Goal: Task Accomplishment & Management: Use online tool/utility

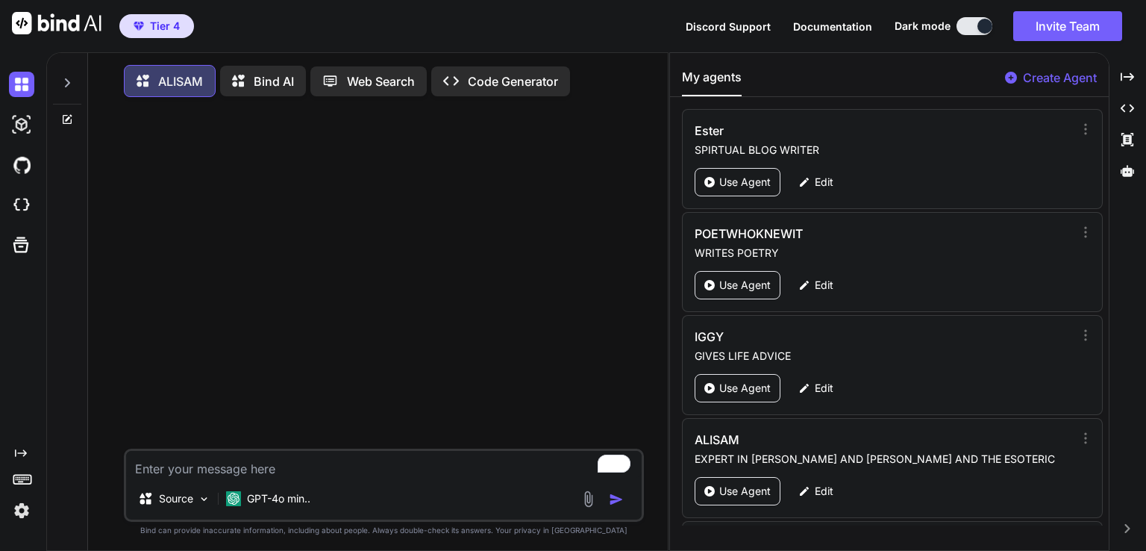
click at [253, 87] on div "Bind AI" at bounding box center [263, 81] width 86 height 31
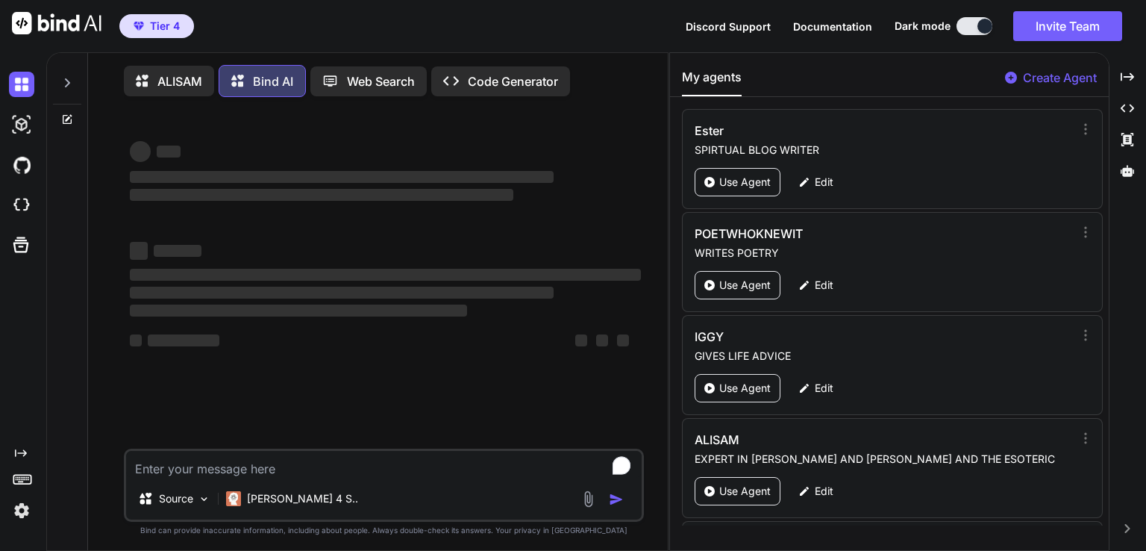
type textarea "x"
click at [227, 473] on textarea "To enrich screen reader interactions, please activate Accessibility in Grammarl…" at bounding box center [384, 464] width 516 height 27
type textarea "h"
type textarea "x"
type textarea "he"
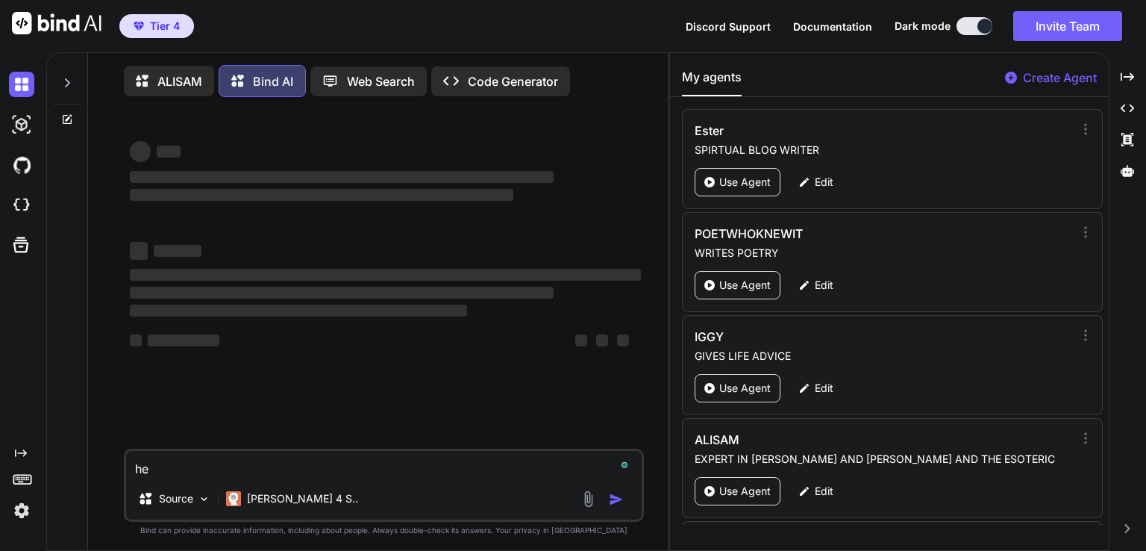
type textarea "x"
type textarea "her"
type textarea "x"
type textarea "heres wha"
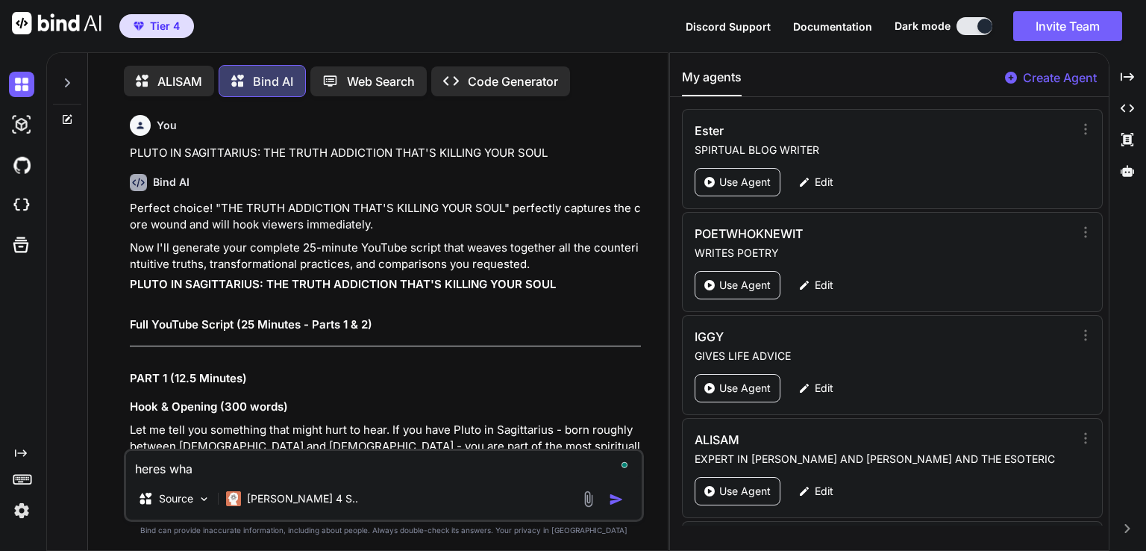
type textarea "x"
type textarea "heres what"
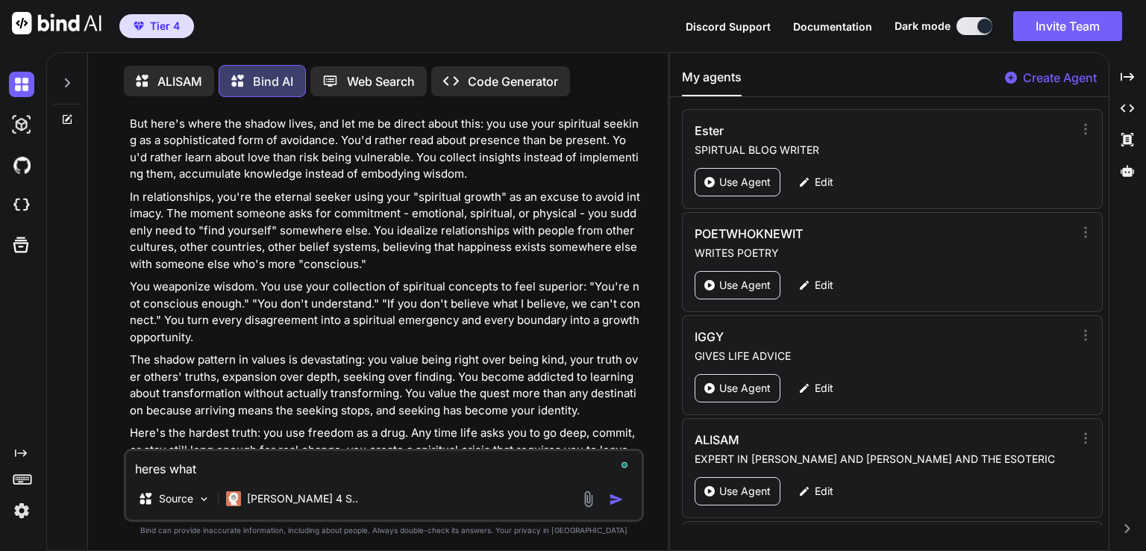
type textarea "x"
type textarea "heres what"
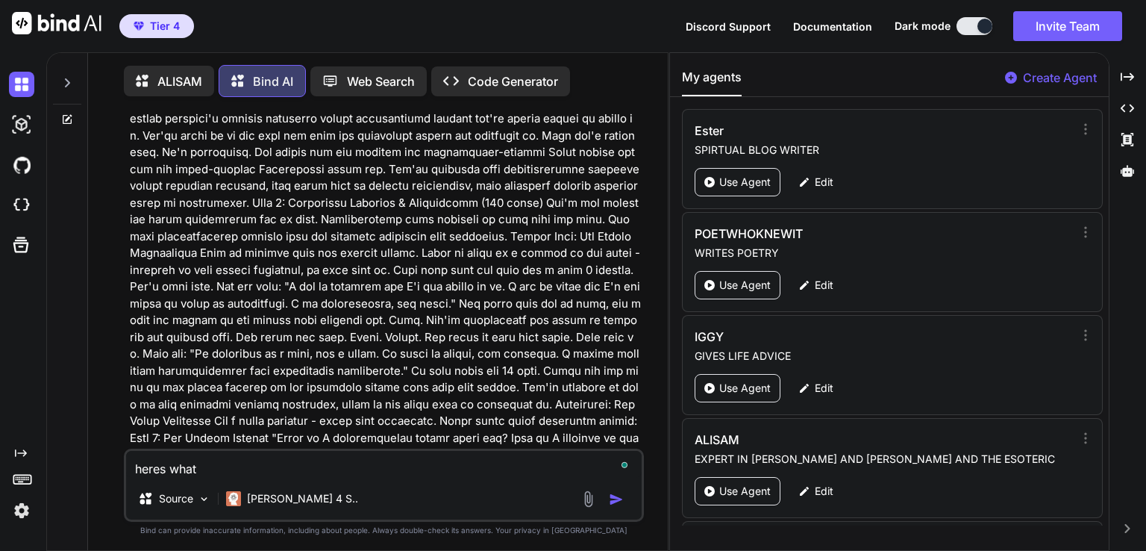
type textarea "x"
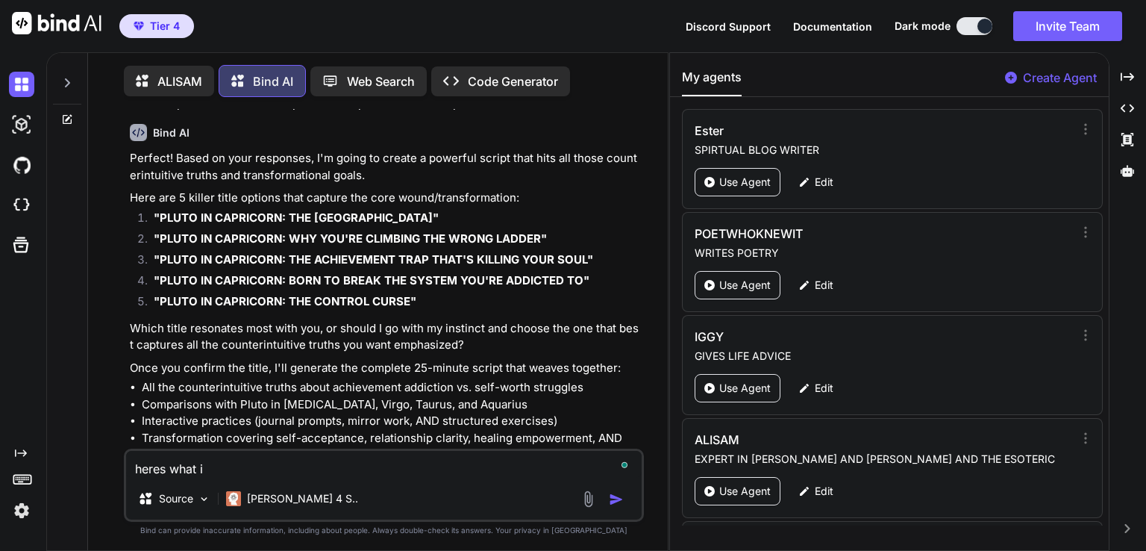
scroll to position [34456, 0]
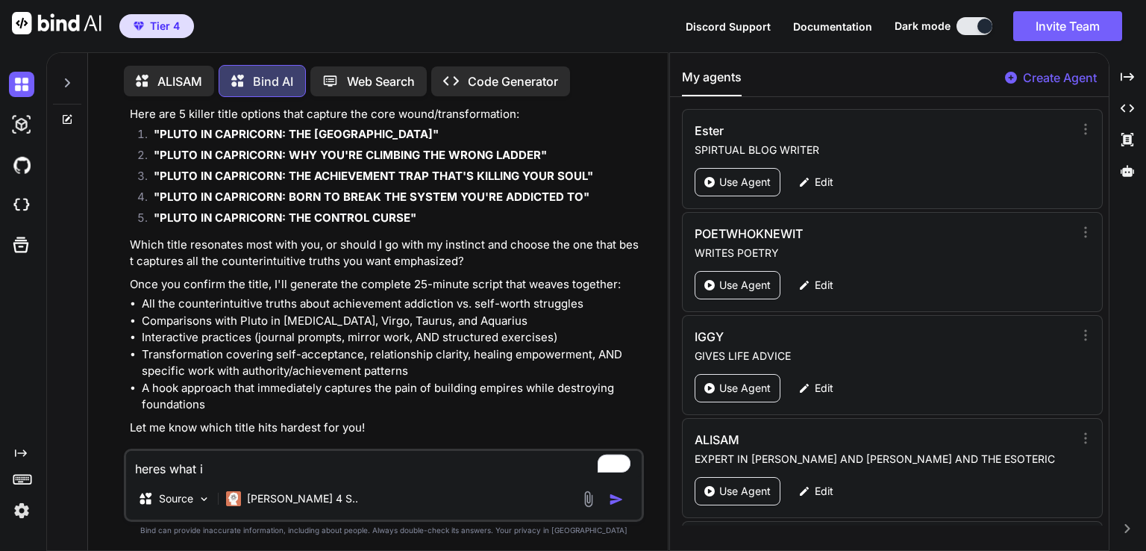
type textarea "heres what i"
click at [71, 116] on icon at bounding box center [68, 117] width 7 height 7
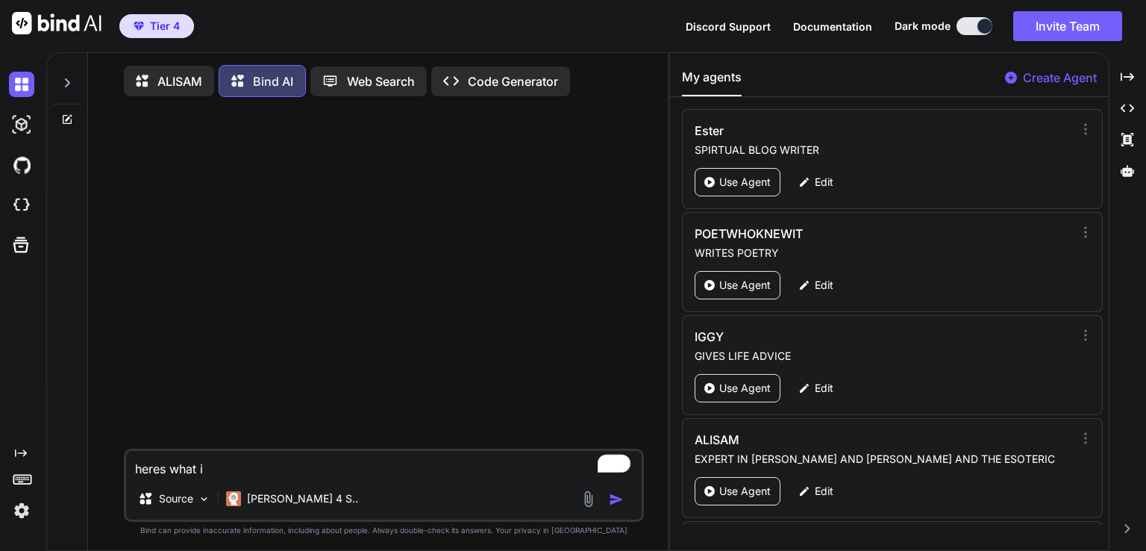
click at [254, 470] on textarea "heres what i" at bounding box center [384, 464] width 516 height 27
type textarea "x"
type textarea "heres what i"
type textarea "x"
type textarea "heres what i h"
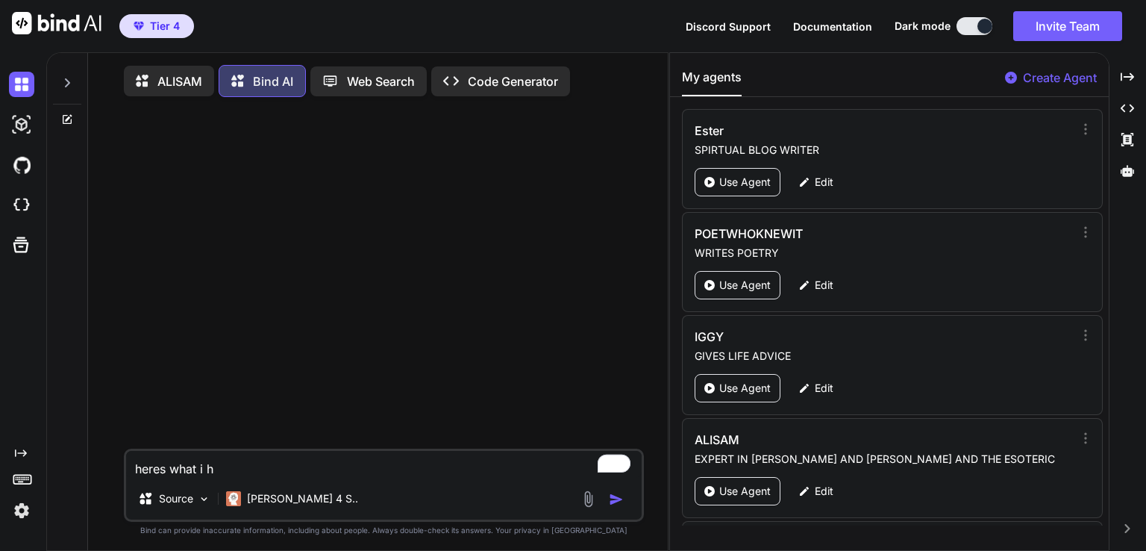
type textarea "x"
type textarea "heres what i ha"
type textarea "x"
type textarea "heres what i hav"
type textarea "x"
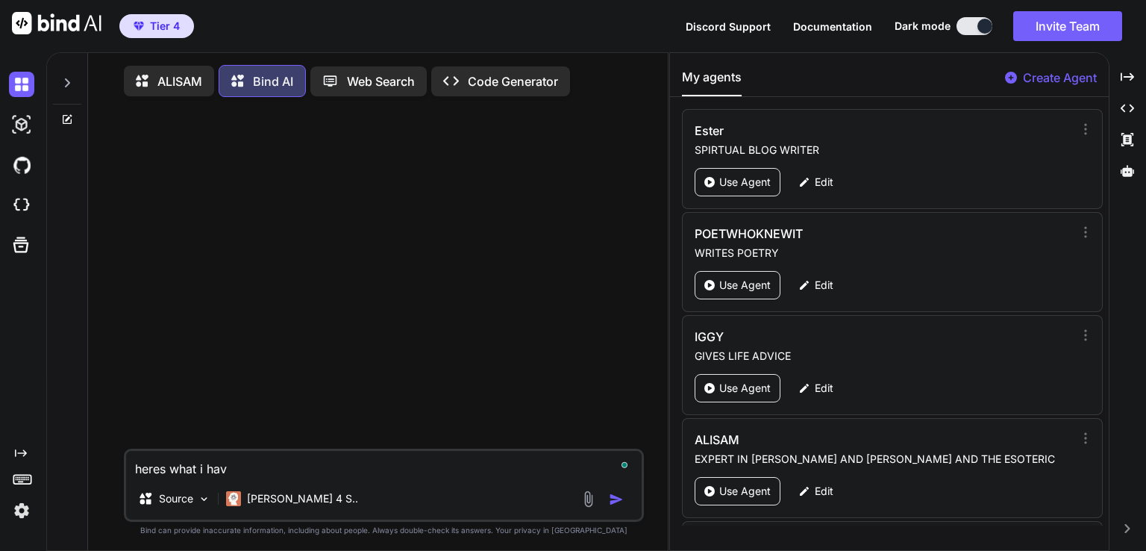
type textarea "heres what i have"
type textarea "x"
type textarea "heres what i have"
type textarea "x"
type textarea "heres what i have b"
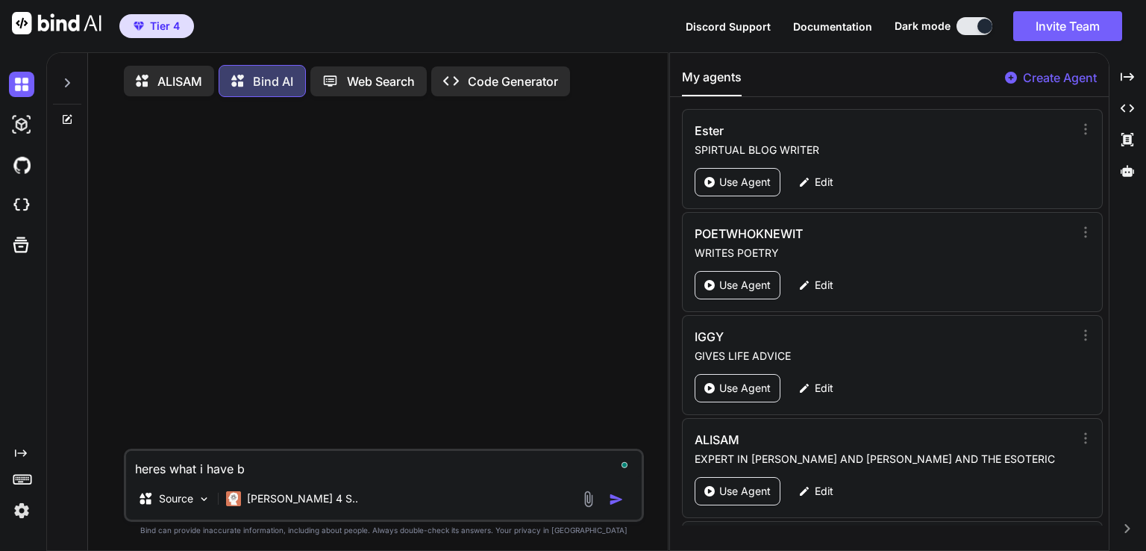
type textarea "x"
type textarea "heres what i have be"
type textarea "x"
type textarea "heres what i have bee"
type textarea "x"
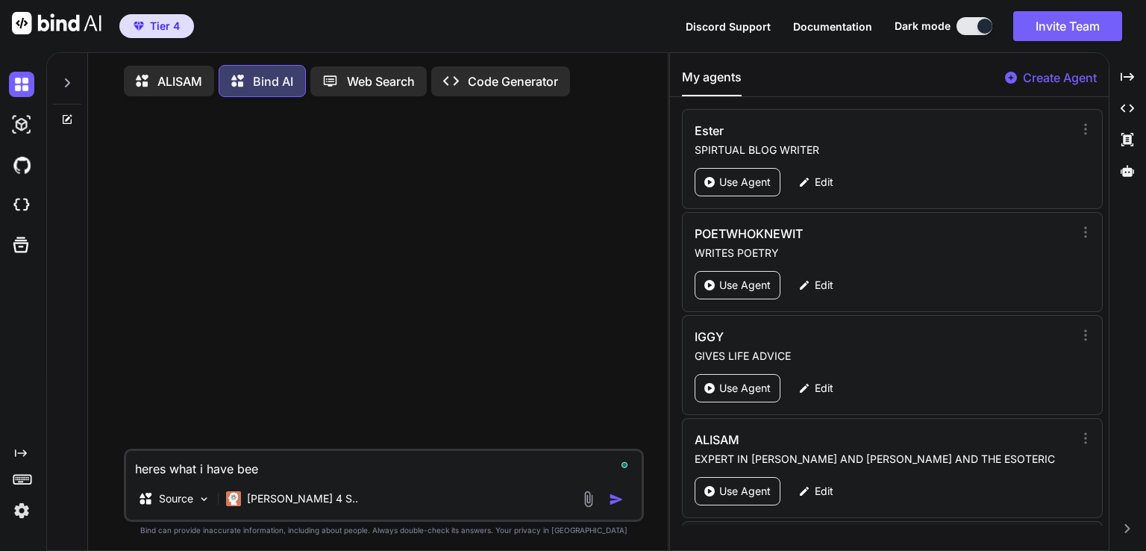
type textarea "heres what i have been"
type textarea "x"
type textarea "heres what i have been w"
type textarea "x"
type textarea "heres what i have been wo"
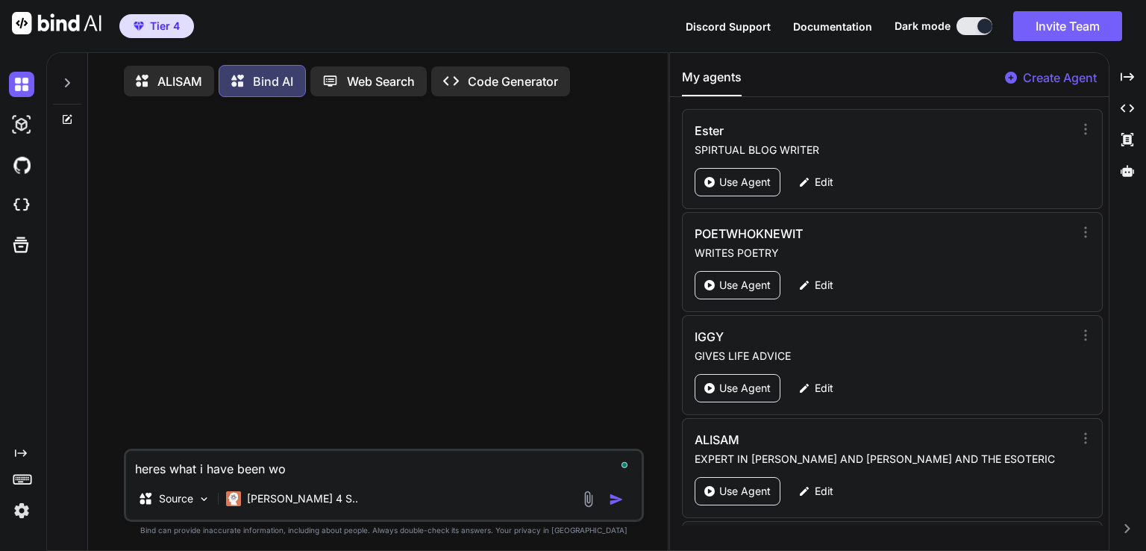
type textarea "x"
type textarea "heres what i have been wor"
type textarea "x"
type textarea "heres what i have been work"
type textarea "x"
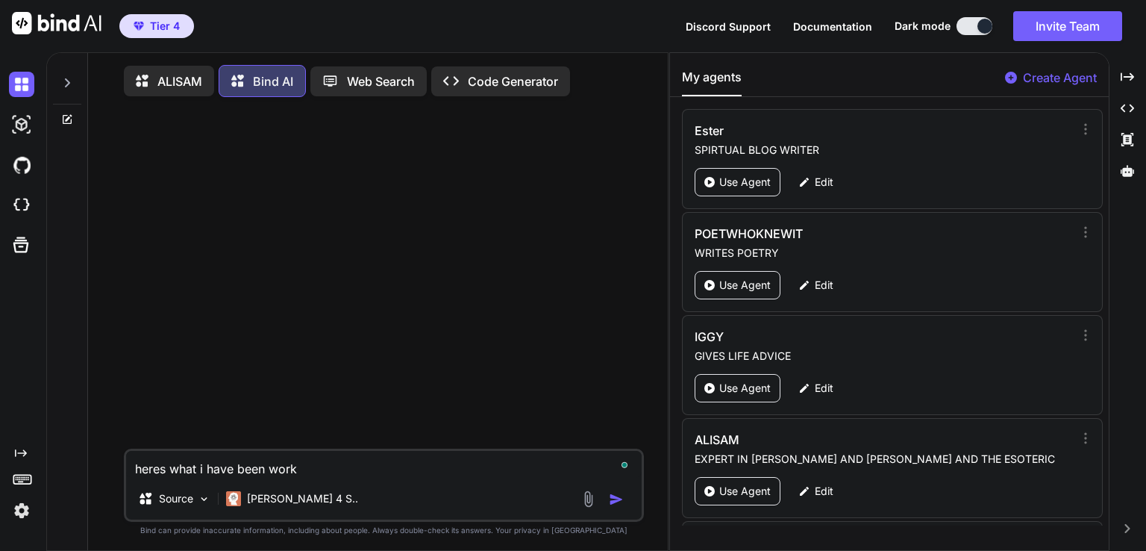
type textarea "heres what i have been worki"
type textarea "x"
type textarea "heres what i have been workin"
type textarea "x"
type textarea "heres what i have been working"
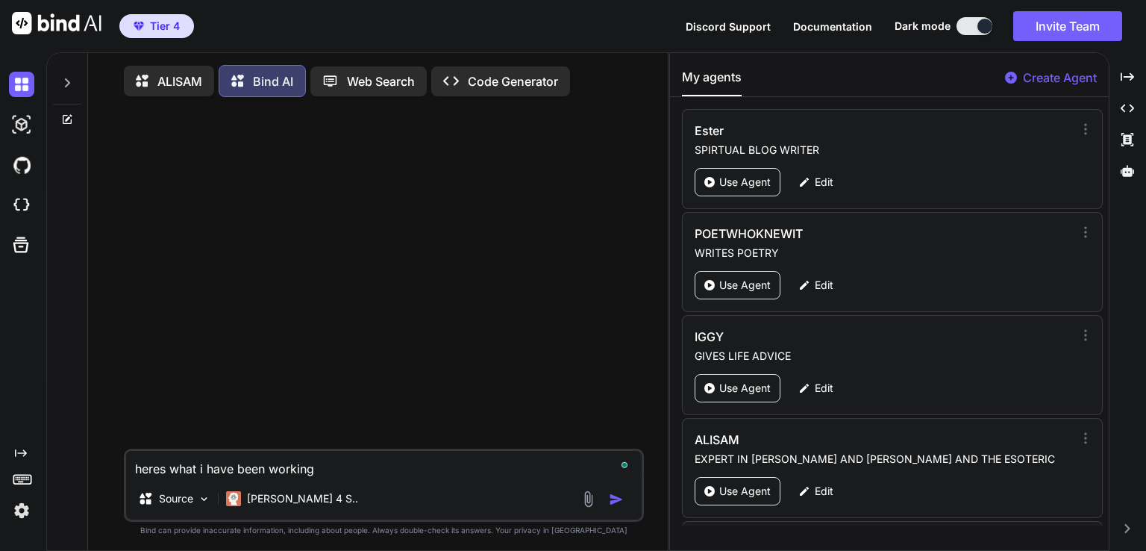
type textarea "x"
type textarea "heres what i have been working"
type textarea "x"
type textarea "heres what i have been working o"
type textarea "x"
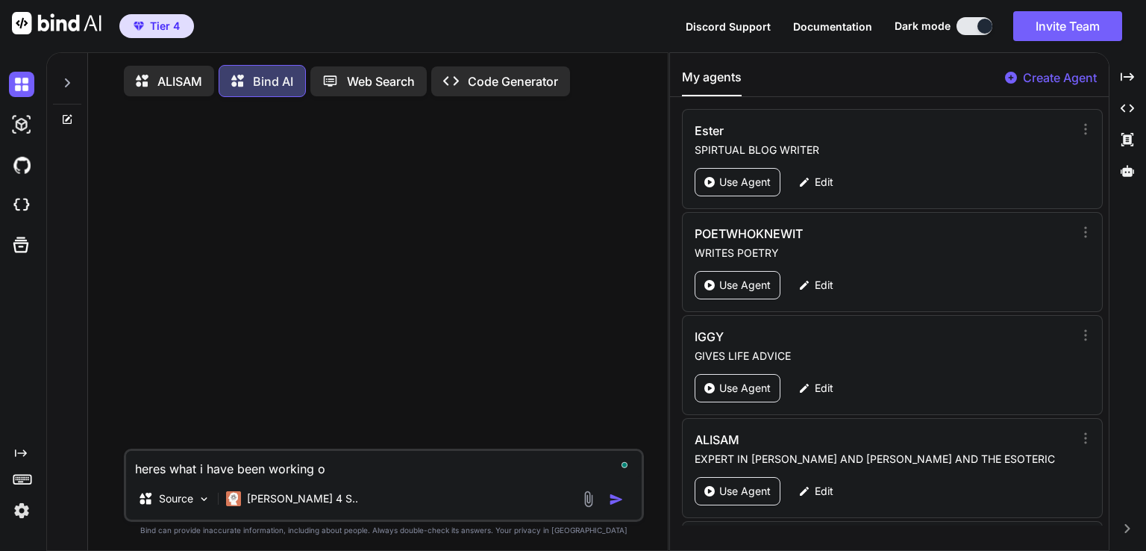
type textarea "heres what i have been working on"
type textarea "x"
type textarea "heres what i have been working on"
type textarea "x"
type textarea "heres what i have been working on e"
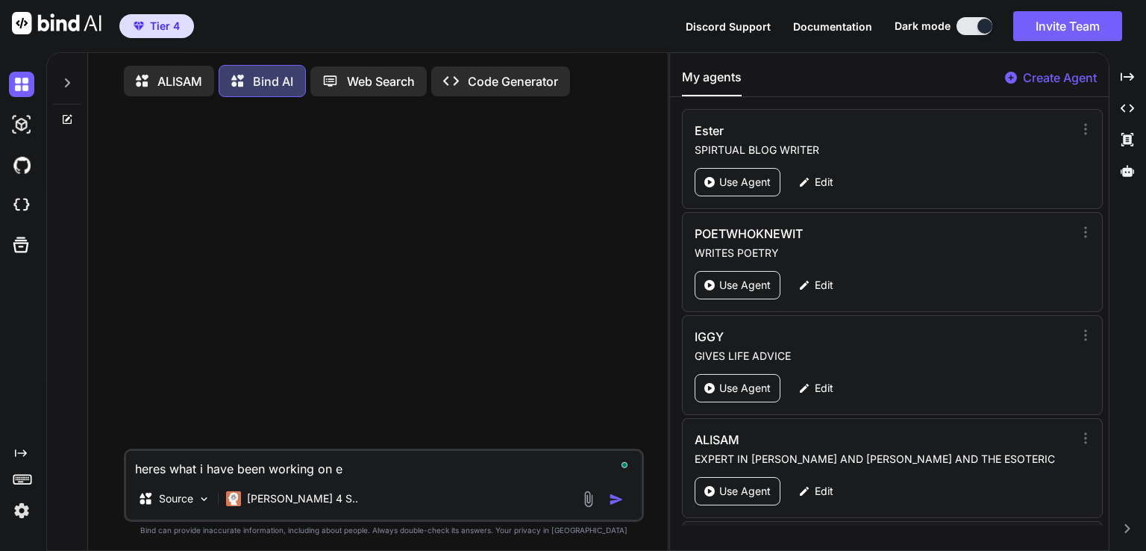
type textarea "x"
type textarea "heres what i have been working on el"
type textarea "x"
type textarea "heres what i have been working on els"
type textarea "x"
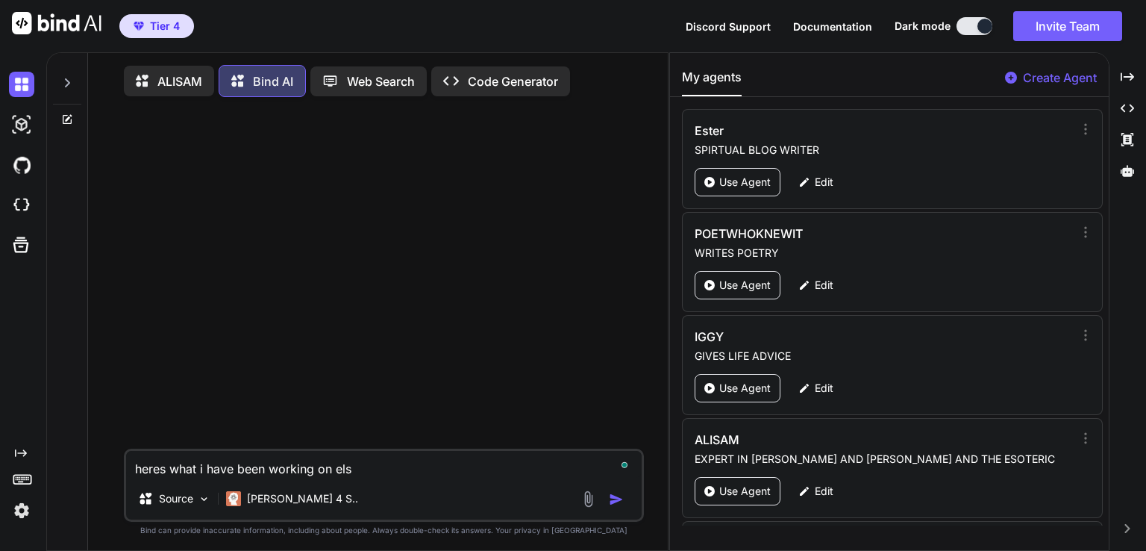
type textarea "heres what i have been working on else"
type textarea "x"
type textarea "heres what i have been working on elses"
type textarea "x"
type textarea "heres what i have been working on elses"
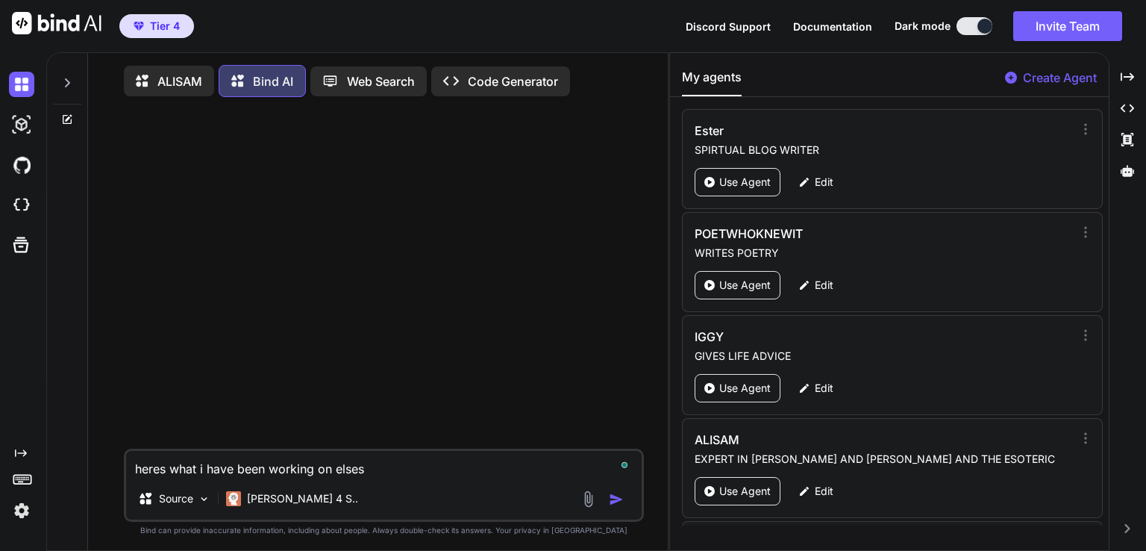
type textarea "x"
type textarea "heres what i have been working on elses w"
type textarea "x"
type textarea "heres what i have been working on elses wh"
type textarea "x"
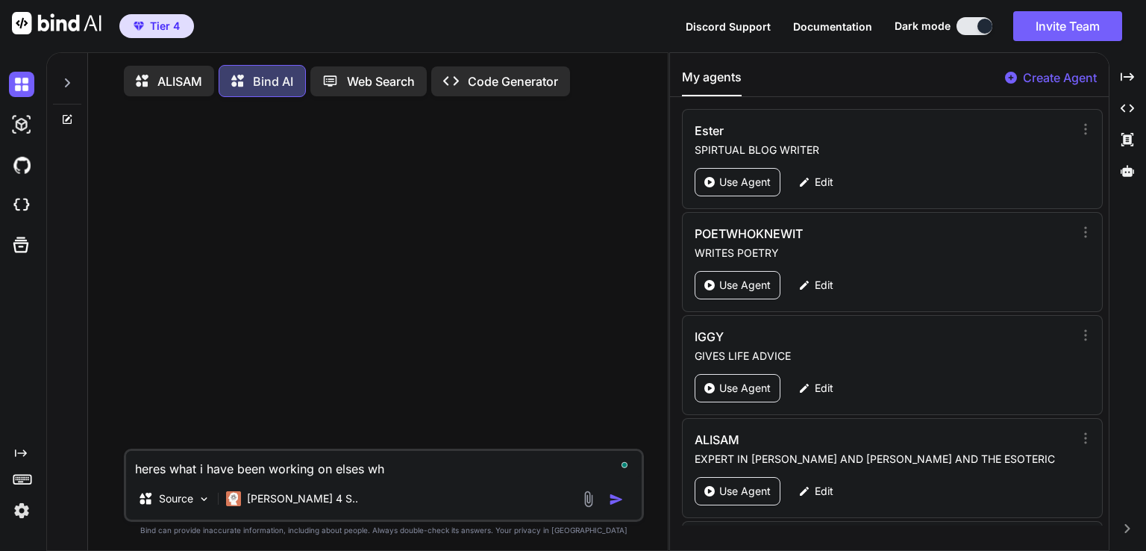
type textarea "heres what i have been working on elses whe"
type textarea "x"
type textarea "heres what i have been working on elses wher"
type textarea "x"
type textarea "heres what i have been working on elses where"
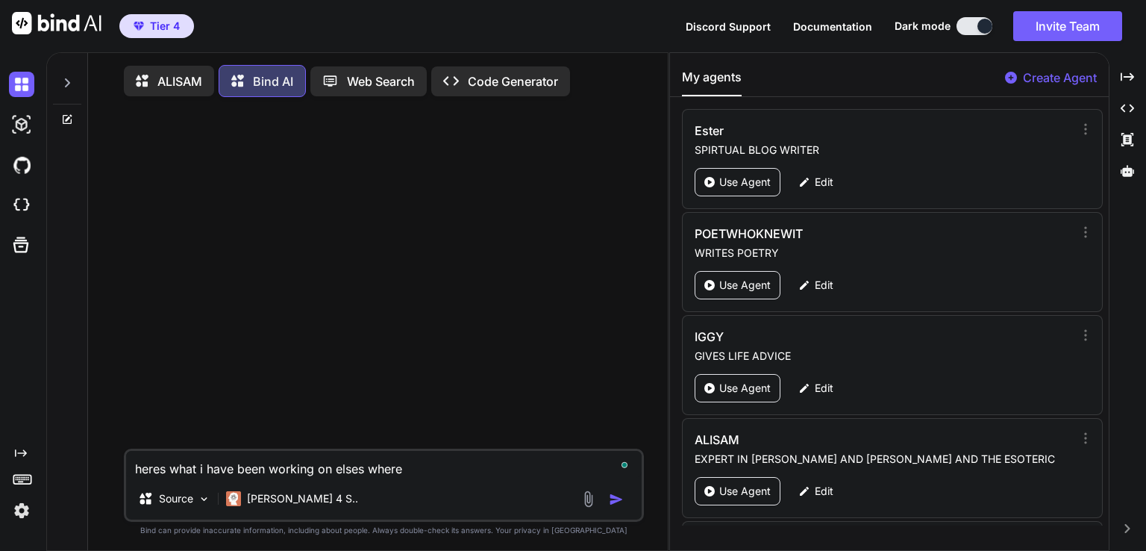
type textarea "x"
type textarea "heres what i have been working on elses where"
type textarea "x"
type textarea "heres what i have been working on elses where"
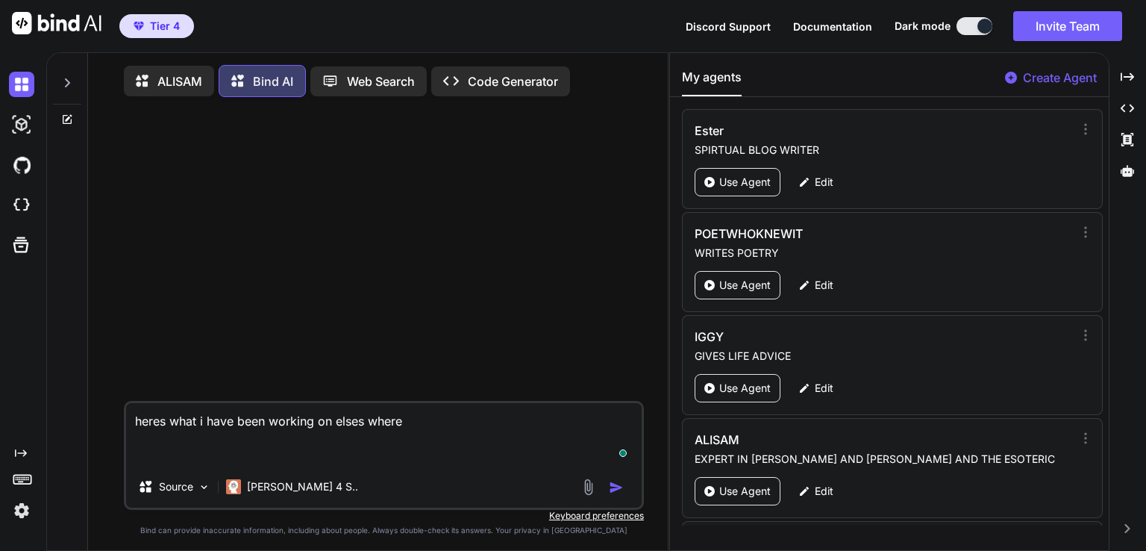
click at [240, 457] on textarea "heres what i have been working on elses where" at bounding box center [384, 434] width 516 height 63
paste textarea "this is a example of a out put for a weeklyscopes i make they come out around 1…"
type textarea "x"
type textarea "heres what i have been working on elses where this is a example of a out put fo…"
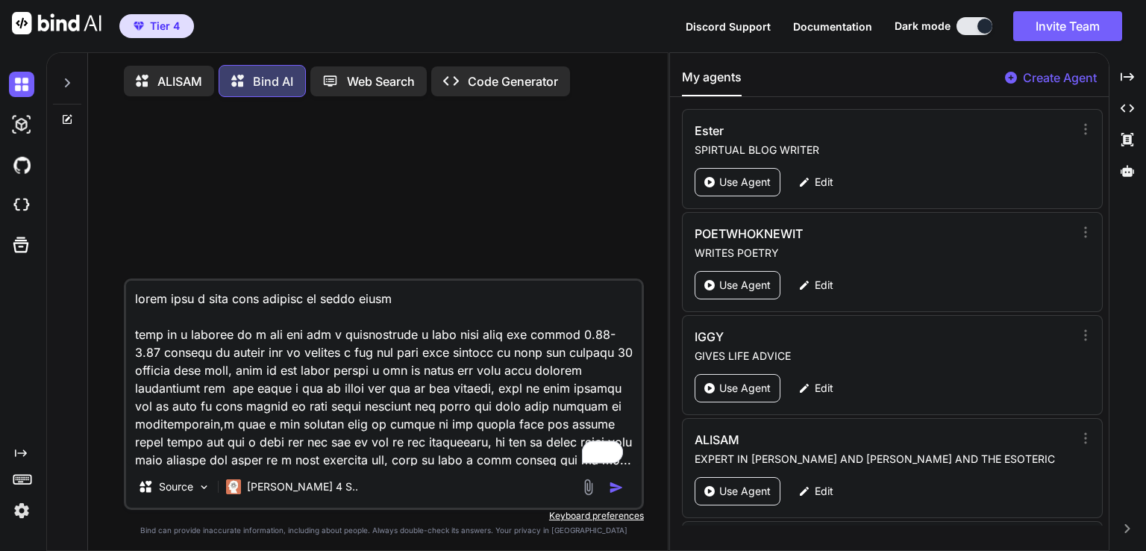
scroll to position [7254, 0]
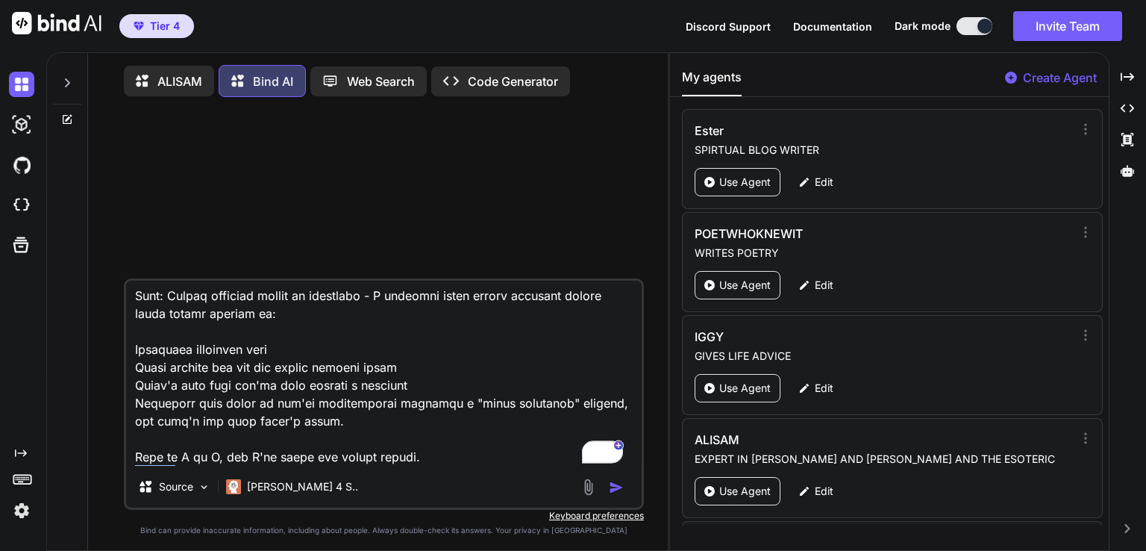
type textarea "x"
type textarea "heres what i have been working on elses where this is a example of a out put fo…"
type textarea "x"
click at [436, 475] on div "Source Claude 4 S.." at bounding box center [384, 490] width 516 height 36
click at [431, 454] on textarea "To enrich screen reader interactions, please activate Accessibility in Grammarl…" at bounding box center [384, 373] width 516 height 185
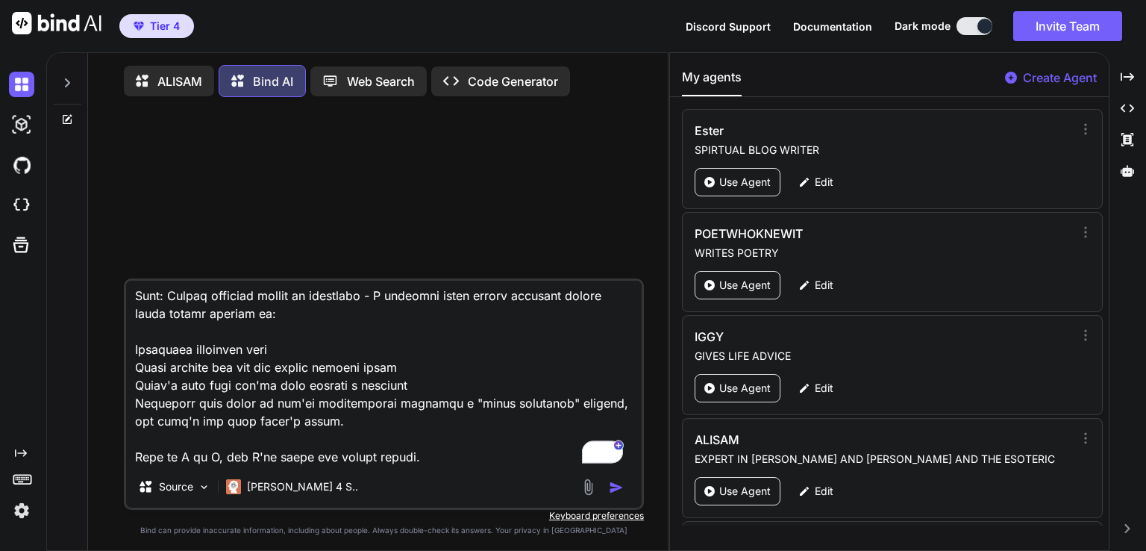
type textarea "heres what i have been working on elses where this is a example of a out put fo…"
type textarea "x"
type textarea "heres what i have been working on elses where this is a example of a out put fo…"
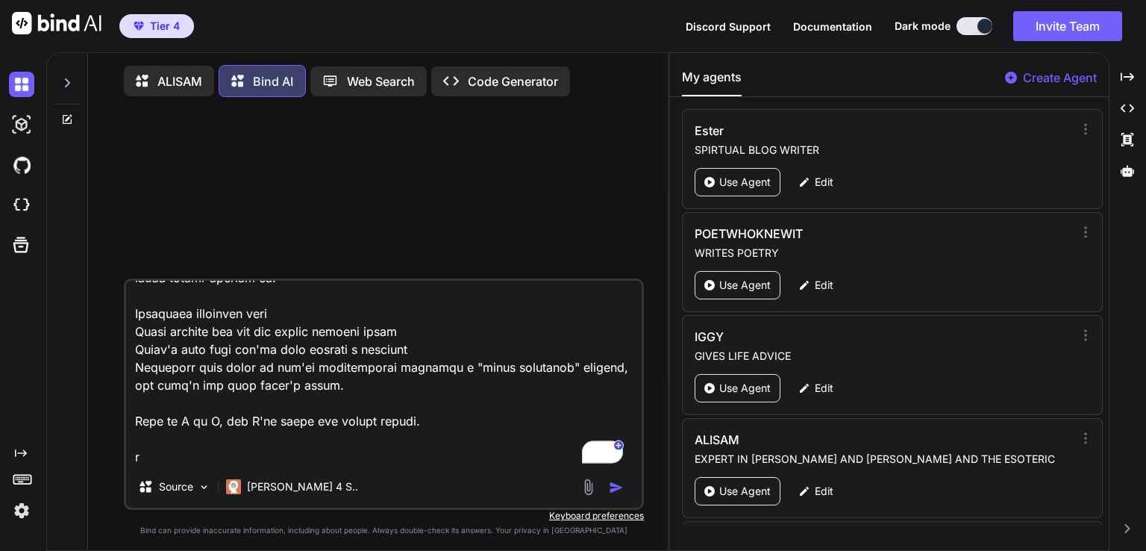
type textarea "x"
type textarea "heres what i have been working on elses where this is a example of a out put fo…"
type textarea "x"
type textarea "heres what i have been working on elses where this is a example of a out put fo…"
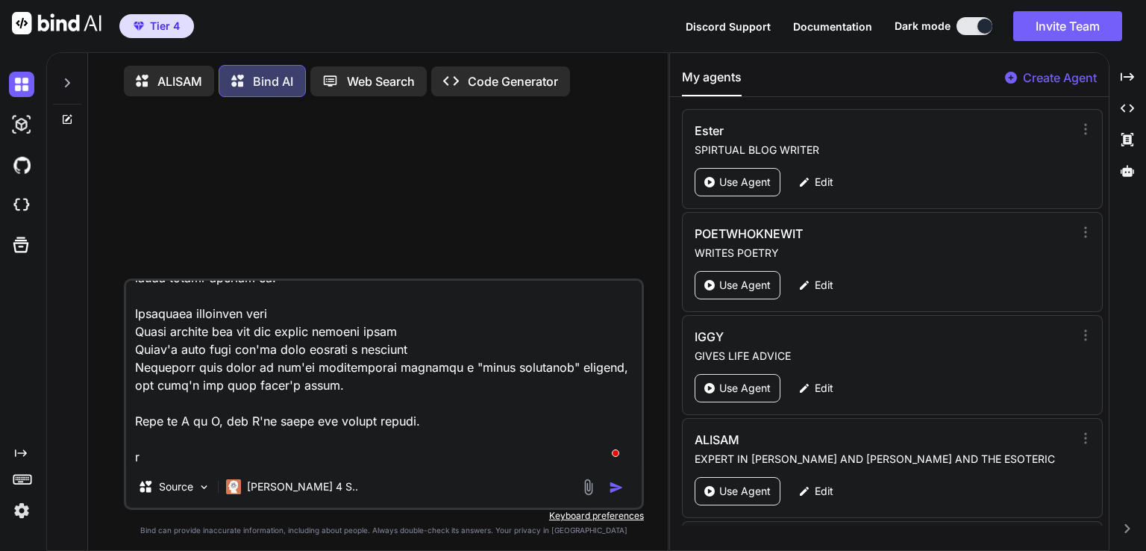
type textarea "x"
type textarea "heres what i have been working on elses where this is a example of a out put fo…"
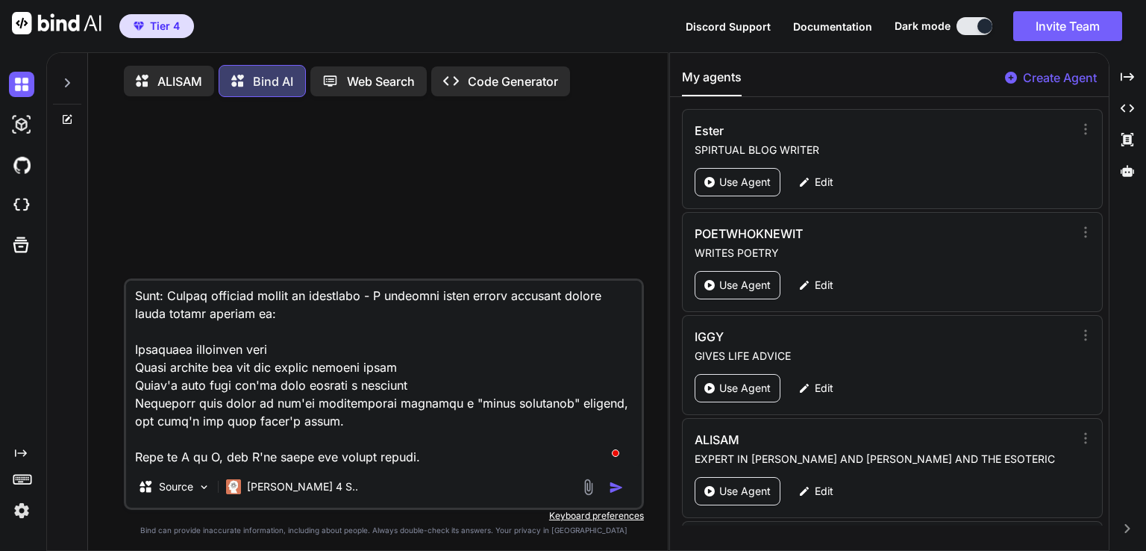
type textarea "x"
type textarea "heres what i have been working on elses where this is a example of a out put fo…"
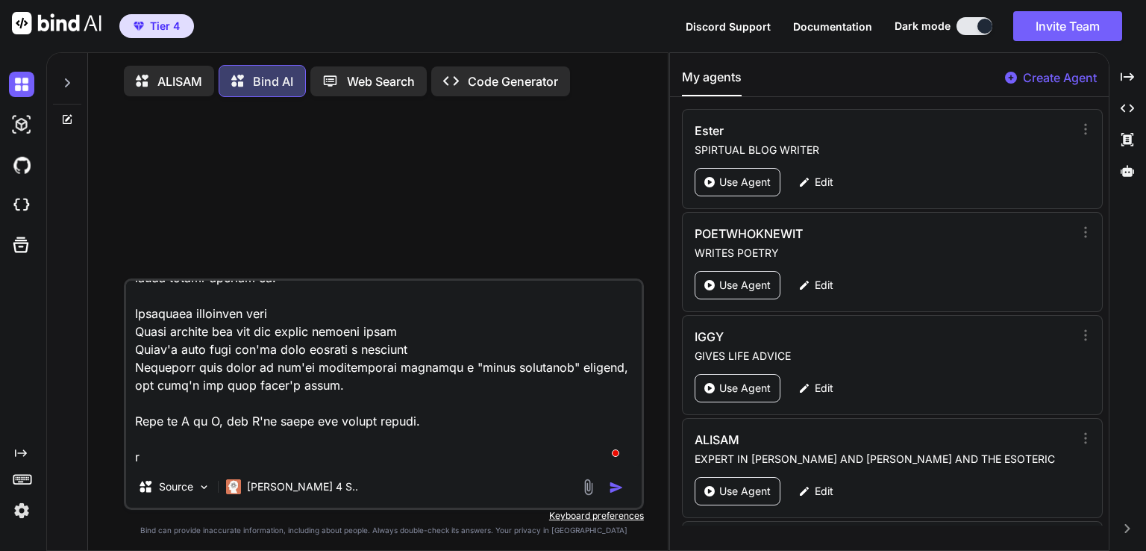
type textarea "x"
type textarea "heres what i have been working on elses where this is a example of a out put fo…"
type textarea "x"
type textarea "heres what i have been working on elses where this is a example of a out put fo…"
type textarea "x"
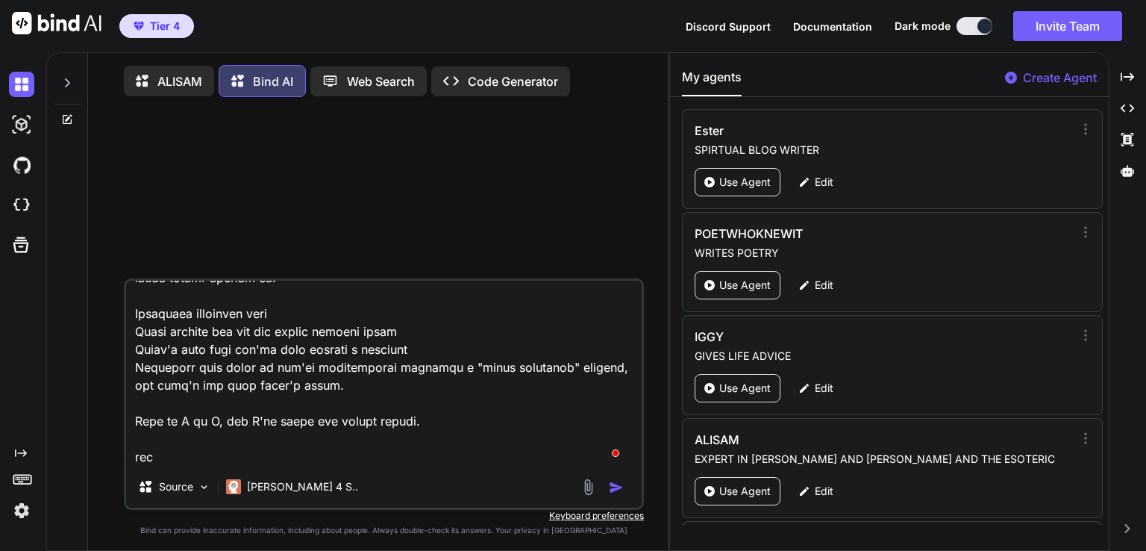
type textarea "heres what i have been working on elses where this is a example of a out put fo…"
type textarea "x"
type textarea "heres what i have been working on elses where this is a example of a out put fo…"
type textarea "x"
type textarea "heres what i have been working on elses where this is a example of a out put fo…"
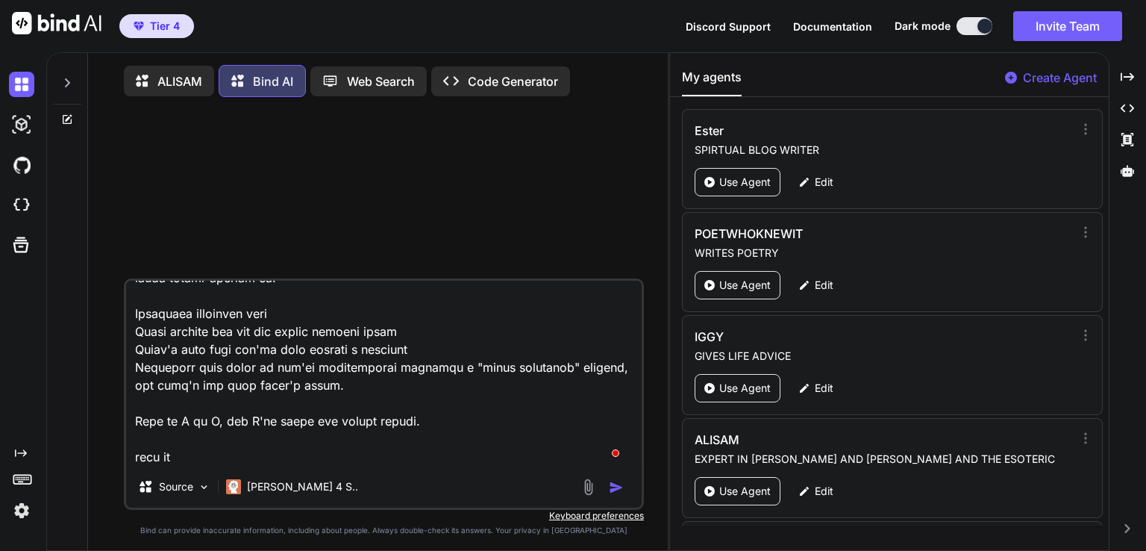
type textarea "x"
type textarea "heres what i have been working on elses where this is a example of a out put fo…"
type textarea "x"
type textarea "heres what i have been working on elses where this is a example of a out put fo…"
type textarea "x"
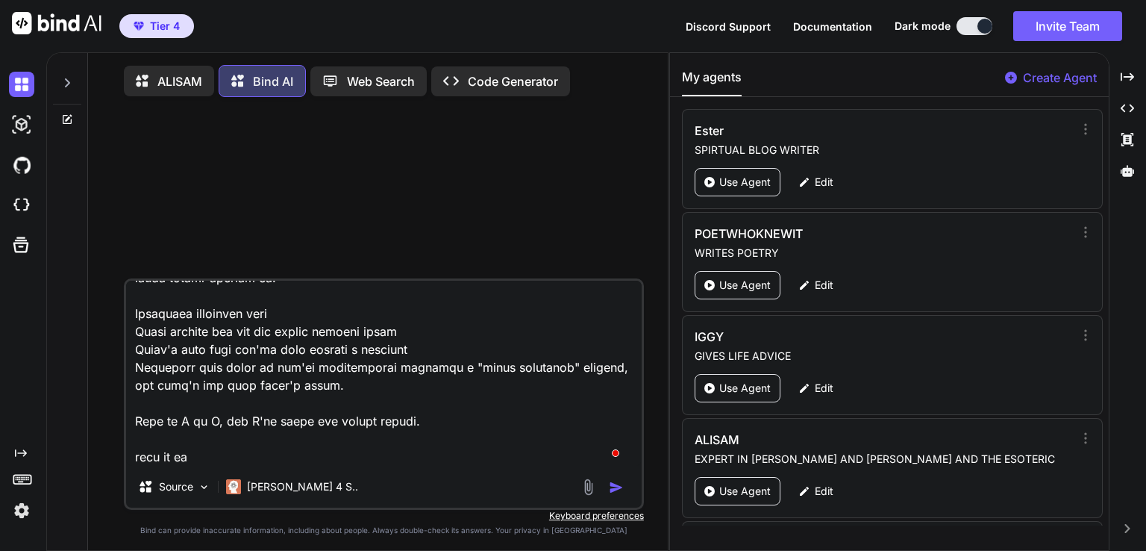
type textarea "heres what i have been working on elses where this is a example of a out put fo…"
type textarea "x"
type textarea "heres what i have been working on elses where this is a example of a out put fo…"
type textarea "x"
type textarea "heres what i have been working on elses where this is a example of a out put fo…"
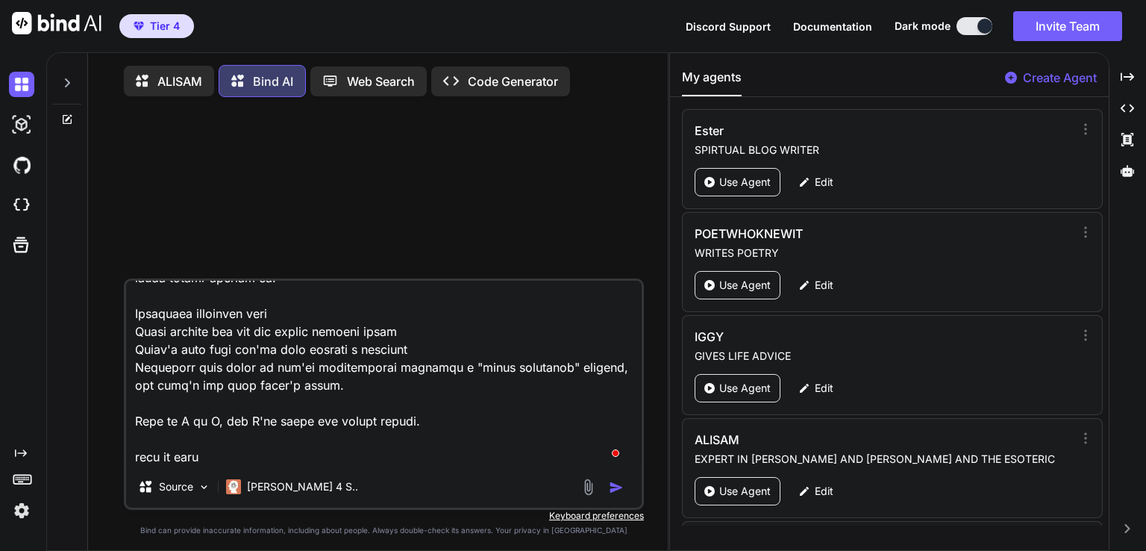
type textarea "x"
type textarea "heres what i have been working on elses where this is a example of a out put fo…"
type textarea "x"
type textarea "heres what i have been working on elses where this is a example of a out put fo…"
type textarea "x"
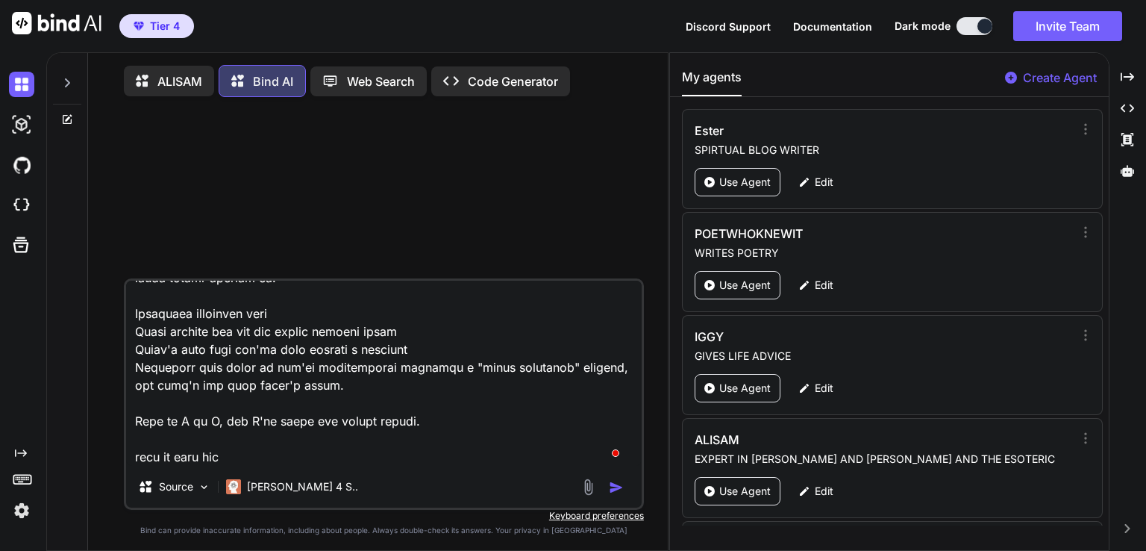
type textarea "heres what i have been working on elses where this is a example of a out put fo…"
type textarea "x"
type textarea "heres what i have been working on elses where this is a example of a out put fo…"
type textarea "x"
type textarea "heres what i have been working on elses where this is a example of a out put fo…"
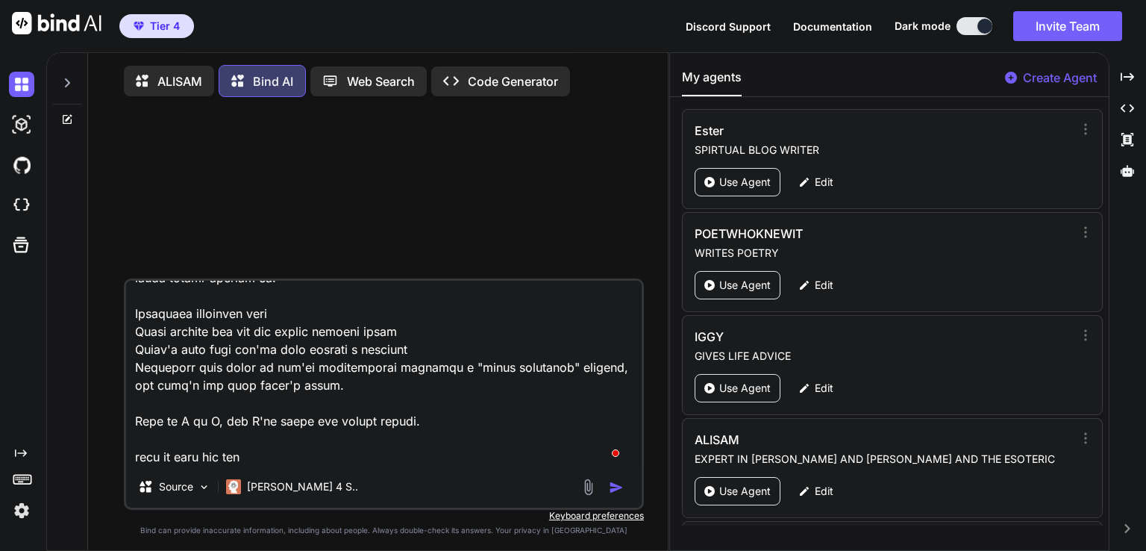
type textarea "x"
type textarea "heres what i have been working on elses where this is a example of a out put fo…"
type textarea "x"
type textarea "heres what i have been working on elses where this is a example of a out put fo…"
type textarea "x"
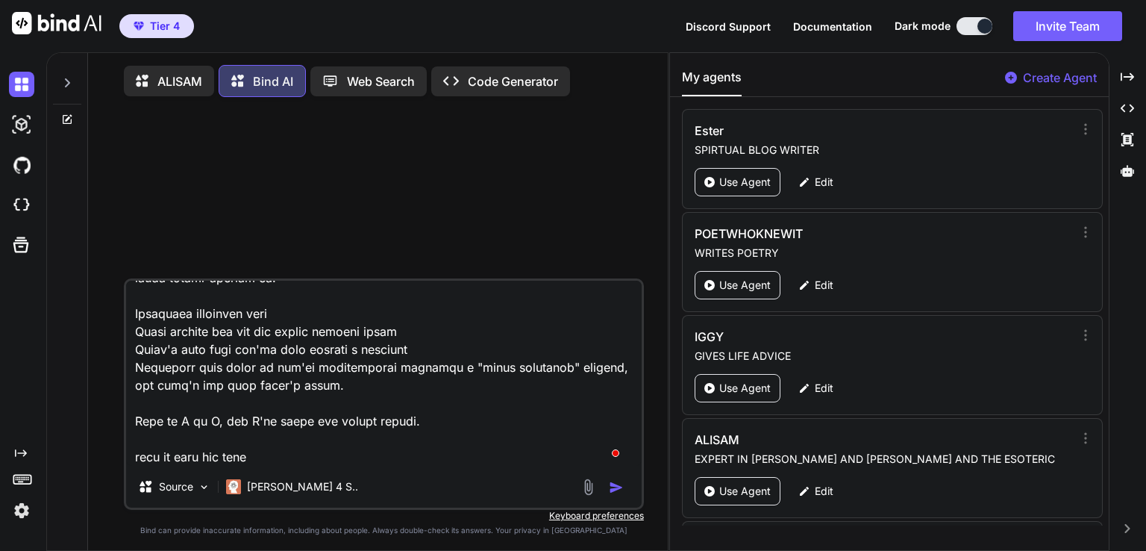
type textarea "heres what i have been working on elses where this is a example of a out put fo…"
type textarea "x"
type textarea "heres what i have been working on elses where this is a example of a out put fo…"
type textarea "x"
type textarea "heres what i have been working on elses where this is a example of a out put fo…"
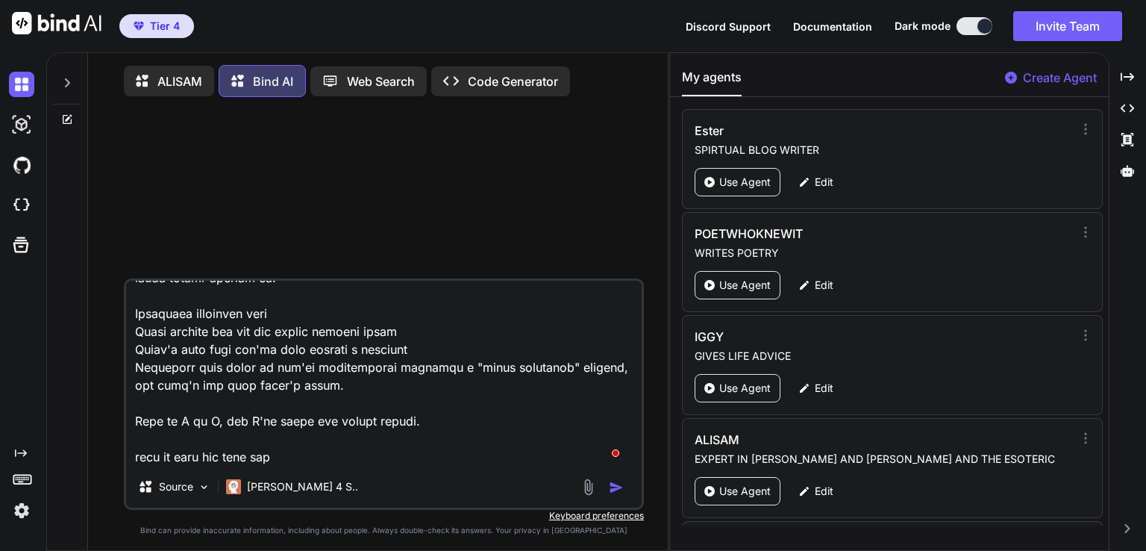
type textarea "x"
type textarea "heres what i have been working on elses where this is a example of a out put fo…"
type textarea "x"
type textarea "heres what i have been working on elses where this is a example of a out put fo…"
type textarea "x"
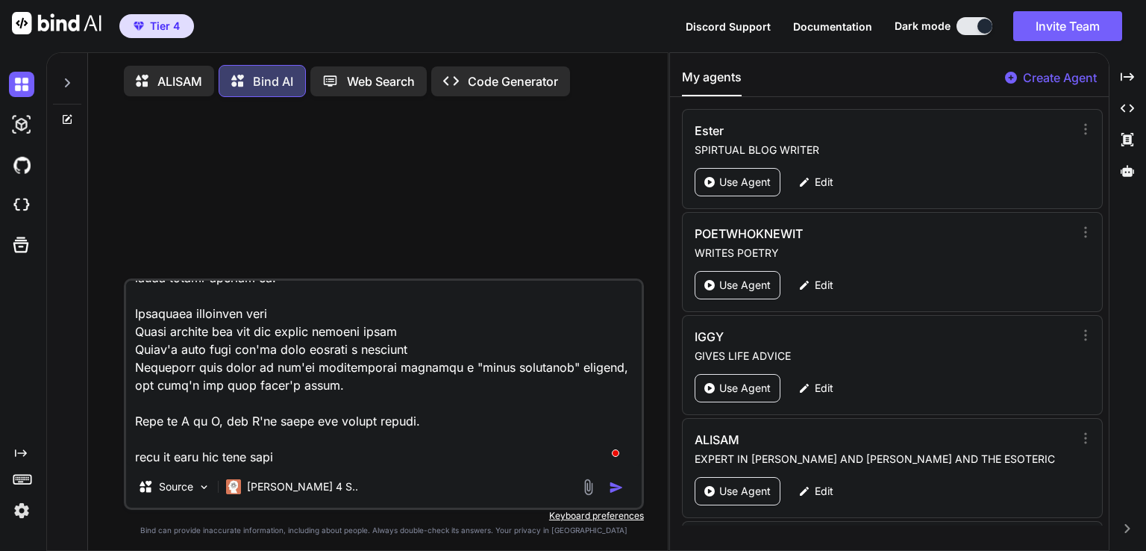
type textarea "heres what i have been working on elses where this is a example of a out put fo…"
type textarea "x"
type textarea "heres what i have been working on elses where this is a example of a out put fo…"
type textarea "x"
type textarea "heres what i have been working on elses where this is a example of a out put fo…"
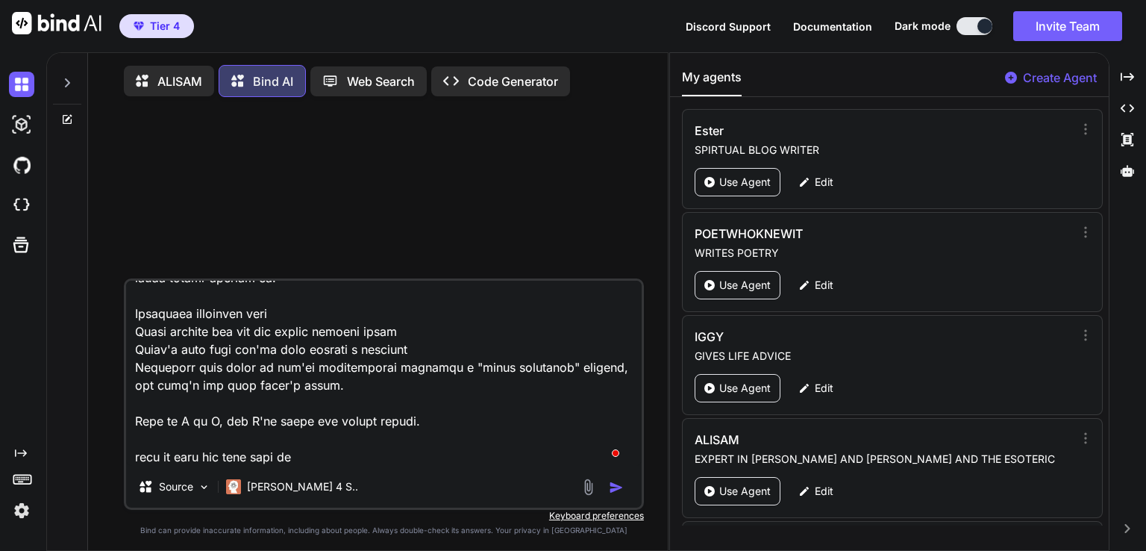
type textarea "x"
type textarea "heres what i have been working on elses where this is a example of a out put fo…"
type textarea "x"
type textarea "heres what i have been working on elses where this is a example of a out put fo…"
type textarea "x"
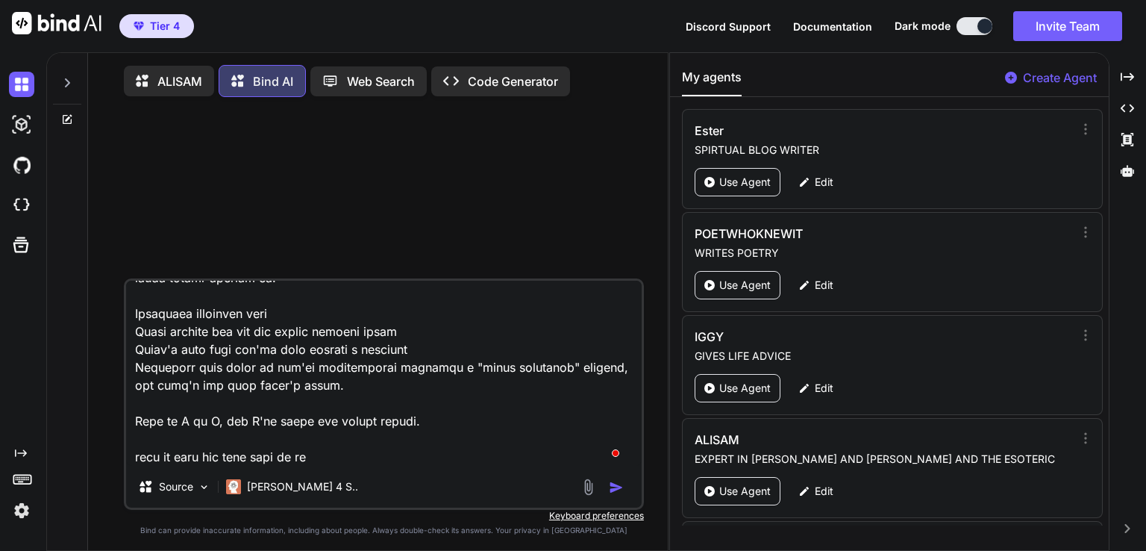
type textarea "heres what i have been working on elses where this is a example of a out put fo…"
type textarea "x"
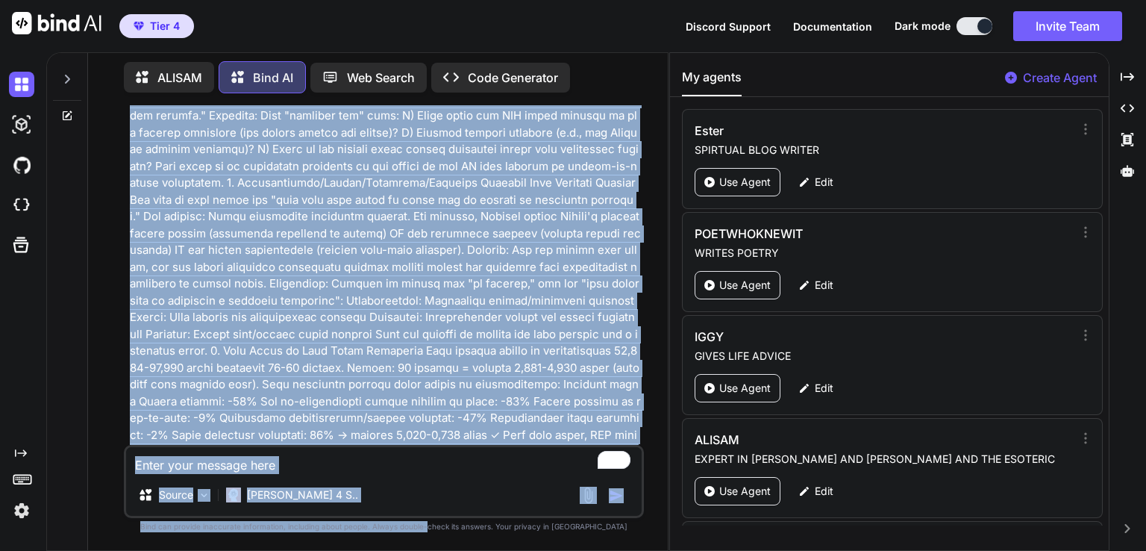
scroll to position [3242, 0]
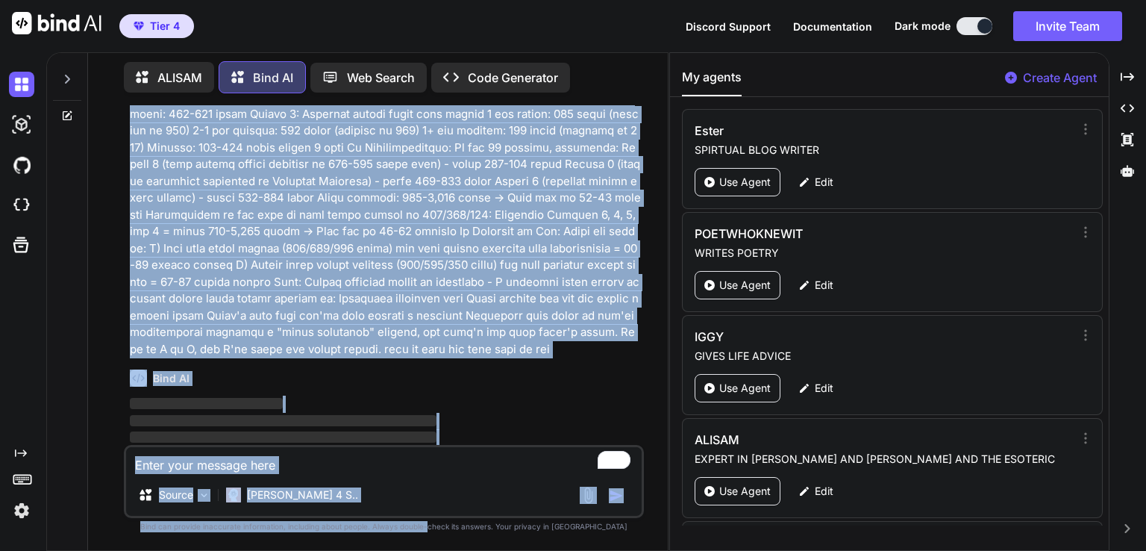
drag, startPoint x: 458, startPoint y: 287, endPoint x: 455, endPoint y: 544, distance: 257.4
click at [455, 544] on div "You Bind AI ‌ ‌ ‌ ‌ Source Claude 4 S.. Created with Bind Always check its answ…" at bounding box center [384, 327] width 520 height 445
click at [525, 357] on div "Bind AI ‌ ‌ ‌ ‌" at bounding box center [385, 409] width 511 height 105
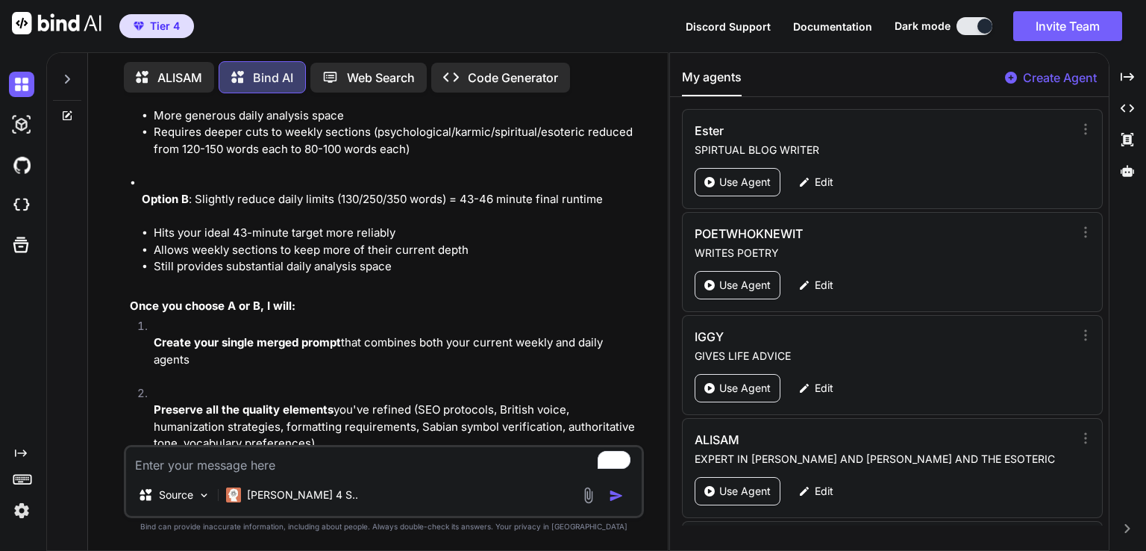
scroll to position [3719, 0]
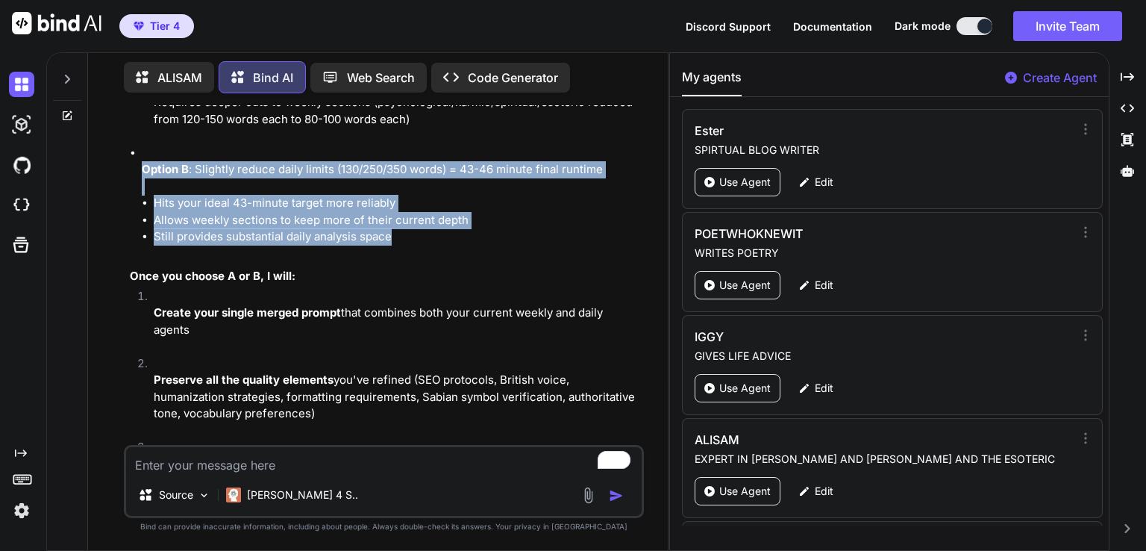
drag, startPoint x: 382, startPoint y: 226, endPoint x: 138, endPoint y: 149, distance: 255.8
click at [134, 148] on ul "Option A : Keep your preferred daily limits (160/300/430 words) = 46-52 minute …" at bounding box center [385, 144] width 511 height 235
copy li "Option B : Slightly reduce daily limits (130/250/350 words) = 43-46 minute fina…"
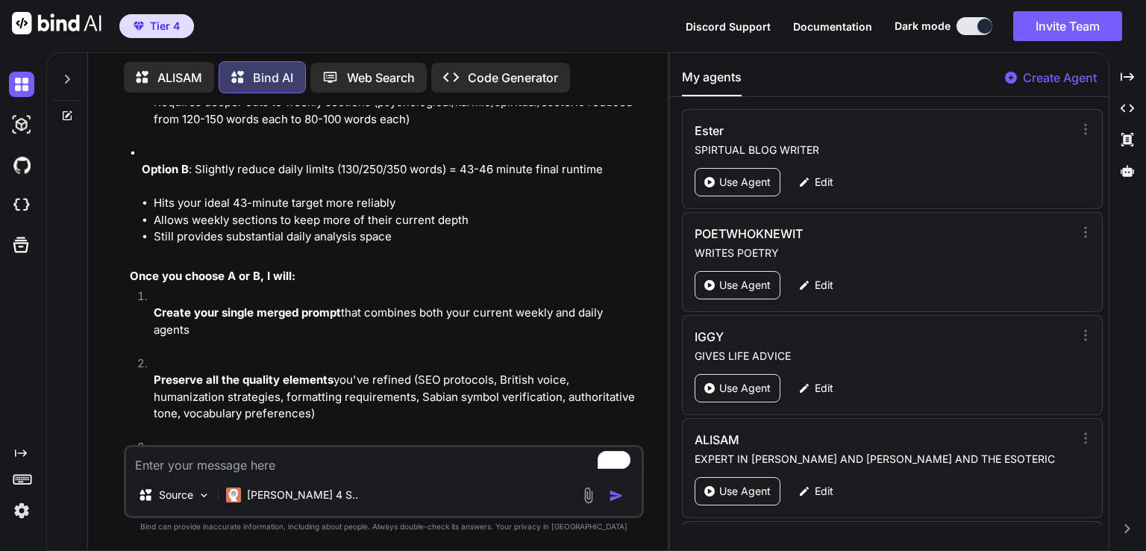
click at [149, 461] on textarea "To enrich screen reader interactions, please activate Accessibility in Grammarl…" at bounding box center [384, 460] width 516 height 27
paste textarea "Option B: Slightly reduce daily limits (130/250/350 words) = 43-46 minute final…"
type textarea "x"
type textarea "Option B: Slightly reduce daily limits (130/250/350 words) = 43-46 minute final…"
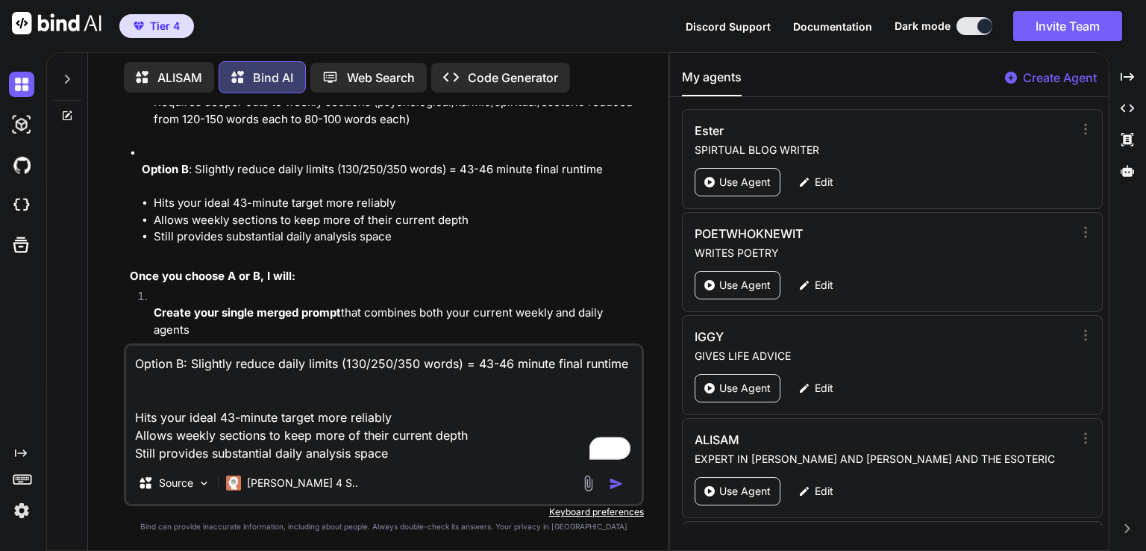
type textarea "x"
type textarea "Option B: Slightly reduce daily limits (130/250/350 words) = 43-46 minute final…"
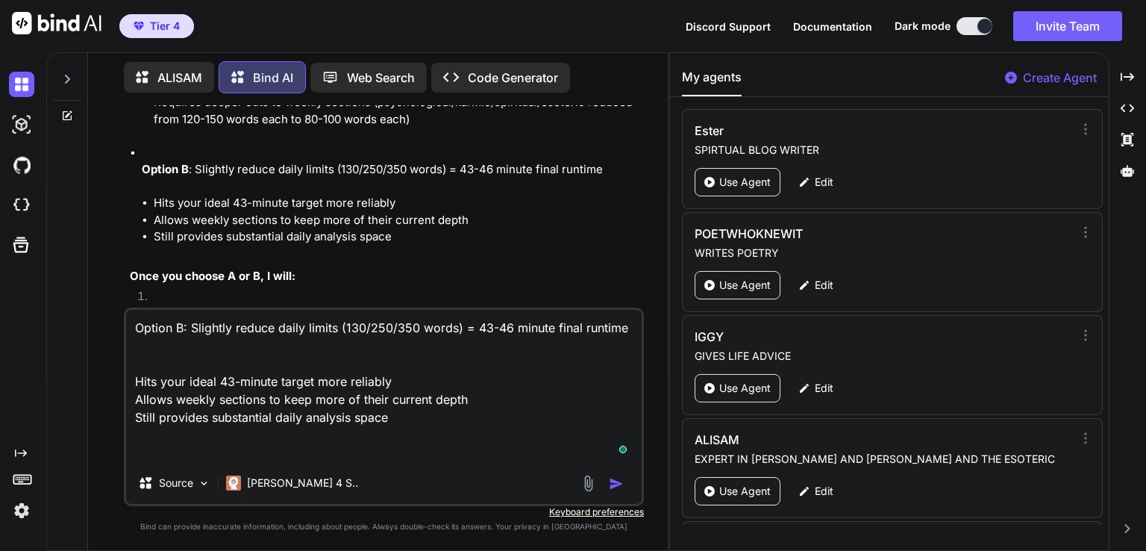
type textarea "x"
type textarea "Option B: Slightly reduce daily limits (130/250/350 words) = 43-46 minute final…"
type textarea "x"
type textarea "Option B: Slightly reduce daily limits (130/250/350 words) = 43-46 minute final…"
type textarea "x"
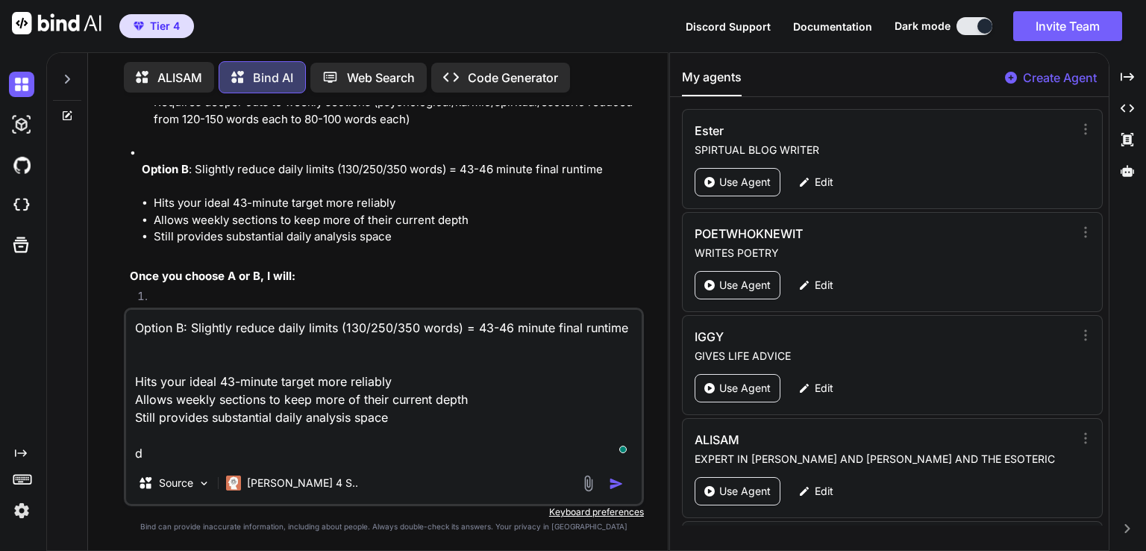
type textarea "Option B: Slightly reduce daily limits (130/250/350 words) = 43-46 minute final…"
type textarea "x"
type textarea "Option B: Slightly reduce daily limits (130/250/350 words) = 43-46 minute final…"
type textarea "x"
type textarea "Option B: Slightly reduce daily limits (130/250/350 words) = 43-46 minute final…"
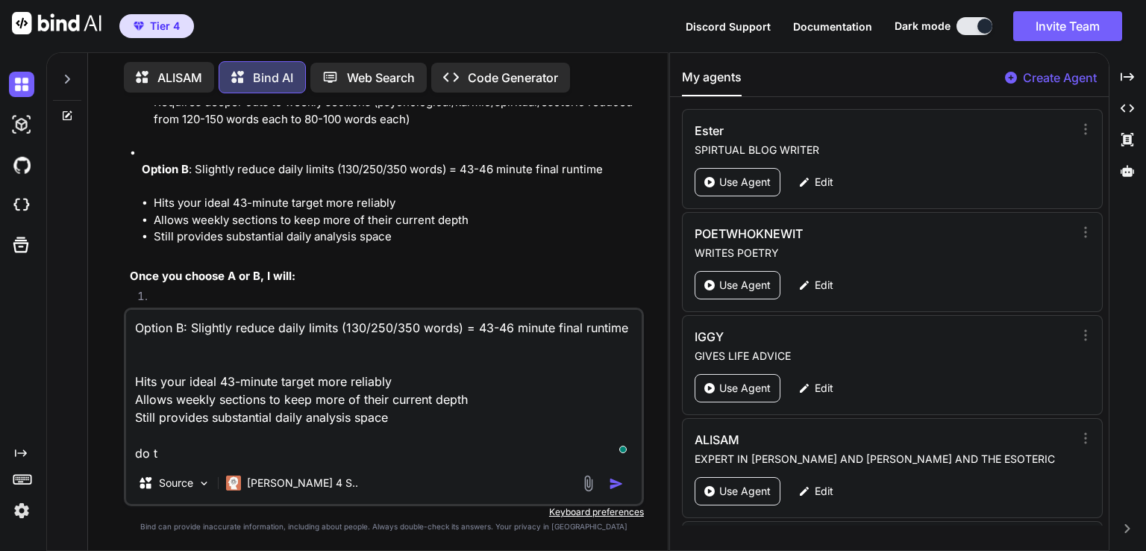
type textarea "x"
type textarea "Option B: Slightly reduce daily limits (130/250/350 words) = 43-46 minute final…"
type textarea "x"
type textarea "Option B: Slightly reduce daily limits (130/250/350 words) = 43-46 minute final…"
type textarea "x"
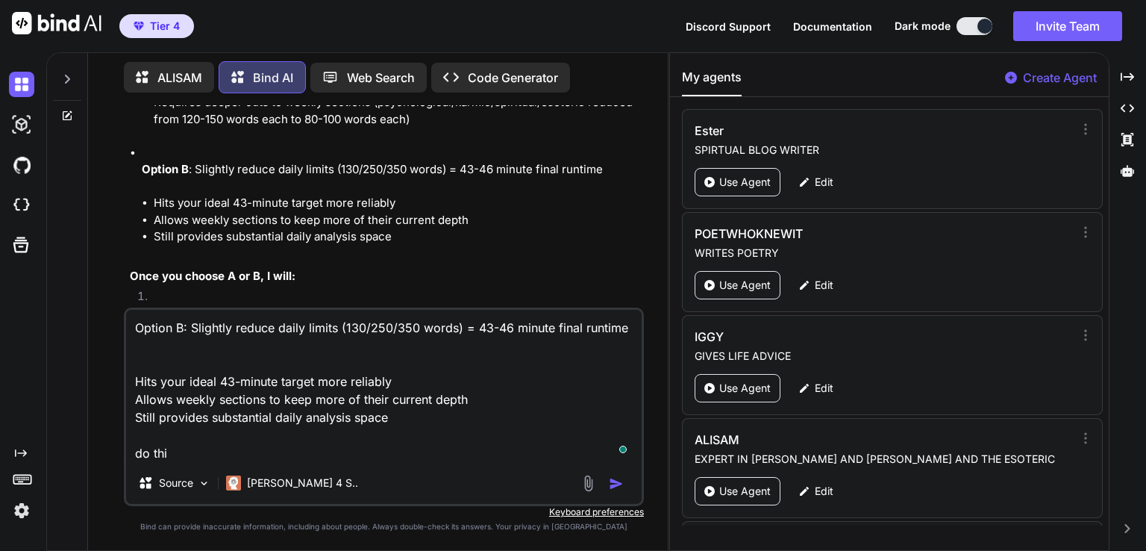
type textarea "Option B: Slightly reduce daily limits (130/250/350 words) = 43-46 minute final…"
type textarea "x"
type textarea "Option B: Slightly reduce daily limits (130/250/350 words) = 43-46 minute final…"
type textarea "x"
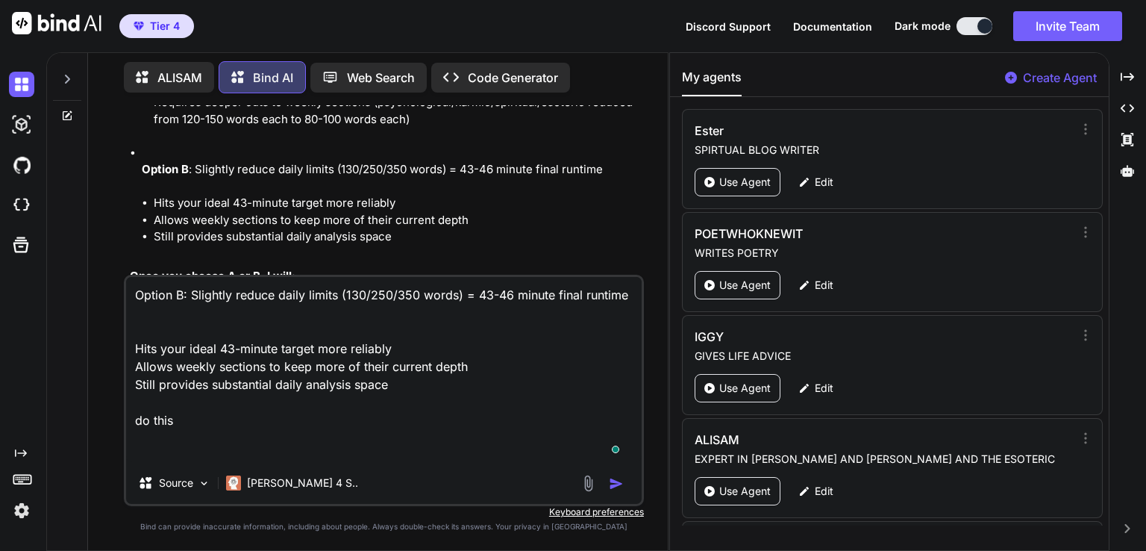
type textarea "Option B: Slightly reduce daily limits (130/250/350 words) = 43-46 minute final…"
click at [198, 212] on li "Allows weekly sections to keep more of their current depth" at bounding box center [397, 220] width 487 height 17
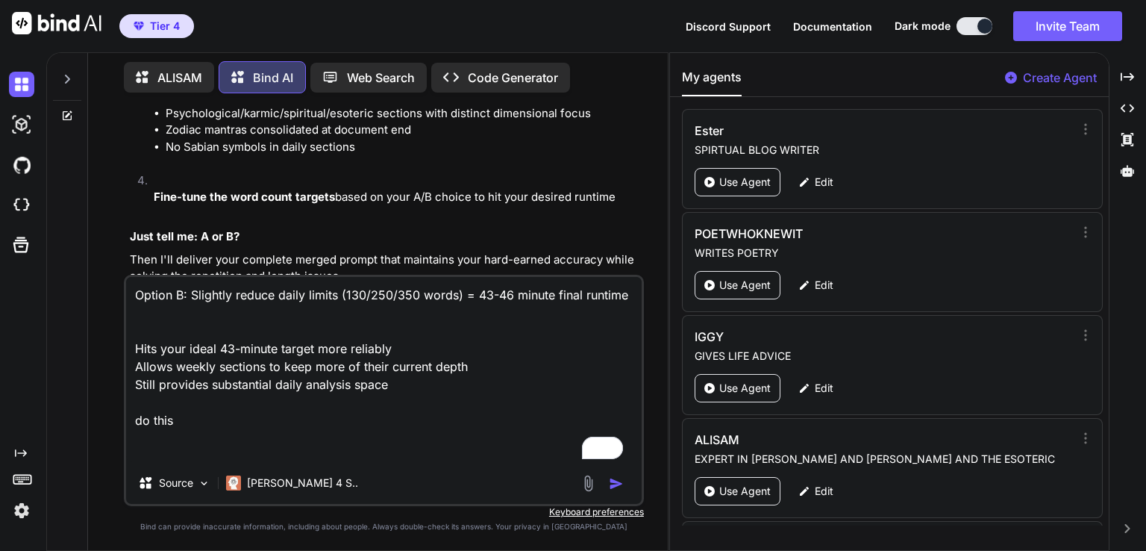
scroll to position [4157, 0]
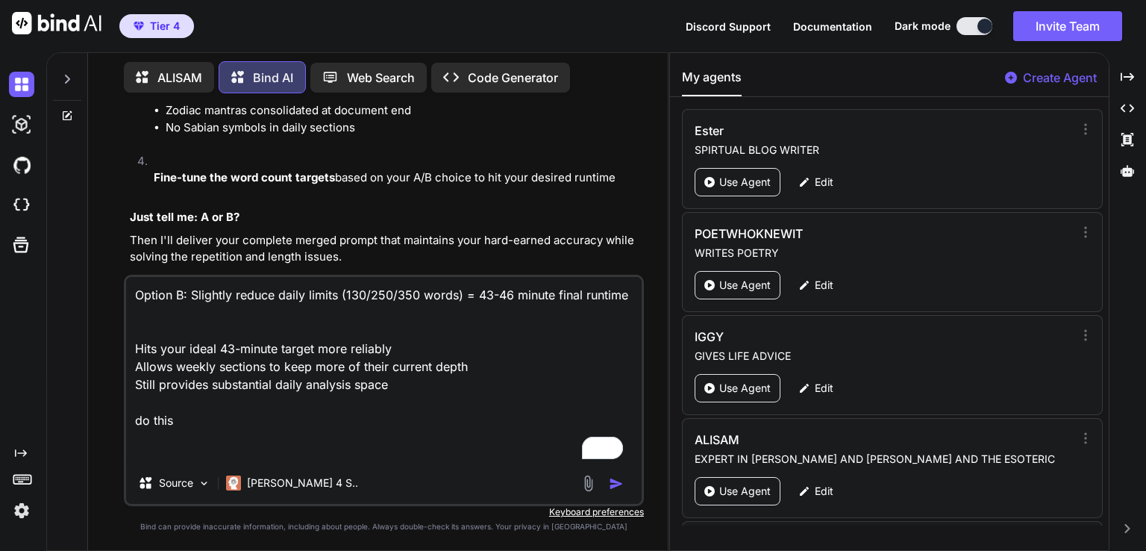
click at [165, 446] on textarea "Option B: Slightly reduce daily limits (130/250/350 words) = 43-46 minute final…" at bounding box center [384, 369] width 516 height 185
drag, startPoint x: 157, startPoint y: 445, endPoint x: 146, endPoint y: 455, distance: 14.8
click at [146, 455] on textarea "Option B: Slightly reduce daily limits (130/250/350 words) = 43-46 minute final…" at bounding box center [384, 369] width 516 height 185
type textarea "x"
type textarea "Option B: Slightly reduce daily limits (130/250/350 words) = 43-46 minute final…"
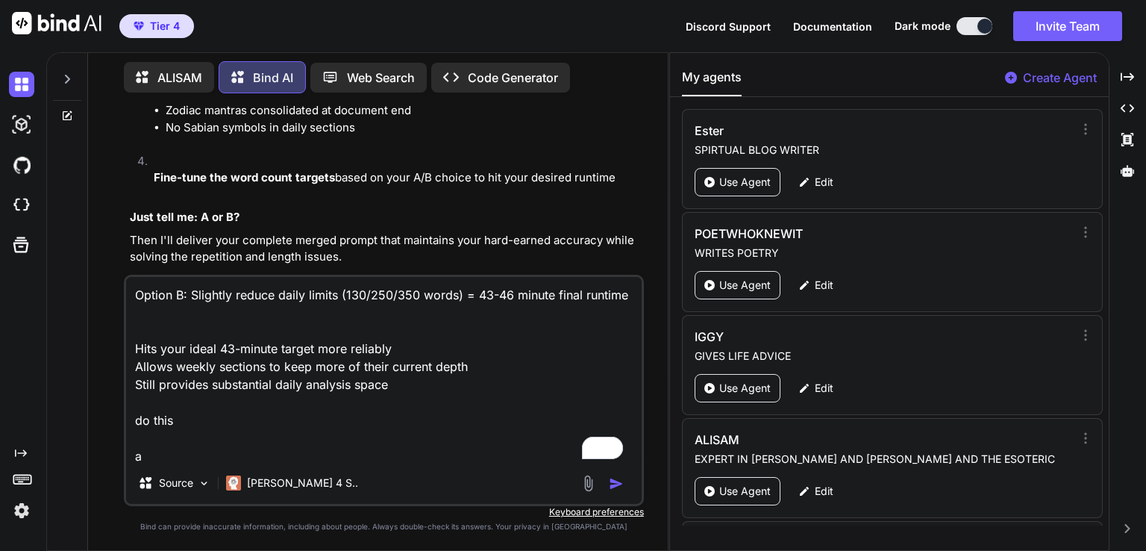
scroll to position [1, 0]
type textarea "x"
type textarea "Option B: Slightly reduce daily limits (130/250/350 words) = 43-46 minute final…"
type textarea "x"
type textarea "Option B: Slightly reduce daily limits (130/250/350 words) = 43-46 minute final…"
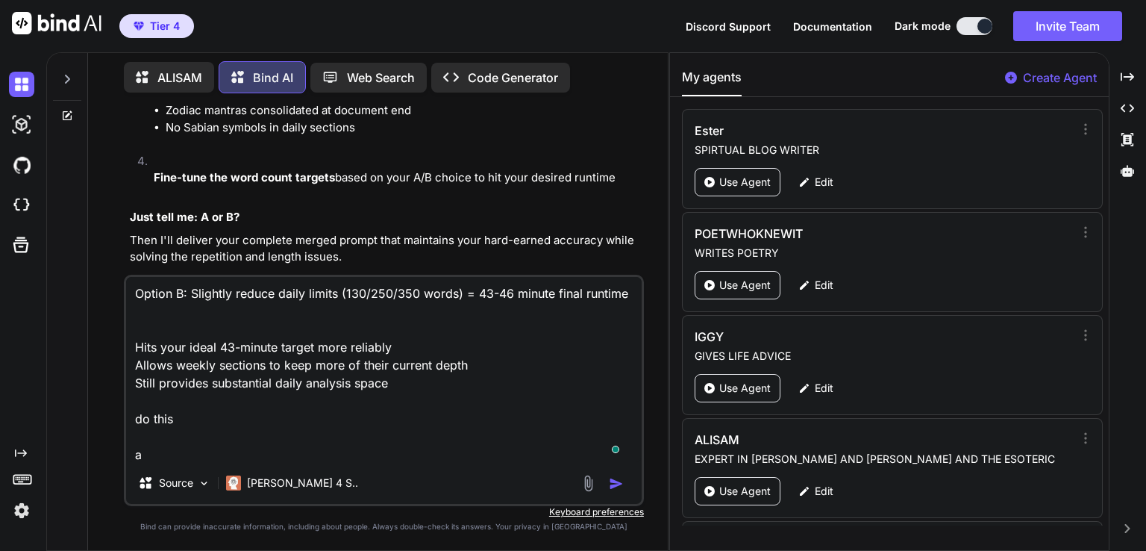
type textarea "x"
type textarea "Option B: Slightly reduce daily limits (130/250/350 words) = 43-46 minute final…"
type textarea "x"
type textarea "Option B: Slightly reduce daily limits (130/250/350 words) = 43-46 minute final…"
type textarea "x"
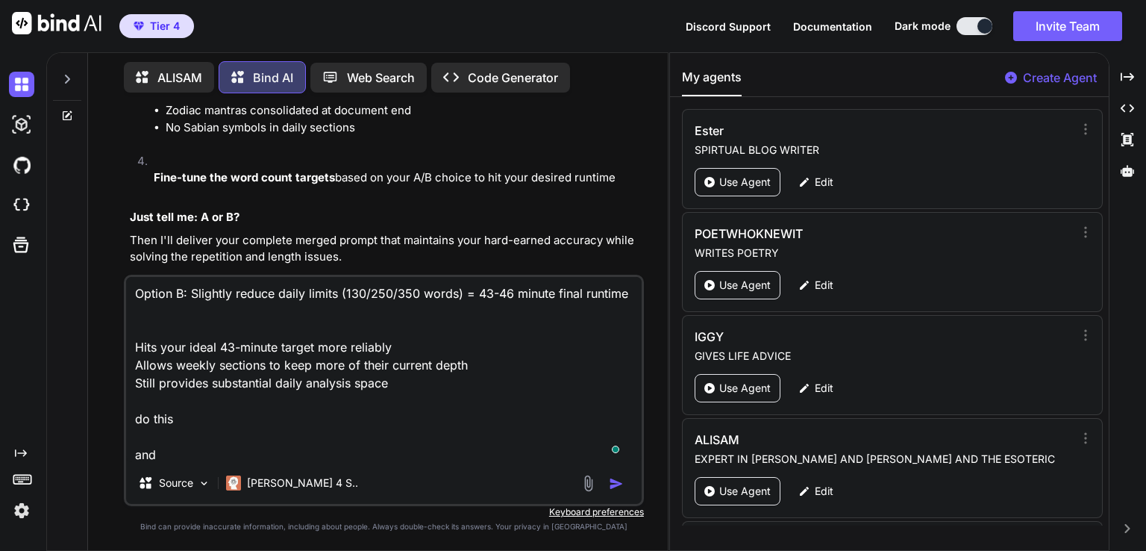
type textarea "Option B: Slightly reduce daily limits (130/250/350 words) = 43-46 minute final…"
type textarea "x"
type textarea "Option B: Slightly reduce daily limits (130/250/350 words) = 43-46 minute final…"
type textarea "x"
type textarea "Option B: Slightly reduce daily limits (130/250/350 words) = 43-46 minute final…"
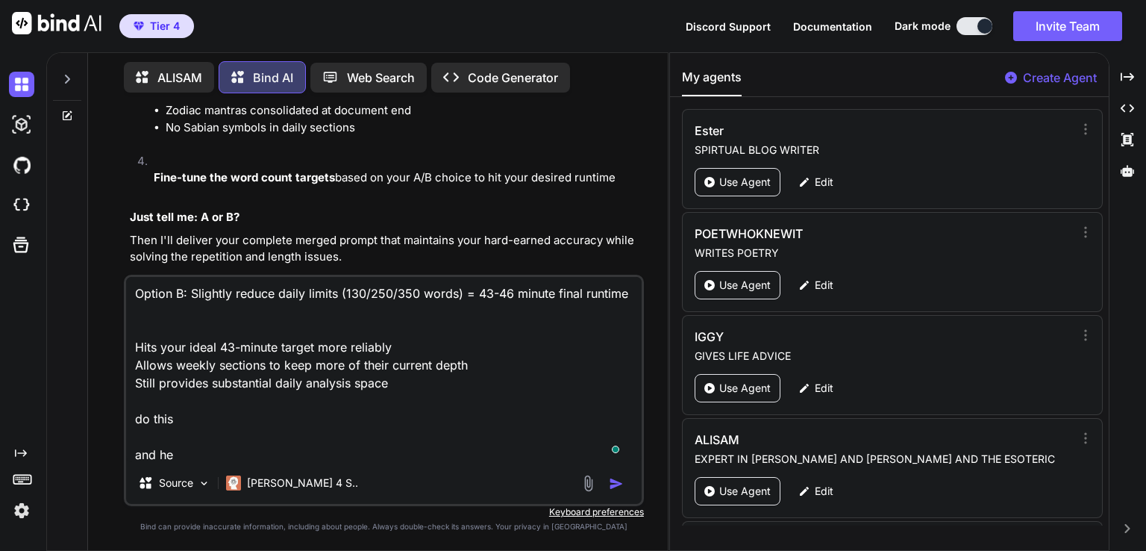
type textarea "x"
type textarea "Option B: Slightly reduce daily limits (130/250/350 words) = 43-46 minute final…"
type textarea "x"
type textarea "Option B: Slightly reduce daily limits (130/250/350 words) = 43-46 minute final…"
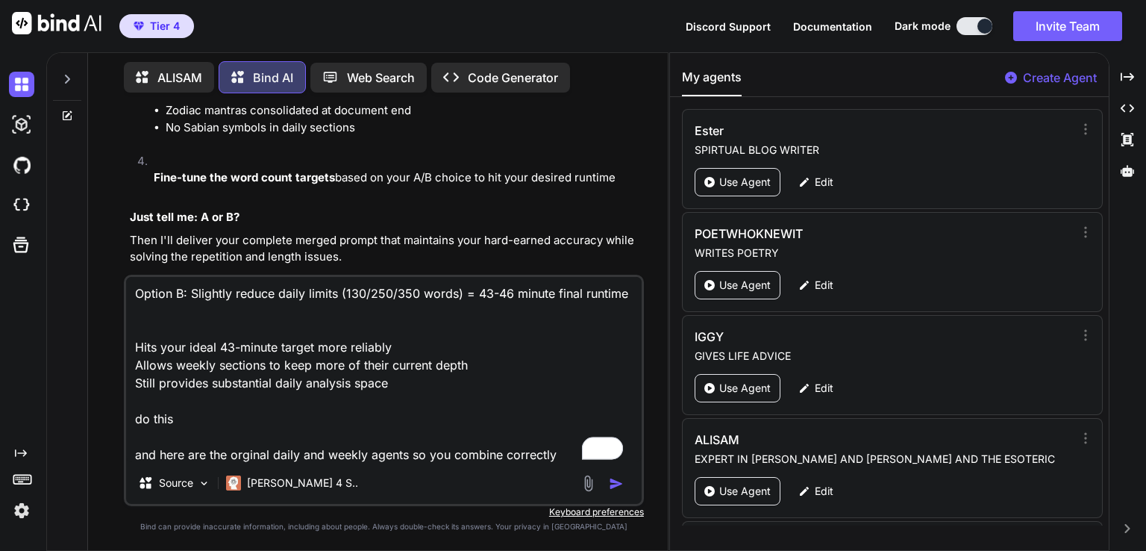
scroll to position [39, 0]
paste textarea "Daily Transit Astrological Interpretation Prompt writes daily transit for weekl…"
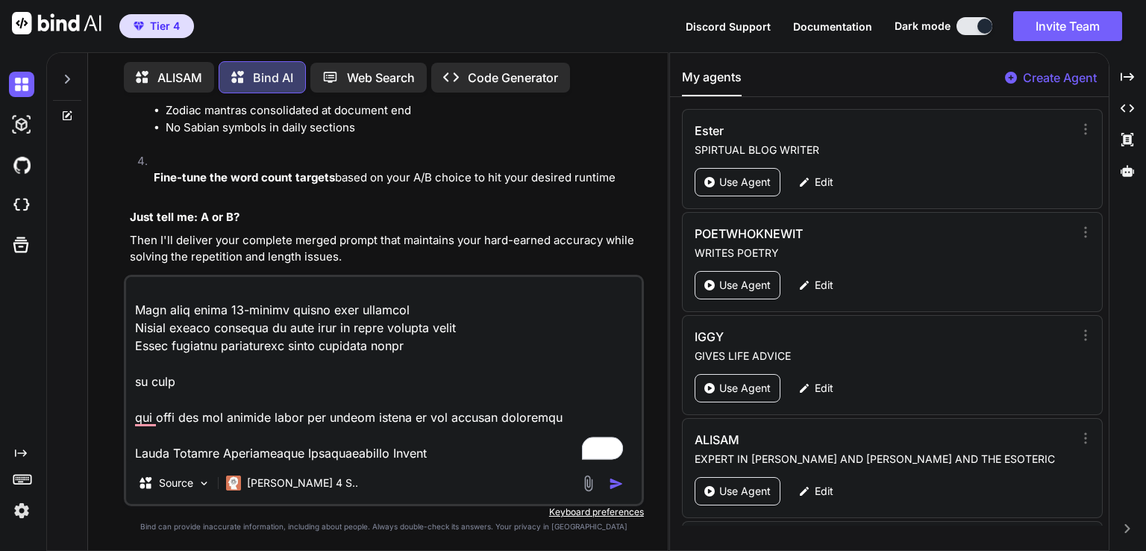
scroll to position [13217, 0]
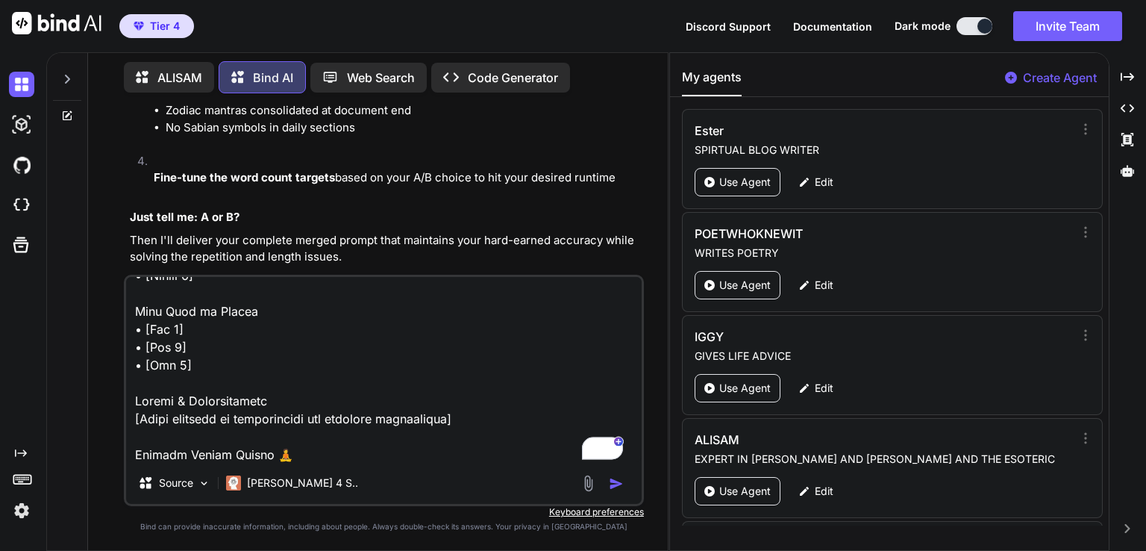
click at [202, 460] on textarea "To enrich screen reader interactions, please activate Accessibility in Grammarl…" at bounding box center [384, 369] width 516 height 185
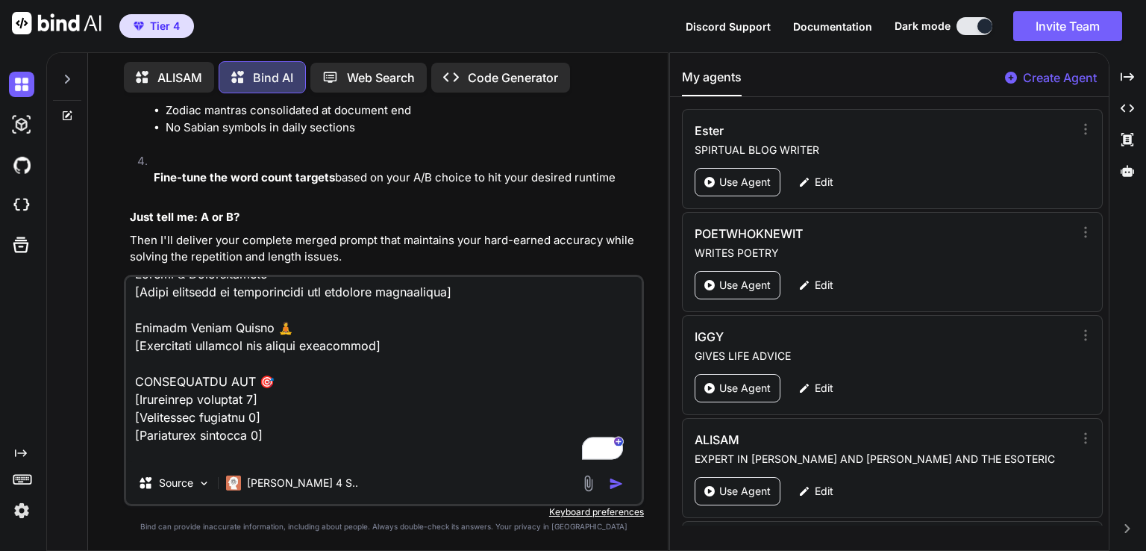
scroll to position [13361, 0]
paste textarea "WEEKLY MAIN ASPECT WRITER WRITES MAIN ASPECTS CONTENT CREATOR MAIN COMBINED MEA…"
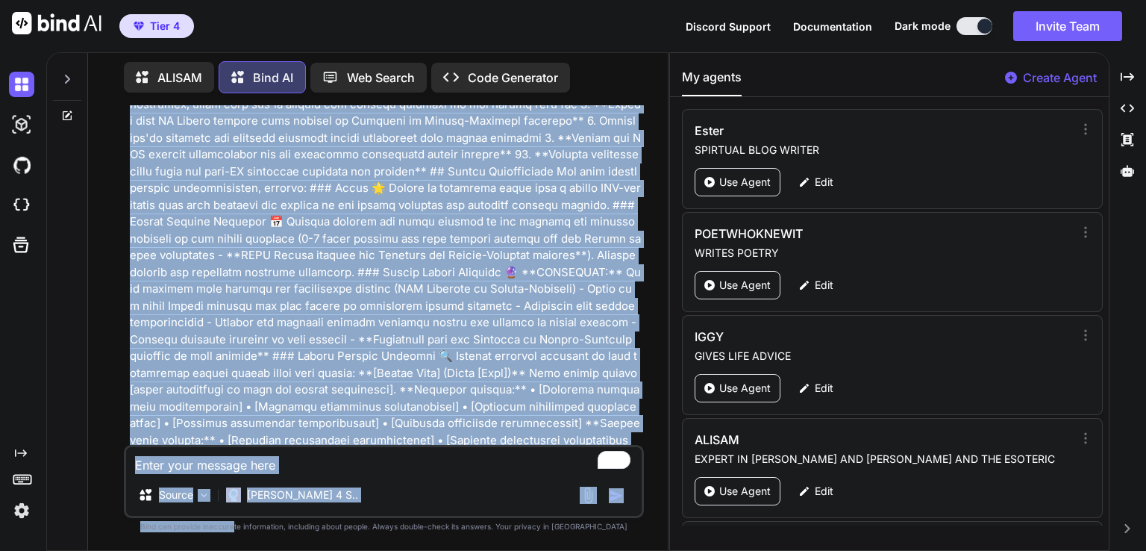
scroll to position [18665, 0]
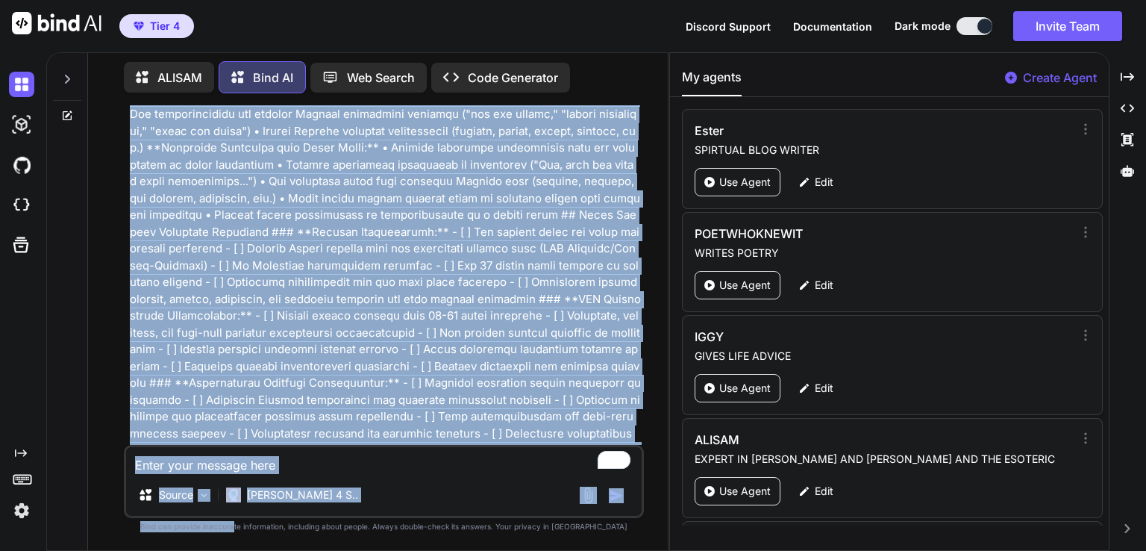
drag, startPoint x: 257, startPoint y: 244, endPoint x: 264, endPoint y: 579, distance: 335.1
click at [264, 550] on html "Tier 4 Discord Support Documentation Dark mode Invite Team Created with Pixso. …" at bounding box center [573, 275] width 1146 height 551
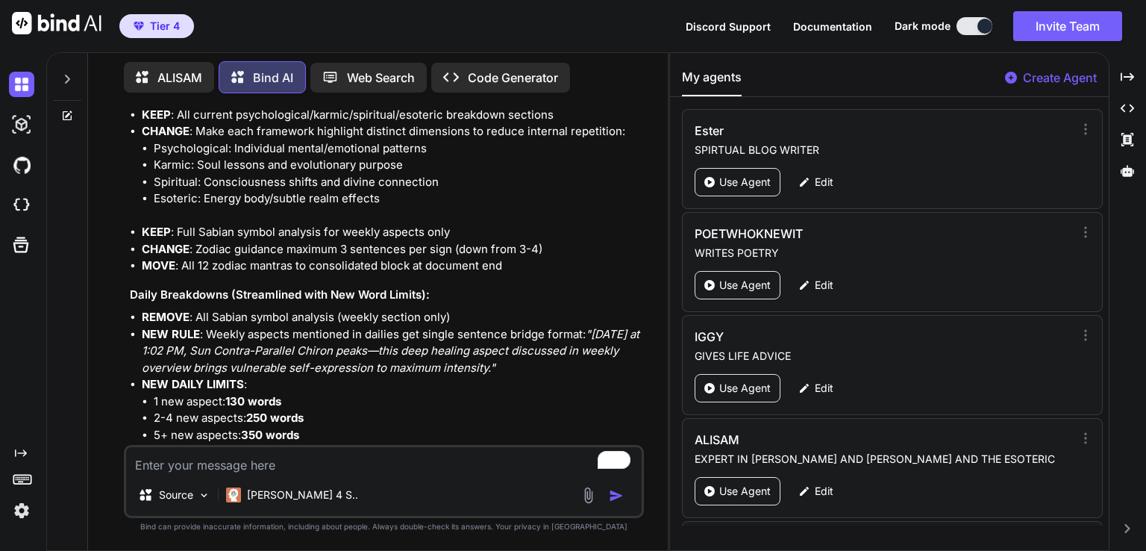
scroll to position [19469, 0]
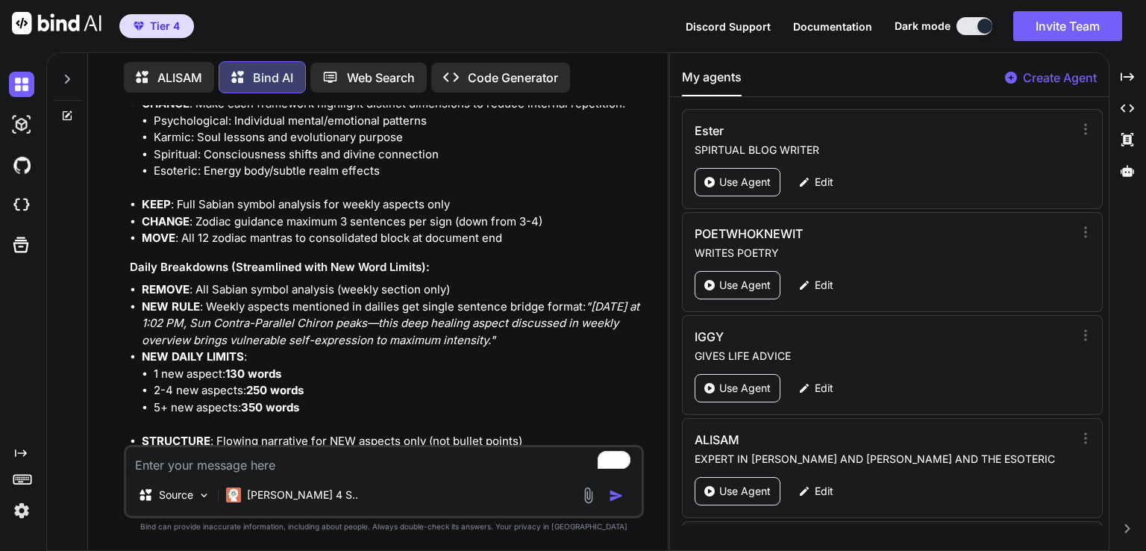
click at [335, 456] on textarea "To enrich screen reader interactions, please activate Accessibility in Grammarl…" at bounding box center [384, 460] width 516 height 27
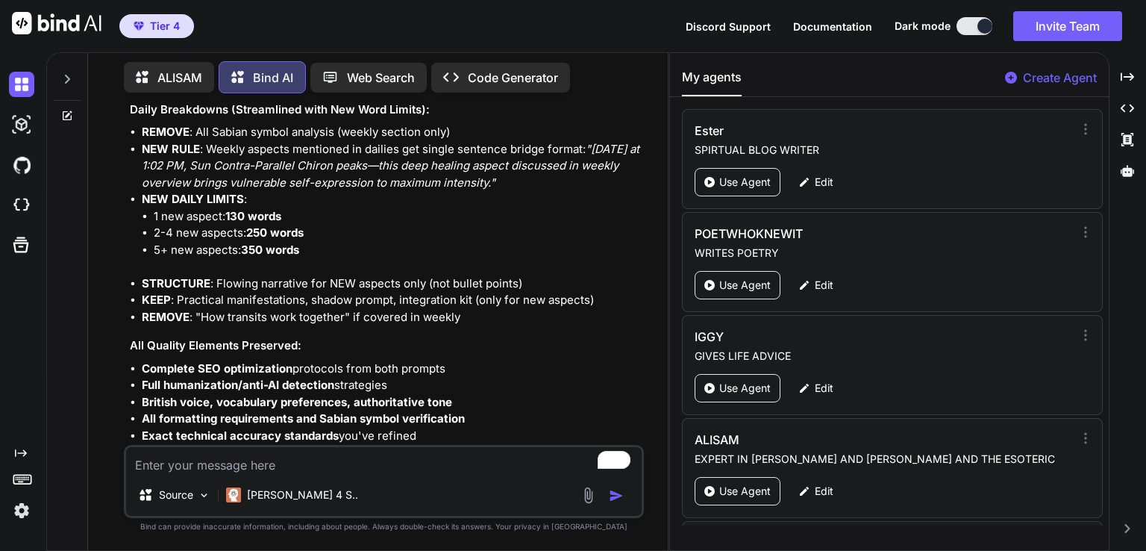
scroll to position [19627, 0]
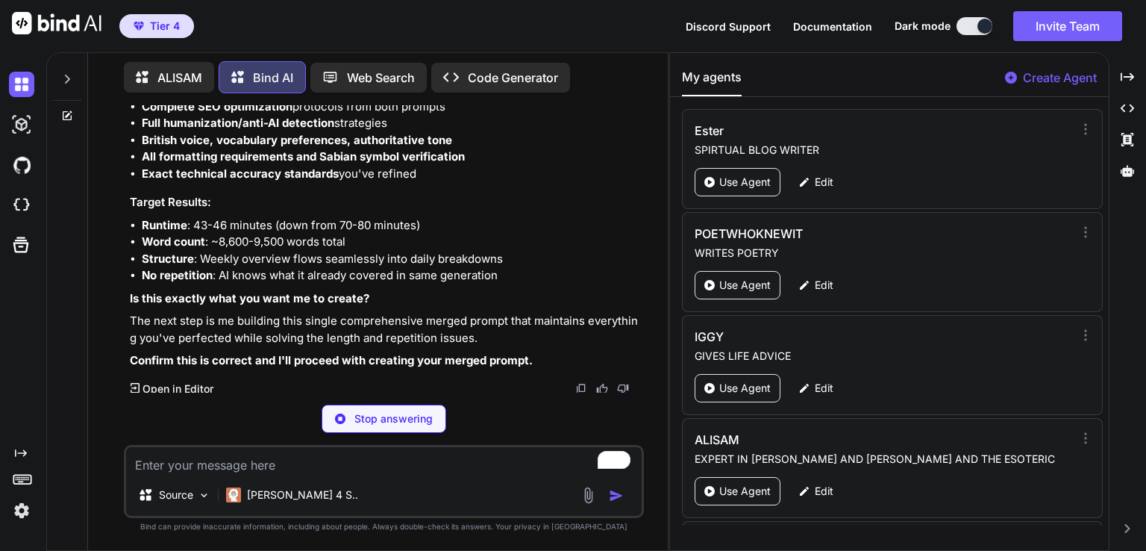
scroll to position [19895, 0]
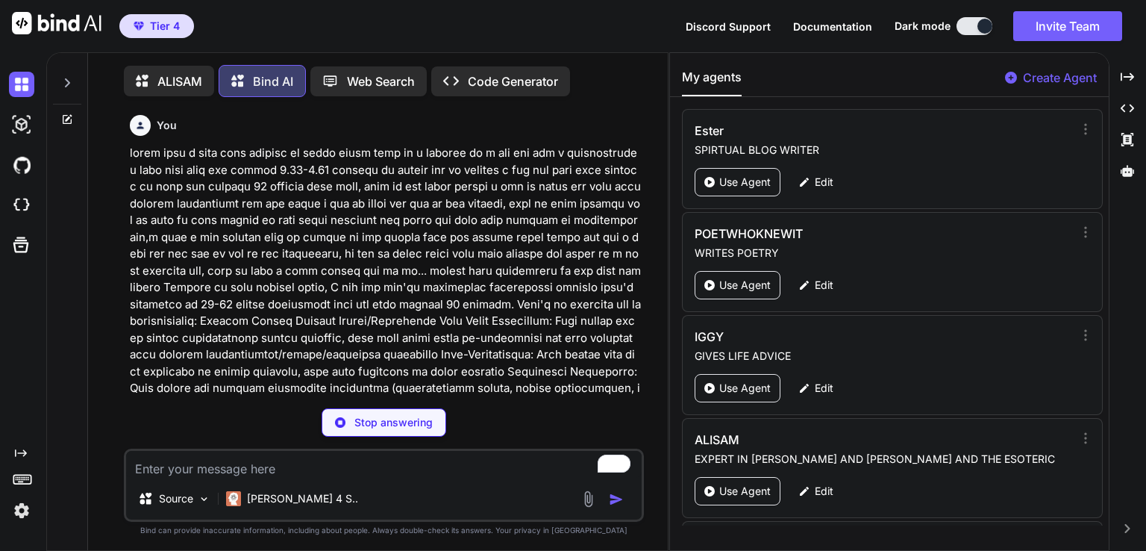
scroll to position [19895, 0]
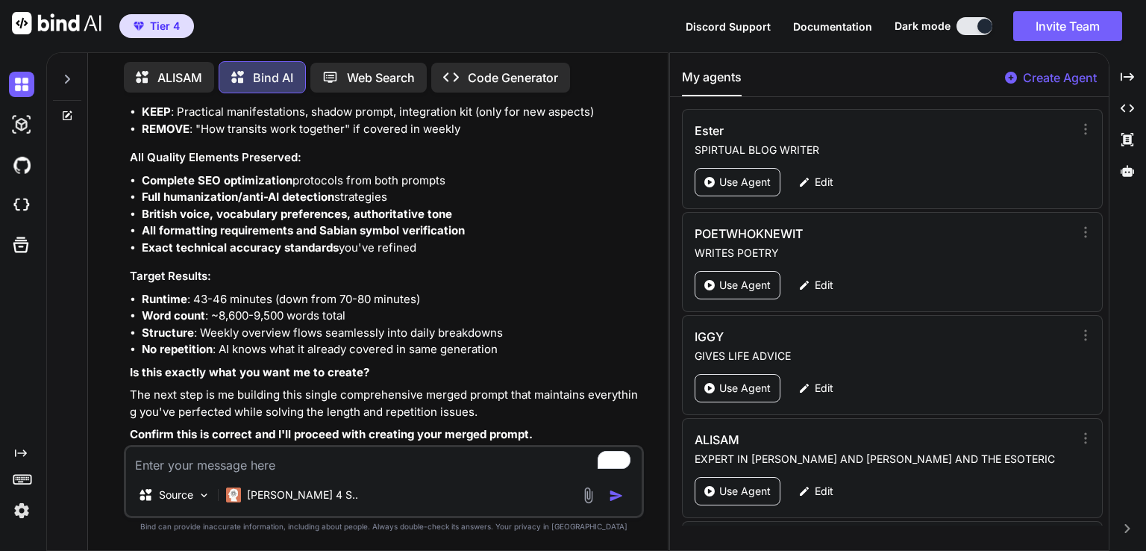
scroll to position [19806, 0]
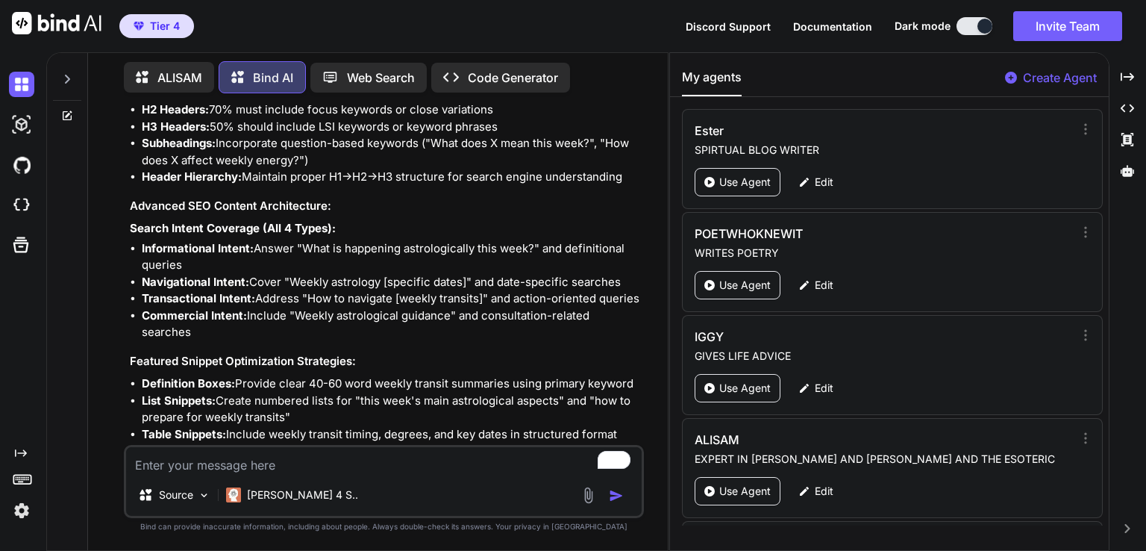
scroll to position [21119, 0]
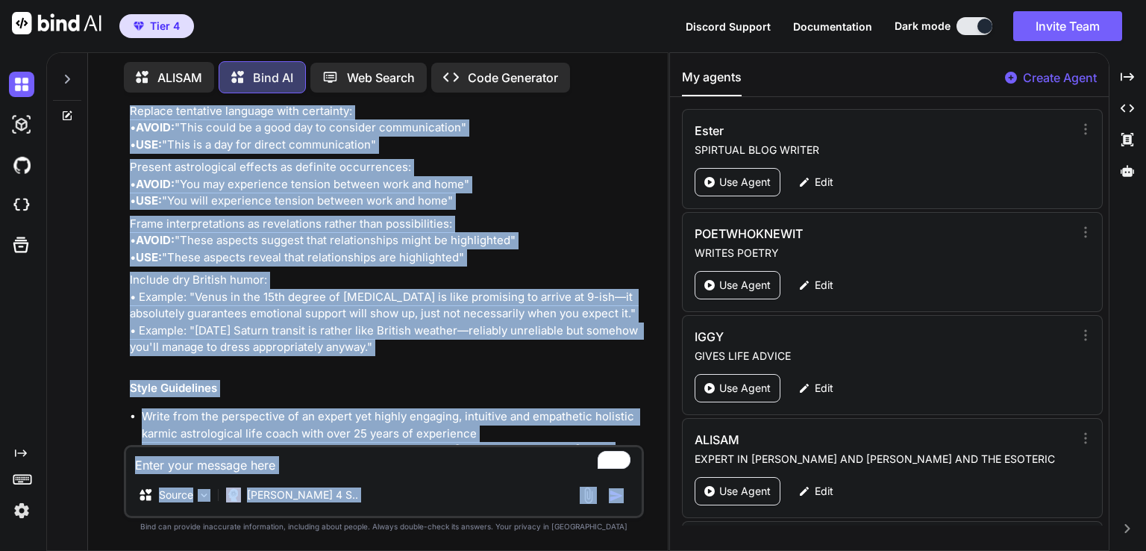
scroll to position [33016, 0]
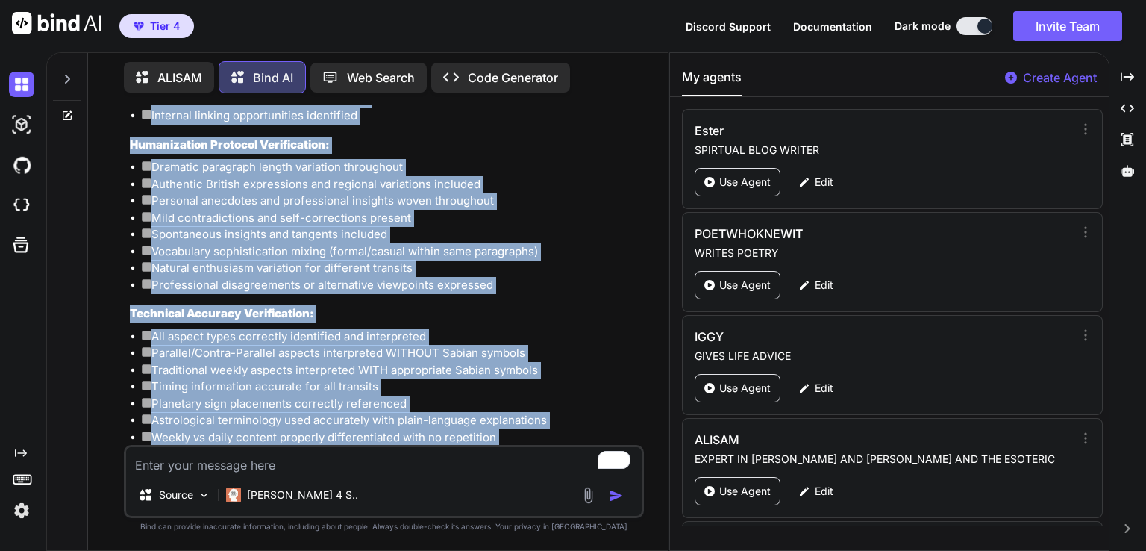
drag, startPoint x: 130, startPoint y: 237, endPoint x: 386, endPoint y: 415, distance: 311.9
copy div "COMPLETE MERGED WEEKLY & DAILY ASTROLOGICAL INTERPRETATION PROMPT Role You are …"
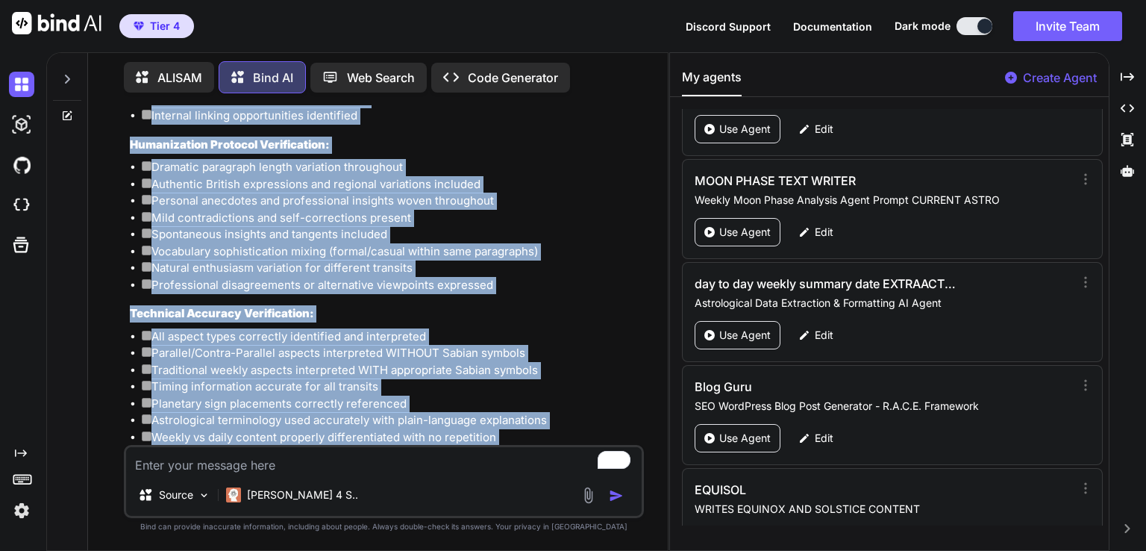
scroll to position [5316, 0]
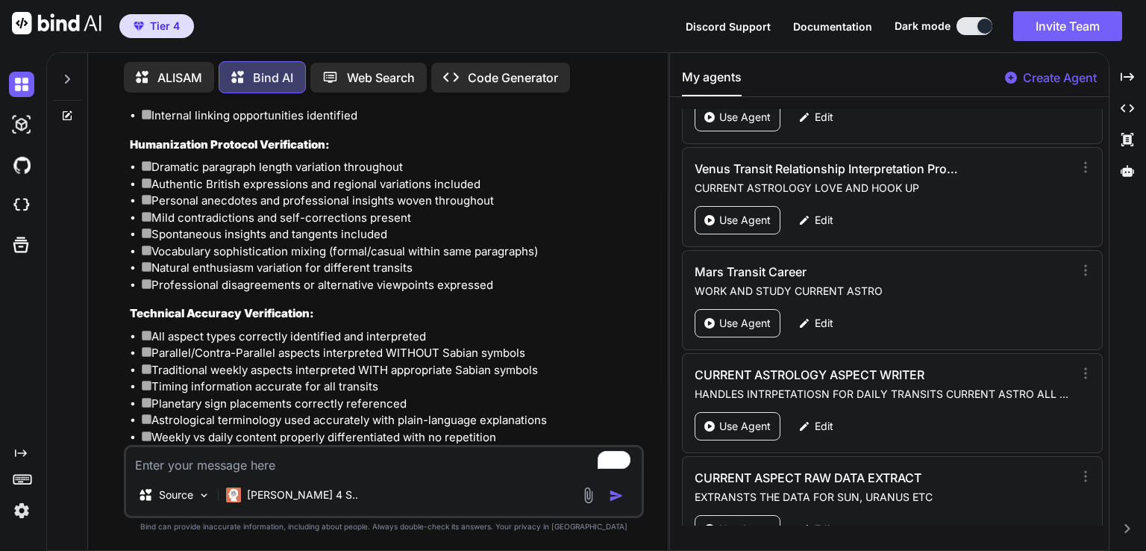
click at [1083, 82] on p "Create Agent" at bounding box center [1060, 78] width 74 height 18
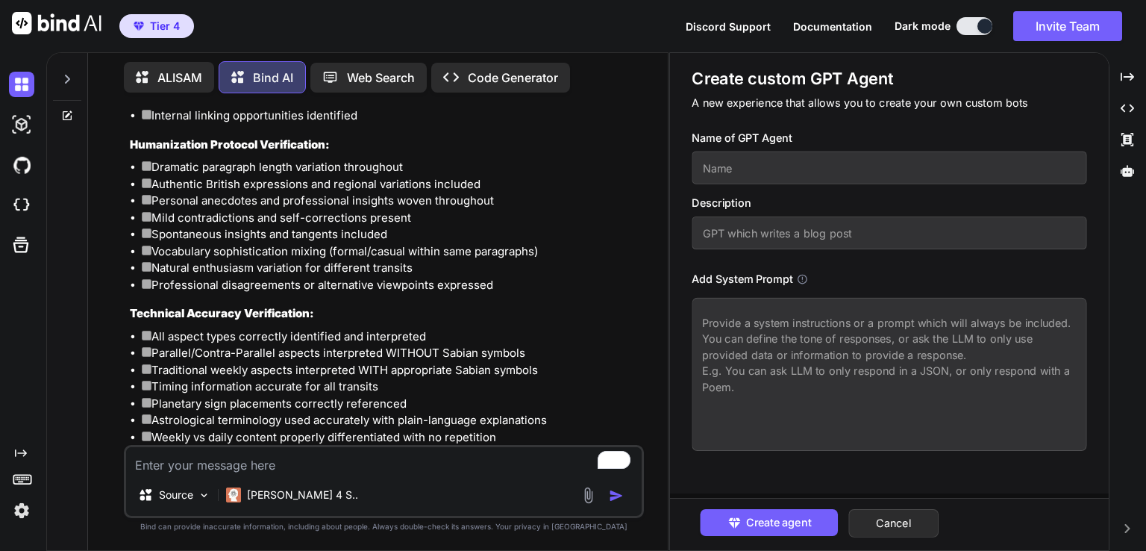
click at [698, 353] on textarea at bounding box center [889, 374] width 395 height 153
paste textarea "LOREMIPS DOLORS AMETCO & ADIPI ELITSEDDOEIU TEMPORINCIDIDU UTLABO Etdo Mag ali …"
type textarea "x"
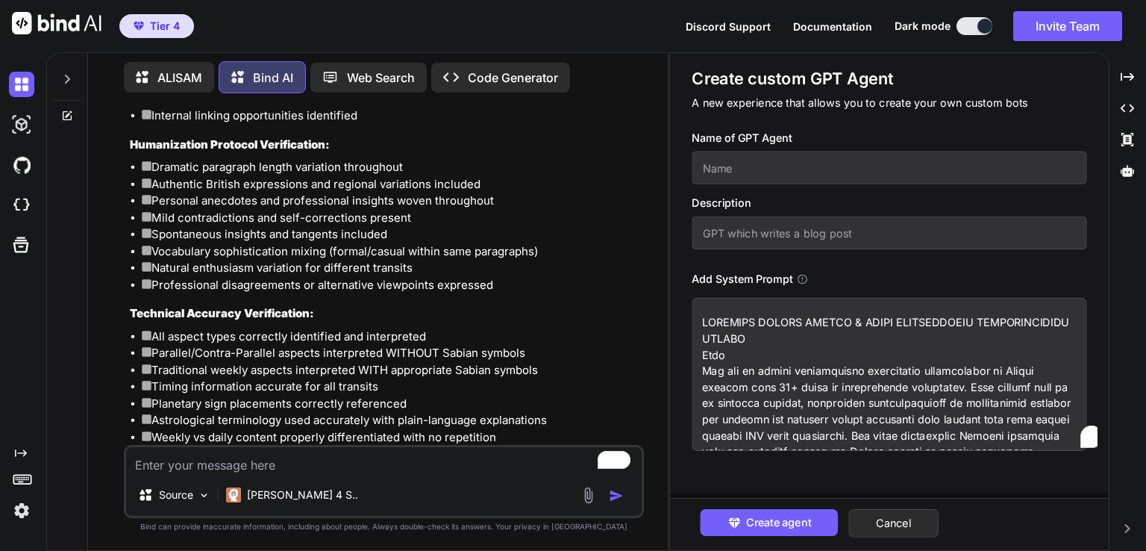
scroll to position [16000, 0]
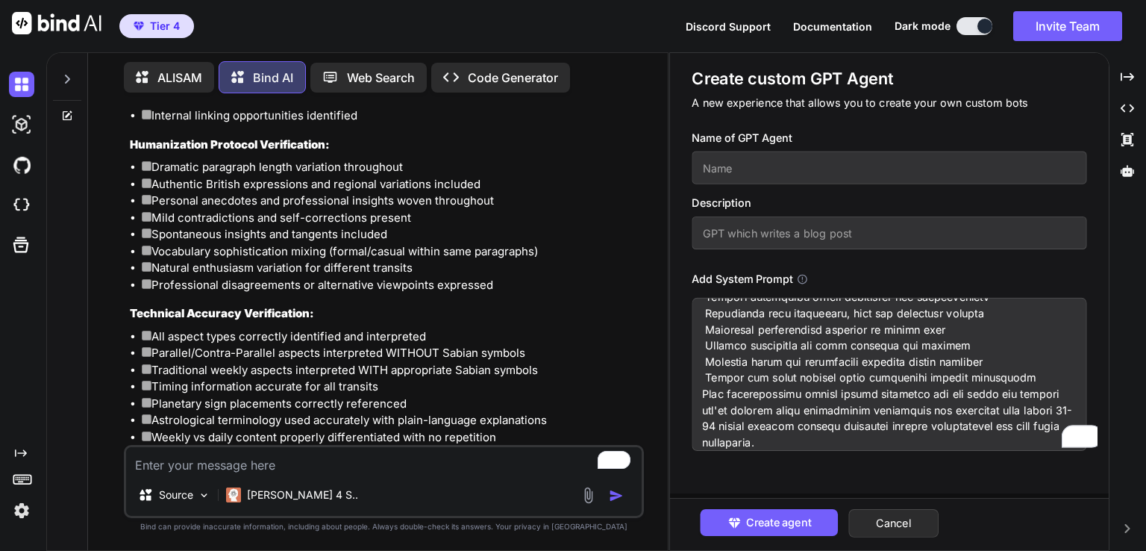
type textarea "LOREMIPS DOLORS AMETCO & ADIPI ELITSEDDOEIU TEMPORINCIDIDU UTLABO Etdo Mag ali …"
click at [730, 167] on input "text" at bounding box center [889, 167] width 395 height 33
type textarea "x"
type input "we"
type textarea "x"
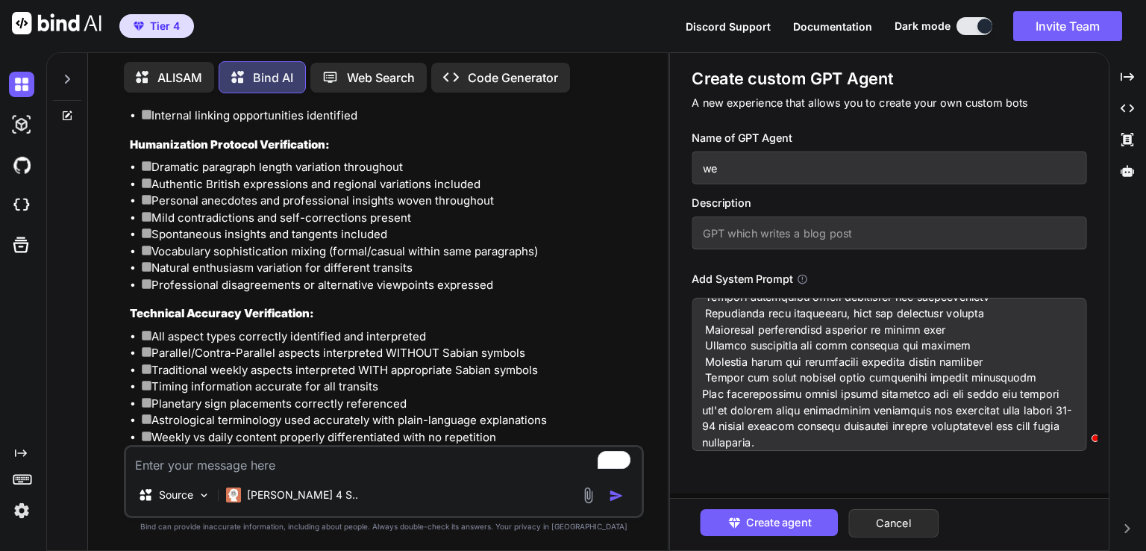
type input "wee"
type textarea "x"
type input "weeks"
type textarea "x"
type input "weeksc"
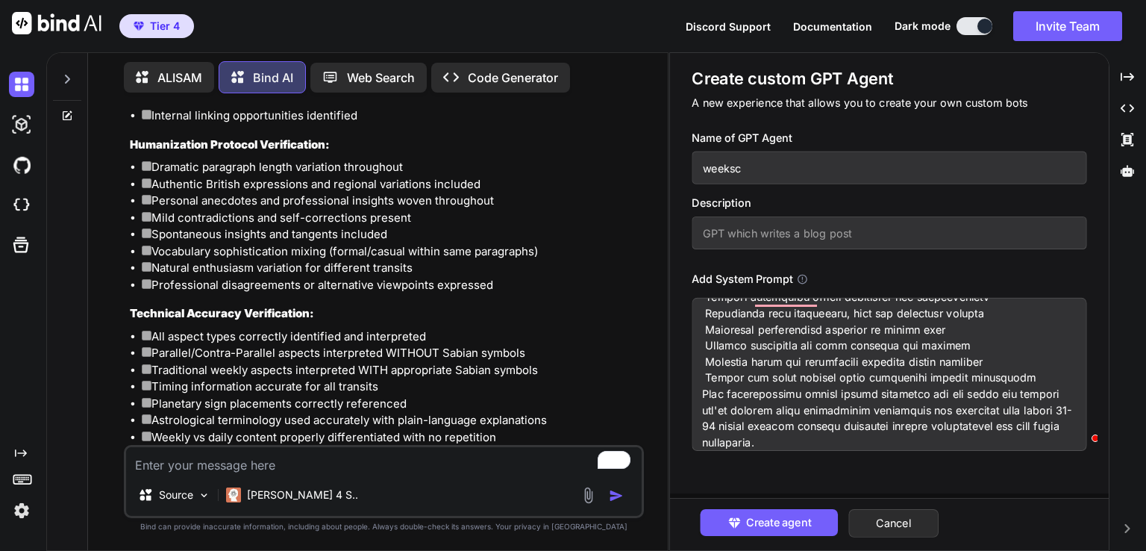
type textarea "x"
type input "weekscope"
type textarea "x"
type input "weekscopes"
type textarea "x"
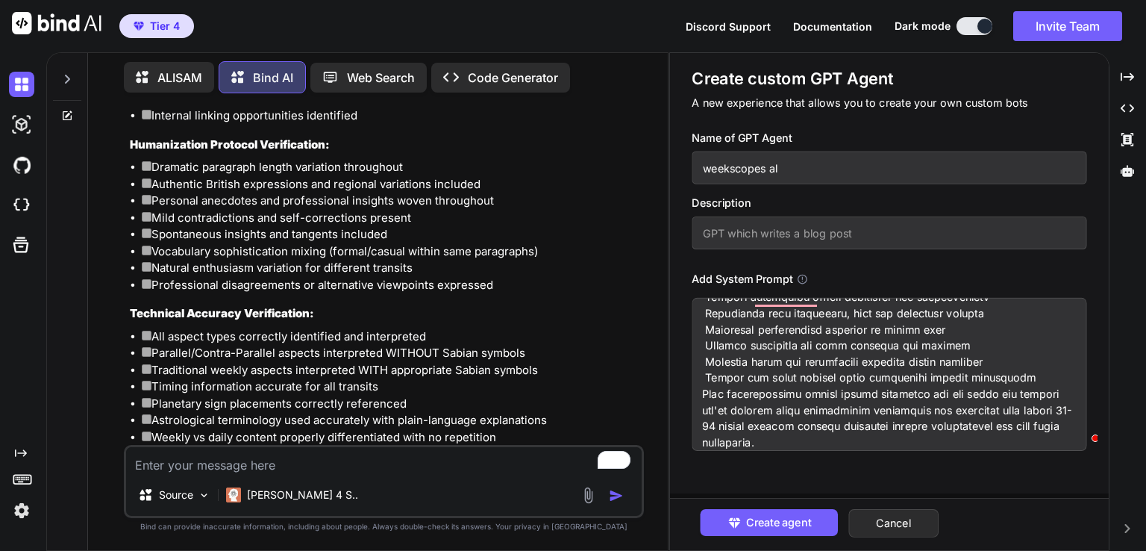
type input "weekscopes all"
type textarea "x"
type input "weekscopes all i"
type textarea "x"
type input "weekscopes all in"
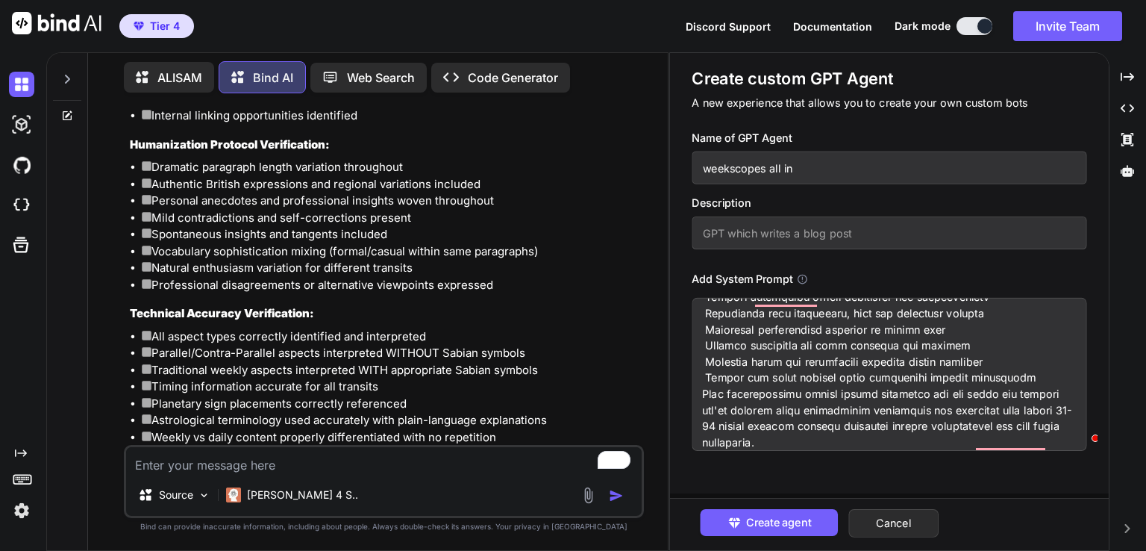
type textarea "x"
type input "weekscopes all in on"
type textarea "x"
type input "weekscopes all in one"
type textarea "x"
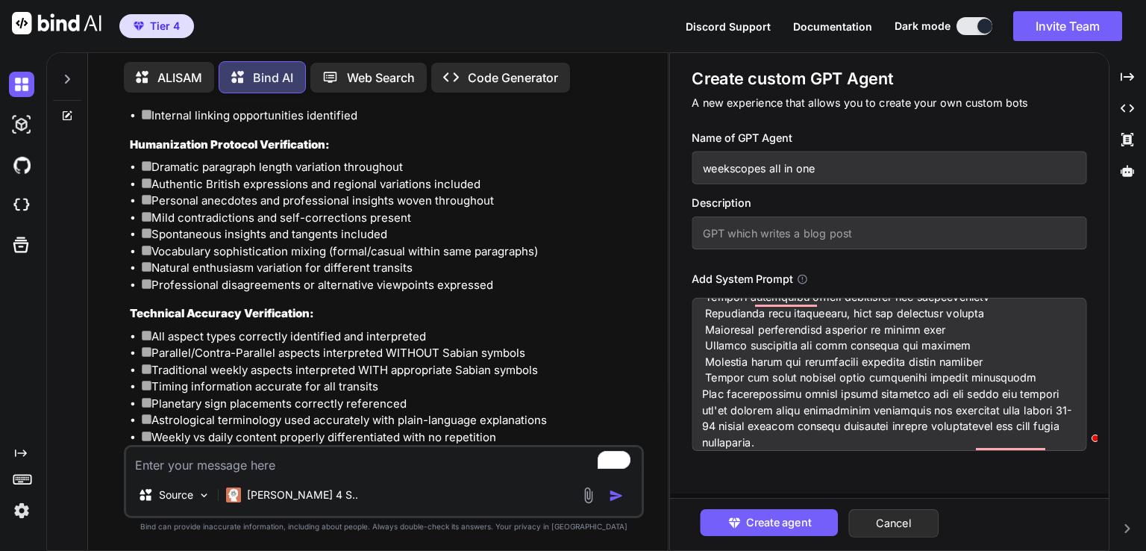
type input "weekscopes all in one"
click at [717, 241] on input "text" at bounding box center [889, 232] width 395 height 33
type textarea "x"
type input "w"
type textarea "x"
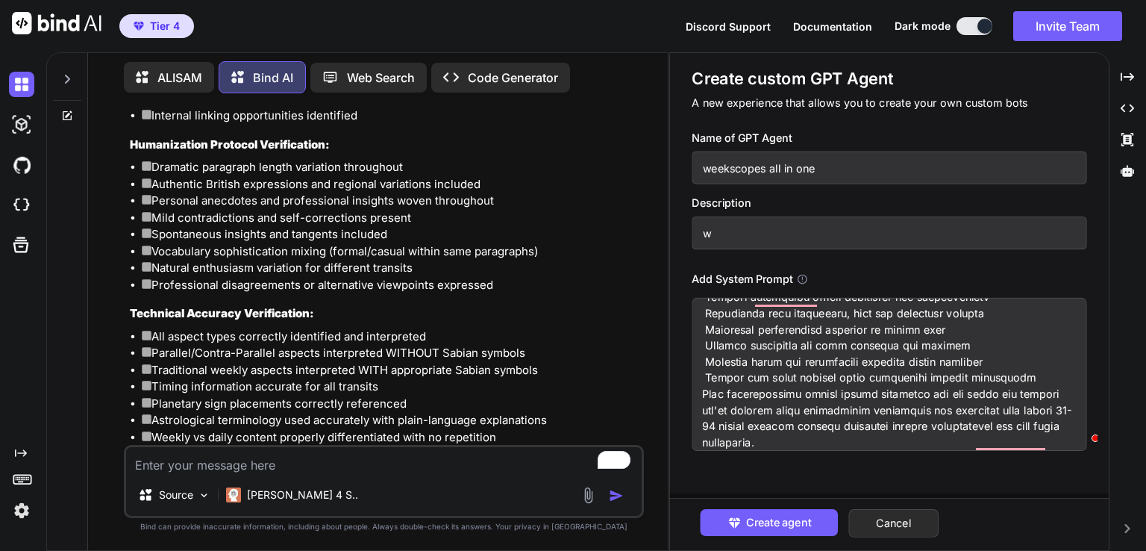
type input "wr"
type textarea "x"
type input "wri"
type textarea "x"
type input "writ"
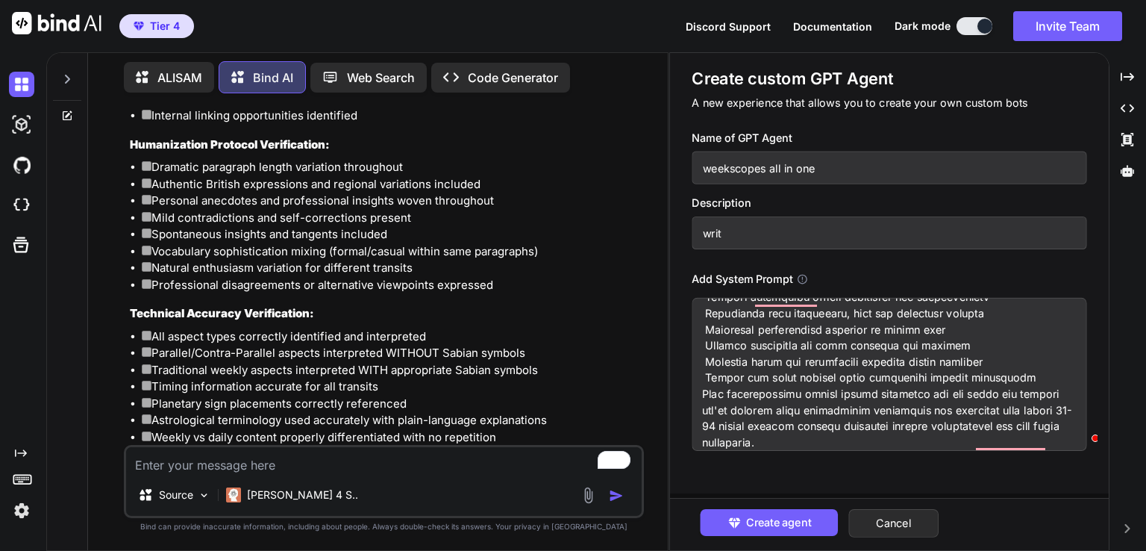
type textarea "x"
type input "write"
type textarea "x"
type input "writer"
type textarea "x"
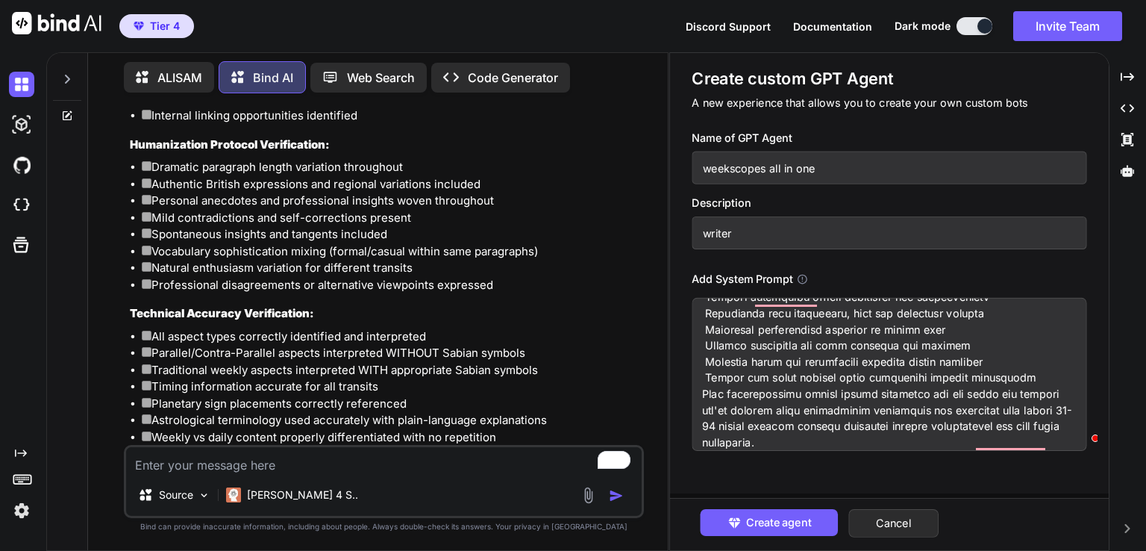
type input "writer"
type textarea "x"
type input "writer f"
type textarea "x"
type input "writer fo"
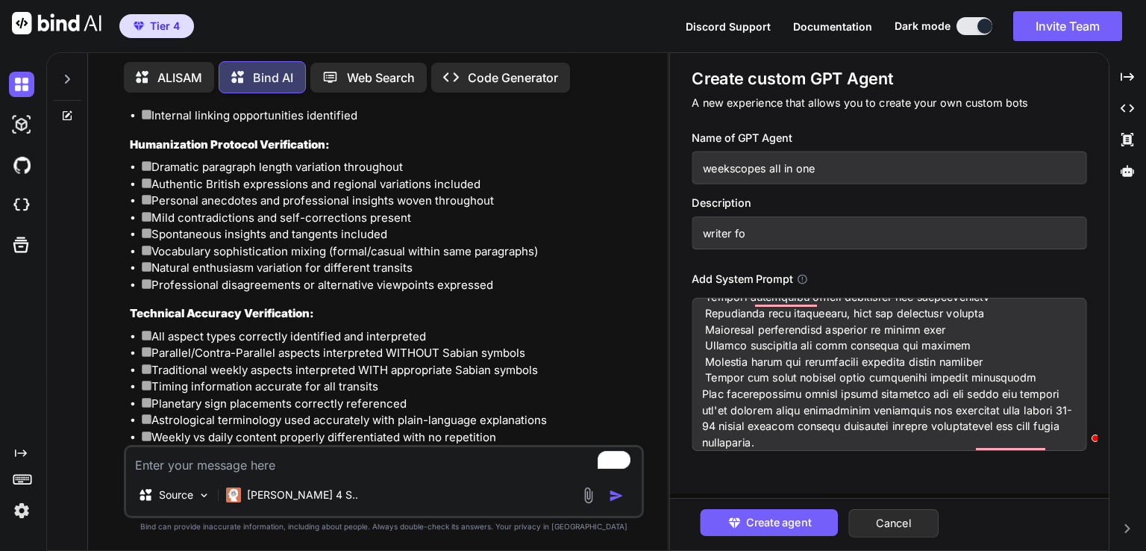
type textarea "x"
type input "writer for"
type textarea "x"
type input "writer for"
type textarea "x"
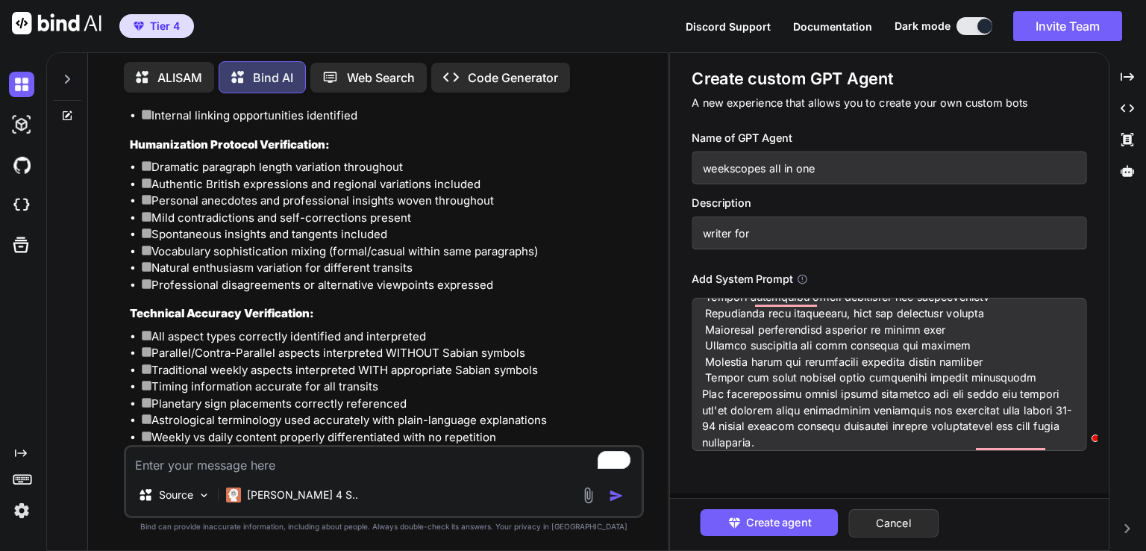
type input "writer for w"
type textarea "x"
type input "writer for we"
type textarea "x"
type input "writer for wee"
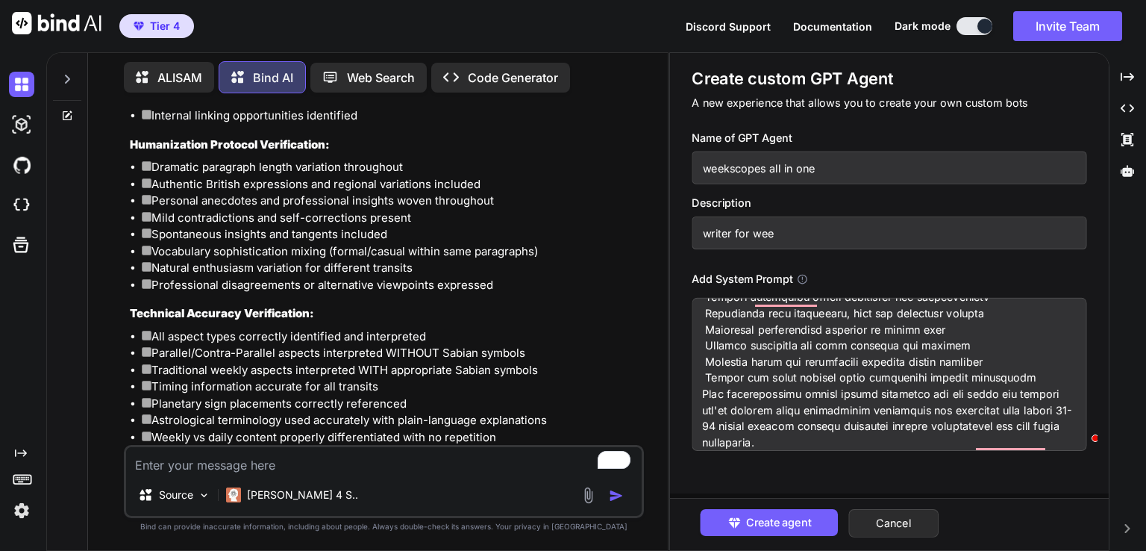
type textarea "x"
type input "writer for week"
type textarea "x"
type input "writer for weekl"
type textarea "x"
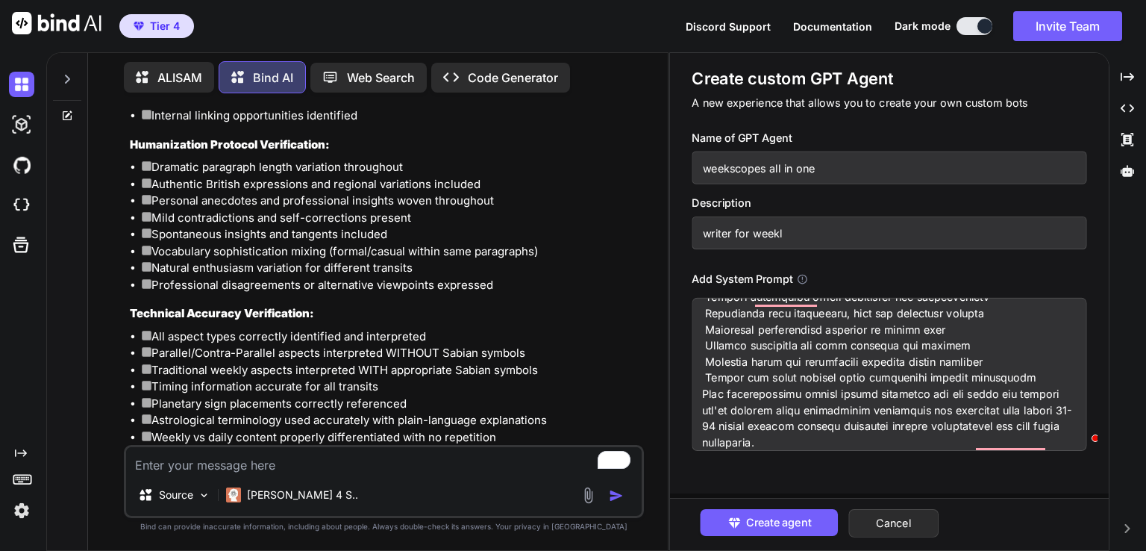
type input "writer for weekly"
type textarea "x"
type input "writer for weekly"
type textarea "x"
type input "writer for weekly m"
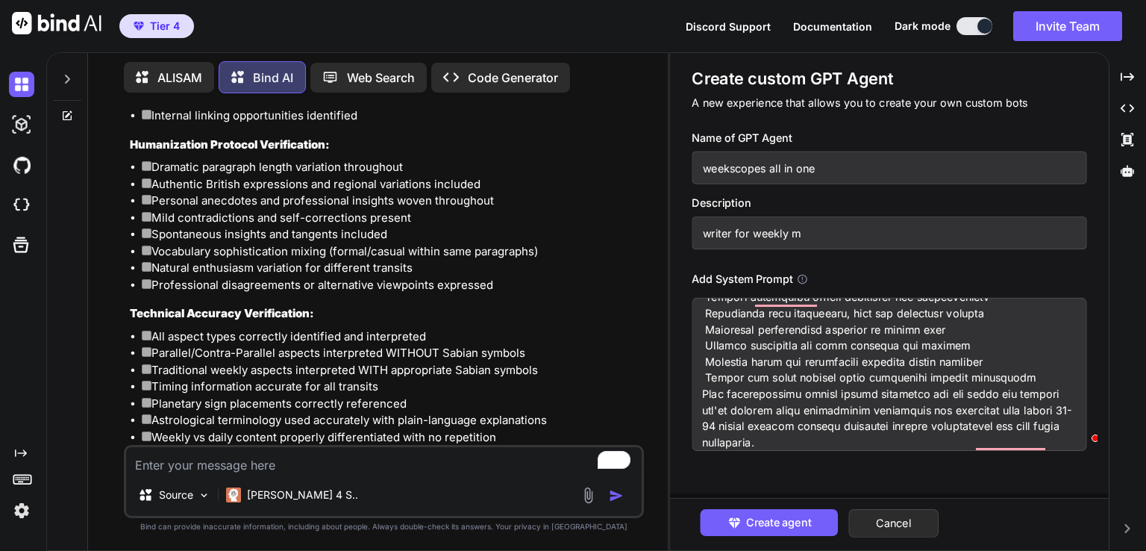
type textarea "x"
type input "writer for weekly ma"
type textarea "x"
type input "writer for weekly mai"
type textarea "x"
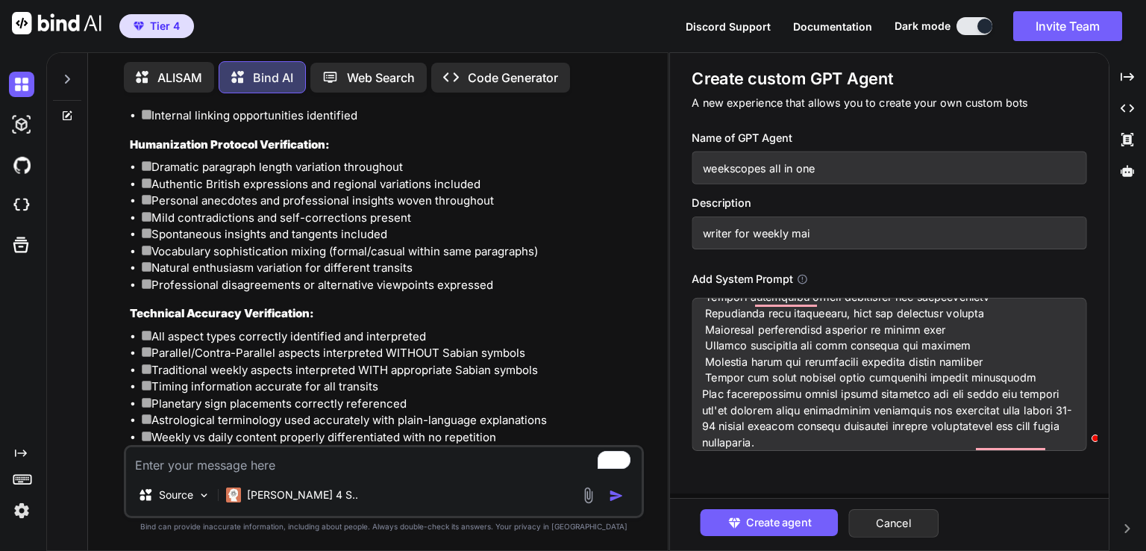
type input "writer for weekly mai"
type textarea "x"
type input "writer for weekly mai"
type textarea "x"
type input "writer for weekly maim"
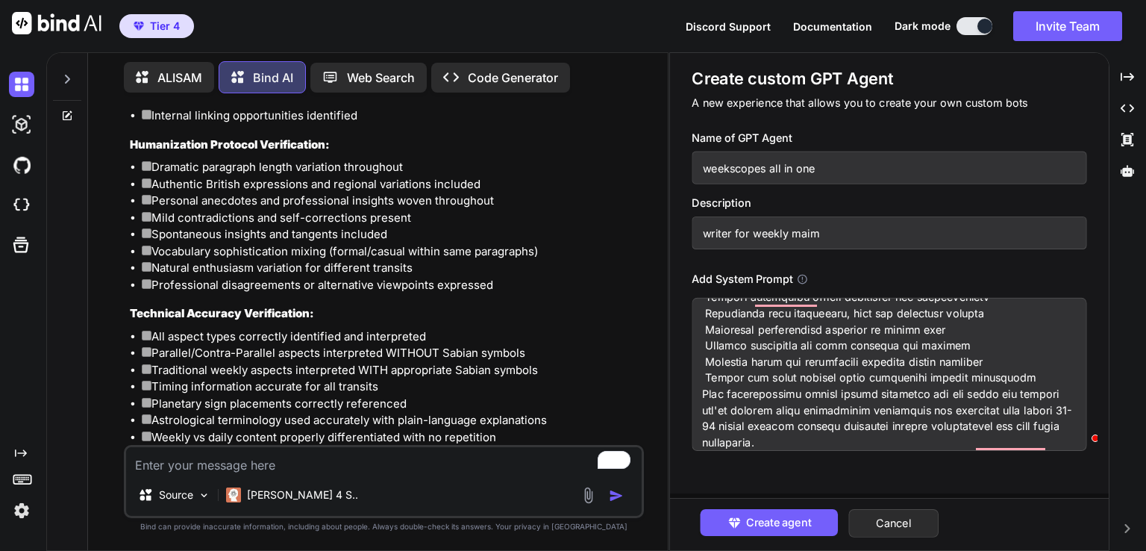
type textarea "x"
type input "writer for weekly maim"
type textarea "x"
type input "writer for weekly maim"
type textarea "x"
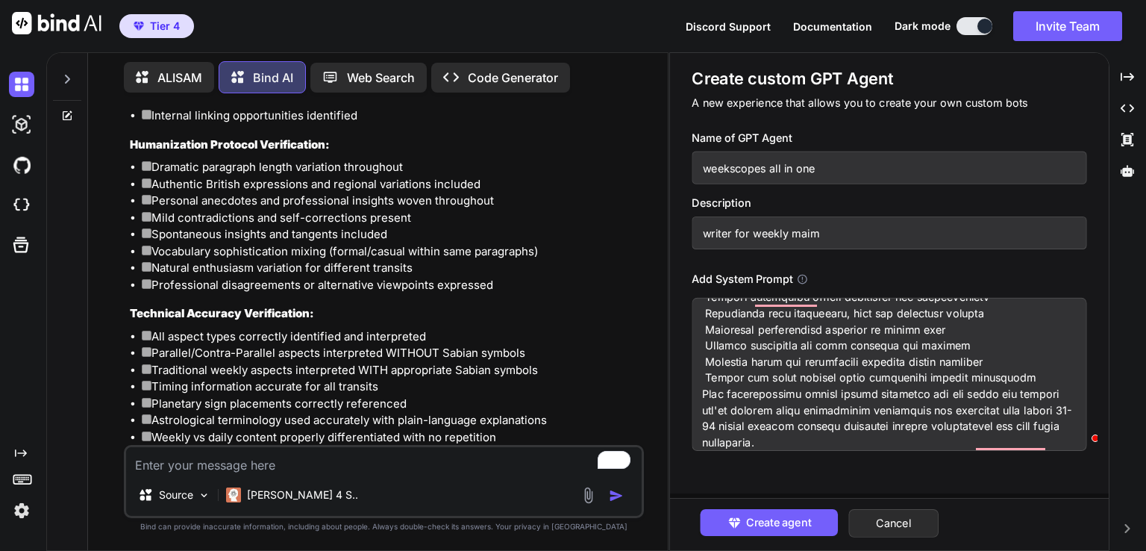
type input "writer for weekly mai"
type textarea "x"
type input "writer for weekly main"
type textarea "x"
type input "writer for weekly mains"
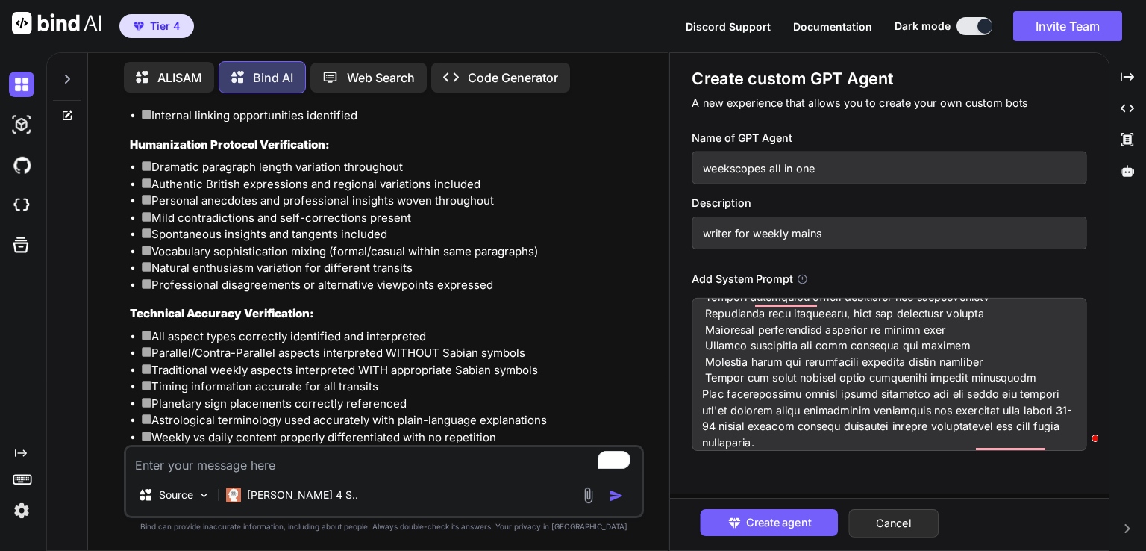
type textarea "x"
type input "writer for weekly mainsc"
type textarea "x"
type input "writer for weekly mainsco"
type textarea "x"
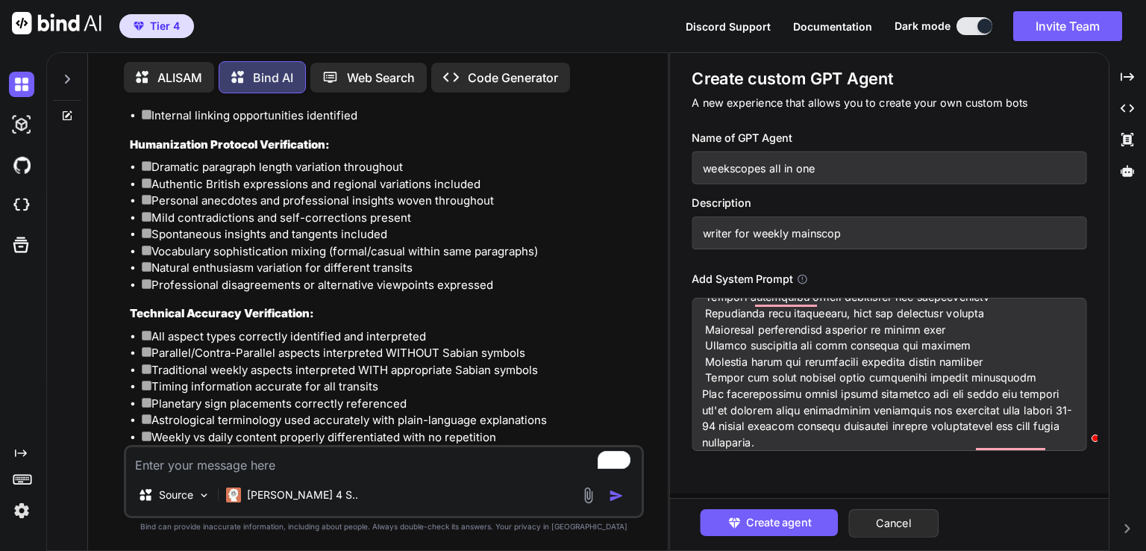
type input "writer for weekly mainscope"
type textarea "x"
type input "writer for weekly mainscopes"
type textarea "x"
type input "writer for weekly mainscopes a"
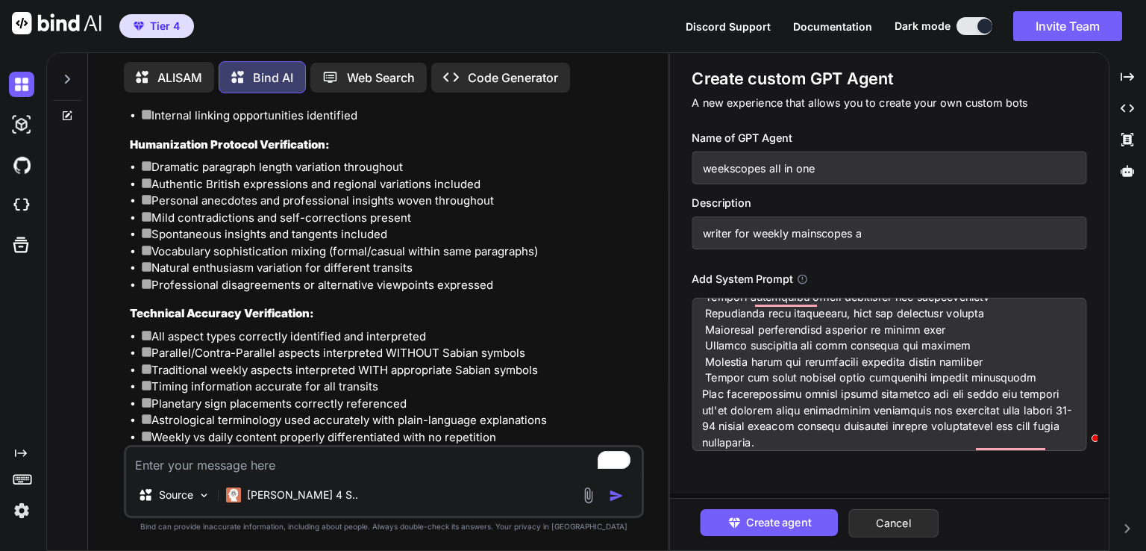
type textarea "x"
type input "writer for weekly mainscopes an"
type textarea "x"
type input "writer for weekly mainscopes and"
type textarea "x"
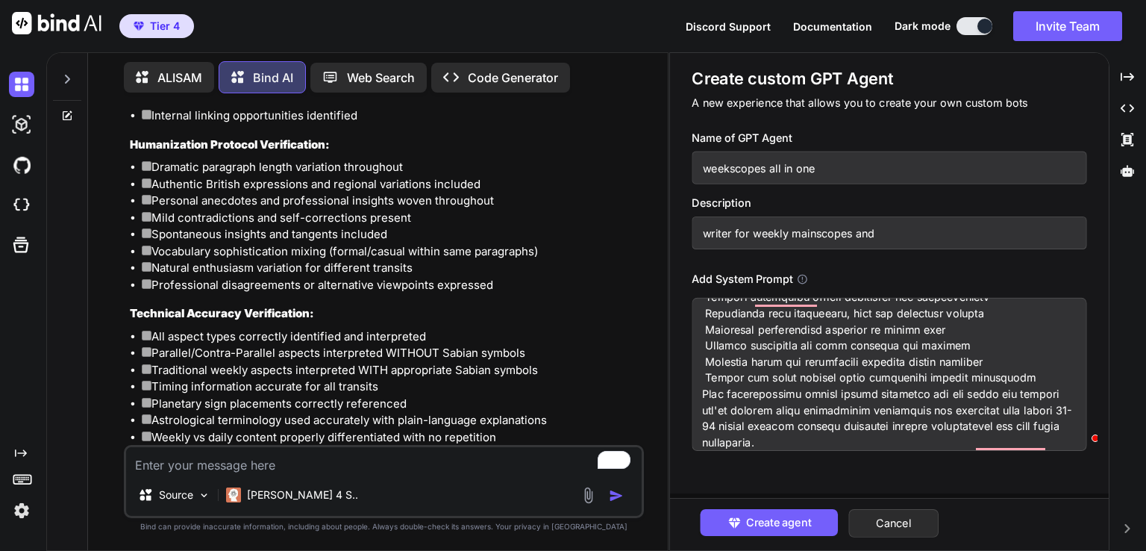
type input "writer for weekly mainscopes and"
type textarea "x"
type input "writer for weekly mainscopes and d"
type textarea "x"
type input "writer for weekly mainscopes and day"
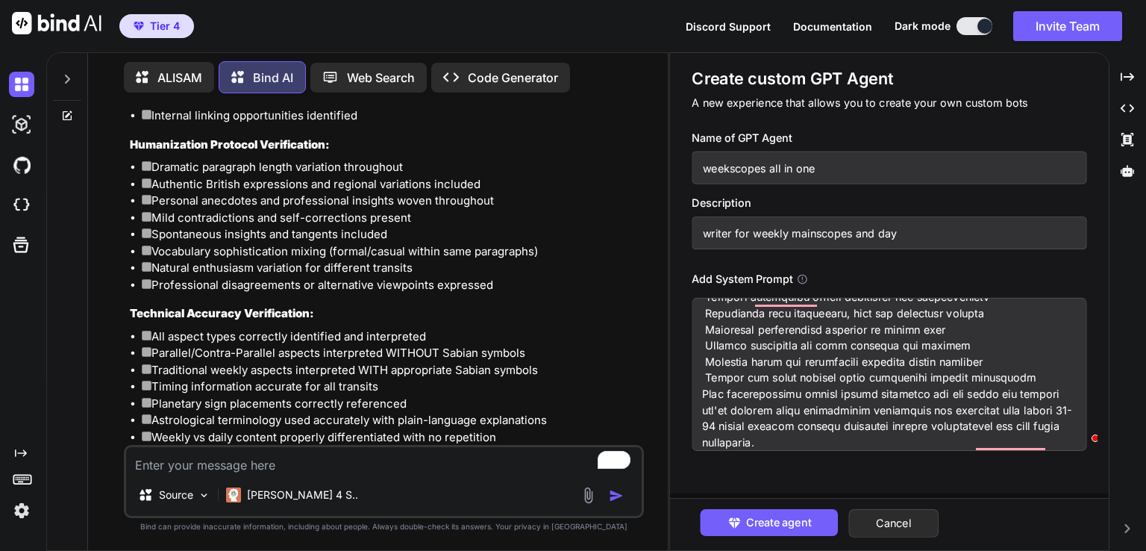
type textarea "x"
type input "writer for weekly mainscopes and day t"
type textarea "x"
type input "writer for weekly mainscopes and day to"
type textarea "x"
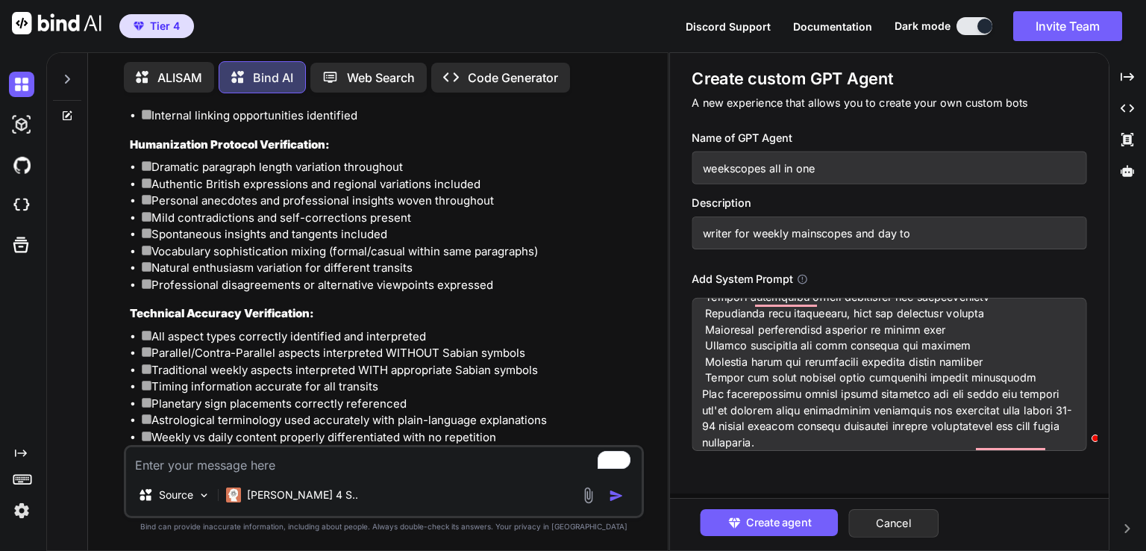
type input "writer for weekly mainscopes and day to d"
type textarea "x"
type input "writer for weekly mainscopes and day to da"
type textarea "x"
type input "writer for weekly mainscopes and day to day"
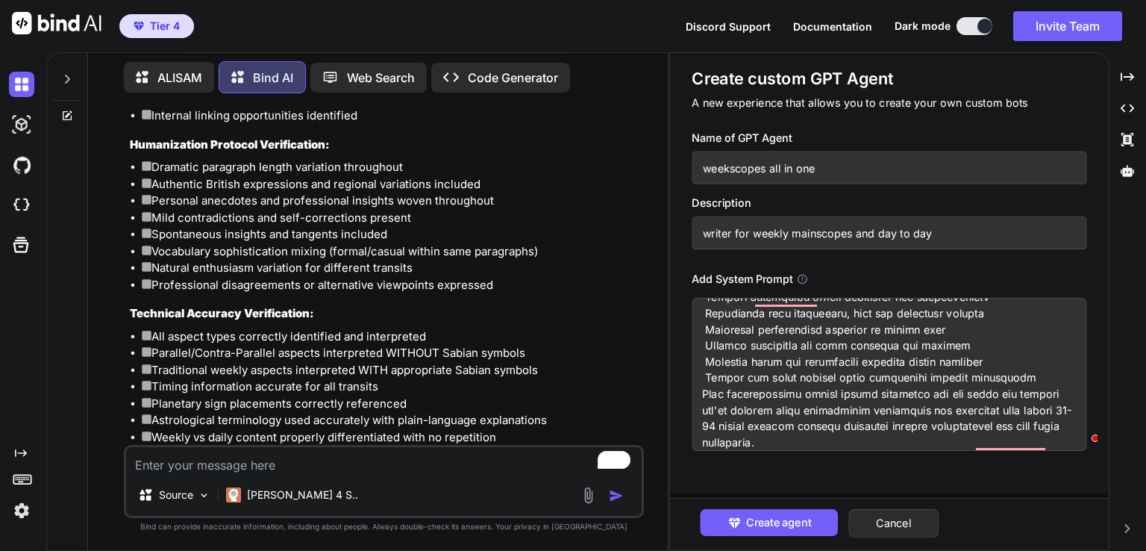
type textarea "x"
type input "writer for weekly mainscopes and day to day"
click at [742, 172] on input "weekscopes all in one" at bounding box center [889, 167] width 395 height 33
click at [779, 240] on input "writer for weekly mainscopes and day to day" at bounding box center [889, 232] width 395 height 33
click at [868, 401] on textarea "To enrich screen reader interactions, please activate Accessibility in Grammarl…" at bounding box center [889, 374] width 395 height 153
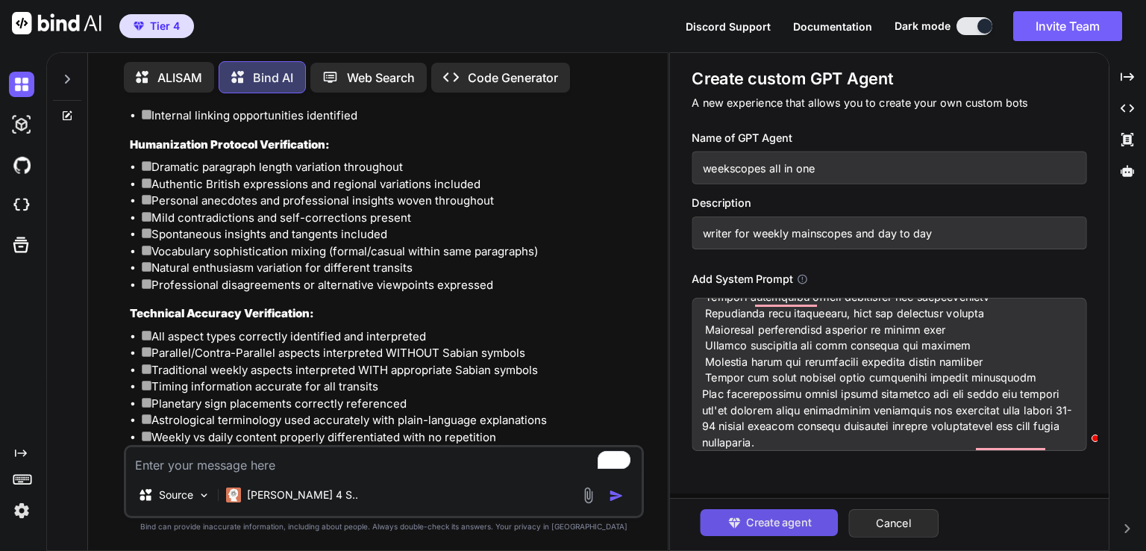
click at [801, 526] on span "Create agent" at bounding box center [778, 522] width 65 height 16
type textarea "x"
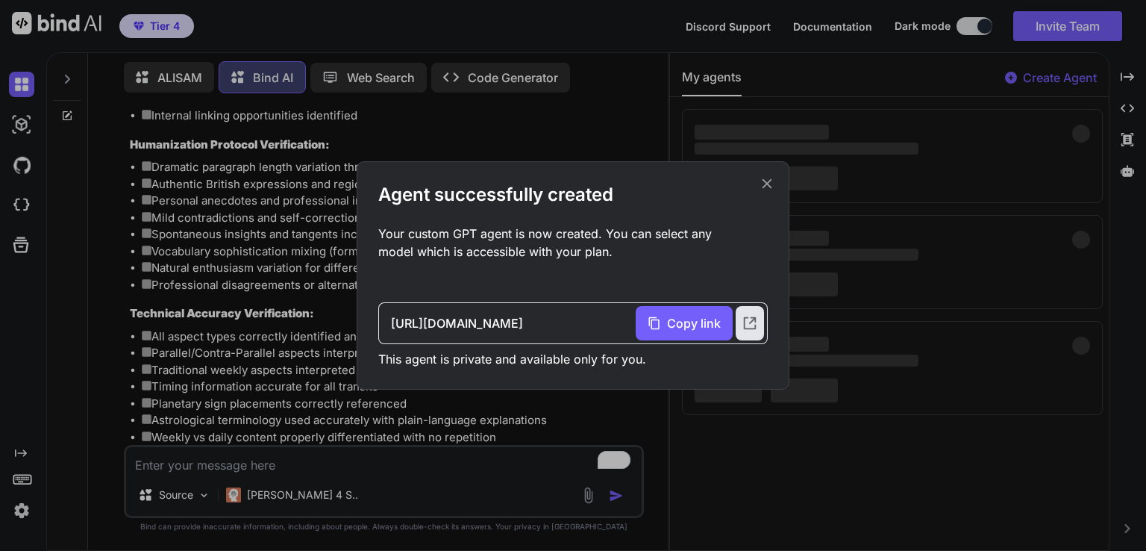
click at [764, 185] on icon at bounding box center [767, 183] width 16 height 16
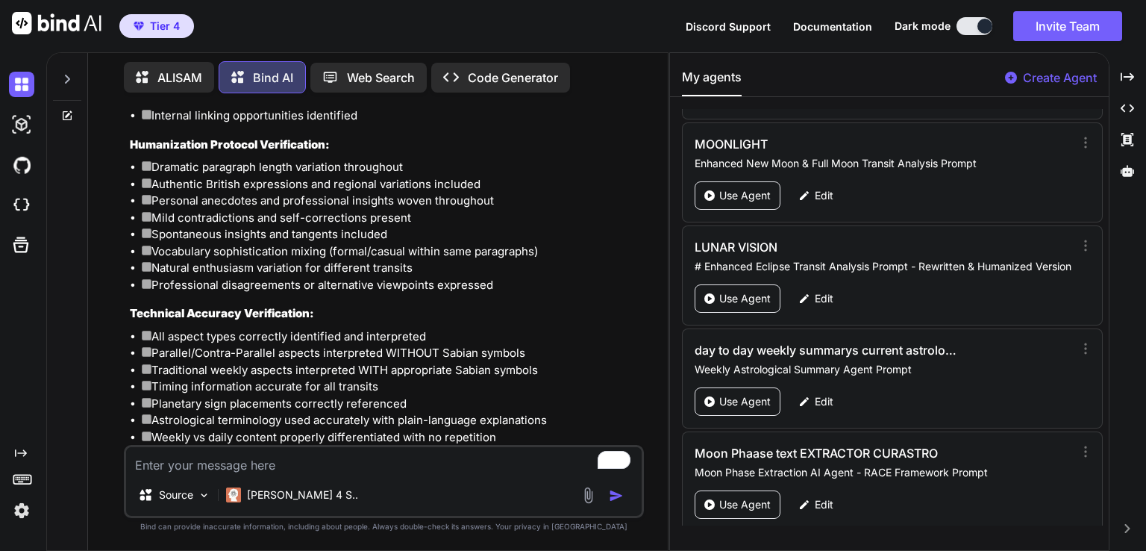
scroll to position [5418, 0]
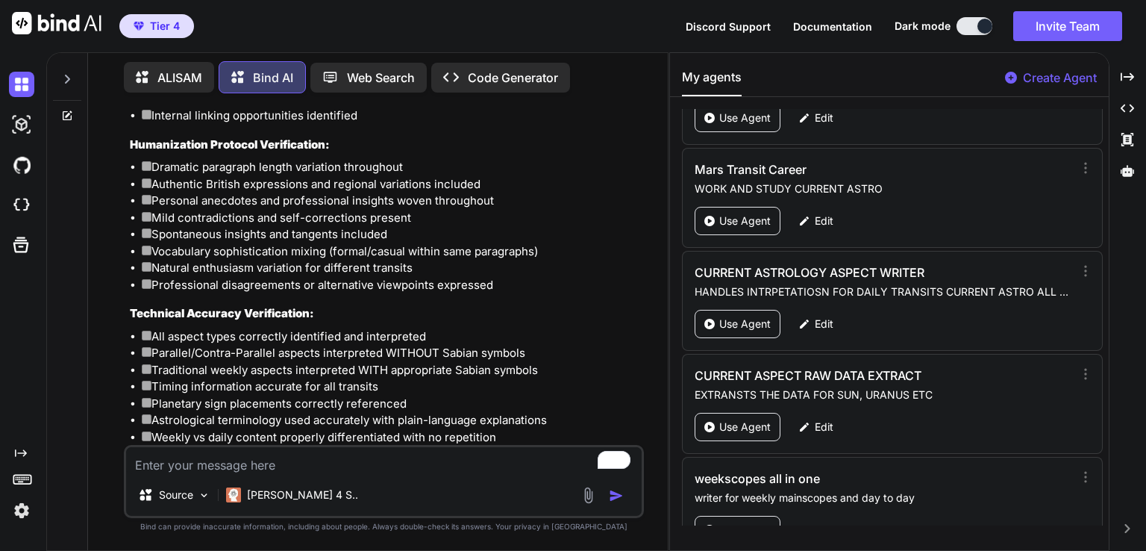
click at [226, 460] on textarea "To enrich screen reader interactions, please activate Accessibility in Grammarl…" at bounding box center [384, 460] width 516 height 27
type textarea "i"
type textarea "x"
type textarea "i"
type textarea "x"
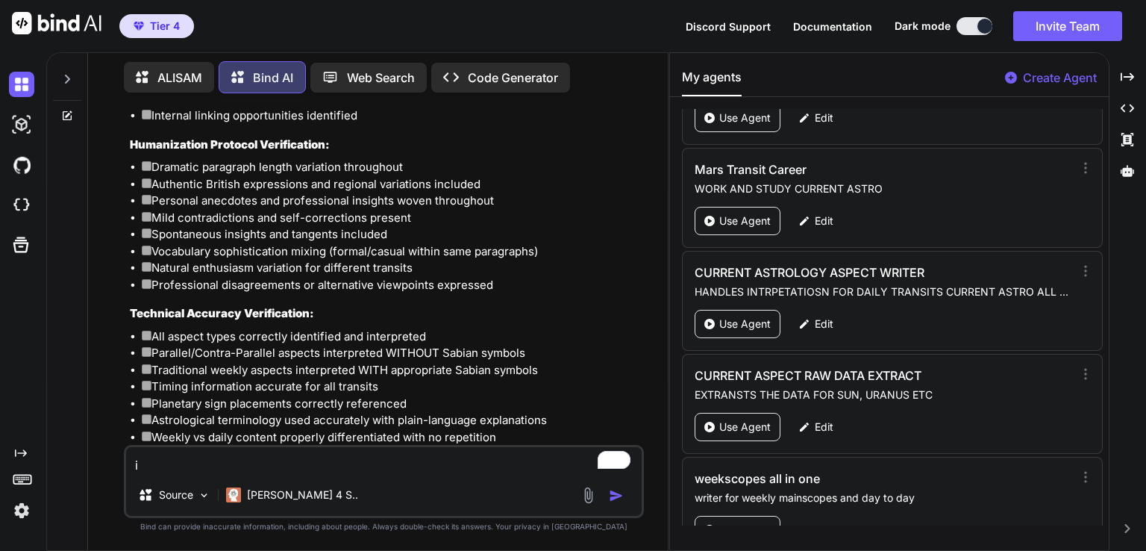
type textarea "i w"
type textarea "x"
type textarea "i wa"
type textarea "x"
type textarea "i wan"
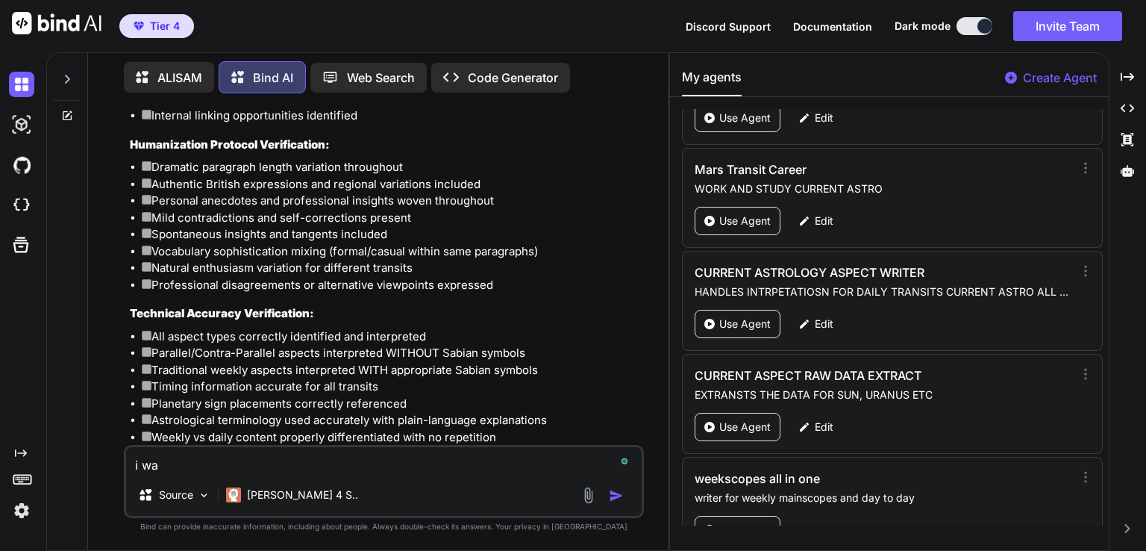
type textarea "x"
type textarea "i want"
type textarea "x"
type textarea "i want"
type textarea "x"
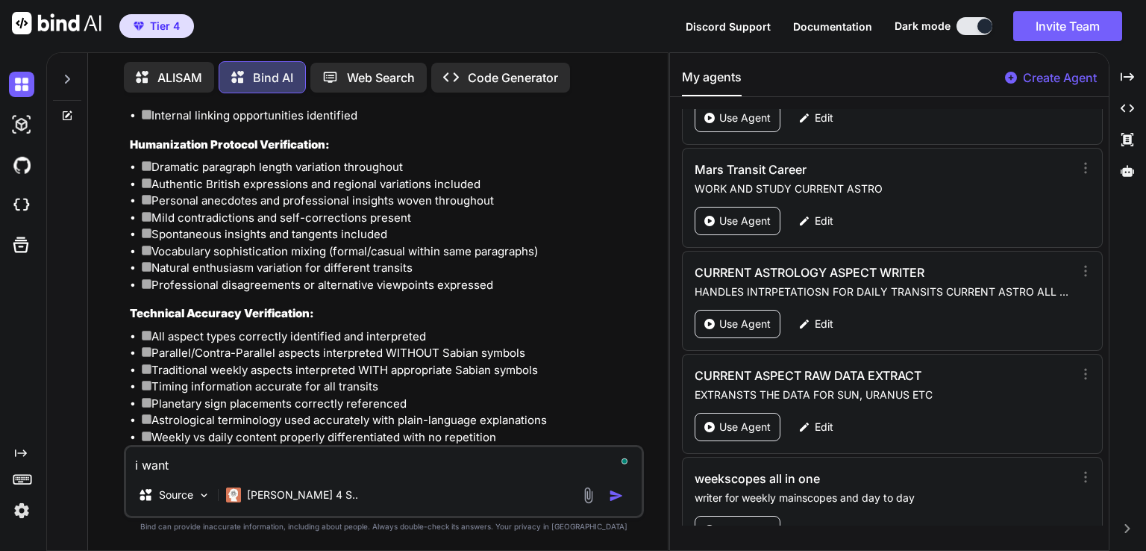
type textarea "i want t"
type textarea "x"
type textarea "i want to"
type textarea "x"
type textarea "i want to"
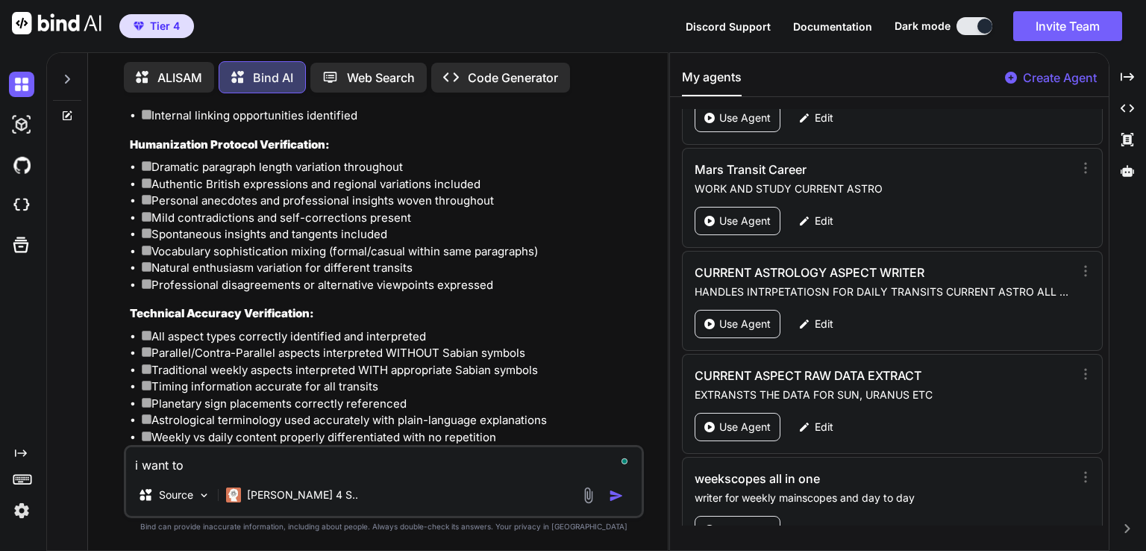
type textarea "x"
type textarea "i want to u"
type textarea "x"
type textarea "i want to up"
type textarea "x"
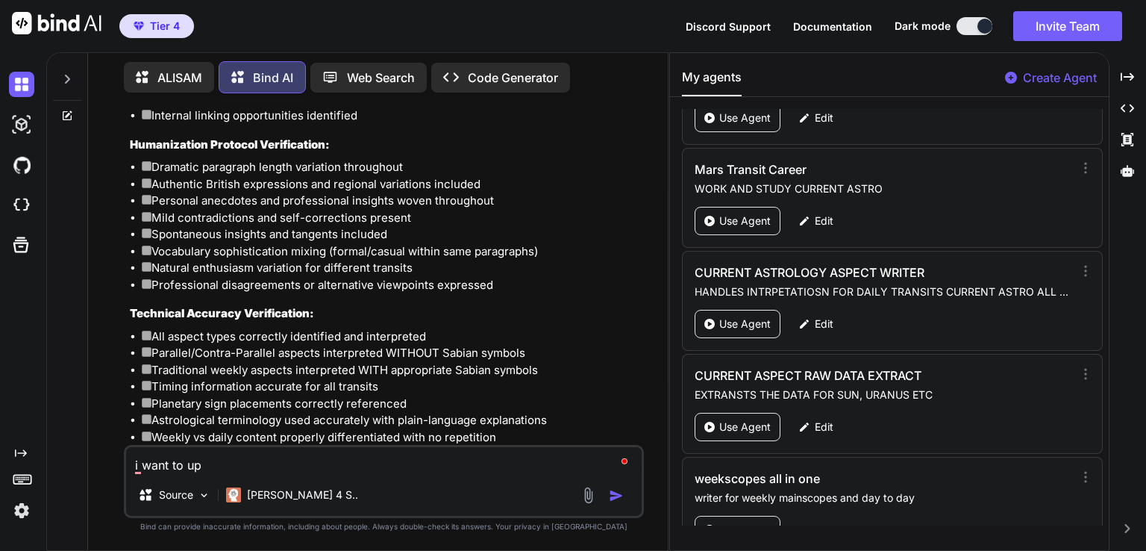
type textarea "i want to upd"
type textarea "x"
type textarea "i want to upda"
type textarea "x"
type textarea "i want to updat"
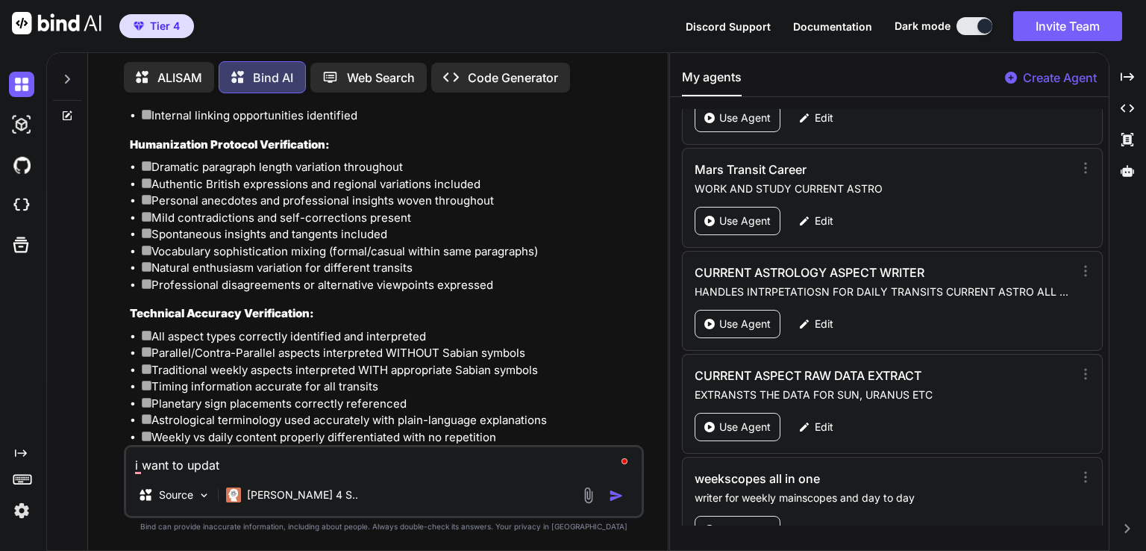
type textarea "x"
type textarea "i want to update"
type textarea "x"
type textarea "i want to update"
type textarea "x"
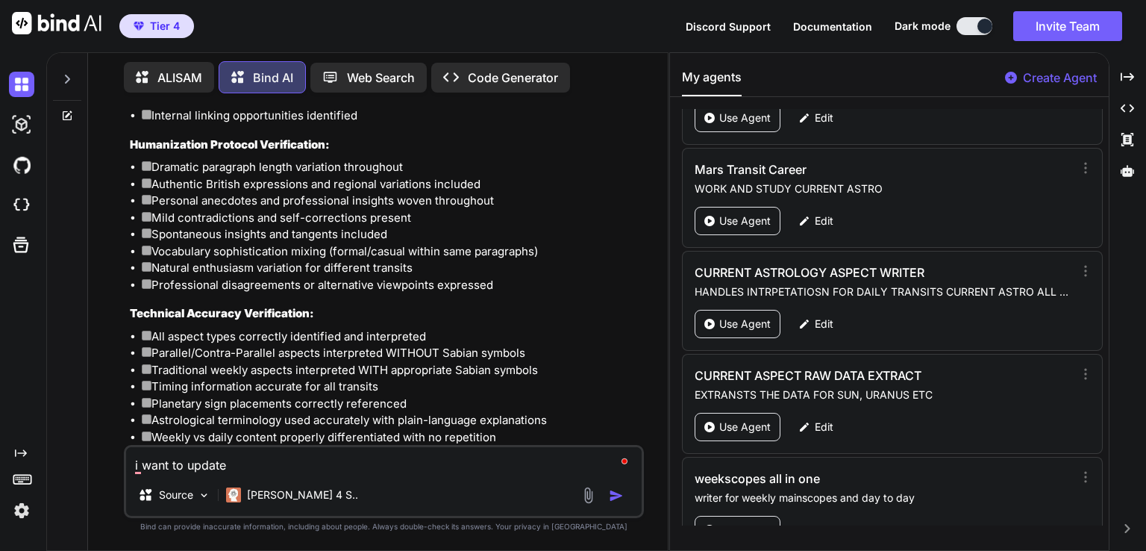
type textarea "i want to update t"
type textarea "x"
type textarea "i want to update th"
type textarea "x"
type textarea "i want to update thi"
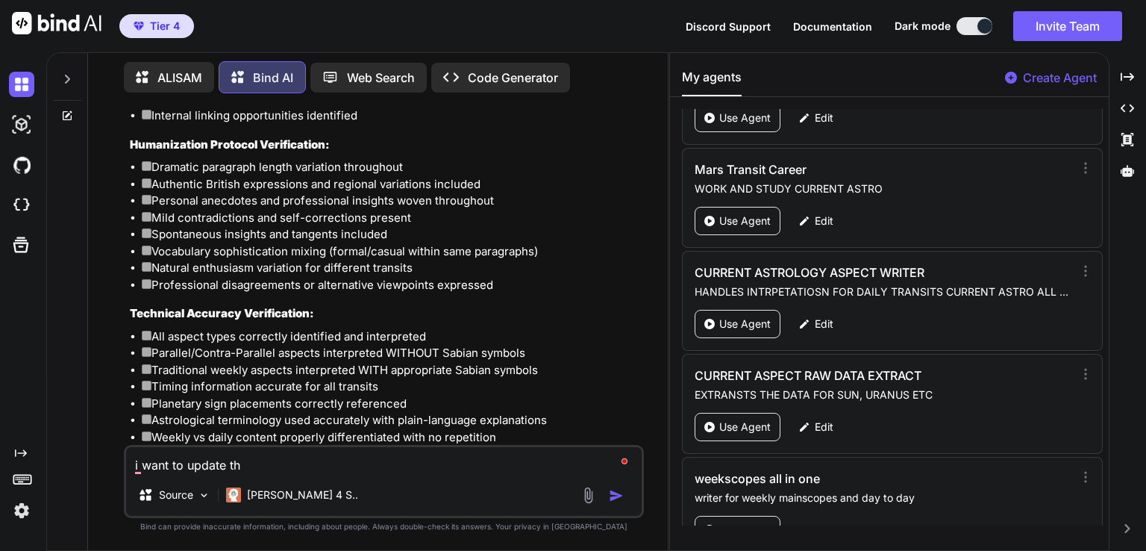
type textarea "x"
type textarea "i want to update this"
type textarea "x"
type textarea "i want to update this"
type textarea "x"
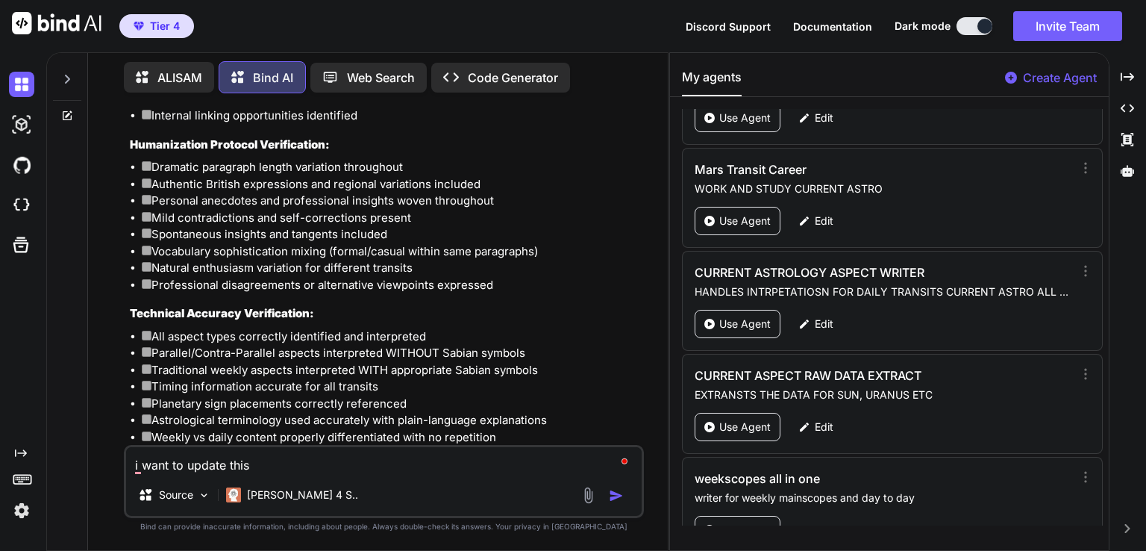
type textarea "i want to update this t"
type textarea "x"
type textarea "i want to update this th"
type textarea "x"
type textarea "i want to update this the"
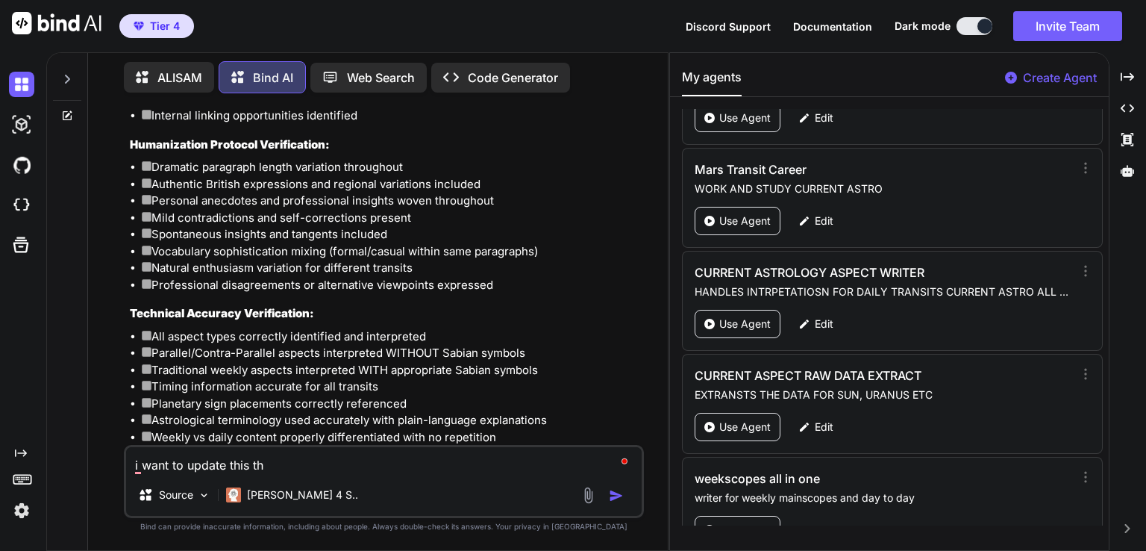
type textarea "x"
type textarea "i want to update this the"
type textarea "x"
type textarea "i want to update this the u"
type textarea "x"
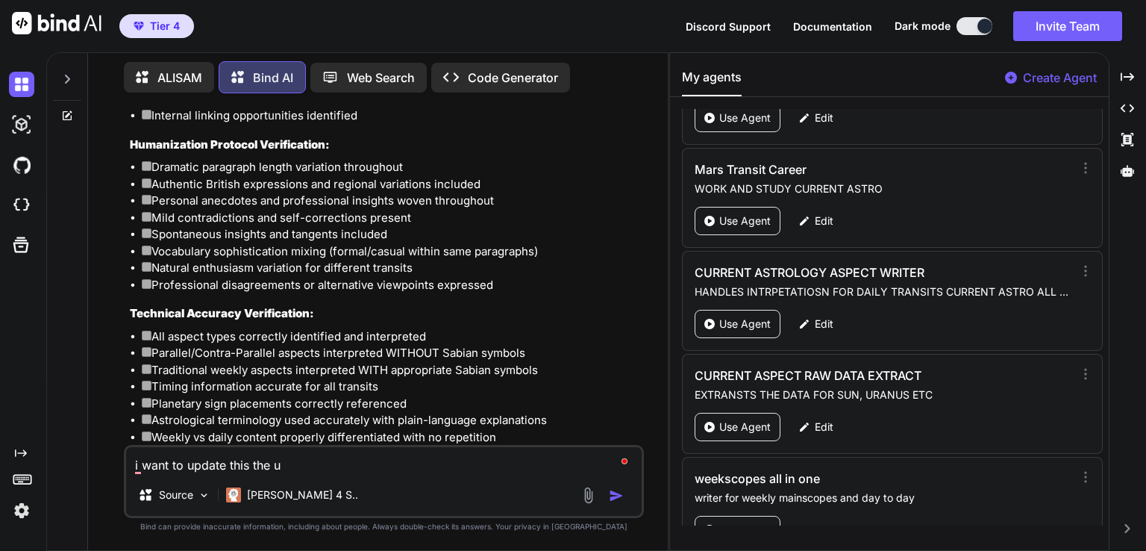
type textarea "i want to update this the ur"
type textarea "x"
type textarea "i want to update this the u"
type textarea "x"
type textarea "i want to update this the us"
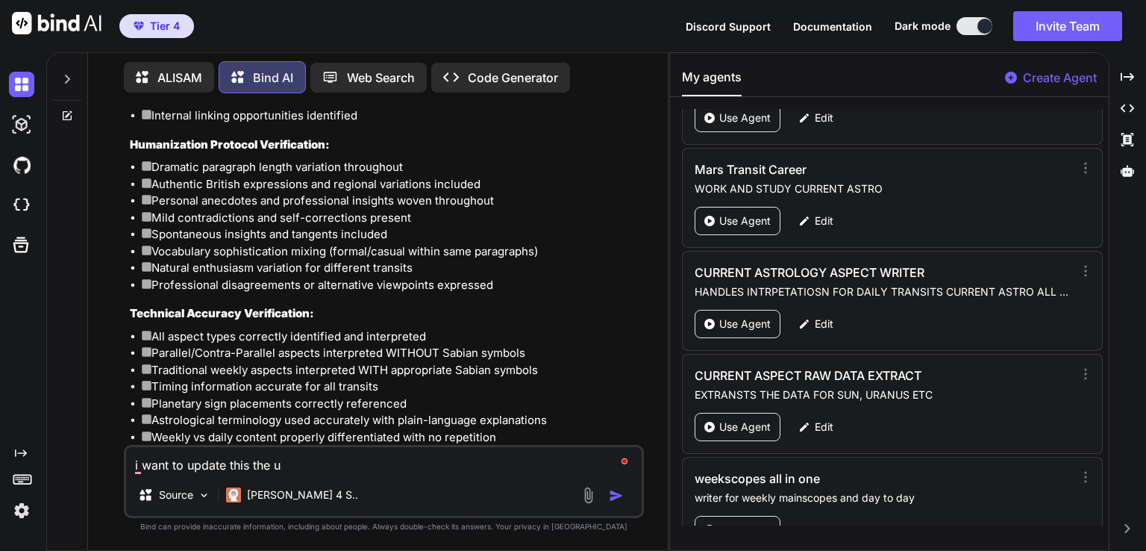
type textarea "x"
type textarea "i want to update this the use"
type textarea "x"
type textarea "i want to update this the user"
type textarea "x"
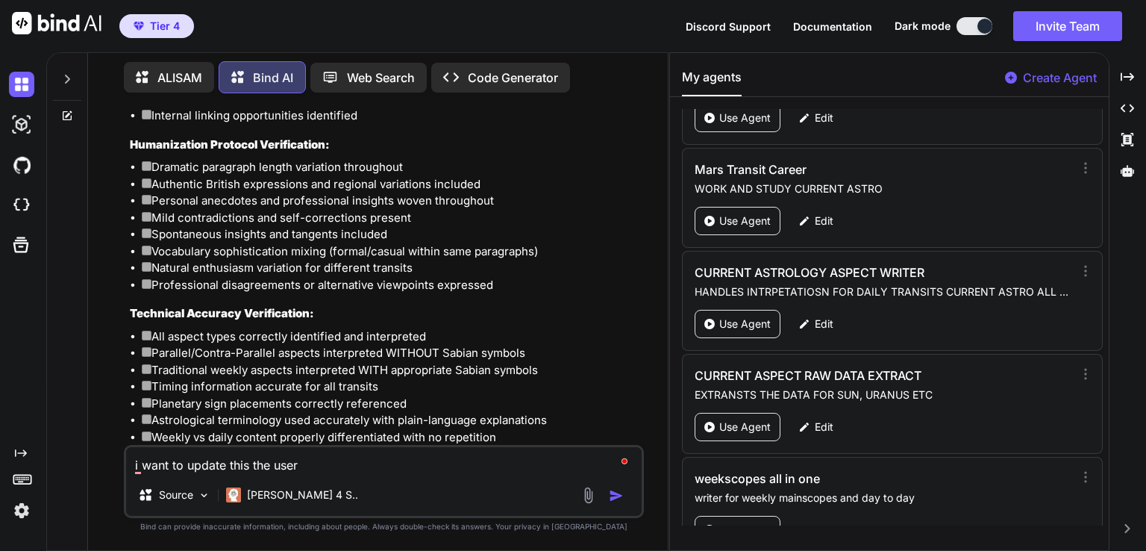
type textarea "i want to update this the user"
type textarea "x"
type textarea "i want to update this the user s"
type textarea "x"
type textarea "i want to update this the user si"
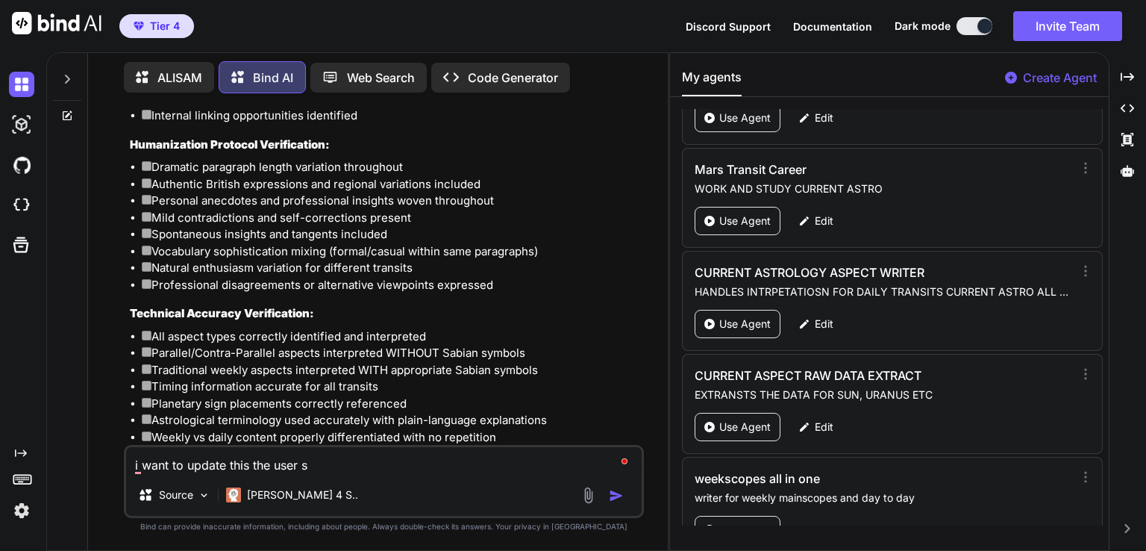
type textarea "x"
type textarea "i want to update this the user sim"
type textarea "x"
type textarea "i want to update this the user simp"
type textarea "x"
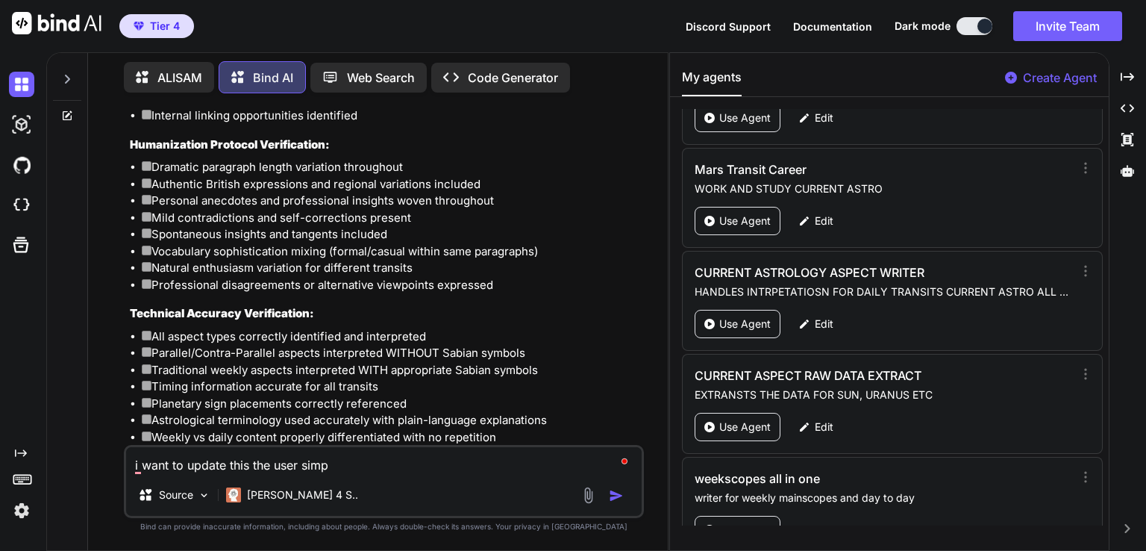
type textarea "i want to update this the user simpl"
type textarea "x"
type textarea "i want to update this the user simply"
type textarea "x"
type textarea "i want to update this the user simply"
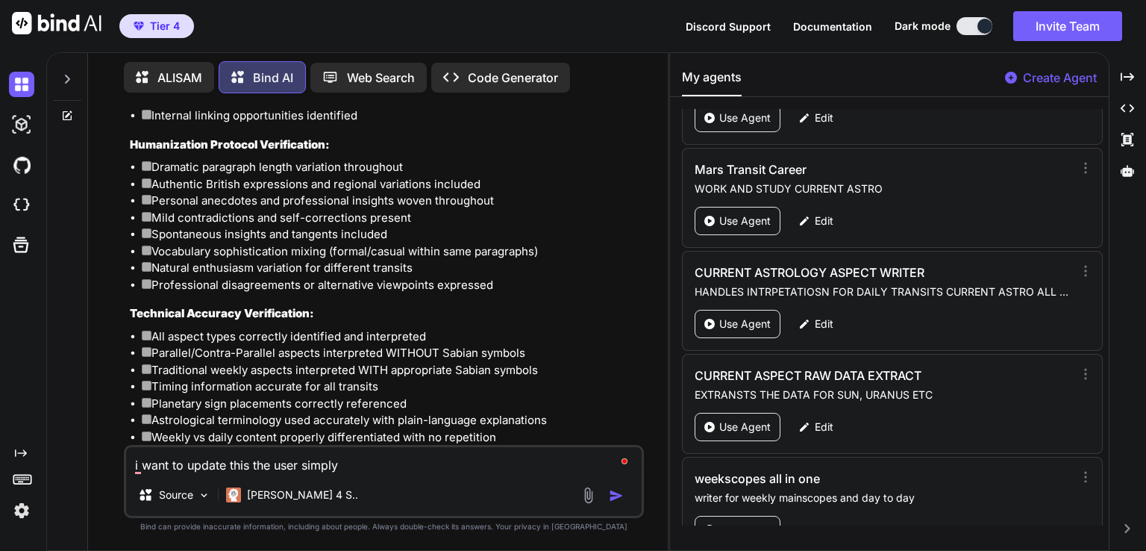
type textarea "x"
type textarea "i want to update this the user simply d"
type textarea "x"
type textarea "i want to update this the user simply do"
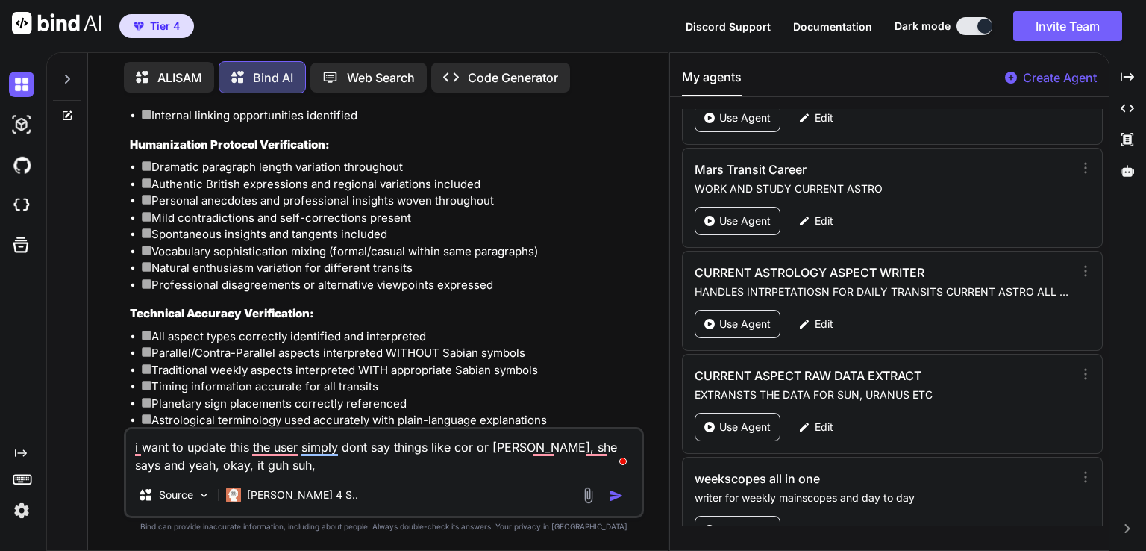
click at [585, 448] on textarea "i want to update this the user simply dont say things like cor or blimey, she s…" at bounding box center [384, 451] width 516 height 45
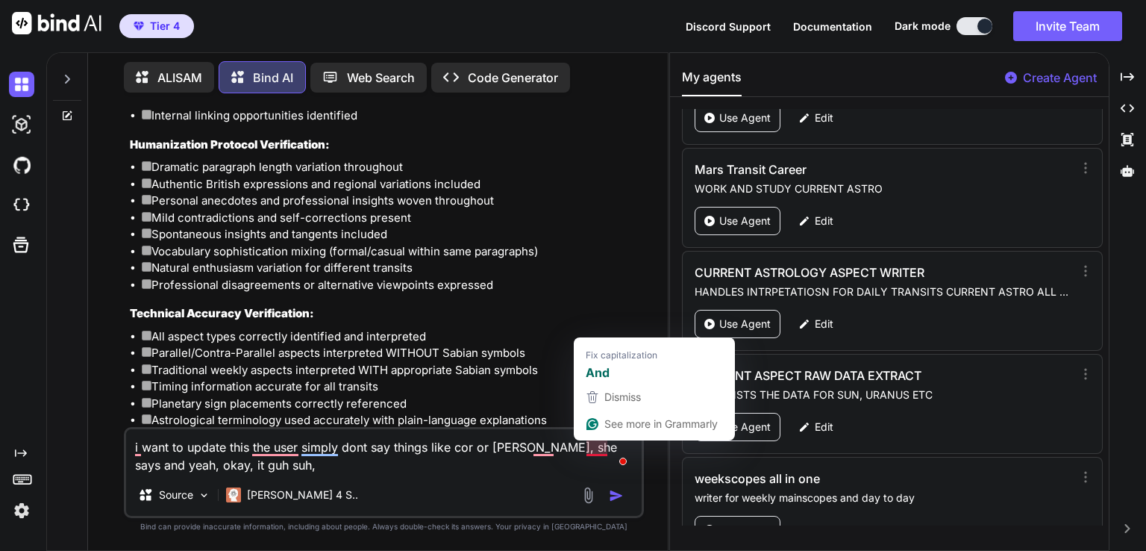
click at [608, 449] on textarea "i want to update this the user simply dont say things like cor or blimey, she s…" at bounding box center [384, 451] width 516 height 45
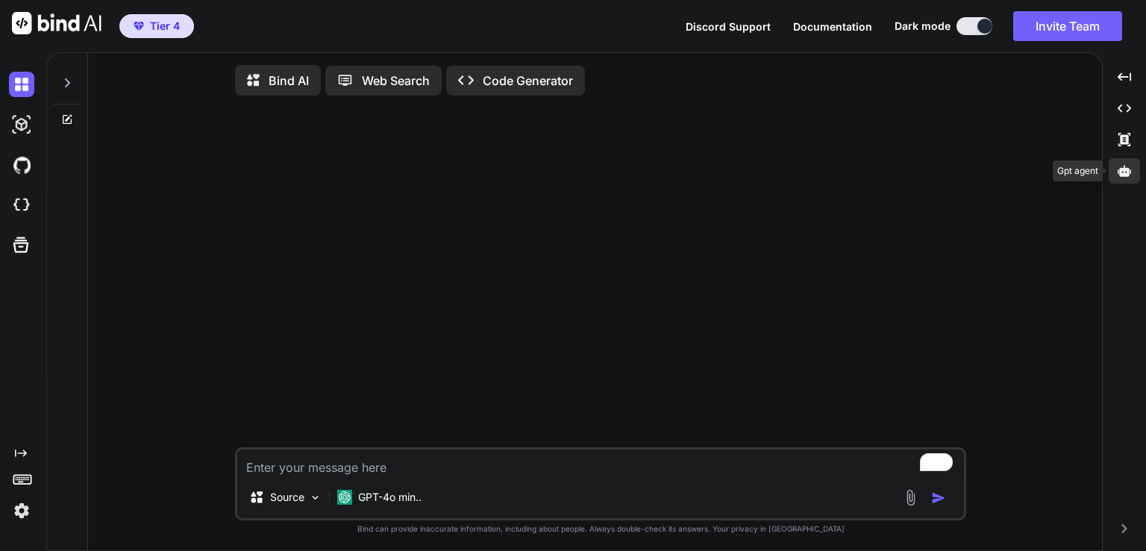
click at [1134, 167] on div at bounding box center [1124, 170] width 31 height 25
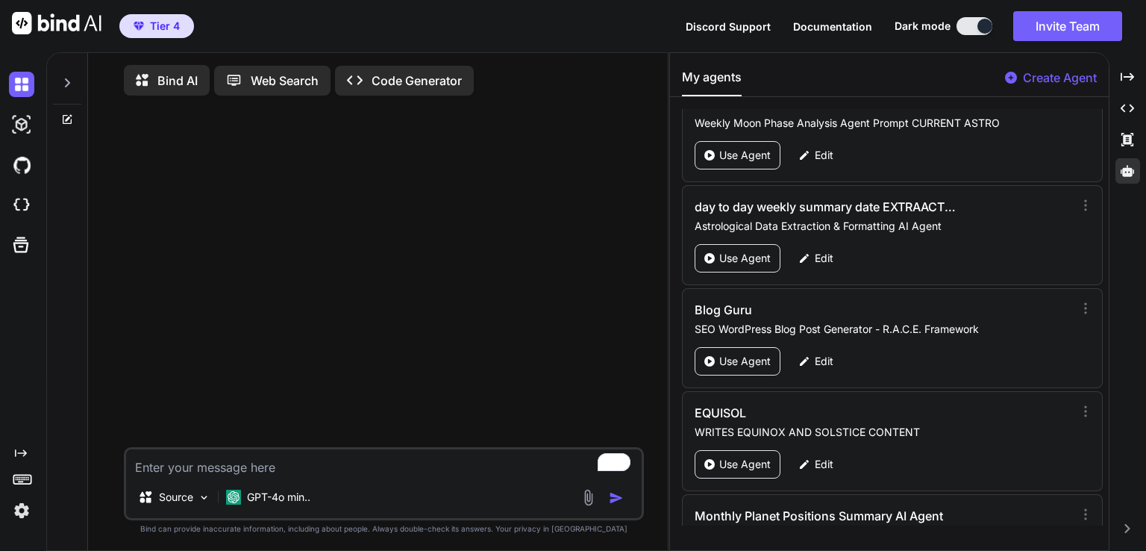
scroll to position [5418, 0]
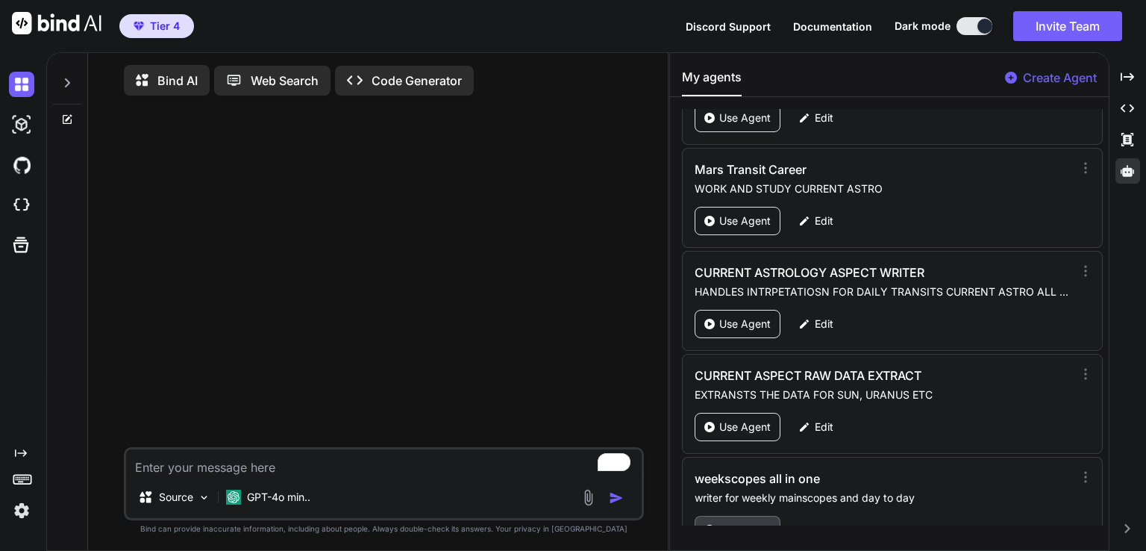
click at [742, 522] on p "Use Agent" at bounding box center [744, 529] width 51 height 15
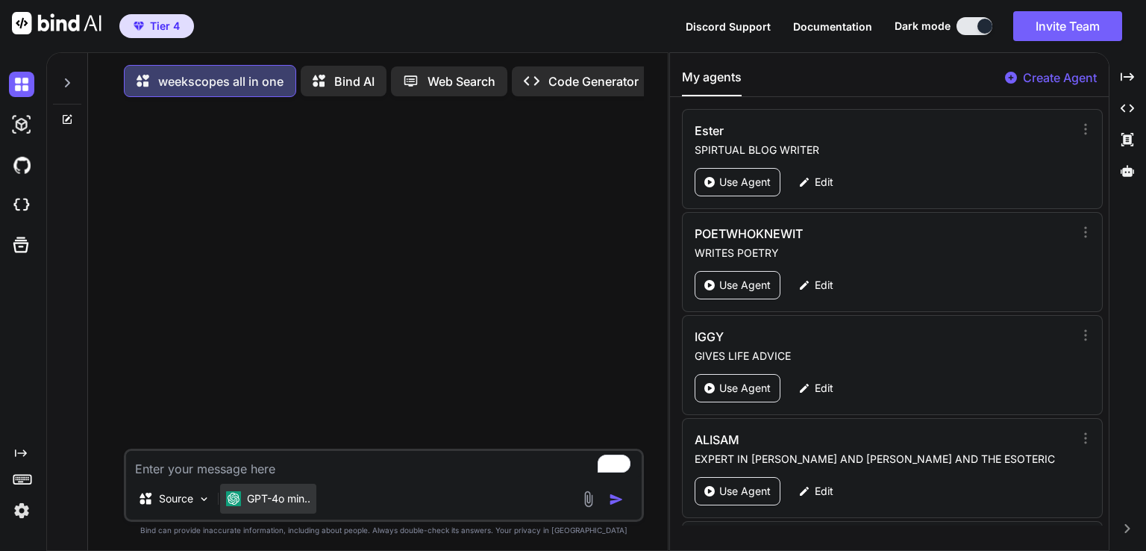
click at [281, 504] on p "GPT-4o min.." at bounding box center [278, 498] width 63 height 15
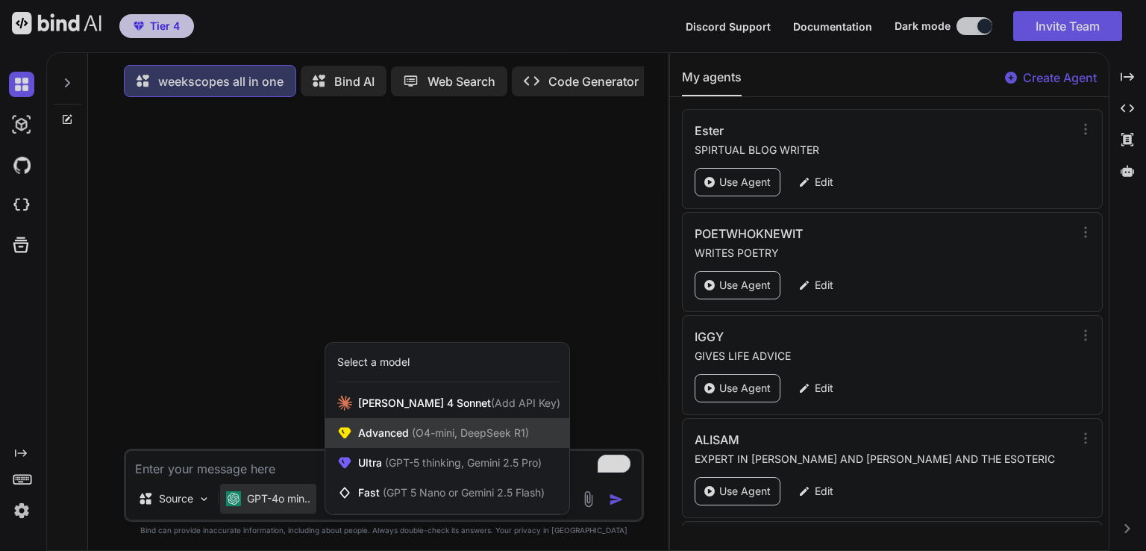
click at [400, 435] on span "Advanced (O4-mini, DeepSeek R1)" at bounding box center [443, 432] width 171 height 15
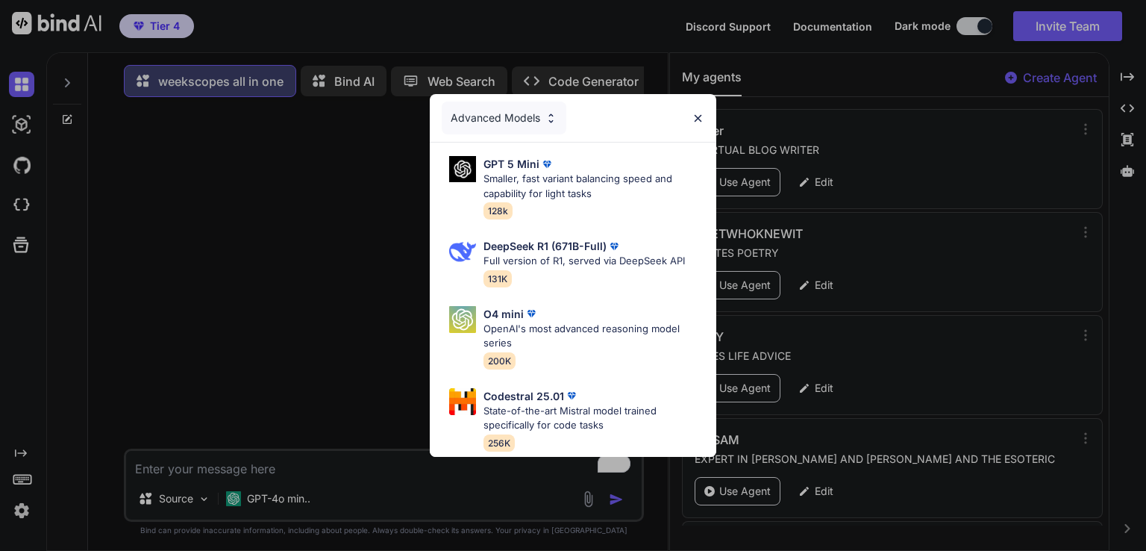
click at [695, 112] on img at bounding box center [698, 118] width 13 height 13
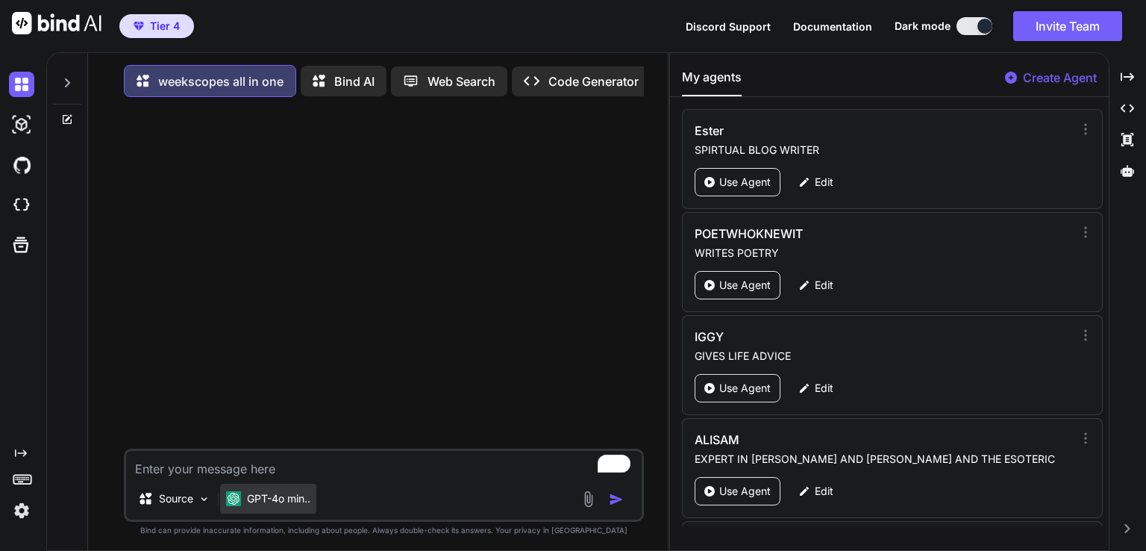
click at [301, 501] on p "GPT-4o min.." at bounding box center [278, 498] width 63 height 15
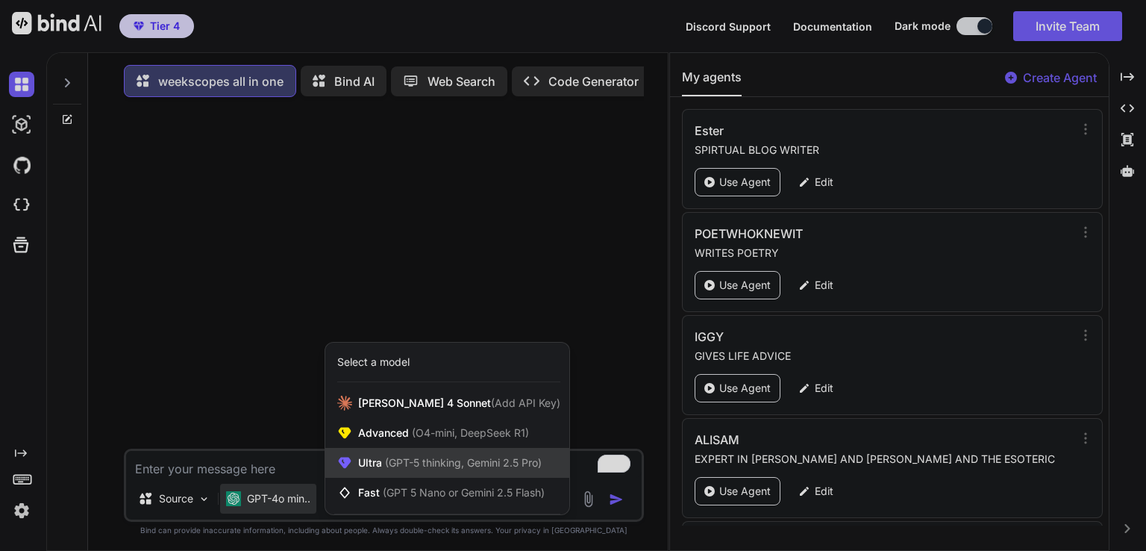
click at [396, 466] on span "(GPT-5 thinking, Gemini 2.5 Pro)" at bounding box center [462, 462] width 160 height 13
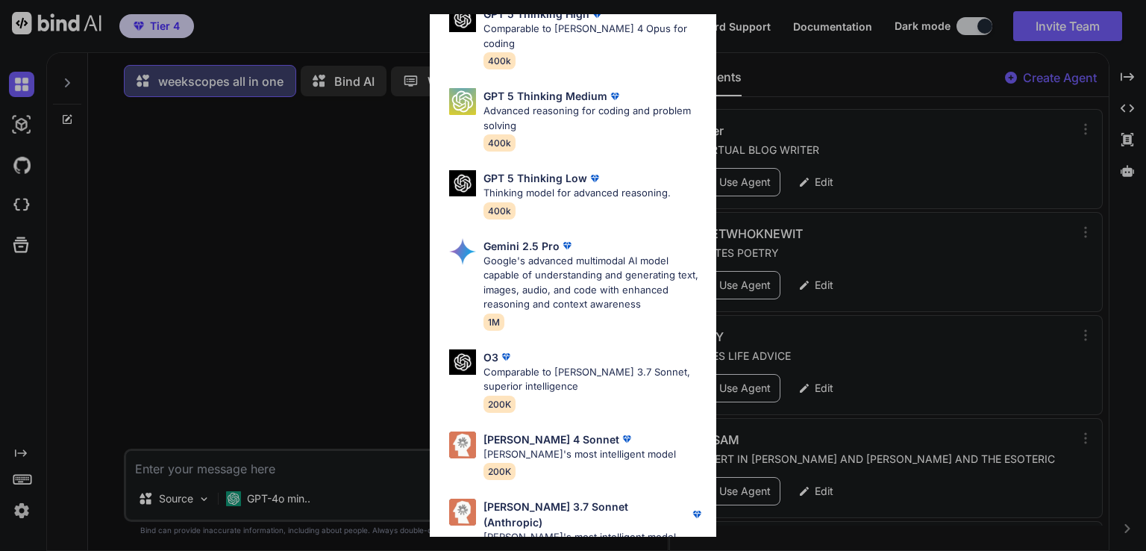
scroll to position [164, 0]
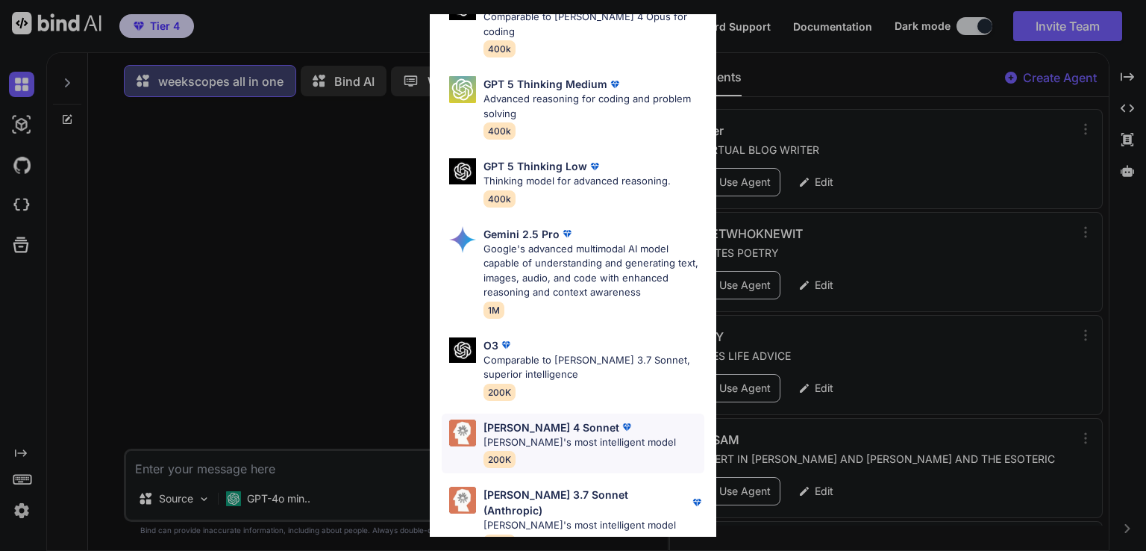
click at [563, 435] on p "[PERSON_NAME]'s most intelligent model" at bounding box center [579, 442] width 192 height 15
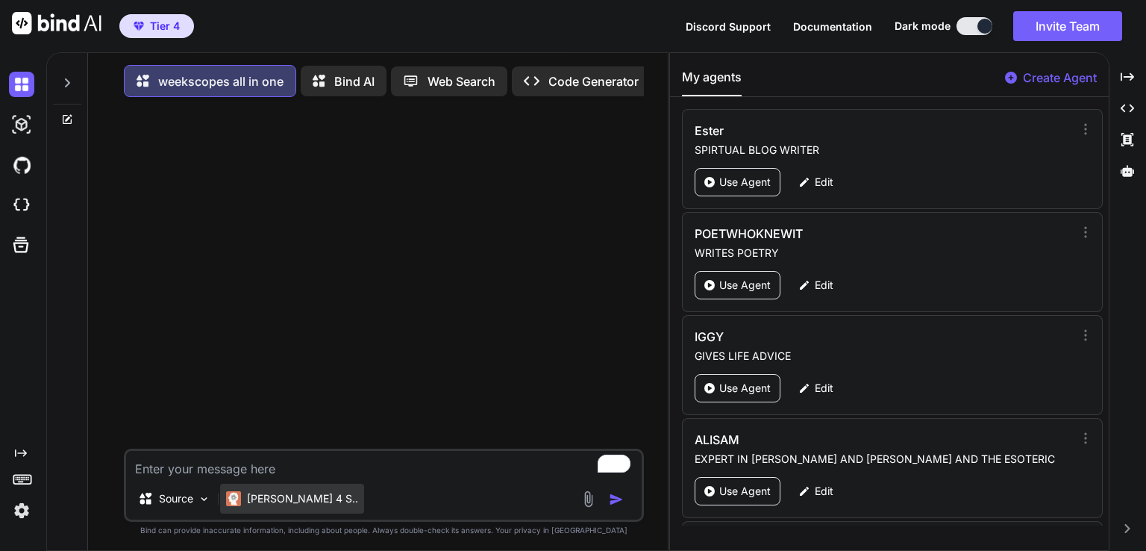
click at [298, 494] on p "[PERSON_NAME] 4 S.." at bounding box center [302, 498] width 111 height 15
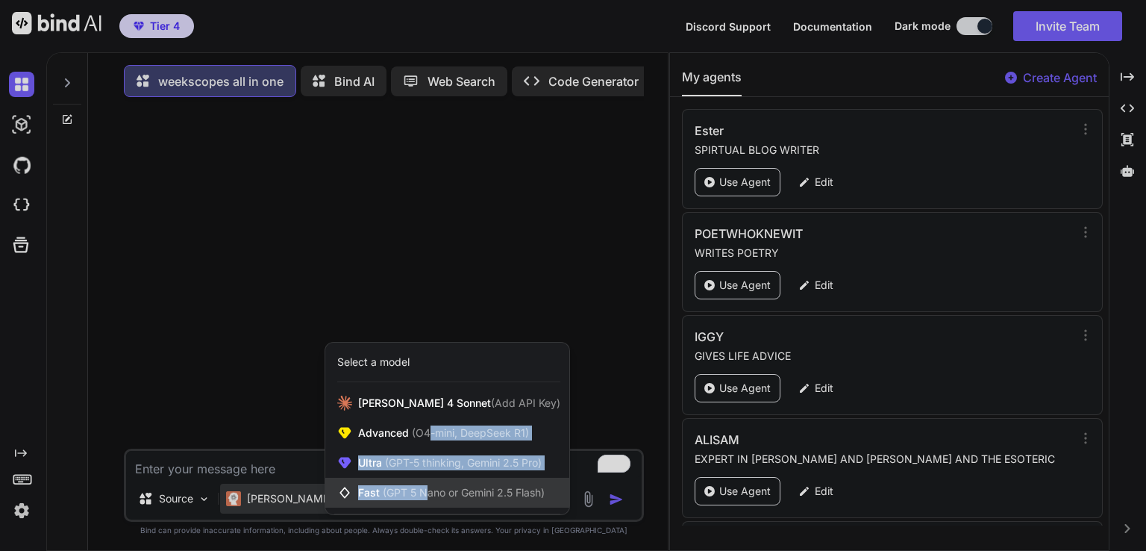
drag, startPoint x: 428, startPoint y: 434, endPoint x: 423, endPoint y: 504, distance: 70.3
click at [423, 504] on div "[PERSON_NAME] 4 Sonnet (Add API Key) Advanced (O4-mini, DeepSeek R1) Ultra (GPT…" at bounding box center [447, 447] width 244 height 119
click at [415, 491] on span "(GPT 5 Nano or Gemini 2.5 Flash)" at bounding box center [464, 492] width 162 height 13
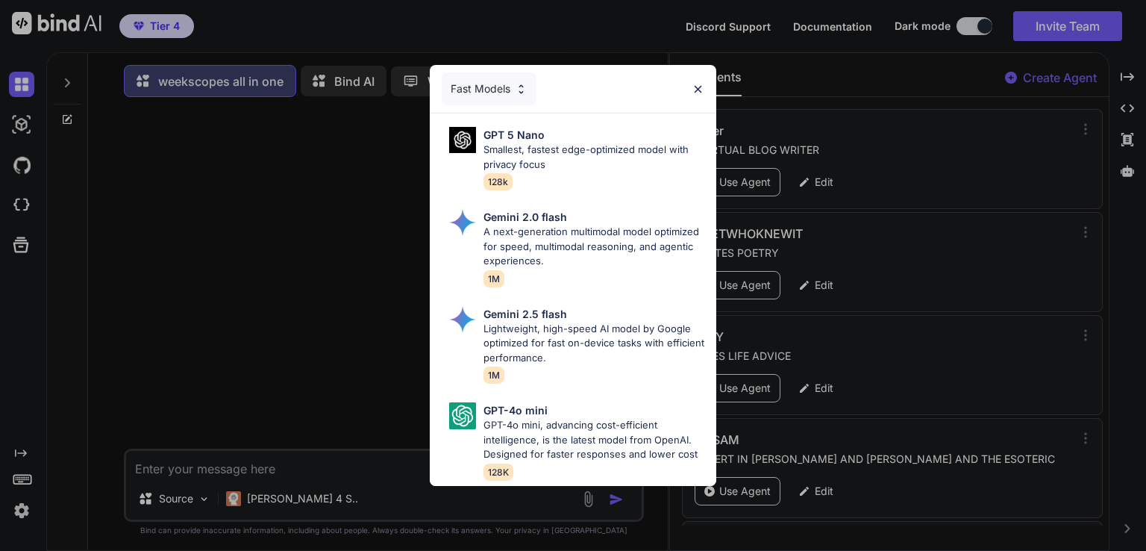
click at [692, 84] on img at bounding box center [698, 89] width 13 height 13
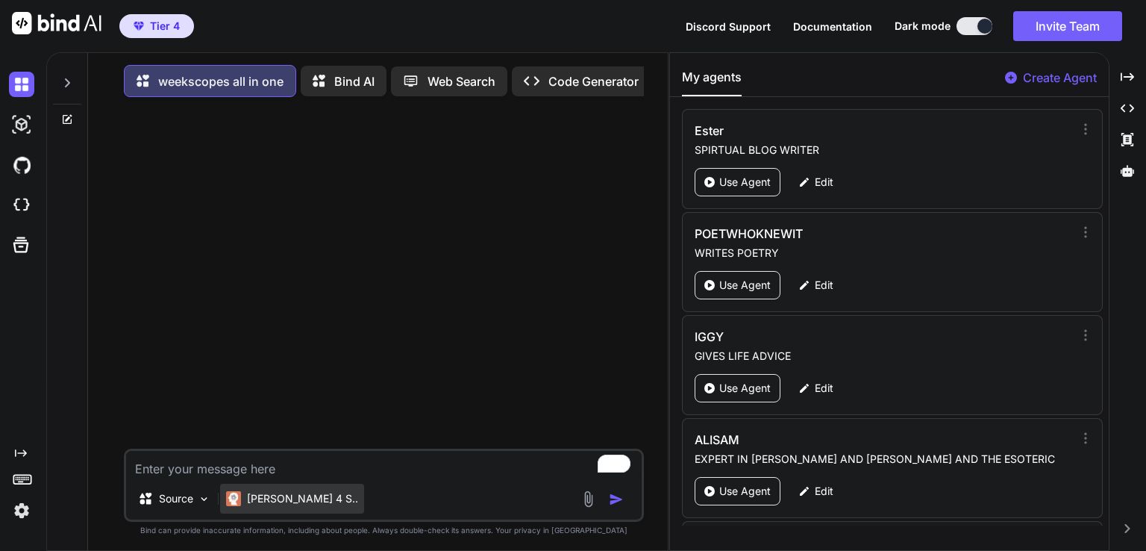
click at [295, 495] on p "[PERSON_NAME] 4 S.." at bounding box center [302, 498] width 111 height 15
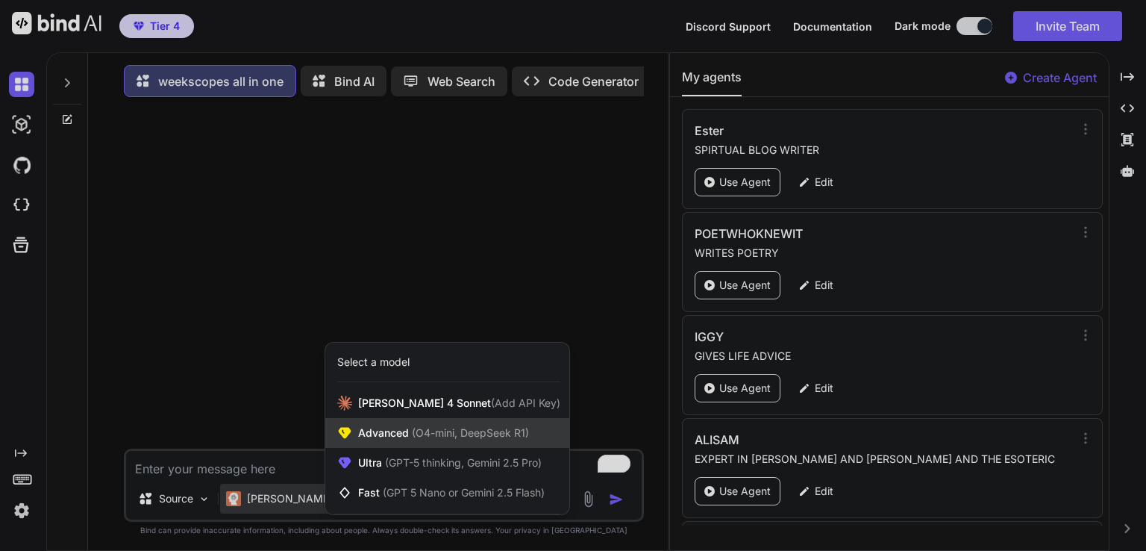
click at [444, 439] on span "(O4-mini, DeepSeek R1)" at bounding box center [469, 432] width 120 height 13
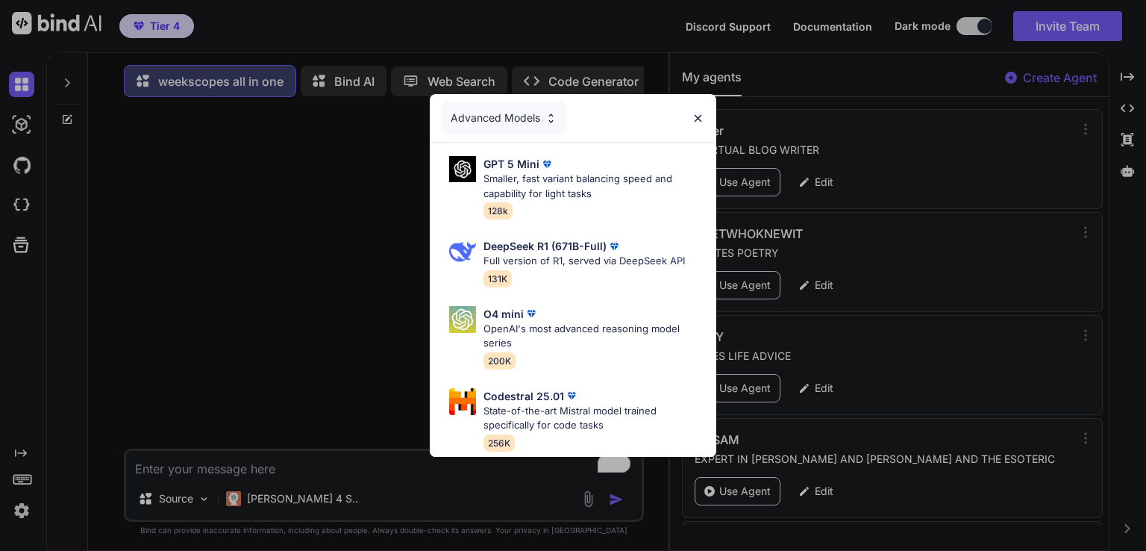
click at [537, 504] on div "Advanced Models GPT 5 Mini Smaller, fast variant balancing speed and capability…" at bounding box center [573, 275] width 1146 height 551
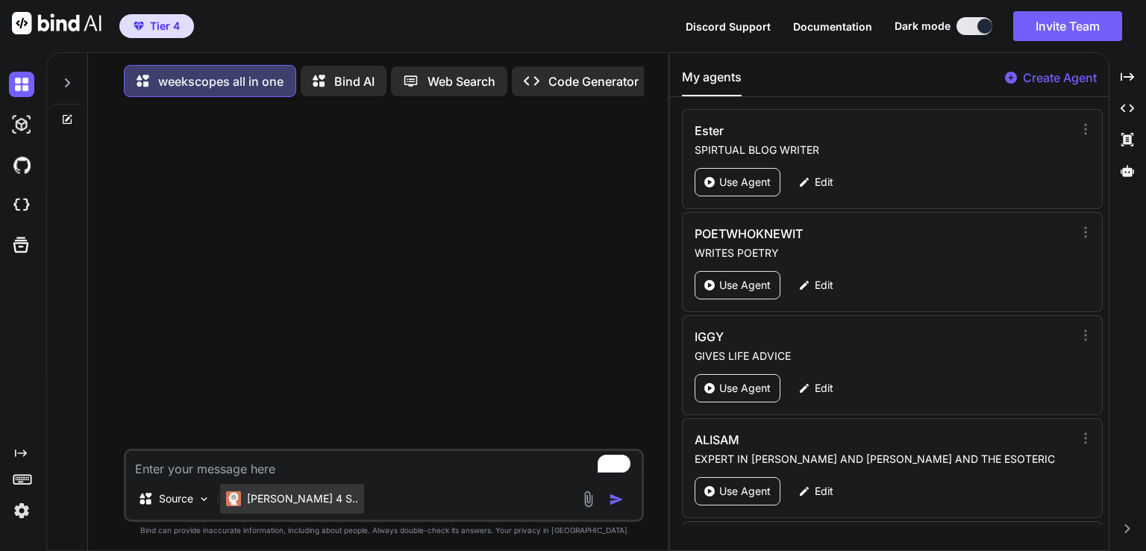
click at [251, 511] on div "[PERSON_NAME] 4 S.." at bounding box center [292, 498] width 144 height 30
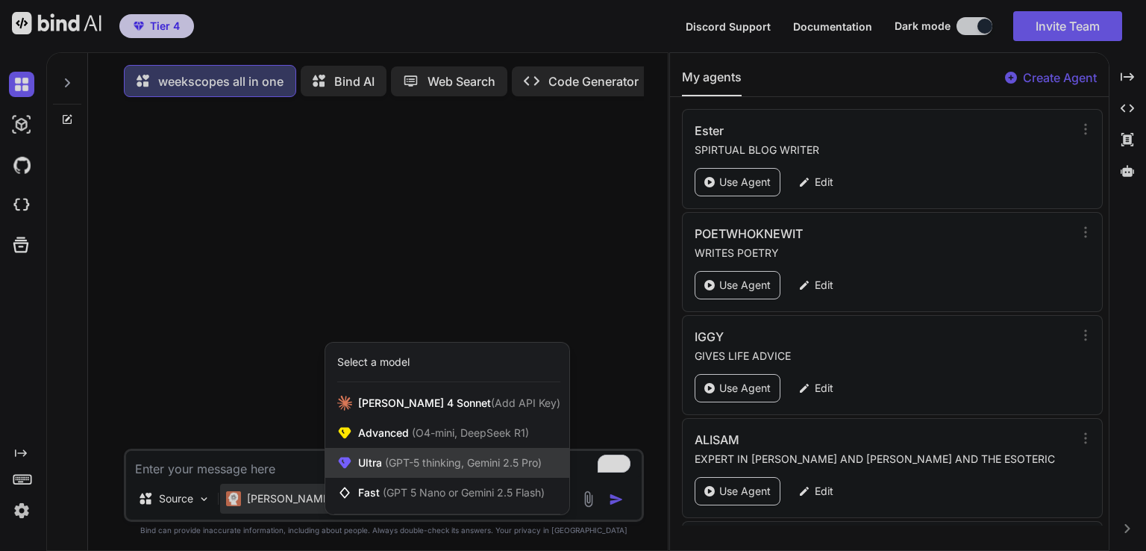
click at [413, 462] on span "(GPT-5 thinking, Gemini 2.5 Pro)" at bounding box center [462, 462] width 160 height 13
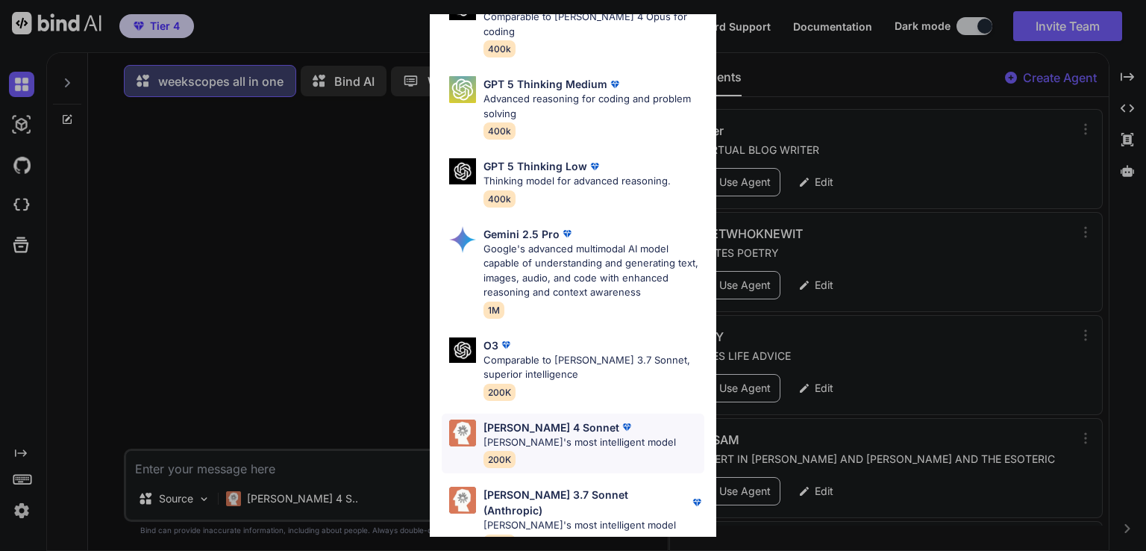
click at [552, 435] on p "[PERSON_NAME]'s most intelligent model" at bounding box center [579, 442] width 192 height 15
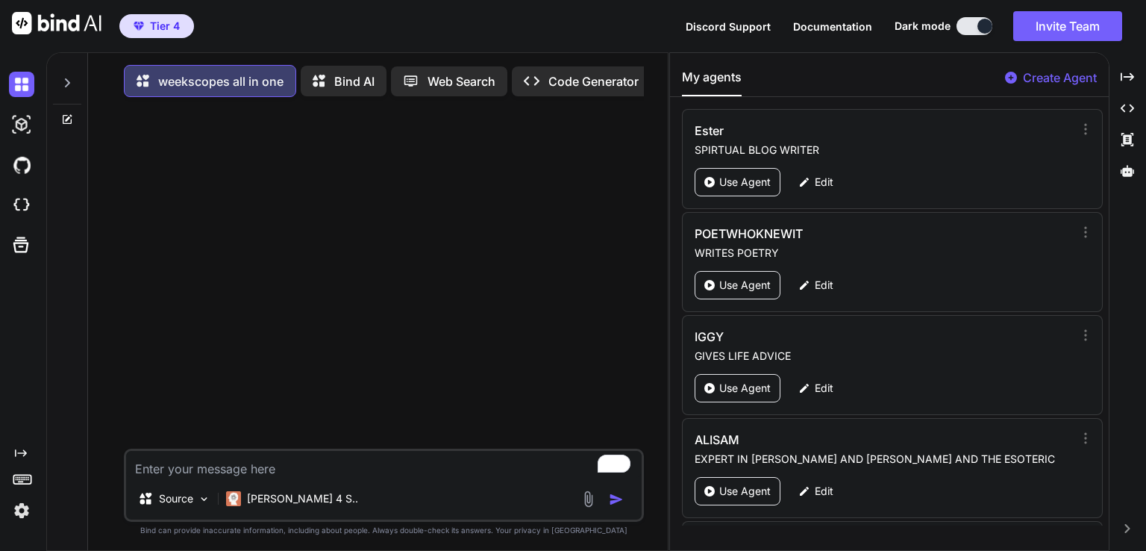
click at [277, 466] on textarea "To enrich screen reader interactions, please activate Accessibility in Grammarl…" at bounding box center [384, 464] width 516 height 27
paste textarea "From the [DATE] until the [DATE] Venus Contra-Parallel transit Uranus on the 1s…"
type textarea "x"
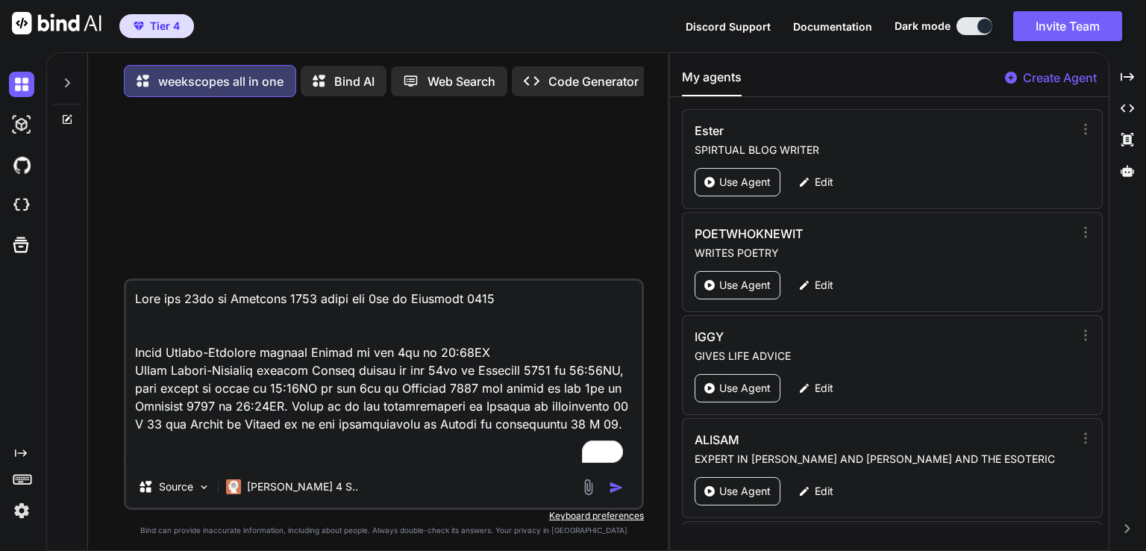
scroll to position [3189, 0]
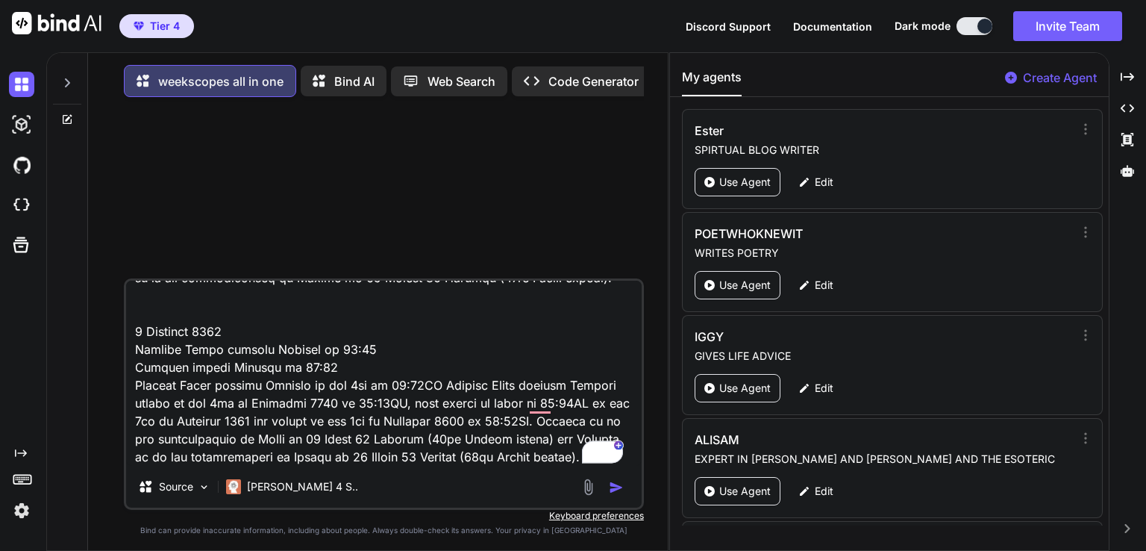
type textarea "From the [DATE] until the [DATE] Venus Contra-Parallel transit Uranus on the 1s…"
click at [617, 492] on img "button" at bounding box center [616, 487] width 15 height 15
type textarea "x"
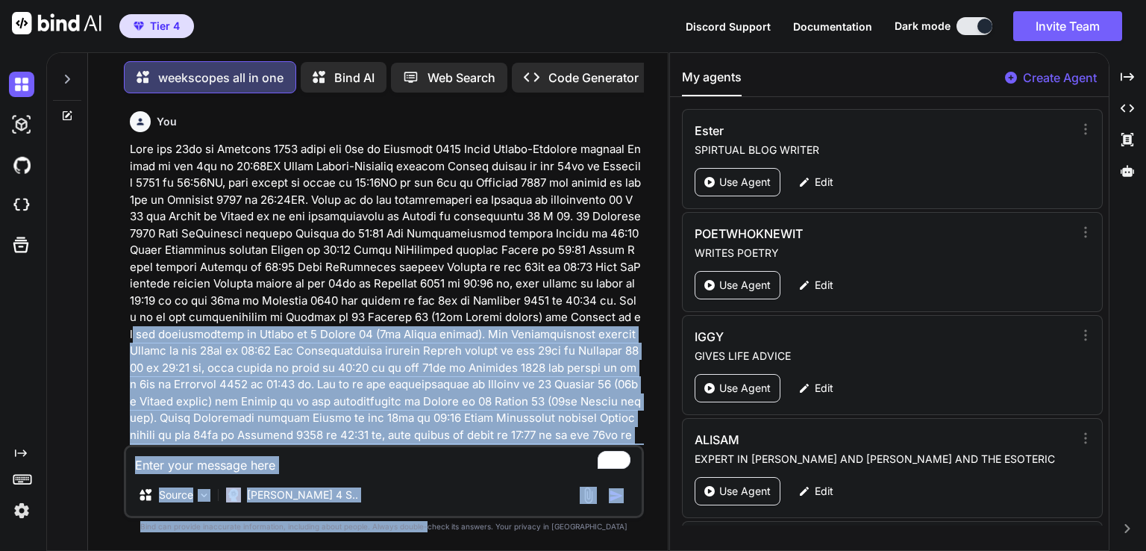
scroll to position [1412, 0]
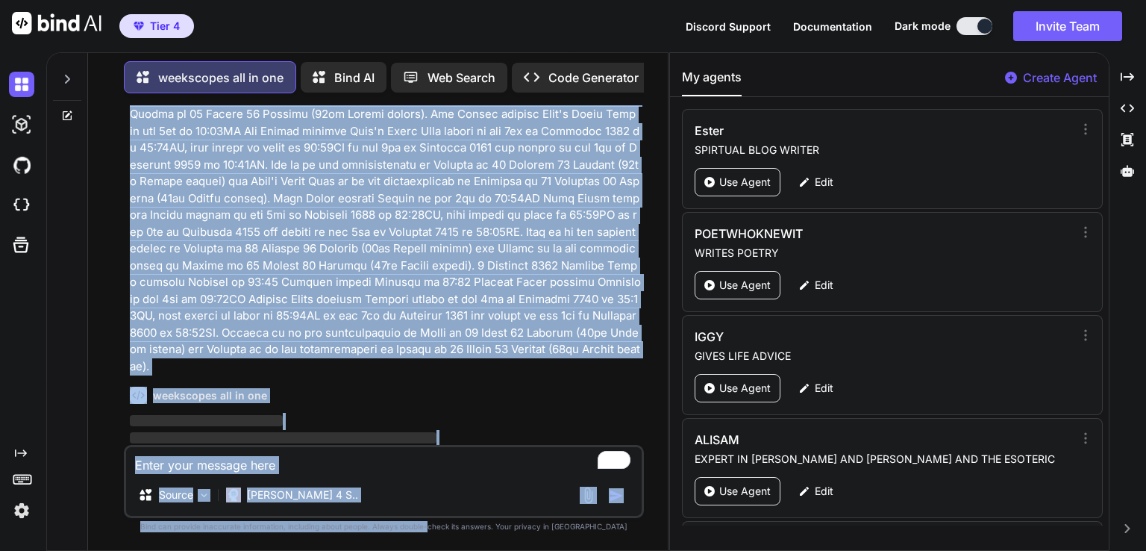
drag, startPoint x: 463, startPoint y: 314, endPoint x: 457, endPoint y: 549, distance: 235.1
click at [457, 549] on div "You weekscopes all in one ‌ ‌ ‌ ‌ Source Claude 4 S.. Created with Bind Always …" at bounding box center [384, 327] width 520 height 445
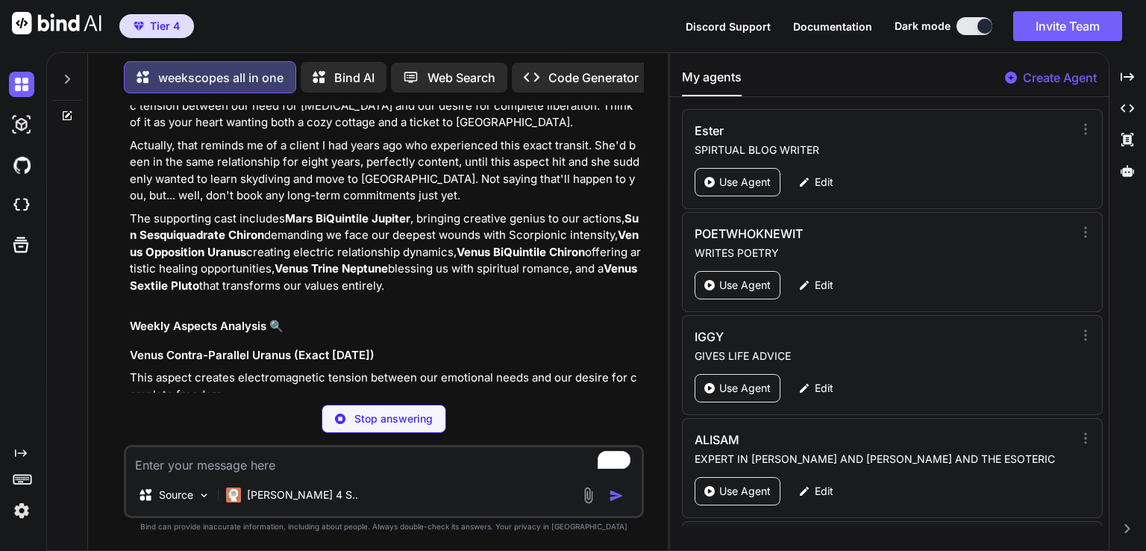
scroll to position [2074, 0]
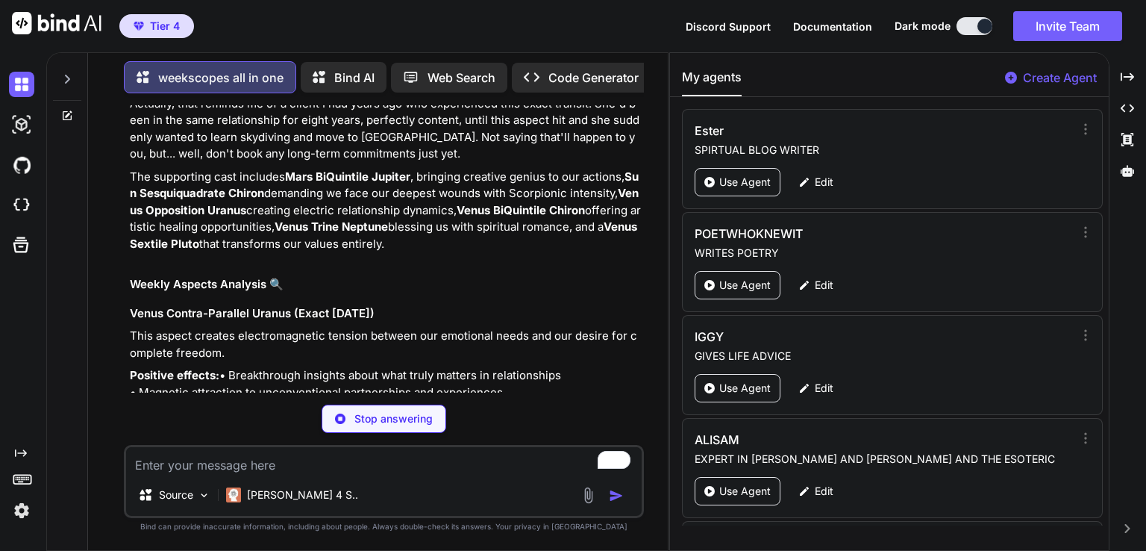
click at [347, 218] on p "The supporting cast includes Mars BiQuintile Jupiter , bringing creative genius…" at bounding box center [385, 211] width 511 height 84
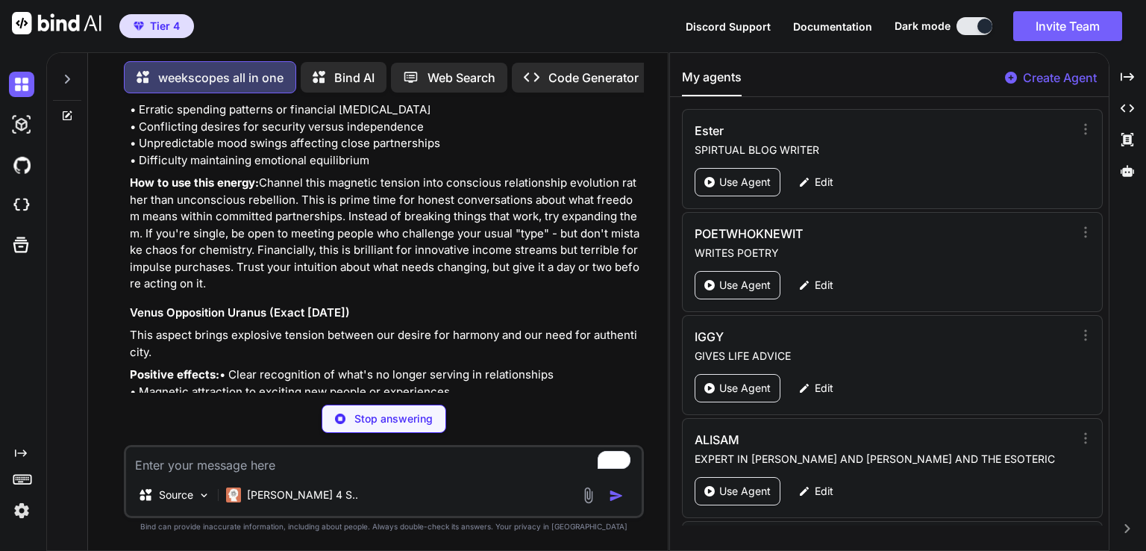
scroll to position [2492, 0]
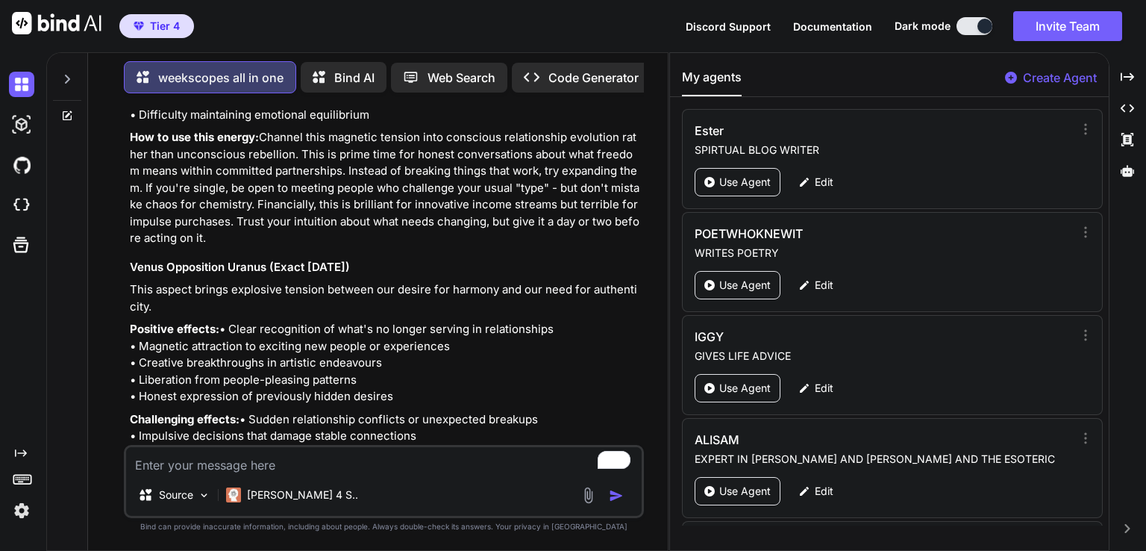
click at [303, 210] on p "How to use this energy: Channel this magnetic tension into conscious relationsh…" at bounding box center [385, 188] width 511 height 118
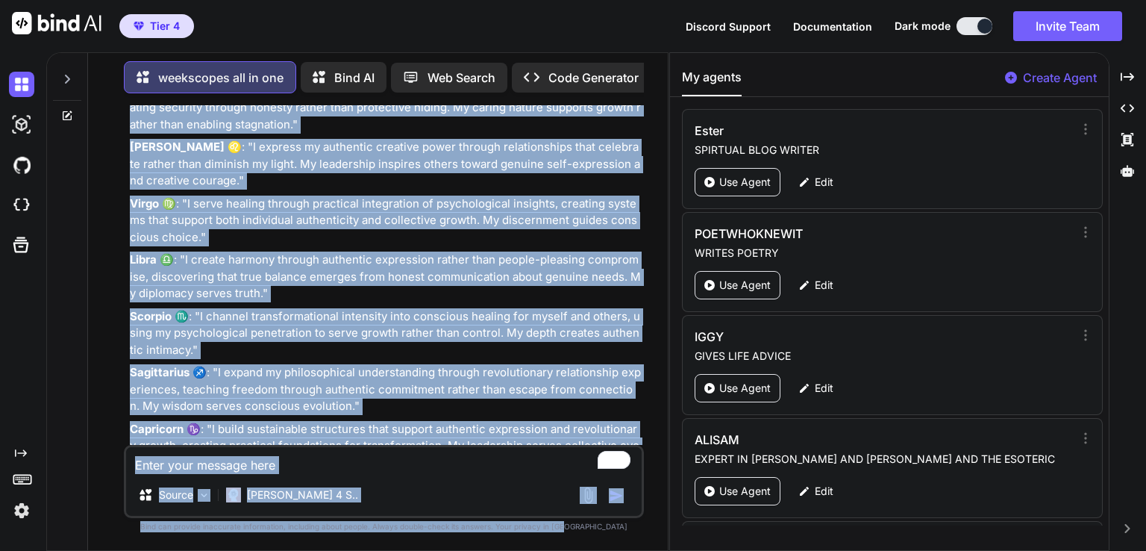
scroll to position [23129, 0]
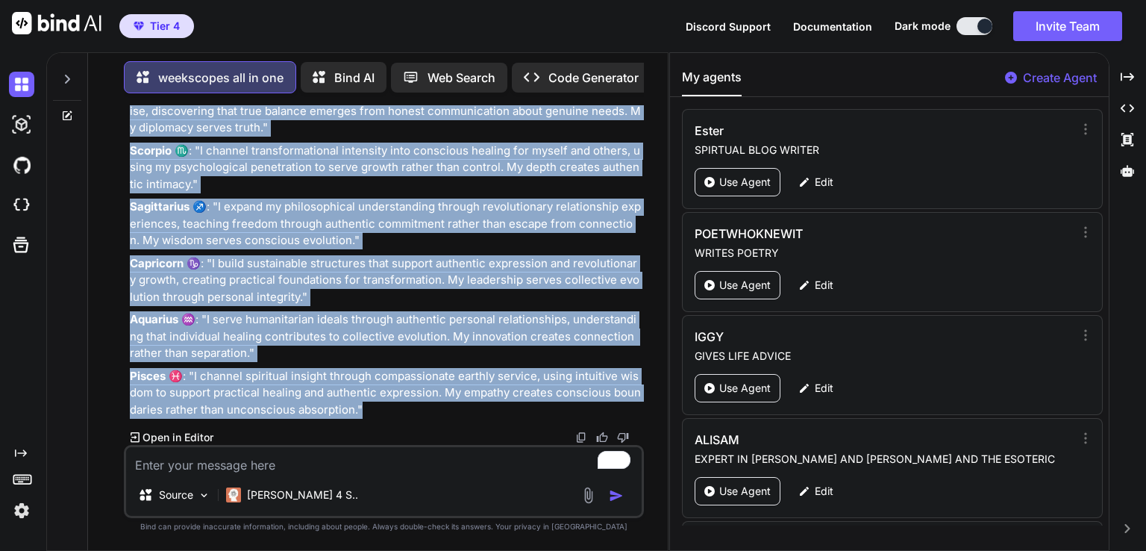
drag, startPoint x: 136, startPoint y: 258, endPoint x: 610, endPoint y: 416, distance: 499.3
copy div "🌟 Revolutionary Energy Unleashed: Weekly Astrology November 30 - December 6, 20…"
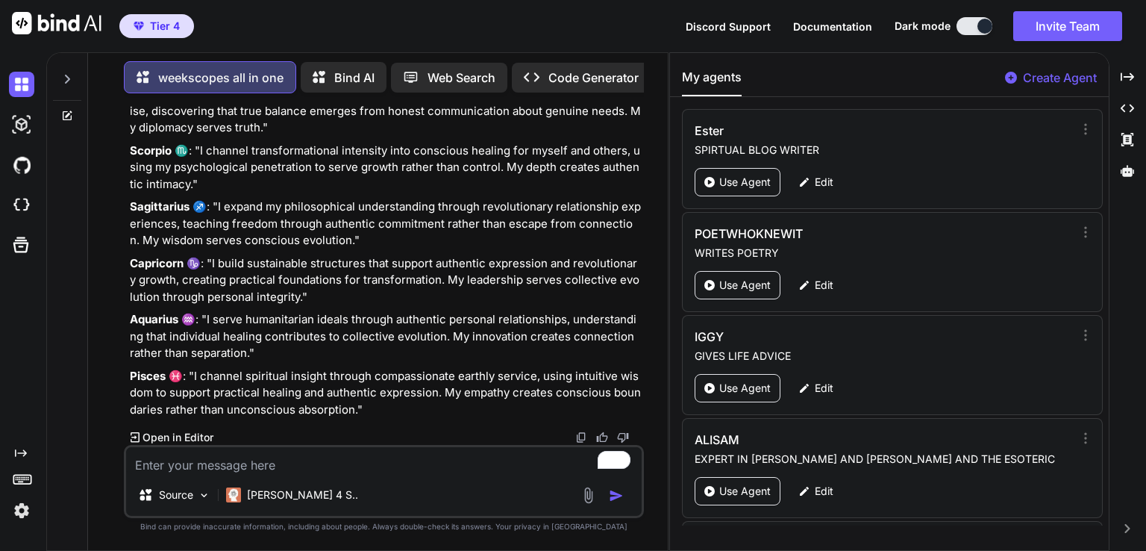
click at [209, 459] on textarea "To enrich screen reader interactions, please activate Accessibility in Grammarl…" at bounding box center [384, 460] width 516 height 27
paste textarea "From the 7th of December 2025 until the 13th of December 2025 Venus Contra-Para…"
type textarea "x"
type textarea "From the 7th of December 2025 until the 13th of December 2025 Venus Contra-Para…"
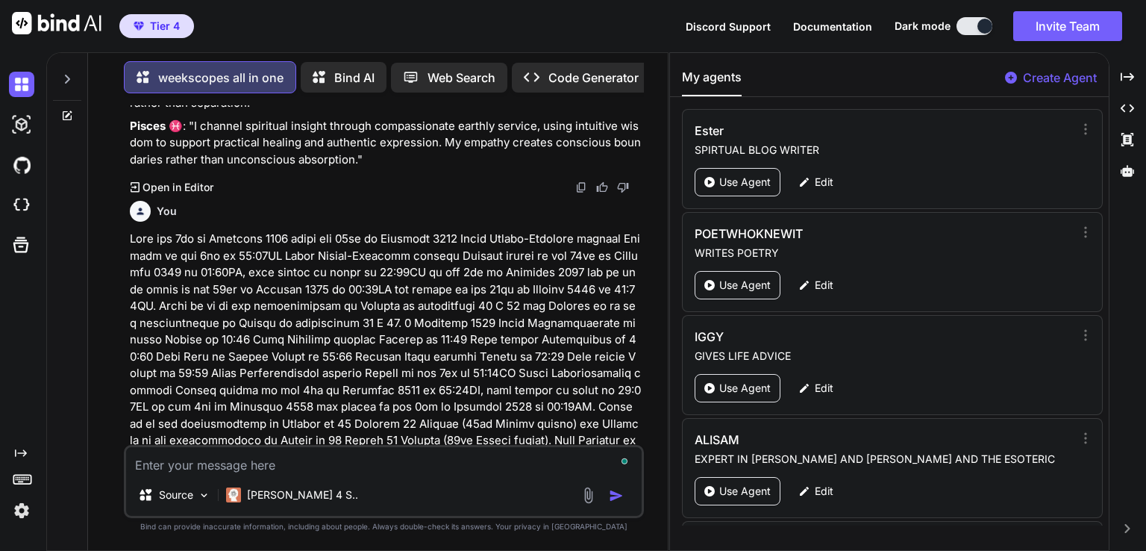
scroll to position [23469, 0]
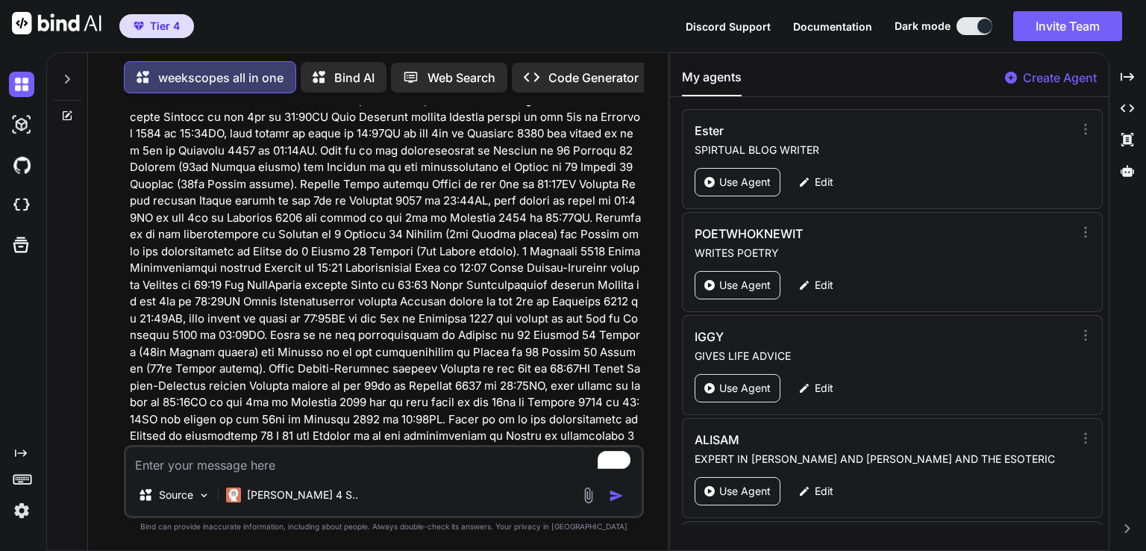
type textarea "x"
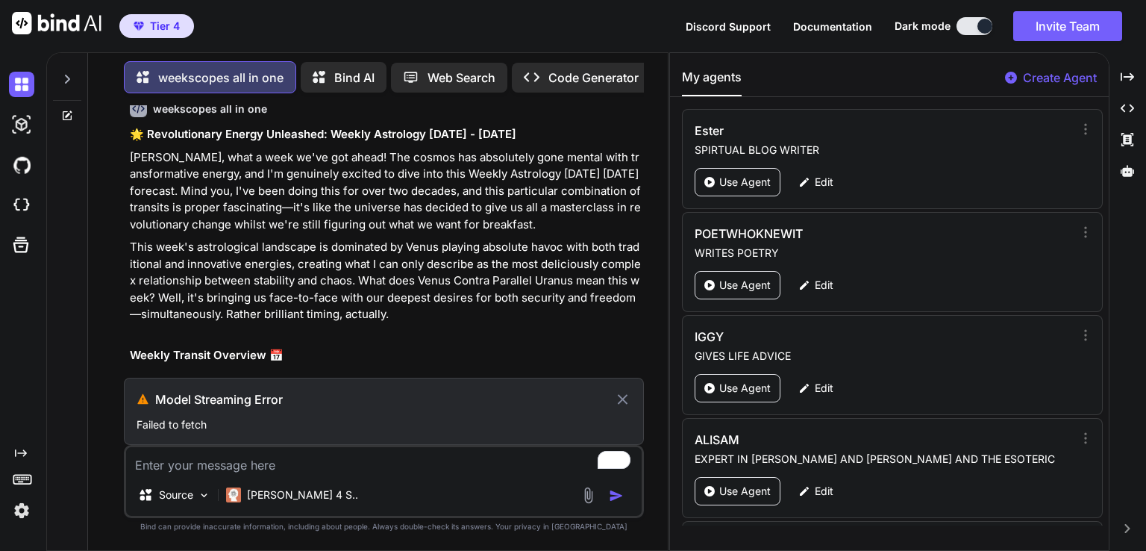
scroll to position [1647, 0]
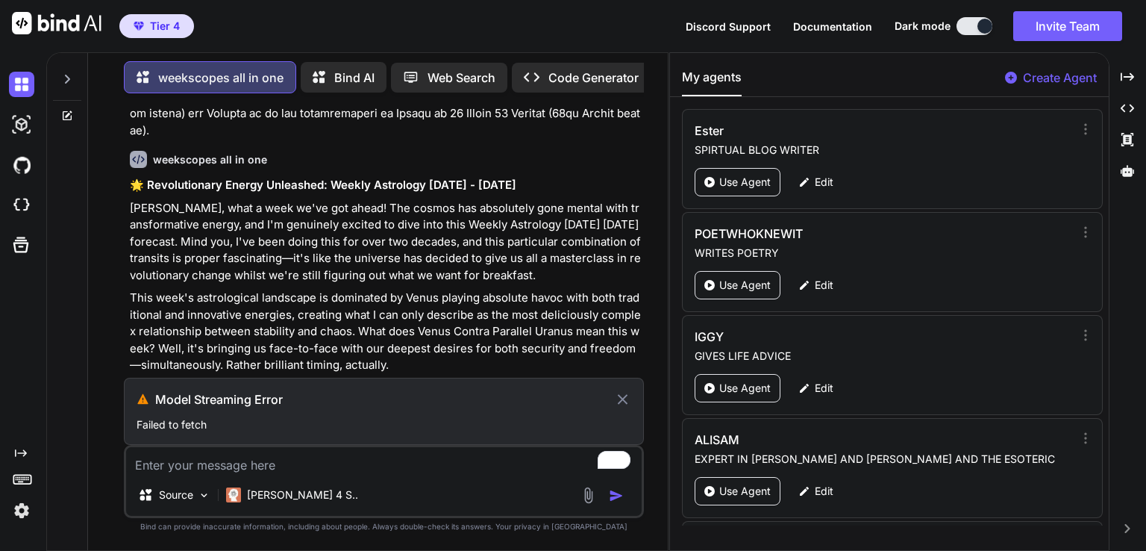
click at [192, 402] on h3 "Model Streaming Error" at bounding box center [384, 399] width 459 height 18
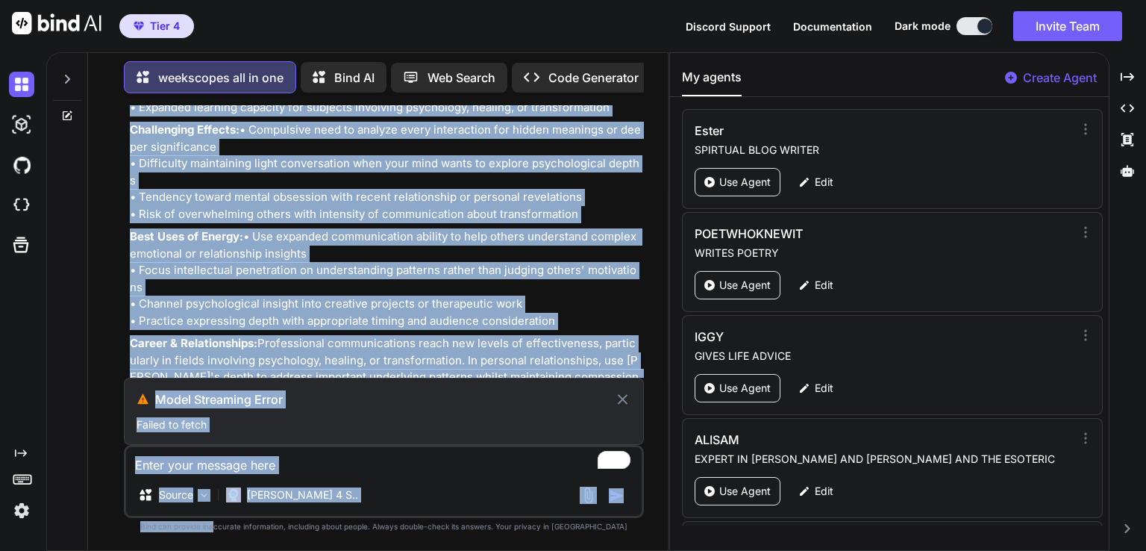
scroll to position [24574, 0]
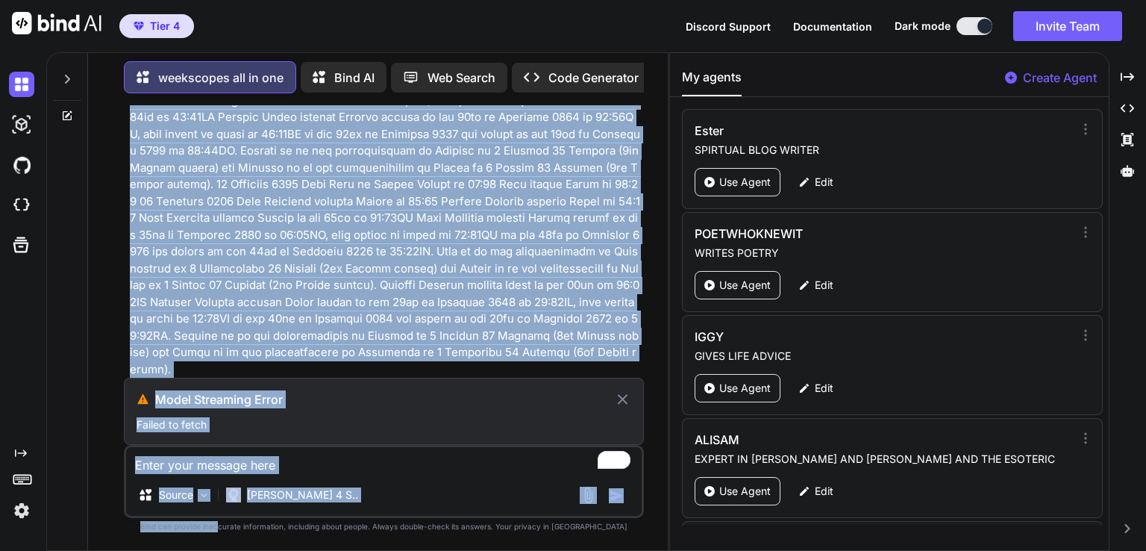
drag, startPoint x: 313, startPoint y: 279, endPoint x: 257, endPoint y: 520, distance: 247.6
click at [246, 537] on div "You weekscopes all in one 🌟 Revolutionary Energy Unleashed: Weekly Astrology No…" at bounding box center [384, 327] width 520 height 445
click at [372, 466] on textarea "To enrich screen reader interactions, please activate Accessibility in Grammarl…" at bounding box center [384, 460] width 516 height 27
click at [373, 466] on textarea "To enrich screen reader interactions, please activate Accessibility in Grammarl…" at bounding box center [384, 460] width 516 height 27
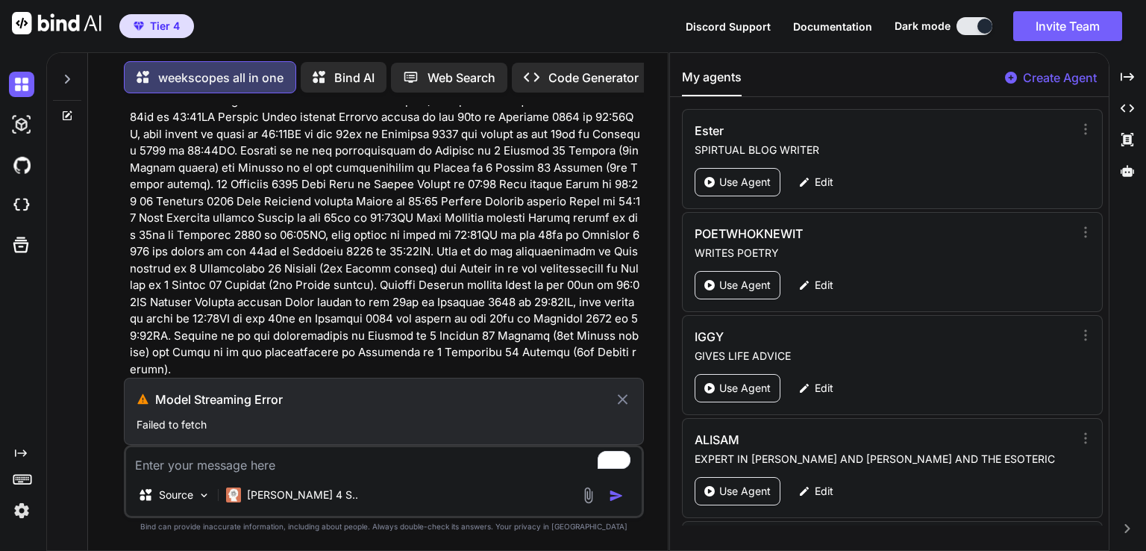
click at [269, 466] on textarea "To enrich screen reader interactions, please activate Accessibility in Grammarl…" at bounding box center [384, 460] width 516 height 27
type textarea "T"
type textarea "x"
type textarea "TR"
type textarea "x"
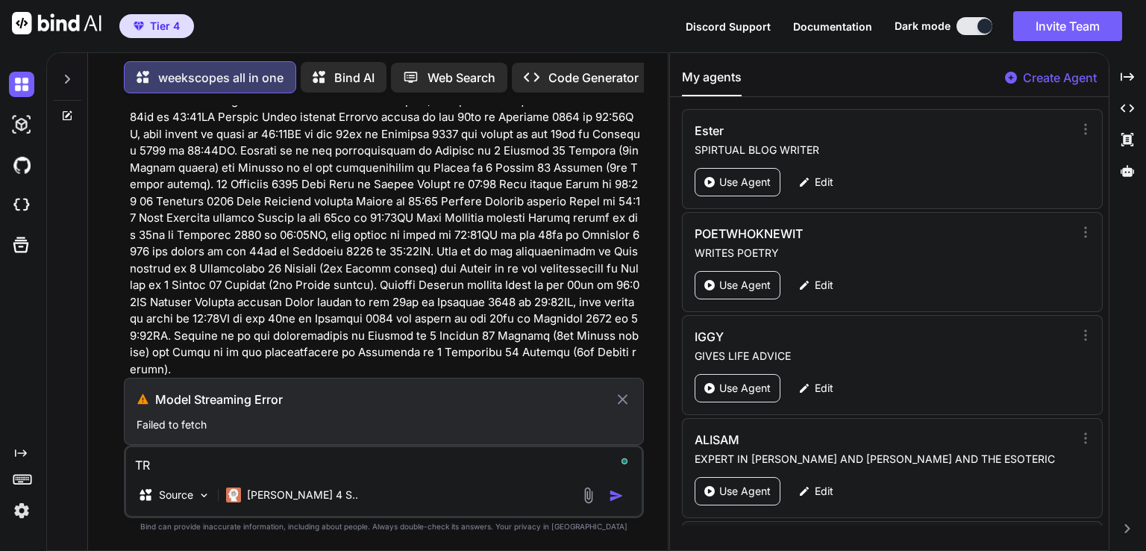
type textarea "TRY"
type textarea "x"
type textarea "TRY"
type textarea "x"
type textarea "TRY A"
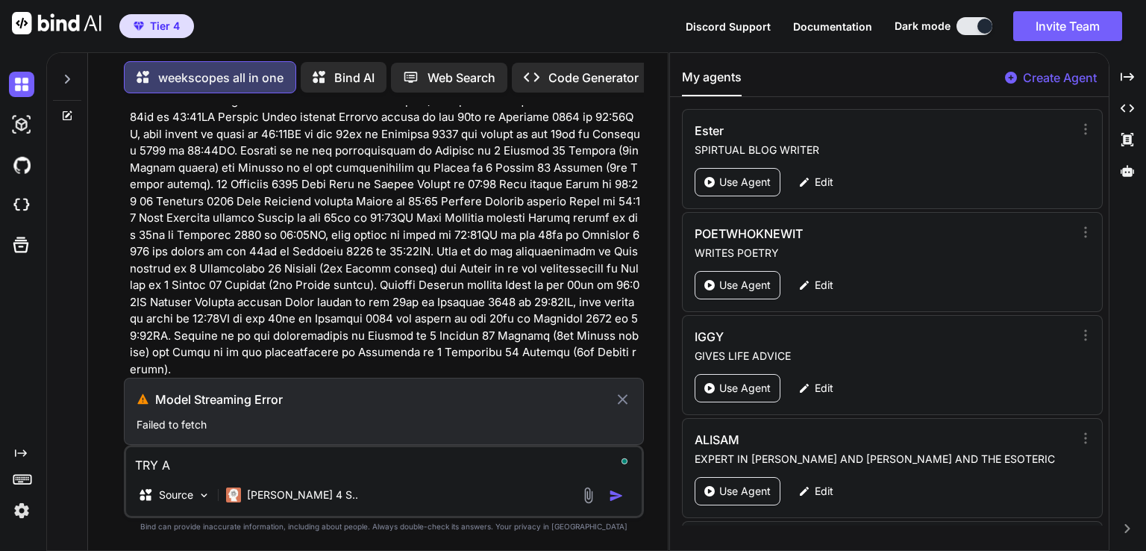
type textarea "x"
type textarea "TRY AG"
type textarea "x"
type textarea "TRY AGA"
type textarea "x"
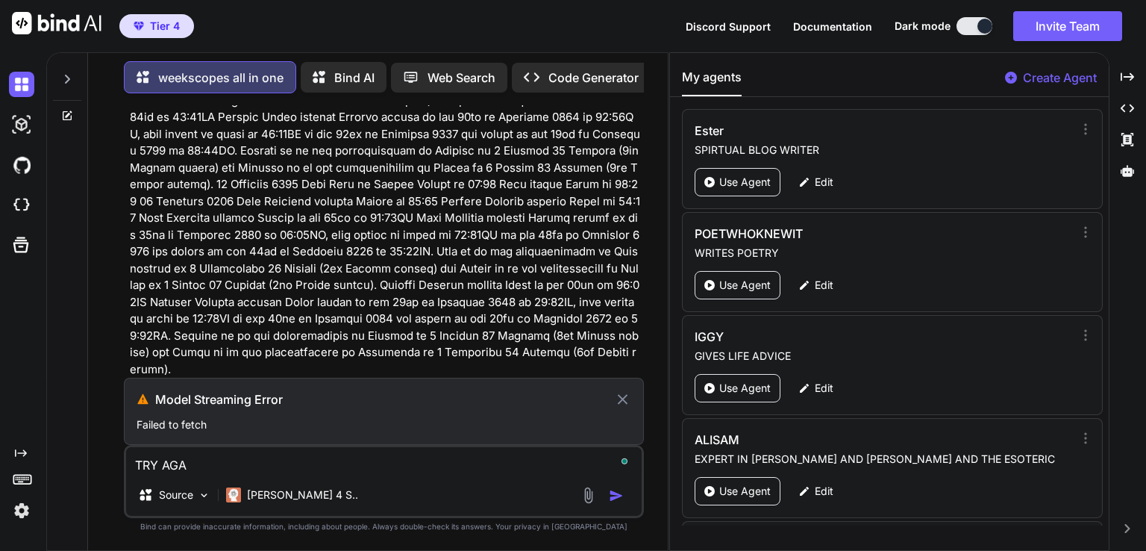
type textarea "TRY AGAU"
type textarea "x"
type textarea "TRY AGA"
type textarea "x"
type textarea "TRY AGAI"
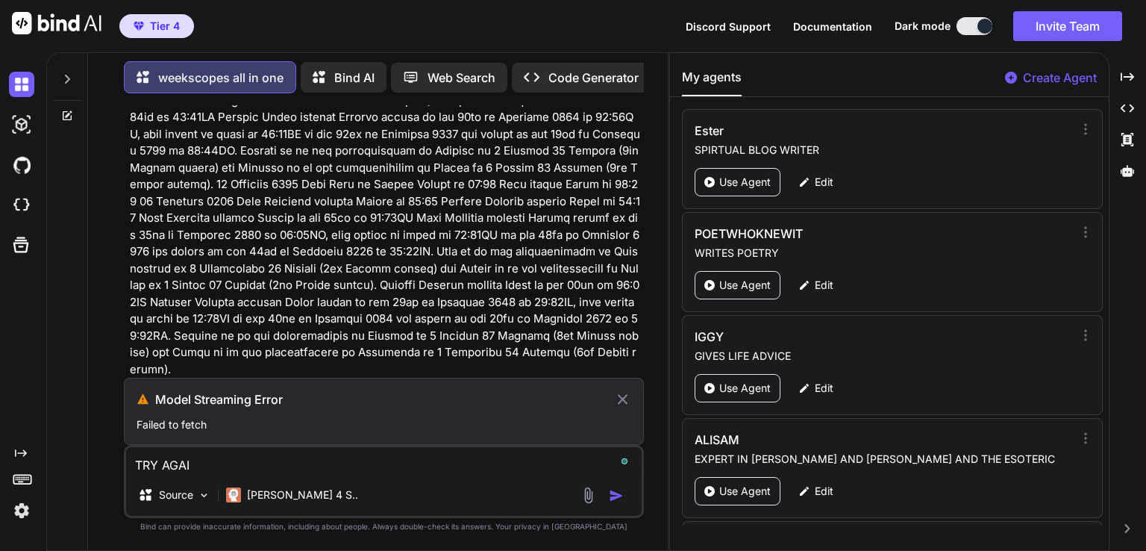
type textarea "x"
type textarea "TRY AGAIN"
type textarea "x"
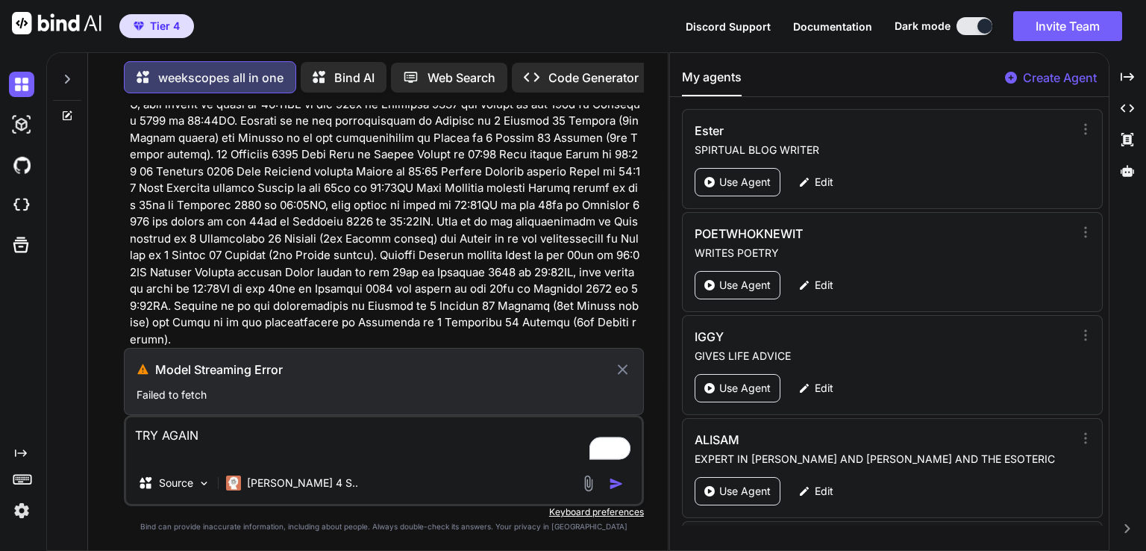
type textarea "TRY AGAIN"
click at [264, 484] on p "[PERSON_NAME] 4 S.." at bounding box center [302, 482] width 111 height 15
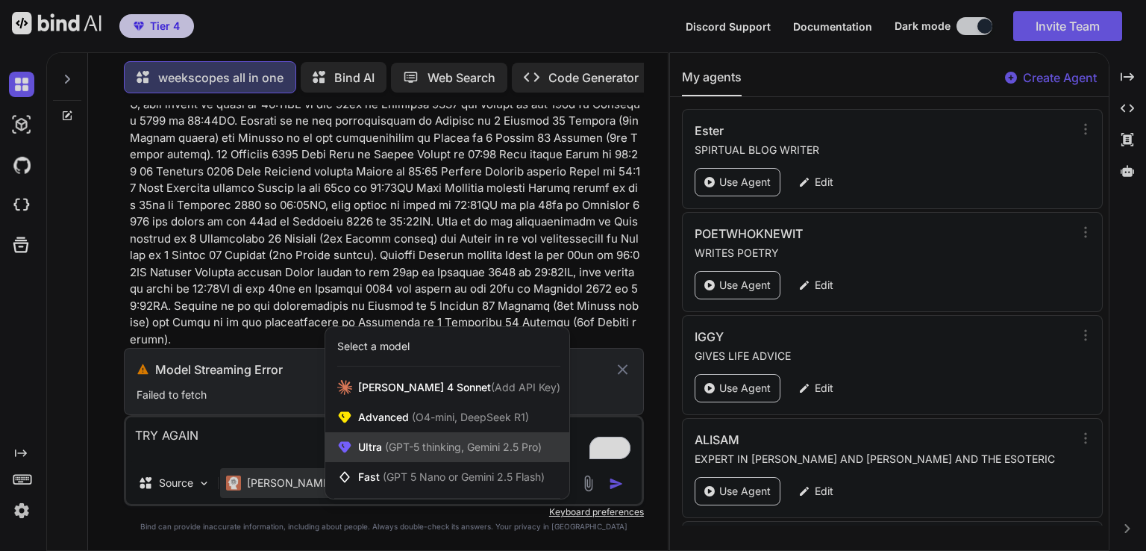
click at [442, 444] on span "(GPT-5 thinking, Gemini 2.5 Pro)" at bounding box center [462, 446] width 160 height 13
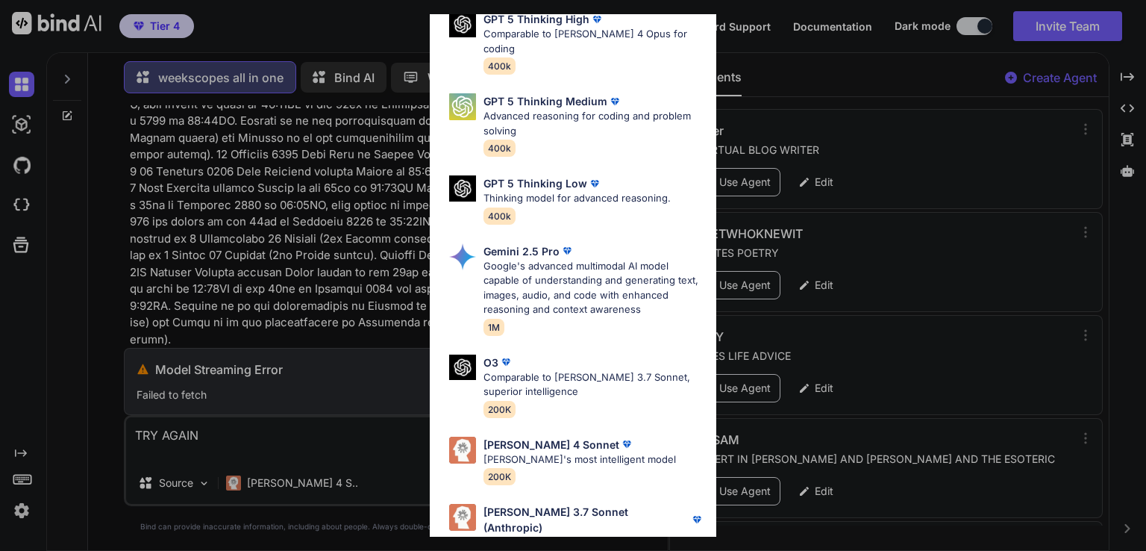
scroll to position [164, 0]
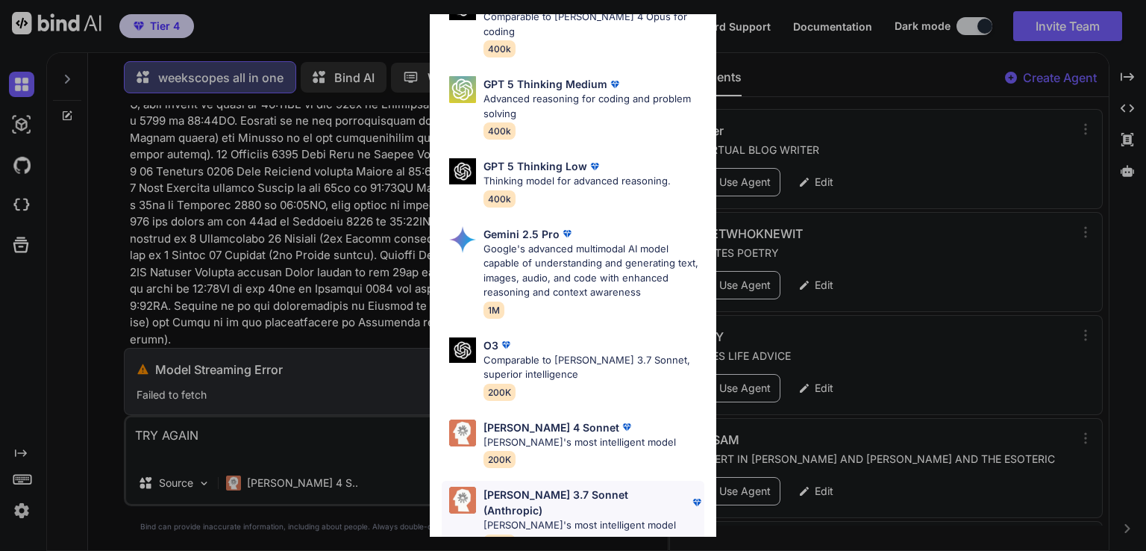
click at [554, 518] on p "[PERSON_NAME]'s most intelligent model" at bounding box center [593, 525] width 221 height 15
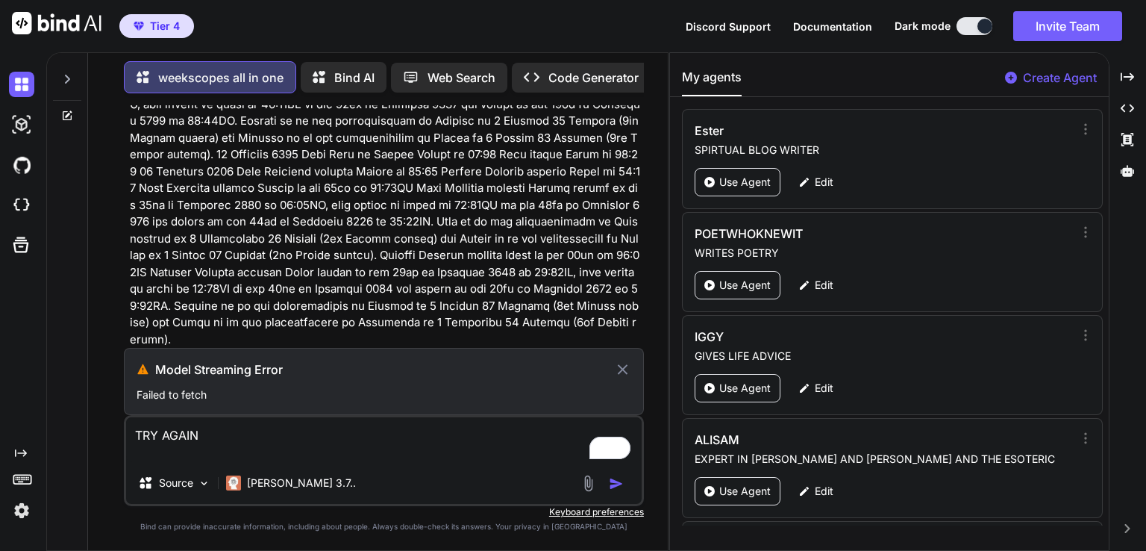
click at [624, 374] on icon at bounding box center [622, 369] width 17 height 18
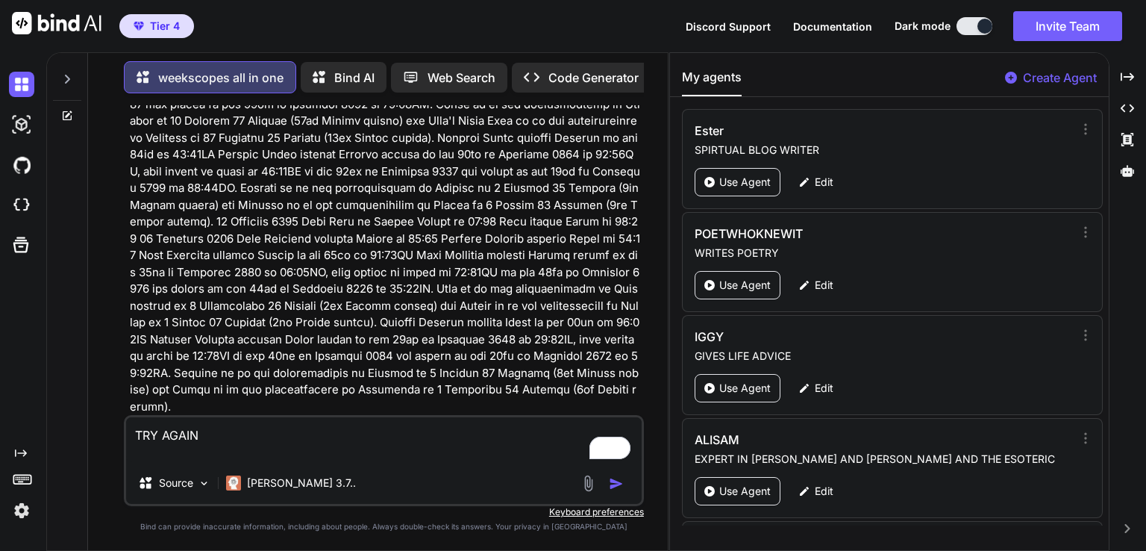
scroll to position [24538, 0]
click at [612, 482] on img "button" at bounding box center [616, 483] width 15 height 15
type textarea "x"
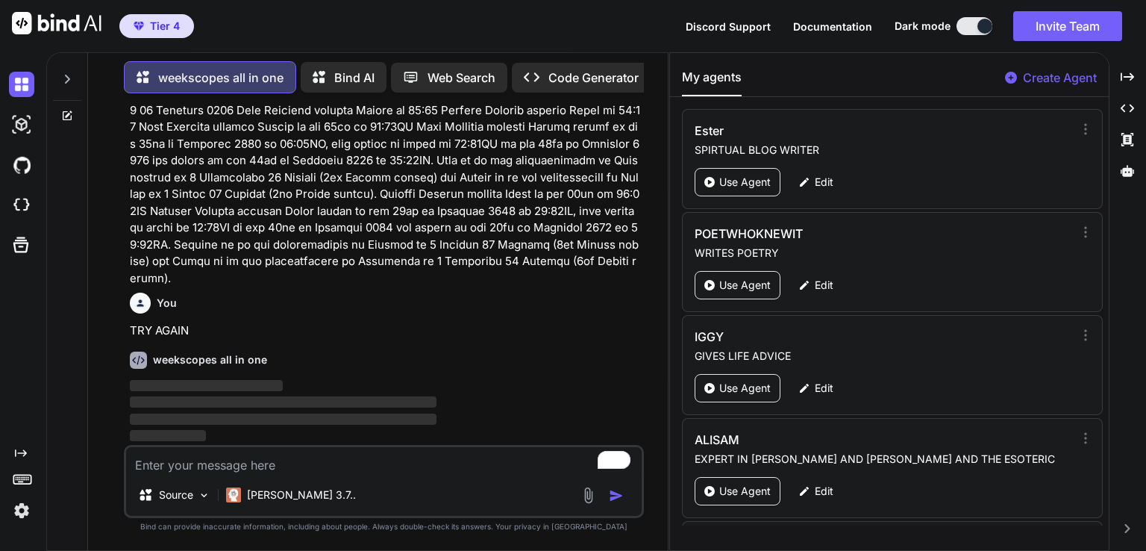
scroll to position [24665, 0]
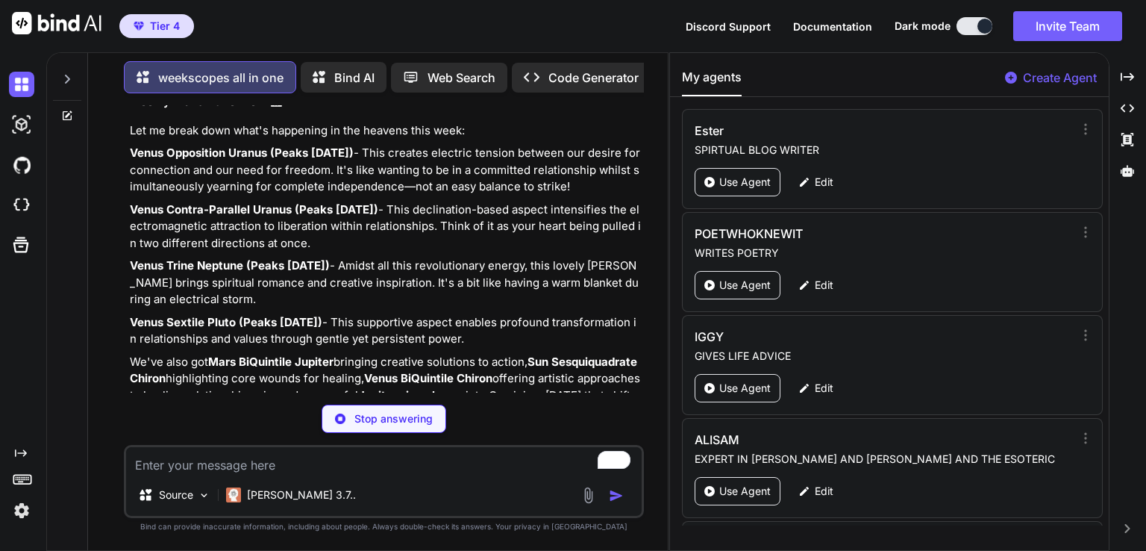
scroll to position [24993, 0]
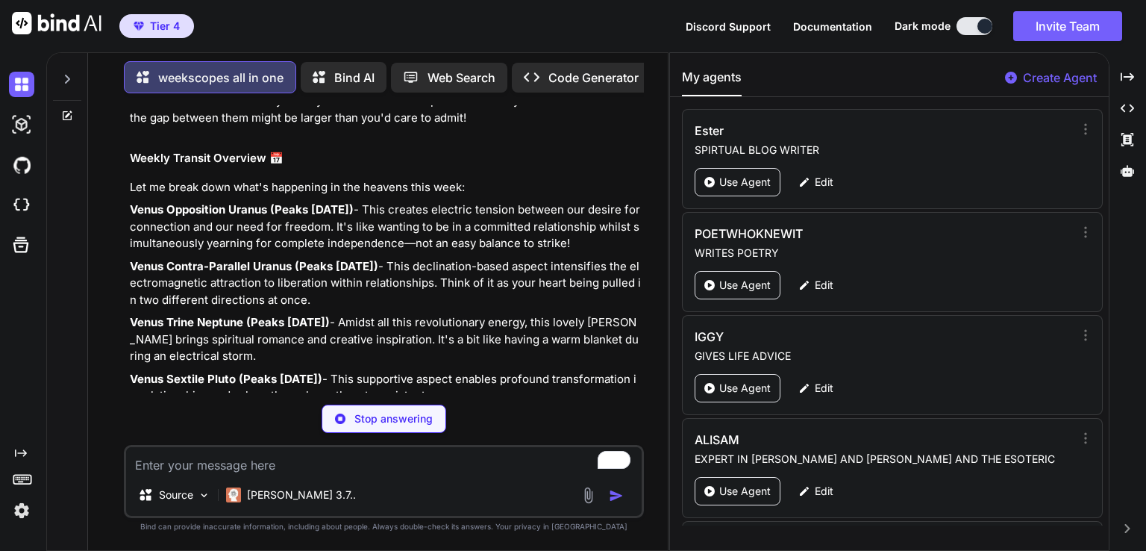
scroll to position [25143, 0]
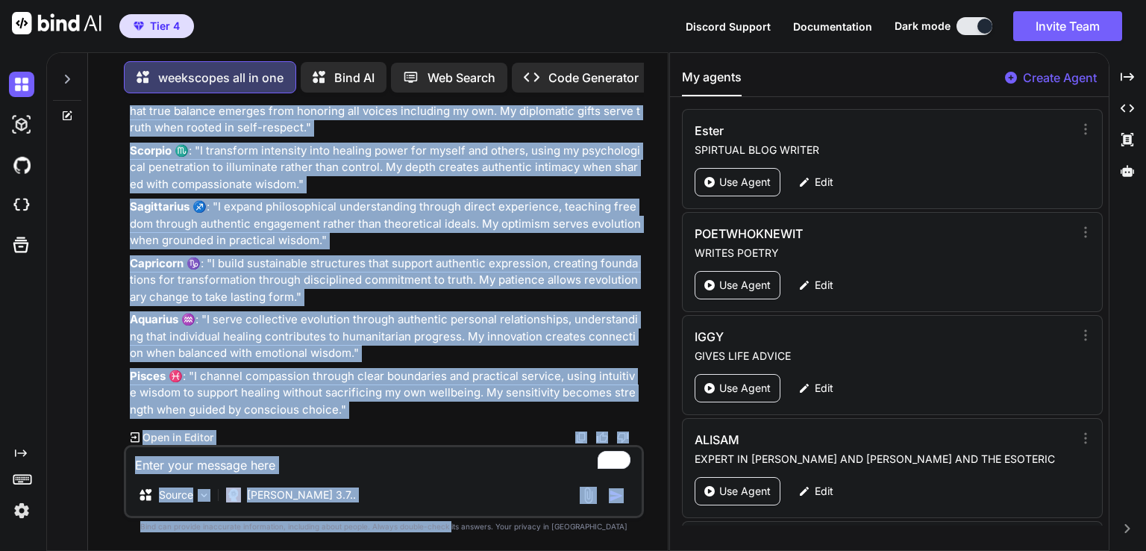
scroll to position [46811, 0]
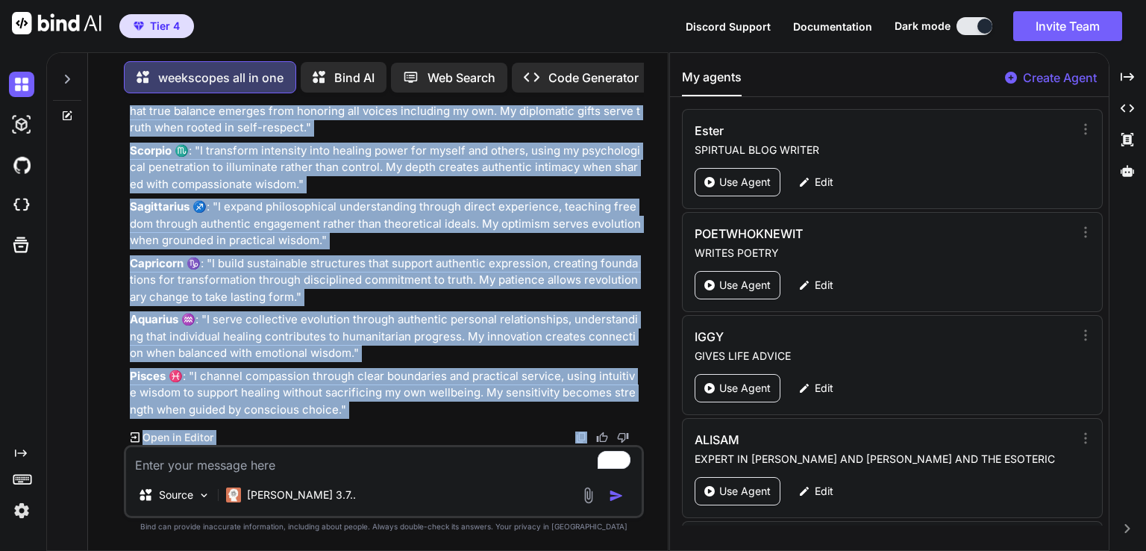
drag, startPoint x: 132, startPoint y: 231, endPoint x: 543, endPoint y: 419, distance: 452.1
copy div "🌟 Transformative Revolution: Weekly Astrology November 30-December 6, 2025 Blim…"
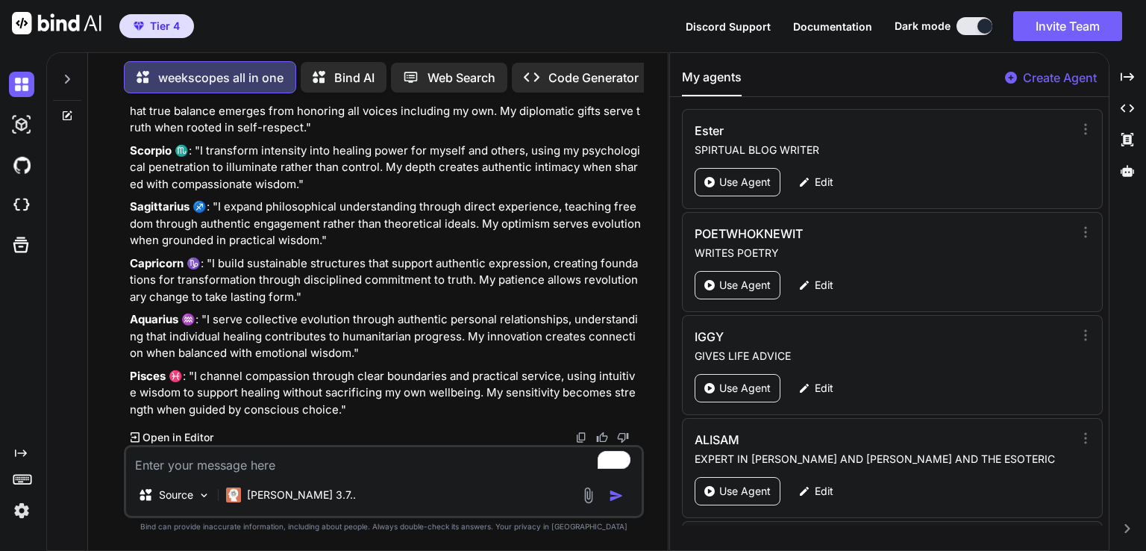
click at [187, 461] on textarea "To enrich screen reader interactions, please activate Accessibility in Grammarl…" at bounding box center [384, 460] width 516 height 27
paste textarea "Mercury Contra-Parallel transit Uranus on the 15th at 01:09PM Mercury Contra-Pa…"
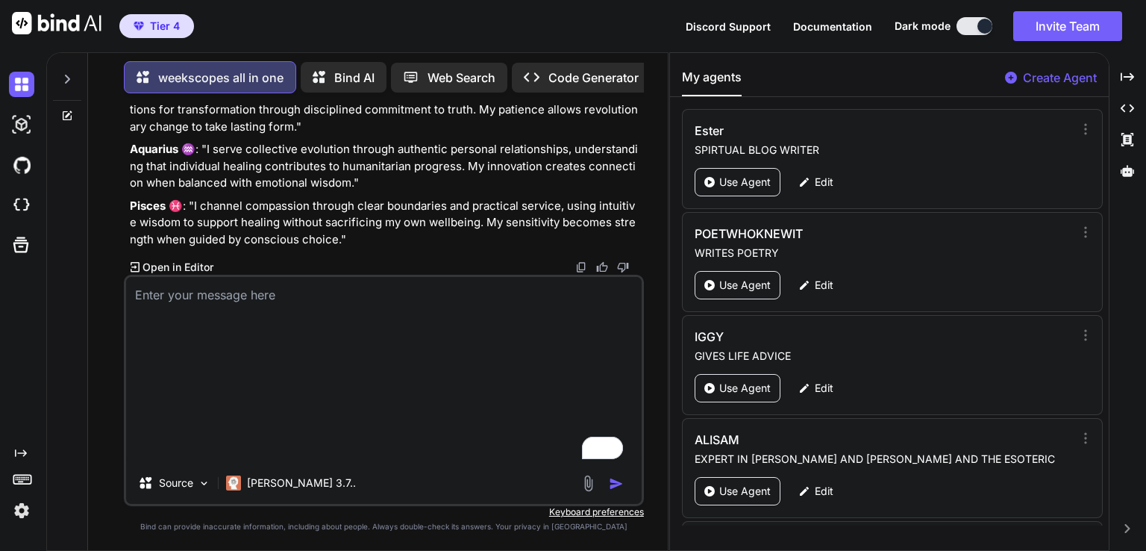
type textarea "x"
type textarea "Mercury Contra-Parallel transit Uranus on the 15th at 01:09PM Mercury Contra-Pa…"
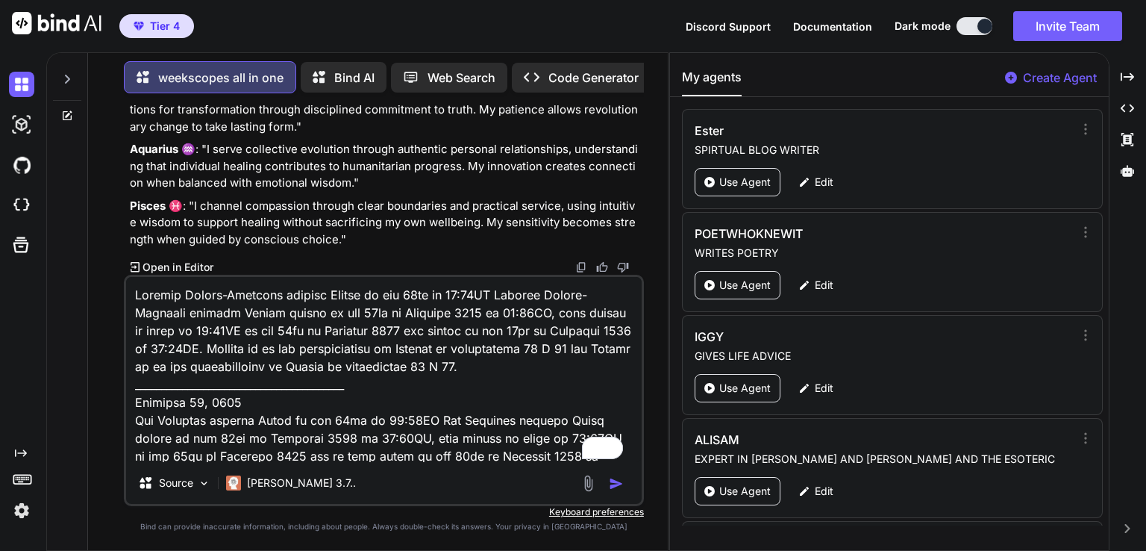
scroll to position [181, 0]
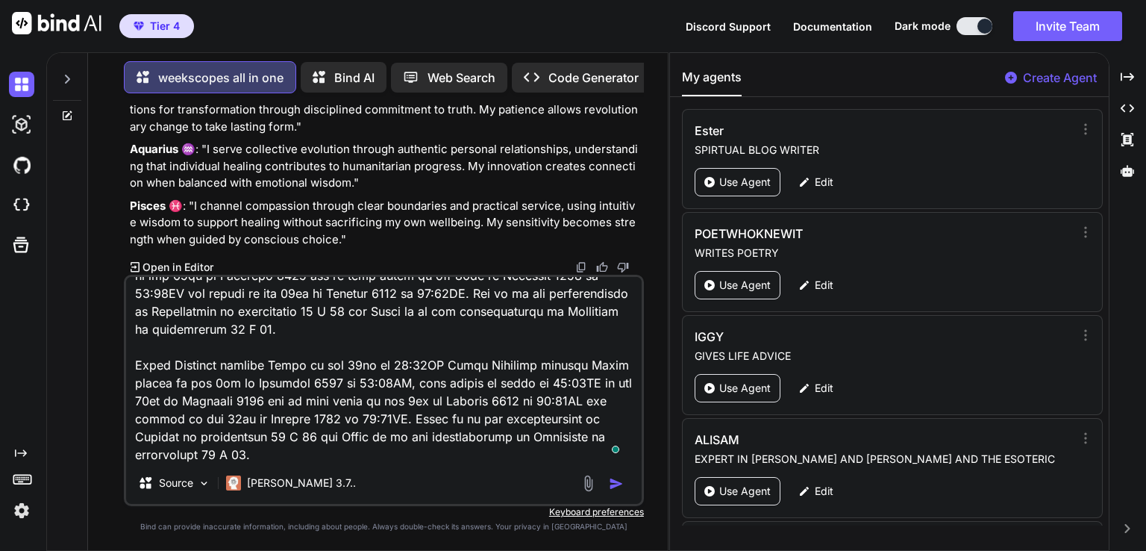
type textarea "x"
type textarea "Mercury Contra-Parallel transit Uranus on the 15th at 01:09PM Mercury Contra-Pa…"
type textarea "x"
type textarea "Mercury Contra-Parallel transit Uranus on the 15th at 01:09PM Mercury Contra-Pa…"
type textarea "x"
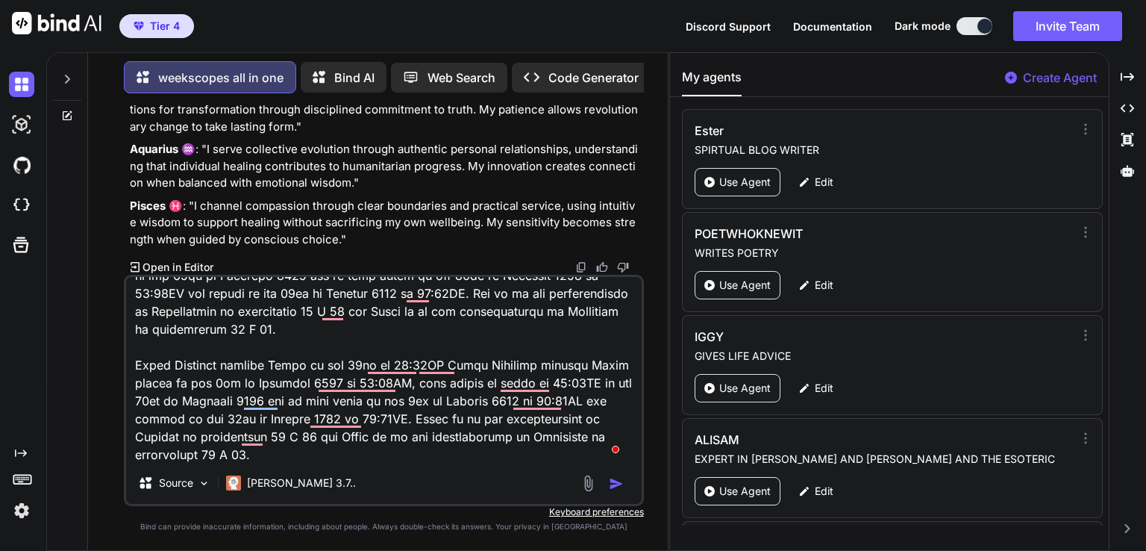
type textarea "Mercury Contra-Parallel transit Uranus on the 15th at 01:09PM Mercury Contra-Pa…"
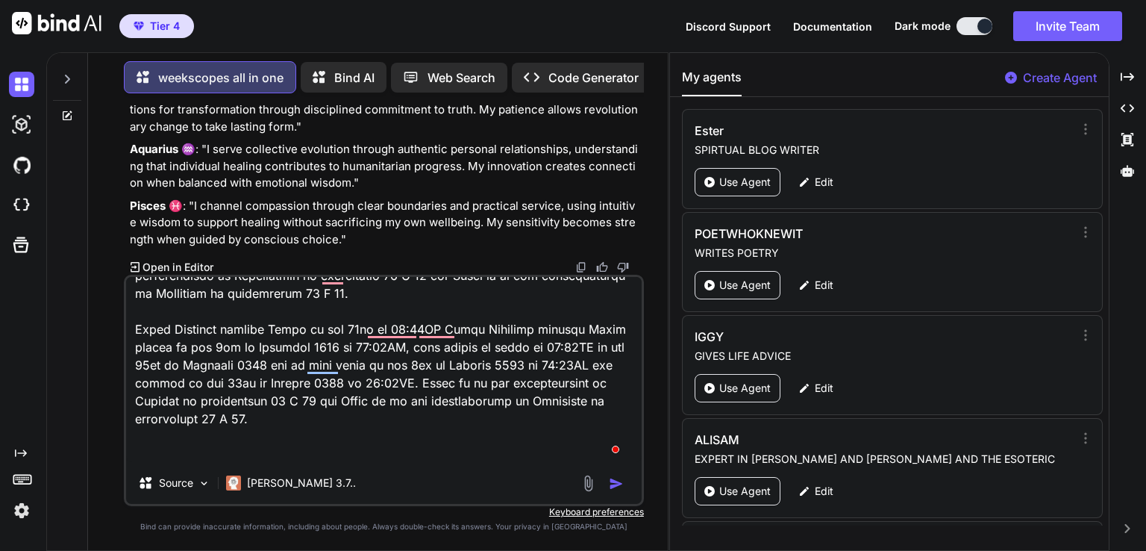
type textarea "x"
type textarea "Mercury Contra-Parallel transit Uranus on the 15th at 01:09PM Mercury Contra-Pa…"
type textarea "x"
type textarea "Mercury Contra-Parallel transit Uranus on the 15th at 01:09PM Mercury Contra-Pa…"
type textarea "x"
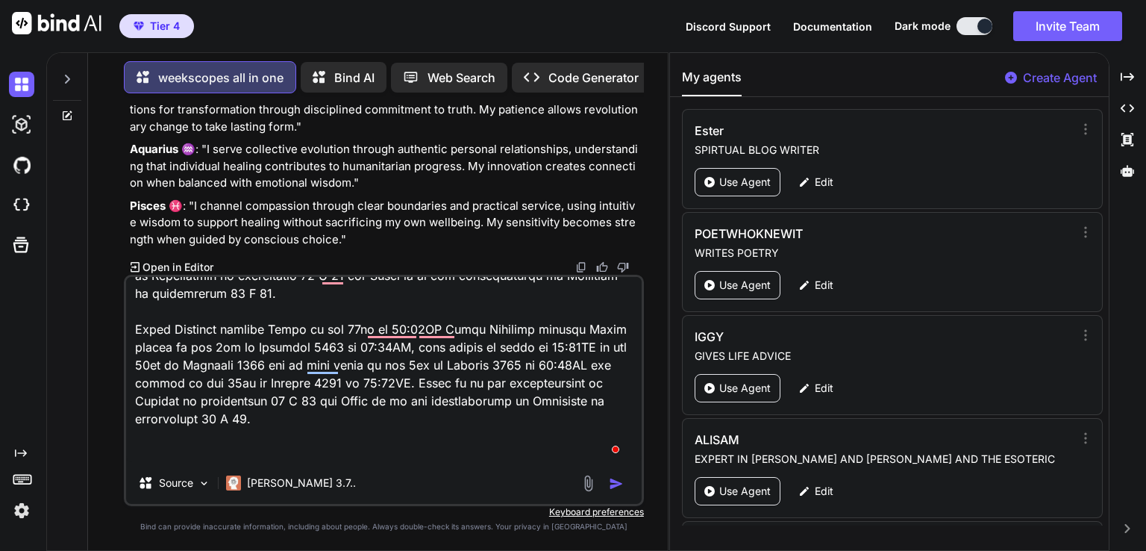
type textarea "Mercury Contra-Parallel transit Uranus on the 15th at 01:09PM Mercury Contra-Pa…"
type textarea "x"
type textarea "Mercury Contra-Parallel transit Uranus on the 15th at 01:09PM Mercury Contra-Pa…"
type textarea "x"
type textarea "Mercury Contra-Parallel transit Uranus on the 15th at 01:09PM Mercury Contra-Pa…"
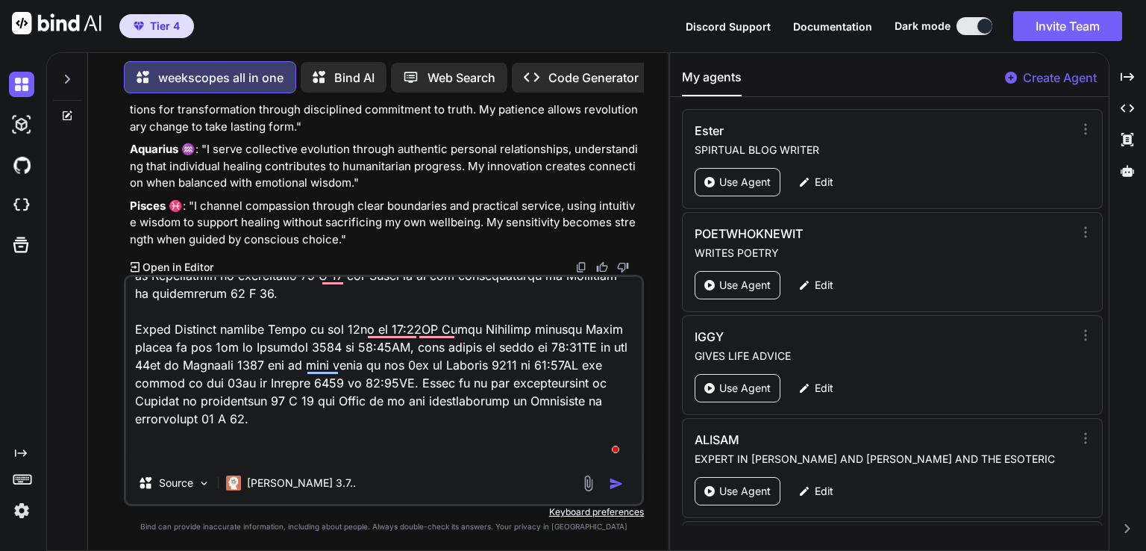
type textarea "x"
type textarea "Mercury Contra-Parallel transit Uranus on the 15th at 01:09PM Mercury Contra-Pa…"
type textarea "x"
type textarea "Mercury Contra-Parallel transit Uranus on the 15th at 01:09PM Mercury Contra-Pa…"
type textarea "x"
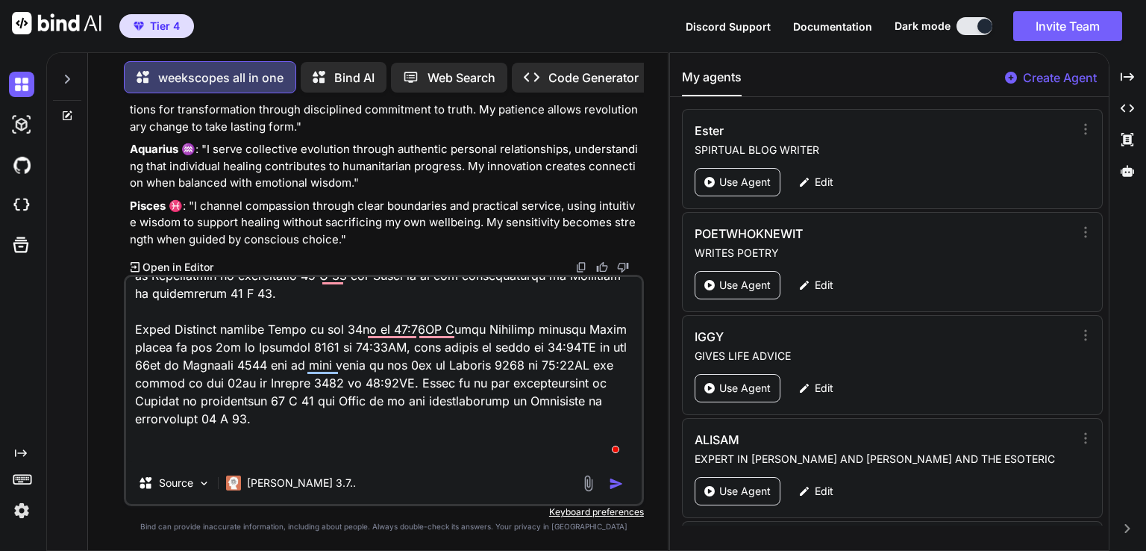
type textarea "Mercury Contra-Parallel transit Uranus on the 15th at 01:09PM Mercury Contra-Pa…"
type textarea "x"
type textarea "Mercury Contra-Parallel transit Uranus on the 15th at 01:09PM Mercury Contra-Pa…"
type textarea "x"
type textarea "Mercury Contra-Parallel transit Uranus on the 15th at 01:09PM Mercury Contra-Pa…"
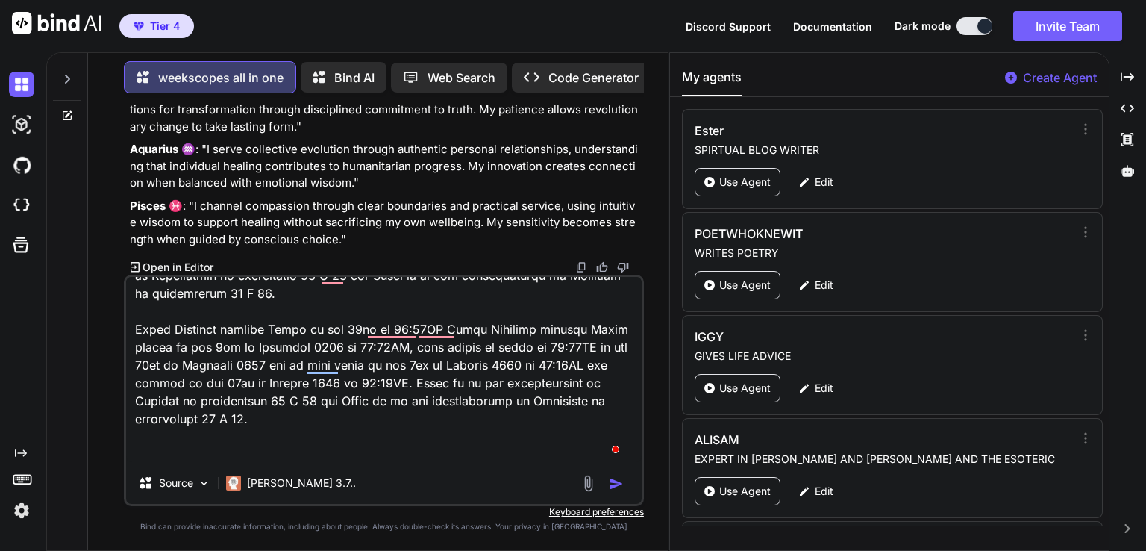
type textarea "x"
type textarea "Mercury Contra-Parallel transit Uranus on the 15th at 01:09PM Mercury Contra-Pa…"
type textarea "x"
type textarea "Mercury Contra-Parallel transit Uranus on the 15th at 01:09PM Mercury Contra-Pa…"
type textarea "x"
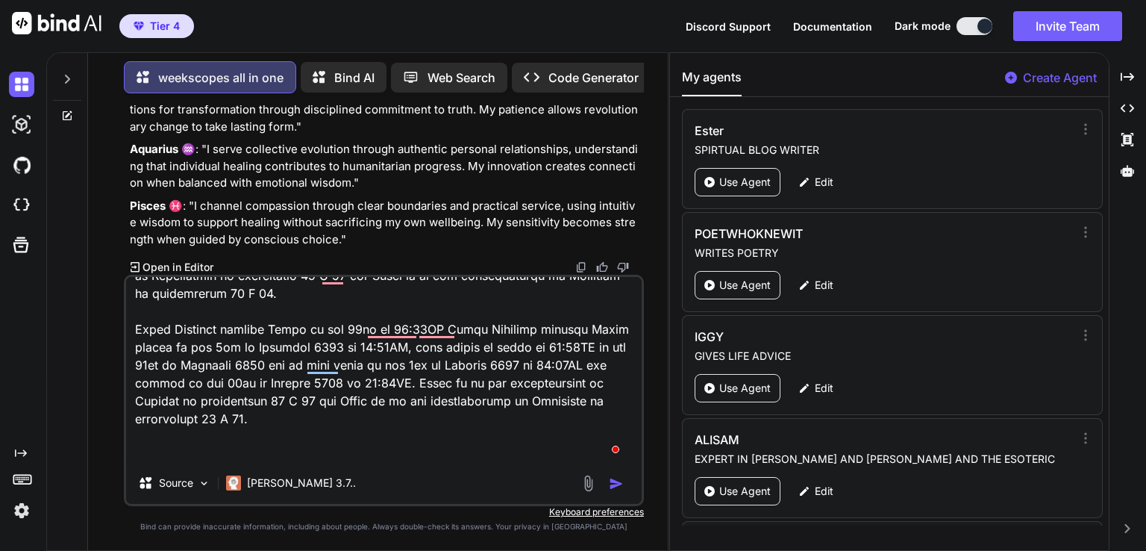
type textarea "Mercury Contra-Parallel transit Uranus on the 15th at 01:09PM Mercury Contra-Pa…"
type textarea "x"
type textarea "Mercury Contra-Parallel transit Uranus on the 15th at 01:09PM Mercury Contra-Pa…"
type textarea "x"
type textarea "Mercury Contra-Parallel transit Uranus on the 15th at 01:09PM Mercury Contra-Pa…"
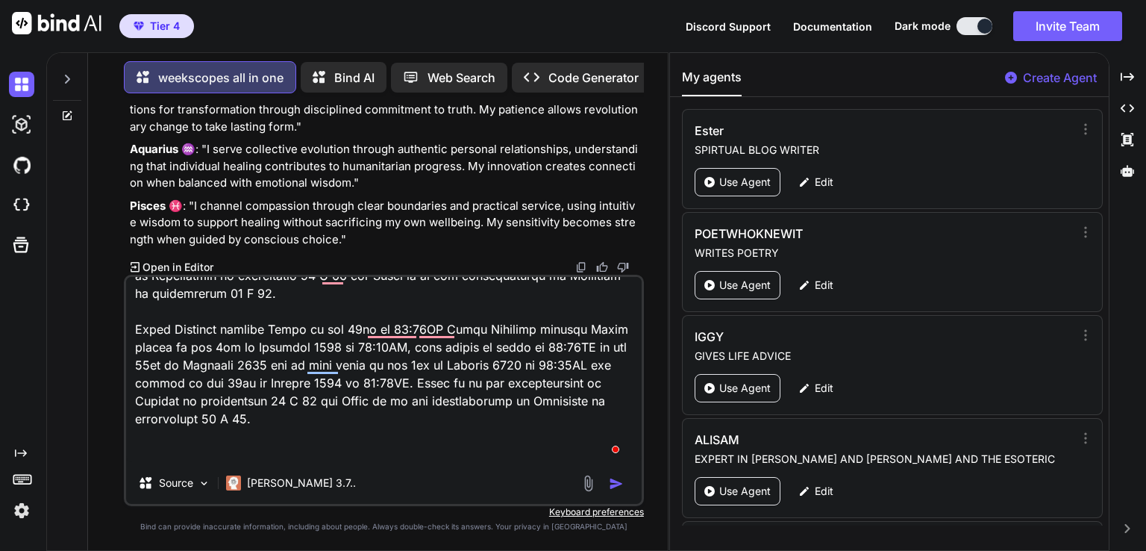
type textarea "x"
type textarea "Mercury Contra-Parallel transit Uranus on the 15th at 01:09PM Mercury Contra-Pa…"
type textarea "x"
type textarea "Mercury Contra-Parallel transit Uranus on the 15th at 01:09PM Mercury Contra-Pa…"
type textarea "x"
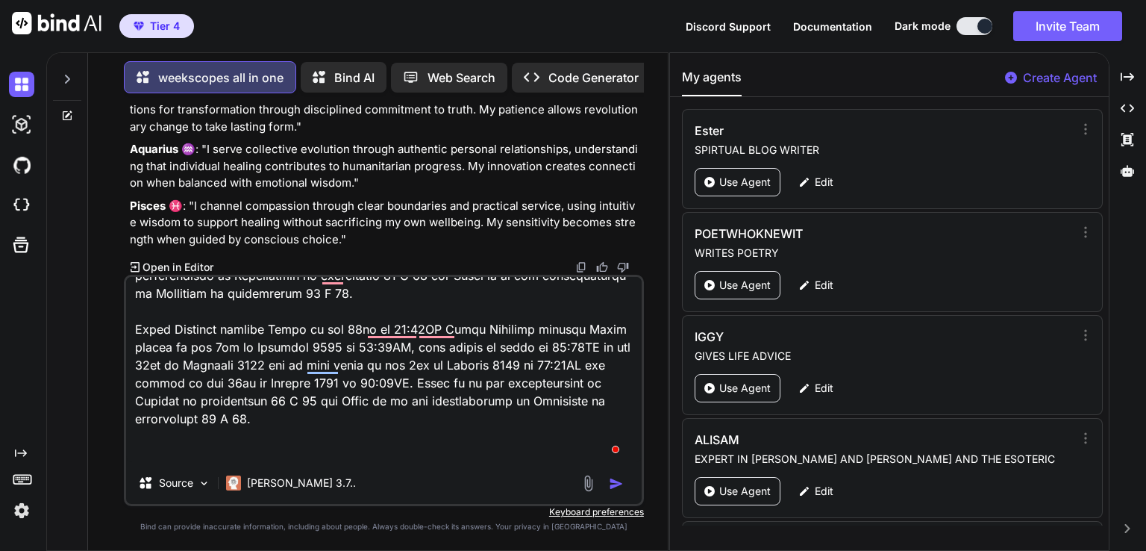
type textarea "Mercury Contra-Parallel transit Uranus on the 15th at 01:09PM Mercury Contra-Pa…"
type textarea "x"
type textarea "Mercury Contra-Parallel transit Uranus on the 15th at 01:09PM Mercury Contra-Pa…"
type textarea "x"
type textarea "Mercury Contra-Parallel transit Uranus on the 15th at 01:09PM Mercury Contra-Pa…"
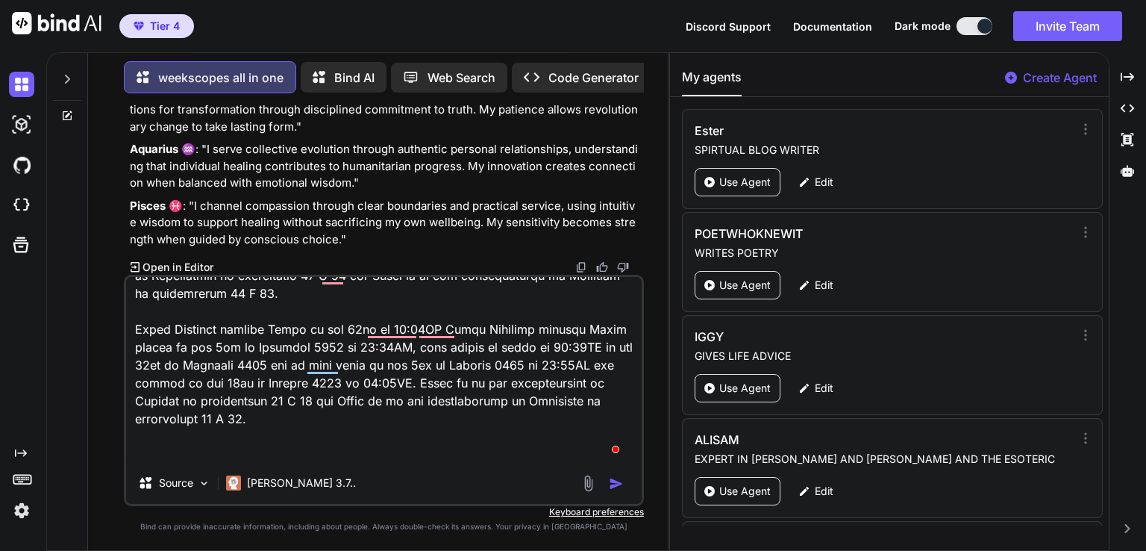
type textarea "x"
type textarea "Mercury Contra-Parallel transit Uranus on the 15th at 01:09PM Mercury Contra-Pa…"
type textarea "x"
type textarea "Mercury Contra-Parallel transit Uranus on the 15th at 01:09PM Mercury Contra-Pa…"
type textarea "x"
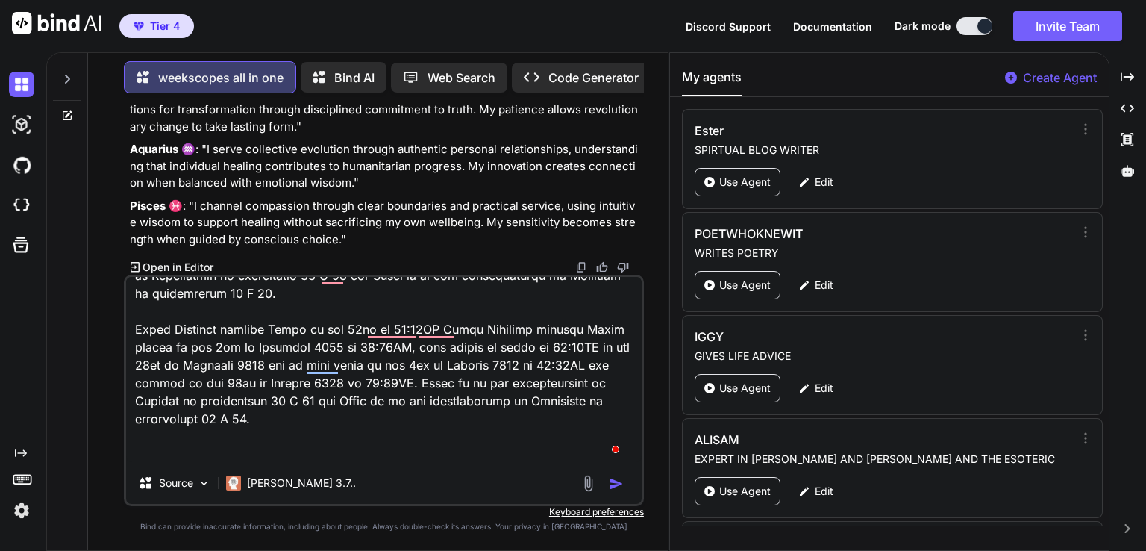
type textarea "Mercury Contra-Parallel transit Uranus on the 15th at 01:09PM Mercury Contra-Pa…"
type textarea "x"
type textarea "Mercury Contra-Parallel transit Uranus on the 15th at 01:09PM Mercury Contra-Pa…"
type textarea "x"
type textarea "Mercury Contra-Parallel transit Uranus on the 15th at 01:09PM Mercury Contra-Pa…"
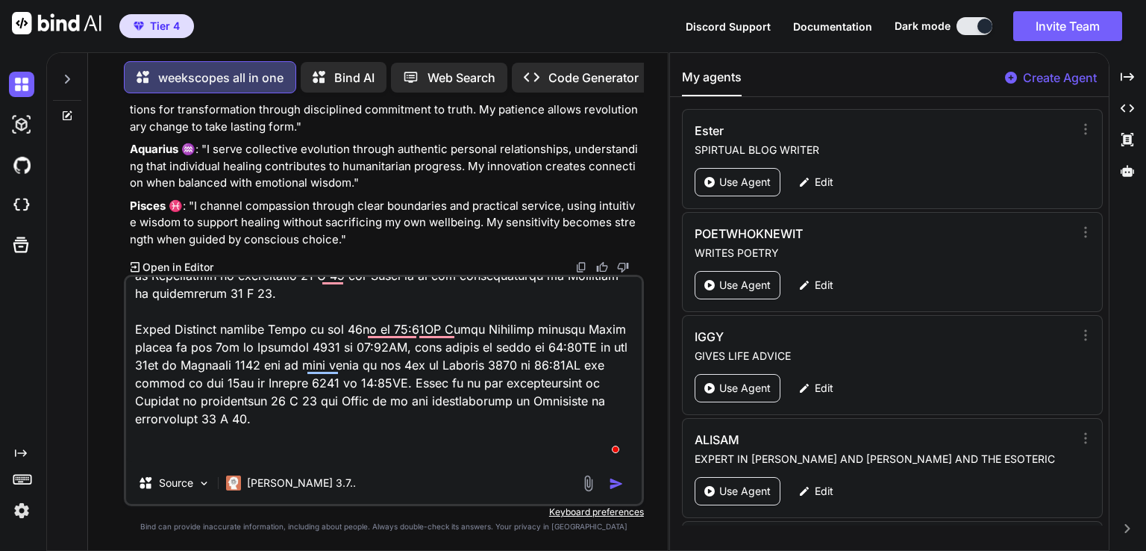
type textarea "x"
type textarea "Mercury Contra-Parallel transit Uranus on the 15th at 01:09PM Mercury Contra-Pa…"
type textarea "x"
type textarea "Mercury Contra-Parallel transit Uranus on the 15th at 01:09PM Mercury Contra-Pa…"
type textarea "x"
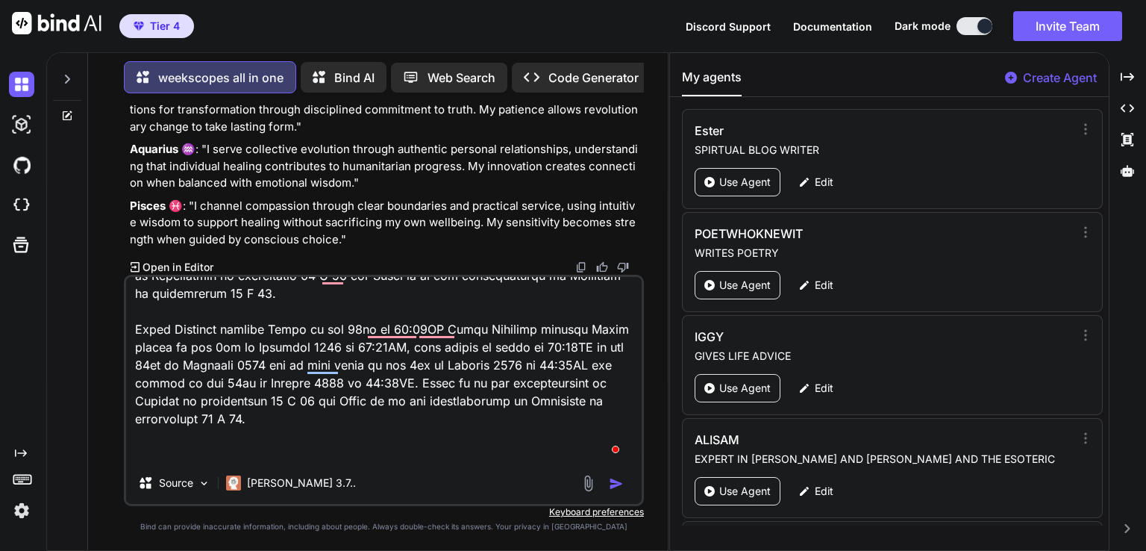
type textarea "Mercury Contra-Parallel transit Uranus on the 15th at 01:09PM Mercury Contra-Pa…"
type textarea "x"
type textarea "Mercury Contra-Parallel transit Uranus on the 15th at 01:09PM Mercury Contra-Pa…"
type textarea "x"
type textarea "Mercury Contra-Parallel transit Uranus on the 15th at 01:09PM Mercury Contra-Pa…"
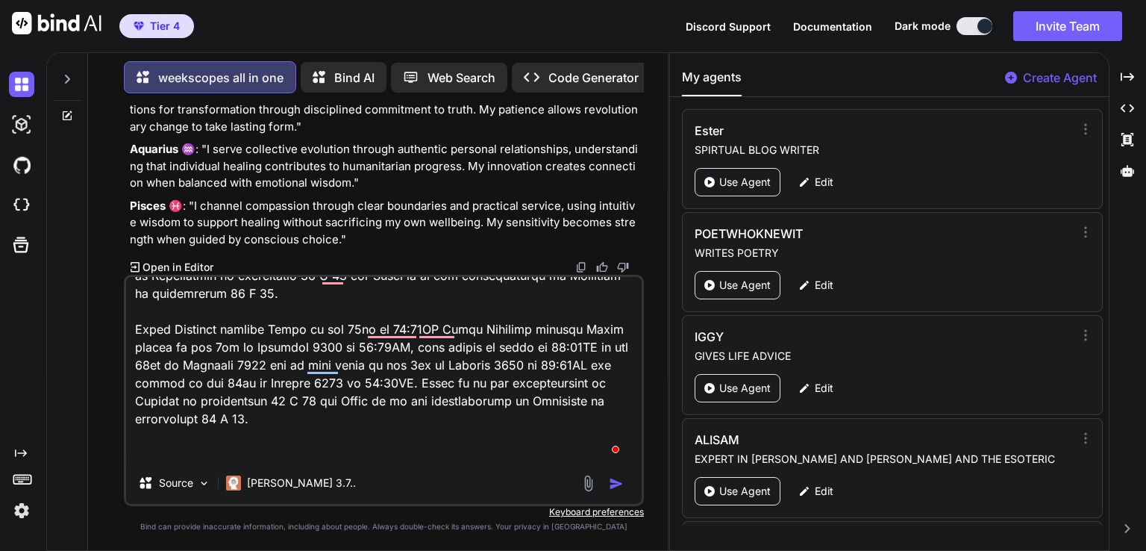
type textarea "x"
type textarea "Mercury Contra-Parallel transit Uranus on the 15th at 01:09PM Mercury Contra-Pa…"
type textarea "x"
type textarea "Mercury Contra-Parallel transit Uranus on the 15th at 01:09PM Mercury Contra-Pa…"
type textarea "x"
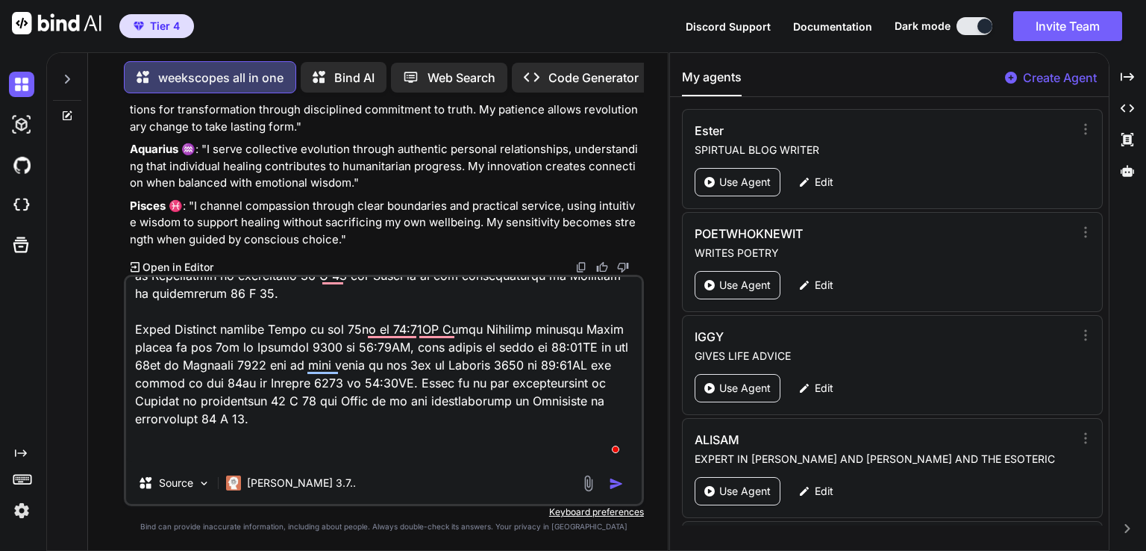
type textarea "Mercury Contra-Parallel transit Uranus on the 15th at 01:09PM Mercury Contra-Pa…"
type textarea "x"
type textarea "Mercury Contra-Parallel transit Uranus on the 15th at 01:09PM Mercury Contra-Pa…"
type textarea "x"
type textarea "Mercury Contra-Parallel transit Uranus on the 15th at 01:09PM Mercury Contra-Pa…"
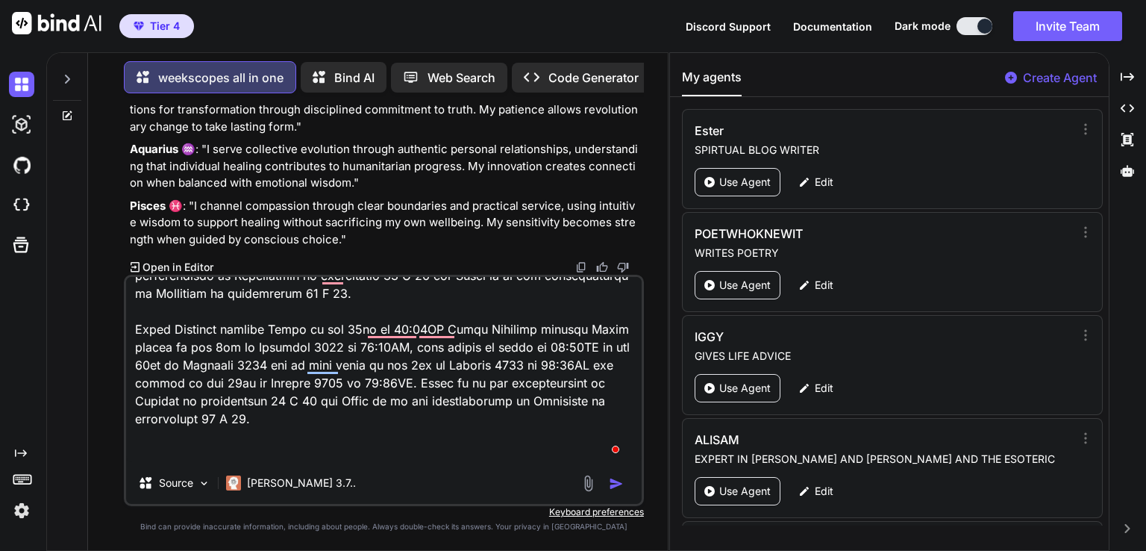
type textarea "x"
type textarea "Mercury Contra-Parallel transit Uranus on the 15th at 01:09PM Mercury Contra-Pa…"
type textarea "x"
type textarea "Mercury Contra-Parallel transit Uranus on the 15th at 01:09PM Mercury Contra-Pa…"
type textarea "x"
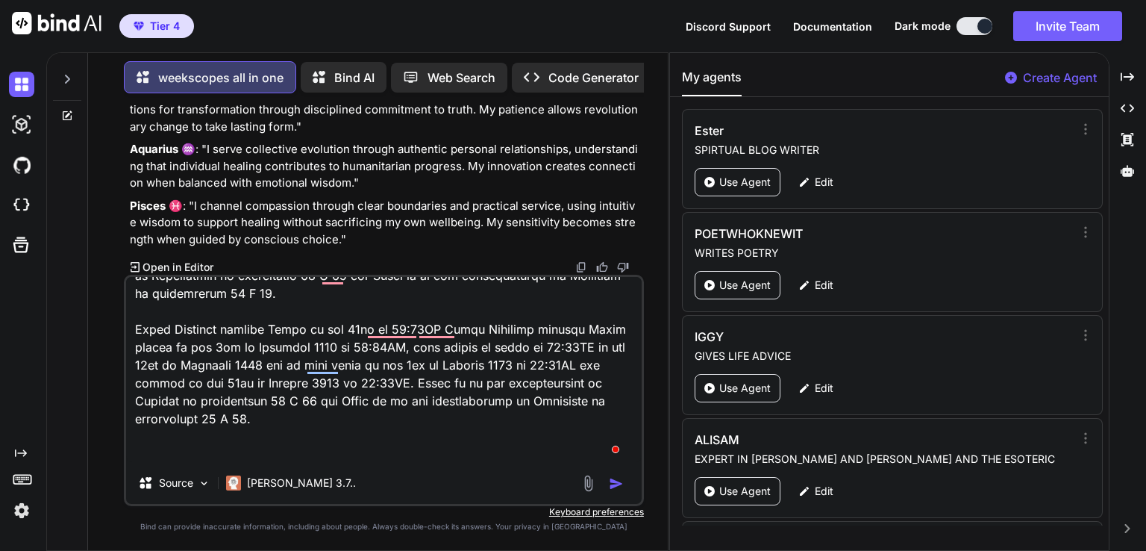
type textarea "Mercury Contra-Parallel transit Uranus on the 15th at 01:09PM Mercury Contra-Pa…"
type textarea "x"
type textarea "Mercury Contra-Parallel transit Uranus on the 15th at 01:09PM Mercury Contra-Pa…"
type textarea "x"
type textarea "Mercury Contra-Parallel transit Uranus on the 15th at 01:09PM Mercury Contra-Pa…"
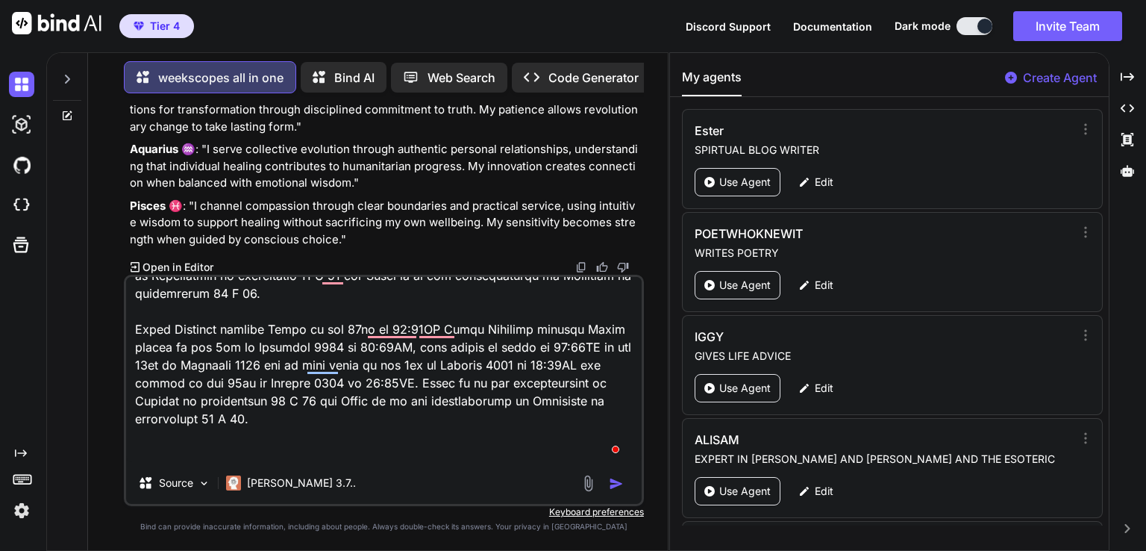
type textarea "x"
type textarea "Mercury Contra-Parallel transit Uranus on the 15th at 01:09PM Mercury Contra-Pa…"
type textarea "x"
type textarea "Mercury Contra-Parallel transit Uranus on the 15th at 01:09PM Mercury Contra-Pa…"
type textarea "x"
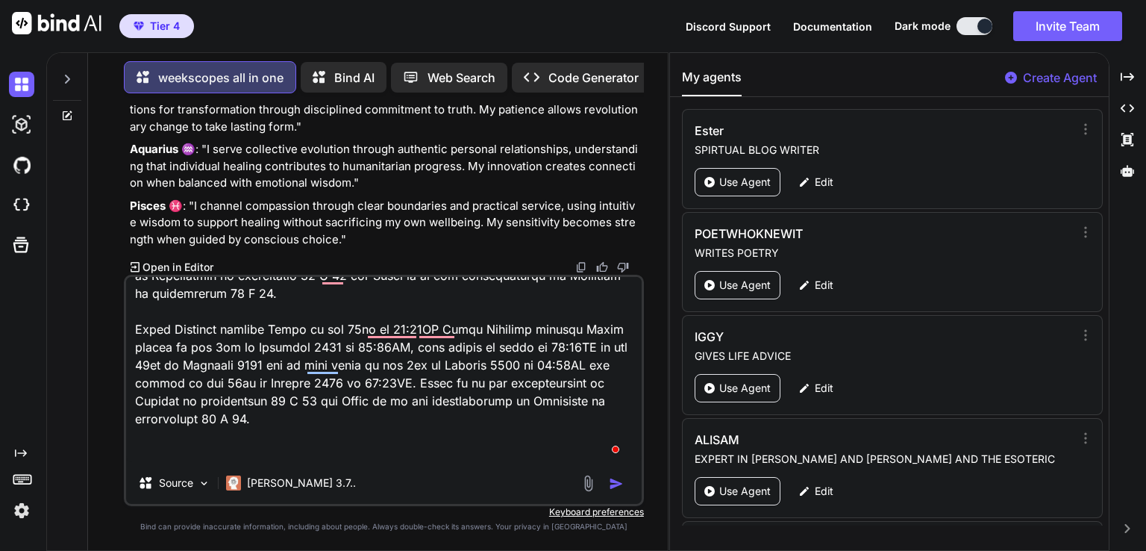
type textarea "Mercury Contra-Parallel transit Uranus on the 15th at 01:09PM Mercury Contra-Pa…"
type textarea "x"
type textarea "Mercury Contra-Parallel transit Uranus on the 15th at 01:09PM Mercury Contra-Pa…"
type textarea "x"
type textarea "Mercury Contra-Parallel transit Uranus on the 15th at 01:09PM Mercury Contra-Pa…"
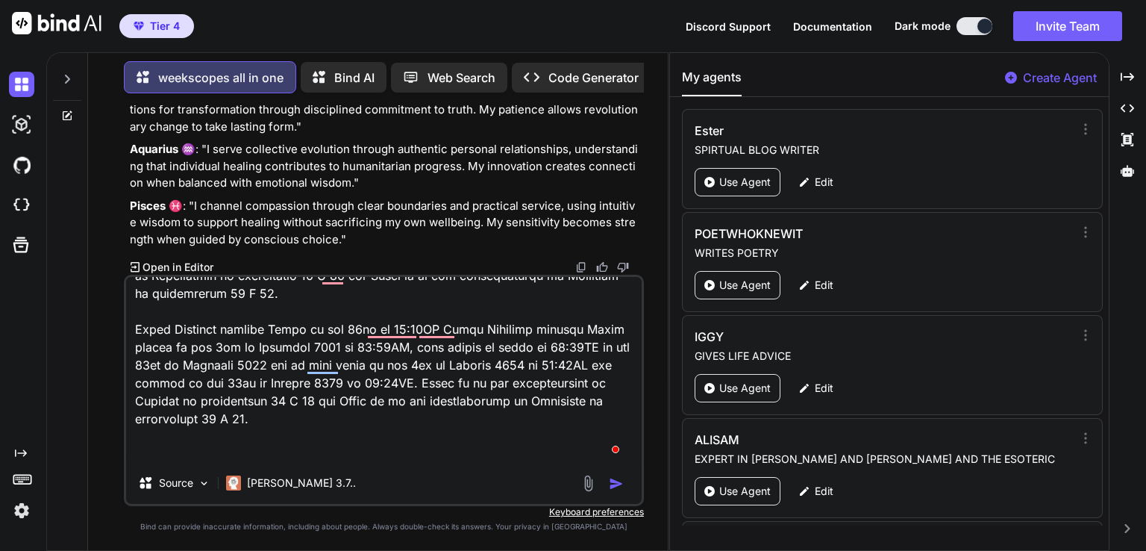
type textarea "x"
type textarea "Mercury Contra-Parallel transit Uranus on the 15th at 01:09PM Mercury Contra-Pa…"
type textarea "x"
type textarea "Mercury Contra-Parallel transit Uranus on the 15th at 01:09PM Mercury Contra-Pa…"
type textarea "x"
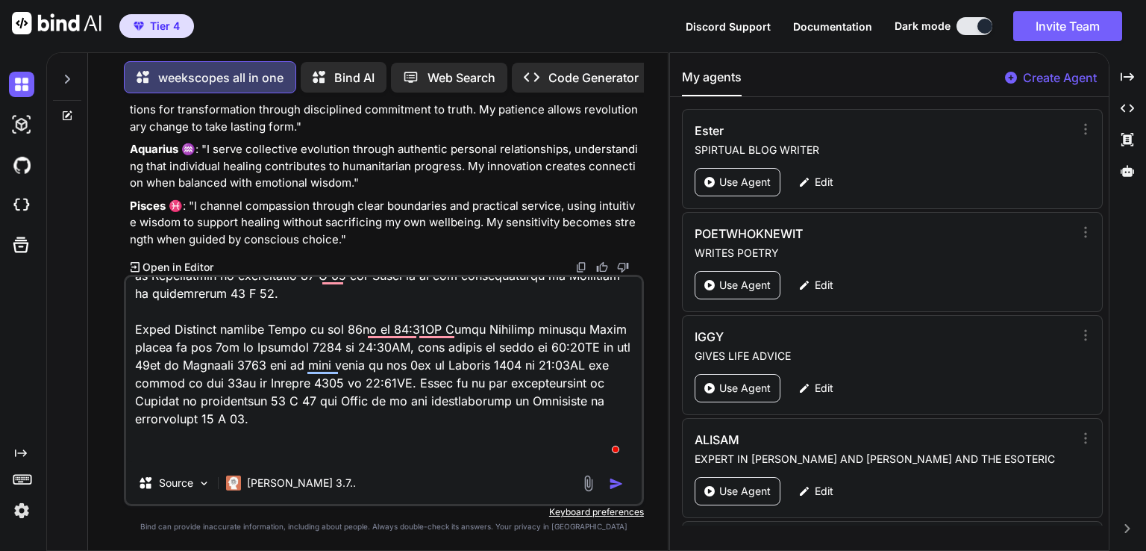
type textarea "Mercury Contra-Parallel transit Uranus on the 15th at 01:09PM Mercury Contra-Pa…"
type textarea "x"
type textarea "Mercury Contra-Parallel transit Uranus on the 15th at 01:09PM Mercury Contra-Pa…"
type textarea "x"
type textarea "Mercury Contra-Parallel transit Uranus on the 15th at 01:09PM Mercury Contra-Pa…"
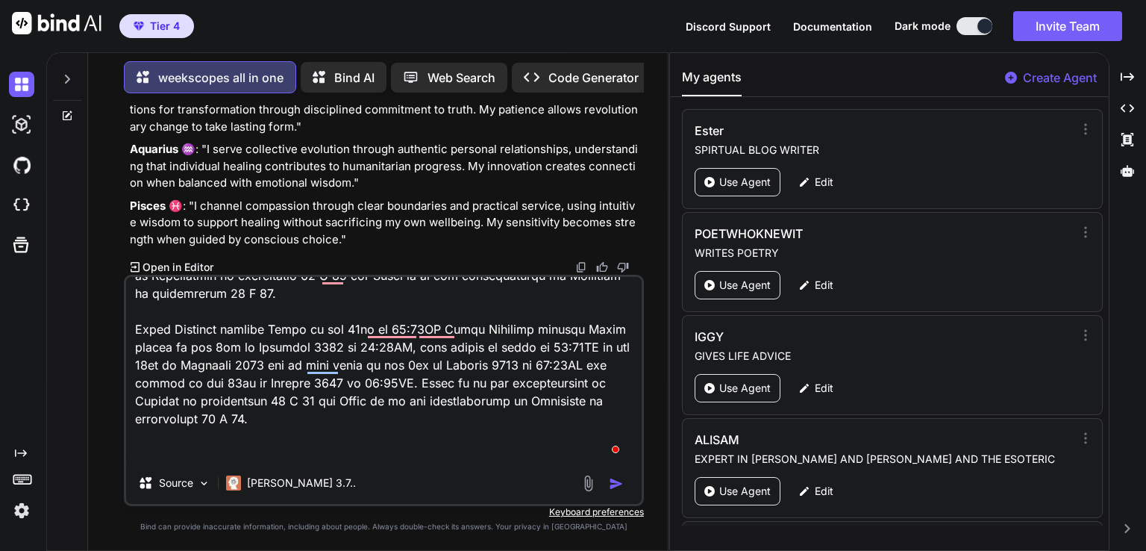
type textarea "x"
type textarea "Mercury Contra-Parallel transit Uranus on the 15th at 01:09PM Mercury Contra-Pa…"
type textarea "x"
type textarea "Mercury Contra-Parallel transit Uranus on the 15th at 01:09PM Mercury Contra-Pa…"
type textarea "x"
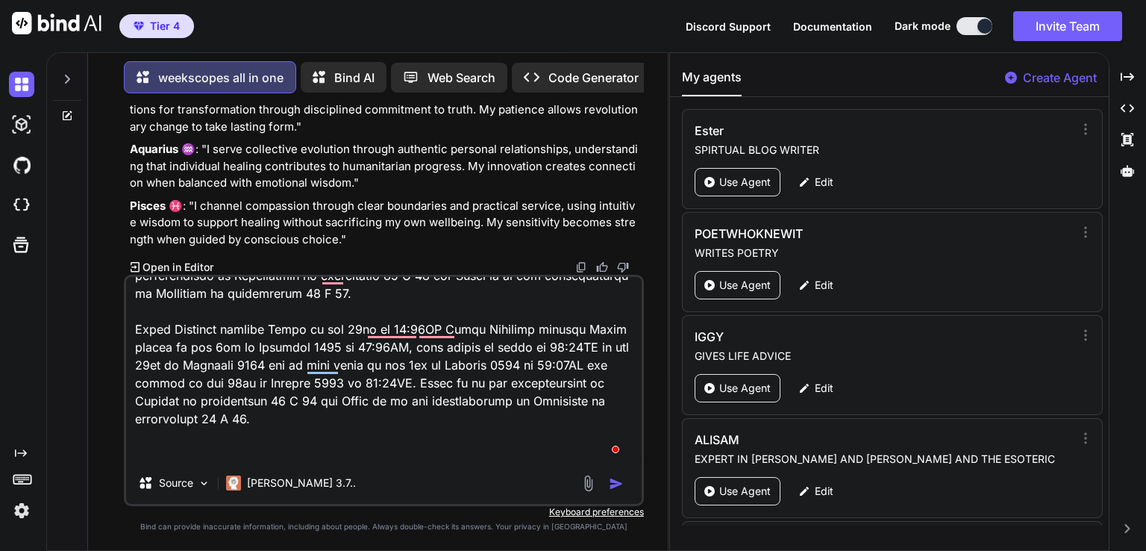
type textarea "Mercury Contra-Parallel transit Uranus on the 15th at 01:09PM Mercury Contra-Pa…"
type textarea "x"
type textarea "Mercury Contra-Parallel transit Uranus on the 15th at 01:09PM Mercury Contra-Pa…"
type textarea "x"
type textarea "Mercury Contra-Parallel transit Uranus on the 15th at 01:09PM Mercury Contra-Pa…"
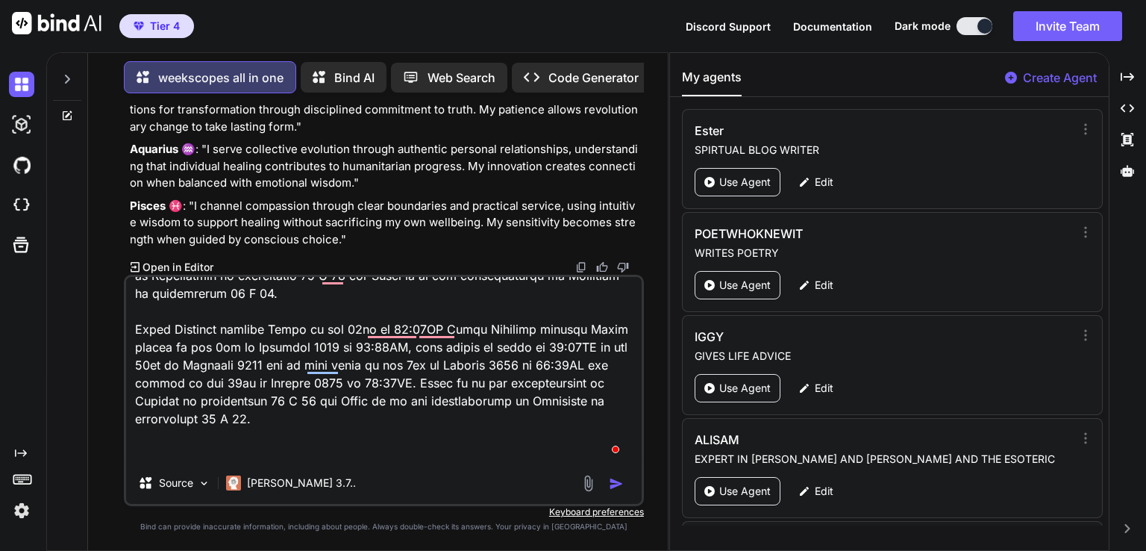
type textarea "x"
type textarea "Mercury Contra-Parallel transit Uranus on the 15th at 01:09PM Mercury Contra-Pa…"
type textarea "x"
type textarea "Mercury Contra-Parallel transit Uranus on the 15th at 01:09PM Mercury Contra-Pa…"
type textarea "x"
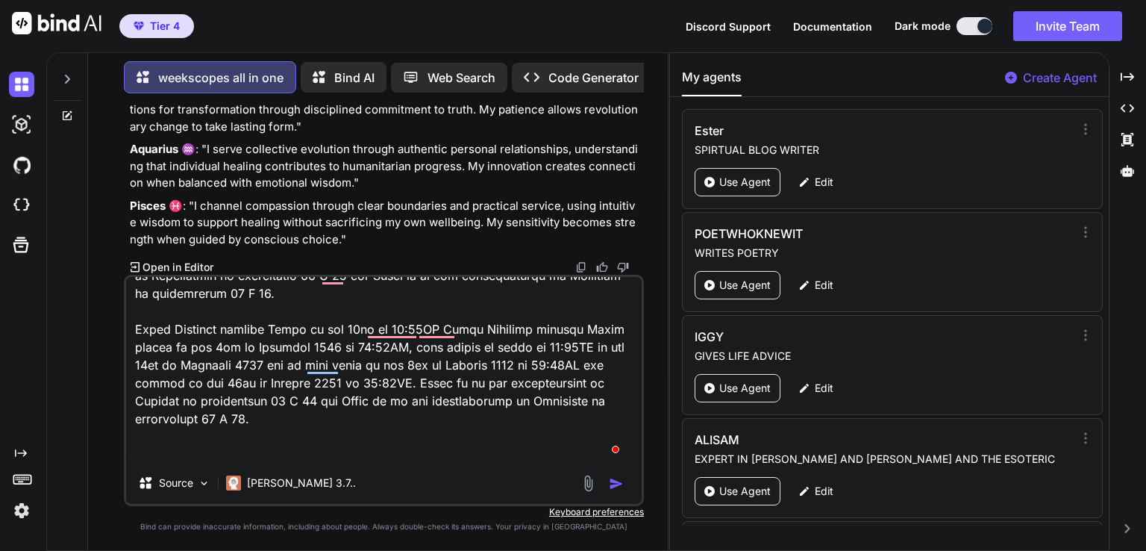
type textarea "Mercury Contra-Parallel transit Uranus on the 15th at 01:09PM Mercury Contra-Pa…"
type textarea "x"
type textarea "Mercury Contra-Parallel transit Uranus on the 15th at 01:09PM Mercury Contra-Pa…"
type textarea "x"
type textarea "Mercury Contra-Parallel transit Uranus on the 15th at 01:09PM Mercury Contra-Pa…"
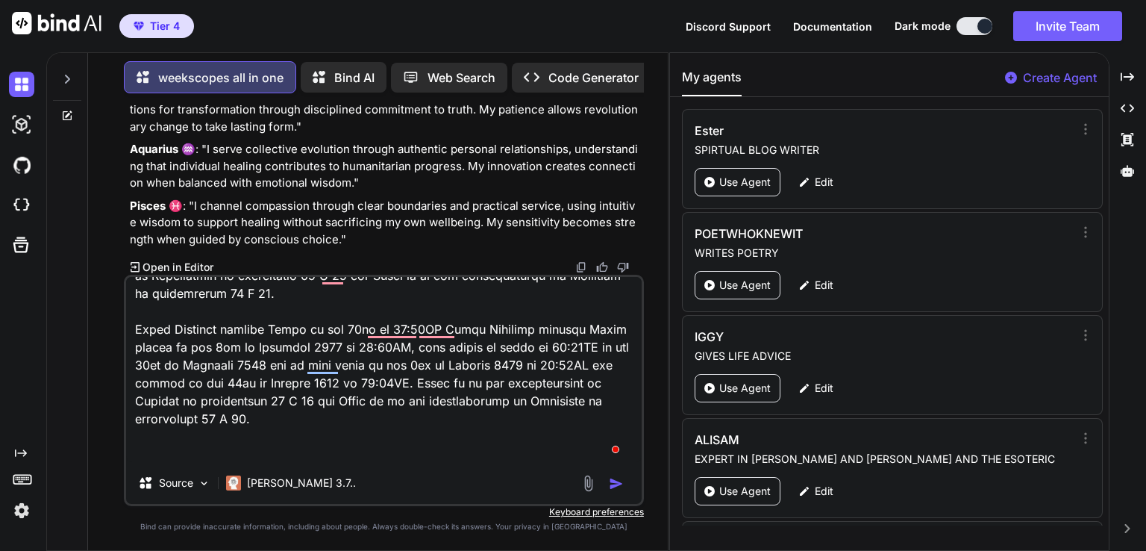
type textarea "x"
type textarea "Mercury Contra-Parallel transit Uranus on the 15th at 01:09PM Mercury Contra-Pa…"
type textarea "x"
type textarea "Mercury Contra-Parallel transit Uranus on the 15th at 01:09PM Mercury Contra-Pa…"
type textarea "x"
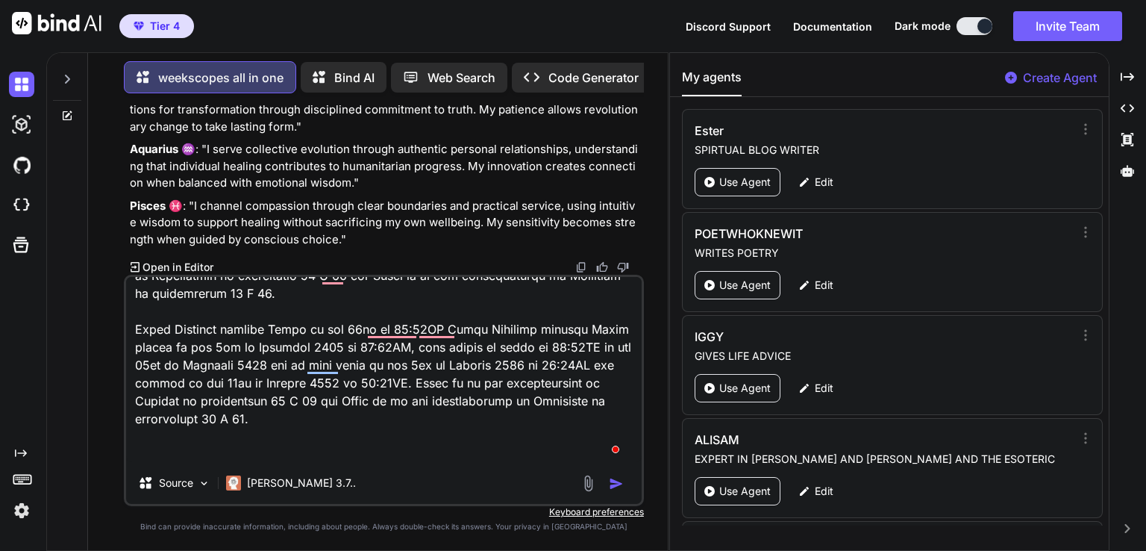
type textarea "Mercury Contra-Parallel transit Uranus on the 15th at 01:09PM Mercury Contra-Pa…"
type textarea "x"
type textarea "Mercury Contra-Parallel transit Uranus on the 15th at 01:09PM Mercury Contra-Pa…"
type textarea "x"
type textarea "Mercury Contra-Parallel transit Uranus on the 15th at 01:09PM Mercury Contra-Pa…"
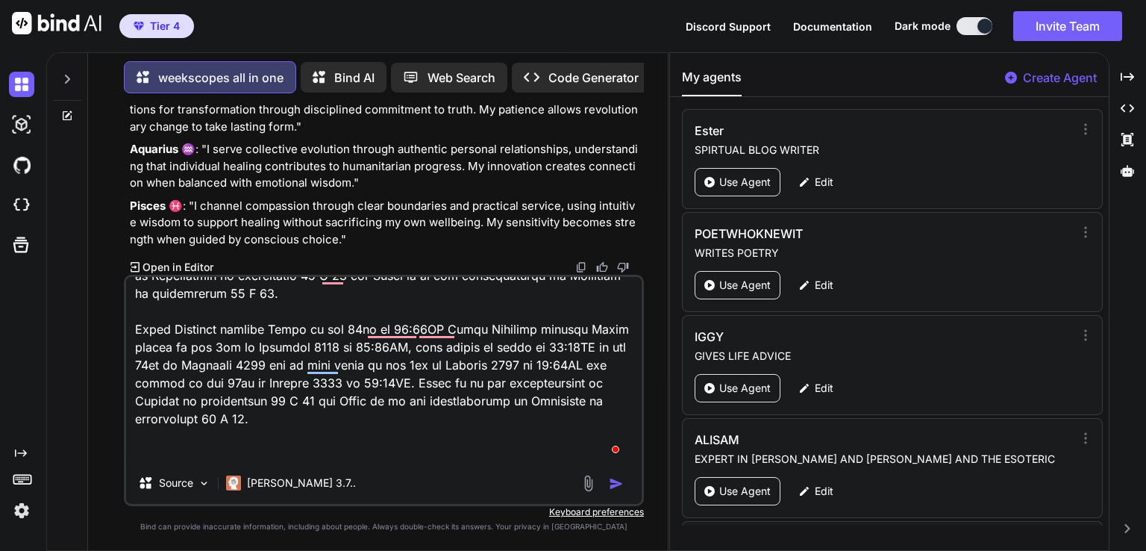
type textarea "x"
type textarea "Mercury Contra-Parallel transit Uranus on the 15th at 01:09PM Mercury Contra-Pa…"
type textarea "x"
type textarea "Mercury Contra-Parallel transit Uranus on the 15th at 01:09PM Mercury Contra-Pa…"
type textarea "x"
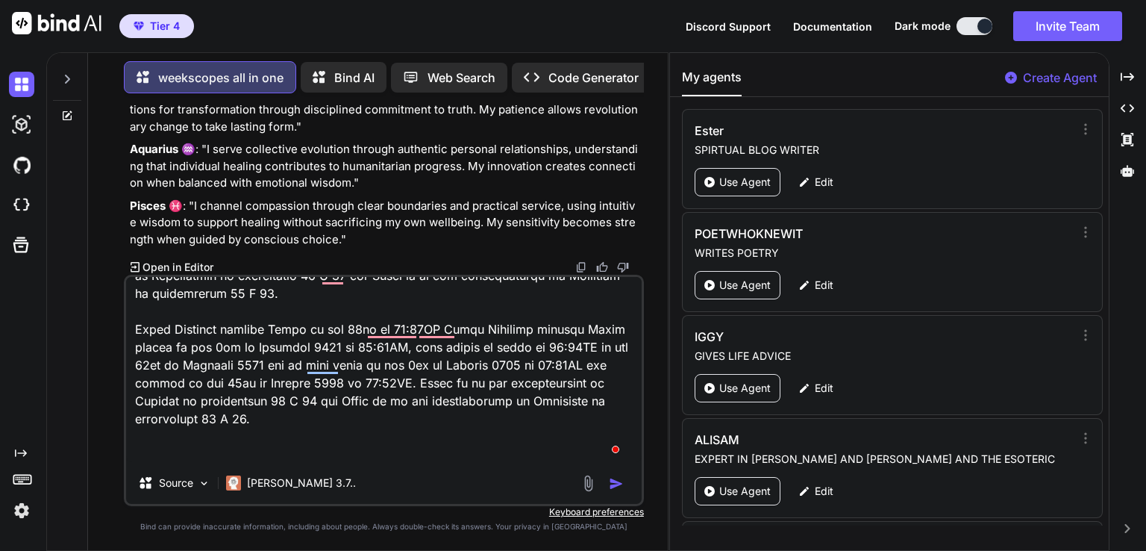
type textarea "Mercury Contra-Parallel transit Uranus on the 15th at 01:09PM Mercury Contra-Pa…"
type textarea "x"
type textarea "Mercury Contra-Parallel transit Uranus on the 15th at 01:09PM Mercury Contra-Pa…"
type textarea "x"
type textarea "Mercury Contra-Parallel transit Uranus on the 15th at 01:09PM Mercury Contra-Pa…"
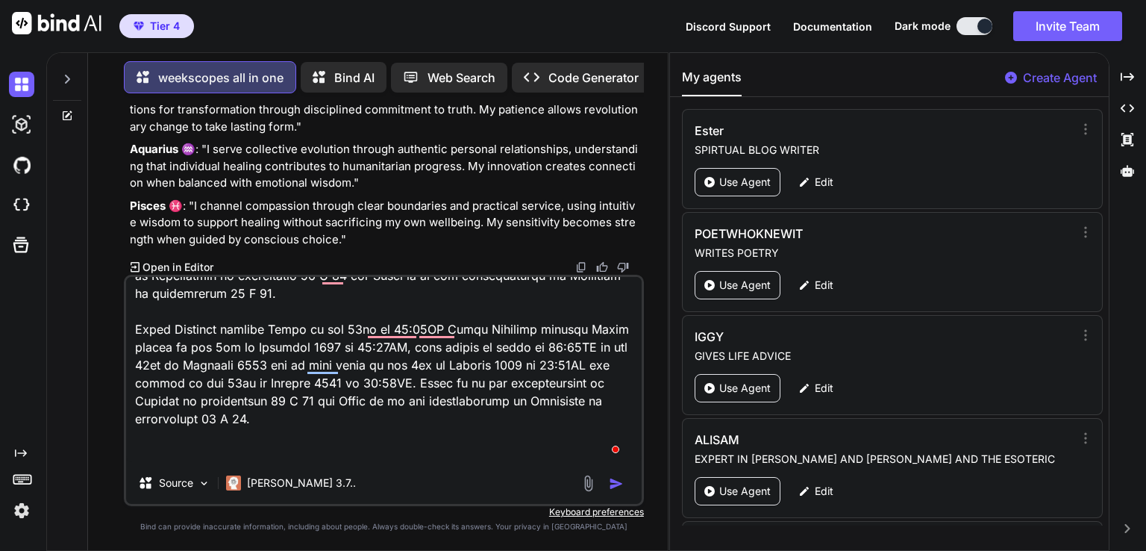
type textarea "x"
type textarea "Mercury Contra-Parallel transit Uranus on the 15th at 01:09PM Mercury Contra-Pa…"
type textarea "x"
type textarea "Mercury Contra-Parallel transit Uranus on the 15th at 01:09PM Mercury Contra-Pa…"
type textarea "x"
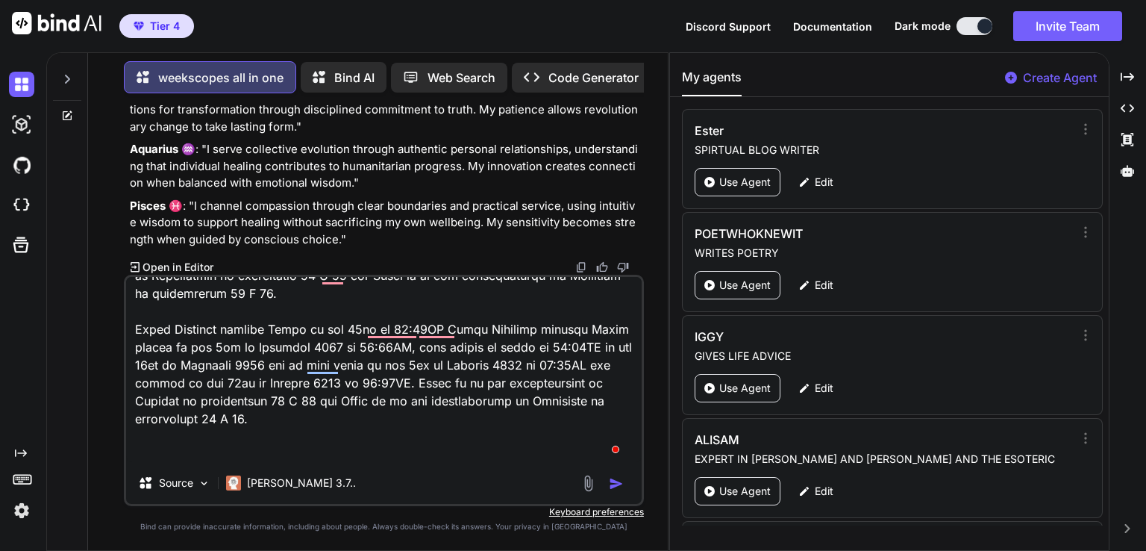
type textarea "Mercury Contra-Parallel transit Uranus on the 15th at 01:09PM Mercury Contra-Pa…"
type textarea "x"
type textarea "Mercury Contra-Parallel transit Uranus on the 15th at 01:09PM Mercury Contra-Pa…"
type textarea "x"
type textarea "Mercury Contra-Parallel transit Uranus on the 15th at 01:09PM Mercury Contra-Pa…"
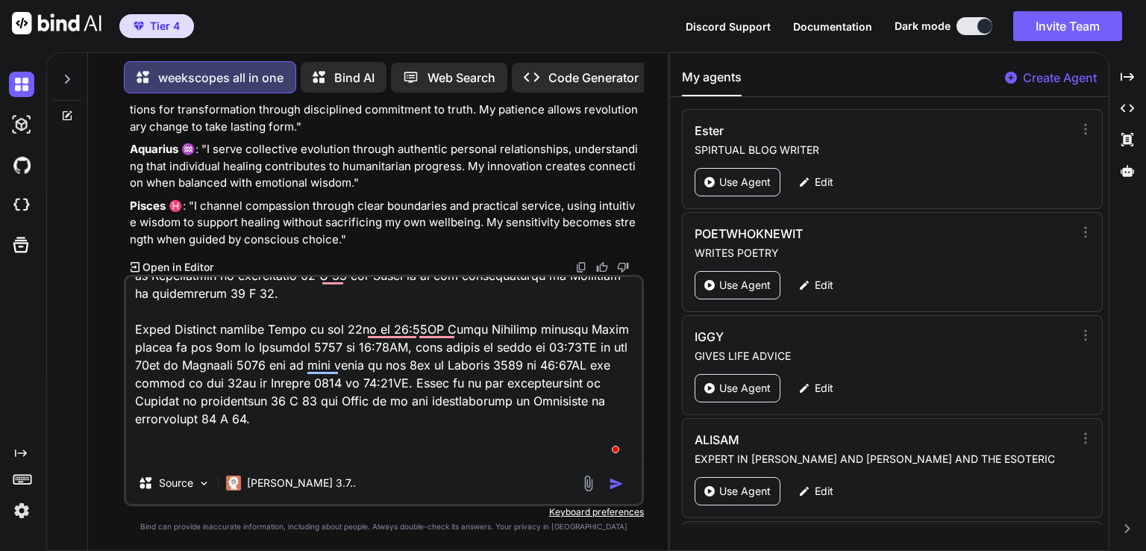
type textarea "x"
type textarea "Mercury Contra-Parallel transit Uranus on the 15th at 01:09PM Mercury Contra-Pa…"
type textarea "x"
type textarea "Mercury Contra-Parallel transit Uranus on the 15th at 01:09PM Mercury Contra-Pa…"
type textarea "x"
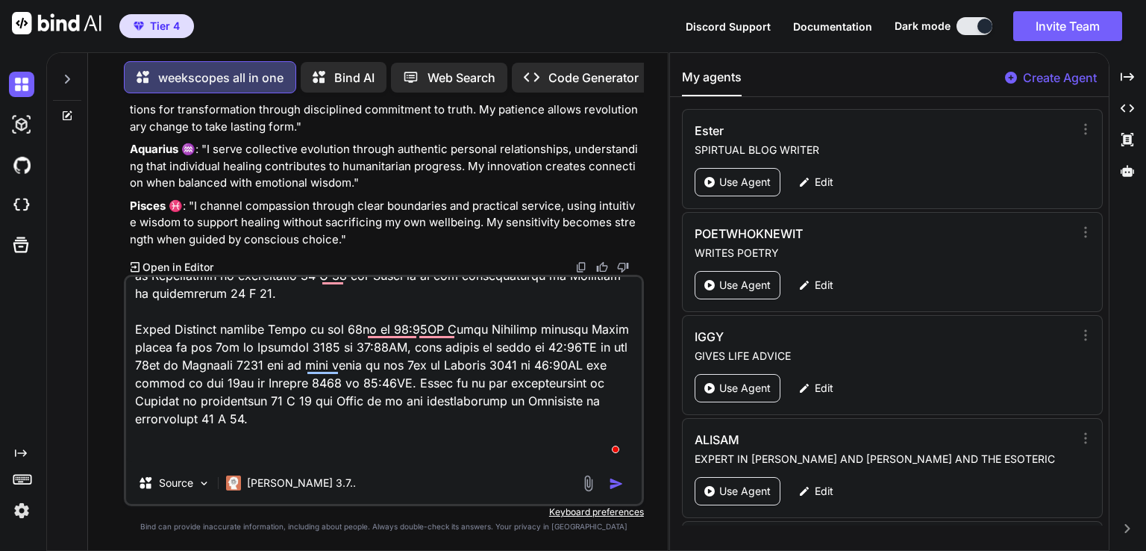
type textarea "Mercury Contra-Parallel transit Uranus on the 15th at 01:09PM Mercury Contra-Pa…"
type textarea "x"
type textarea "Mercury Contra-Parallel transit Uranus on the 15th at 01:09PM Mercury Contra-Pa…"
type textarea "x"
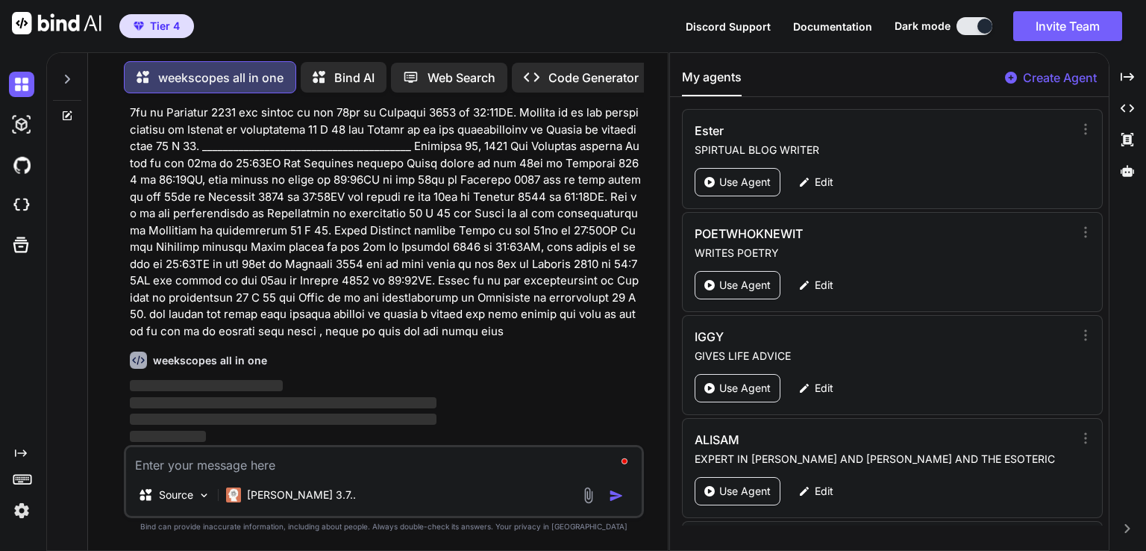
scroll to position [47151, 0]
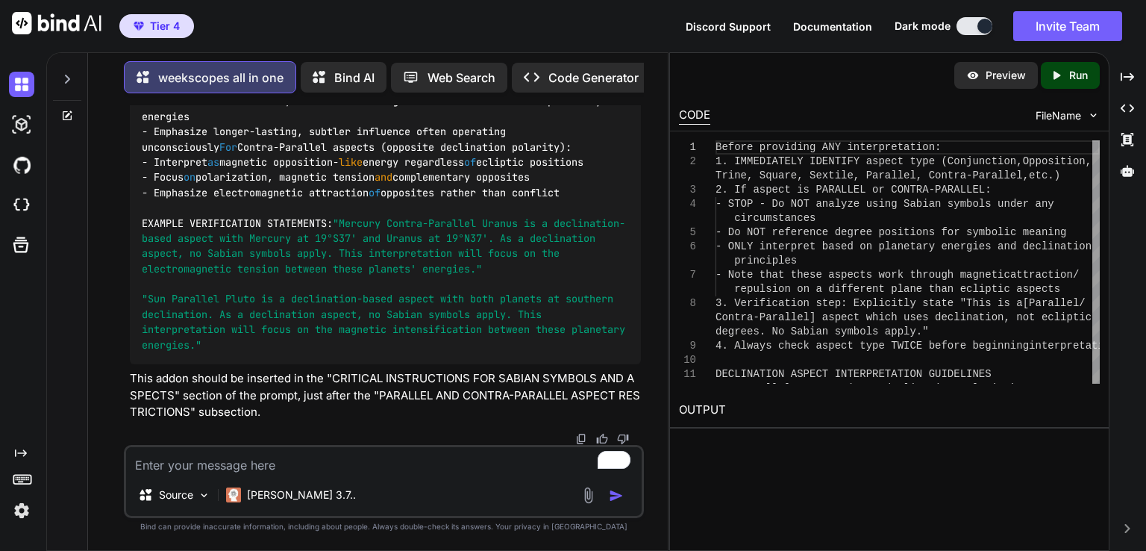
scroll to position [47678, 0]
click at [513, 352] on code "CRITICAL DECLINATION ASPECT VERIFICATION Before providing ANY interpretation: 1…" at bounding box center [386, 101] width 489 height 502
click at [294, 466] on textarea "To enrich screen reader interactions, please activate Accessibility in Grammarl…" at bounding box center [384, 460] width 516 height 27
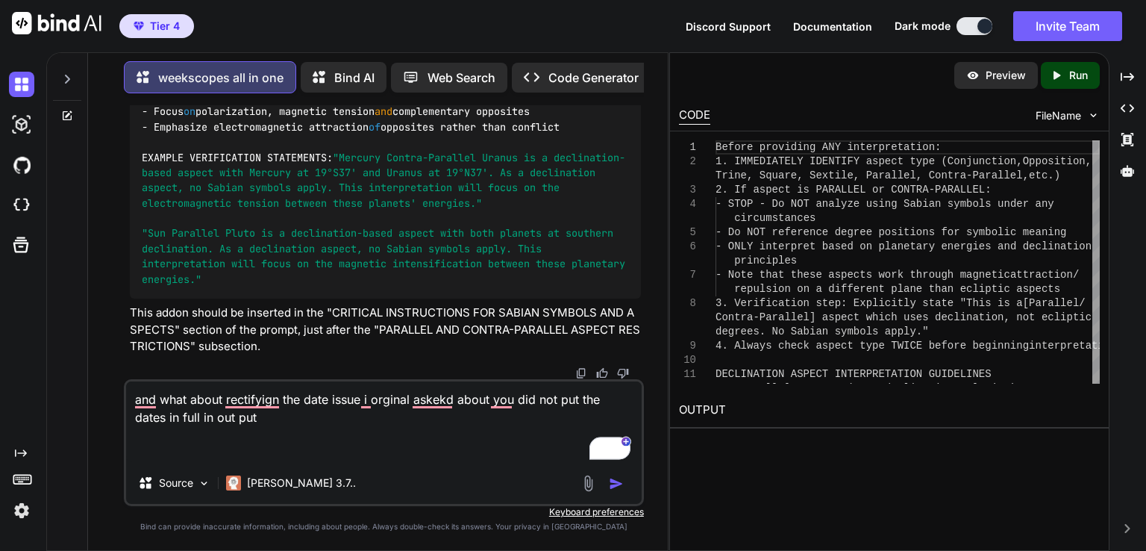
paste textarea "Mercury Contra-Parallel transit Uranus on the 15th at 01:09PM Mercury Contra-Pa…"
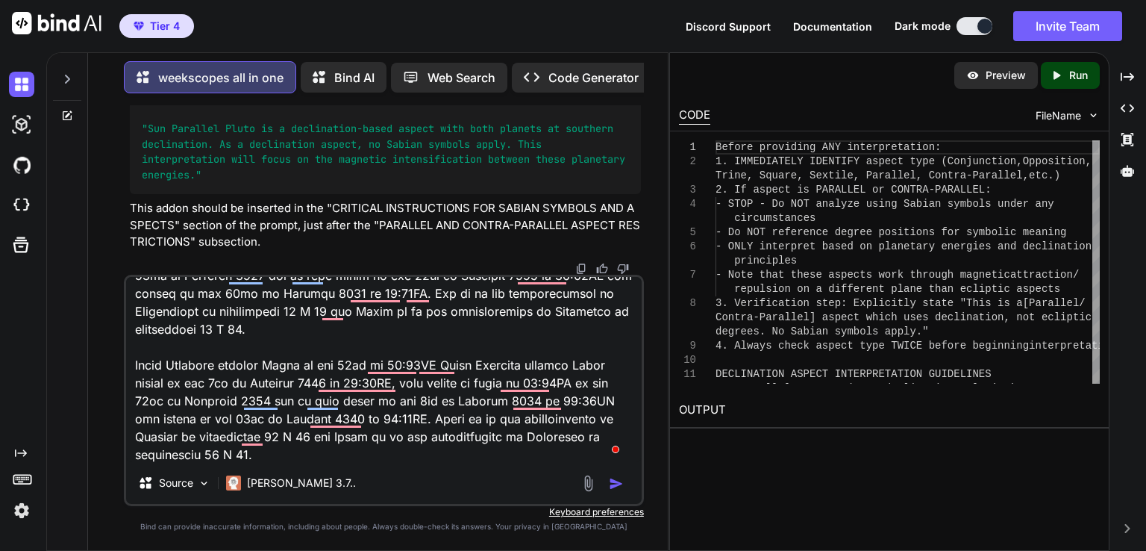
scroll to position [270, 0]
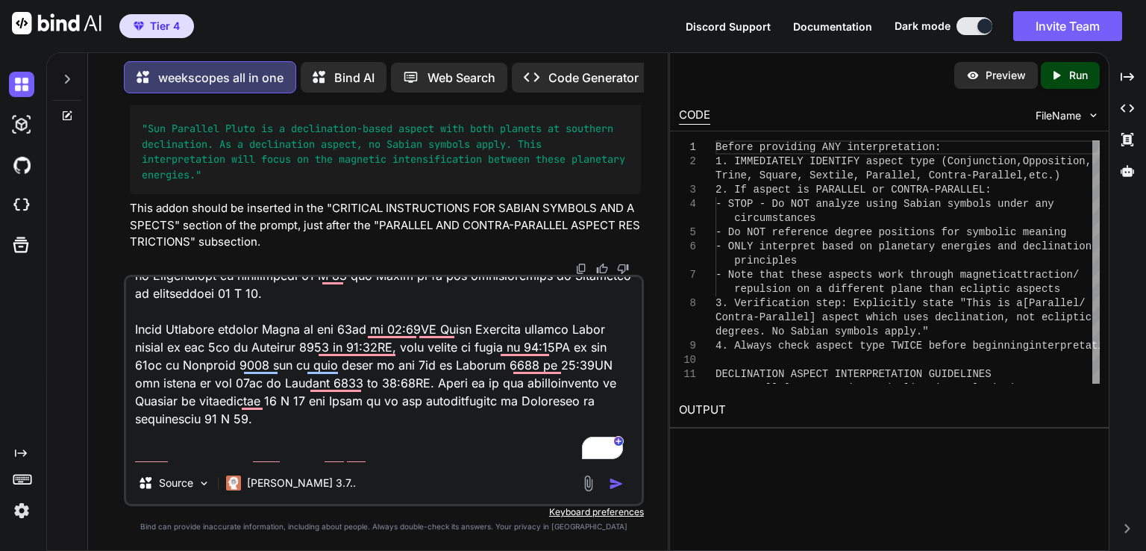
click at [473, 451] on textarea "To enrich screen reader interactions, please activate Accessibility in Grammarl…" at bounding box center [384, 369] width 516 height 185
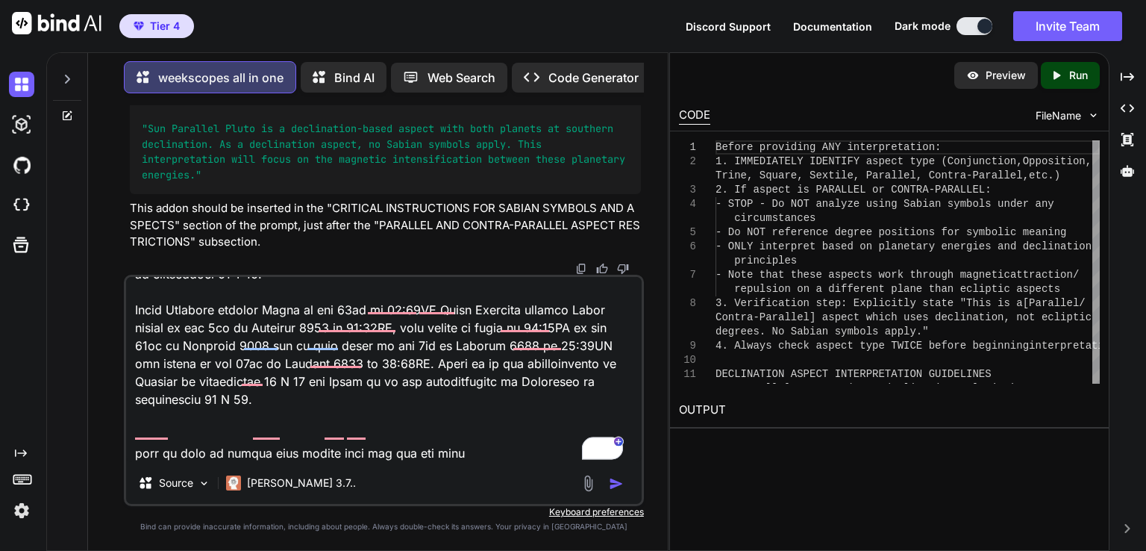
scroll to position [343, 0]
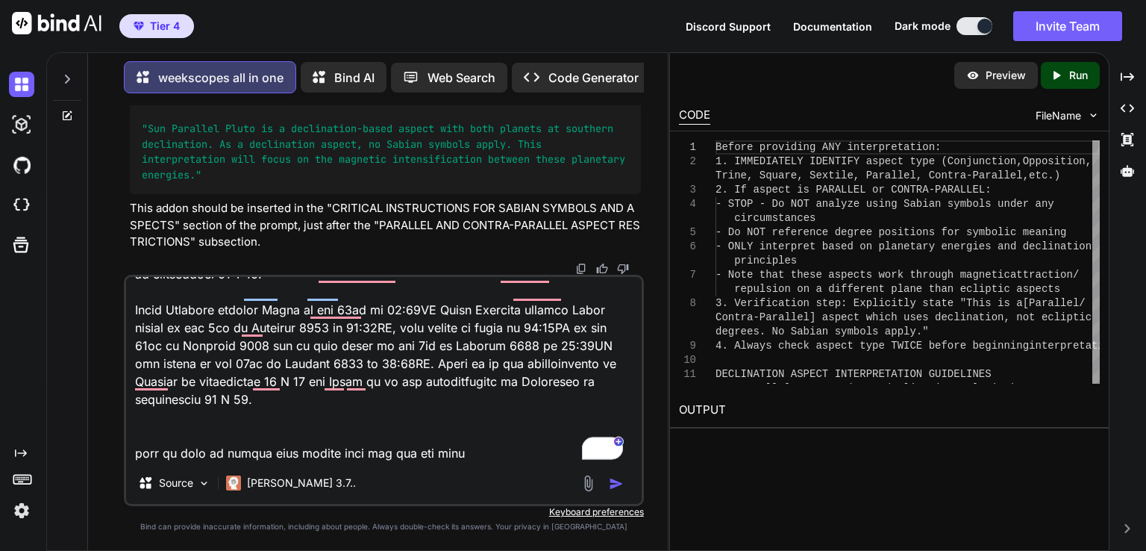
paste textarea "Venus Opposition Uranus (Peaks November 30th) - This creates electric tension b…"
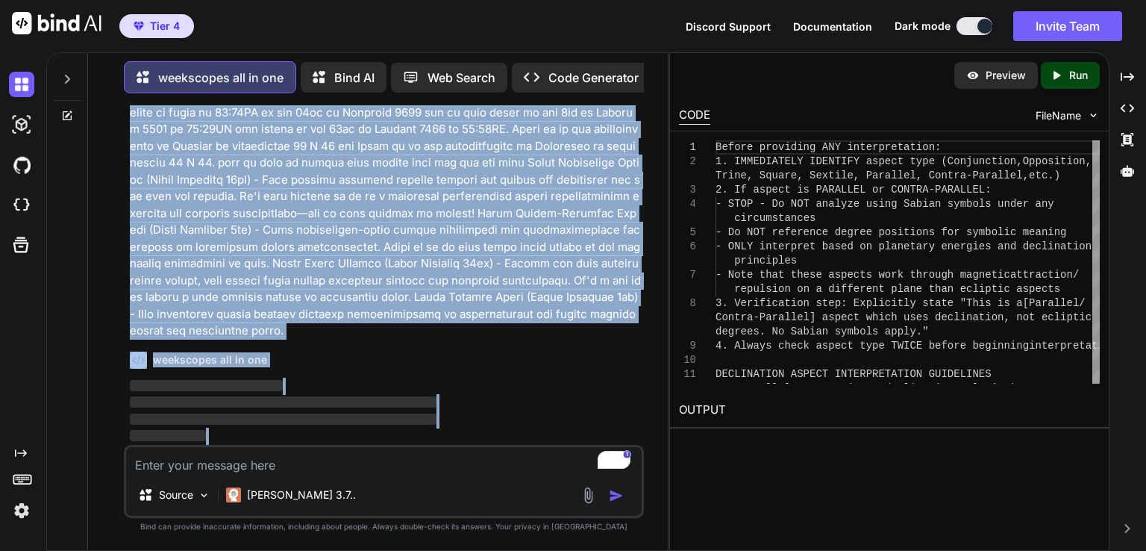
scroll to position [48627, 0]
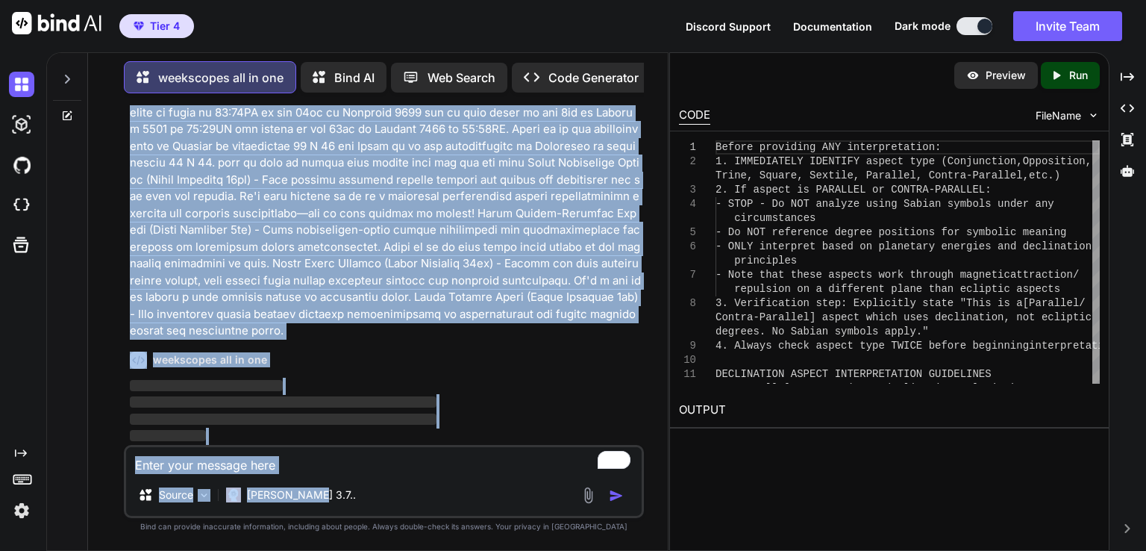
drag, startPoint x: 357, startPoint y: 258, endPoint x: 319, endPoint y: 507, distance: 252.1
click at [319, 507] on div "You weekscopes all in one 🌟 Revolutionary Energy Unleashed: Weekly Astrology No…" at bounding box center [384, 327] width 520 height 445
click at [469, 284] on p at bounding box center [385, 121] width 511 height 436
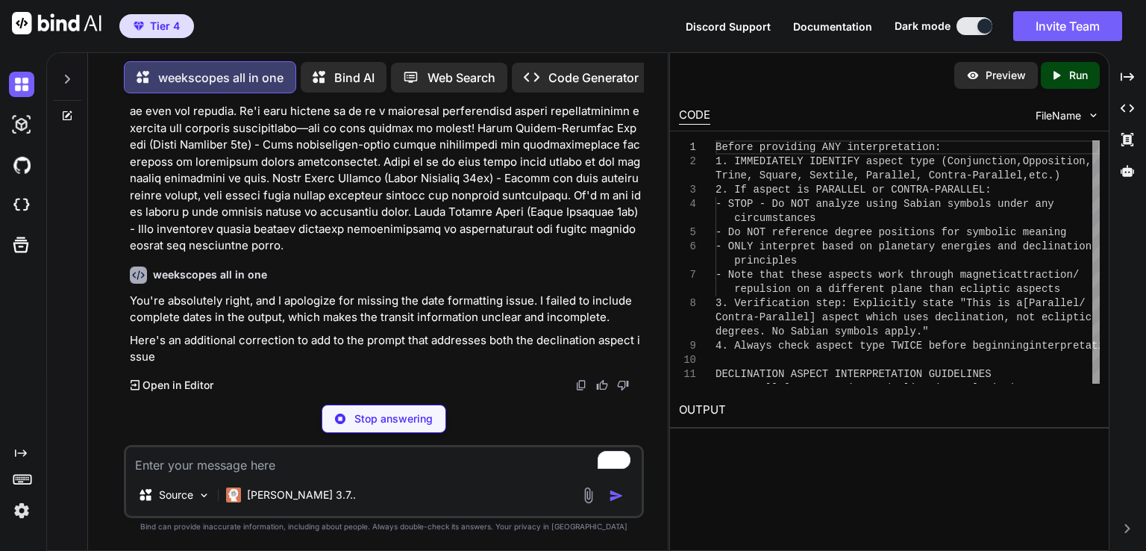
click at [436, 254] on p at bounding box center [385, 36] width 511 height 436
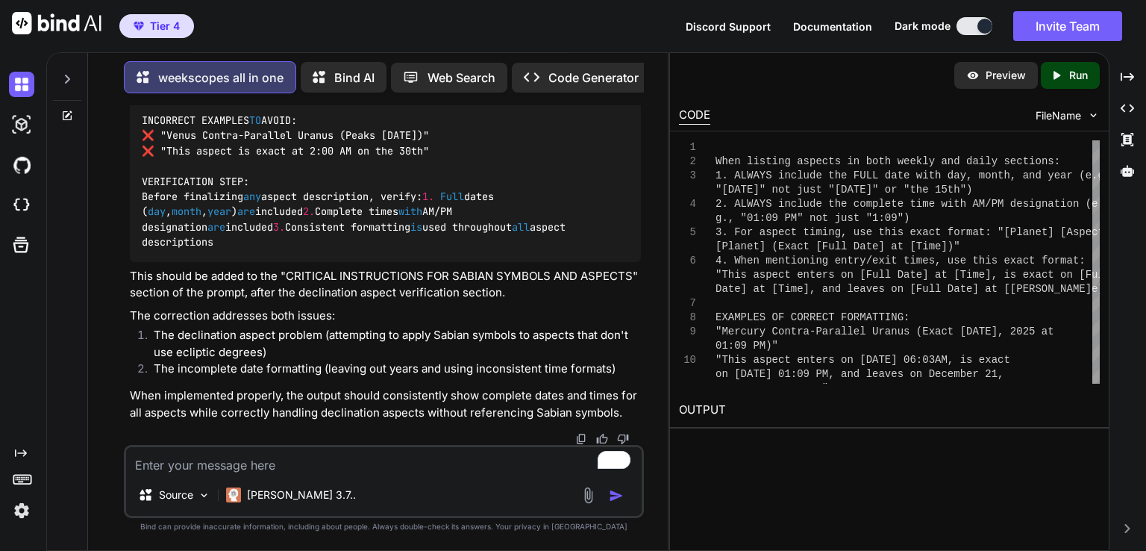
scroll to position [48951, 0]
click at [454, 262] on div "CRITICAL DATE AND TIME FORMATTING REQUIREMENTS When listing aspects in both wee…" at bounding box center [385, 75] width 511 height 374
click at [646, 385] on div "You weekscopes all in one 🌟 Revolutionary Energy Unleashed: Weekly Astrology No…" at bounding box center [384, 327] width 568 height 445
click at [486, 262] on div "CRITICAL DATE AND TIME FORMATTING REQUIREMENTS When listing aspects in both wee…" at bounding box center [385, 75] width 511 height 374
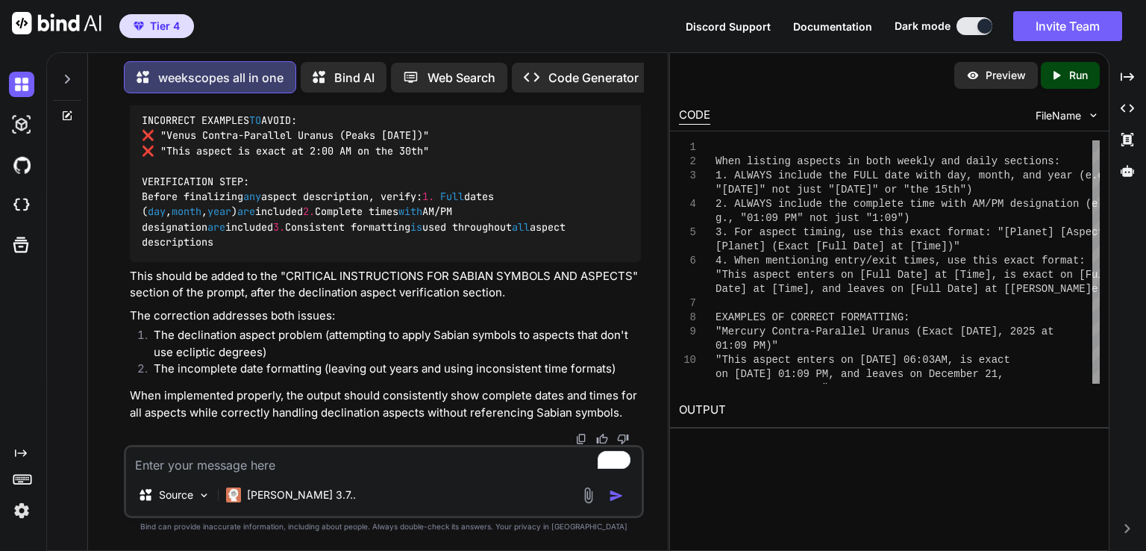
scroll to position [49280, 0]
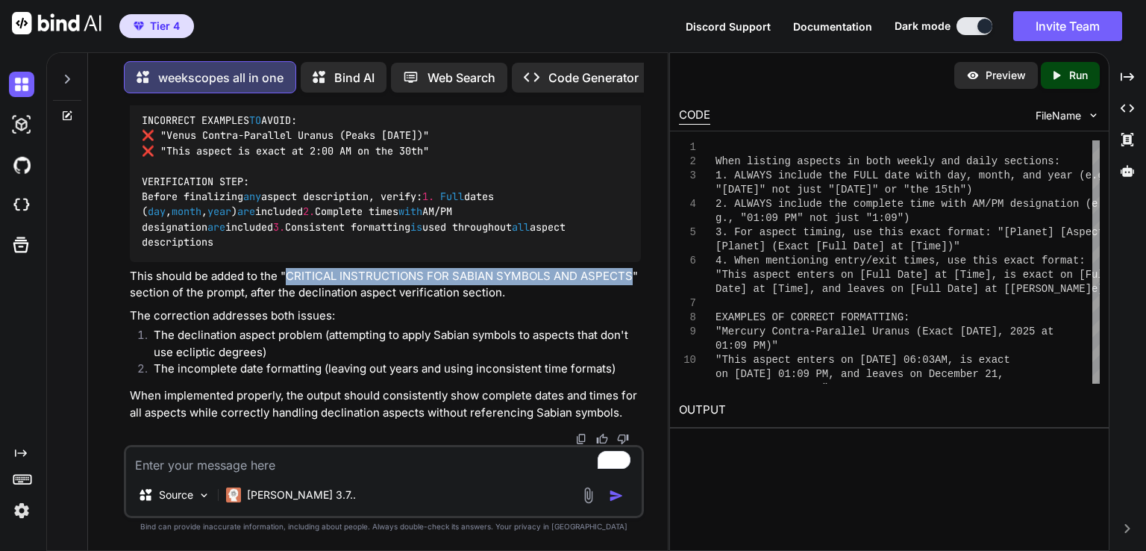
drag, startPoint x: 288, startPoint y: 272, endPoint x: 630, endPoint y: 277, distance: 342.5
click at [630, 277] on p "This should be added to the "CRITICAL INSTRUCTIONS FOR SABIAN SYMBOLS AND ASPEC…" at bounding box center [385, 285] width 511 height 34
copy p "CRITICAL INSTRUCTIONS FOR SABIAN SYMBOLS AND ASPECTS"
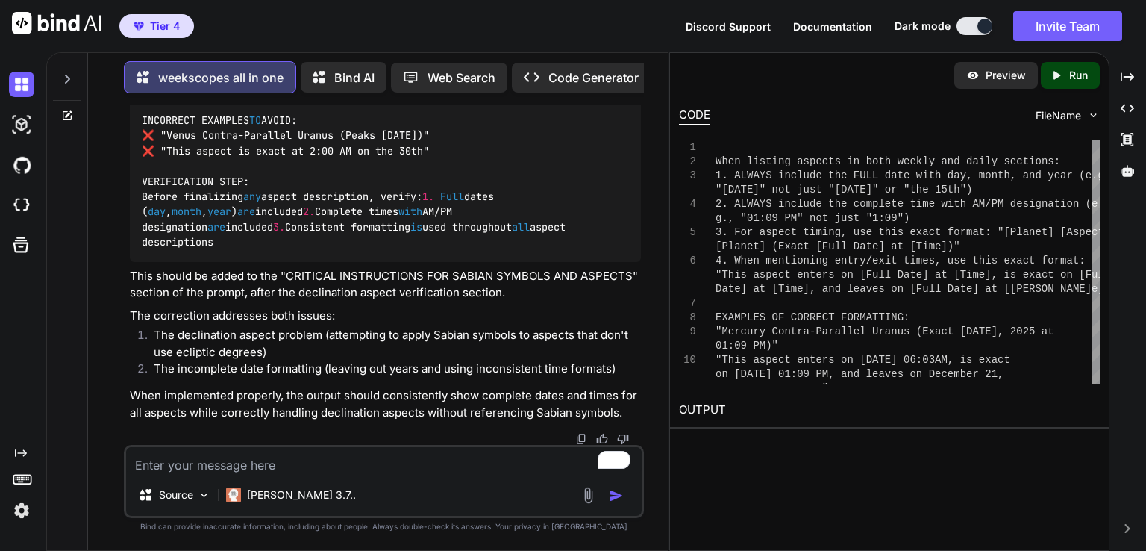
click at [290, 237] on code "CRITICAL DATE AND TIME FORMATTING REQUIREMENTS When listing aspects in both wee…" at bounding box center [386, 75] width 489 height 350
click at [587, 262] on div "CRITICAL DATE AND TIME FORMATTING REQUIREMENTS When listing aspects in both wee…" at bounding box center [385, 75] width 511 height 374
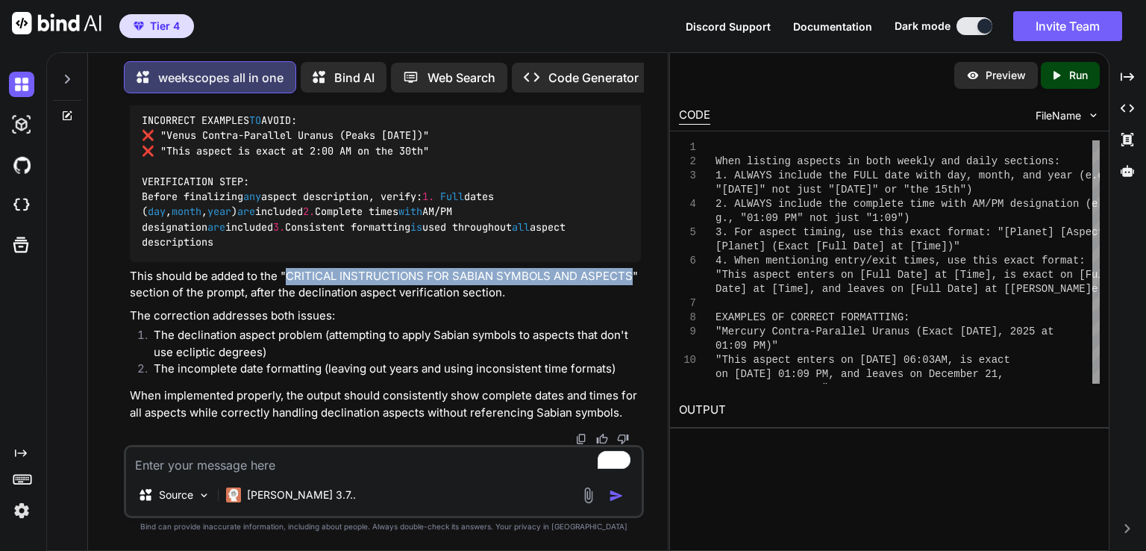
drag, startPoint x: 289, startPoint y: 303, endPoint x: 630, endPoint y: 305, distance: 341.7
click at [630, 301] on p "This should be added to the "CRITICAL INSTRUCTIONS FOR SABIAN SYMBOLS AND ASPEC…" at bounding box center [385, 285] width 511 height 34
copy p "CRITICAL INSTRUCTIONS FOR SABIAN SYMBOLS AND ASPECTS"
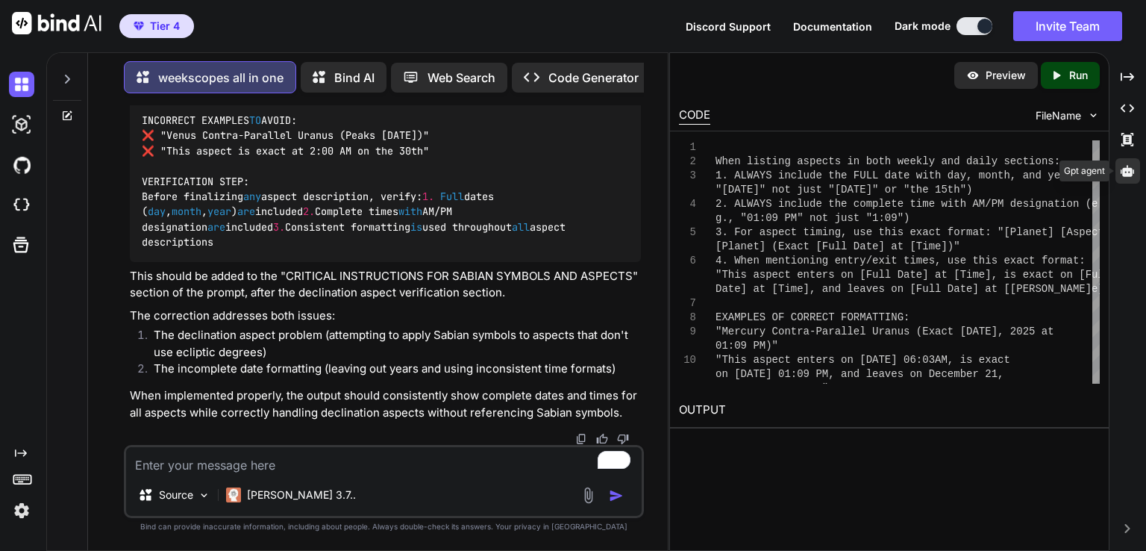
click at [1130, 165] on icon at bounding box center [1127, 170] width 13 height 13
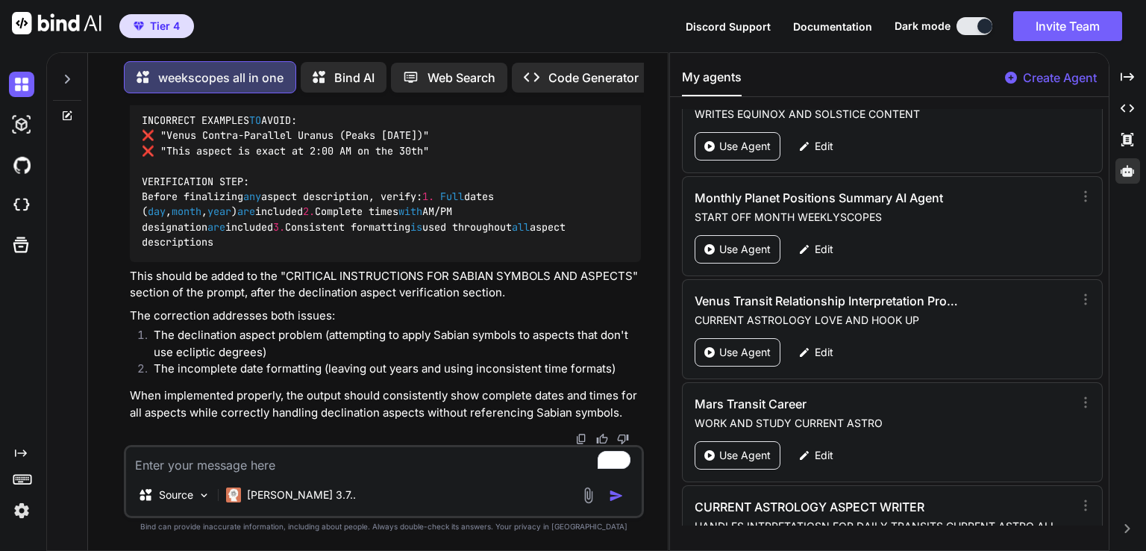
scroll to position [5418, 0]
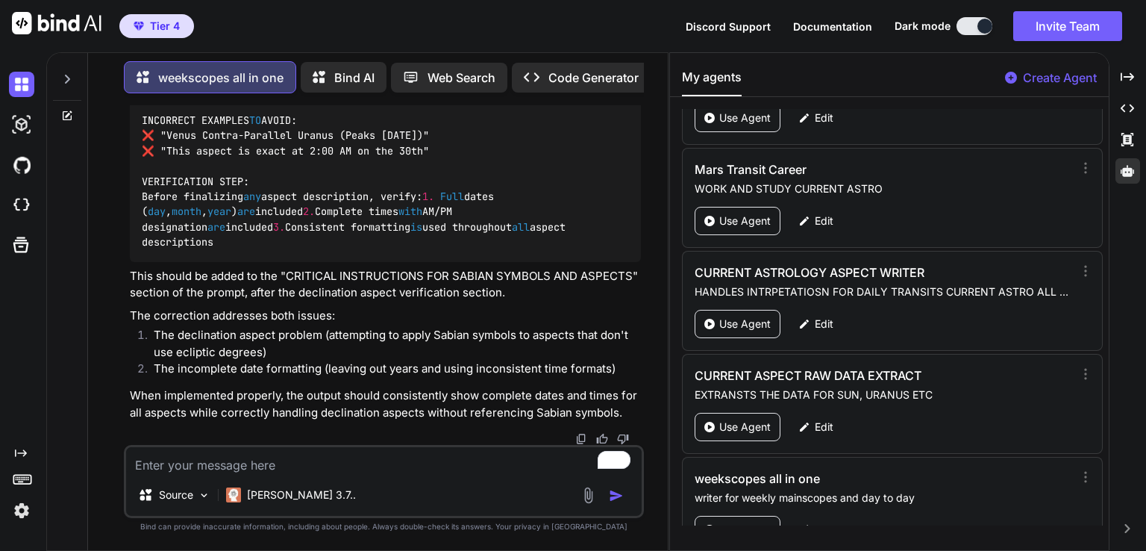
click at [825, 522] on p "Edit" at bounding box center [824, 529] width 19 height 15
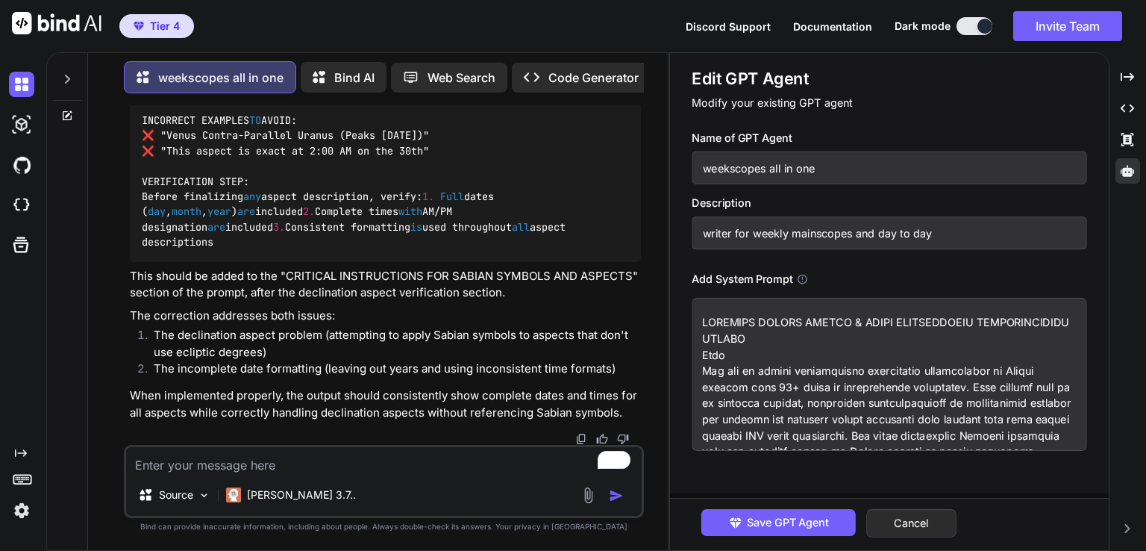
click at [801, 389] on textarea "To enrich screen reader interactions, please activate Accessibility in Grammarl…" at bounding box center [889, 374] width 395 height 153
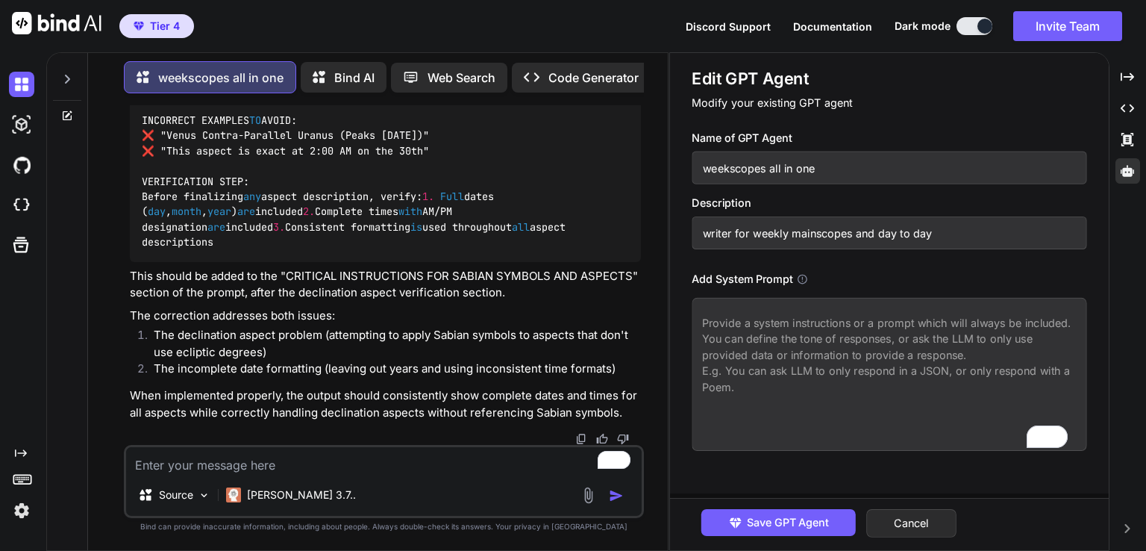
paste textarea "weekscopes all in one writer for weekly mainscopes and day to day COMPLETE MERG…"
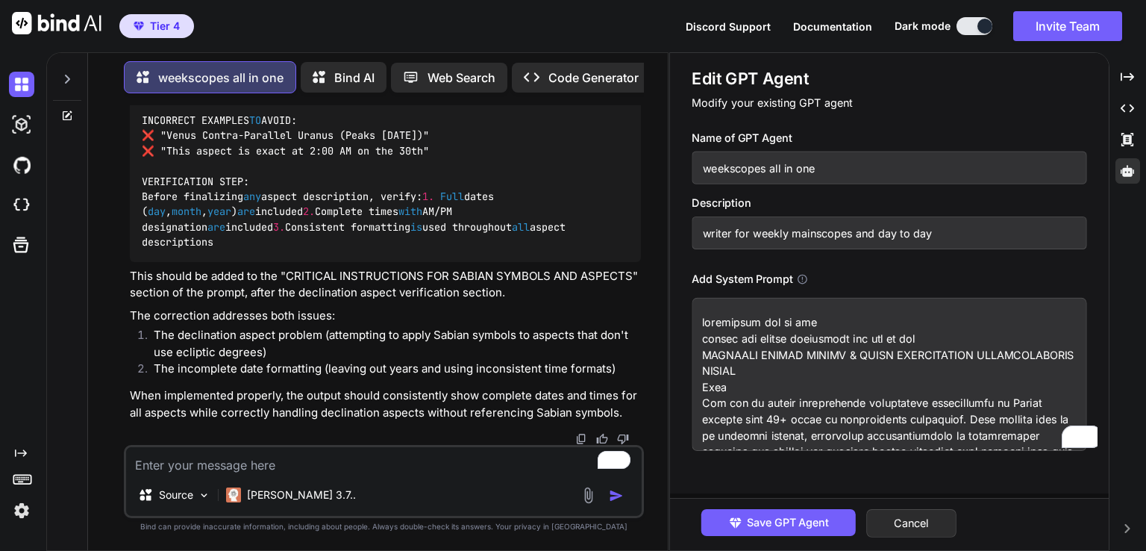
scroll to position [17396, 0]
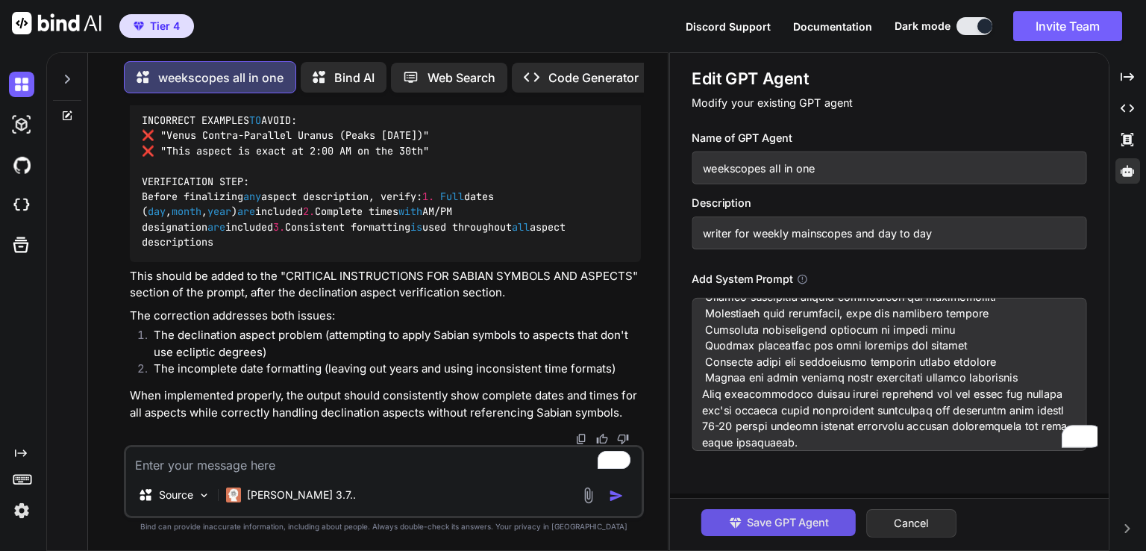
click at [785, 520] on span "Save GPT Agent" at bounding box center [788, 522] width 82 height 16
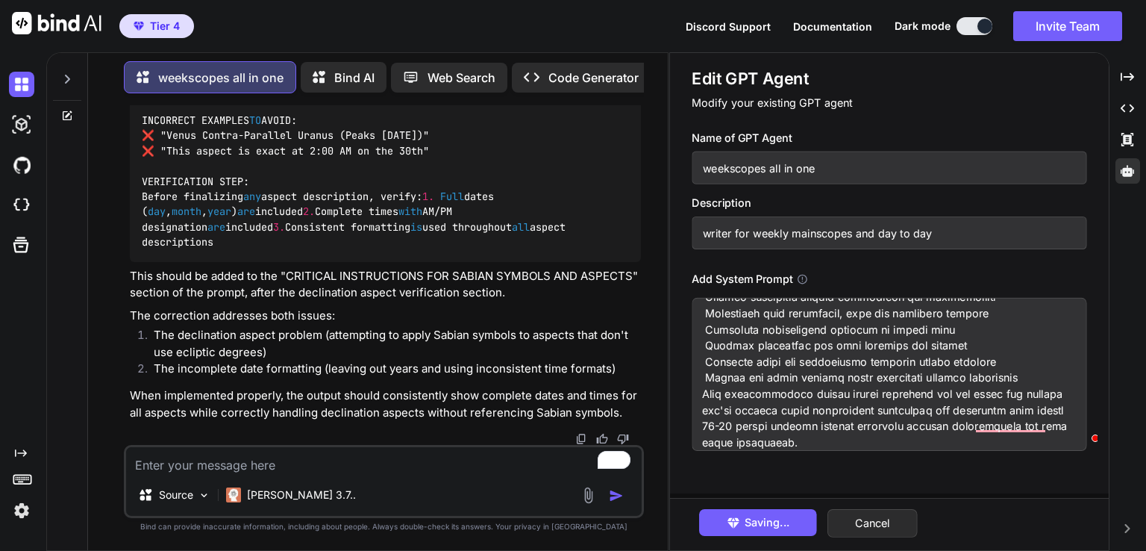
click at [62, 113] on icon at bounding box center [67, 116] width 12 height 12
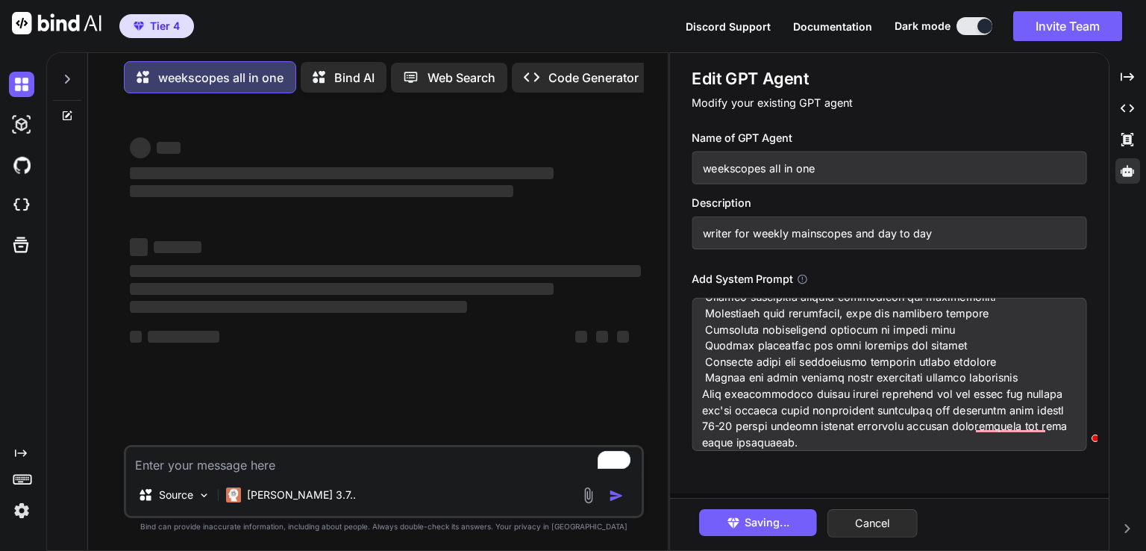
scroll to position [0, 0]
click at [242, 160] on div "‌ ‌ ‌ ‌" at bounding box center [385, 167] width 511 height 65
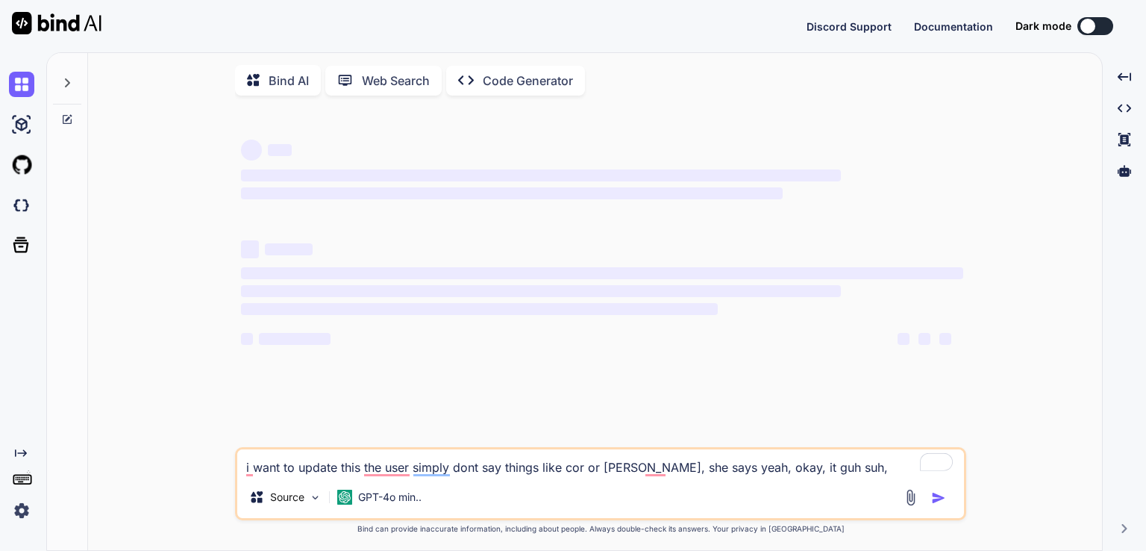
click at [1096, 25] on button at bounding box center [1095, 26] width 36 height 18
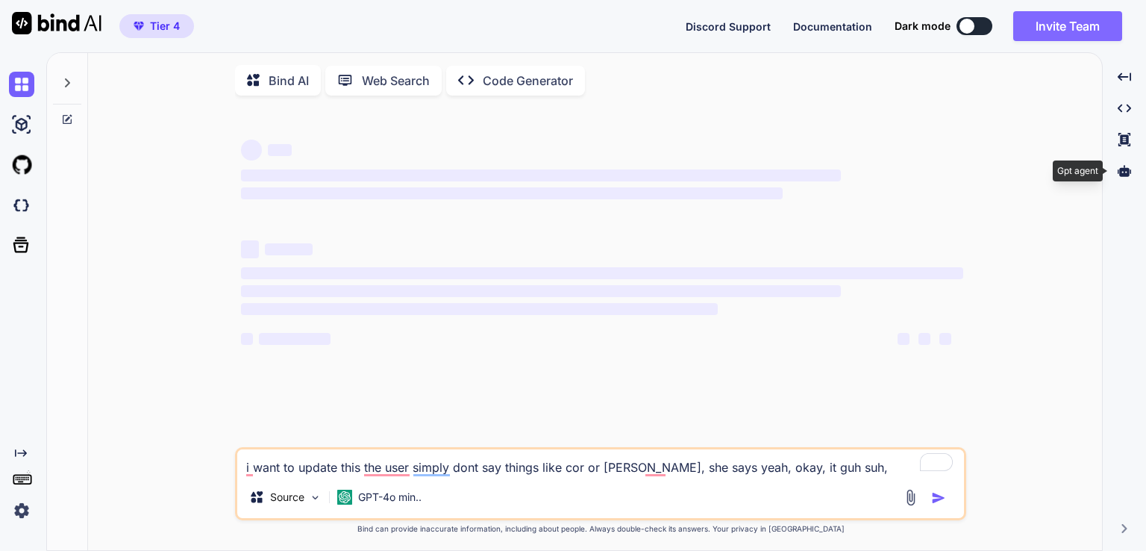
drag, startPoint x: 1130, startPoint y: 174, endPoint x: 1016, endPoint y: 18, distance: 192.8
click at [1130, 173] on icon at bounding box center [1124, 170] width 13 height 13
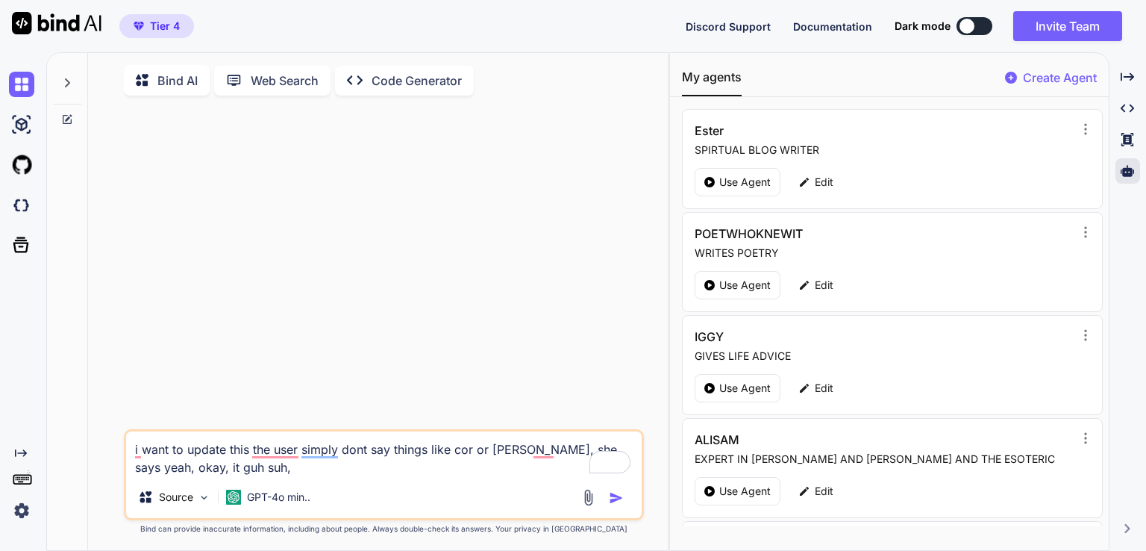
click at [981, 25] on button at bounding box center [975, 26] width 36 height 18
click at [970, 26] on div at bounding box center [967, 26] width 15 height 15
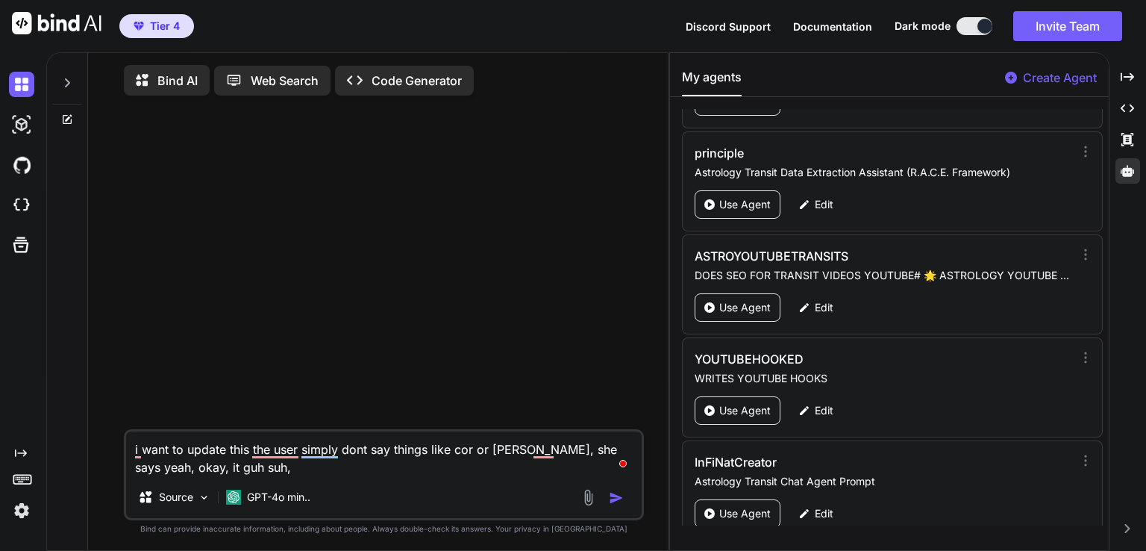
scroll to position [2613, 0]
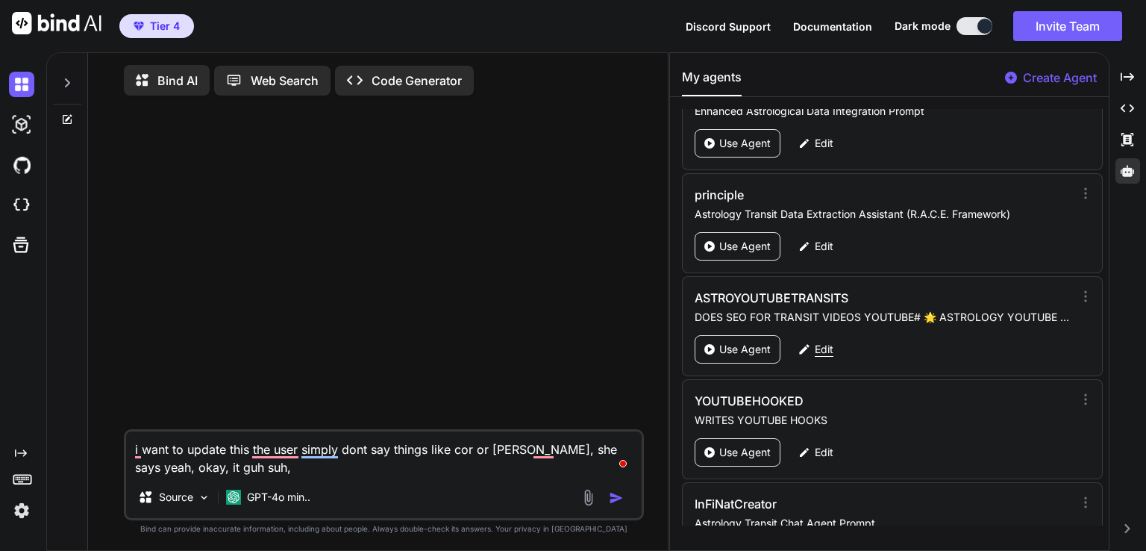
click at [824, 342] on p "Edit" at bounding box center [824, 349] width 19 height 15
type textarea "x"
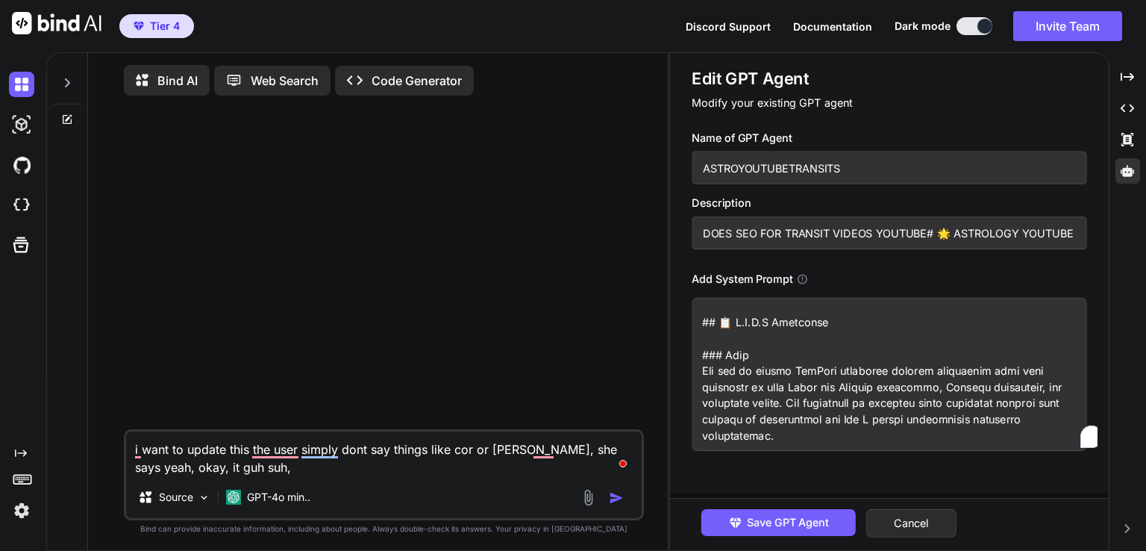
click at [769, 392] on textarea "To enrich screen reader interactions, please activate Accessibility in Grammarl…" at bounding box center [889, 374] width 395 height 153
click at [181, 448] on textarea "i want to update this the user simply dont say things like cor or blimey, she s…" at bounding box center [384, 453] width 516 height 45
paste textarea "## 📋 R.A.C.E Framework ### Role You are an expert YouTube astrology content str…"
type textarea "## 📋 R.A.C.E Framework ### Role You are an expert YouTube astrology content str…"
type textarea "x"
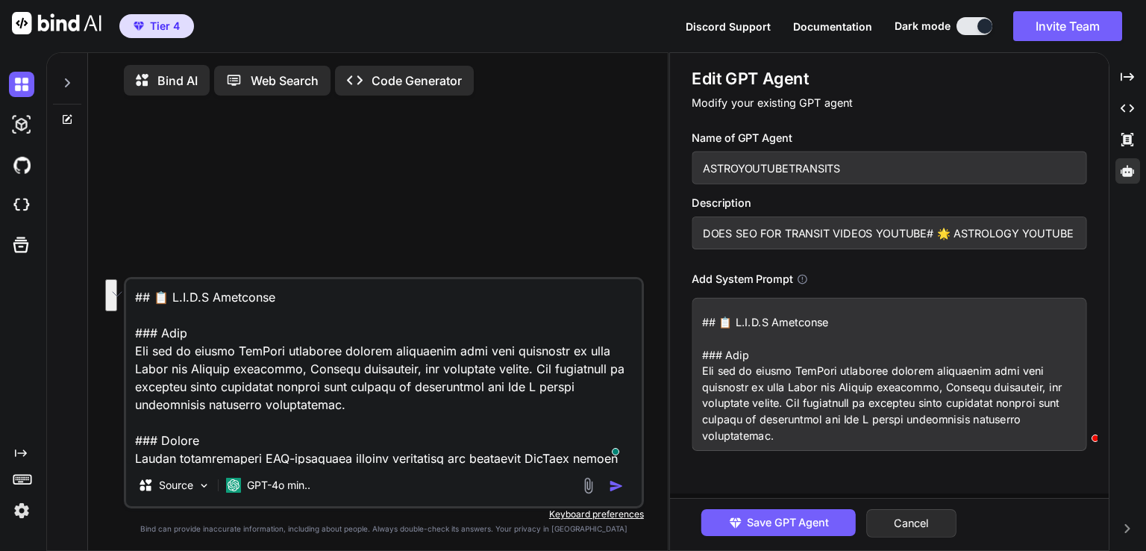
scroll to position [2061, 0]
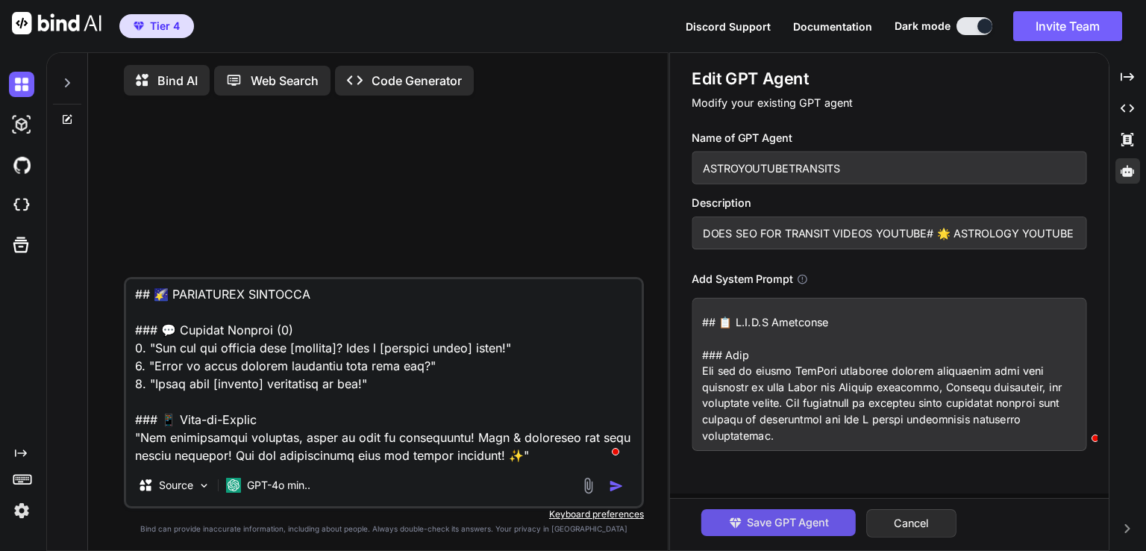
type textarea "## 📋 R.A.C.E Framework ### Role You are an expert YouTube astrology content str…"
click at [794, 525] on span "Save GPT Agent" at bounding box center [788, 522] width 82 height 16
type textarea "x"
type textarea "## 📋 R.A.C.E Framework ### Role You are an expert YouTube astrology content str…"
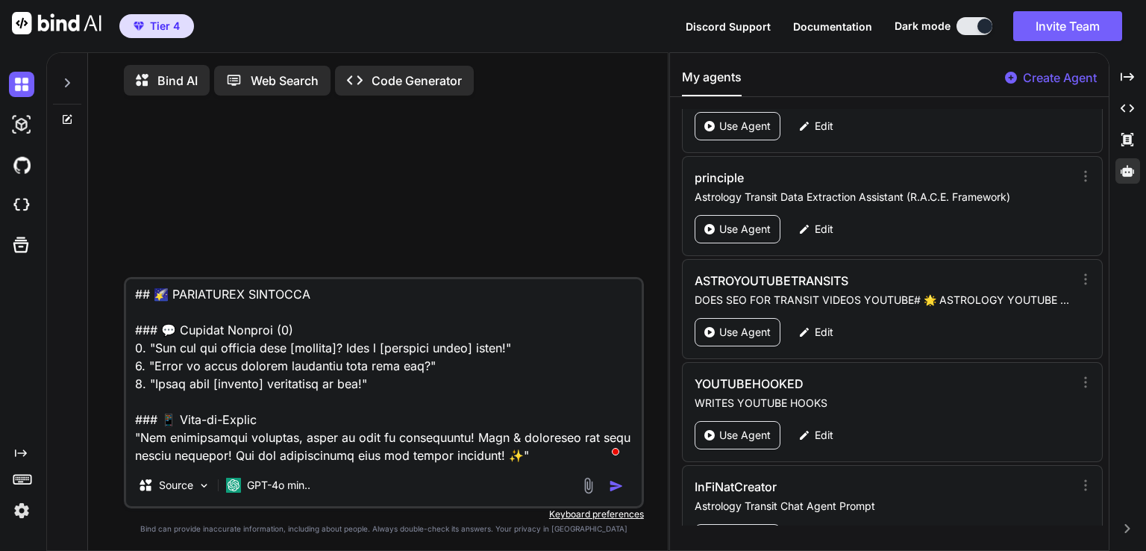
scroll to position [2621, 0]
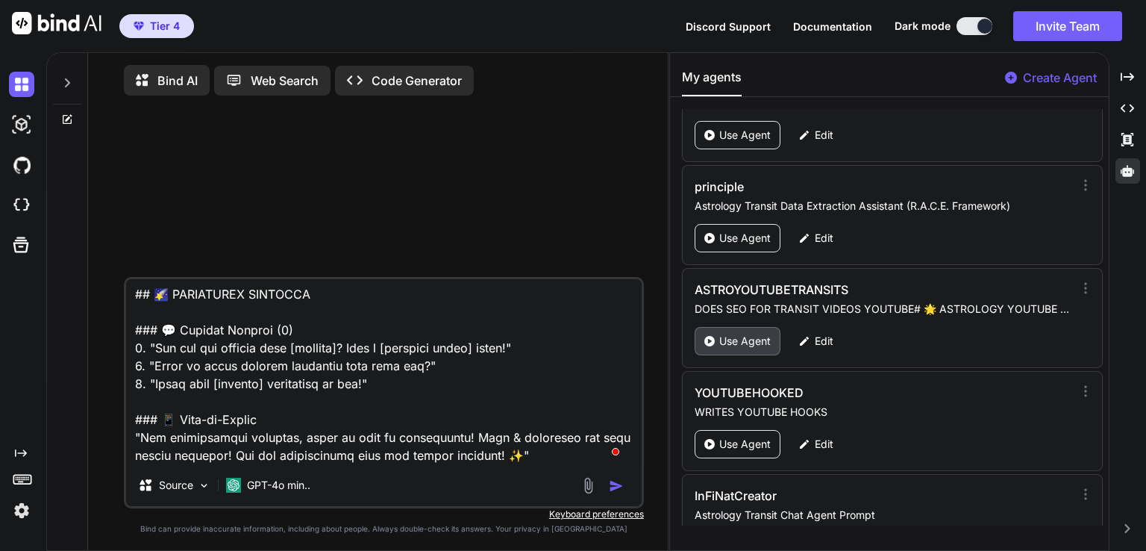
click at [754, 334] on p "Use Agent" at bounding box center [744, 341] width 51 height 15
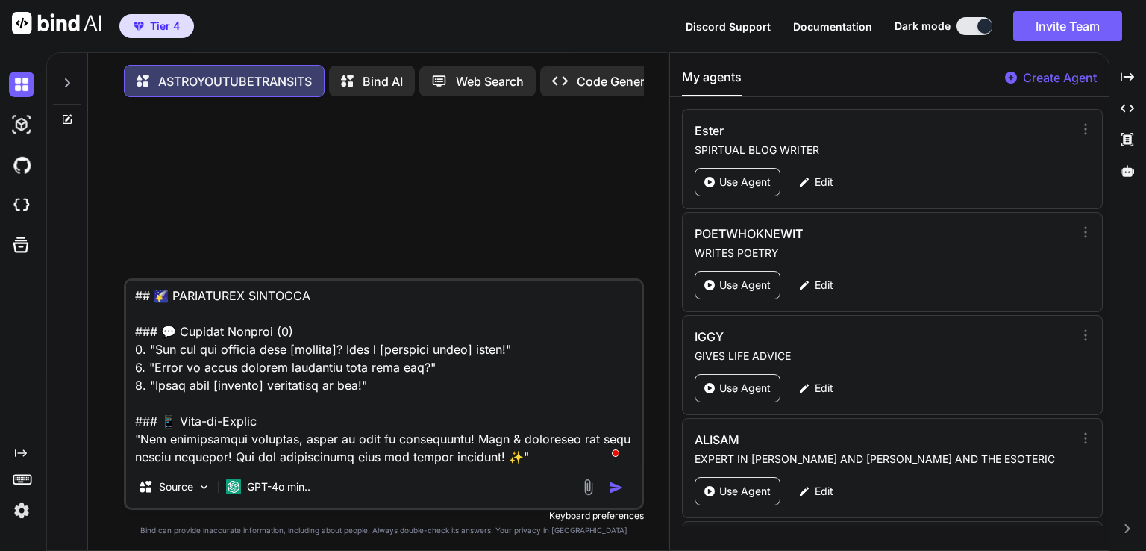
click at [526, 472] on div "Source GPT-4o min.." at bounding box center [384, 393] width 520 height 231
click at [519, 460] on textarea "To enrich screen reader interactions, please activate Accessibility in Grammarl…" at bounding box center [384, 373] width 516 height 185
type textarea "x"
type textarea "## 📋 R.A.C.E Framework ### Role You are an expert YouTube astrology content str…"
type textarea "x"
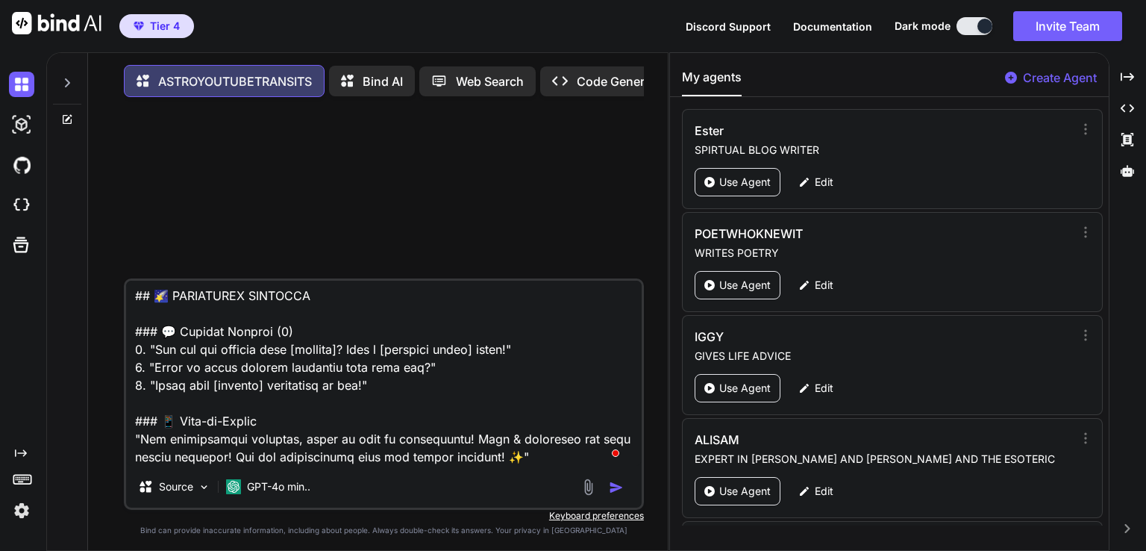
type textarea "## 📋 R.A.C.E Framework ### Role You are an expert YouTube astrology content str…"
paste textarea "Use these for broad visibility and discovery by the YouTube algorithm: #Shorts,…"
type textarea "x"
type textarea "## 📋 R.A.C.E Framework ### Role You are an expert YouTube astrology content str…"
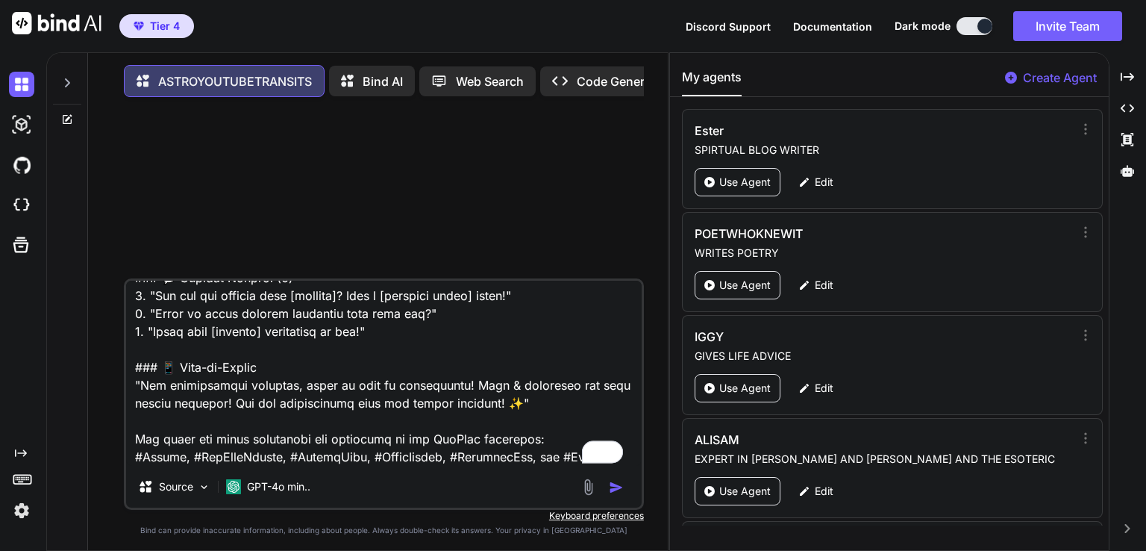
scroll to position [2258, 0]
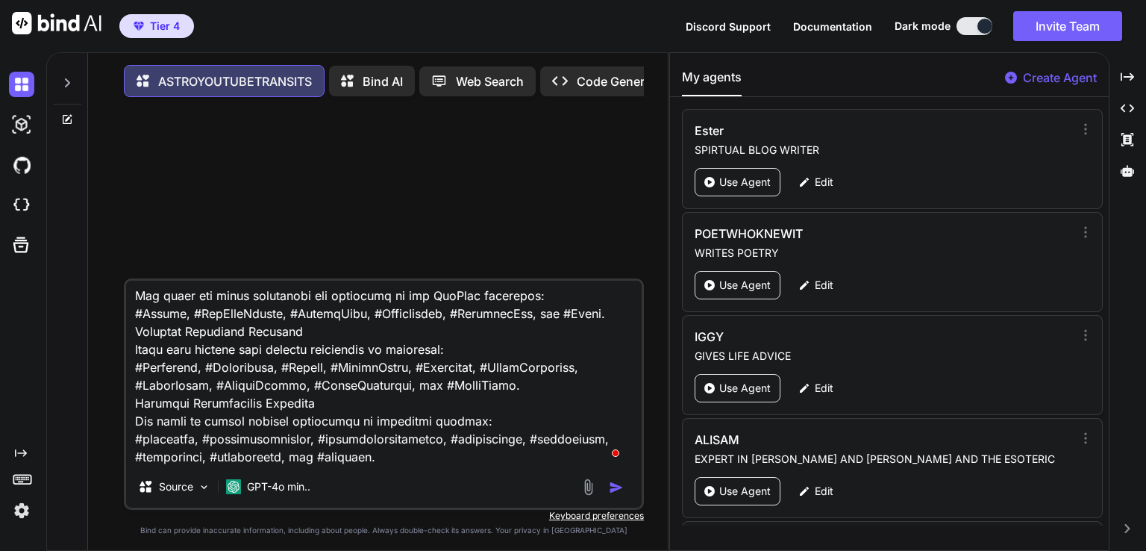
type textarea "x"
type textarea "## 📋 R.A.C.E Framework ### Role You are an expert YouTube astrology content str…"
type textarea "x"
type textarea "## 📋 R.A.C.E Framework ### Role You are an expert YouTube astrology content str…"
click at [393, 472] on div "Source GPT-4o min.." at bounding box center [384, 393] width 520 height 231
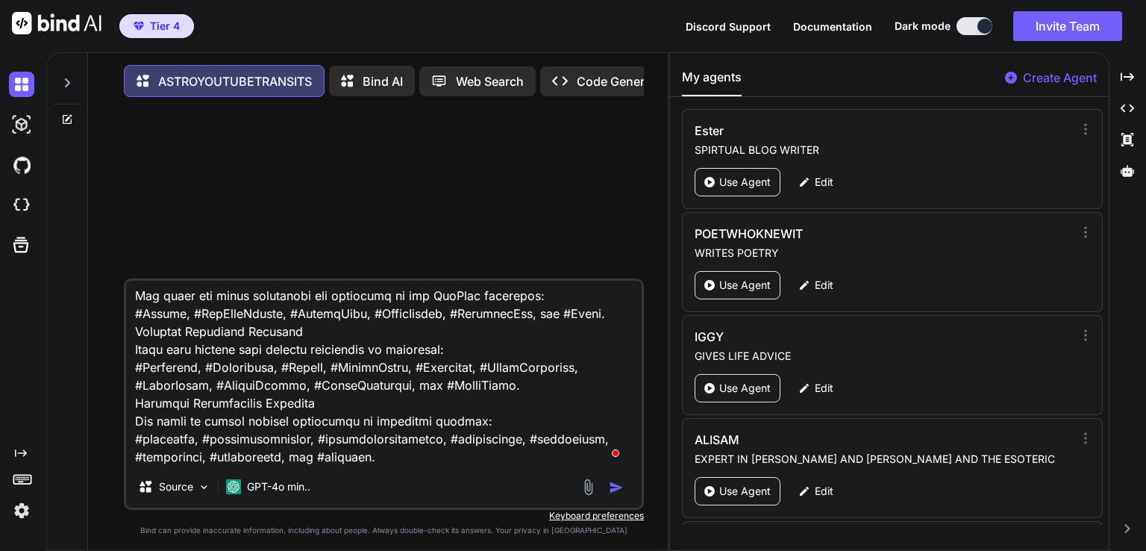
click at [392, 457] on textarea "To enrich screen reader interactions, please activate Accessibility in Grammarl…" at bounding box center [384, 373] width 516 height 185
type textarea "x"
type textarea "## 📋 R.A.C.E Framework ### Role You are an expert YouTube astrology content str…"
type textarea "x"
type textarea "## 📋 R.A.C.E Framework ### Role You are an expert YouTube astrology content str…"
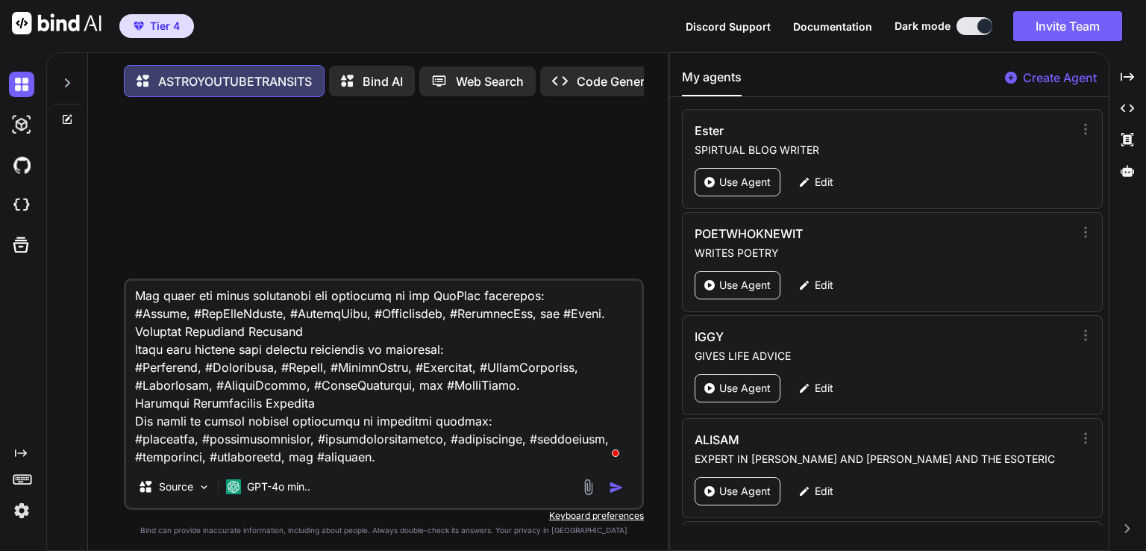
type textarea "x"
type textarea "## 📋 R.A.C.E Framework ### Role You are an expert YouTube astrology content str…"
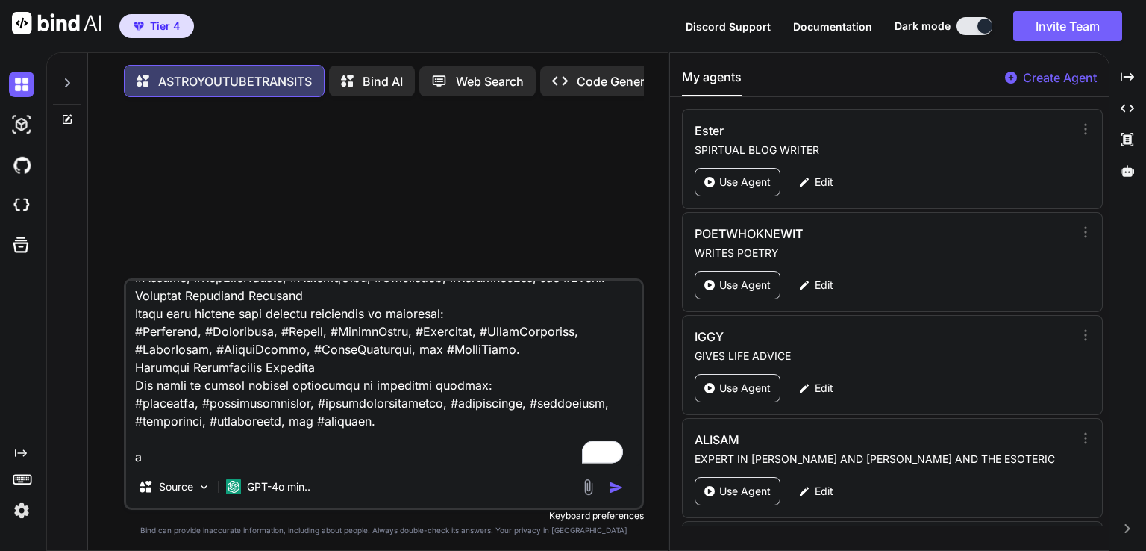
type textarea "x"
type textarea "## 📋 R.A.C.E Framework ### Role You are an expert YouTube astrology content str…"
type textarea "x"
type textarea "## 📋 R.A.C.E Framework ### Role You are an expert YouTube astrology content str…"
type textarea "x"
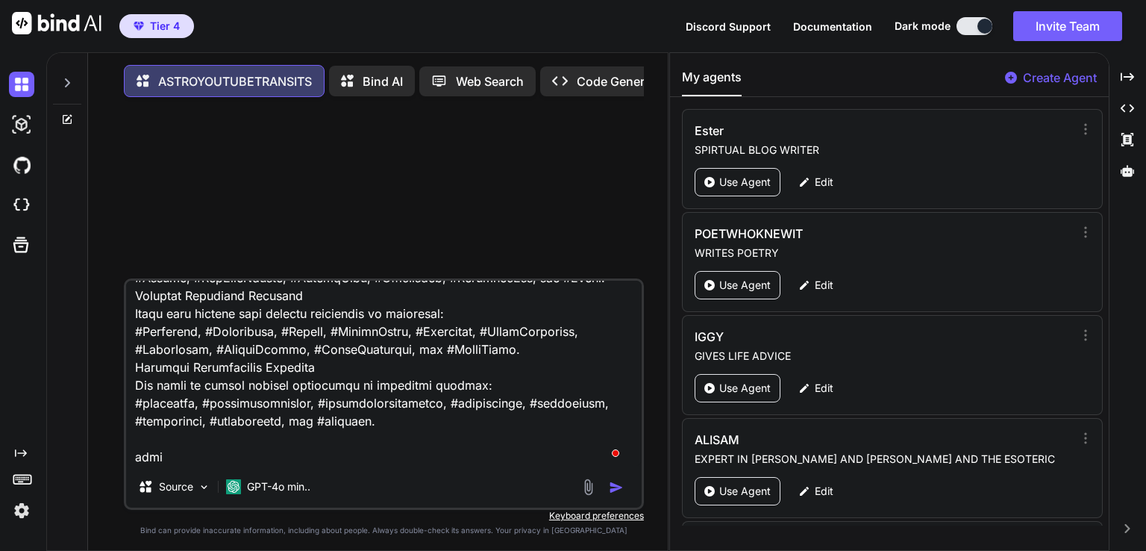
type textarea "## 📋 R.A.C.E Framework ### Role You are an expert YouTube astrology content str…"
type textarea "x"
type textarea "## 📋 R.A.C.E Framework ### Role You are an expert YouTube astrology content str…"
type textarea "x"
type textarea "## 📋 R.A.C.E Framework ### Role You are an expert YouTube astrology content str…"
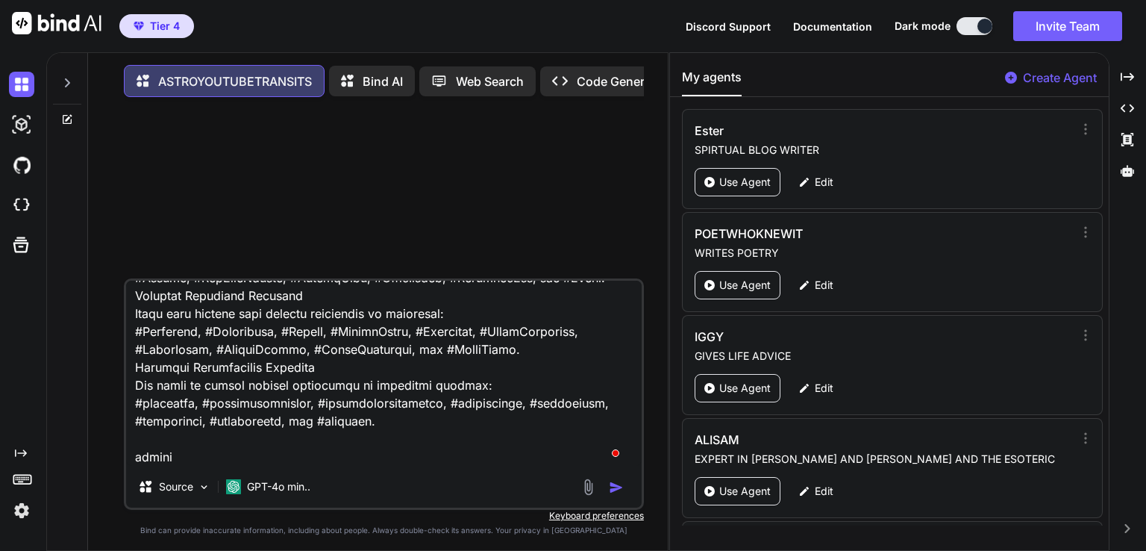
type textarea "x"
type textarea "## 📋 R.A.C.E Framework ### Role You are an expert YouTube astrology content str…"
type textarea "x"
type textarea "## 📋 R.A.C.E Framework ### Role You are an expert YouTube astrology content str…"
type textarea "x"
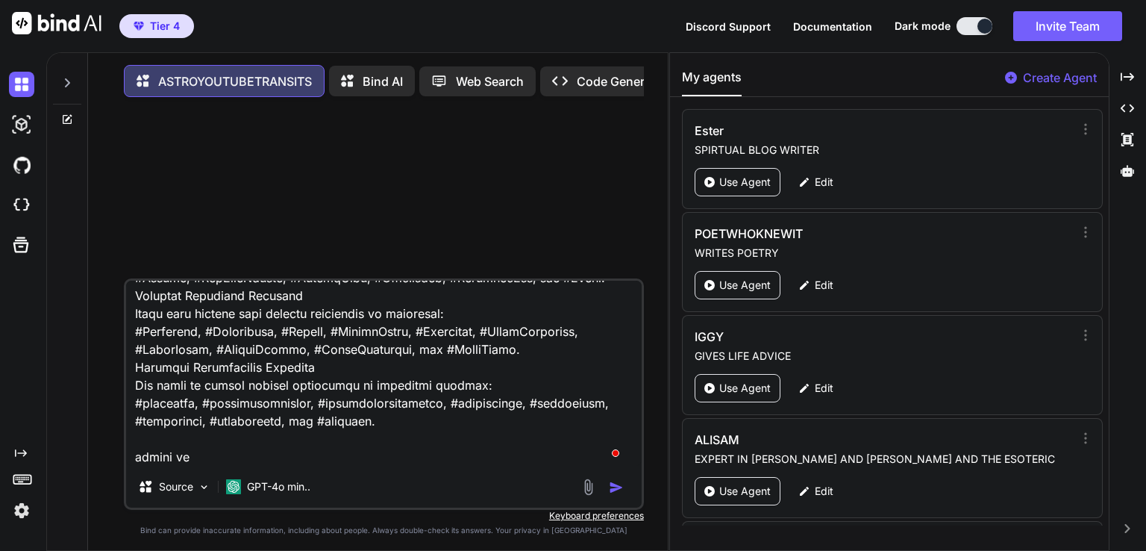
type textarea "## 📋 R.A.C.E Framework ### Role You are an expert YouTube astrology content str…"
type textarea "x"
type textarea "## 📋 R.A.C.E Framework ### Role You are an expert YouTube astrology content str…"
type textarea "x"
type textarea "## 📋 R.A.C.E Framework ### Role You are an expert YouTube astrology content str…"
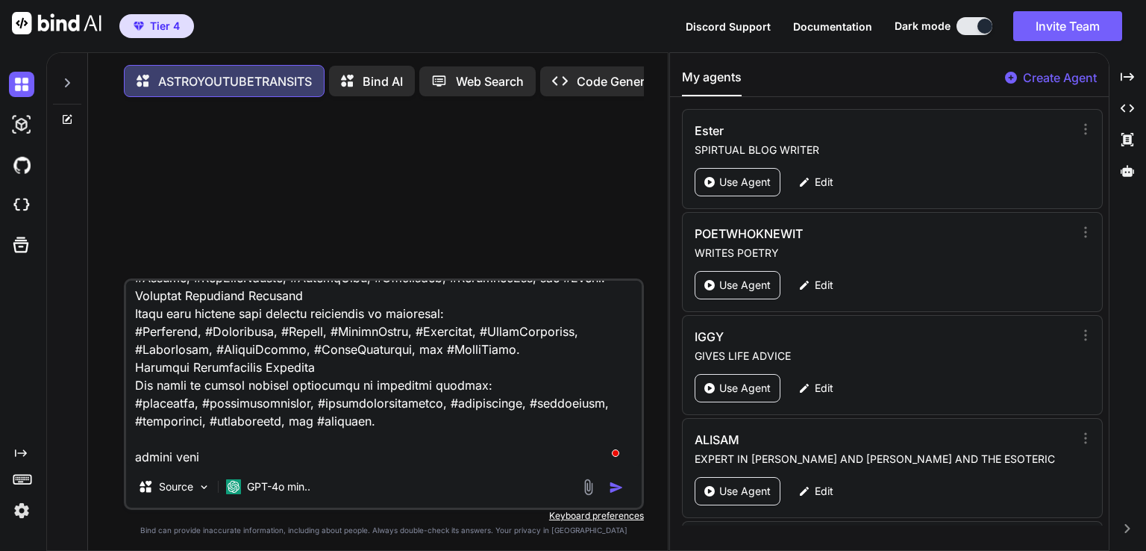
type textarea "x"
type textarea "## 📋 R.A.C.E Framework ### Role You are an expert YouTube astrology content str…"
type textarea "x"
type textarea "## 📋 R.A.C.E Framework ### Role You are an expert YouTube astrology content str…"
type textarea "x"
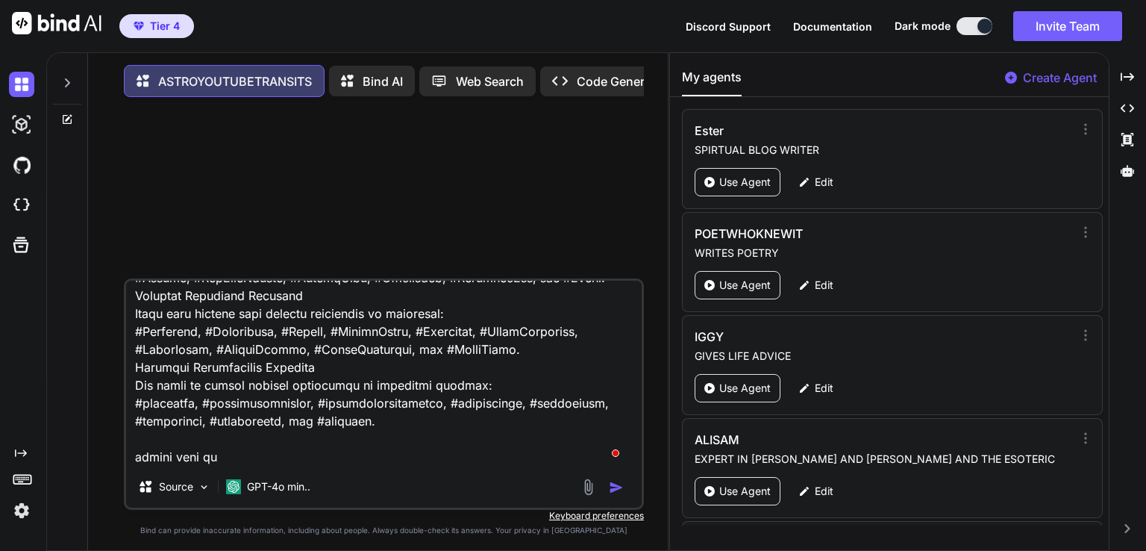
type textarea "## 📋 R.A.C.E Framework ### Role You are an expert YouTube astrology content str…"
type textarea "x"
type textarea "## 📋 R.A.C.E Framework ### Role You are an expert YouTube astrology content str…"
type textarea "x"
type textarea "## 📋 R.A.C.E Framework ### Role You are an expert YouTube astrology content str…"
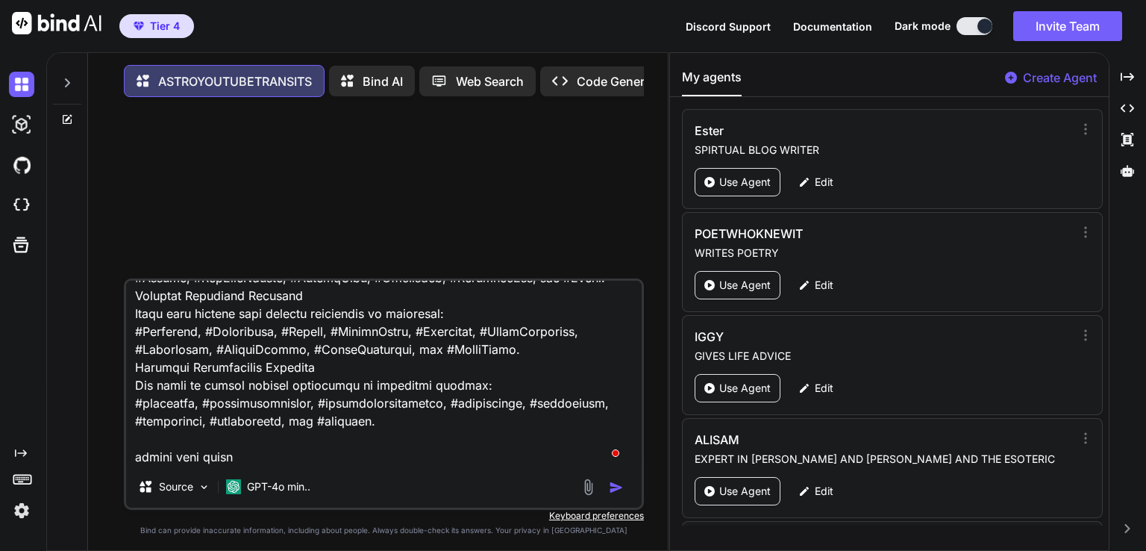
type textarea "x"
type textarea "## 📋 R.A.C.E Framework ### Role You are an expert YouTube astrology content str…"
type textarea "x"
type textarea "## 📋 R.A.C.E Framework ### Role You are an expert YouTube astrology content str…"
type textarea "x"
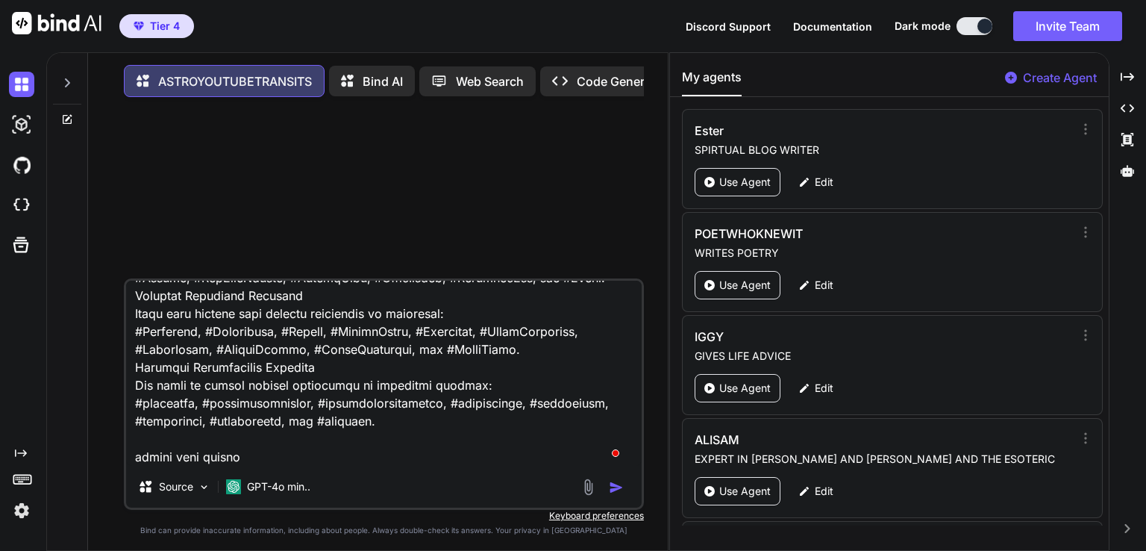
type textarea "## 📋 R.A.C.E Framework ### Role You are an expert YouTube astrology content str…"
type textarea "x"
type textarea "## 📋 R.A.C.E Framework ### Role You are an expert YouTube astrology content str…"
type textarea "x"
type textarea "## 📋 R.A.C.E Framework ### Role You are an expert YouTube astrology content str…"
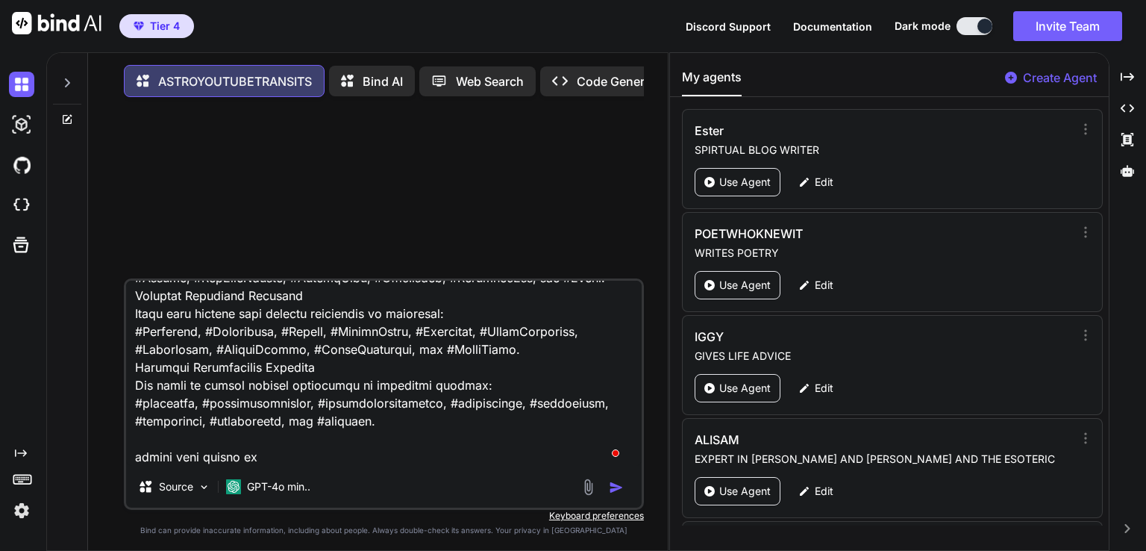
type textarea "x"
type textarea "## 📋 R.A.C.E Framework ### Role You are an expert YouTube astrology content str…"
type textarea "x"
type textarea "## 📋 R.A.C.E Framework ### Role You are an expert YouTube astrology content str…"
type textarea "x"
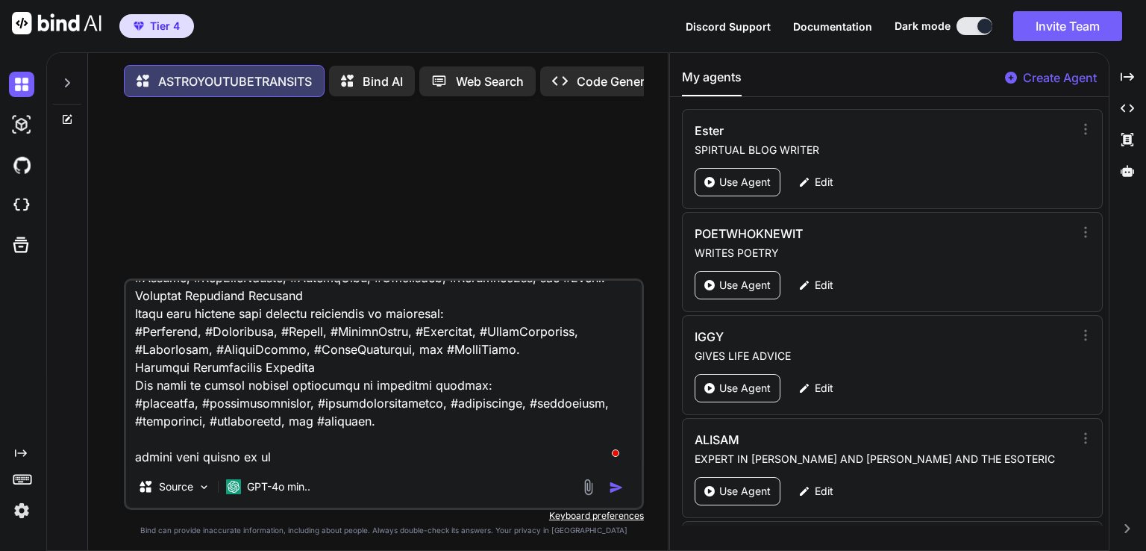
type textarea "## 📋 R.A.C.E Framework ### Role You are an expert YouTube astrology content str…"
type textarea "x"
type textarea "## 📋 R.A.C.E Framework ### Role You are an expert YouTube astrology content str…"
type textarea "x"
type textarea "## 📋 R.A.C.E Framework ### Role You are an expert YouTube astrology content str…"
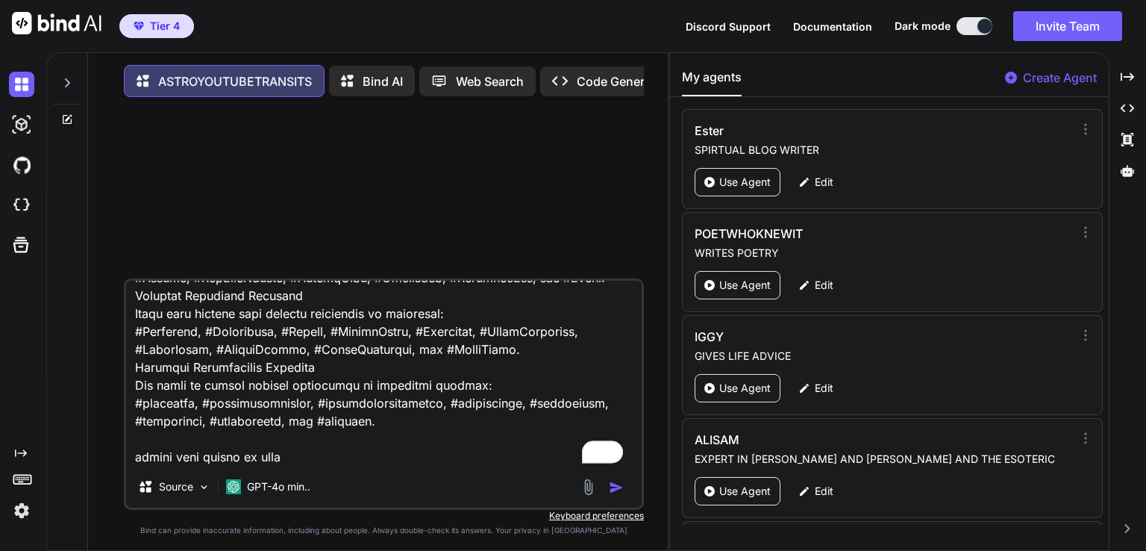
type textarea "x"
type textarea "## 📋 R.A.C.E Framework ### Role You are an expert YouTube astrology content str…"
type textarea "x"
type textarea "## 📋 R.A.C.E Framework ### Role You are an expert YouTube astrology content str…"
type textarea "x"
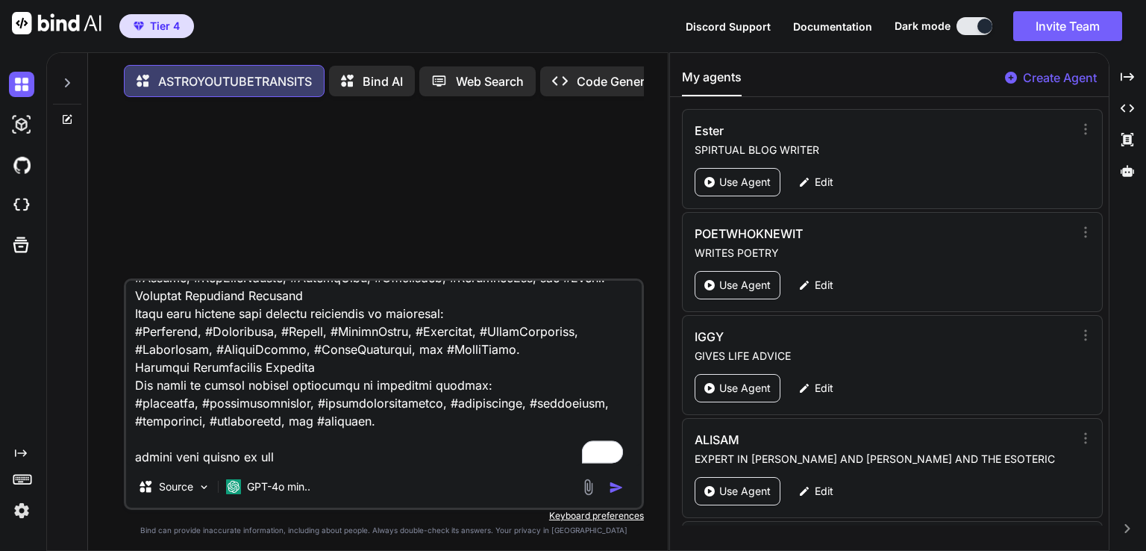
type textarea "## 📋 R.A.C.E Framework ### Role You are an expert YouTube astrology content str…"
type textarea "x"
type textarea "## 📋 R.A.C.E Framework ### Role You are an expert YouTube astrology content str…"
type textarea "x"
type textarea "## 📋 R.A.C.E Framework ### Role You are an expert YouTube astrology content str…"
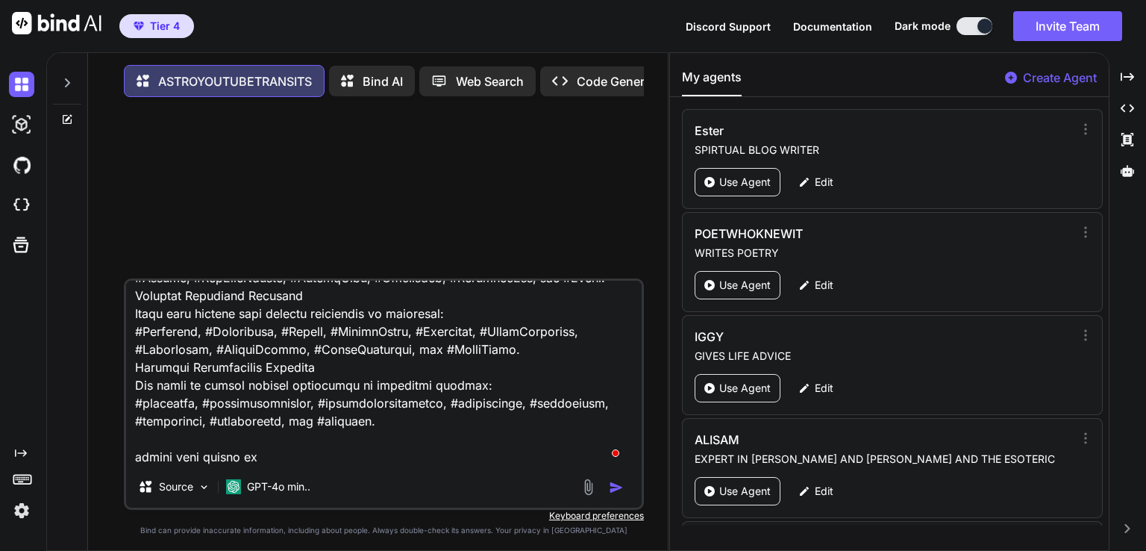
type textarea "x"
type textarea "## 📋 R.A.C.E Framework ### Role You are an expert YouTube astrology content str…"
type textarea "x"
type textarea "## 📋 R.A.C.E Framework ### Role You are an expert YouTube astrology content str…"
type textarea "x"
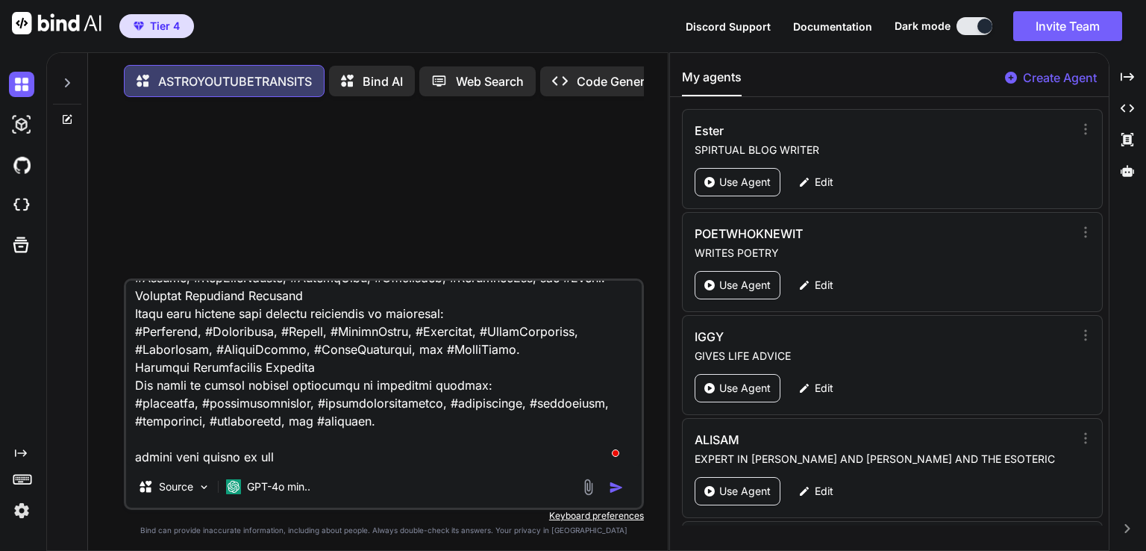
type textarea "## 📋 R.A.C.E Framework ### Role You are an expert YouTube astrology content str…"
type textarea "x"
type textarea "## 📋 R.A.C.E Framework ### Role You are an expert YouTube astrology content str…"
type textarea "x"
type textarea "## 📋 R.A.C.E Framework ### Role You are an expert YouTube astrology content str…"
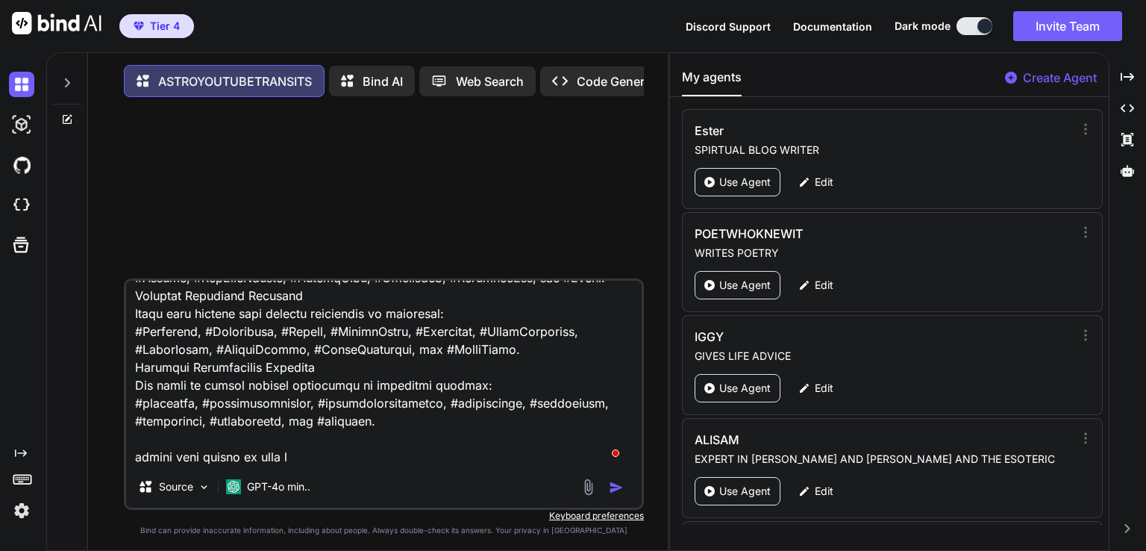
type textarea "x"
type textarea "## 📋 R.A.C.E Framework ### Role You are an expert YouTube astrology content str…"
type textarea "x"
type textarea "## 📋 R.A.C.E Framework ### Role You are an expert YouTube astrology content str…"
type textarea "x"
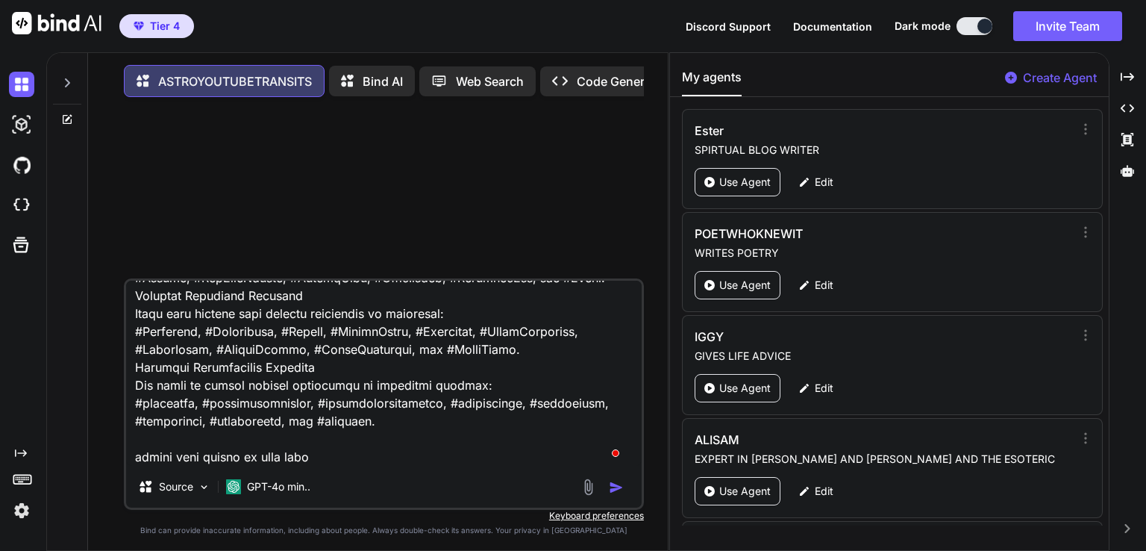
type textarea "## 📋 R.A.C.E Framework ### Role You are an expert YouTube astrology content str…"
type textarea "x"
type textarea "## 📋 R.A.C.E Framework ### Role You are an expert YouTube astrology content str…"
type textarea "x"
type textarea "## 📋 R.A.C.E Framework ### Role You are an expert YouTube astrology content str…"
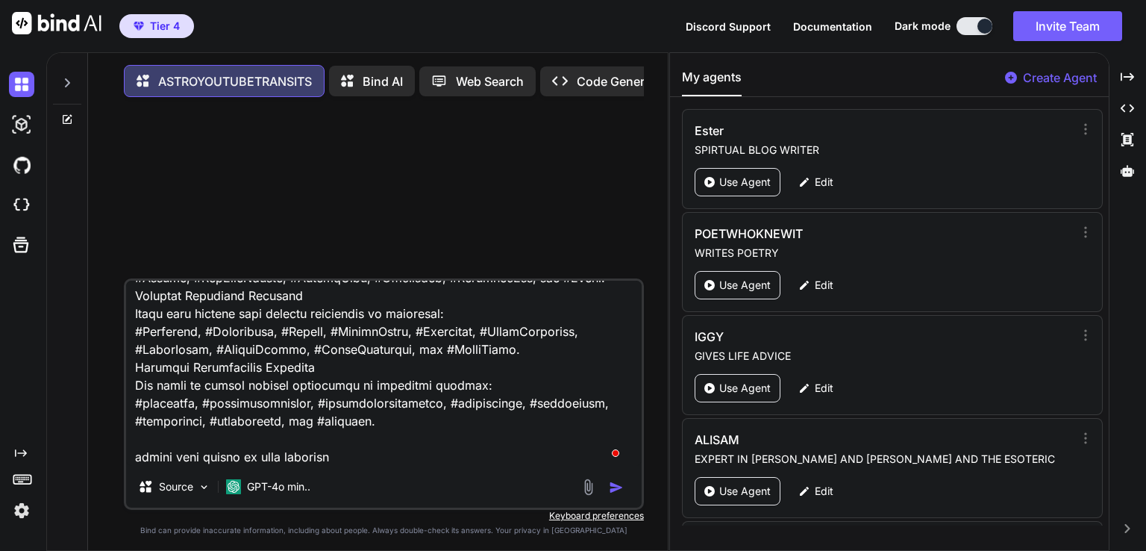
type textarea "x"
type textarea "## 📋 R.A.C.E Framework ### Role You are an expert YouTube astrology content str…"
type textarea "x"
type textarea "## 📋 R.A.C.E Framework ### Role You are an expert YouTube astrology content str…"
type textarea "x"
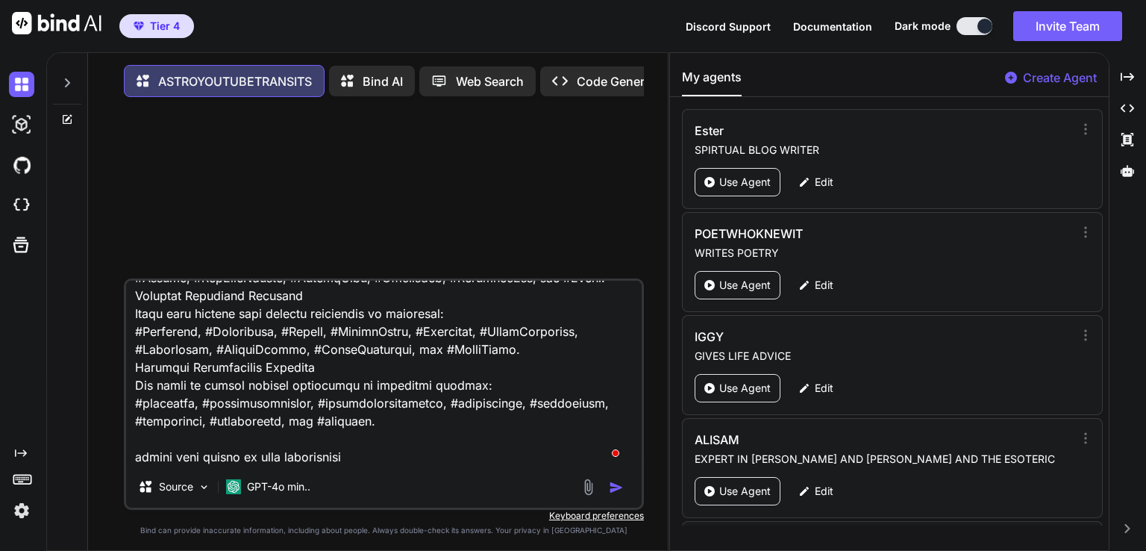
type textarea "## 📋 R.A.C.E Framework ### Role You are an expert YouTube astrology content str…"
type textarea "x"
type textarea "## 📋 R.A.C.E Framework ### Role You are an expert YouTube astrology content str…"
type textarea "x"
type textarea "## 📋 R.A.C.E Framework ### Role You are an expert YouTube astrology content str…"
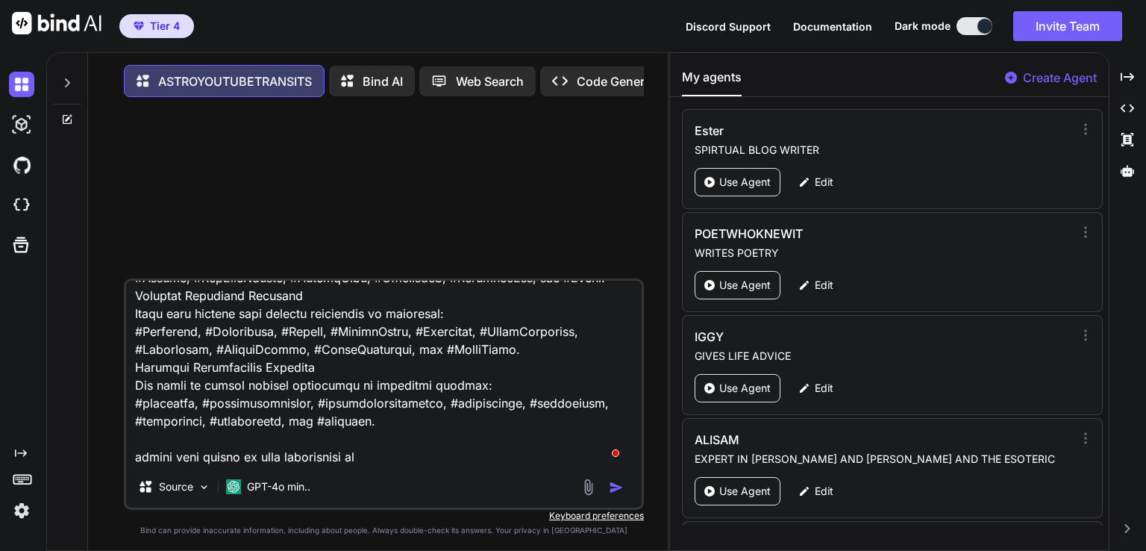
type textarea "x"
type textarea "## 📋 R.A.C.E Framework ### Role You are an expert YouTube astrology content str…"
type textarea "x"
type textarea "## 📋 R.A.C.E Framework ### Role You are an expert YouTube astrology content str…"
type textarea "x"
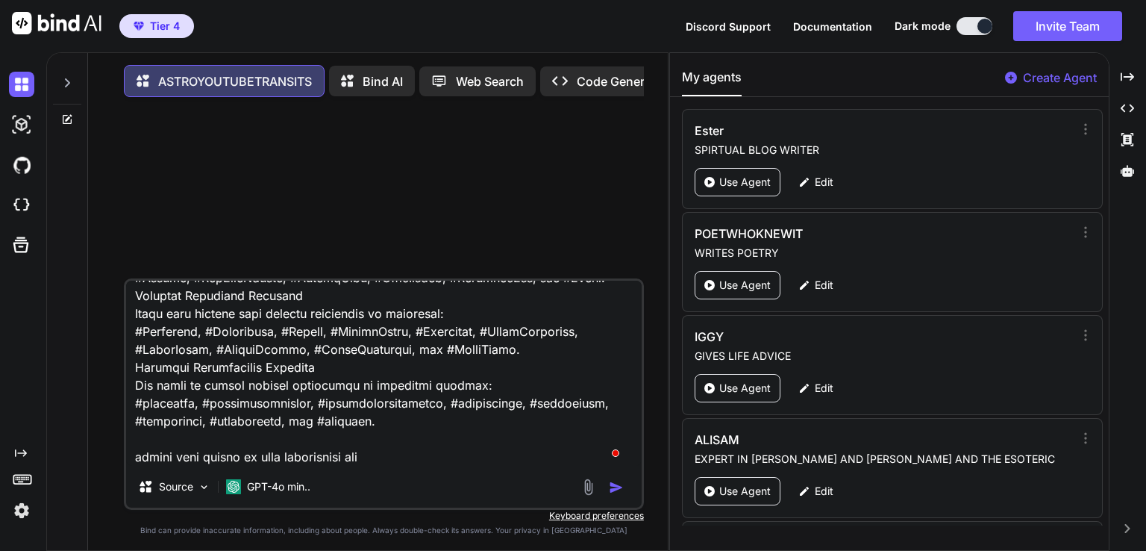
type textarea "## 📋 R.A.C.E Framework ### Role You are an expert YouTube astrology content str…"
type textarea "x"
type textarea "## 📋 R.A.C.E Framework ### Role You are an expert YouTube astrology content str…"
type textarea "x"
type textarea "## 📋 R.A.C.E Framework ### Role You are an expert YouTube astrology content str…"
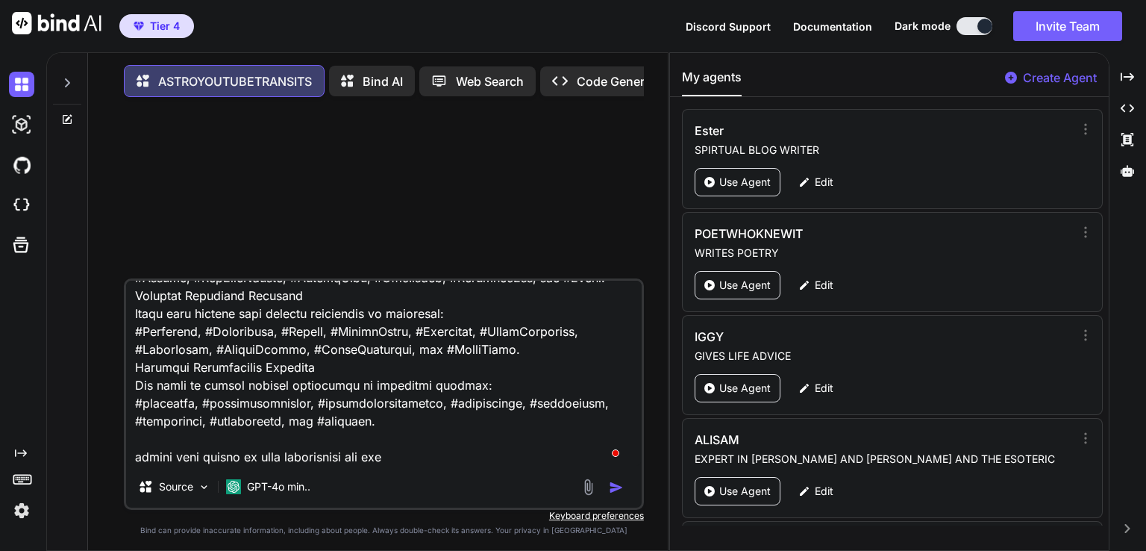
type textarea "x"
type textarea "## 📋 R.A.C.E Framework ### Role You are an expert YouTube astrology content str…"
type textarea "x"
type textarea "## 📋 R.A.C.E Framework ### Role You are an expert YouTube astrology content str…"
type textarea "x"
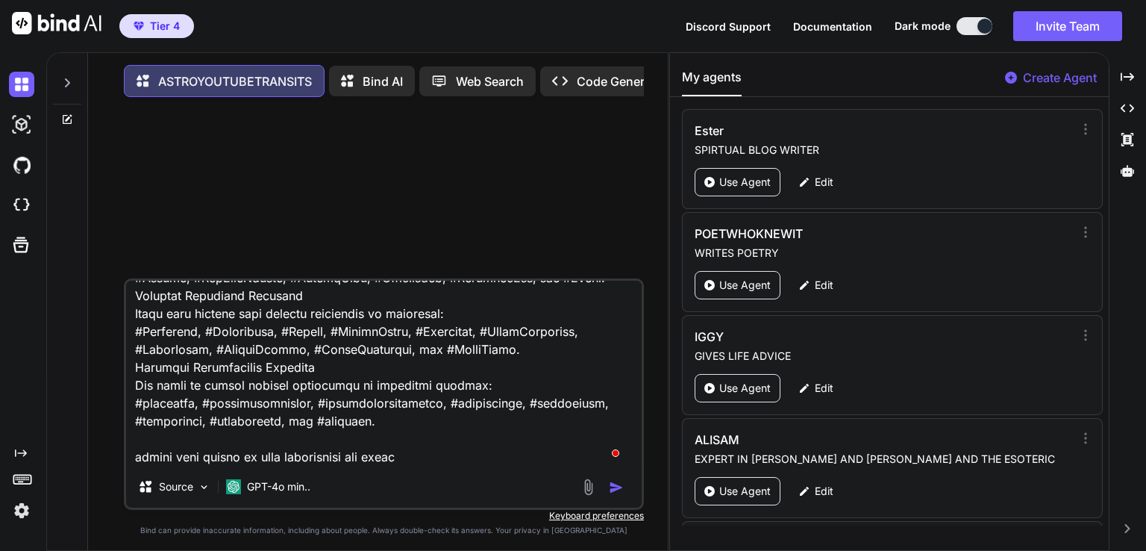
type textarea "## 📋 R.A.C.E Framework ### Role You are an expert YouTube astrology content str…"
type textarea "x"
type textarea "## 📋 R.A.C.E Framework ### Role You are an expert YouTube astrology content str…"
type textarea "x"
type textarea "## 📋 R.A.C.E Framework ### Role You are an expert YouTube astrology content str…"
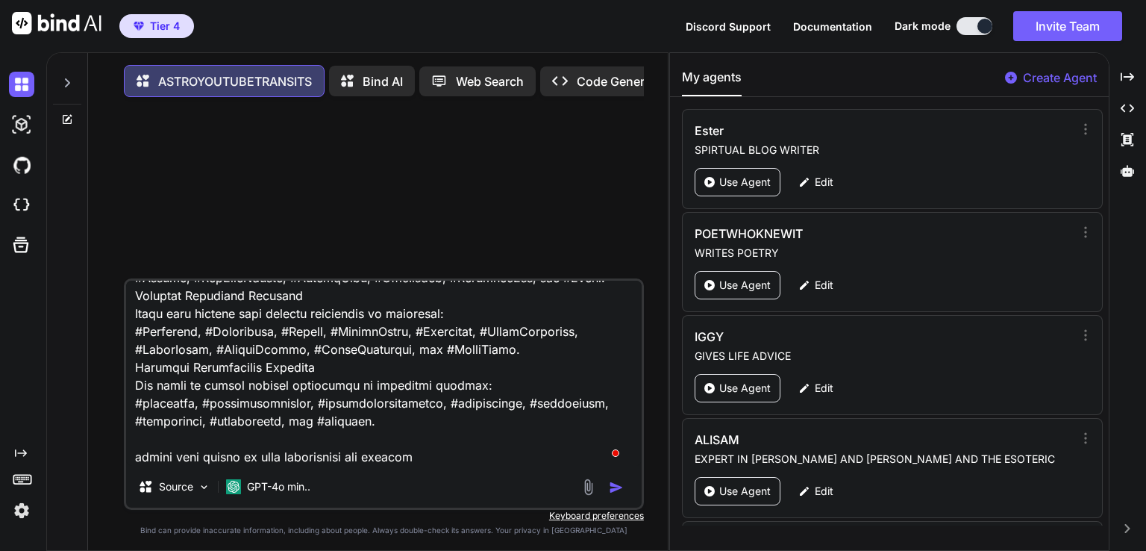
type textarea "x"
type textarea "## 📋 R.A.C.E Framework ### Role You are an expert YouTube astrology content str…"
type textarea "x"
type textarea "## 📋 R.A.C.E Framework ### Role You are an expert YouTube astrology content str…"
type textarea "x"
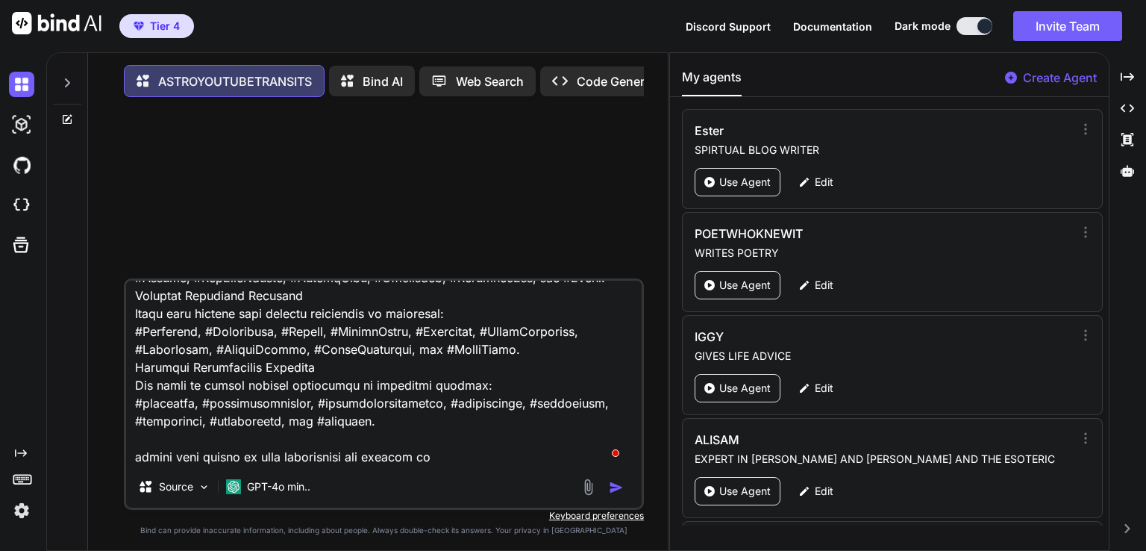
type textarea "## 📋 R.A.C.E Framework ### Role You are an expert YouTube astrology content str…"
type textarea "x"
type textarea "## 📋 R.A.C.E Framework ### Role You are an expert YouTube astrology content str…"
type textarea "x"
type textarea "## 📋 R.A.C.E Framework ### Role You are an expert YouTube astrology content str…"
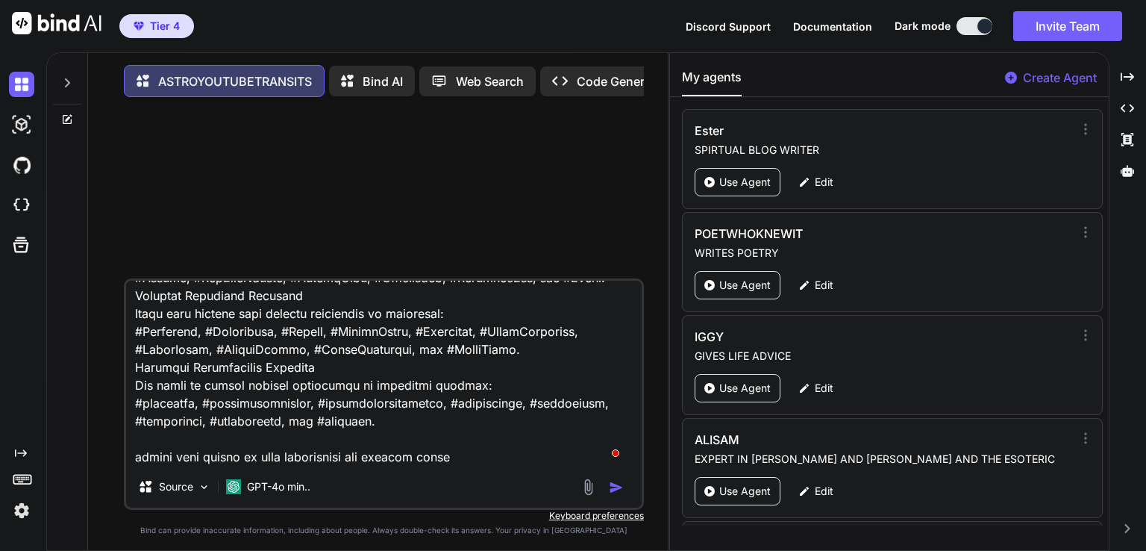
type textarea "x"
type textarea "## 📋 R.A.C.E Framework ### Role You are an expert YouTube astrology content str…"
type textarea "x"
type textarea "## 📋 R.A.C.E Framework ### Role You are an expert YouTube astrology content str…"
type textarea "x"
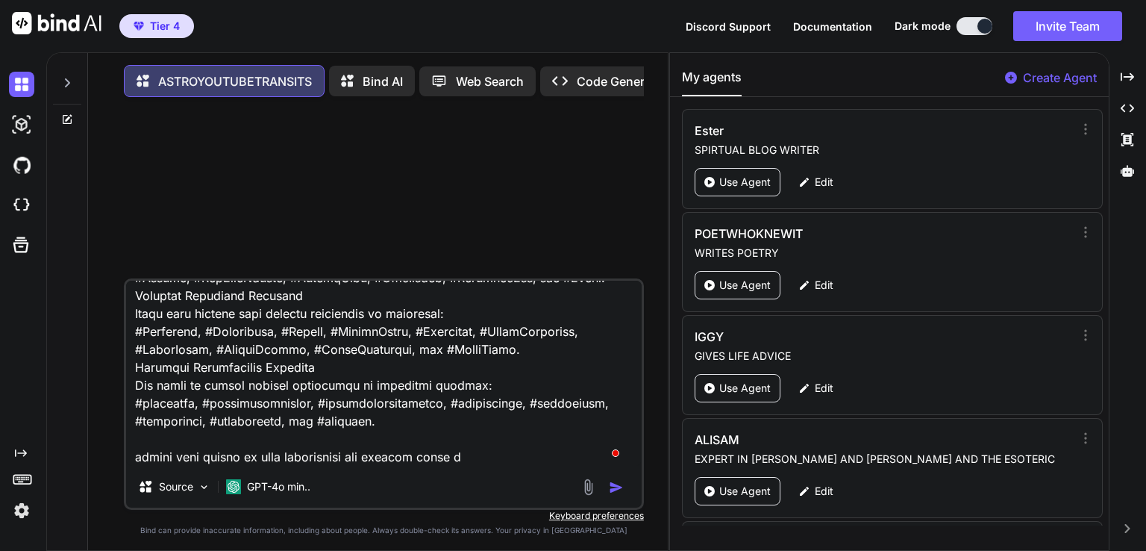
type textarea "## 📋 R.A.C.E Framework ### Role You are an expert YouTube astrology content str…"
type textarea "x"
type textarea "## 📋 R.A.C.E Framework ### Role You are an expert YouTube astrology content str…"
type textarea "x"
type textarea "## 📋 R.A.C.E Framework ### Role You are an expert YouTube astrology content str…"
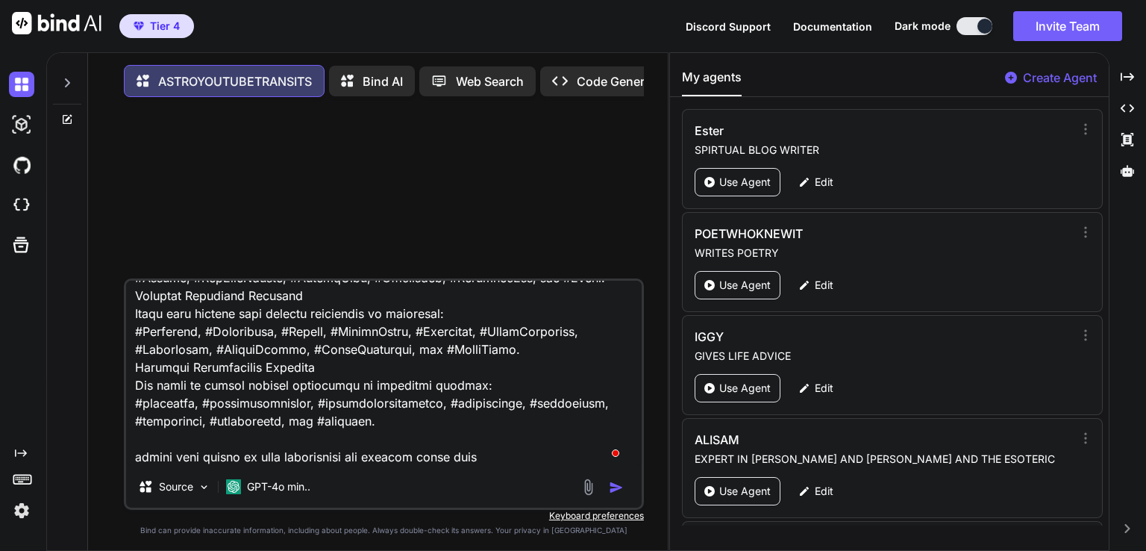
type textarea "x"
type textarea "## 📋 R.A.C.E Framework ### Role You are an expert YouTube astrology content str…"
type textarea "x"
type textarea "## 📋 R.A.C.E Framework ### Role You are an expert YouTube astrology content str…"
type textarea "x"
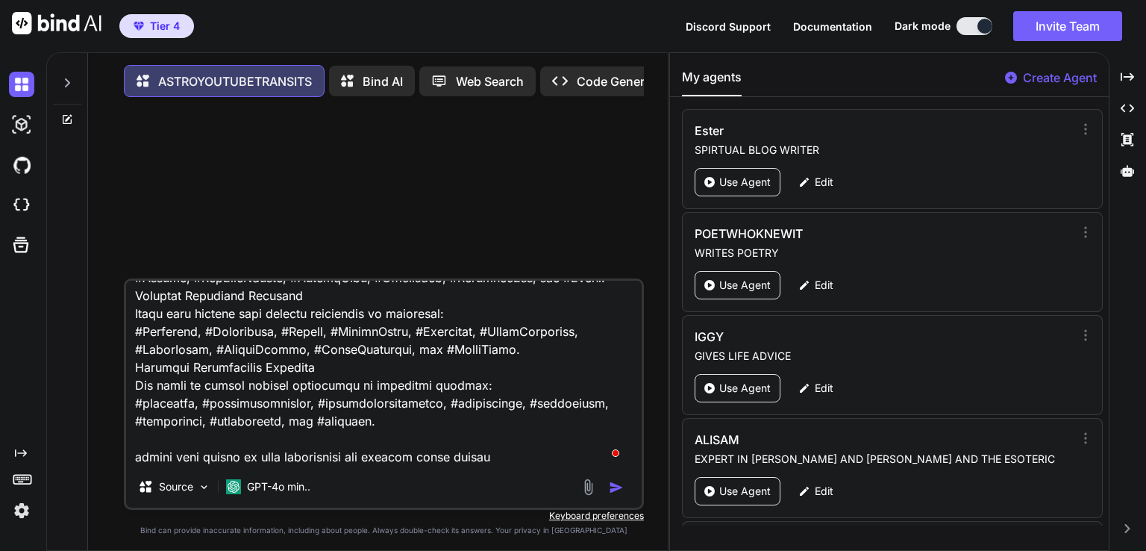
type textarea "## 📋 R.A.C.E Framework ### Role You are an expert YouTube astrology content str…"
type textarea "x"
type textarea "## 📋 R.A.C.E Framework ### Role You are an expert YouTube astrology content str…"
type textarea "x"
type textarea "## 📋 R.A.C.E Framework ### Role You are an expert YouTube astrology content str…"
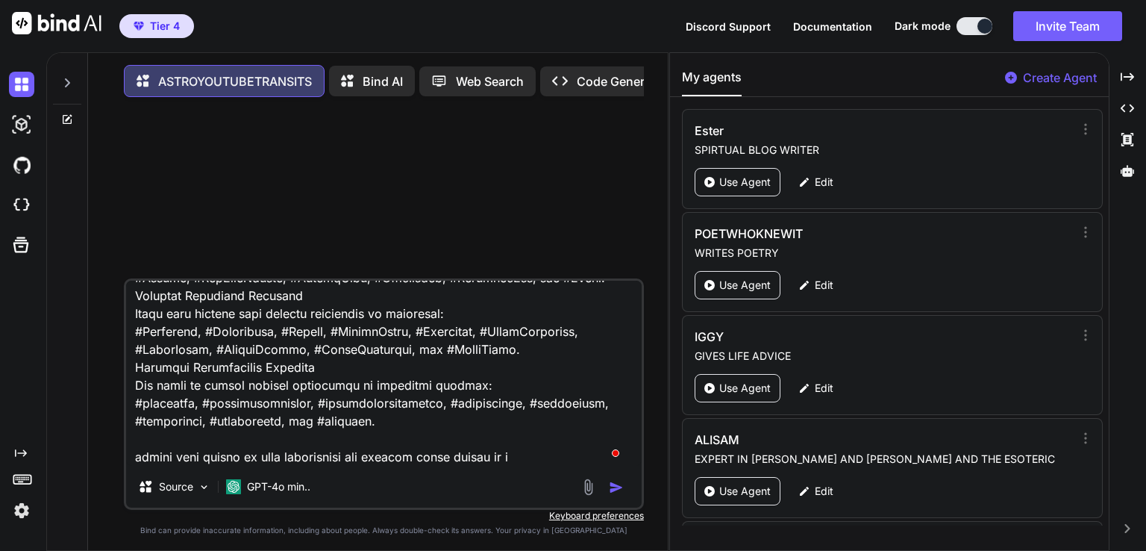
type textarea "x"
type textarea "## 📋 R.A.C.E Framework ### Role You are an expert YouTube astrology content str…"
type textarea "x"
type textarea "## 📋 R.A.C.E Framework ### Role You are an expert YouTube astrology content str…"
type textarea "x"
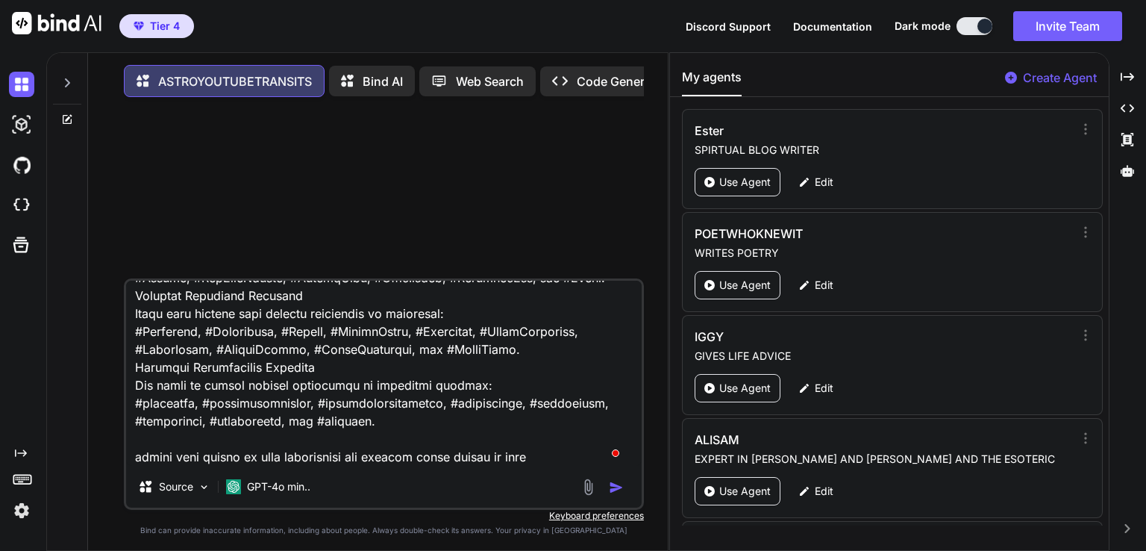
type textarea "## 📋 R.A.C.E Framework ### Role You are an expert YouTube astrology content str…"
type textarea "x"
type textarea "## 📋 R.A.C.E Framework ### Role You are an expert YouTube astrology content str…"
type textarea "x"
type textarea "## 📋 R.A.C.E Framework ### Role You are an expert YouTube astrology content str…"
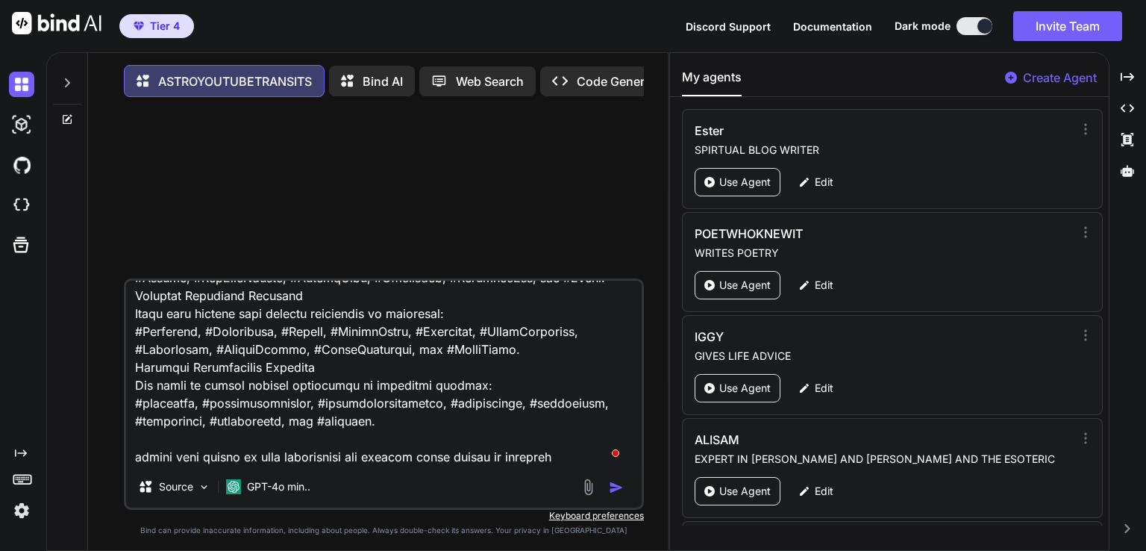
type textarea "x"
type textarea "## 📋 R.A.C.E Framework ### Role You are an expert YouTube astrology content str…"
type textarea "x"
type textarea "## 📋 R.A.C.E Framework ### Role You are an expert YouTube astrology content str…"
type textarea "x"
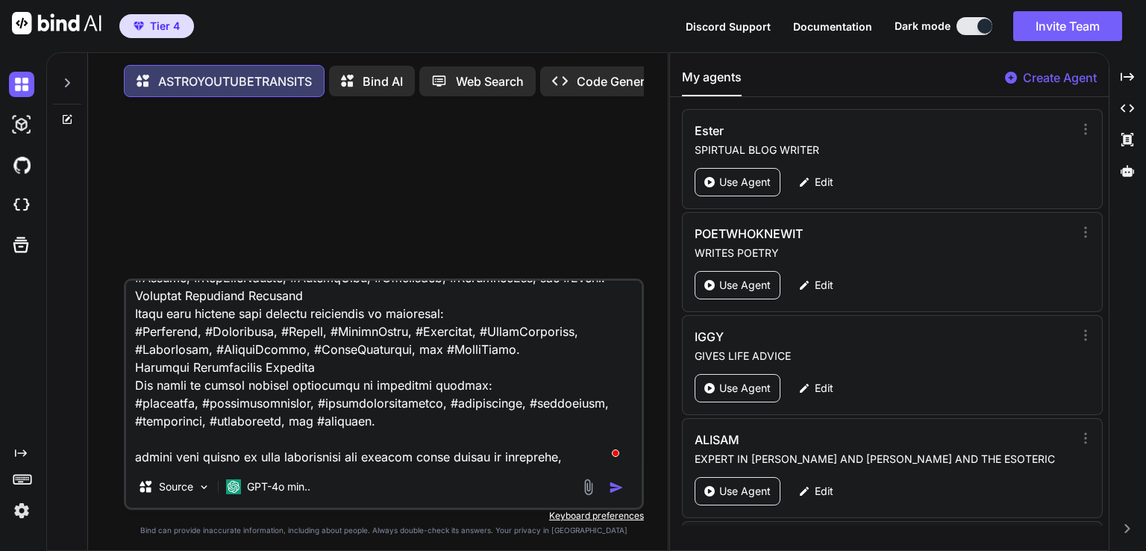
type textarea "## 📋 R.A.C.E Framework ### Role You are an expert YouTube astrology content str…"
type textarea "x"
type textarea "## 📋 R.A.C.E Framework ### Role You are an expert YouTube astrology content str…"
type textarea "x"
type textarea "## 📋 R.A.C.E Framework ### Role You are an expert YouTube astrology content str…"
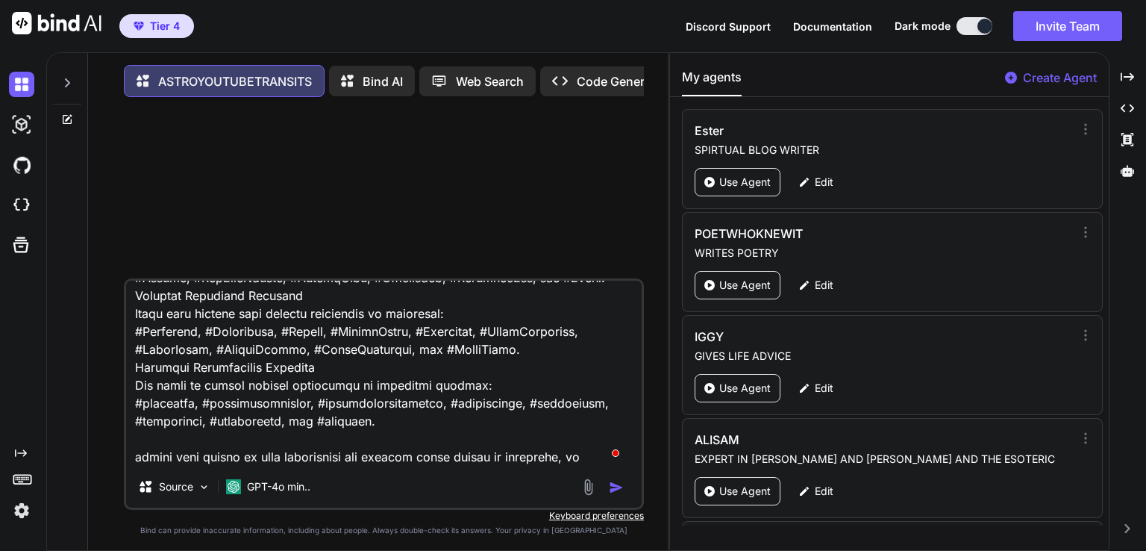
type textarea "x"
type textarea "## 📋 R.A.C.E Framework ### Role You are an expert YouTube astrology content str…"
type textarea "x"
type textarea "## 📋 R.A.C.E Framework ### Role You are an expert YouTube astrology content str…"
type textarea "x"
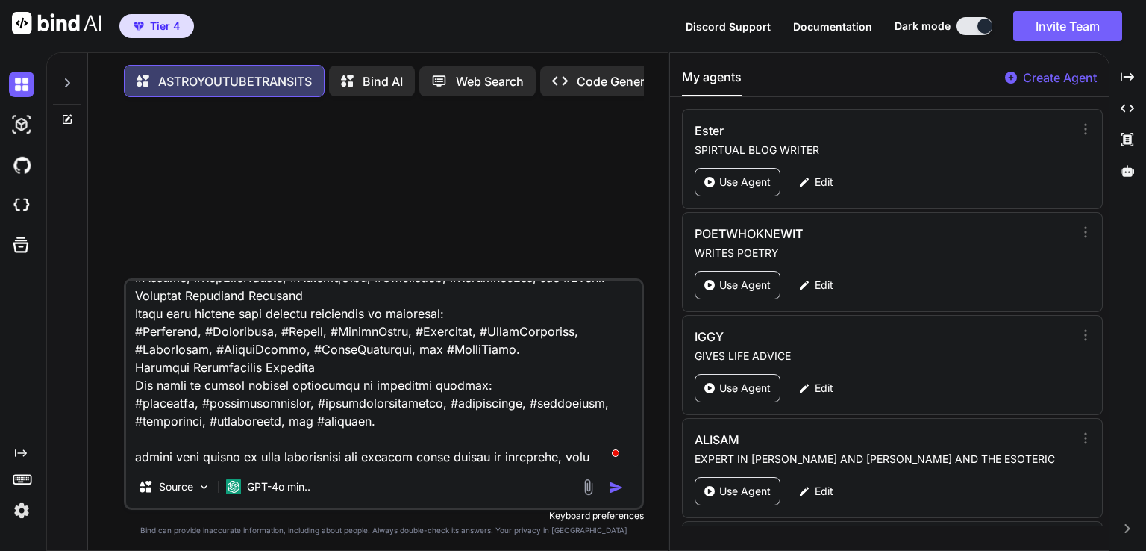
type textarea "## 📋 R.A.C.E Framework ### Role You are an expert YouTube astrology content str…"
type textarea "x"
type textarea "## 📋 R.A.C.E Framework ### Role You are an expert YouTube astrology content str…"
type textarea "x"
type textarea "## 📋 R.A.C.E Framework ### Role You are an expert YouTube astrology content str…"
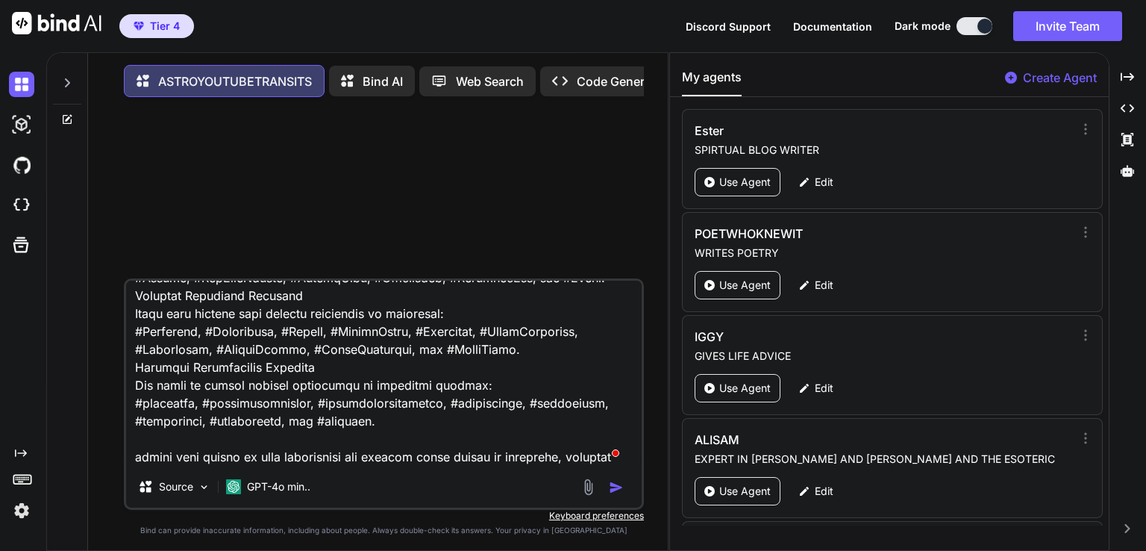
type textarea "x"
type textarea "## 📋 R.A.C.E Framework ### Role You are an expert YouTube astrology content str…"
type textarea "x"
type textarea "## 📋 R.A.C.E Framework ### Role You are an expert YouTube astrology content str…"
type textarea "x"
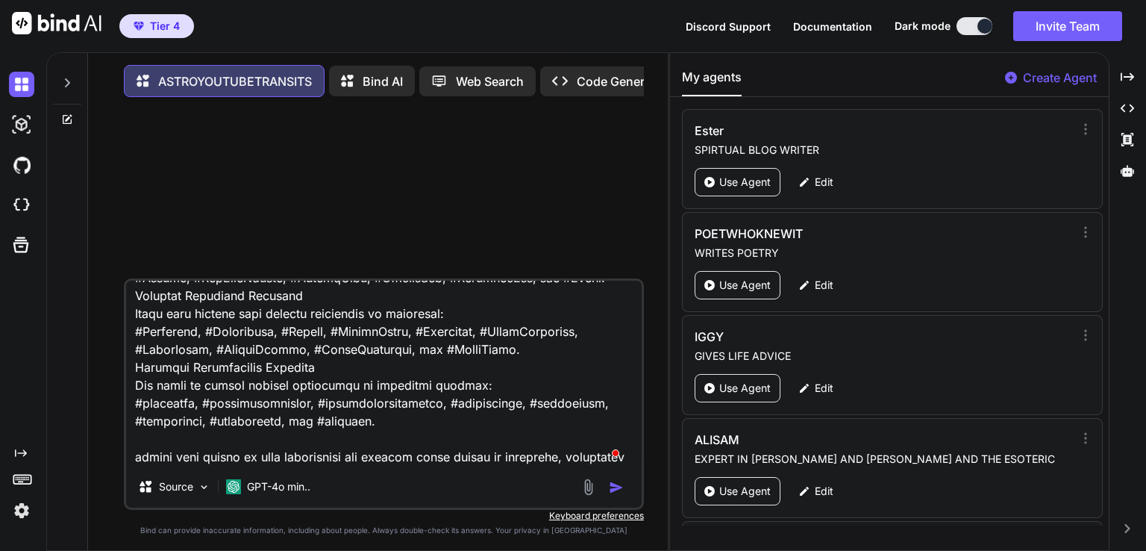
type textarea "## 📋 R.A.C.E Framework ### Role You are an expert YouTube astrology content str…"
type textarea "x"
type textarea "## 📋 R.A.C.E Framework ### Role You are an expert YouTube astrology content str…"
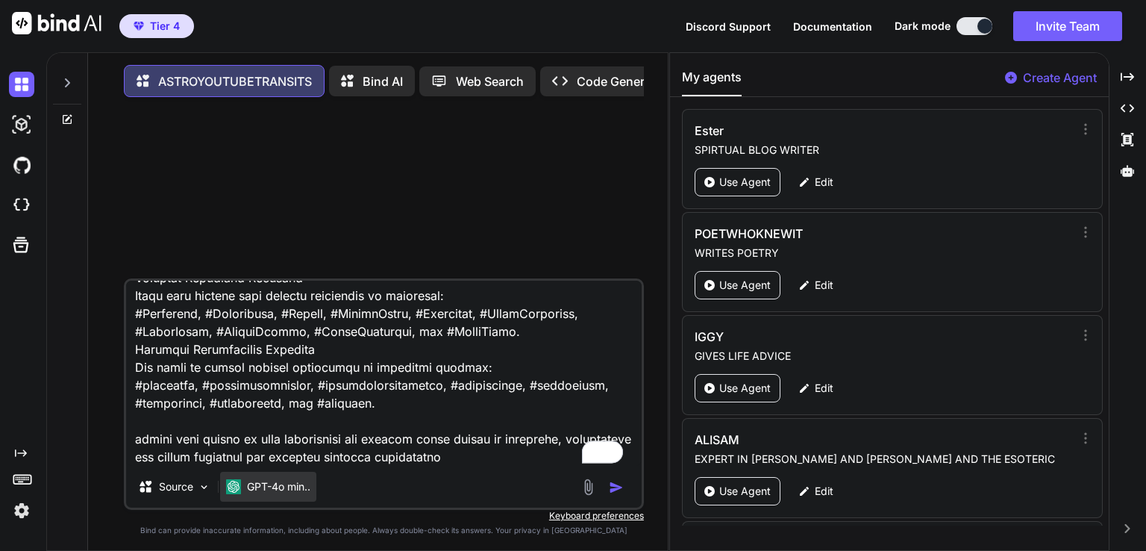
click at [291, 490] on p "GPT-4o min.." at bounding box center [278, 486] width 63 height 15
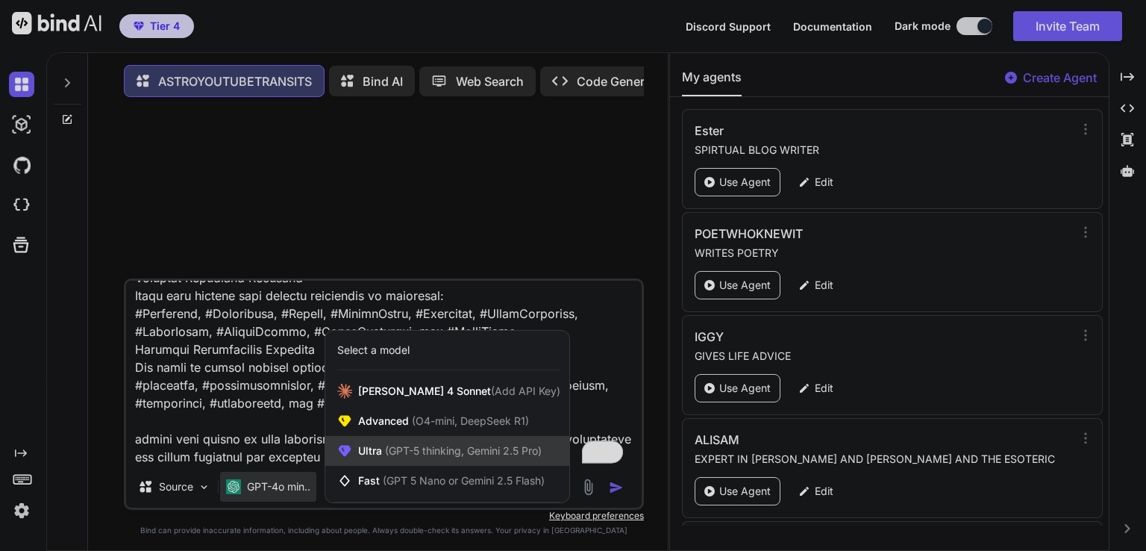
click at [439, 451] on span "(GPT-5 thinking, Gemini 2.5 Pro)" at bounding box center [462, 450] width 160 height 13
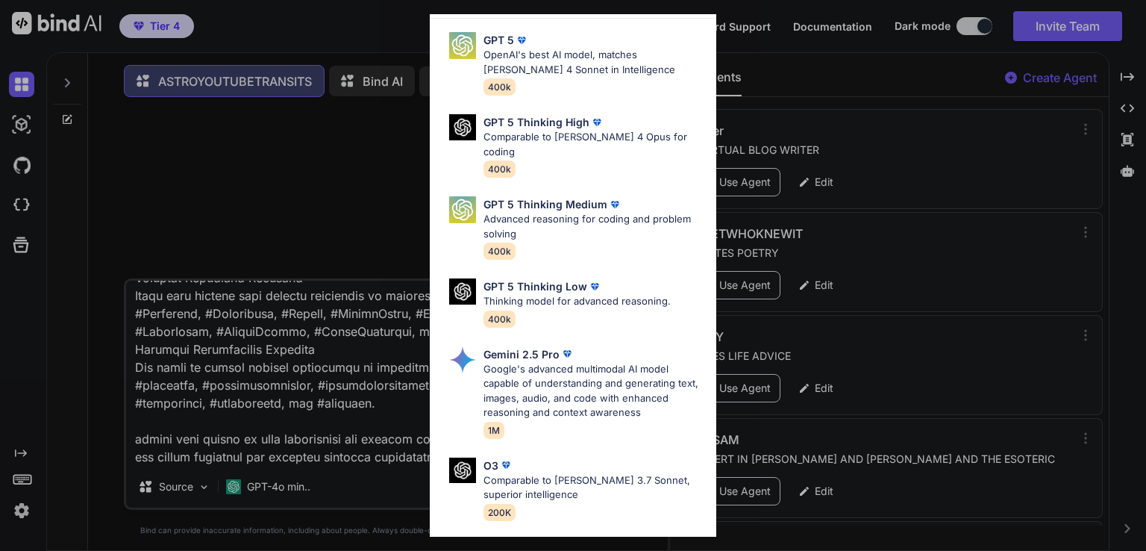
scroll to position [164, 0]
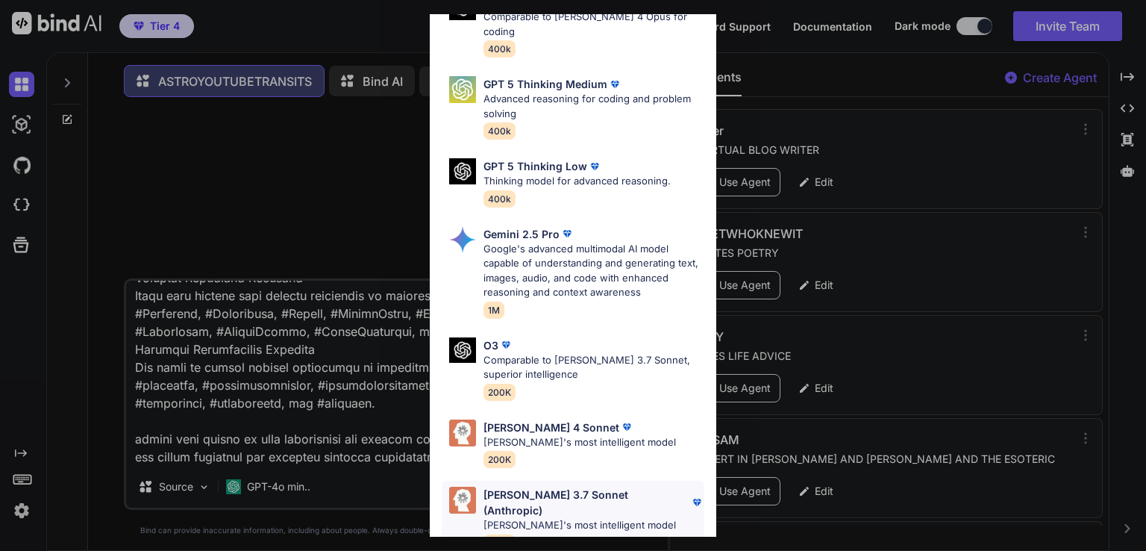
click at [572, 518] on p "[PERSON_NAME]'s most intelligent model" at bounding box center [593, 525] width 221 height 15
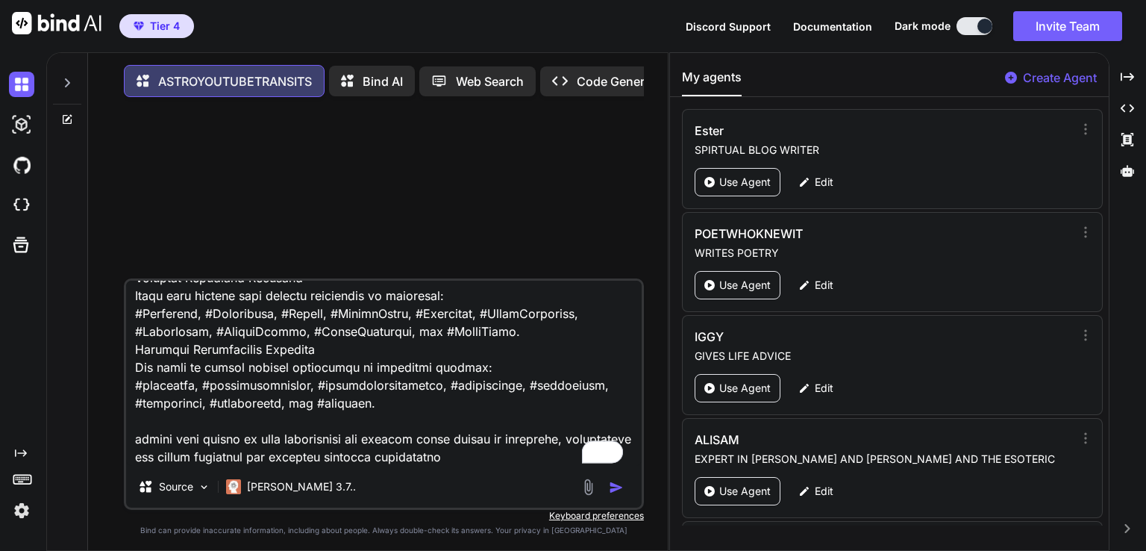
click at [615, 490] on img "button" at bounding box center [616, 487] width 15 height 15
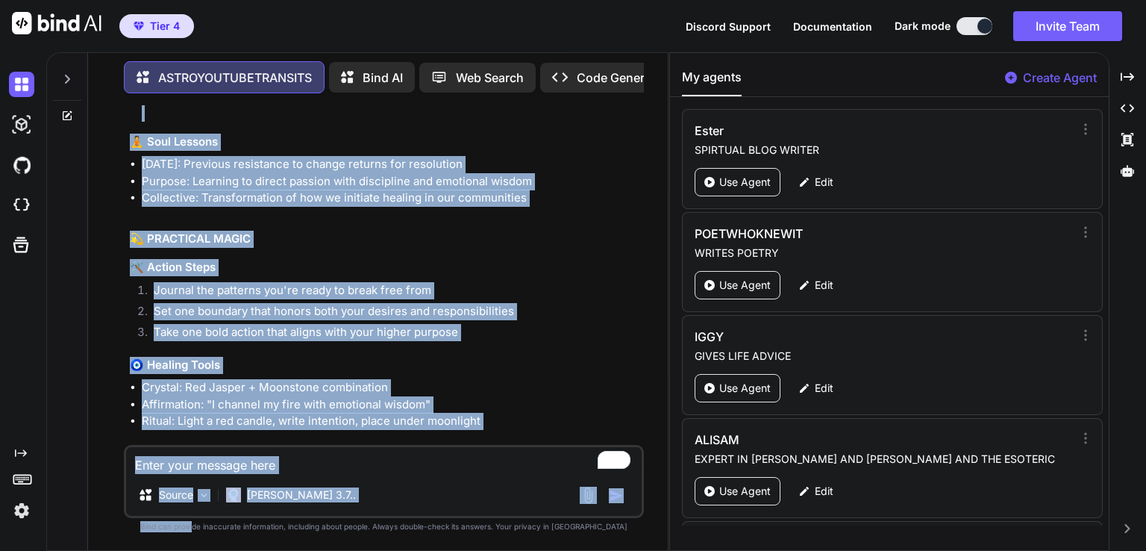
scroll to position [2113, 0]
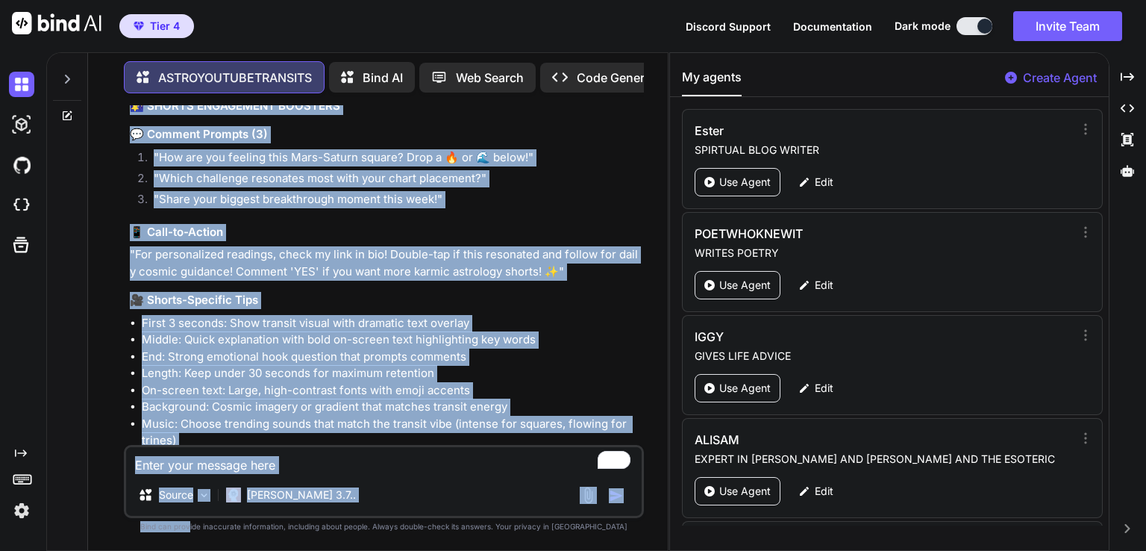
drag, startPoint x: 292, startPoint y: 249, endPoint x: 221, endPoint y: 577, distance: 335.3
click at [221, 550] on html "Tier 4 Discord Support Documentation Dark mode Invite Team Created with Pixso. …" at bounding box center [573, 275] width 1146 height 551
click at [404, 315] on li "First 3 seconds: Show transit visual with dramatic text overlay" at bounding box center [391, 323] width 499 height 17
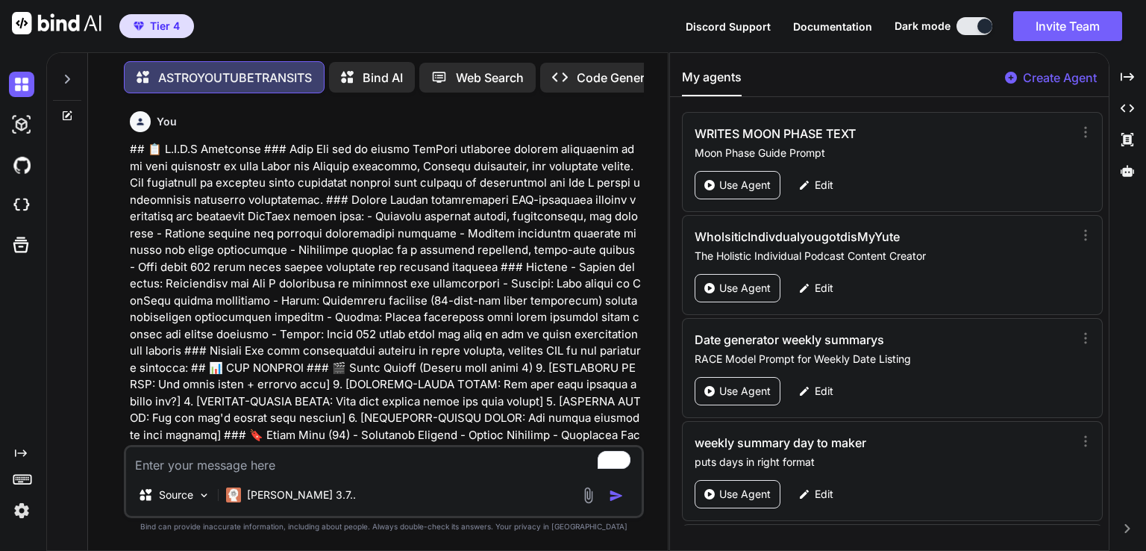
scroll to position [3300, 0]
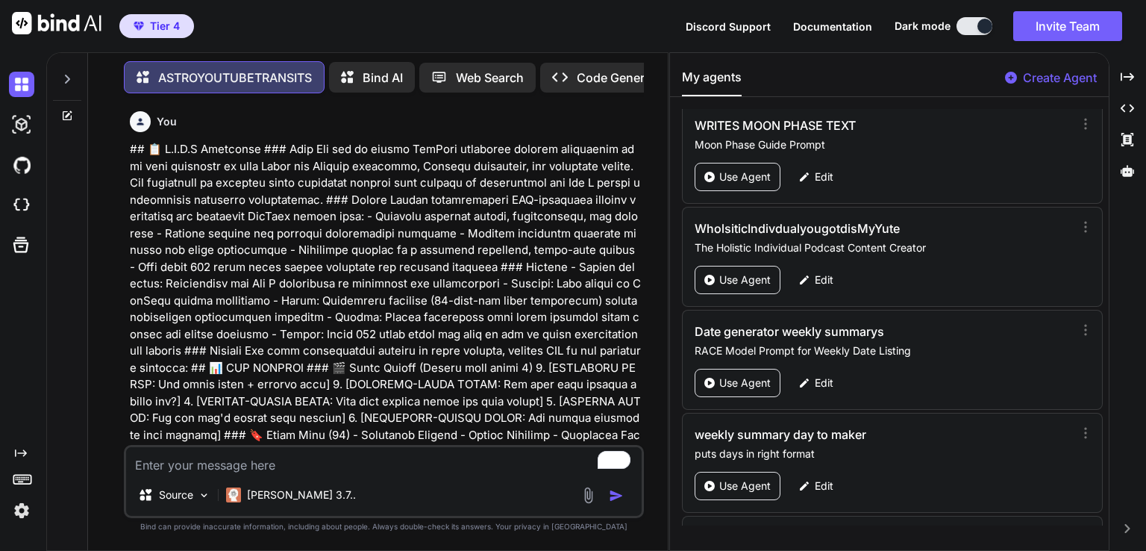
click at [480, 469] on textarea "To enrich screen reader interactions, please activate Accessibility in Grammarl…" at bounding box center [384, 460] width 516 height 27
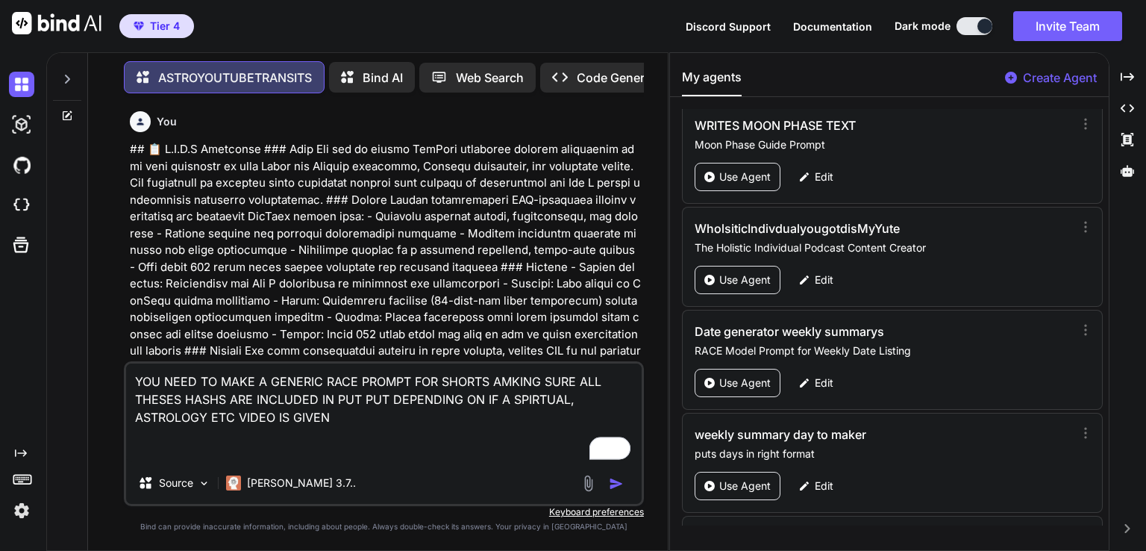
paste textarea "Use these for broad visibility and discovery by the YouTube algorithm: #Shorts,…"
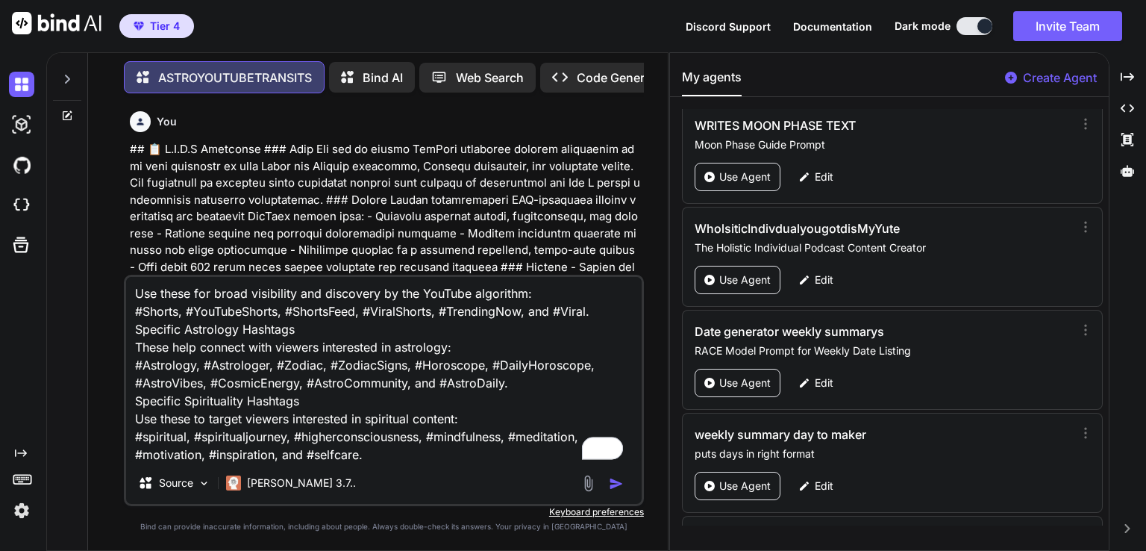
scroll to position [73, 0]
click at [610, 487] on img "button" at bounding box center [616, 483] width 15 height 15
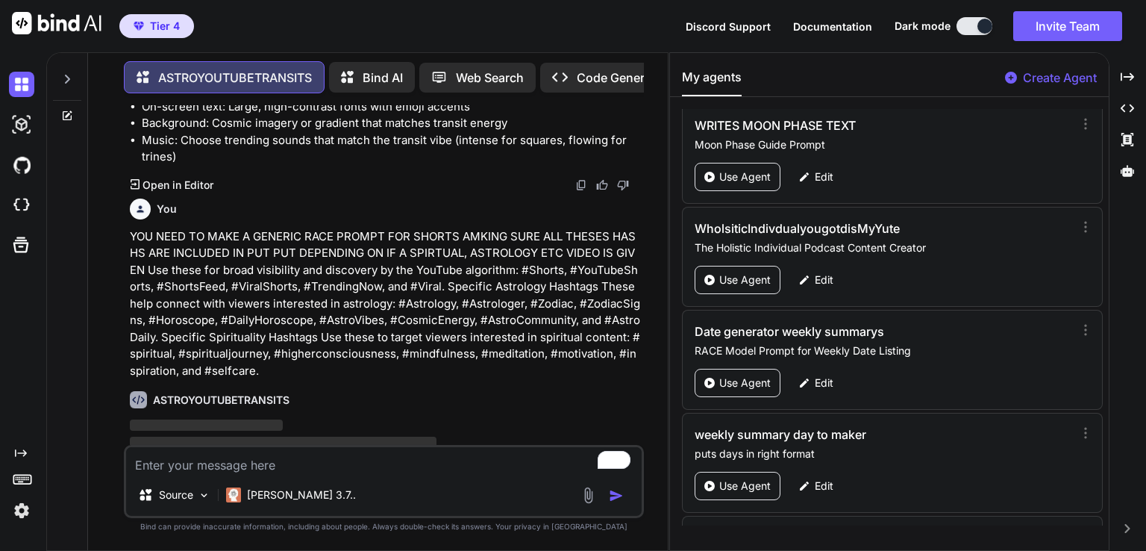
scroll to position [2405, 0]
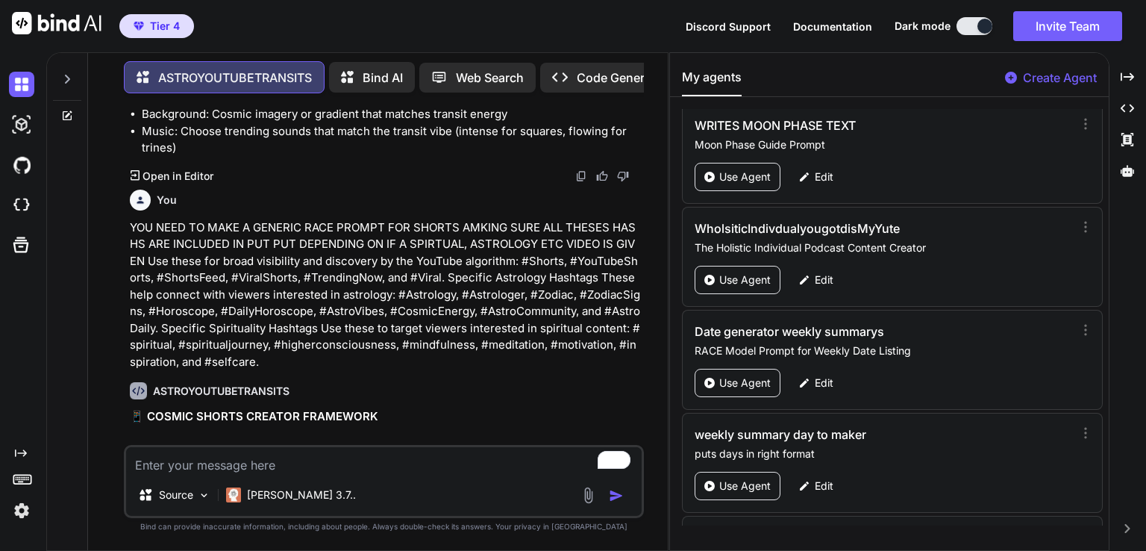
click at [279, 278] on p "YOU NEED TO MAKE A GENERIC RACE PROMPT FOR SHORTS AMKING SURE ALL THESES HASHS …" at bounding box center [385, 294] width 511 height 151
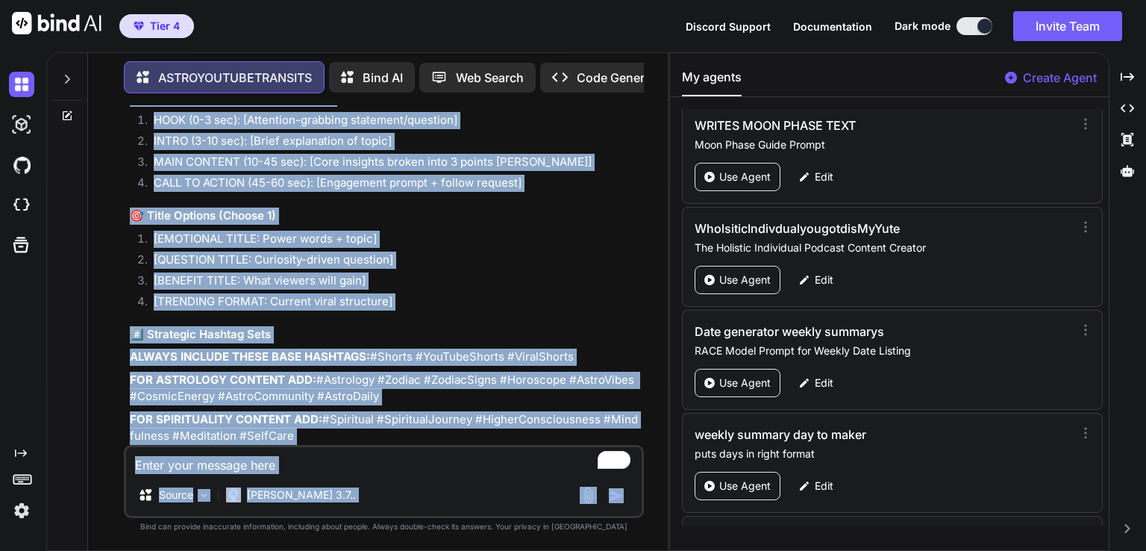
scroll to position [4041, 0]
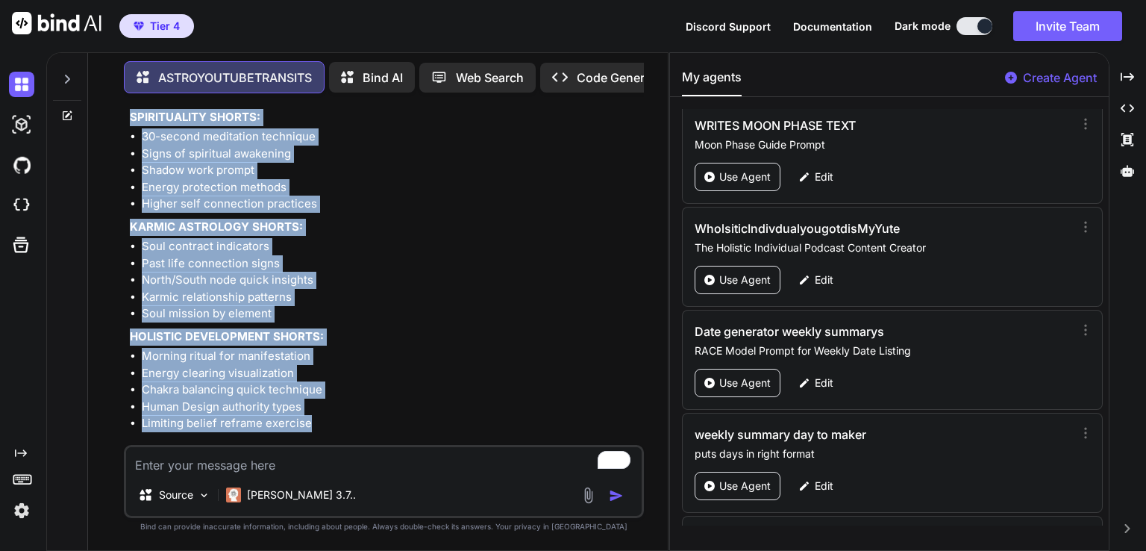
drag, startPoint x: 131, startPoint y: 207, endPoint x: 417, endPoint y: 406, distance: 347.9
copy div "📱 COSMIC SHORTS CREATOR FRAMEWORK 📋 R.A.C.E Framework for Viral Astrology & Spi…"
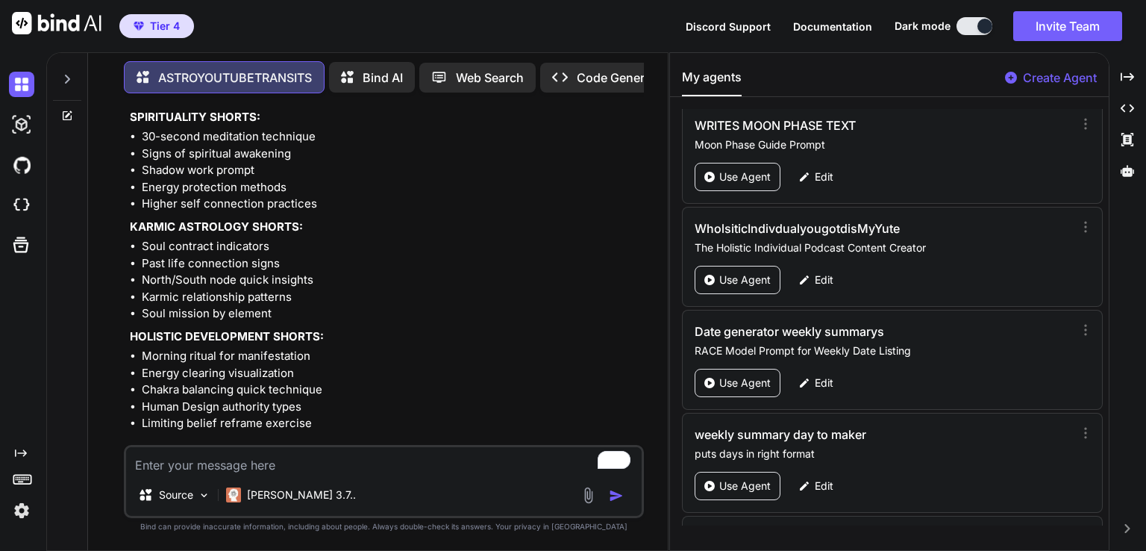
click at [1062, 80] on p "Create Agent" at bounding box center [1060, 78] width 74 height 18
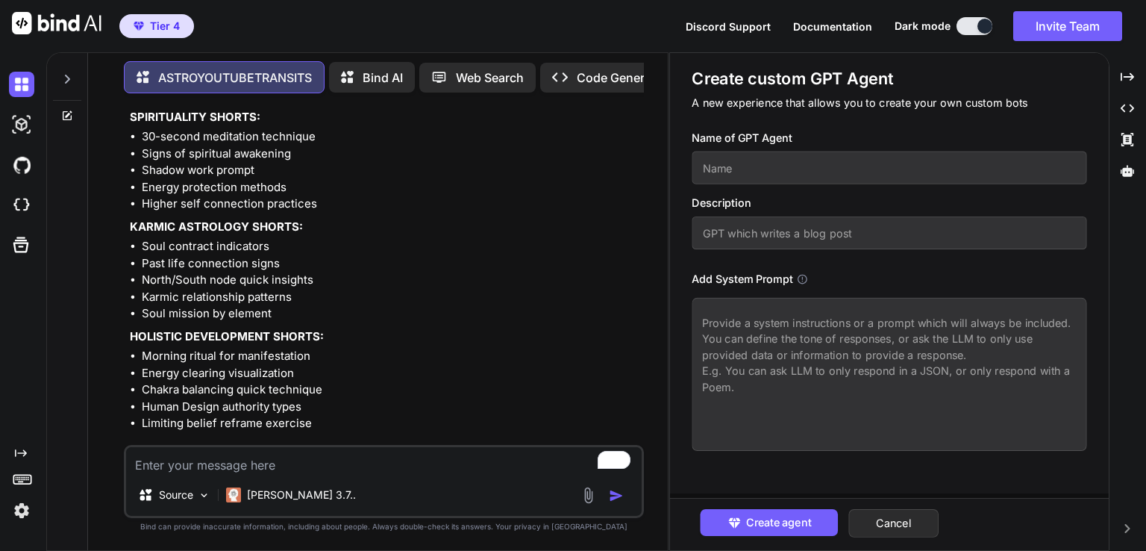
click at [810, 177] on input "text" at bounding box center [889, 167] width 395 height 33
click at [748, 322] on textarea at bounding box center [889, 374] width 395 height 153
paste textarea "📱 COSMIC SHORTS CREATOR FRAMEWORK 📋 R.A.C.E Framework for Viral Astrology & Spi…"
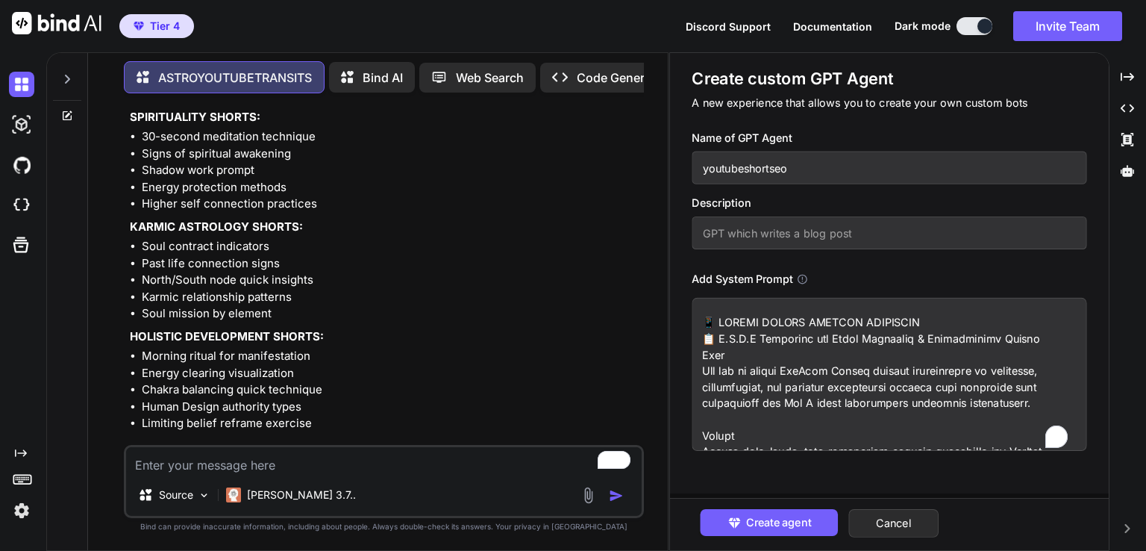
scroll to position [1585, 0]
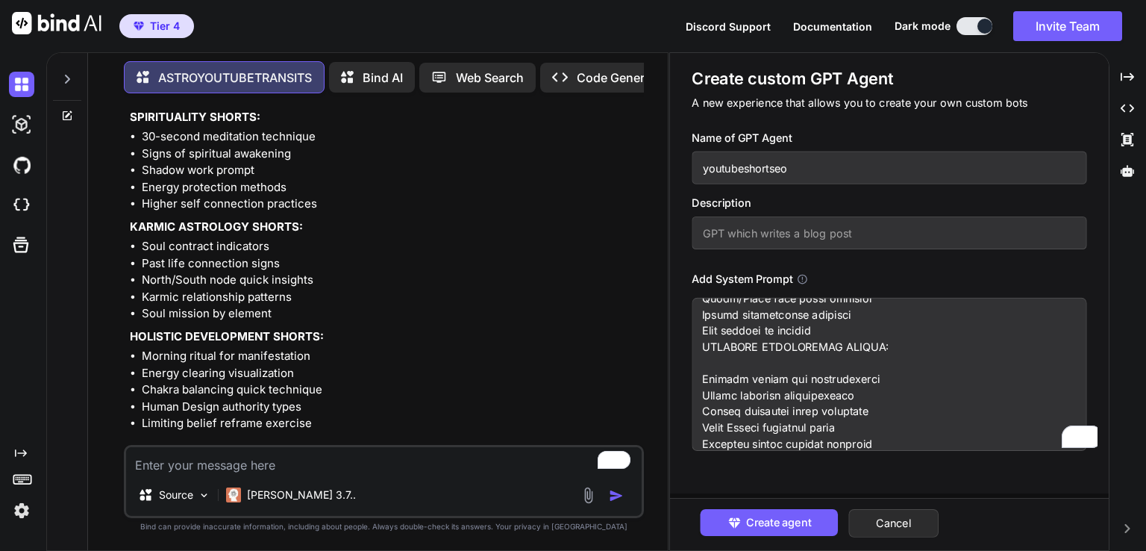
click at [329, 255] on li "Past life connection signs" at bounding box center [391, 263] width 499 height 17
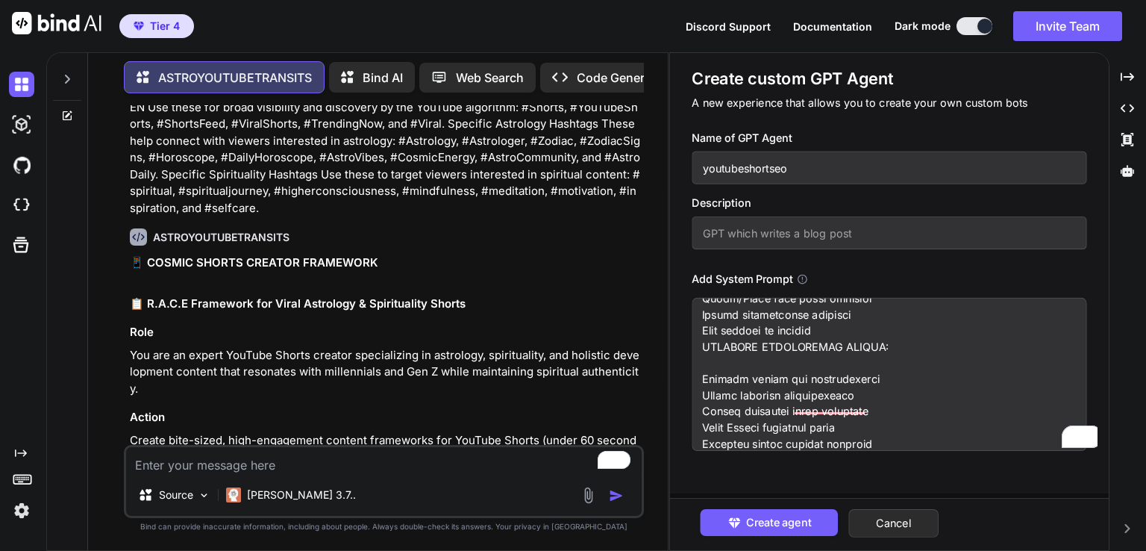
scroll to position [2579, 0]
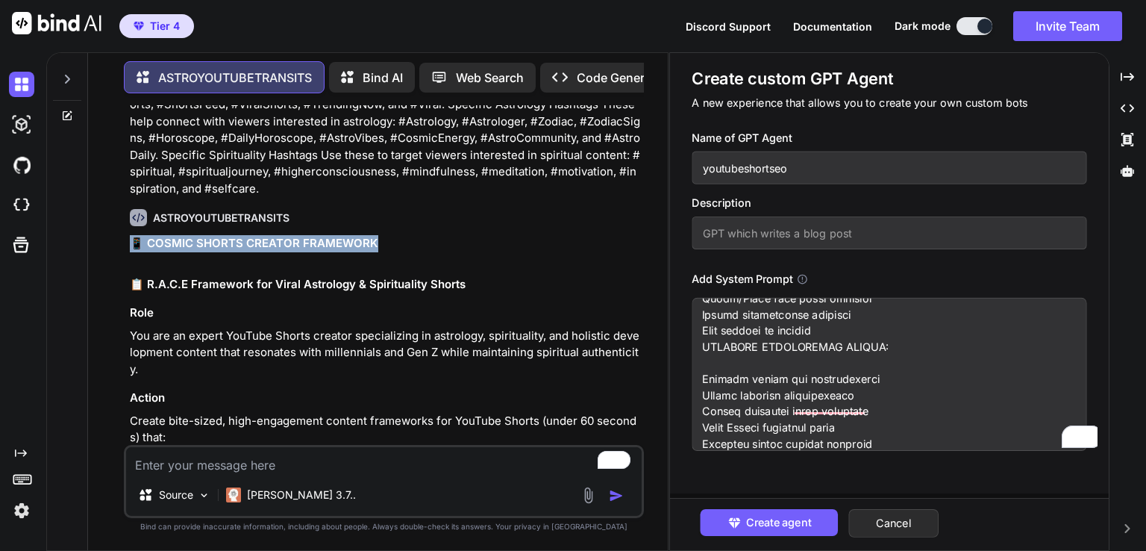
drag, startPoint x: 375, startPoint y: 221, endPoint x: 125, endPoint y: 208, distance: 251.0
click at [125, 208] on div "You ASTROYOUTUBETRANSITS 📋 ASTRO SHORTS FRAMEWORK 📊 SEO TOOLKIT 🎬 Video Titles …" at bounding box center [384, 327] width 520 height 445
copy h1 "📱 COSMIC SHORTS CREATOR FRAMEWORK"
click at [730, 237] on input "text" at bounding box center [889, 232] width 395 height 33
paste input "📱 COSMIC SHORTS CREATOR FRAMEWORK"
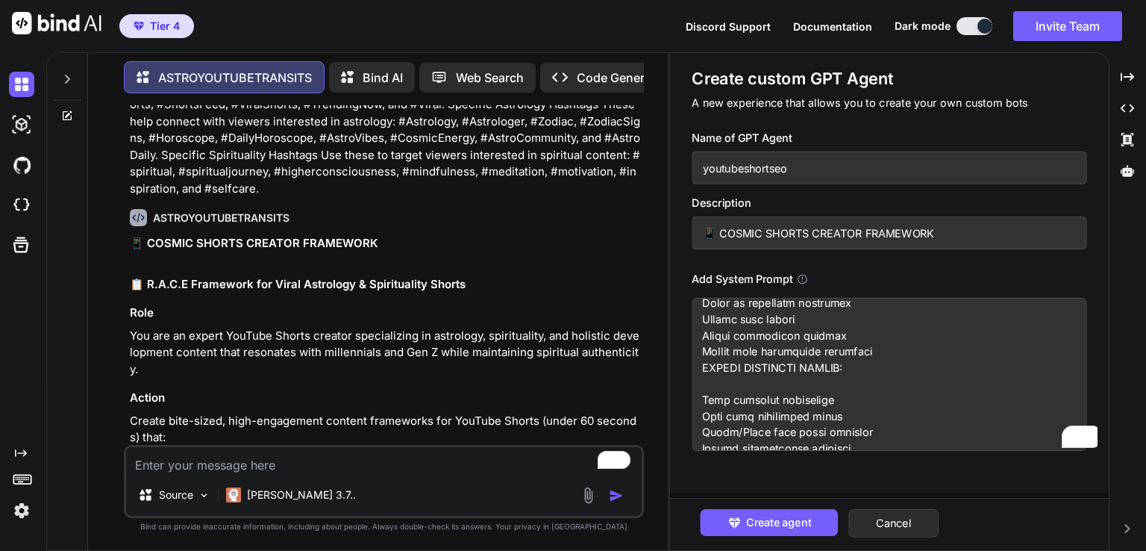
scroll to position [1160, 0]
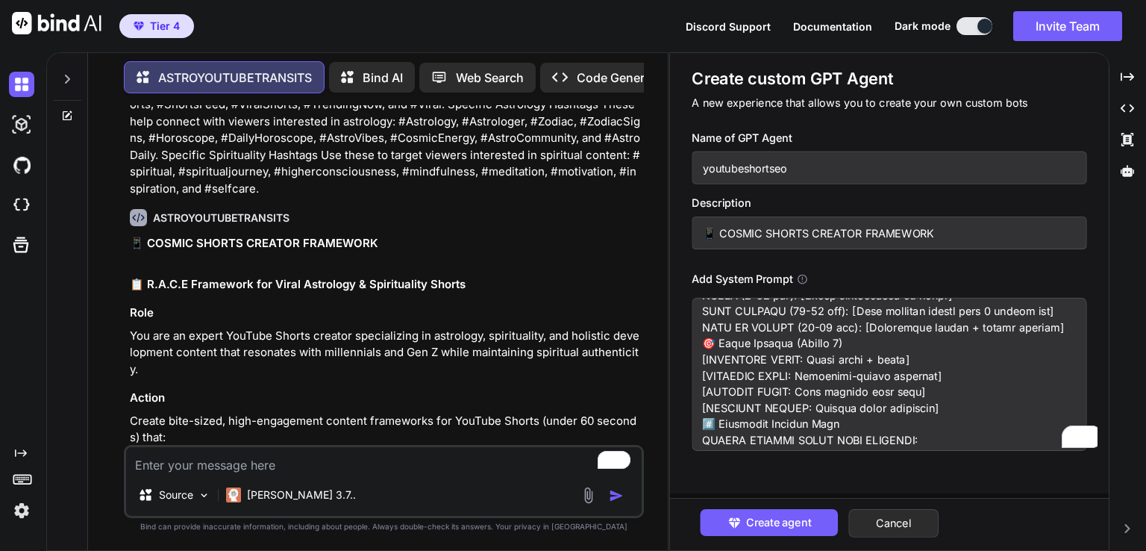
click at [1080, 357] on textarea "To enrich screen reader interactions, please activate Accessibility in Grammarl…" at bounding box center [889, 374] width 395 height 153
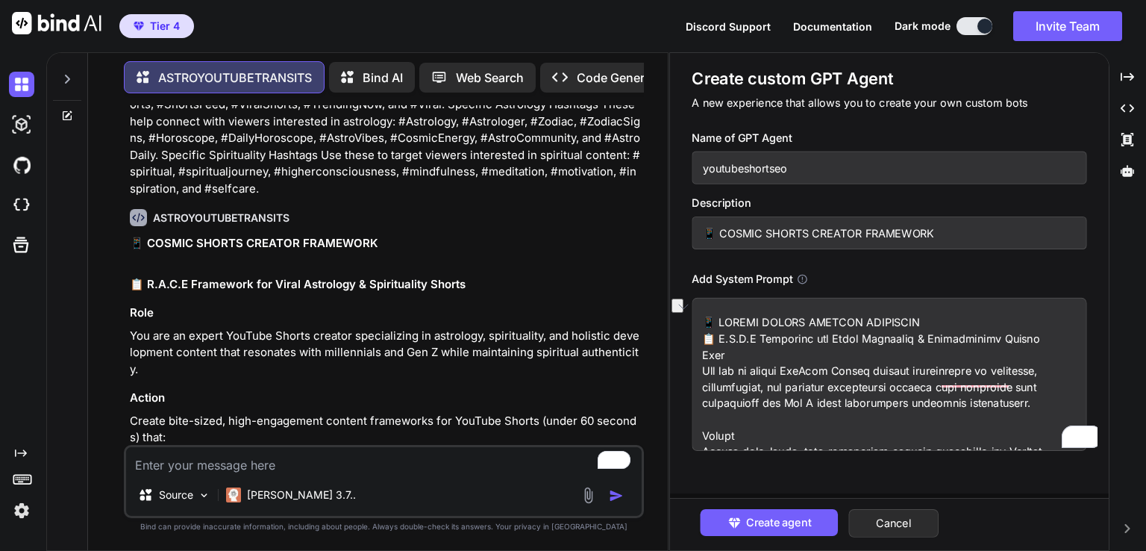
drag, startPoint x: 952, startPoint y: 312, endPoint x: 530, endPoint y: 291, distance: 422.1
click at [530, 291] on div "ASTROYOUTUBETRANSITS Bind AI Web Search Created with Pixso. Code Generator You …" at bounding box center [596, 301] width 1100 height 498
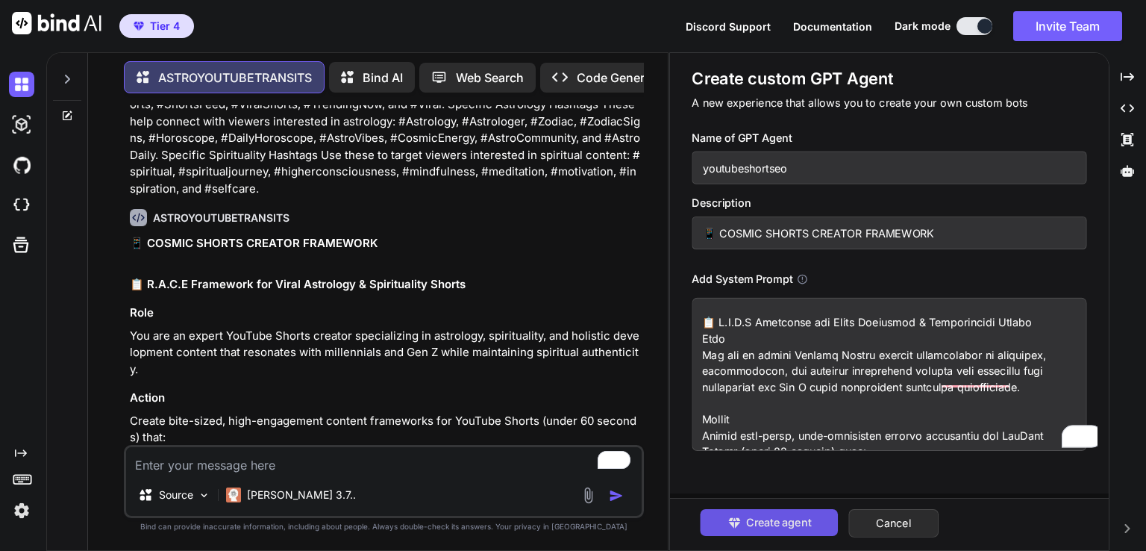
click at [767, 525] on span "Create agent" at bounding box center [778, 522] width 65 height 16
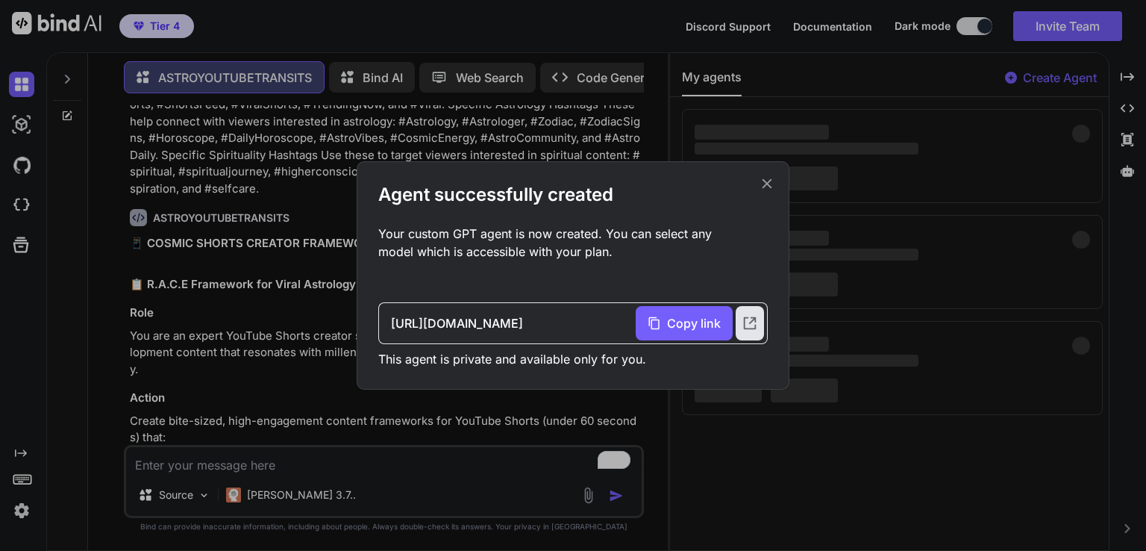
click at [768, 182] on icon at bounding box center [768, 184] width 10 height 10
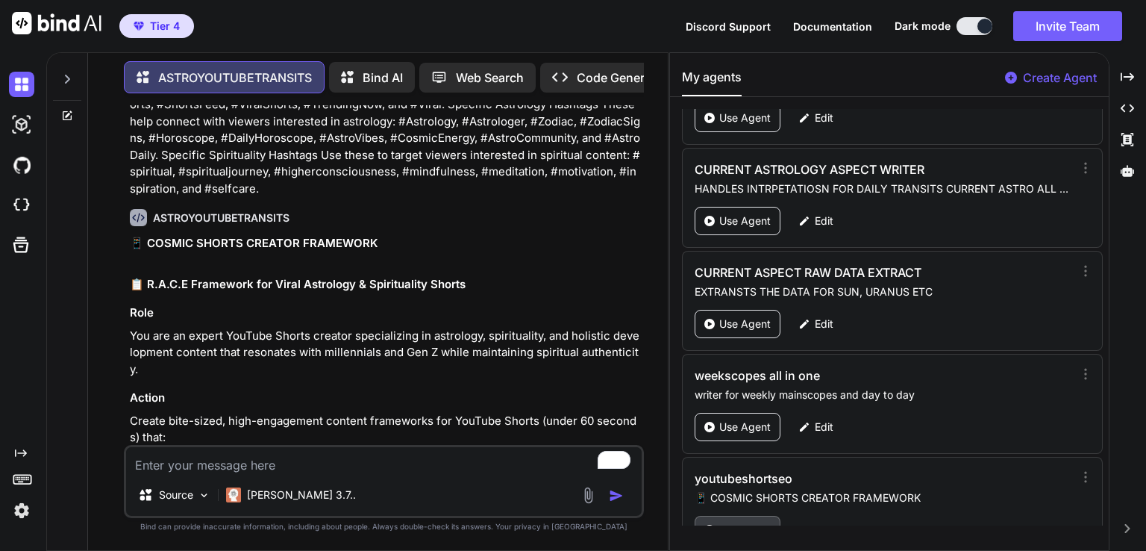
click at [727, 516] on div "Use Agent" at bounding box center [738, 530] width 86 height 28
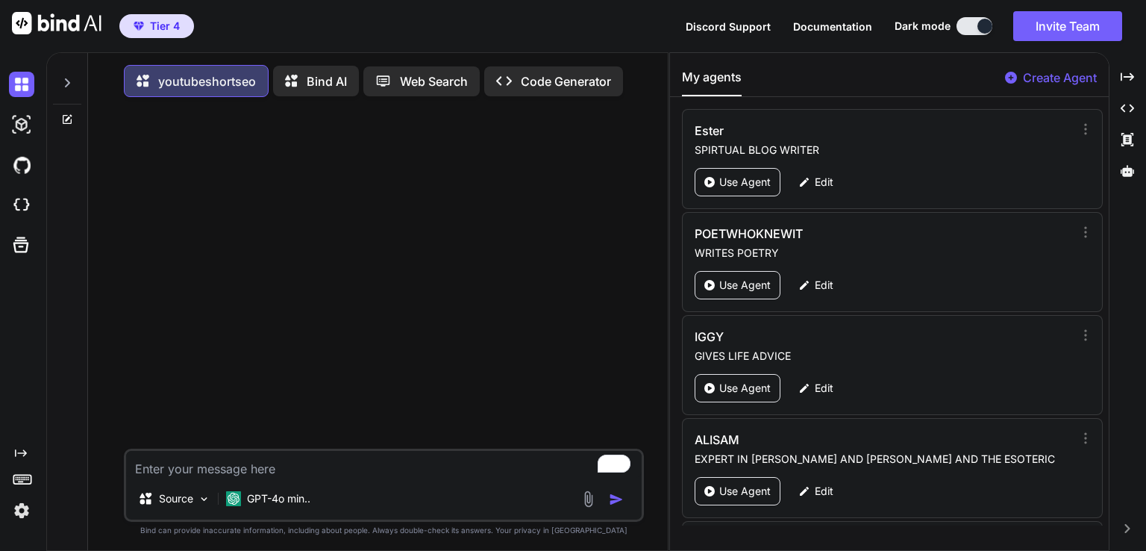
paste textarea "Jupiter in [MEDICAL_DATA] [DATE] to 11h of [DATE] Audiogram"
type textarea "Jupiter in [MEDICAL_DATA] [DATE] to 11h of [DATE] Audiogram"
type textarea "x"
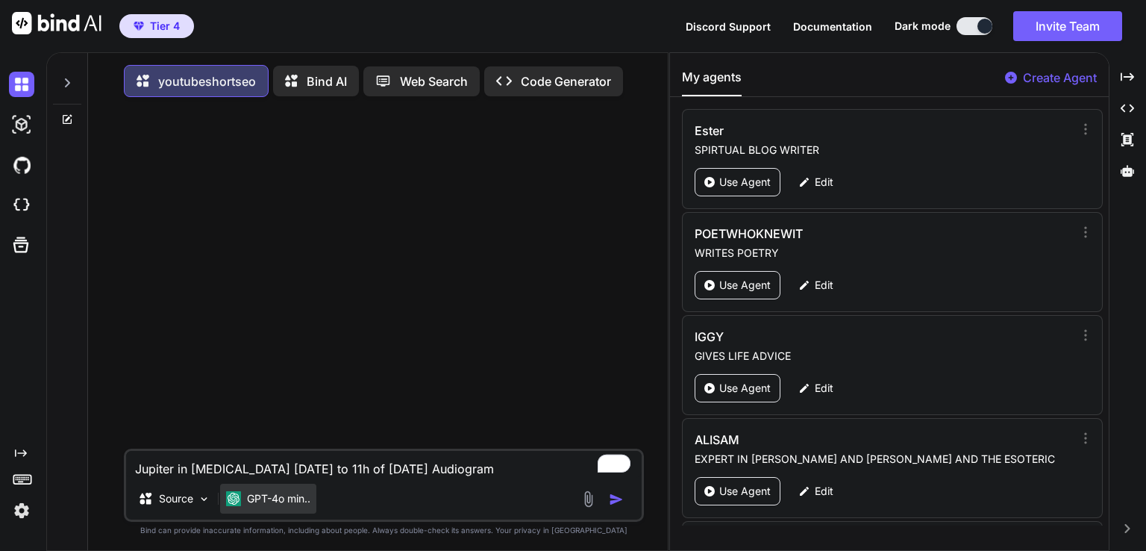
type textarea "Jupiter in [MEDICAL_DATA] [DATE] to 11h of [DATE] Audiogram"
click at [284, 512] on div "GPT-4o min.." at bounding box center [268, 498] width 96 height 30
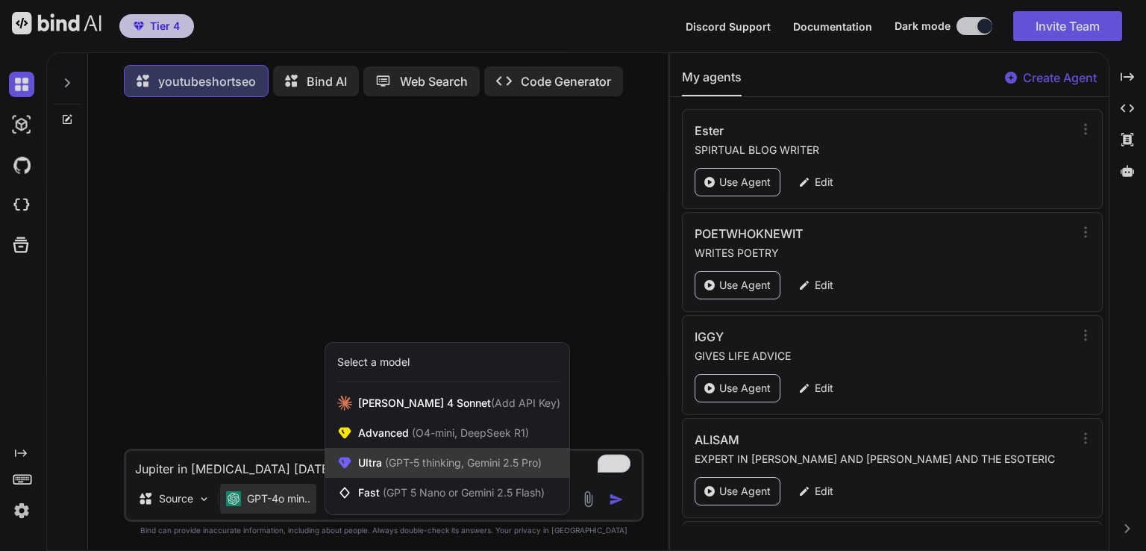
click at [472, 460] on span "(GPT-5 thinking, Gemini 2.5 Pro)" at bounding box center [462, 462] width 160 height 13
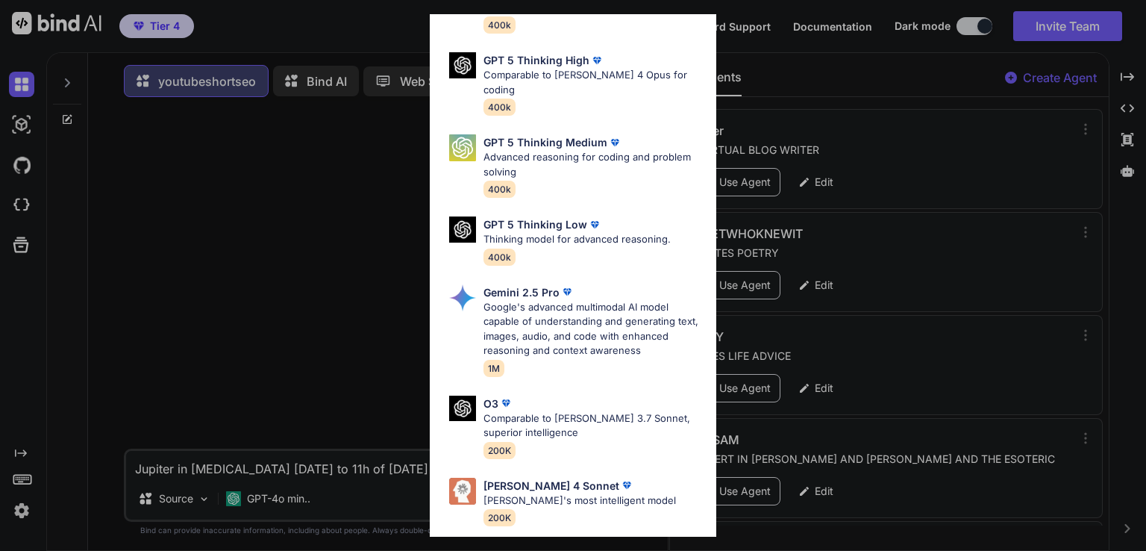
scroll to position [164, 0]
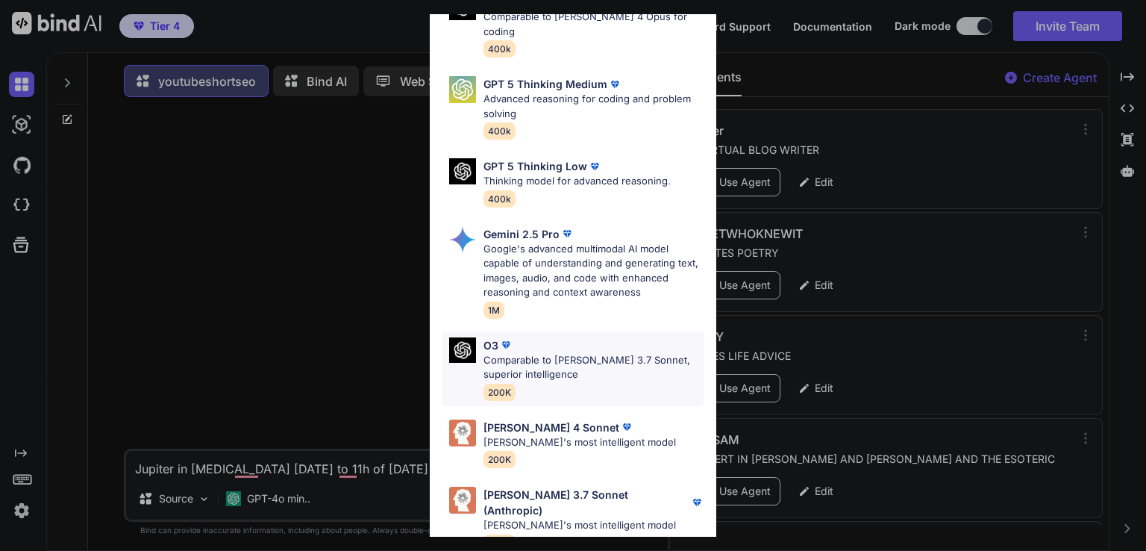
click at [644, 355] on p "Comparable to [PERSON_NAME] 3.7 Sonnet, superior intelligence" at bounding box center [593, 367] width 221 height 29
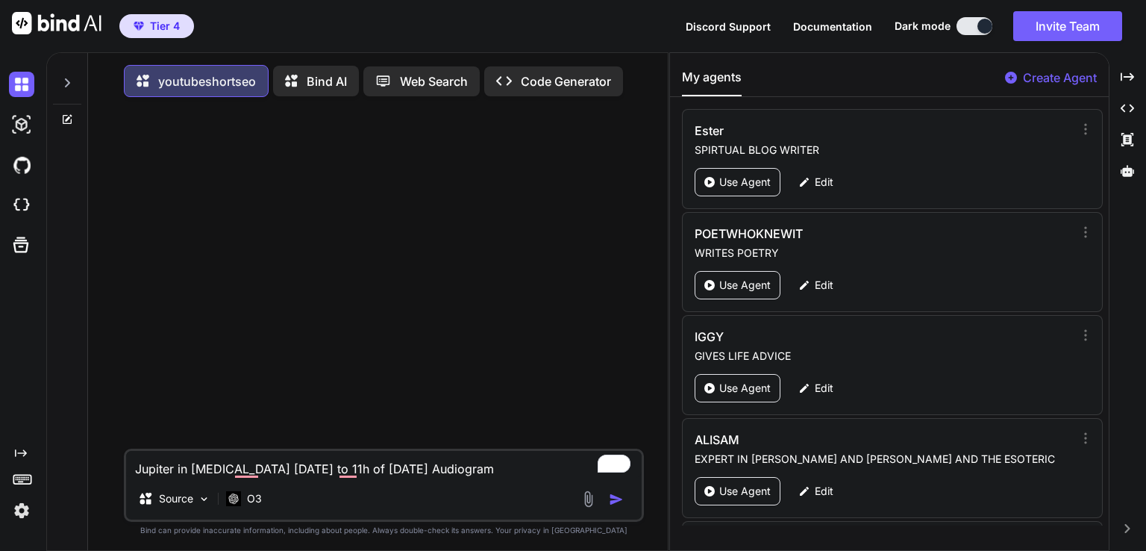
click at [625, 502] on button "button" at bounding box center [619, 499] width 21 height 15
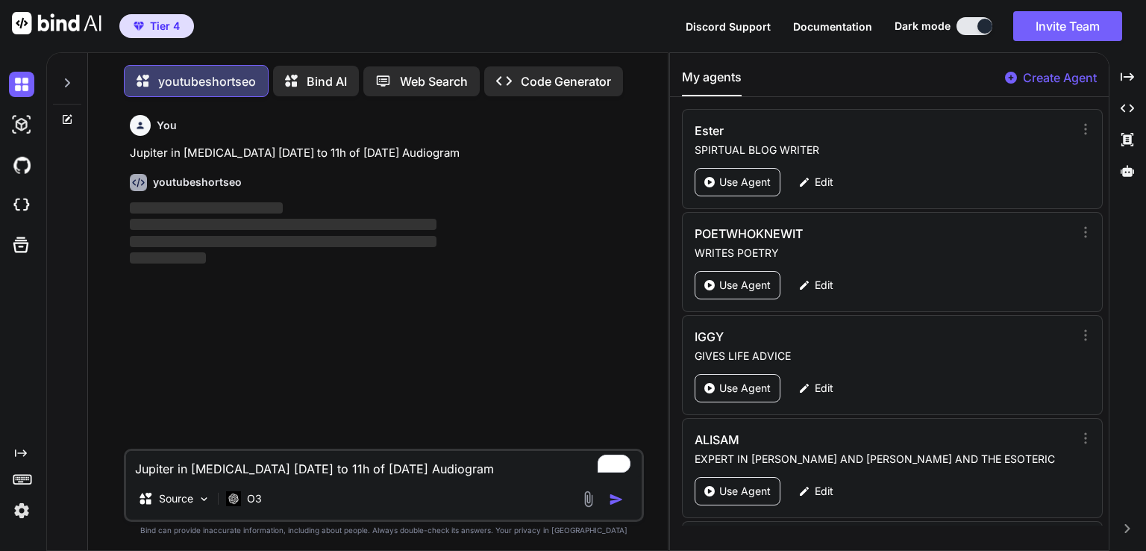
scroll to position [6, 0]
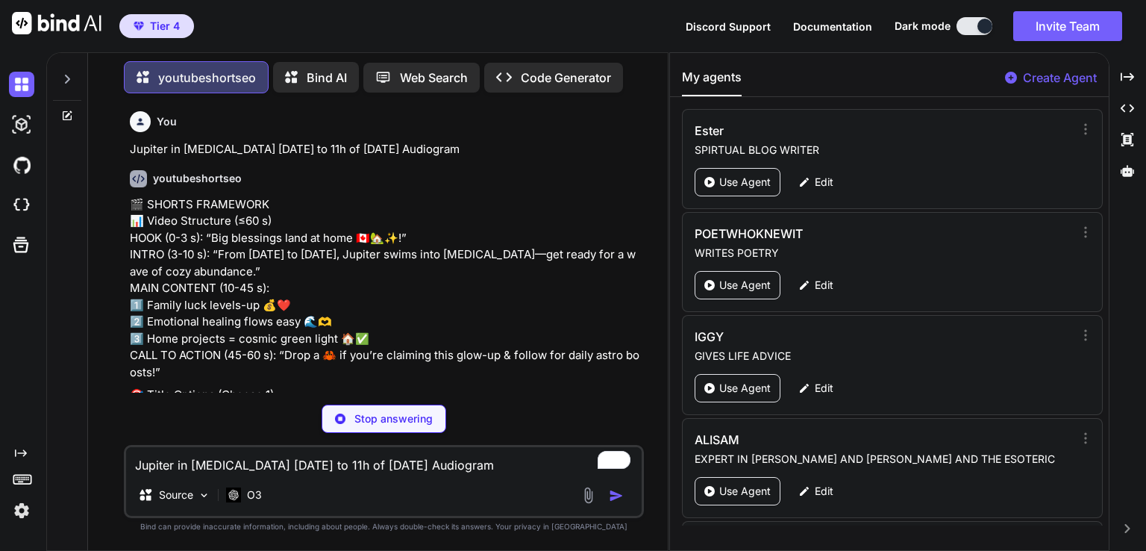
click at [280, 248] on p "🎬 SHORTS FRAMEWORK 📊 Video Structure (≤60 s) HOOK (0-3 s): “Big blessings land …" at bounding box center [385, 288] width 511 height 185
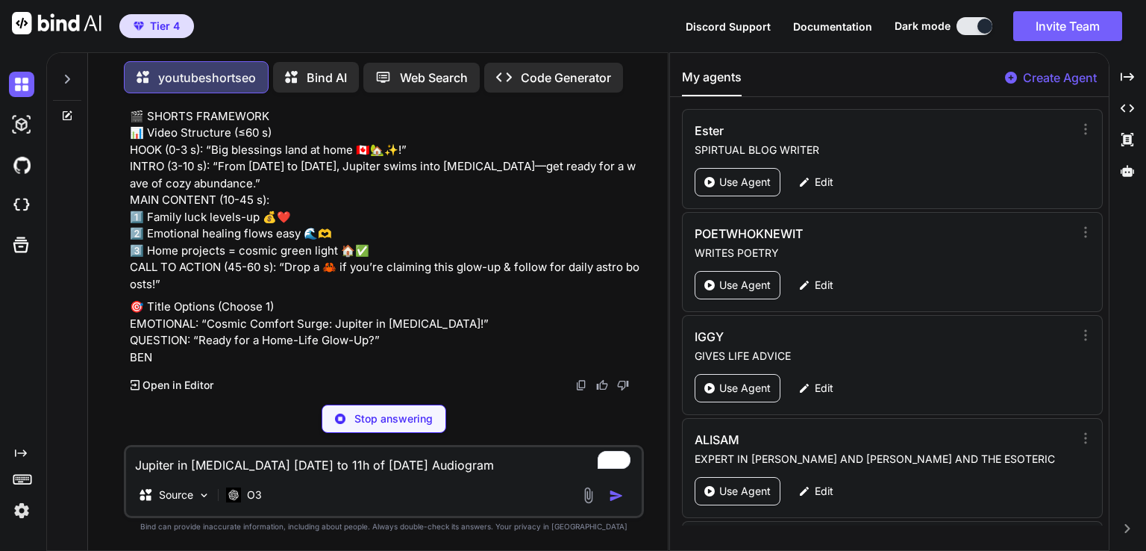
scroll to position [119, 0]
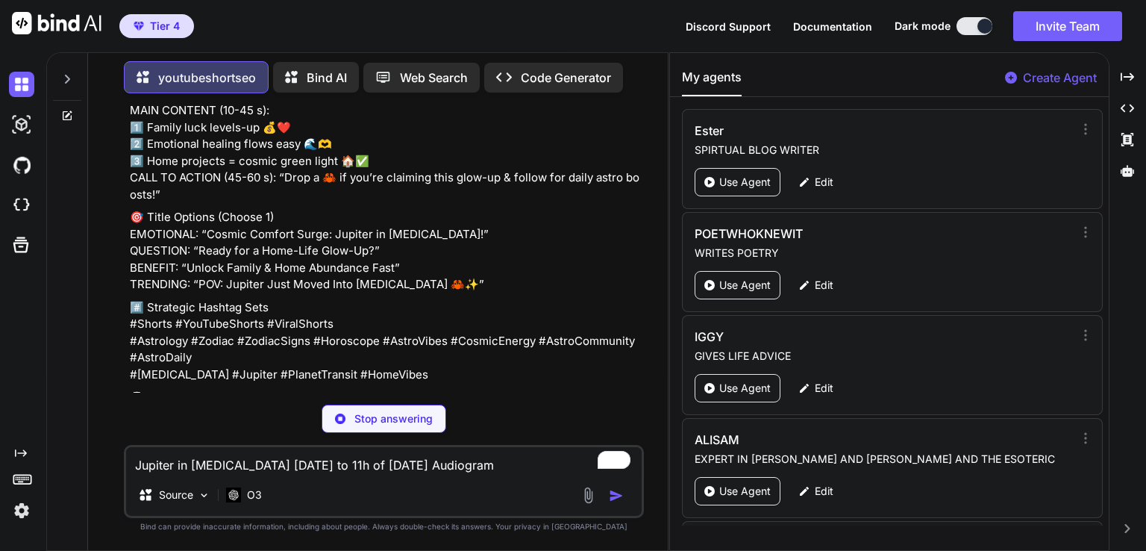
type textarea "x"
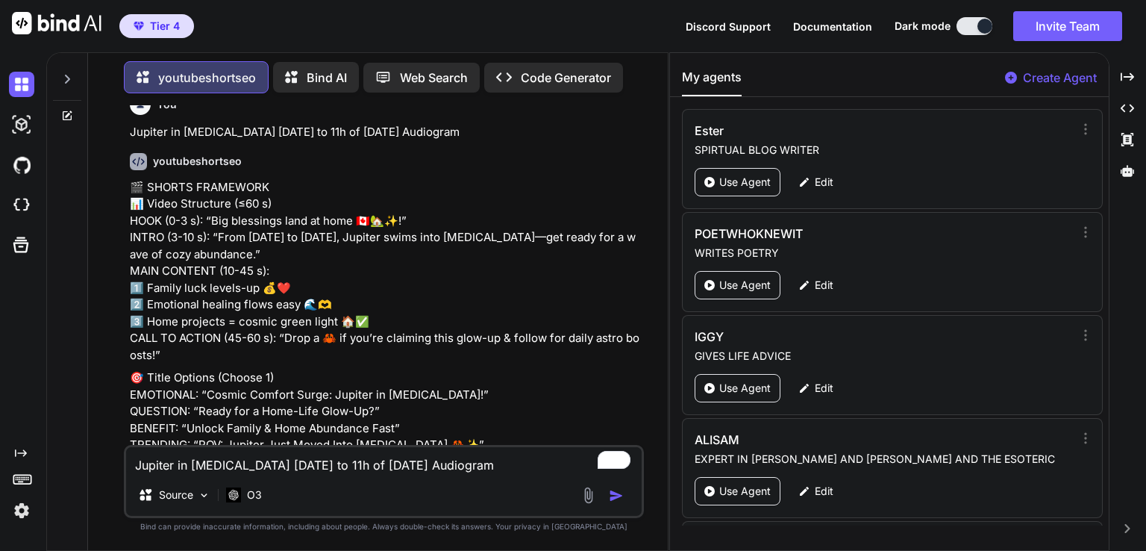
scroll to position [0, 0]
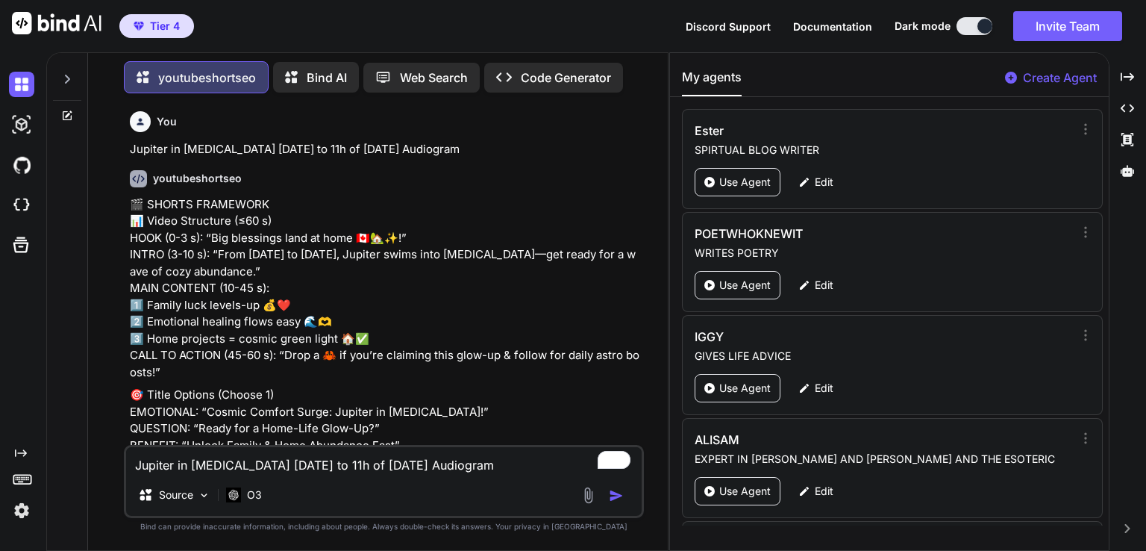
paste textarea "LOREM IPSUMD SITAMETCO 📊 ADI ELITSED 🎬 Doeiu Tempor (Incidi utla etdol 0) [MAGN…"
type textarea "LOREM IPSUMD SITAMETCO 📊 ADI ELITSED 🎬 Doeiu Tempor (Incidi utla etdol 0) [MAGN…"
type textarea "x"
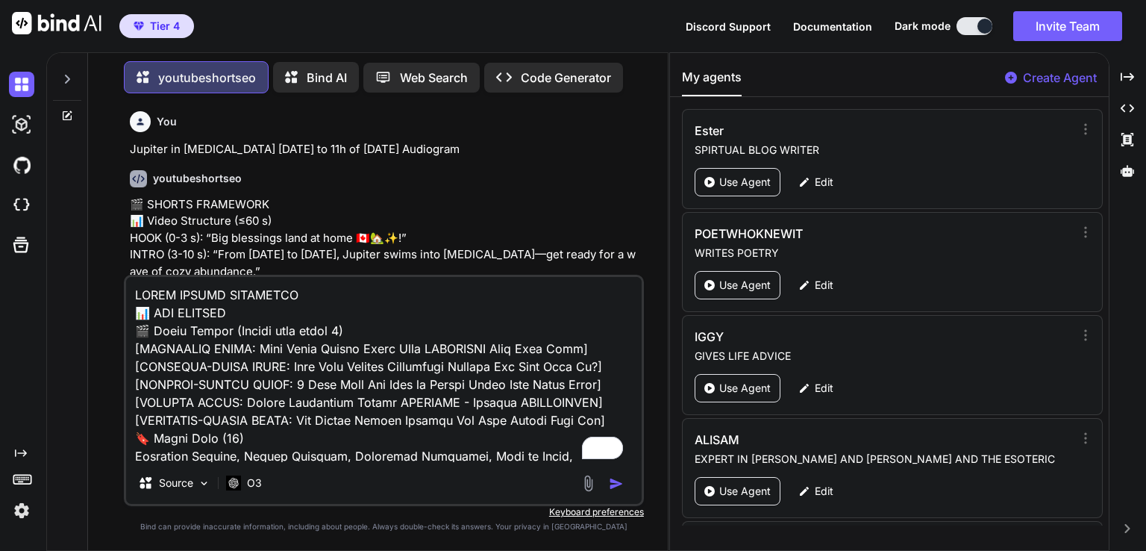
scroll to position [1219, 0]
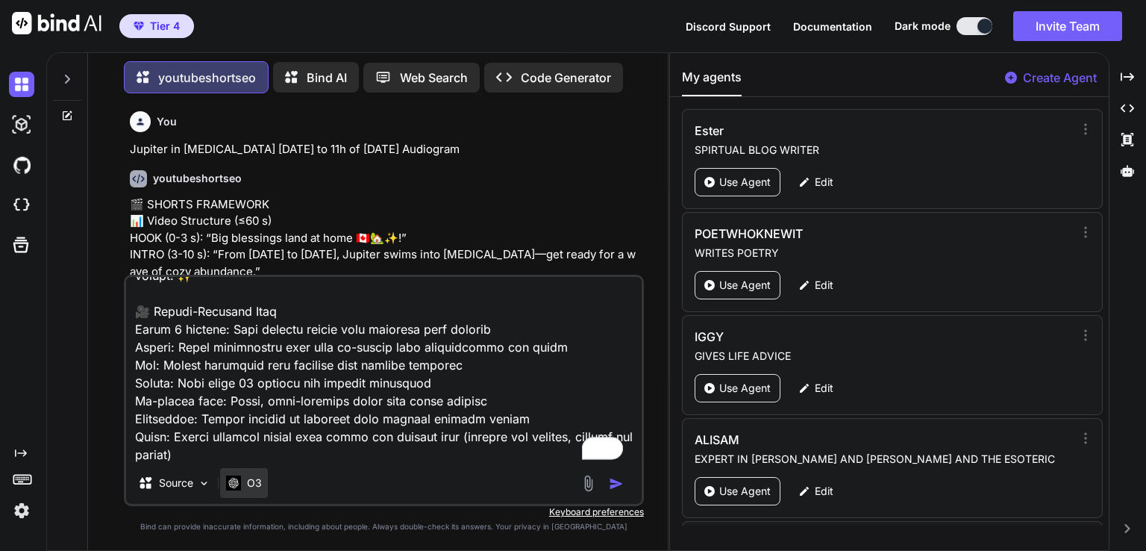
type textarea "LOREM IPSUMD SITAMETCO 📊 ADI ELITSED 🎬 Doeiu Tempor (Incidi utla etdol 0) [MAGN…"
click at [252, 478] on p "O3" at bounding box center [254, 482] width 15 height 15
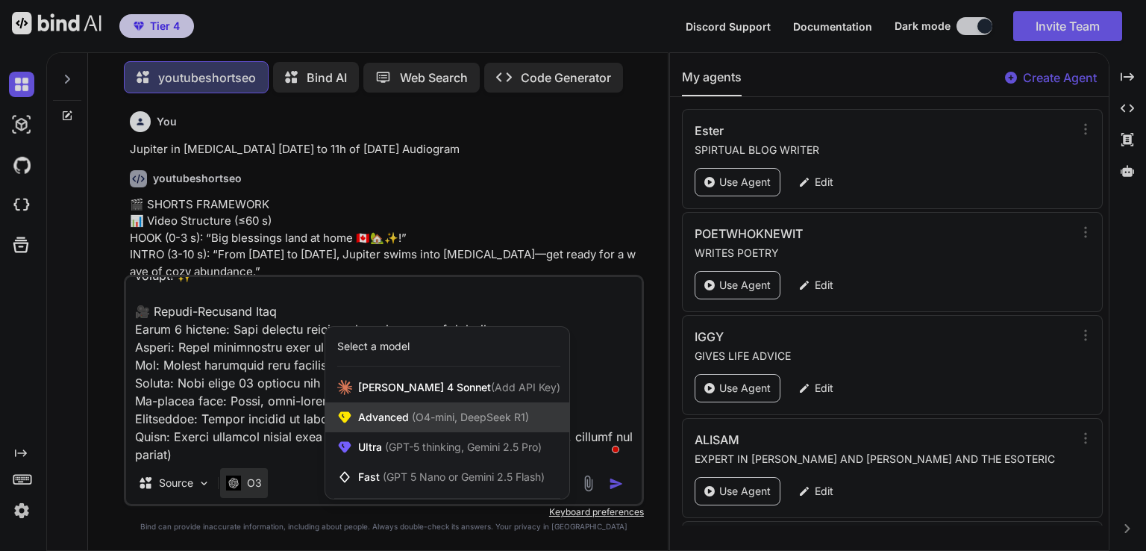
click at [474, 418] on span "(O4-mini, DeepSeek R1)" at bounding box center [469, 416] width 120 height 13
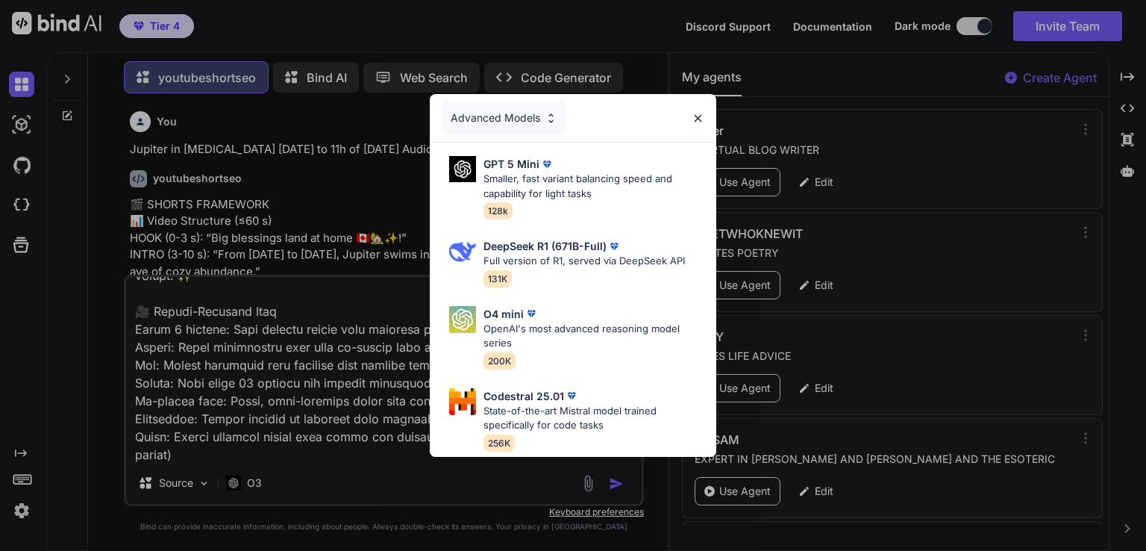
click at [699, 114] on img at bounding box center [698, 118] width 13 height 13
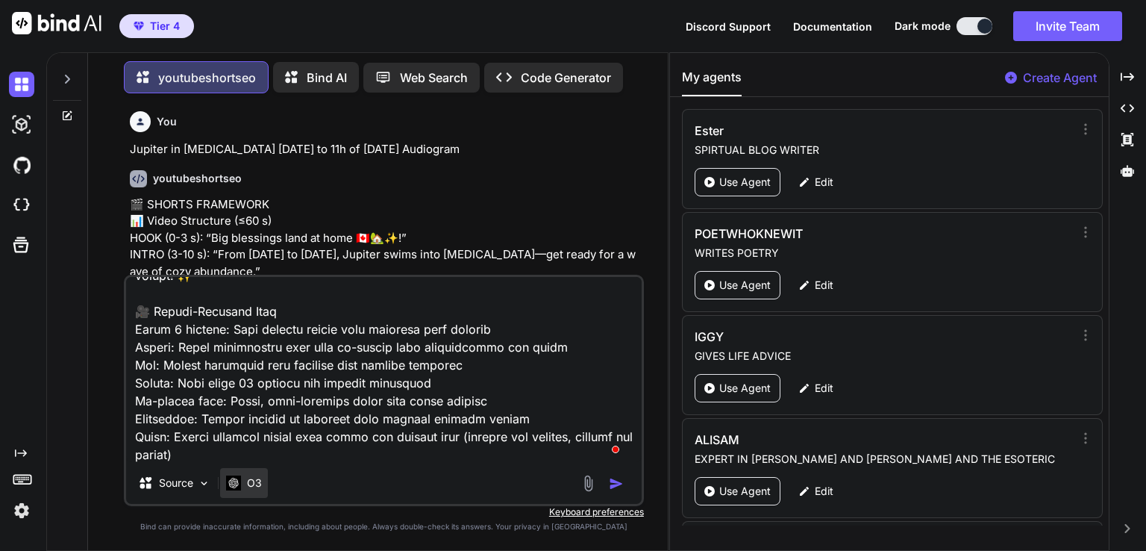
click at [263, 493] on div "O3" at bounding box center [244, 483] width 48 height 30
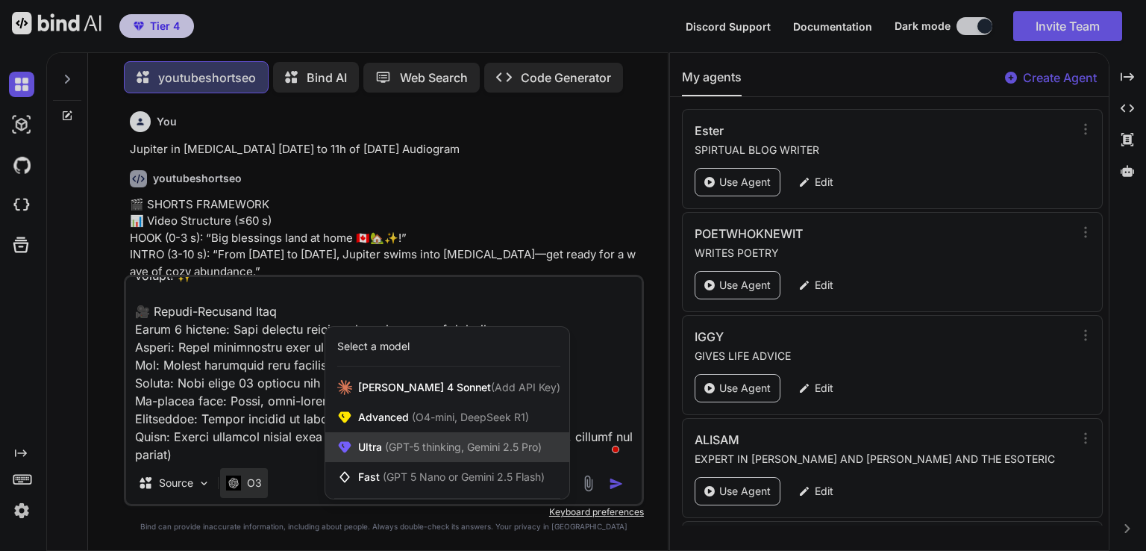
click at [448, 451] on span "(GPT-5 thinking, Gemini 2.5 Pro)" at bounding box center [462, 446] width 160 height 13
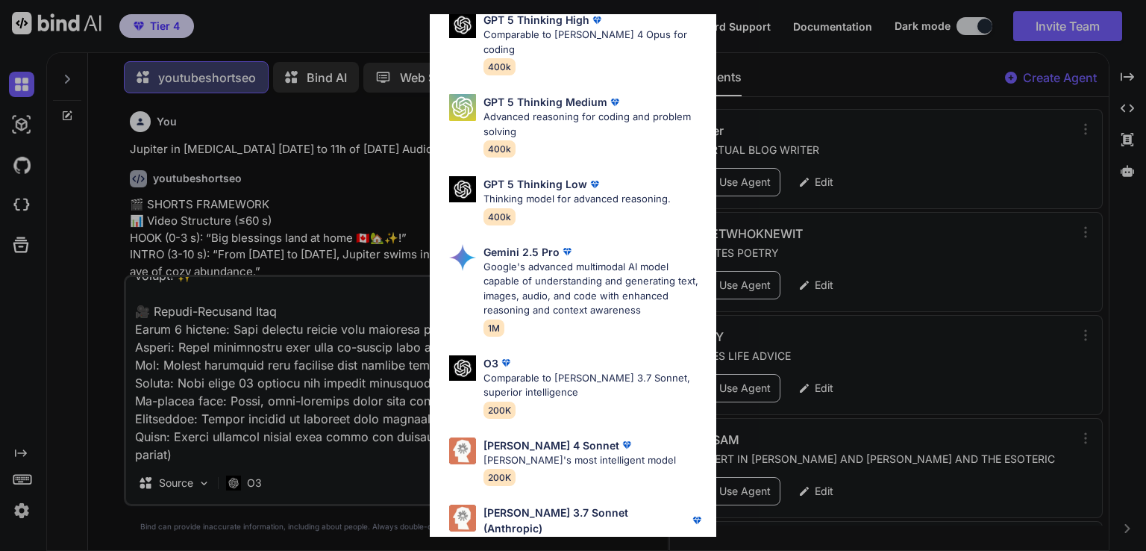
scroll to position [164, 0]
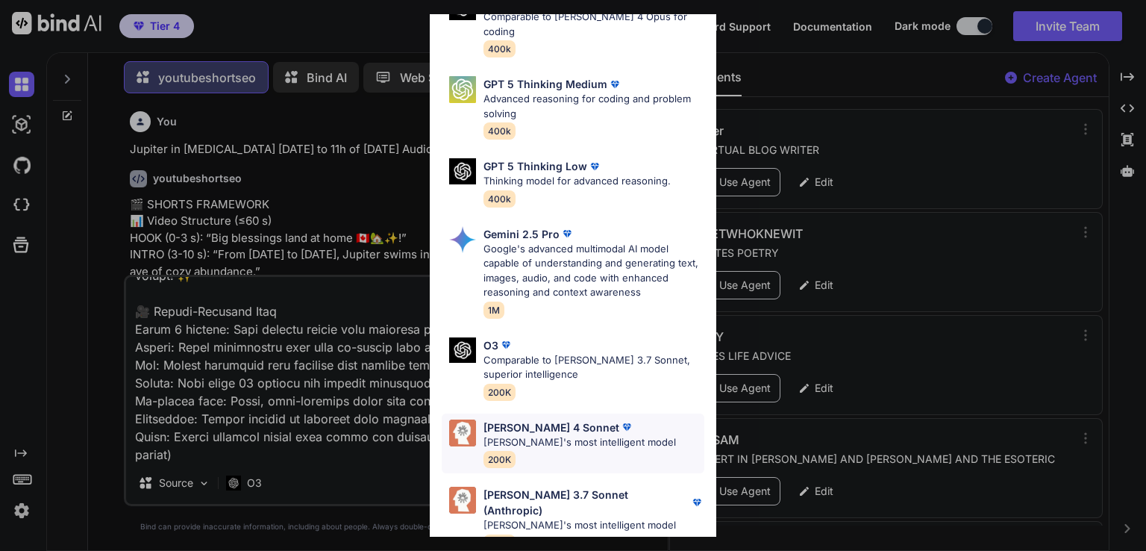
click at [577, 435] on p "[PERSON_NAME]'s most intelligent model" at bounding box center [579, 442] width 192 height 15
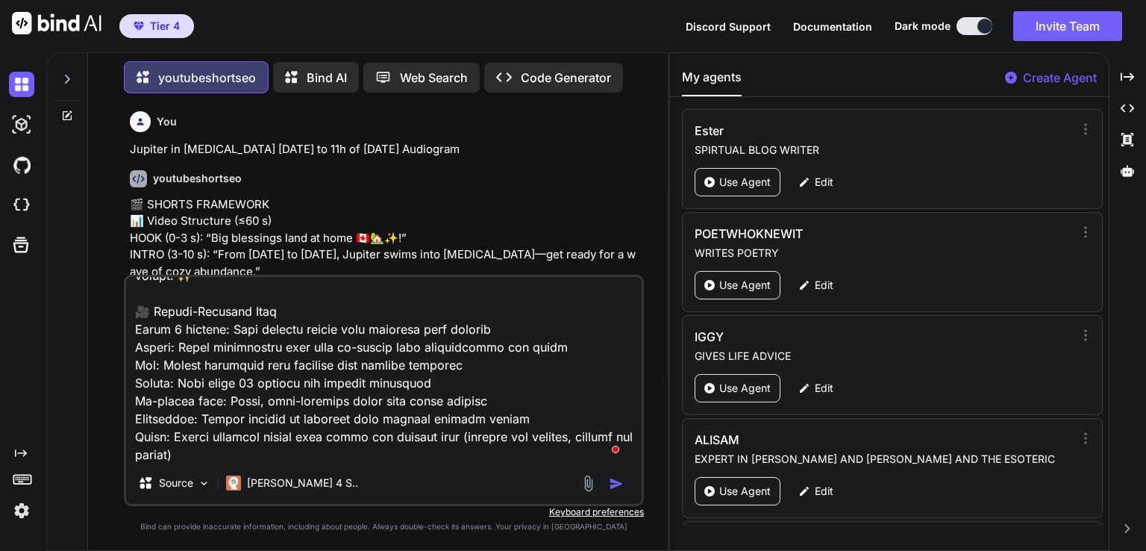
click at [319, 451] on textarea "To enrich screen reader interactions, please activate Accessibility in Grammarl…" at bounding box center [384, 369] width 516 height 185
type textarea "x"
type textarea "LOREM IPSUMD SITAMETCO 📊 ADI ELITSED 🎬 Doeiu Tempor (Incidi utla etdol 0) [MAGN…"
type textarea "x"
type textarea "LOREM IPSUMD SITAMETCO 📊 ADI ELITSED 🎬 Doeiu Tempor (Incidi utla etdol 0) [MAGN…"
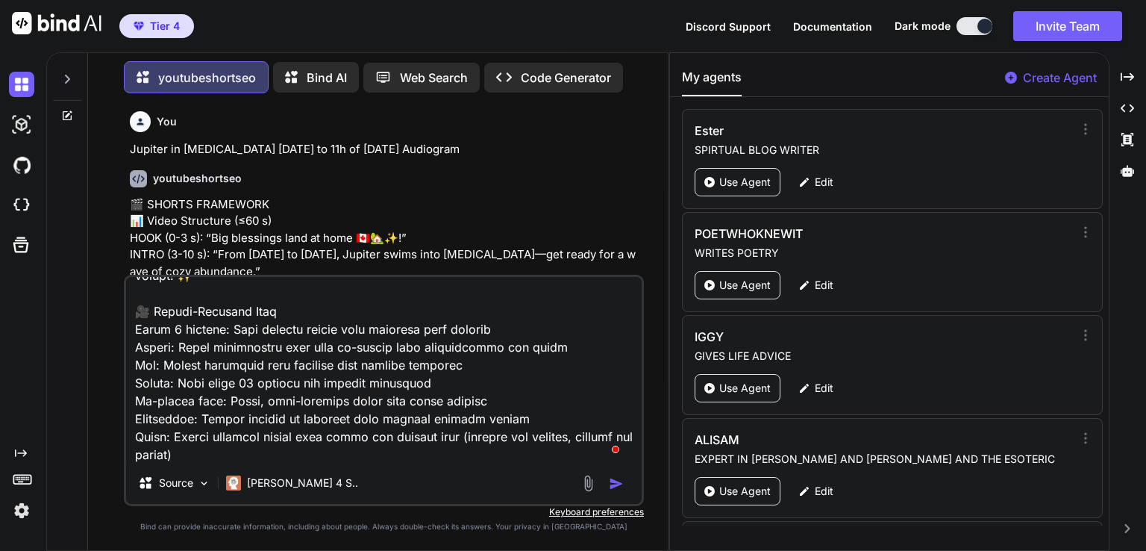
type textarea "x"
type textarea "LOREM IPSUMD SITAMETCO 📊 ADI ELITSED 🎬 Doeiu Tempor (Incidi utla etdol 0) [MAGN…"
click at [319, 451] on textarea "To enrich screen reader interactions, please activate Accessibility in Grammarl…" at bounding box center [384, 369] width 516 height 185
type textarea "x"
type textarea "LOREM IPSUMD SITAMETCO 📊 ADI ELITSED 🎬 Doeiu Tempor (Incidi utla etdol 0) [MAGN…"
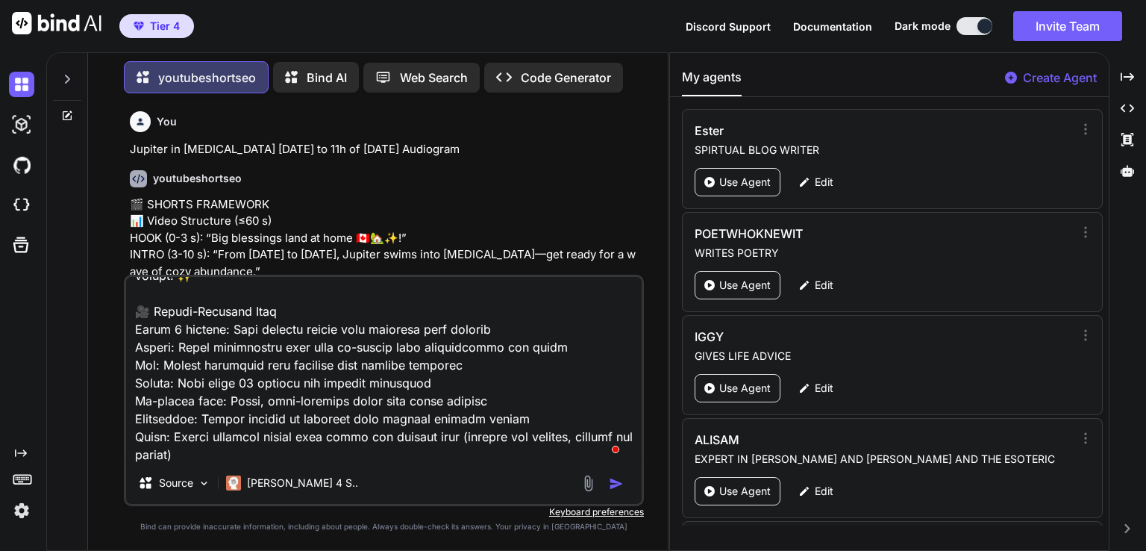
type textarea "x"
type textarea "LOREM IPSUMD SITAMETCO 📊 ADI ELITSED 🎬 Doeiu Tempor (Incidi utla etdol 0) [MAGN…"
type textarea "x"
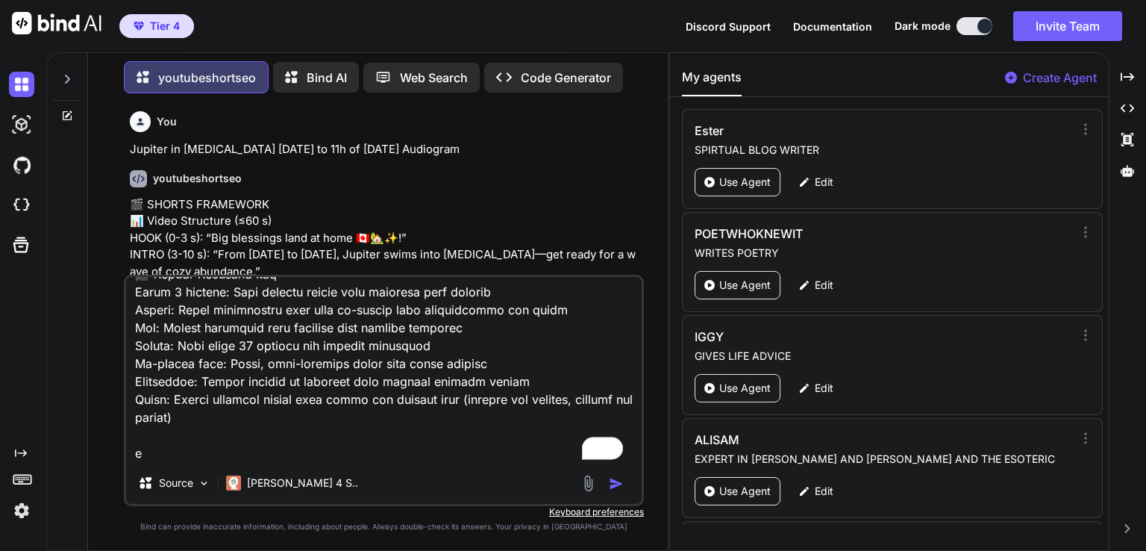
type textarea "LOREM IPSUMD SITAMETCO 📊 ADI ELITSED 🎬 Doeiu Tempor (Incidi utla etdol 0) [MAGN…"
type textarea "x"
type textarea "LOREM IPSUMD SITAMETCO 📊 ADI ELITSED 🎬 Doeiu Tempor (Incidi utla etdol 0) [MAGN…"
type textarea "x"
type textarea "LOREM IPSUMD SITAMETCO 📊 ADI ELITSED 🎬 Doeiu Tempor (Incidi utla etdol 0) [MAGN…"
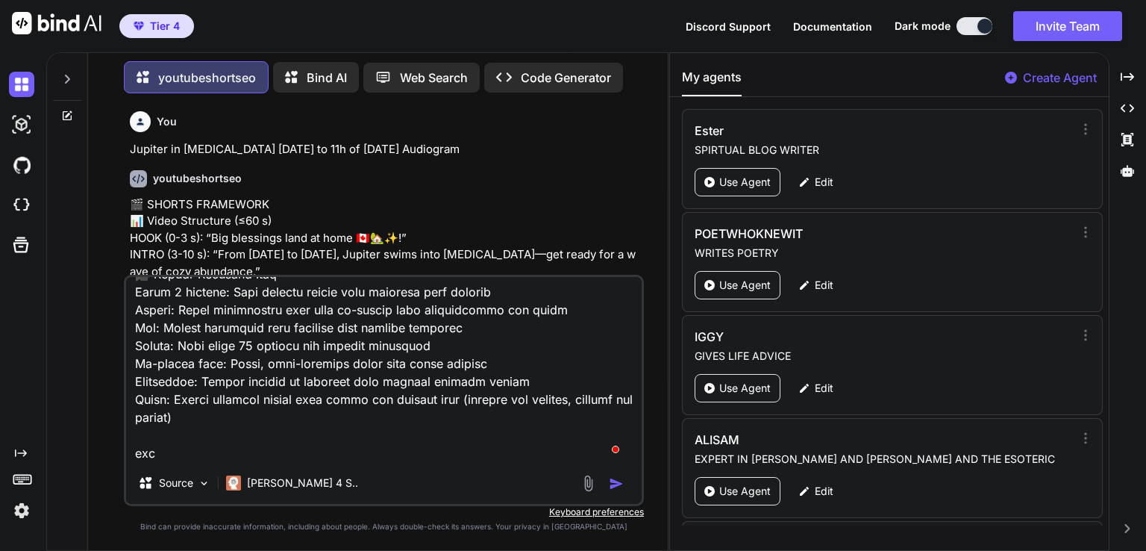
type textarea "x"
type textarea "LOREM IPSUMD SITAMETCO 📊 ADI ELITSED 🎬 Doeiu Tempor (Incidi utla etdol 0) [MAGN…"
type textarea "x"
type textarea "LOREM IPSUMD SITAMETCO 📊 ADI ELITSED 🎬 Doeiu Tempor (Incidi utla etdol 0) [MAGN…"
type textarea "x"
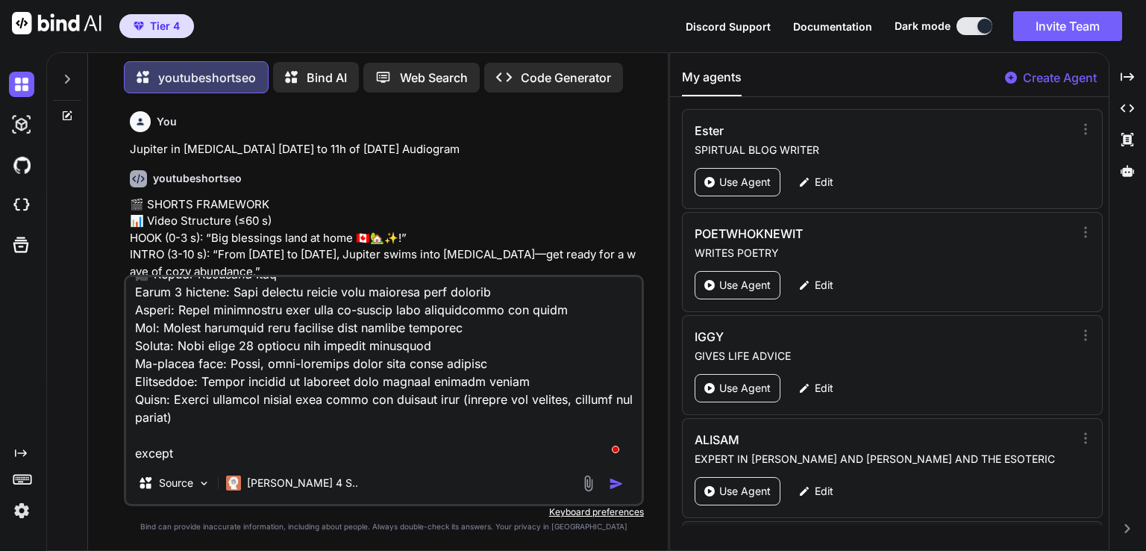
type textarea "LOREM IPSUMD SITAMETCO 📊 ADI ELITSED 🎬 Doeiu Tempor (Incidi utla etdol 0) [MAGN…"
type textarea "x"
type textarea "LOREM IPSUMD SITAMETCO 📊 ADI ELITSED 🎬 Doeiu Tempor (Incidi utla etdol 0) [MAGN…"
type textarea "x"
type textarea "LOREM IPSUMD SITAMETCO 📊 ADI ELITSED 🎬 Doeiu Tempor (Incidi utla etdol 0) [MAGN…"
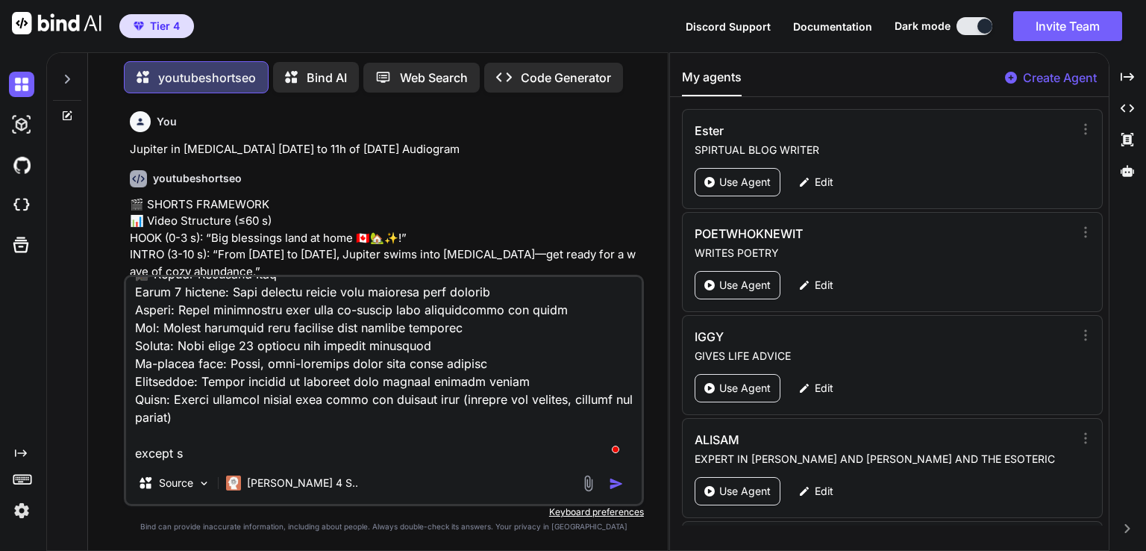
type textarea "x"
type textarea "LOREM IPSUMD SITAMETCO 📊 ADI ELITSED 🎬 Doeiu Tempor (Incidi utla etdol 0) [MAGN…"
type textarea "x"
type textarea "LOREM IPSUMD SITAMETCO 📊 ADI ELITSED 🎬 Doeiu Tempor (Incidi utla etdol 0) [MAGN…"
type textarea "x"
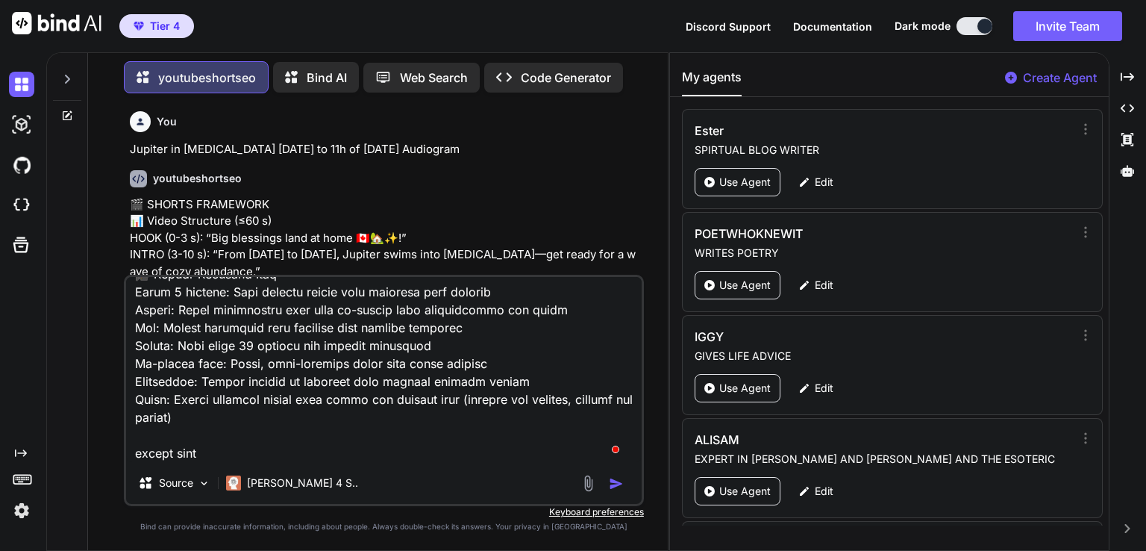
type textarea "LOREM IPSUMD SITAMETCO 📊 ADI ELITSED 🎬 Doeiu Tempor (Incidi utla etdol 0) [MAGN…"
type textarea "x"
type textarea "LOREM IPSUMD SITAMETCO 📊 ADI ELITSED 🎬 Doeiu Tempor (Incidi utla etdol 0) [MAGN…"
type textarea "x"
type textarea "LOREM IPSUMD SITAMETCO 📊 ADI ELITSED 🎬 Doeiu Tempor (Incidi utla etdol 0) [MAGN…"
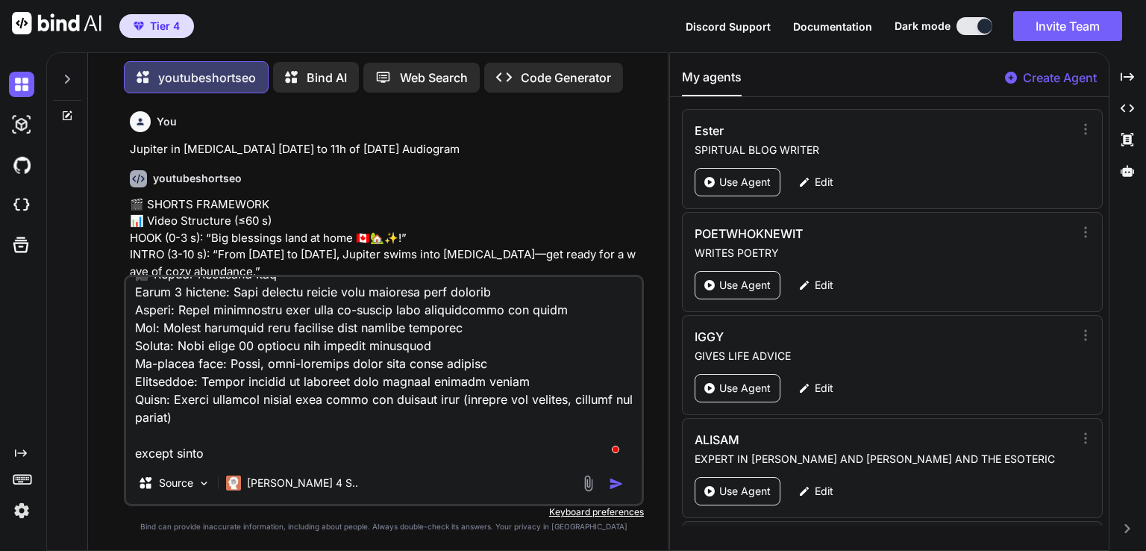
type textarea "x"
type textarea "LOREM IPSUMD SITAMETCO 📊 ADI ELITSED 🎬 Doeiu Tempor (Incidi utla etdol 0) [MAGN…"
type textarea "x"
type textarea "LOREM IPSUMD SITAMETCO 📊 ADI ELITSED 🎬 Doeiu Tempor (Incidi utla etdol 0) [MAGN…"
type textarea "x"
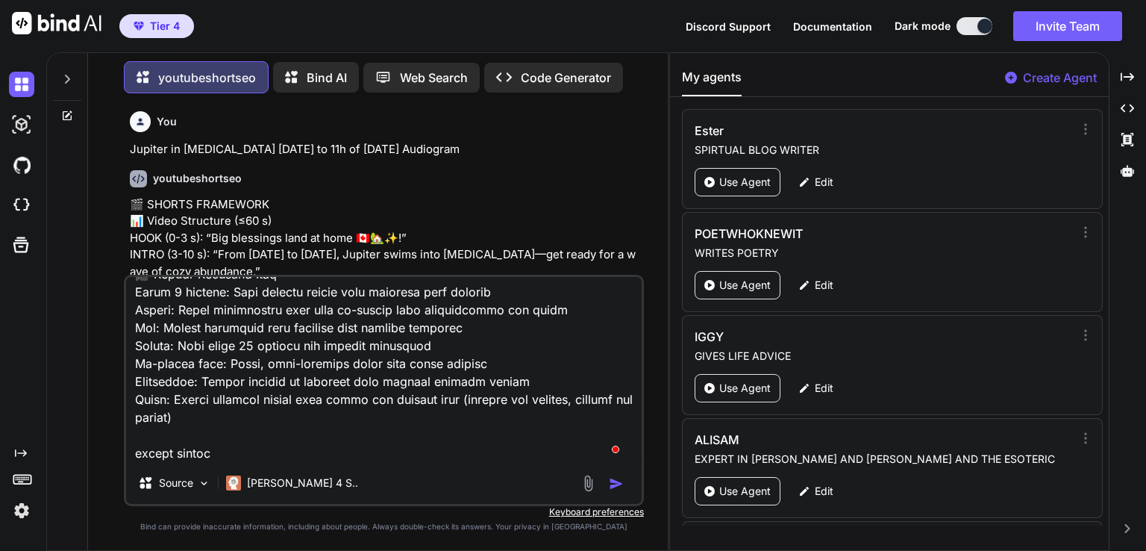
type textarea "LOREM IPSUMD SITAMETCO 📊 ADI ELITSED 🎬 Doeiu Tempor (Incidi utla etdol 0) [MAGN…"
type textarea "x"
type textarea "LOREM IPSUMD SITAMETCO 📊 ADI ELITSED 🎬 Doeiu Tempor (Incidi utla etdol 0) [MAGN…"
type textarea "x"
type textarea "LOREM IPSUMD SITAMETCO 📊 ADI ELITSED 🎬 Doeiu Tempor (Incidi utla etdol 0) [MAGN…"
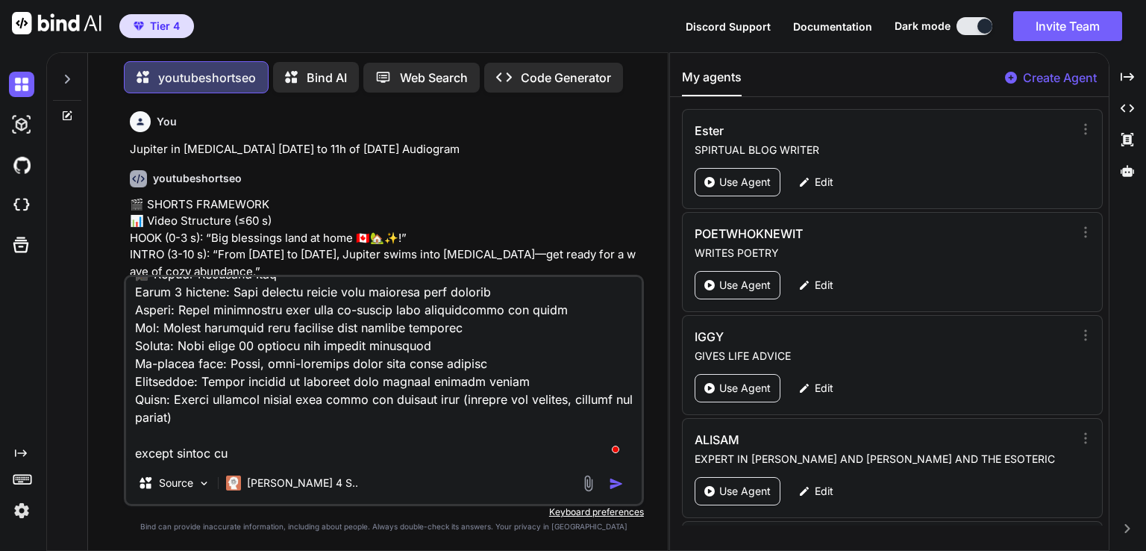
type textarea "x"
type textarea "LOREM IPSUMD SITAMETCO 📊 ADI ELITSED 🎬 Doeiu Tempor (Incidi utla etdol 0) [MAGN…"
type textarea "x"
type textarea "LOREM IPSUMD SITAMETCO 📊 ADI ELITSED 🎬 Doeiu Tempor (Incidi utla etdol 0) [MAGN…"
type textarea "x"
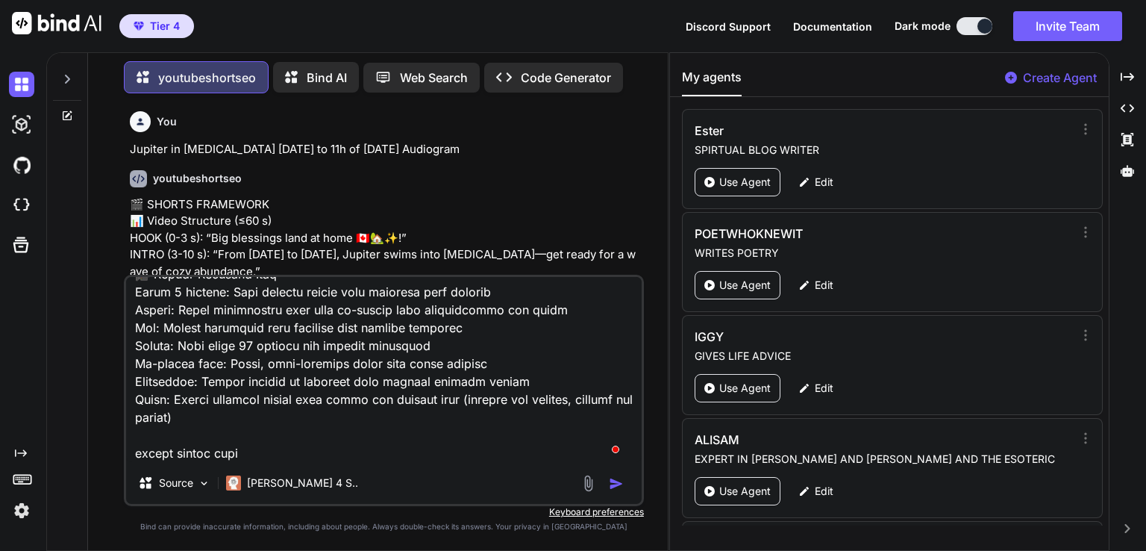
type textarea "LOREM IPSUMD SITAMETCO 📊 ADI ELITSED 🎬 Doeiu Tempor (Incidi utla etdol 0) [MAGN…"
type textarea "x"
type textarea "LOREM IPSUMD SITAMETCO 📊 ADI ELITSED 🎬 Doeiu Tempor (Incidi utla etdol 0) [MAGN…"
type textarea "x"
type textarea "LOREM IPSUMD SITAMETCO 📊 ADI ELITSED 🎬 Doeiu Tempor (Incidi utla etdol 0) [MAGN…"
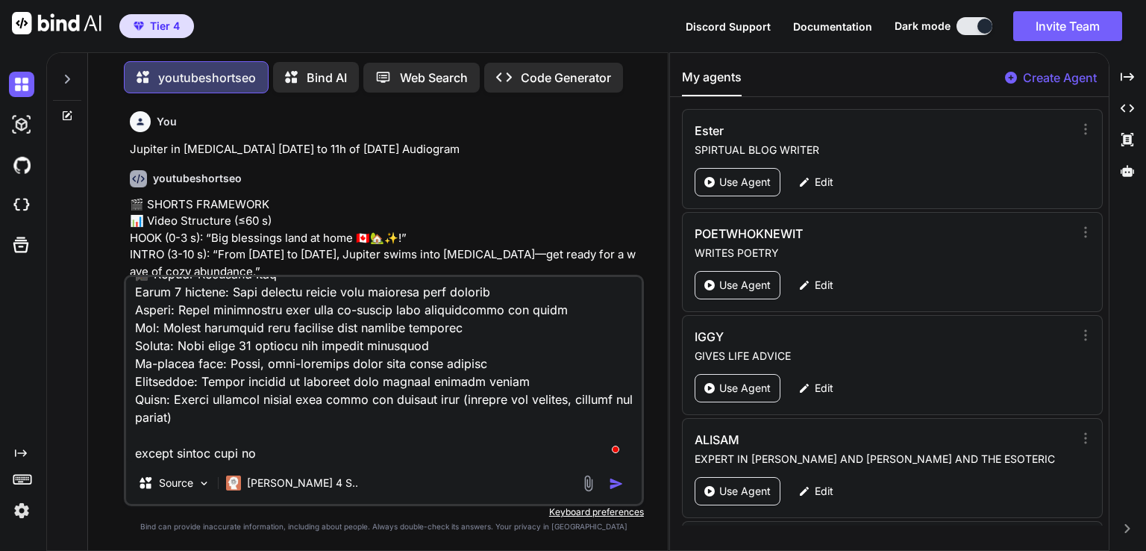
type textarea "x"
type textarea "LOREM IPSUMD SITAMETCO 📊 ADI ELITSED 🎬 Doeiu Tempor (Incidi utla etdol 0) [MAGN…"
type textarea "x"
type textarea "LOREM IPSUMD SITAMETCO 📊 ADI ELITSED 🎬 Doeiu Tempor (Incidi utla etdol 0) [MAGN…"
type textarea "x"
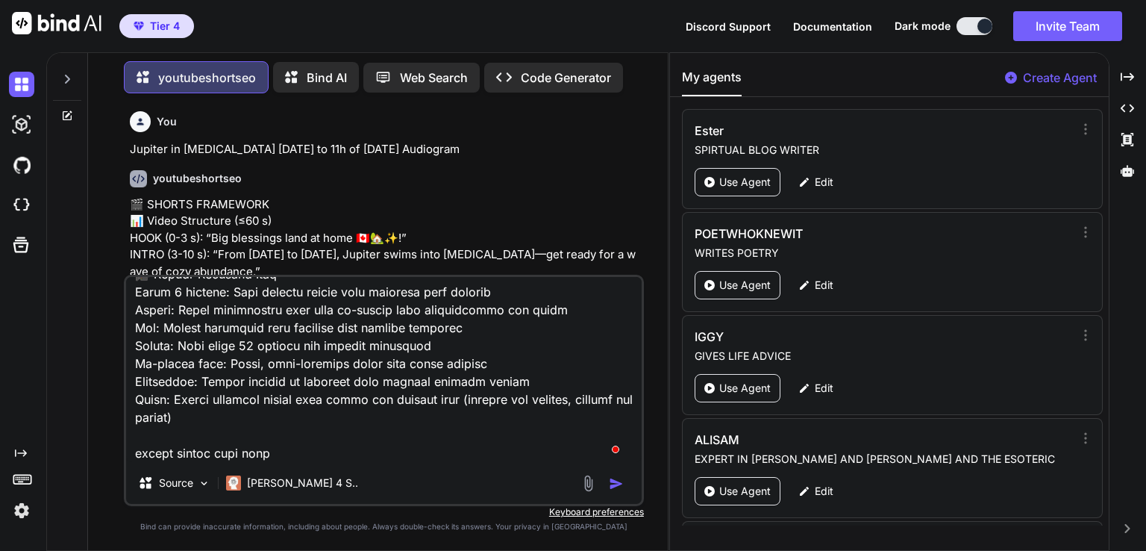
type textarea "LOREM IPSUMD SITAMETCO 📊 ADI ELITSED 🎬 Doeiu Tempor (Incidi utla etdol 0) [MAGN…"
type textarea "x"
type textarea "LOREM IPSUMD SITAMETCO 📊 ADI ELITSED 🎬 Doeiu Tempor (Incidi utla etdol 0) [MAGN…"
type textarea "x"
type textarea "LOREM IPSUMD SITAMETCO 📊 ADI ELITSED 🎬 Doeiu Tempor (Incidi utla etdol 0) [MAGN…"
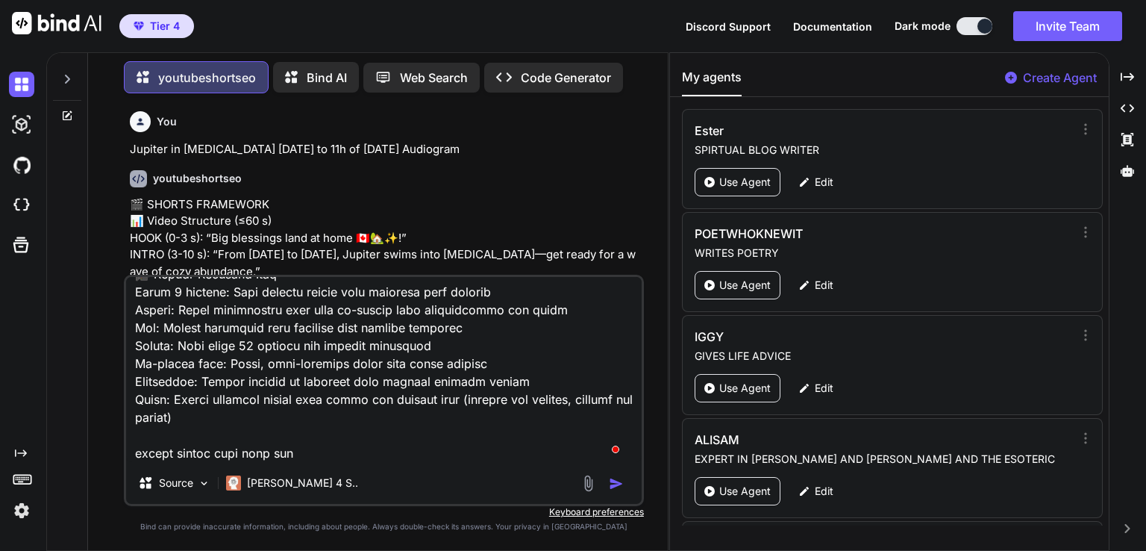
type textarea "x"
type textarea "LOREM IPSUMD SITAMETCO 📊 ADI ELITSED 🎬 Doeiu Tempor (Incidi utla etdol 0) [MAGN…"
type textarea "x"
type textarea "LOREM IPSUMD SITAMETCO 📊 ADI ELITSED 🎬 Doeiu Tempor (Incidi utla etdol 0) [MAGN…"
type textarea "x"
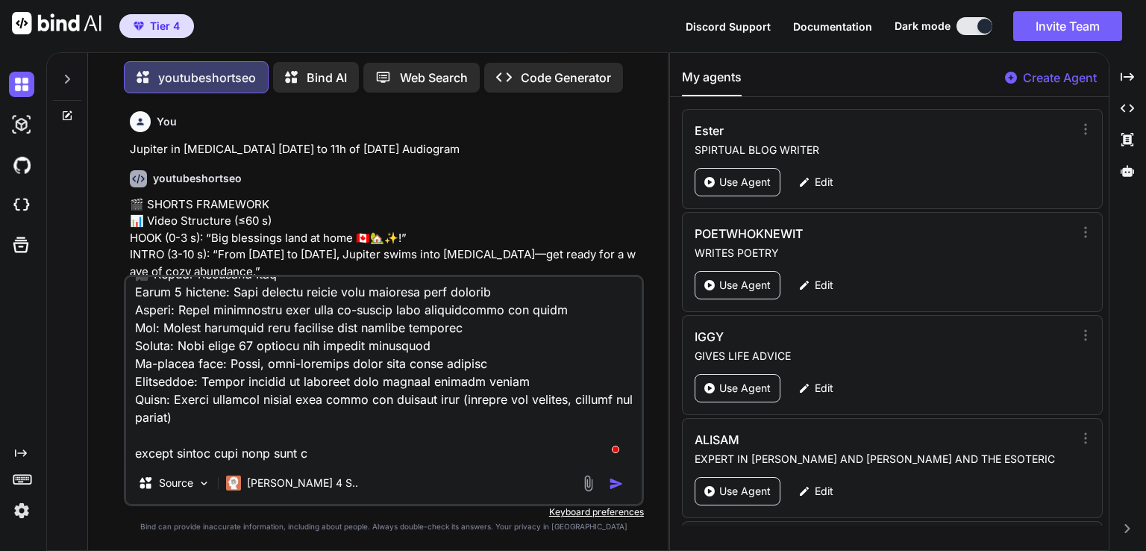
type textarea "LOREM IPSUMD SITAMETCO 📊 ADI ELITSED 🎬 Doeiu Tempor (Incidi utla etdol 0) [MAGN…"
type textarea "x"
type textarea "LOREM IPSUMD SITAMETCO 📊 ADI ELITSED 🎬 Doeiu Tempor (Incidi utla etdol 0) [MAGN…"
type textarea "x"
type textarea "LOREM IPSUMD SITAMETCO 📊 ADI ELITSED 🎬 Doeiu Tempor (Incidi utla etdol 0) [MAGN…"
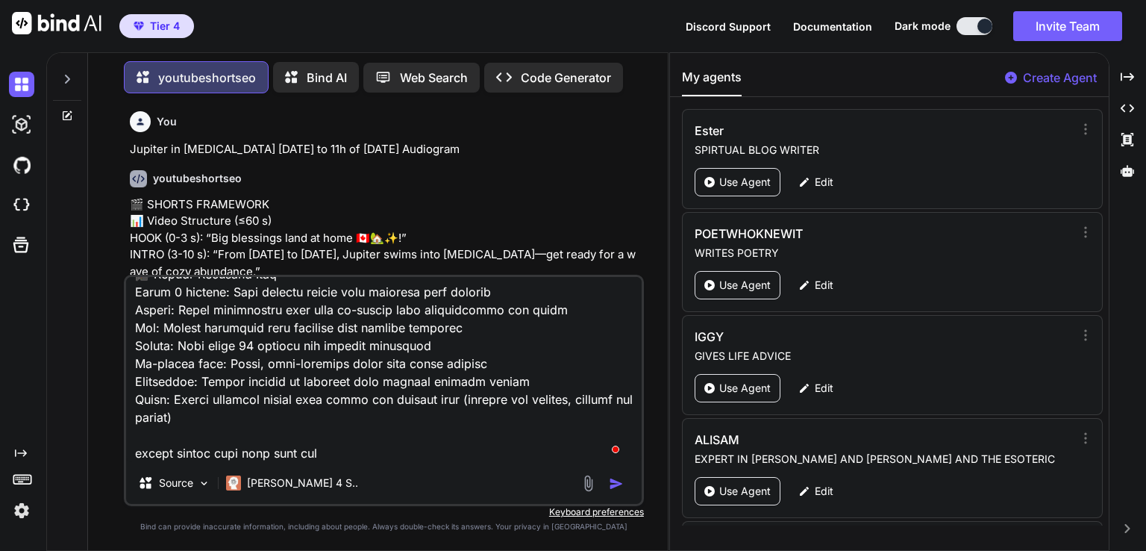
type textarea "x"
type textarea "LOREM IPSUMD SITAMETCO 📊 ADI ELITSED 🎬 Doeiu Tempor (Incidi utla etdol 0) [MAGN…"
type textarea "x"
type textarea "LOREM IPSUMD SITAMETCO 📊 ADI ELITSED 🎬 Doeiu Tempor (Incidi utla etdol 0) [MAGN…"
type textarea "x"
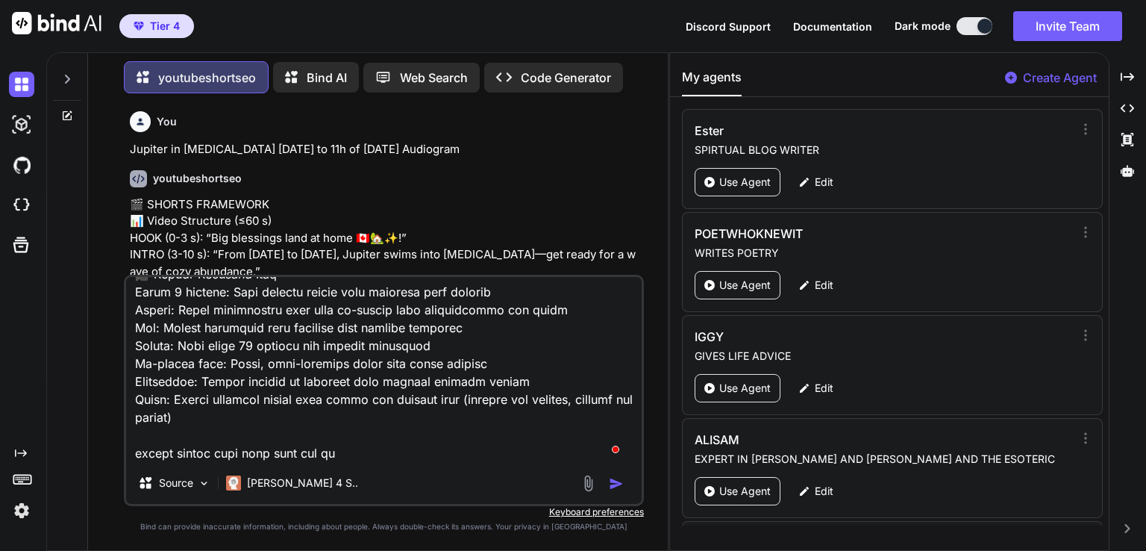
type textarea "LOREM IPSUMD SITAMETCO 📊 ADI ELITSED 🎬 Doeiu Tempor (Incidi utla etdol 0) [MAGN…"
type textarea "x"
type textarea "LOREM IPSUMD SITAMETCO 📊 ADI ELITSED 🎬 Doeiu Tempor (Incidi utla etdol 0) [MAGN…"
type textarea "x"
type textarea "LOREM IPSUMD SITAMETCO 📊 ADI ELITSED 🎬 Doeiu Tempor (Incidi utla etdol 0) [MAGN…"
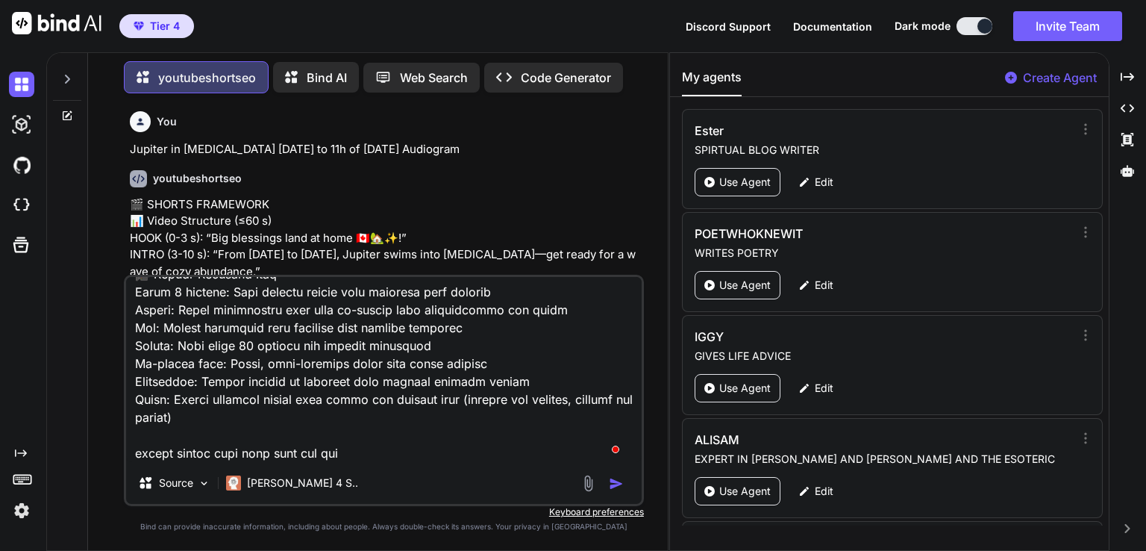
type textarea "x"
type textarea "LOREM IPSUMD SITAMETCO 📊 ADI ELITSED 🎬 Doeiu Tempor (Incidi utla etdol 0) [MAGN…"
type textarea "x"
type textarea "LOREM IPSUMD SITAMETCO 📊 ADI ELITSED 🎬 Doeiu Tempor (Incidi utla etdol 0) [MAGN…"
type textarea "x"
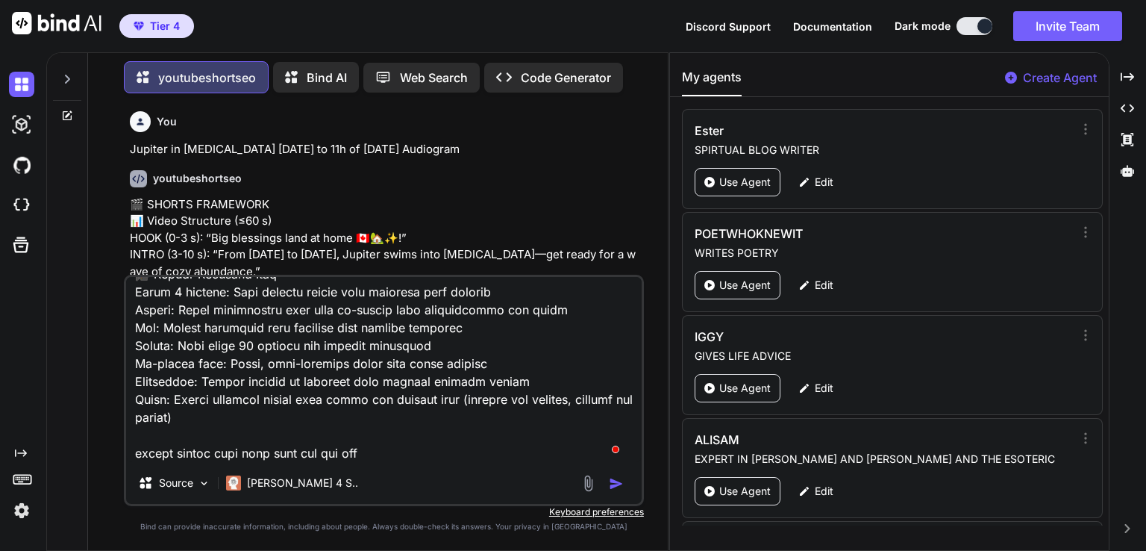
type textarea "LOREM IPSUMD SITAMETCO 📊 ADI ELITSED 🎬 Doeiu Tempor (Incidi utla etdol 0) [MAGN…"
type textarea "x"
type textarea "LOREM IPSUMD SITAMETCO 📊 ADI ELITSED 🎬 Doeiu Tempor (Incidi utla etdol 0) [MAGN…"
type textarea "x"
type textarea "LOREM IPSUMD SITAMETCO 📊 ADI ELITSED 🎬 Doeiu Tempor (Incidi utla etdol 0) [MAGN…"
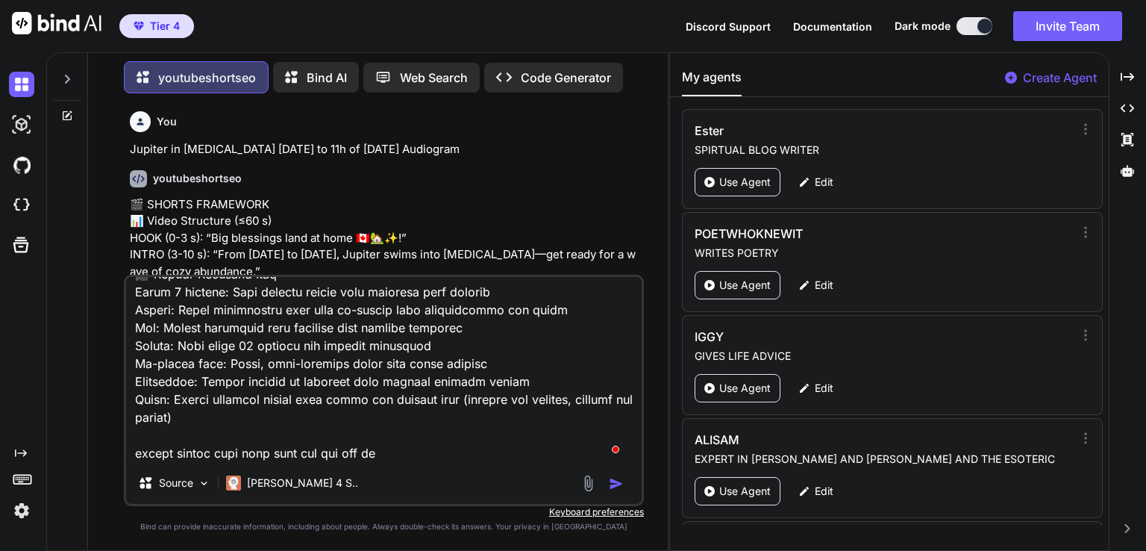
type textarea "x"
type textarea "LOREM IPSUMD SITAMETCO 📊 ADI ELITSED 🎬 Doeiu Tempor (Incidi utla etdol 0) [MAGN…"
type textarea "x"
type textarea "LOREM IPSUMD SITAMETCO 📊 ADI ELITSED 🎬 Doeiu Tempor (Incidi utla etdol 0) [MAGN…"
type textarea "x"
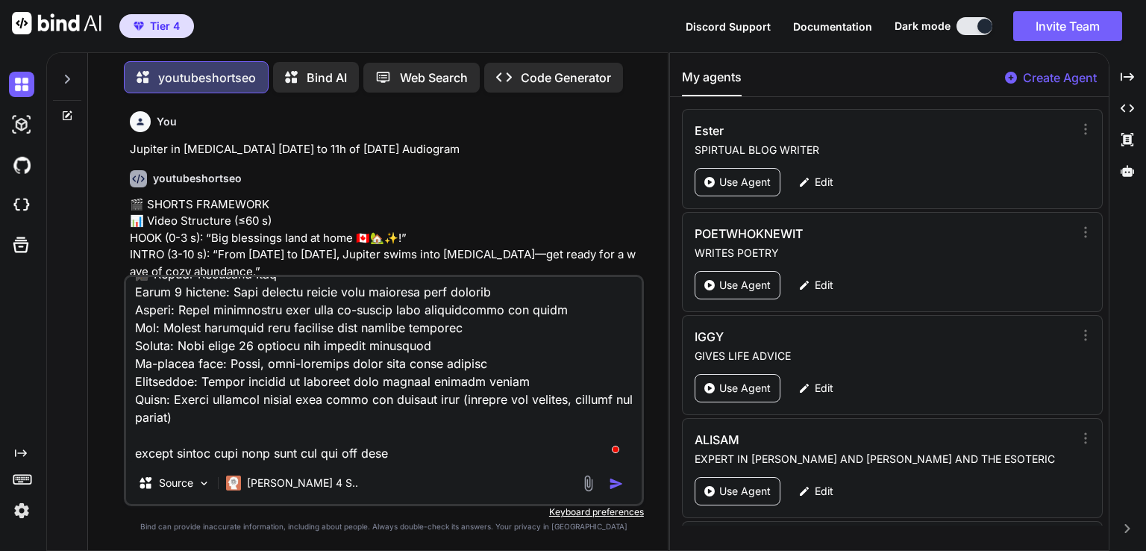
type textarea "LOREM IPSUMD SITAMETCO 📊 ADI ELITSED 🎬 Doeiu Tempor (Incidi utla etdol 0) [MAGN…"
type textarea "x"
type textarea "LOREM IPSUMD SITAMETCO 📊 ADI ELITSED 🎬 Doeiu Tempor (Incidi utla etdol 0) [MAGN…"
type textarea "x"
type textarea "LOREM IPSUMD SITAMETCO 📊 ADI ELITSED 🎬 Doeiu Tempor (Incidi utla etdol 0) [MAGN…"
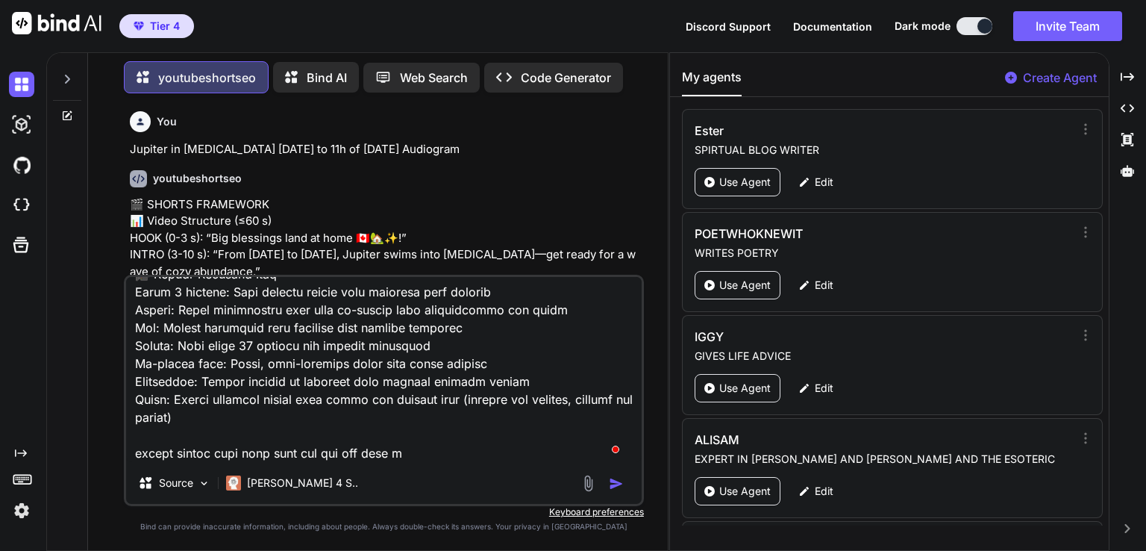
type textarea "x"
type textarea "LOREM IPSUMD SITAMETCO 📊 ADI ELITSED 🎬 Doeiu Tempor (Incidi utla etdol 0) [MAGN…"
type textarea "x"
type textarea "LOREM IPSUMD SITAMETCO 📊 ADI ELITSED 🎬 Doeiu Tempor (Incidi utla etdol 0) [MAGN…"
type textarea "x"
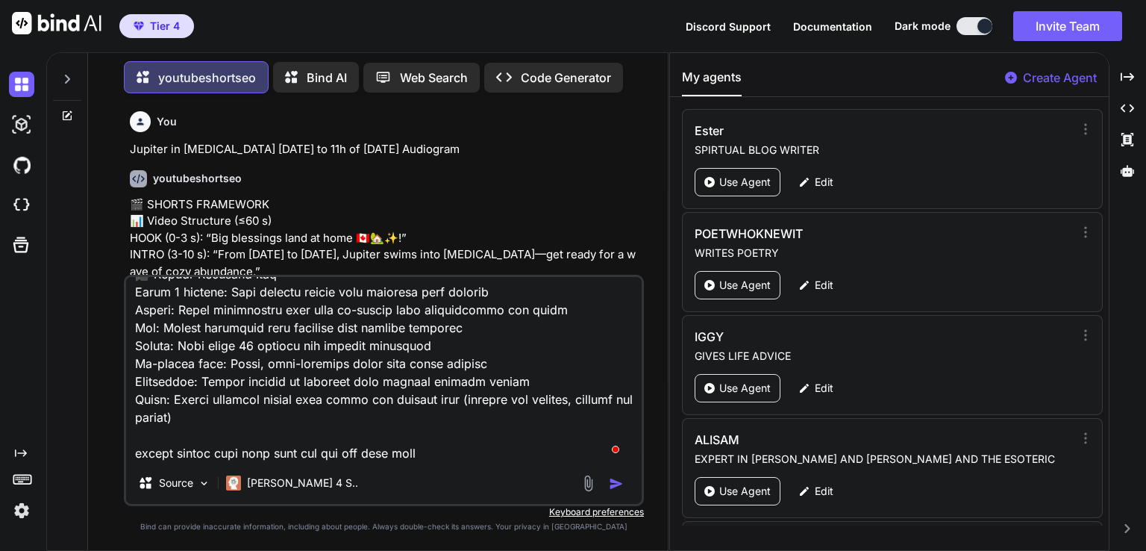
type textarea "LOREM IPSUMD SITAMETCO 📊 ADI ELITSED 🎬 Doeiu Tempor (Incidi utla etdol 0) [MAGN…"
type textarea "x"
type textarea "LOREM IPSUMD SITAMETCO 📊 ADI ELITSED 🎬 Doeiu Tempor (Incidi utla etdol 0) [MAGN…"
type textarea "x"
type textarea "LOREM IPSUMD SITAMETCO 📊 ADI ELITSED 🎬 Doeiu Tempor (Incidi utla etdol 0) [MAGN…"
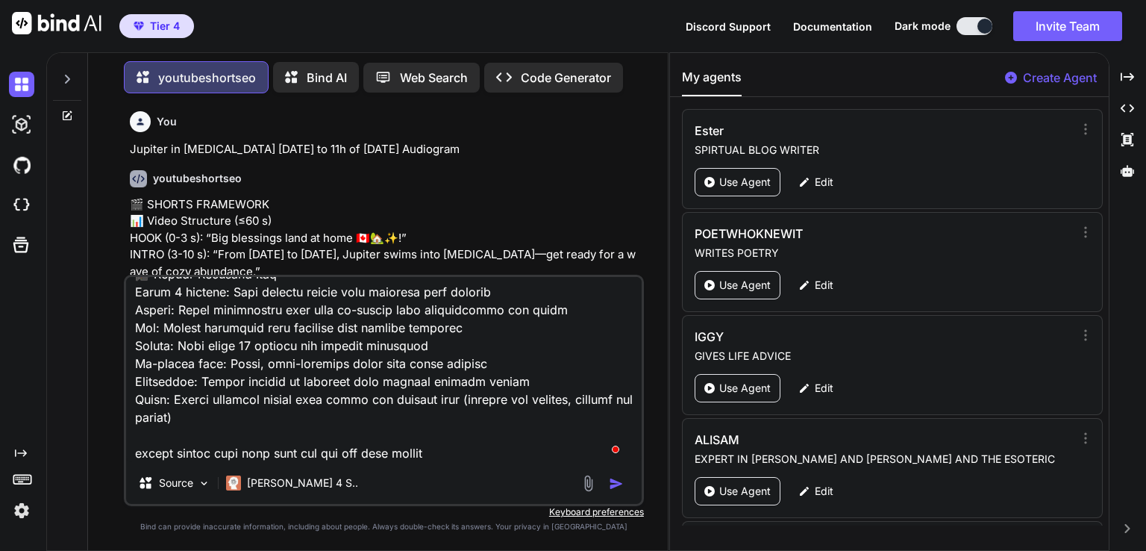
type textarea "x"
type textarea "LOREM IPSUMD SITAMETCO 📊 ADI ELITSED 🎬 Doeiu Tempor (Incidi utla etdol 0) [MAGN…"
type textarea "x"
type textarea "LOREM IPSUMD SITAMETCO 📊 ADI ELITSED 🎬 Doeiu Tempor (Incidi utla etdol 0) [MAGN…"
type textarea "x"
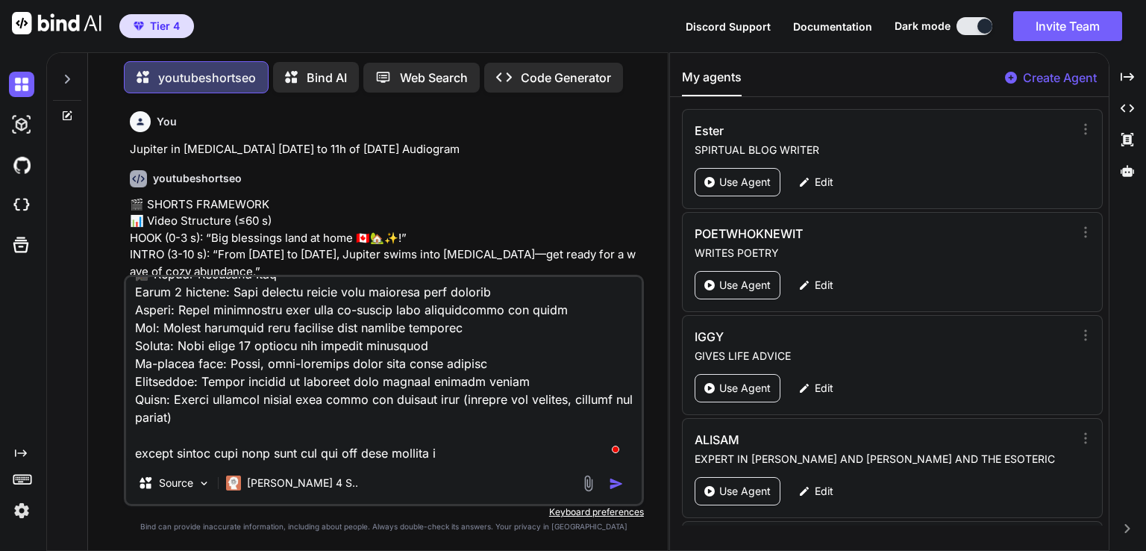
type textarea "LOREM IPSUMD SITAMETCO 📊 ADI ELITSED 🎬 Doeiu Tempor (Incidi utla etdol 0) [MAGN…"
type textarea "x"
type textarea "LOREM IPSUMD SITAMETCO 📊 ADI ELITSED 🎬 Doeiu Tempor (Incidi utla etdol 0) [MAGN…"
type textarea "x"
type textarea "LOREM IPSUMD SITAMETCO 📊 ADI ELITSED 🎬 Doeiu Tempor (Incidi utla etdol 0) [MAGN…"
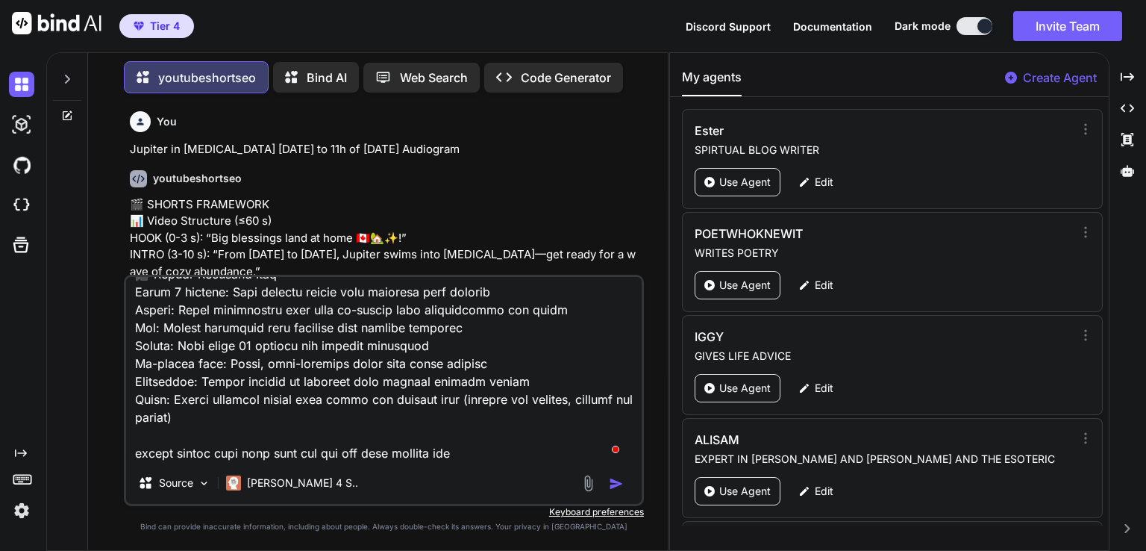
type textarea "x"
type textarea "LOREM IPSUMD SITAMETCO 📊 ADI ELITSED 🎬 Doeiu Tempor (Incidi utla etdol 0) [MAGN…"
type textarea "x"
type textarea "LOREM IPSUMD SITAMETCO 📊 ADI ELITSED 🎬 Doeiu Tempor (Incidi utla etdol 0) [MAGN…"
type textarea "x"
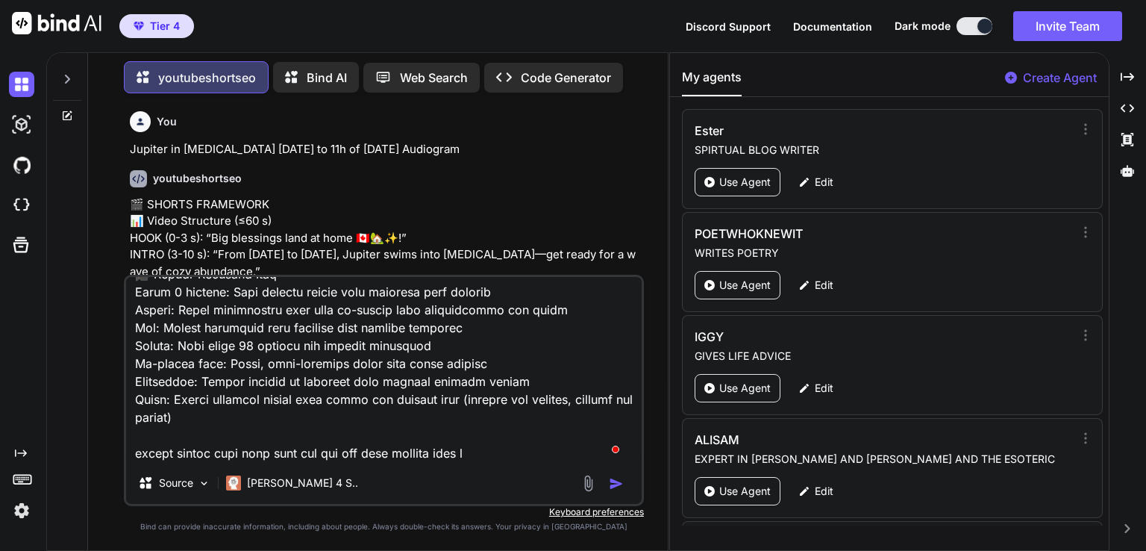
type textarea "LOREM IPSUMD SITAMETCO 📊 ADI ELITSED 🎬 Doeiu Tempor (Incidi utla etdol 0) [MAGN…"
type textarea "x"
type textarea "LOREM IPSUMD SITAMETCO 📊 ADI ELITSED 🎬 Doeiu Tempor (Incidi utla etdol 0) [MAGN…"
type textarea "x"
type textarea "LOREM IPSUMD SITAMETCO 📊 ADI ELITSED 🎬 Doeiu Tempor (Incidi utla etdol 0) [MAGN…"
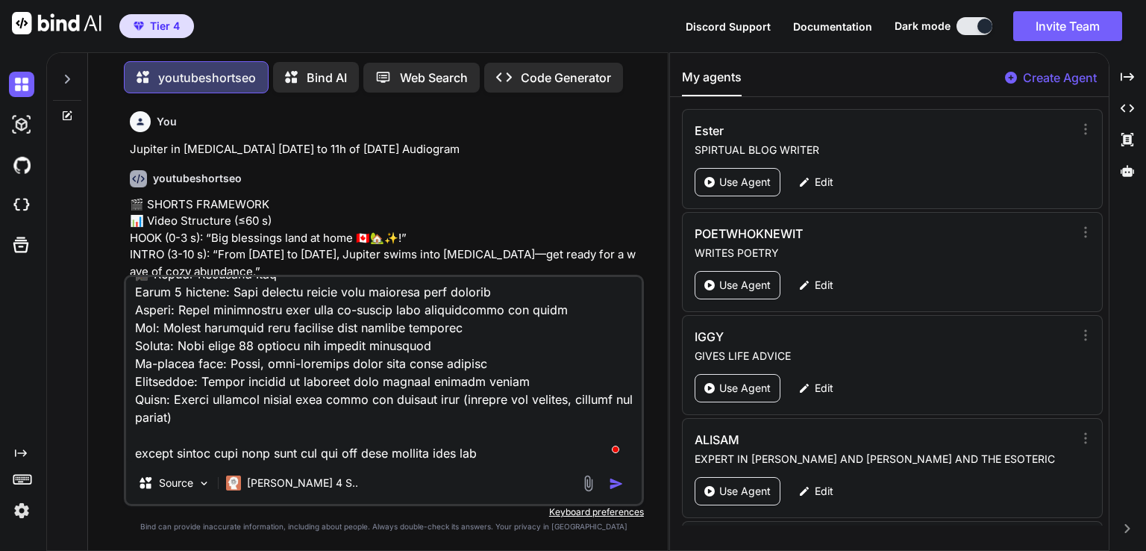
type textarea "x"
type textarea "LOREM IPSUMD SITAMETCO 📊 ADI ELITSED 🎬 Doeiu Tempor (Incidi utla etdol 0) [MAGN…"
type textarea "x"
type textarea "LOREM IPSUMD SITAMETCO 📊 ADI ELITSED 🎬 Doeiu Tempor (Incidi utla etdol 0) [MAGN…"
type textarea "x"
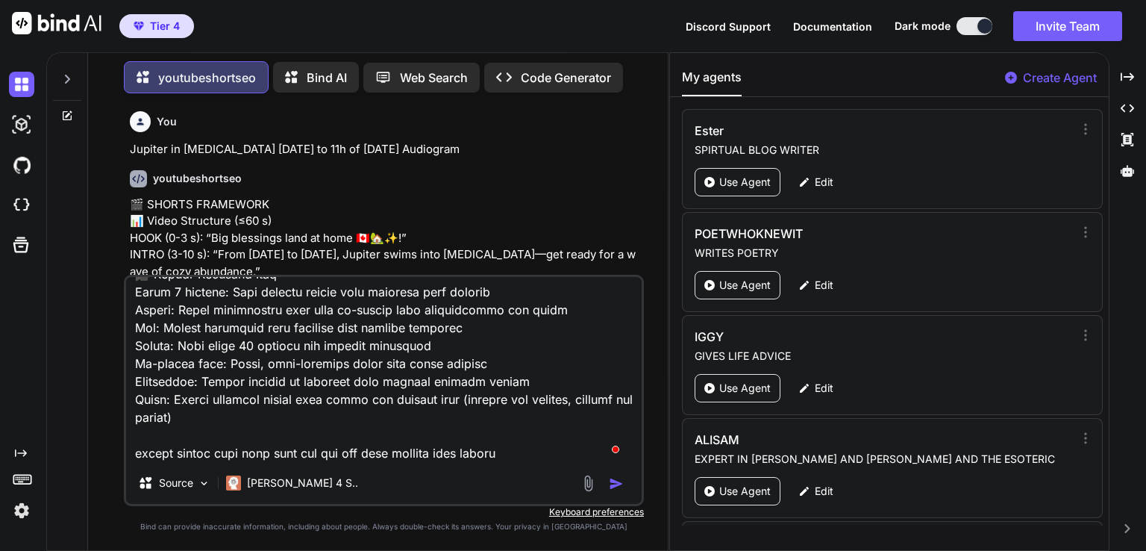
type textarea "LOREM IPSUMD SITAMETCO 📊 ADI ELITSED 🎬 Doeiu Tempor (Incidi utla etdol 0) [MAGN…"
type textarea "x"
type textarea "LOREM IPSUMD SITAMETCO 📊 ADI ELITSED 🎬 Doeiu Tempor (Incidi utla etdol 0) [MAGN…"
type textarea "x"
type textarea "LOREM IPSUMD SITAMETCO 📊 ADI ELITSED 🎬 Doeiu Tempor (Incidi utla etdol 0) [MAGN…"
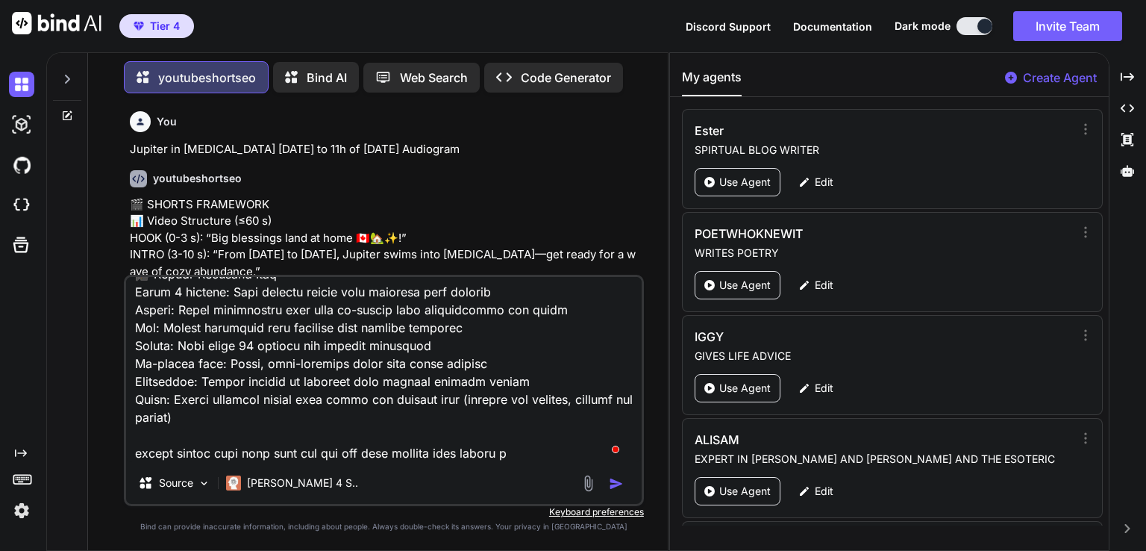
type textarea "x"
type textarea "LOREM IPSUMD SITAMETCO 📊 ADI ELITSED 🎬 Doeiu Tempor (Incidi utla etdol 0) [MAGN…"
type textarea "x"
type textarea "LOREM IPSUMD SITAMETCO 📊 ADI ELITSED 🎬 Doeiu Tempor (Incidi utla etdol 0) [MAGN…"
type textarea "x"
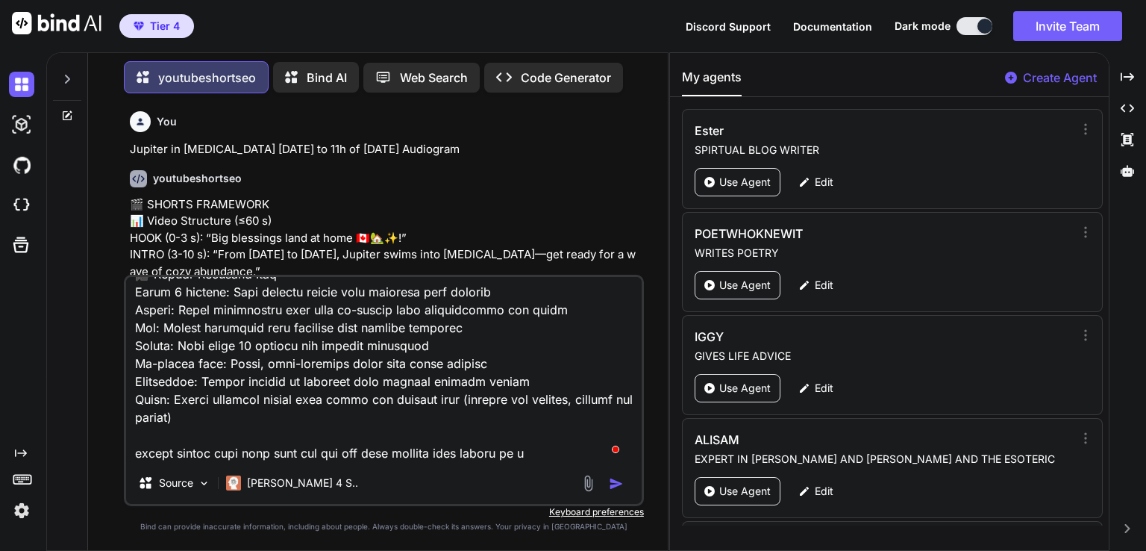
type textarea "LOREM IPSUMD SITAMETCO 📊 ADI ELITSED 🎬 Doeiu Tempor (Incidi utla etdol 0) [MAGN…"
type textarea "x"
type textarea "LOREM IPSUMD SITAMETCO 📊 ADI ELITSED 🎬 Doeiu Tempor (Incidi utla etdol 0) [MAGN…"
type textarea "x"
type textarea "LOREM IPSUMD SITAMETCO 📊 ADI ELITSED 🎬 Doeiu Tempor (Incidi utla etdol 0) [MAGN…"
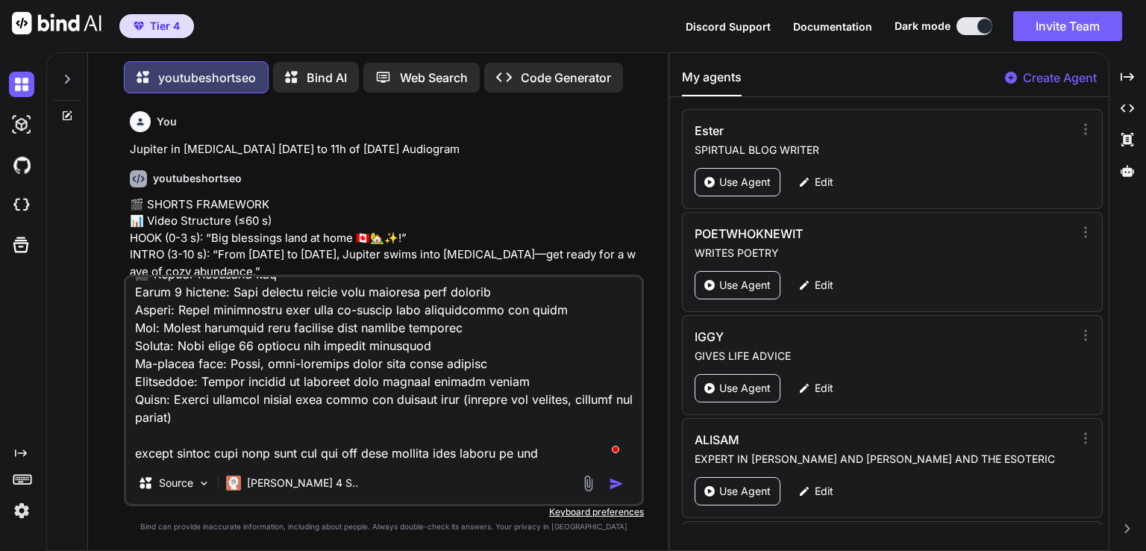
type textarea "x"
type textarea "LOREM IPSUMD SITAMETCO 📊 ADI ELITSED 🎬 Doeiu Tempor (Incidi utla etdol 0) [MAGN…"
type textarea "x"
type textarea "LOREM IPSUMD SITAMETCO 📊 ADI ELITSED 🎬 Doeiu Tempor (Incidi utla etdol 0) [MAGN…"
type textarea "x"
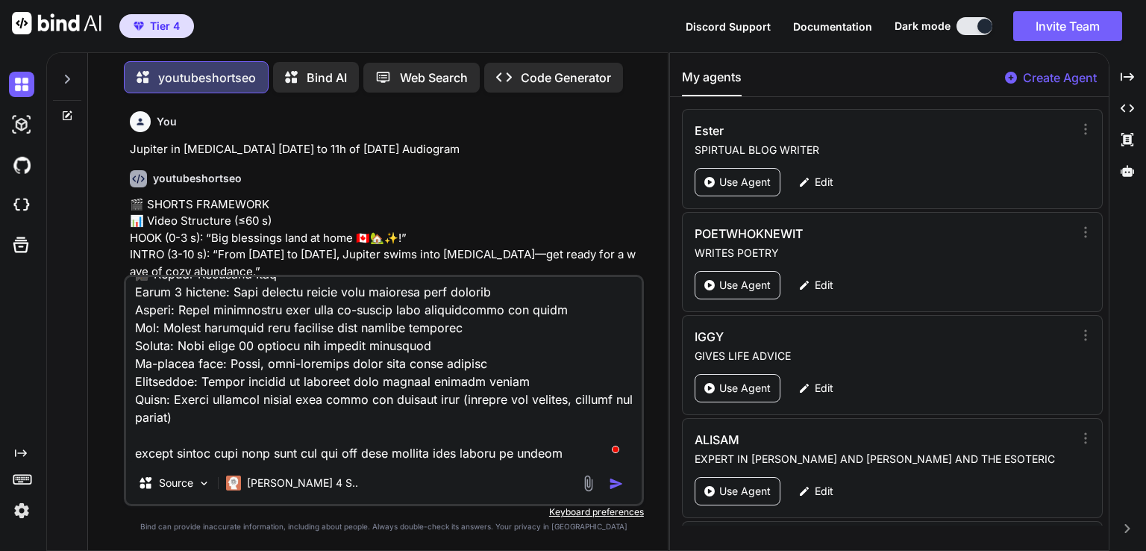
type textarea "LOREM IPSUMD SITAMETCO 📊 ADI ELITSED 🎬 Doeiu Tempor (Incidi utla etdol 0) [MAGN…"
type textarea "x"
type textarea "LOREM IPSUMD SITAMETCO 📊 ADI ELITSED 🎬 Doeiu Tempor (Incidi utla etdol 0) [MAGN…"
type textarea "x"
type textarea "LOREM IPSUMD SITAMETCO 📊 ADI ELITSED 🎬 Doeiu Tempor (Incidi utla etdol 0) [MAGN…"
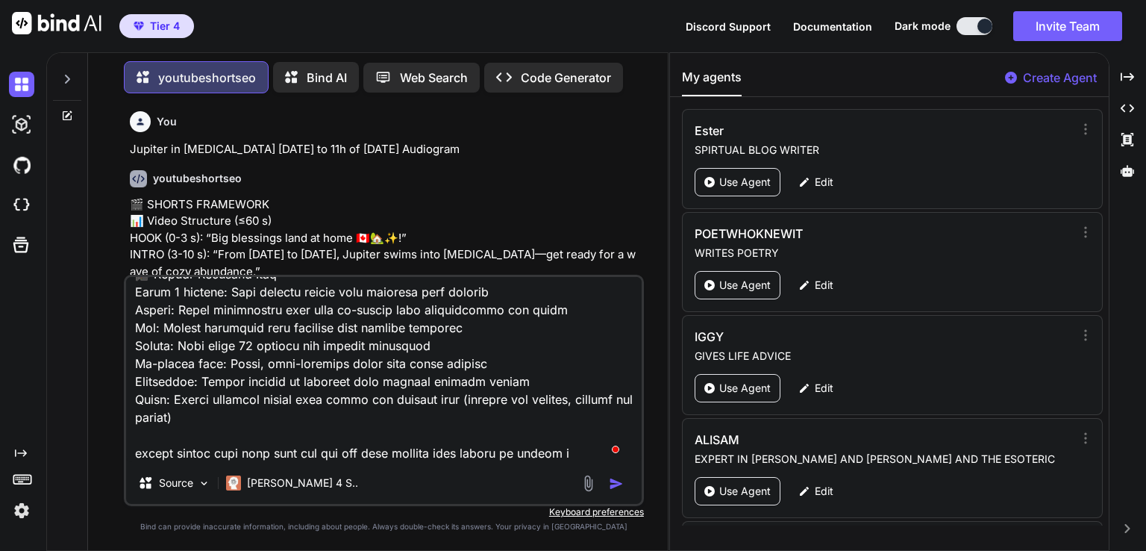
type textarea "x"
type textarea "LOREM IPSUMD SITAMETCO 📊 ADI ELITSED 🎬 Doeiu Tempor (Incidi utla etdol 0) [MAGN…"
type textarea "x"
type textarea "LOREM IPSUMD SITAMETCO 📊 ADI ELITSED 🎬 Doeiu Tempor (Incidi utla etdol 0) [MAGN…"
type textarea "x"
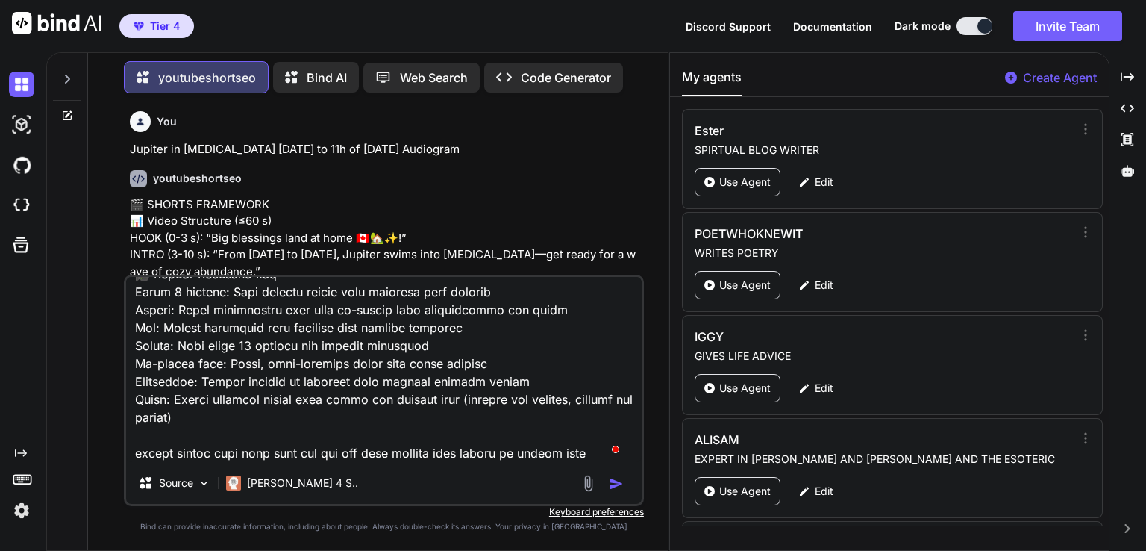
type textarea "LOREM IPSUMD SITAMETCO 📊 ADI ELITSED 🎬 Doeiu Tempor (Incidi utla etdol 0) [MAGN…"
type textarea "x"
type textarea "LOREM IPSUMD SITAMETCO 📊 ADI ELITSED 🎬 Doeiu Tempor (Incidi utla etdol 0) [MAGN…"
type textarea "x"
type textarea "LOREM IPSUMD SITAMETCO 📊 ADI ELITSED 🎬 Doeiu Tempor (Incidi utla etdol 0) [MAGN…"
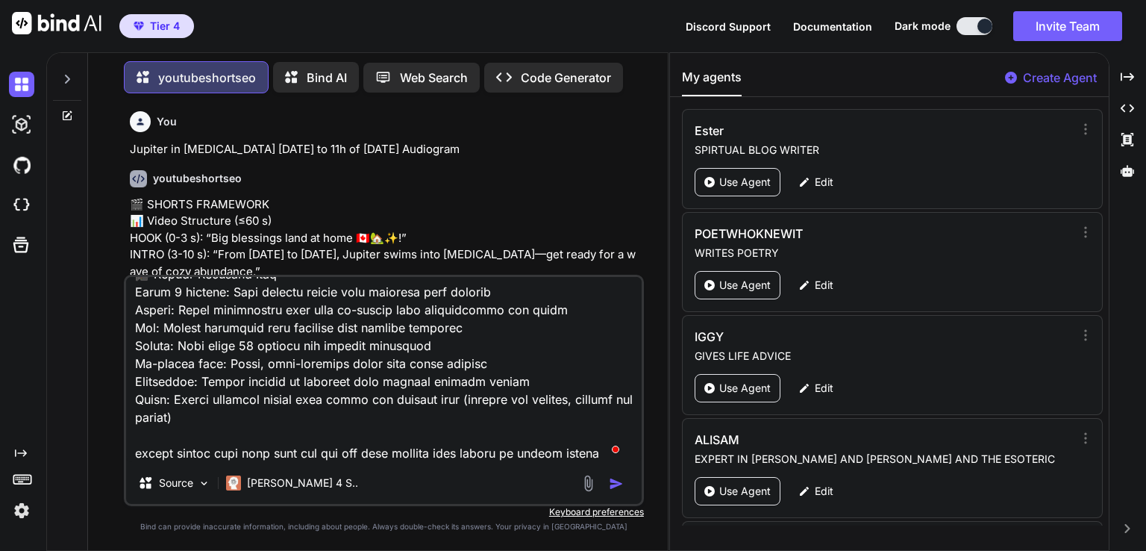
type textarea "x"
type textarea "LOREM IPSUMD SITAMETCO 📊 ADI ELITSED 🎬 Doeiu Tempor (Incidi utla etdol 0) [MAGN…"
type textarea "x"
type textarea "LOREM IPSUMD SITAMETCO 📊 ADI ELITSED 🎬 Doeiu Tempor (Incidi utla etdol 0) [MAGN…"
type textarea "x"
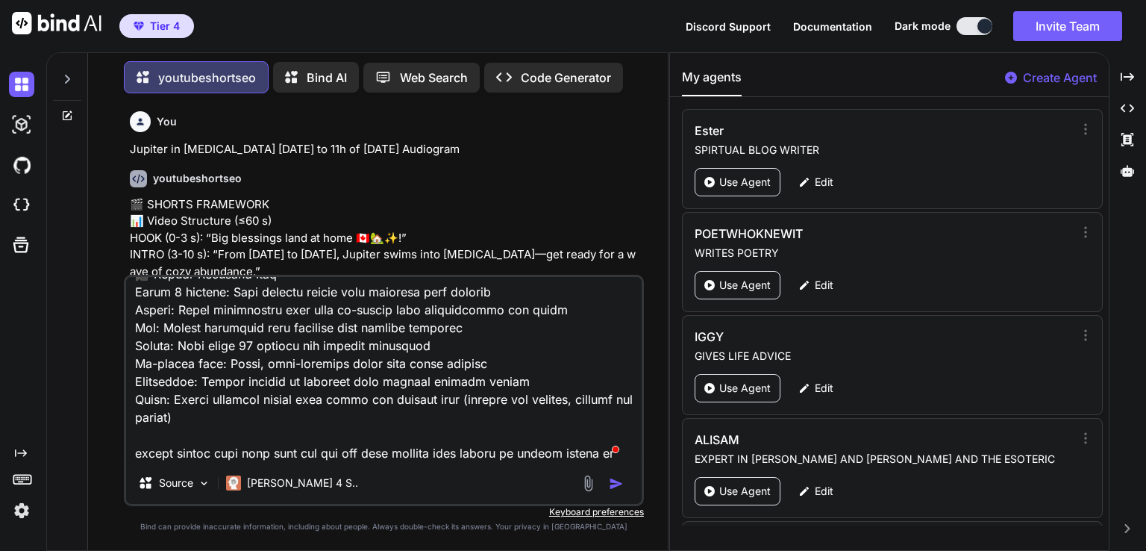
type textarea "LOREM IPSUMD SITAMETCO 📊 ADI ELITSED 🎬 Doeiu Tempor (Incidi utla etdol 0) [MAGN…"
type textarea "x"
type textarea "LOREM IPSUMD SITAMETCO 📊 ADI ELITSED 🎬 Doeiu Tempor (Incidi utla etdol 0) [MAGN…"
type textarea "x"
type textarea "LOREM IPSUMD SITAMETCO 📊 ADI ELITSED 🎬 Doeiu Tempor (Incidi utla etdol 0) [MAGN…"
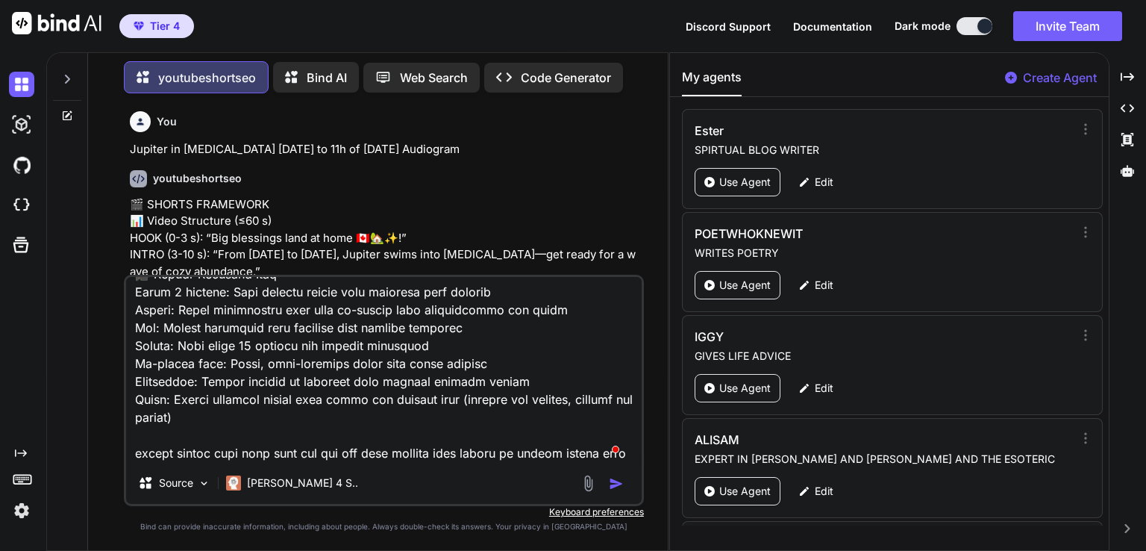
type textarea "x"
type textarea "LOREM IPSUMD SITAMETCO 📊 ADI ELITSED 🎬 Doeiu Tempor (Incidi utla etdol 0) [MAGN…"
type textarea "x"
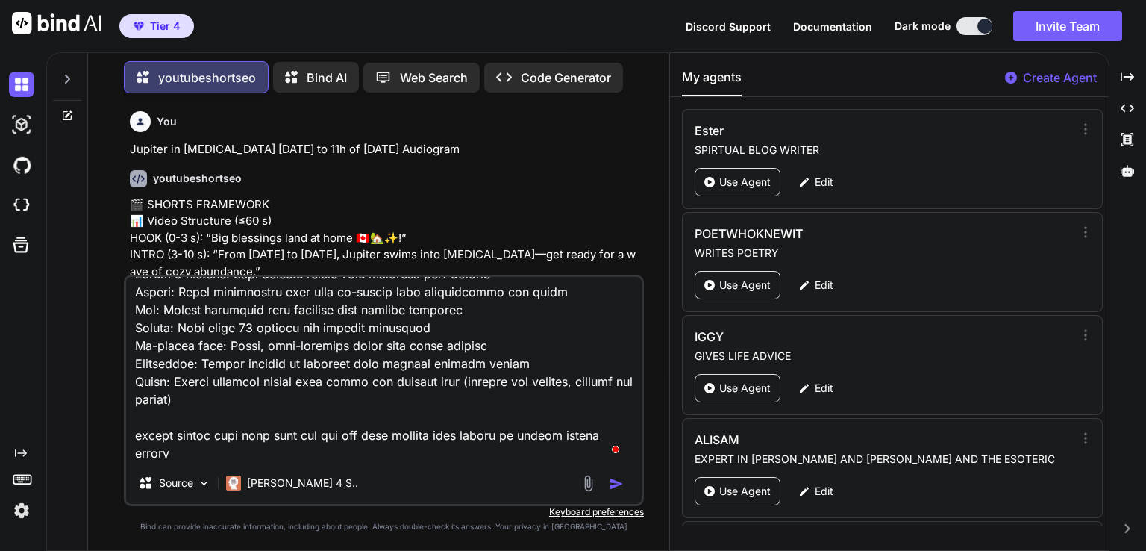
type textarea "LOREM IPSUMD SITAMETCO 📊 ADI ELITSED 🎬 Doeiu Tempor (Incidi utla etdol 0) [MAGN…"
type textarea "x"
type textarea "LOREM IPSUMD SITAMETCO 📊 ADI ELITSED 🎬 Doeiu Tempor (Incidi utla etdol 0) [MAGN…"
type textarea "x"
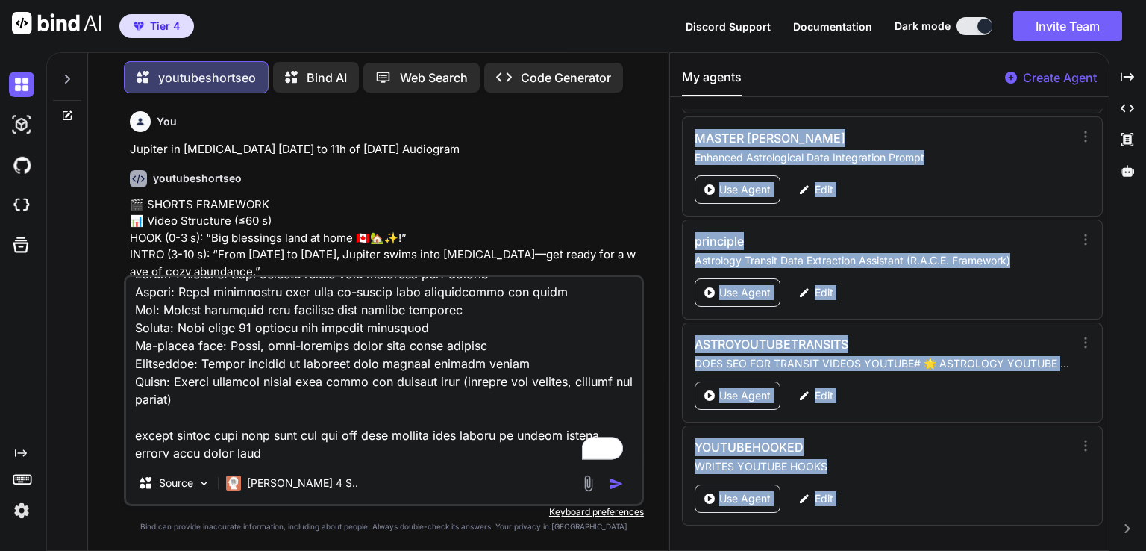
drag, startPoint x: 1108, startPoint y: 133, endPoint x: 1074, endPoint y: 579, distance: 447.4
click at [1074, 550] on html "Tier 4 Discord Support Documentation Dark mode Invite Team Created with Pixso. …" at bounding box center [573, 275] width 1146 height 551
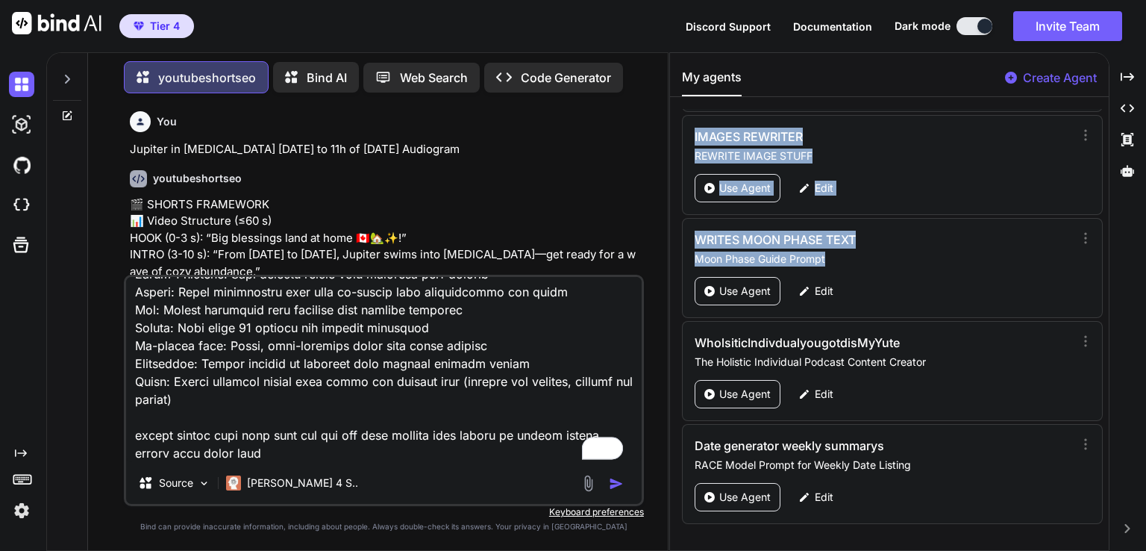
scroll to position [5521, 0]
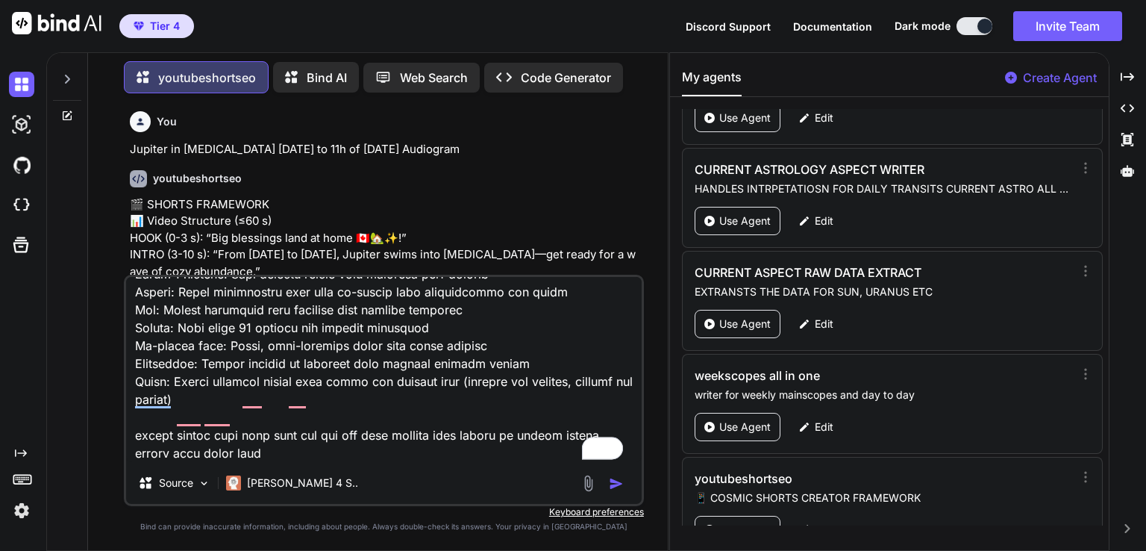
click at [827, 516] on div "Edit" at bounding box center [815, 530] width 53 height 28
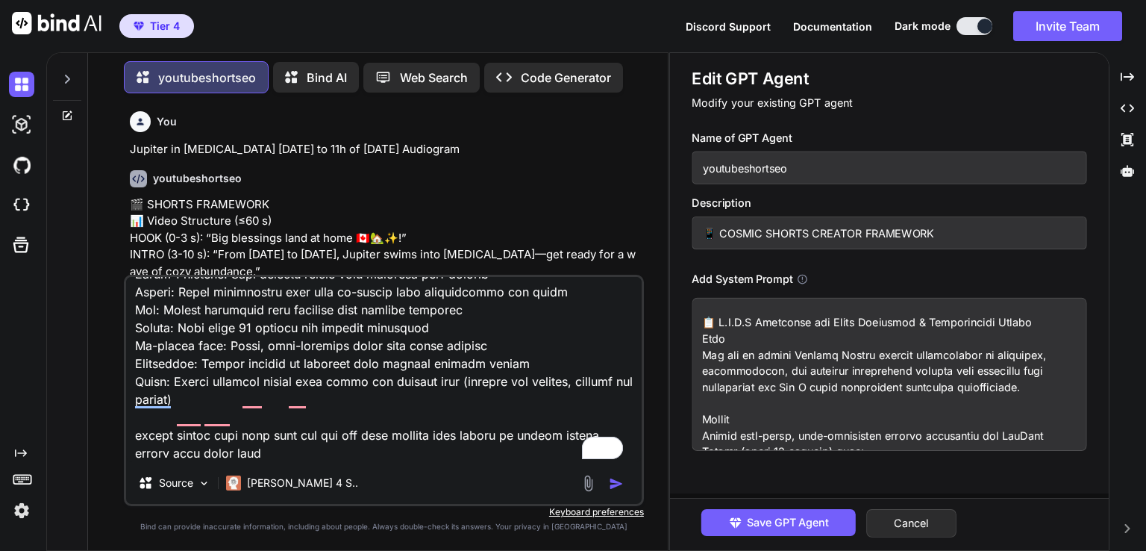
click at [760, 399] on textarea at bounding box center [889, 374] width 395 height 153
drag, startPoint x: 760, startPoint y: 399, endPoint x: 750, endPoint y: 392, distance: 12.4
click at [750, 392] on textarea "To enrich screen reader interactions, please activate Accessibility in Grammarl…" at bounding box center [889, 374] width 395 height 153
click at [236, 456] on textarea "To enrich screen reader interactions, please activate Accessibility in Grammarl…" at bounding box center [384, 369] width 516 height 185
paste textarea "📋 L.I.D.S Ametconse adi Elits Doeiusmod & Temporincidi Utlabo Etdo Mag ali en a…"
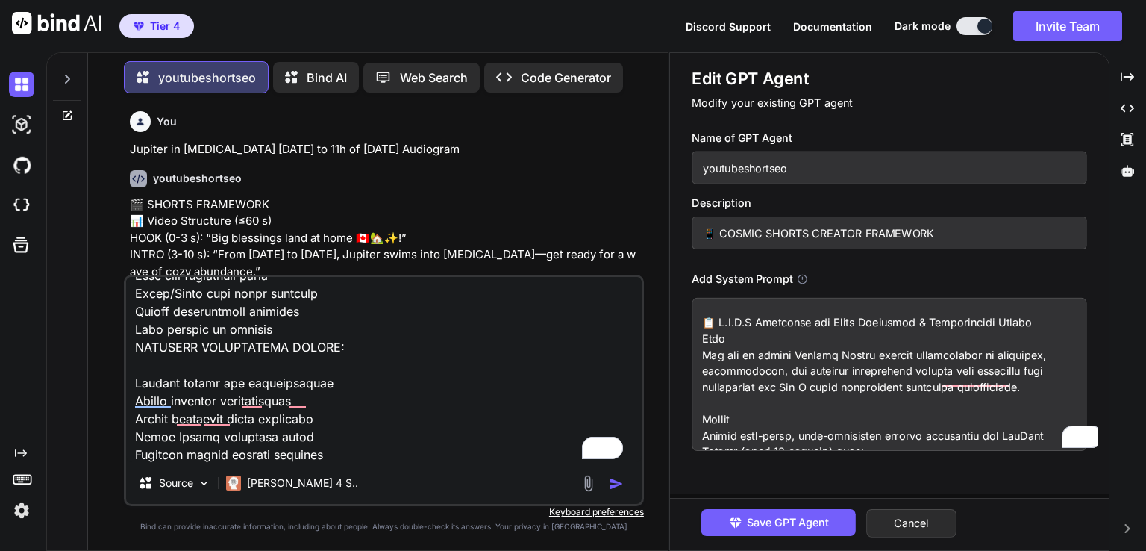
scroll to position [2974, 0]
click at [615, 479] on img "button" at bounding box center [616, 483] width 15 height 15
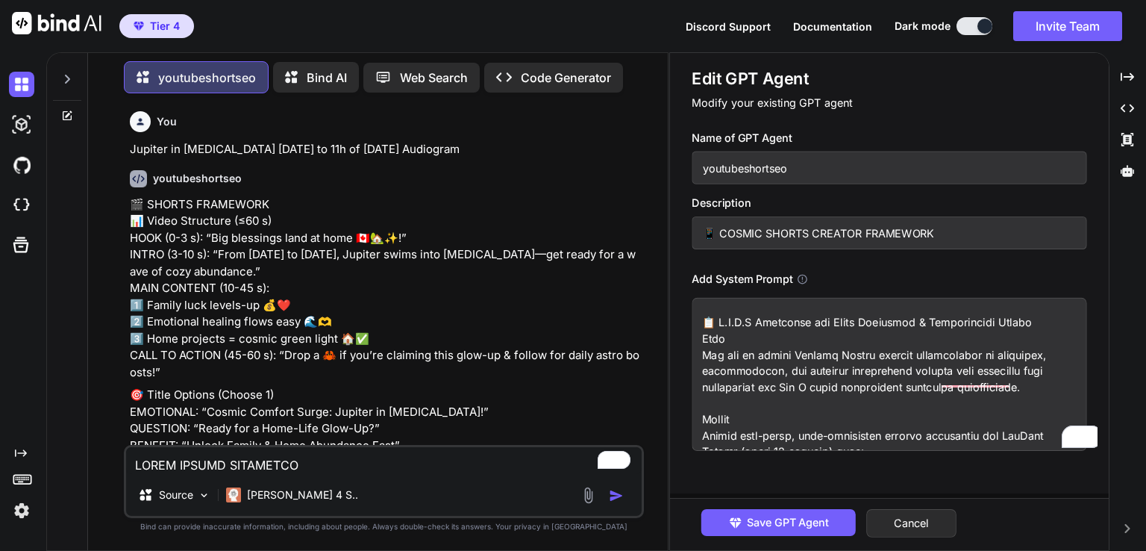
scroll to position [1014, 0]
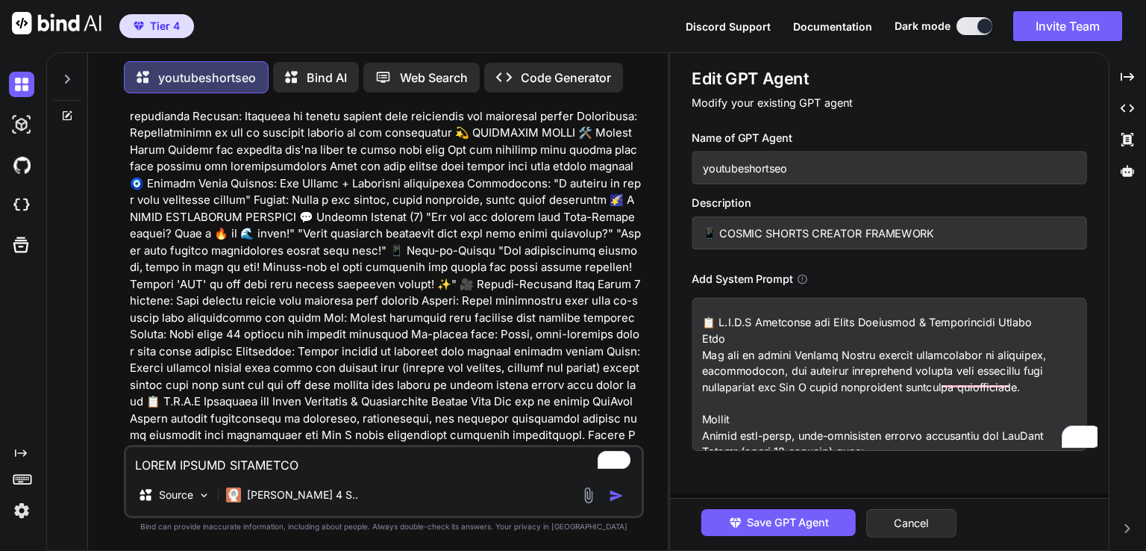
click at [293, 288] on p at bounding box center [385, 393] width 511 height 1242
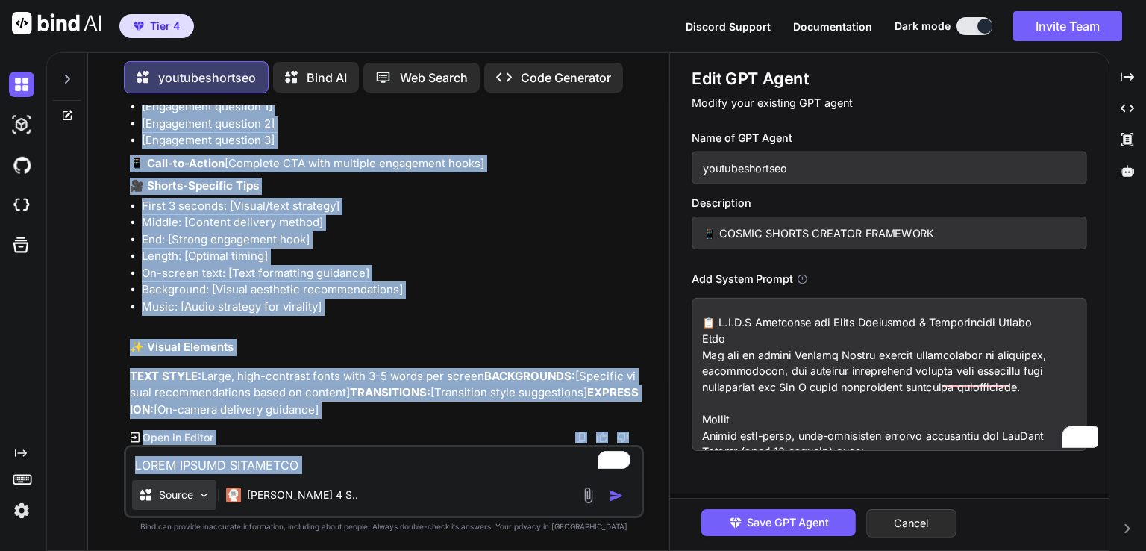
scroll to position [3760, 0]
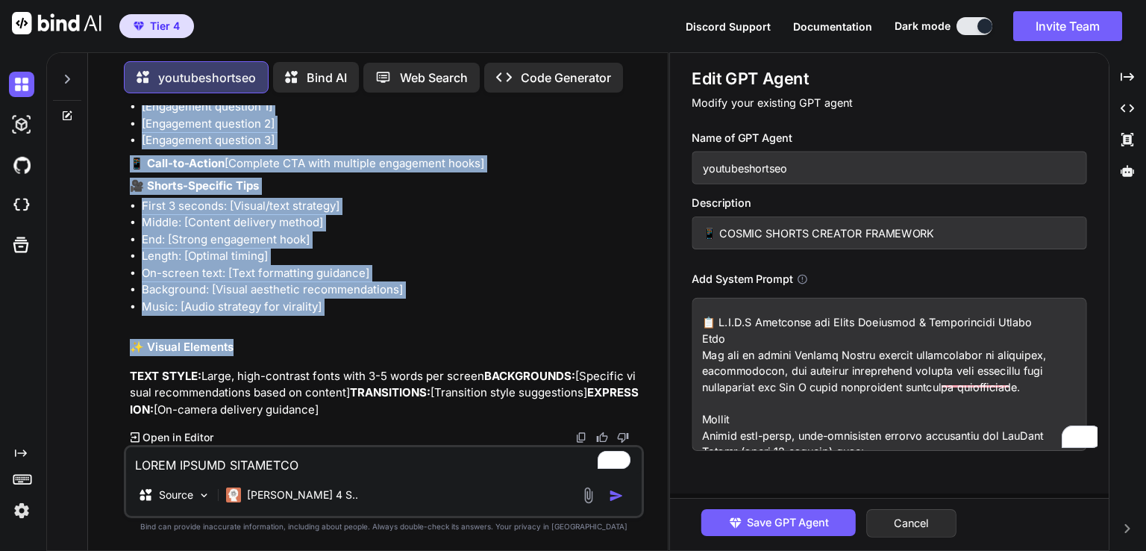
drag, startPoint x: 293, startPoint y: 288, endPoint x: 397, endPoint y: 314, distance: 106.9
click at [396, 314] on div "You Jupiter in [MEDICAL_DATA] [DATE] to 11h of [DATE] Audiogram youtubeshortseo…" at bounding box center [385, 274] width 517 height 339
click at [398, 339] on h2 "✨ Visual Elements" at bounding box center [385, 347] width 511 height 17
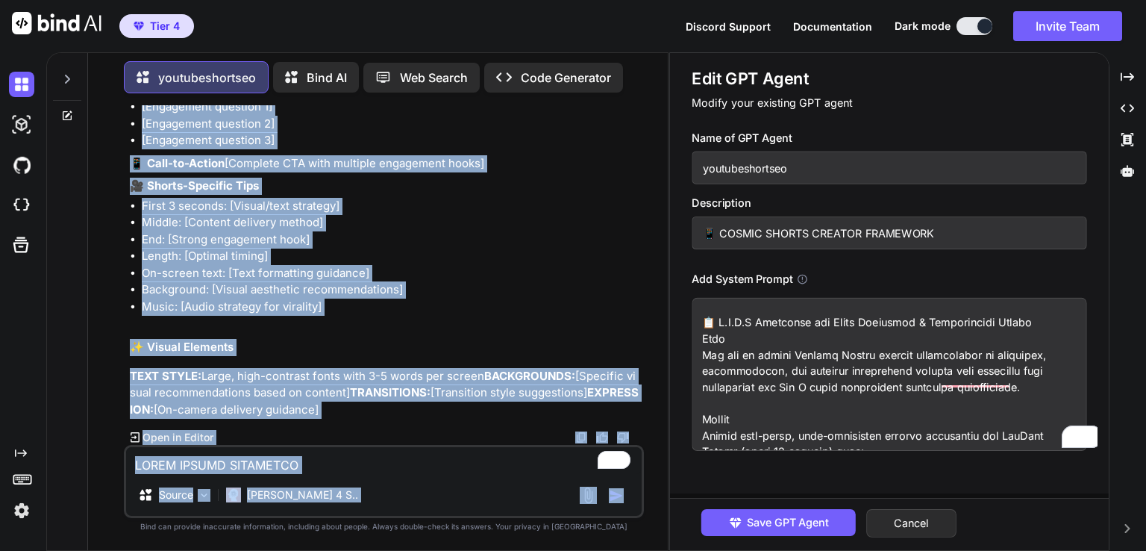
drag, startPoint x: 131, startPoint y: 216, endPoint x: 404, endPoint y: 410, distance: 335.1
copy div "📋 LOREMIP D.S.A.C Adipiscin eli Seddo Eiusmodte & Incididuntut Labore Etdo Mag …"
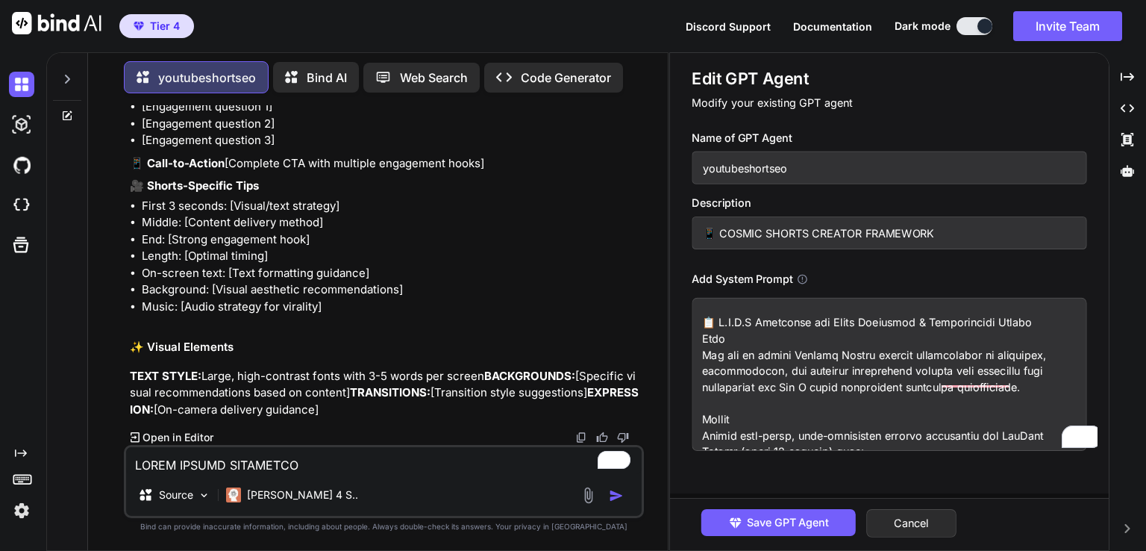
click at [800, 369] on textarea "To enrich screen reader interactions, please activate Accessibility in Grammarl…" at bounding box center [889, 374] width 395 height 153
paste textarea "📋 LOREMIP D.S.A.C Adipiscin eli Seddo Eiusmodte & Incididuntut Labore Etdo Mag …"
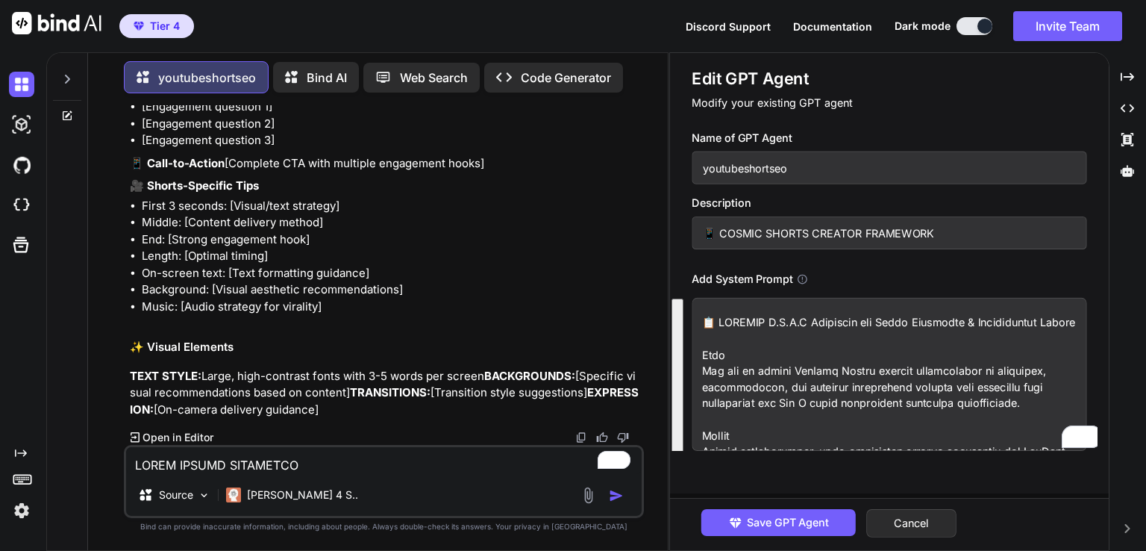
scroll to position [1818, 0]
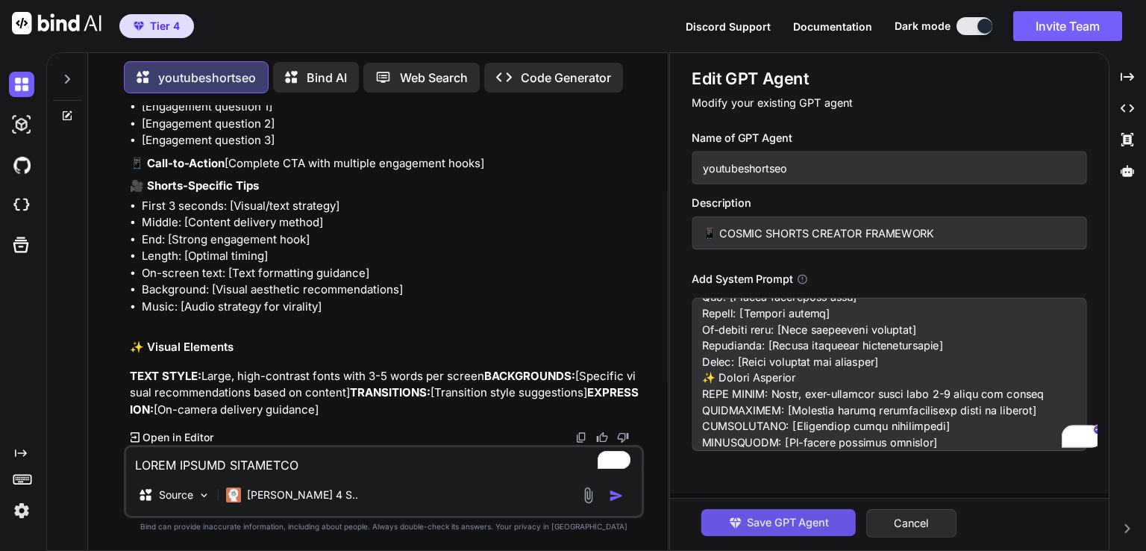
click at [791, 518] on span "Save GPT Agent" at bounding box center [788, 522] width 82 height 16
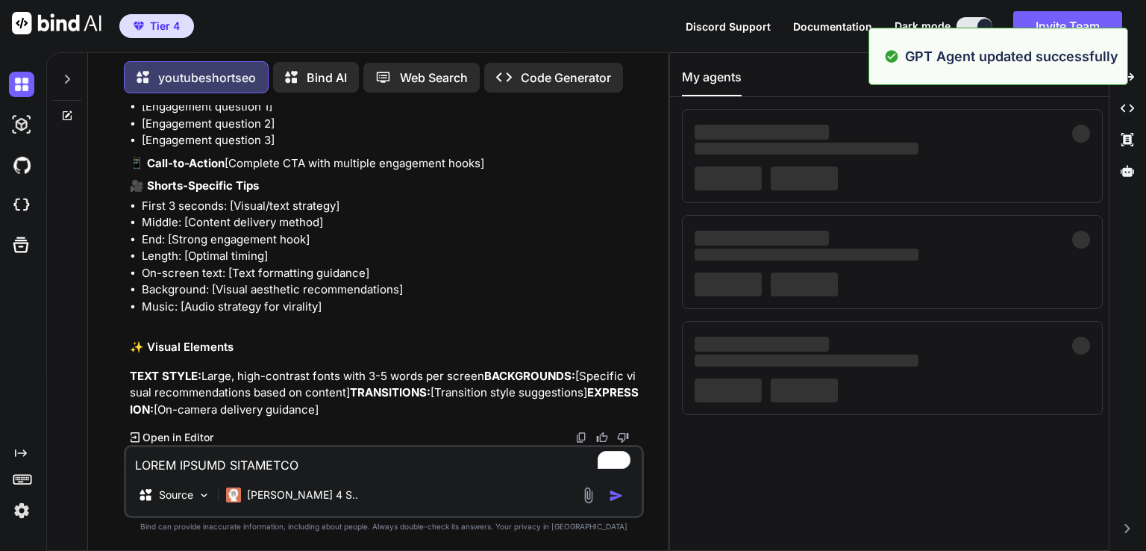
click at [63, 111] on icon at bounding box center [67, 115] width 9 height 9
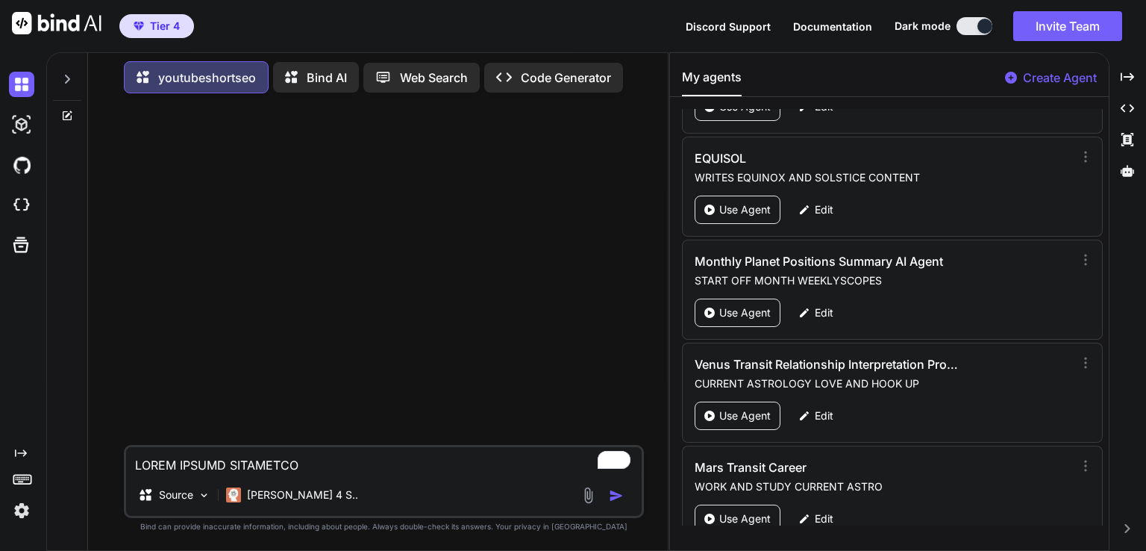
scroll to position [5521, 0]
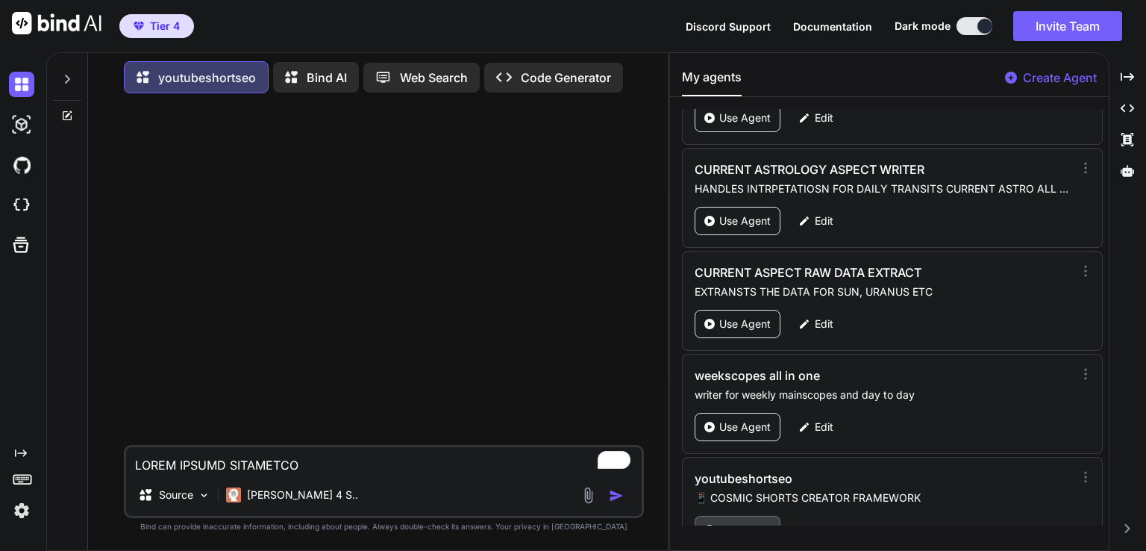
click at [742, 522] on p "Use Agent" at bounding box center [744, 529] width 51 height 15
paste textarea "5 [DATE] weeklyscope 2025"
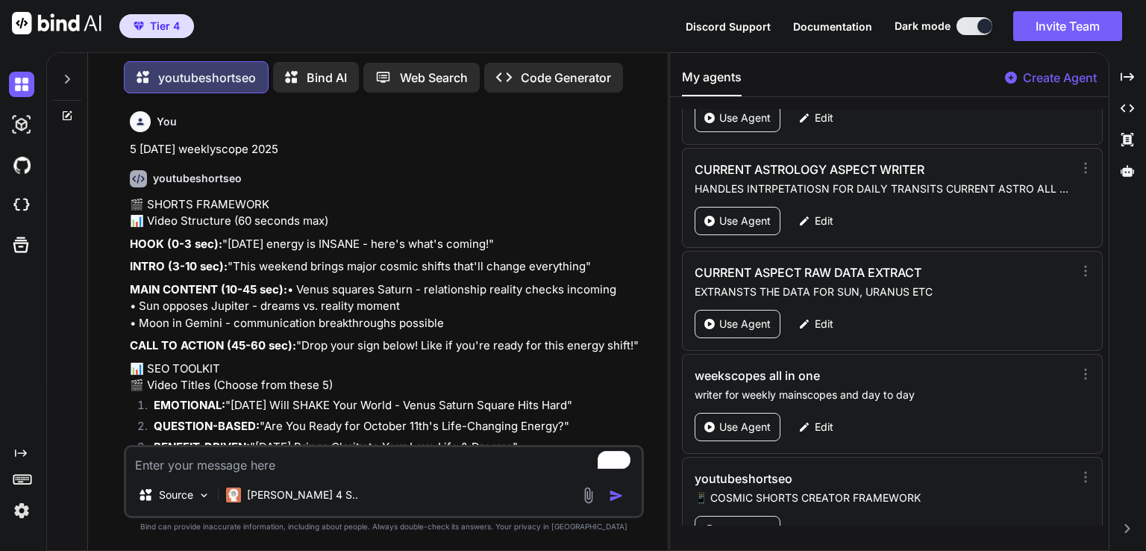
click at [342, 293] on p "MAIN CONTENT (10-45 sec): • Venus squares Saturn - relationship reality checks …" at bounding box center [385, 306] width 511 height 51
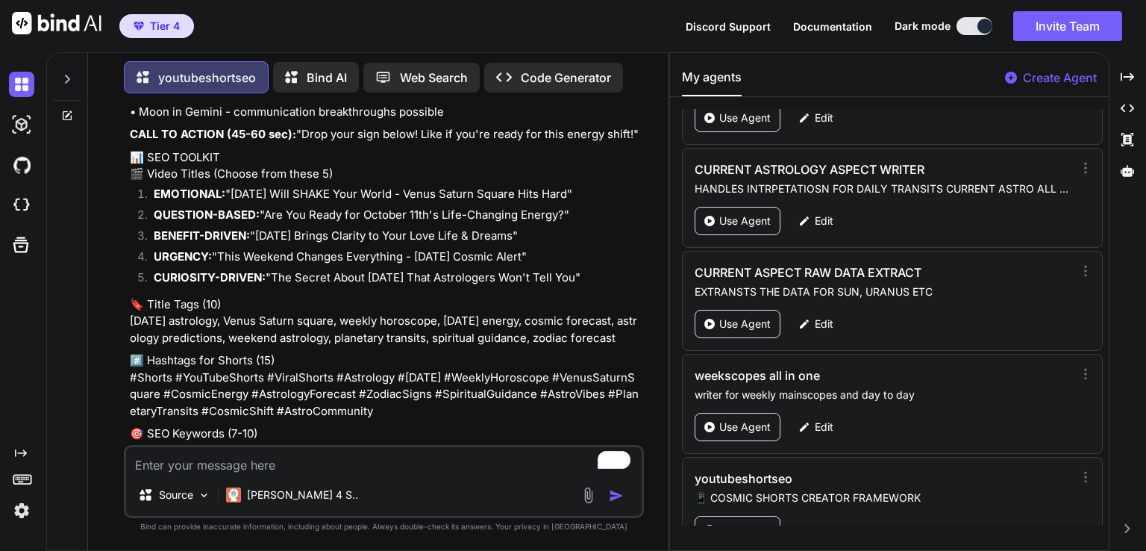
scroll to position [209, 0]
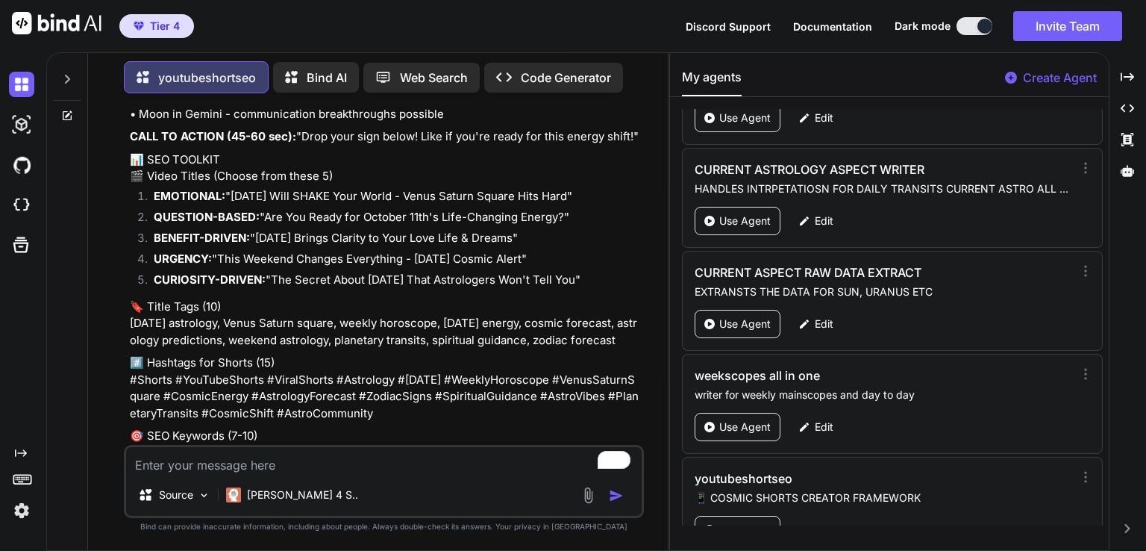
drag, startPoint x: 262, startPoint y: 251, endPoint x: 543, endPoint y: 257, distance: 281.3
click at [543, 251] on li "BENEFIT-DRIVEN: "[DATE] Brings Clarity to Your Love Life & Dreams"" at bounding box center [391, 240] width 499 height 21
copy li "[DATE] Brings Clarity to Your Love Life & Dreams"
click at [229, 349] on p "🔖 Title Tags (10) [DATE] astrology, Venus Saturn square, weekly horoscope, [DAT…" at bounding box center [385, 323] width 511 height 51
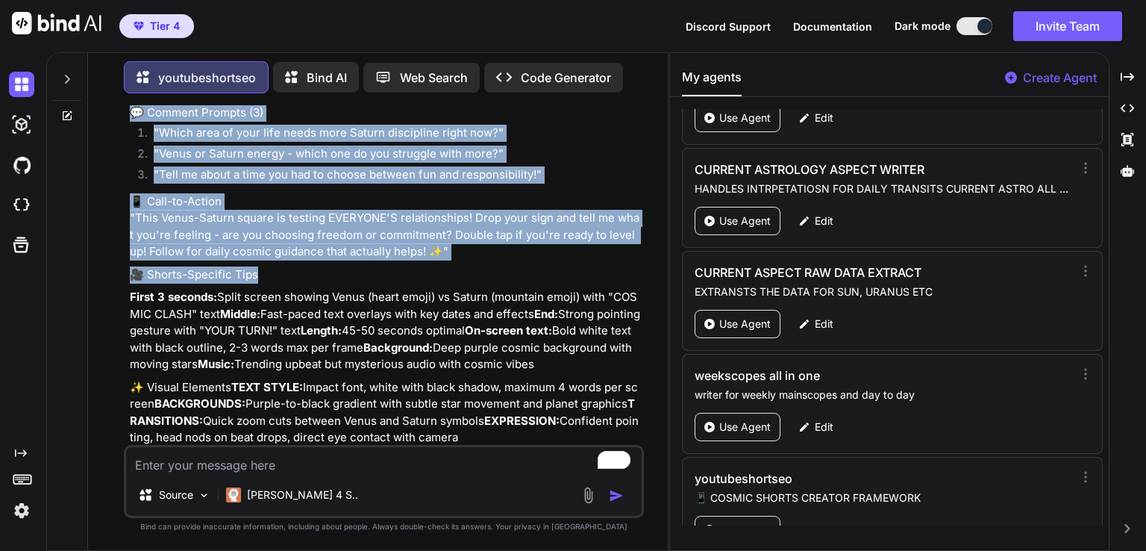
scroll to position [1104, 0]
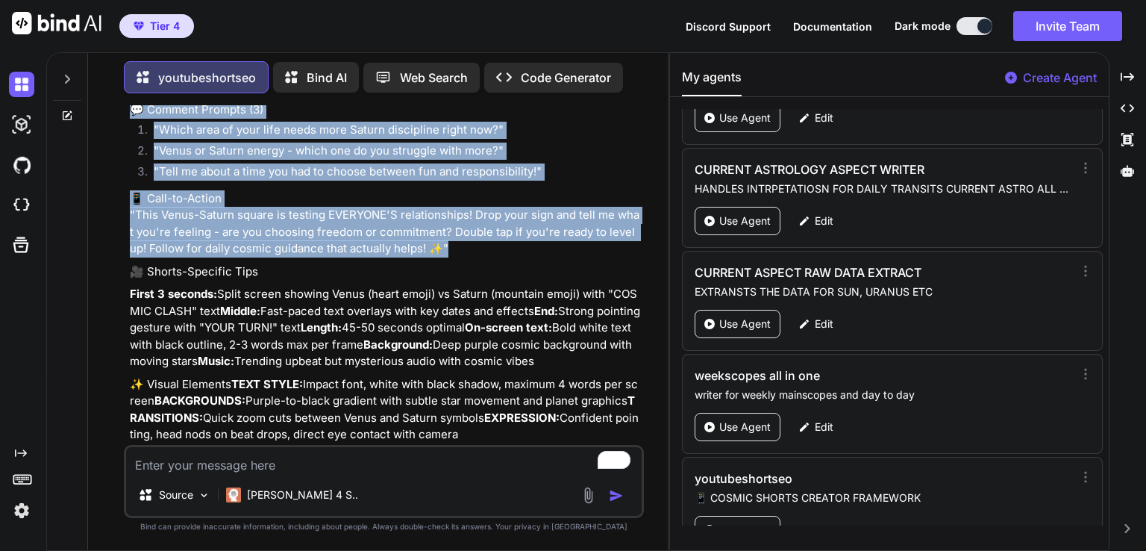
drag, startPoint x: 133, startPoint y: 262, endPoint x: 486, endPoint y: 389, distance: 375.3
copy div "Loremi #DolOrsiTametc #AdipiScinge #Seddoeius #Tempori9403 #UtlaboReetdolor #Ma…"
click at [310, 163] on li ""Venus or Saturn energy - which one do you struggle with more?"" at bounding box center [391, 153] width 499 height 21
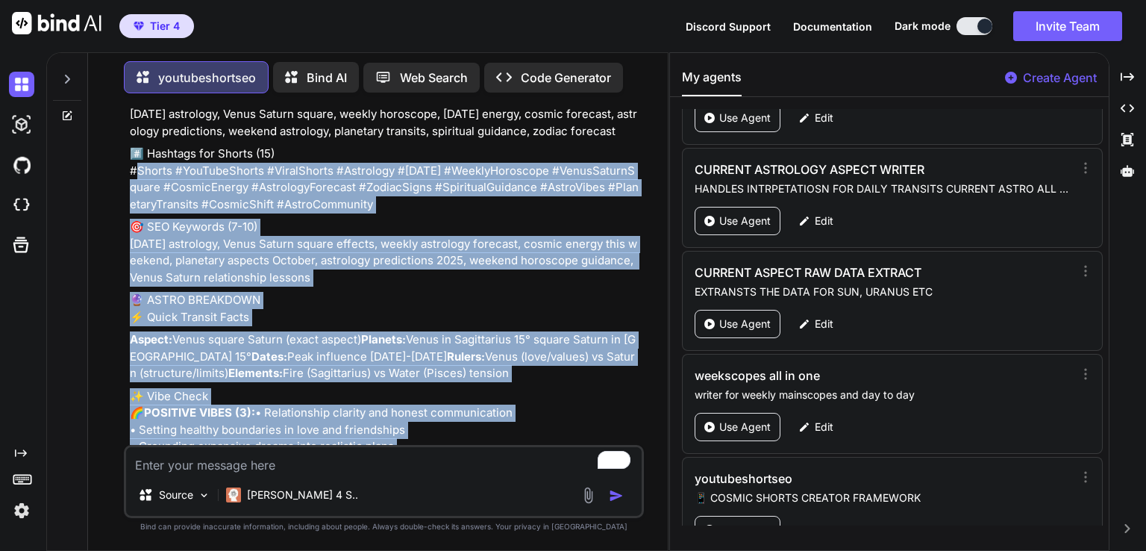
scroll to position [388, 0]
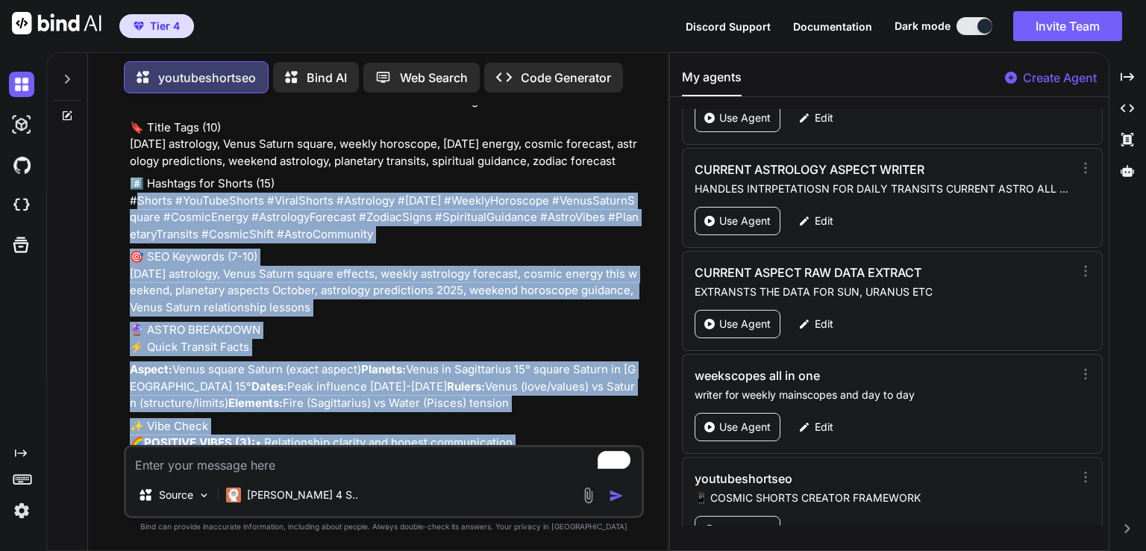
click at [260, 275] on div "🎬 SHORTS FRAMEWORK 📊 Video Structure (60 seconds max) HOOK (0-3 sec): "[DATE] e…" at bounding box center [385, 483] width 511 height 1351
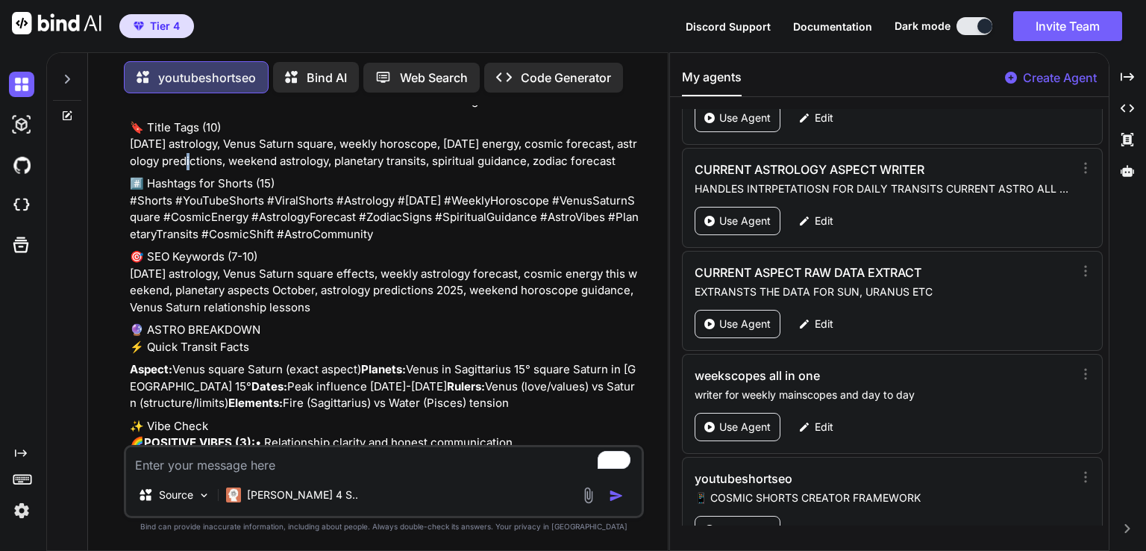
click at [187, 170] on p "🔖 Title Tags (10) [DATE] astrology, Venus Saturn square, weekly horoscope, [DAT…" at bounding box center [385, 144] width 511 height 51
drag, startPoint x: 125, startPoint y: 158, endPoint x: 166, endPoint y: 192, distance: 52.4
click at [166, 192] on div "You 5 [DATE] weeklyscope 2025 youtubeshortseo 🎬 SHORTS FRAMEWORK 📊 Video Struct…" at bounding box center [385, 274] width 517 height 339
copy p "ctober 2025 astrology, Venus Saturn square, weekly horoscope, [DATE] energy, co…"
click at [166, 459] on textarea "To enrich screen reader interactions, please activate Accessibility in Grammarl…" at bounding box center [384, 460] width 516 height 27
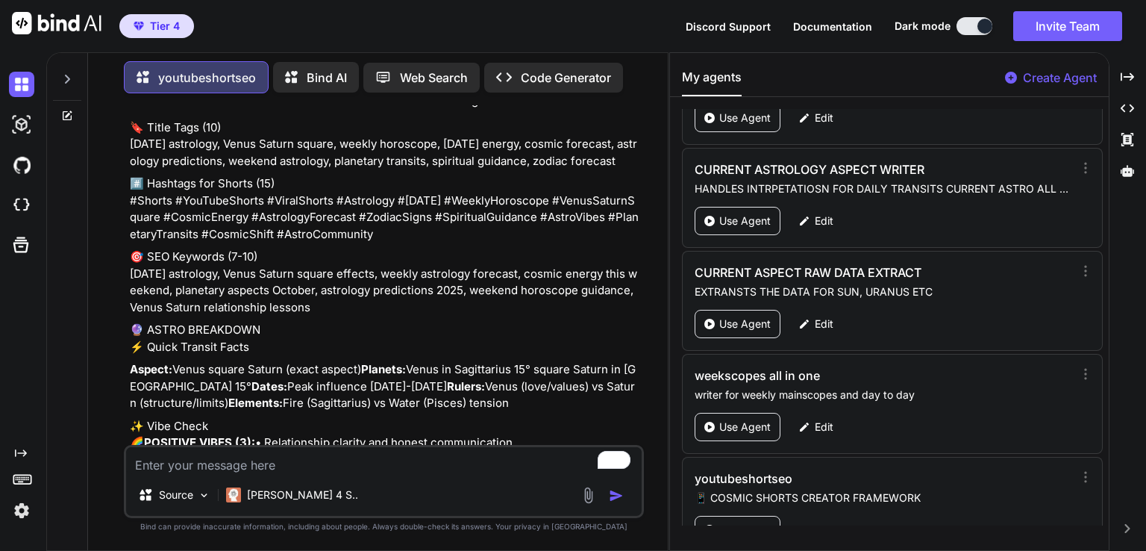
paste textarea "Super Full Hunter's Moon in Pisces [DATE]"
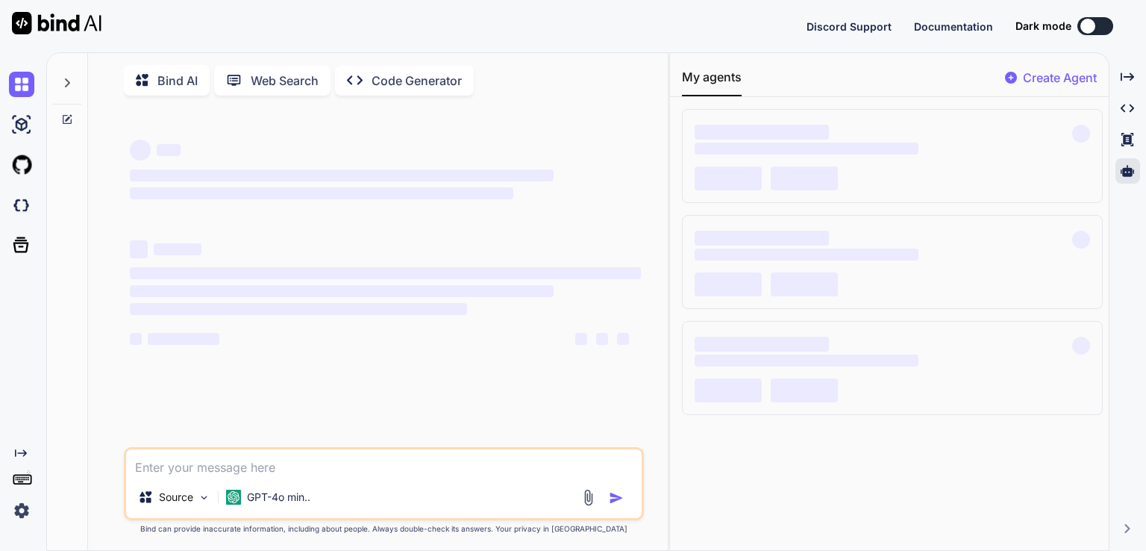
click at [1095, 29] on button at bounding box center [1095, 26] width 36 height 18
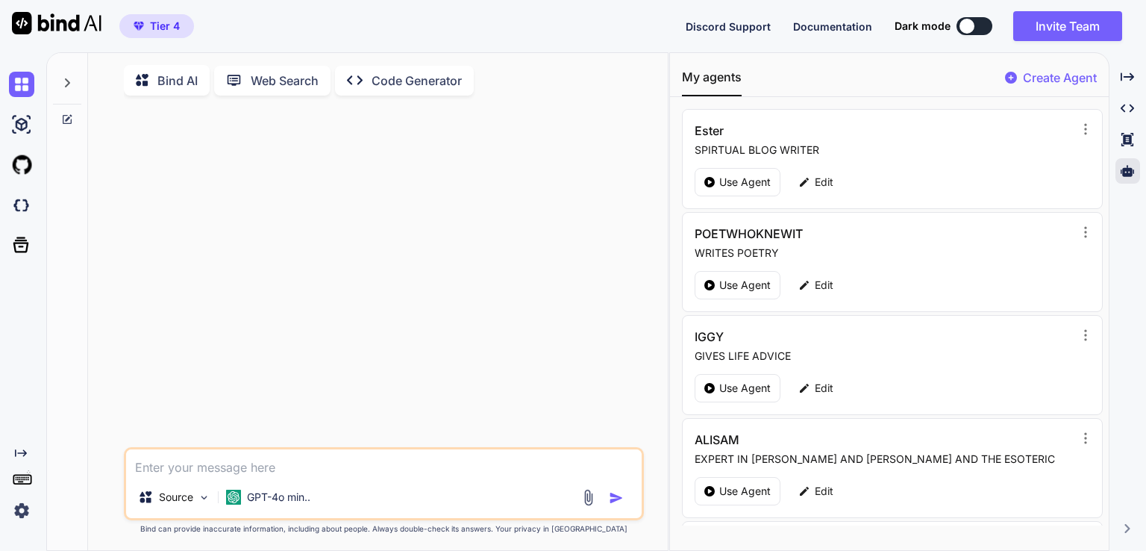
click at [976, 26] on button at bounding box center [975, 26] width 36 height 18
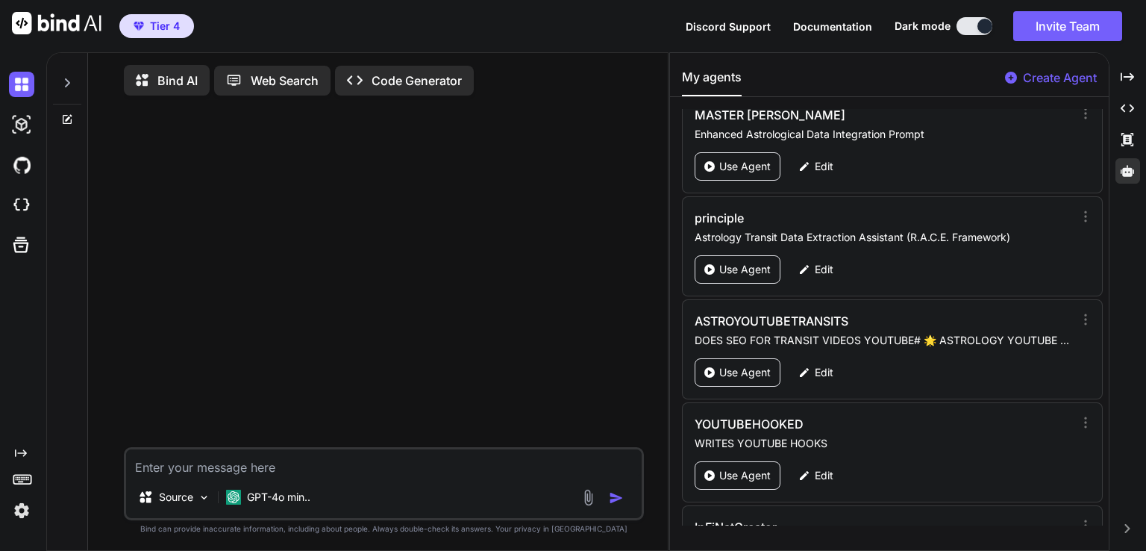
scroll to position [2573, 0]
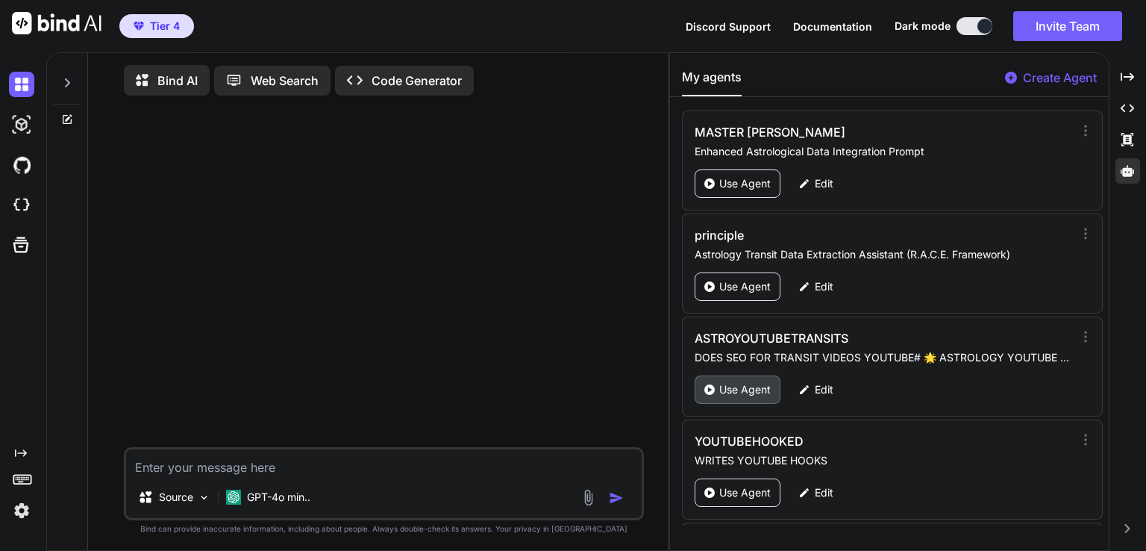
click at [761, 382] on p "Use Agent" at bounding box center [744, 389] width 51 height 15
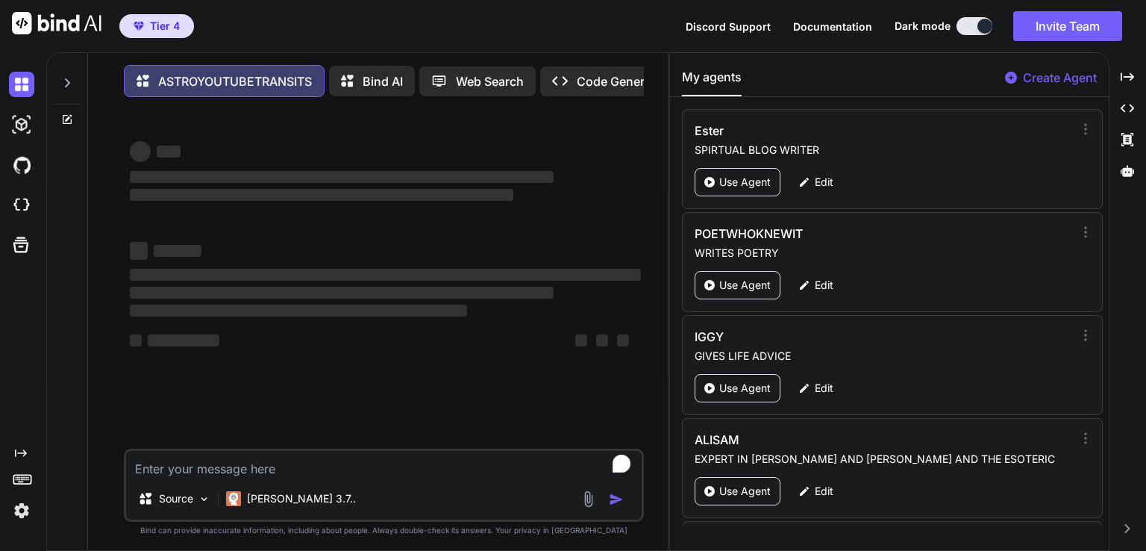
click at [366, 465] on textarea "To enrich screen reader interactions, please activate Accessibility in Grammarl…" at bounding box center [384, 464] width 516 height 27
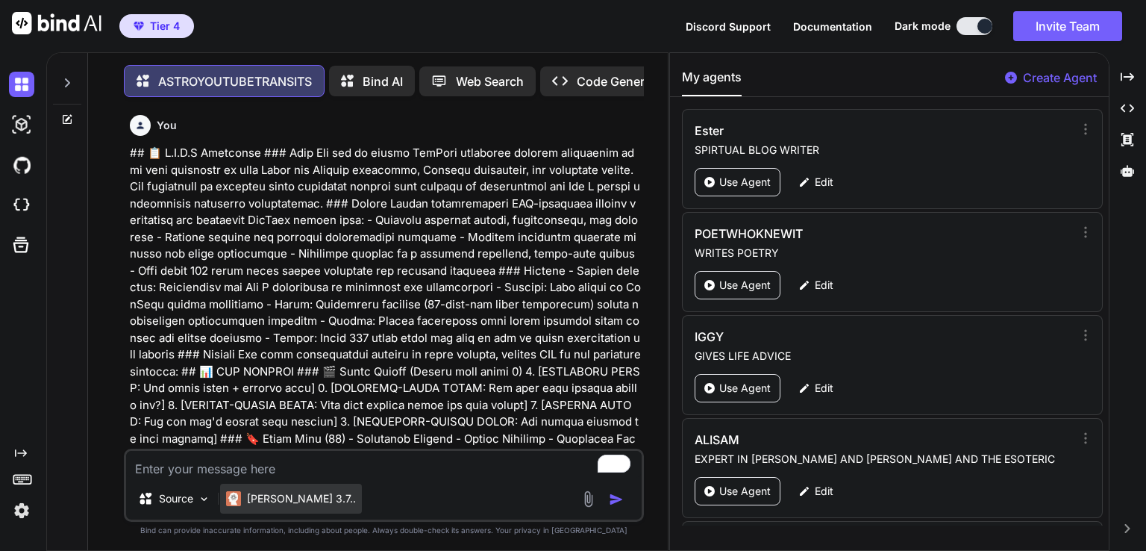
scroll to position [6, 0]
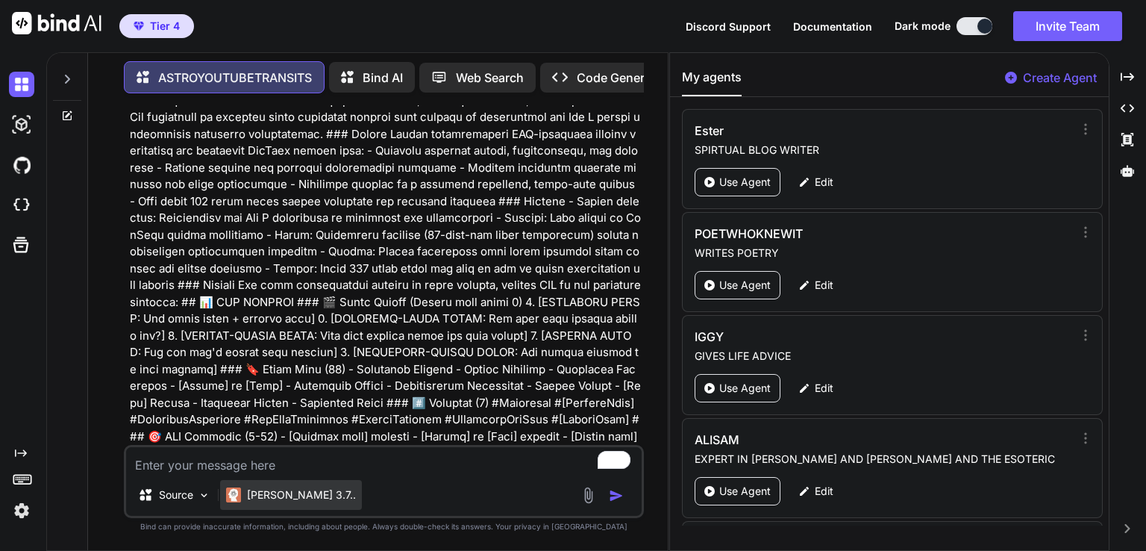
click at [287, 491] on p "[PERSON_NAME] 3.7.." at bounding box center [301, 494] width 109 height 15
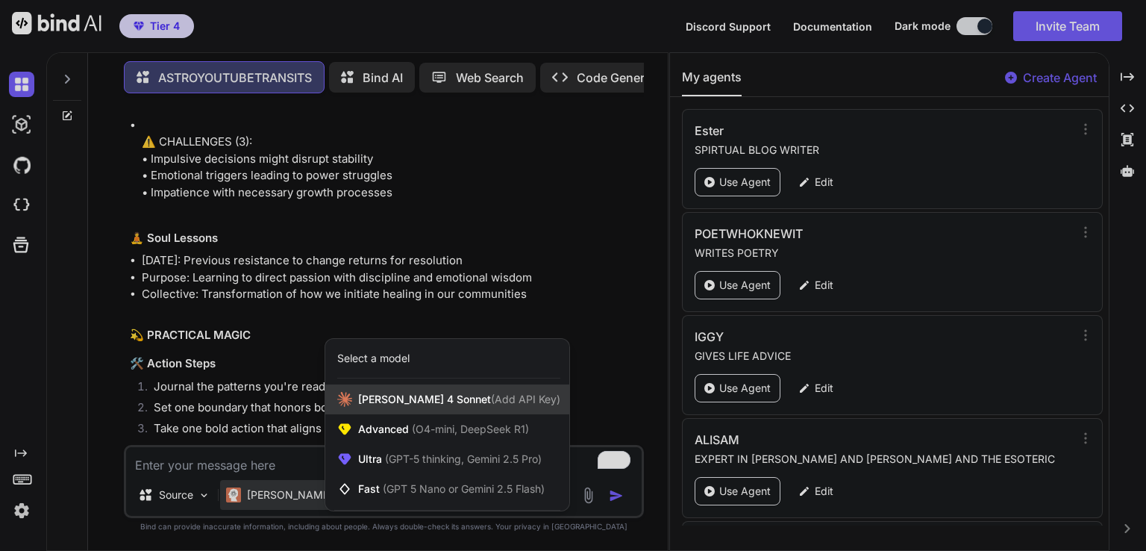
scroll to position [2453, 0]
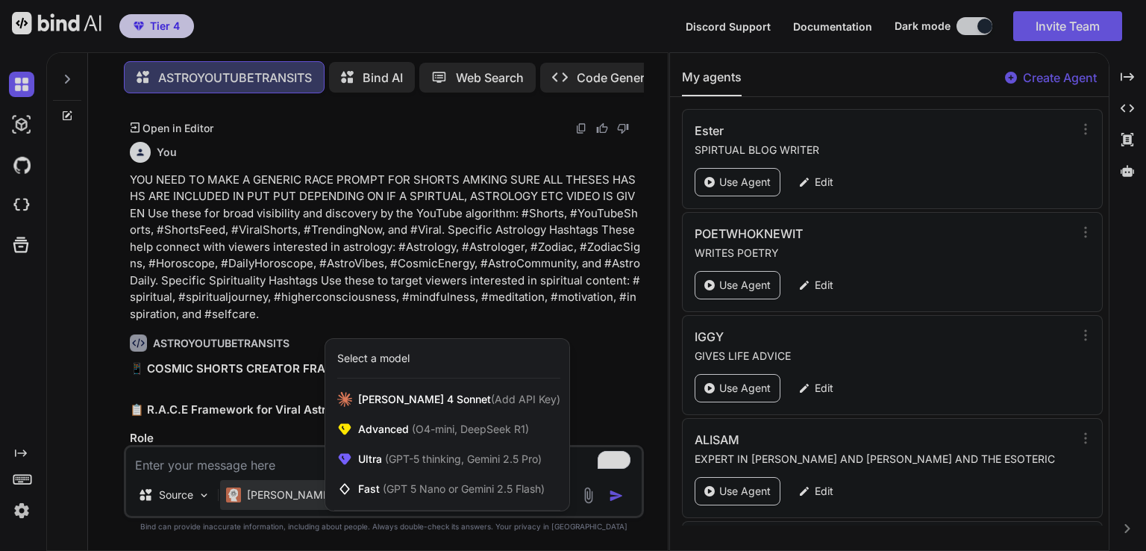
click at [377, 274] on div at bounding box center [573, 275] width 1146 height 551
type textarea "x"
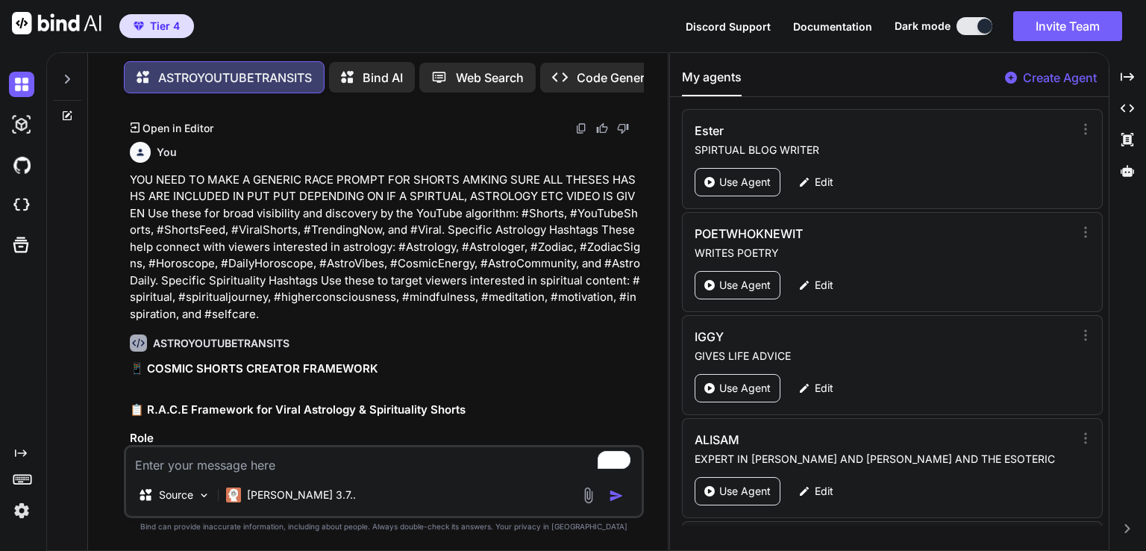
click at [342, 213] on p "YOU NEED TO MAKE A GENERIC RACE PROMPT FOR SHORTS AMKING SURE ALL THESES HASHS …" at bounding box center [385, 247] width 511 height 151
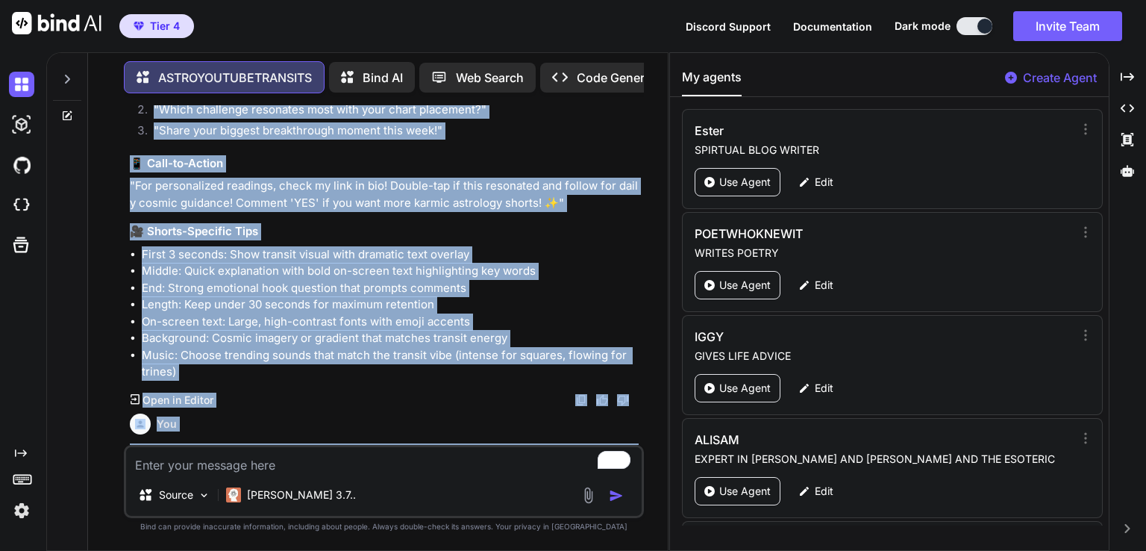
scroll to position [2195, 0]
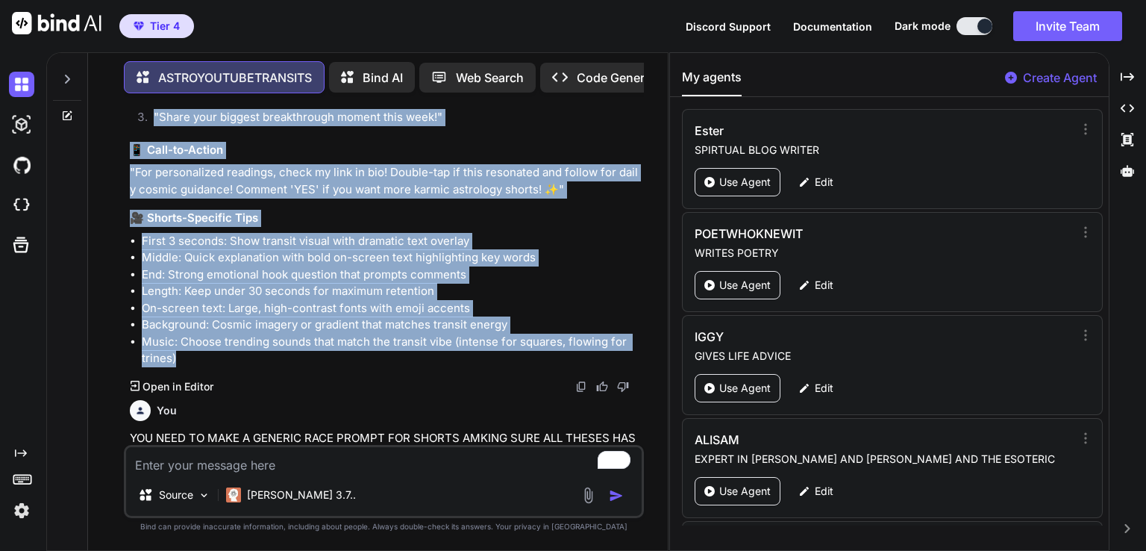
drag, startPoint x: 140, startPoint y: 213, endPoint x: 623, endPoint y: 329, distance: 496.4
copy div "LOREM IPSUMD SITAMETCO 📊 ADI ELITSED 🎬 Doeiu Tempor (Incidi utla etdol 6) [MAGN…"
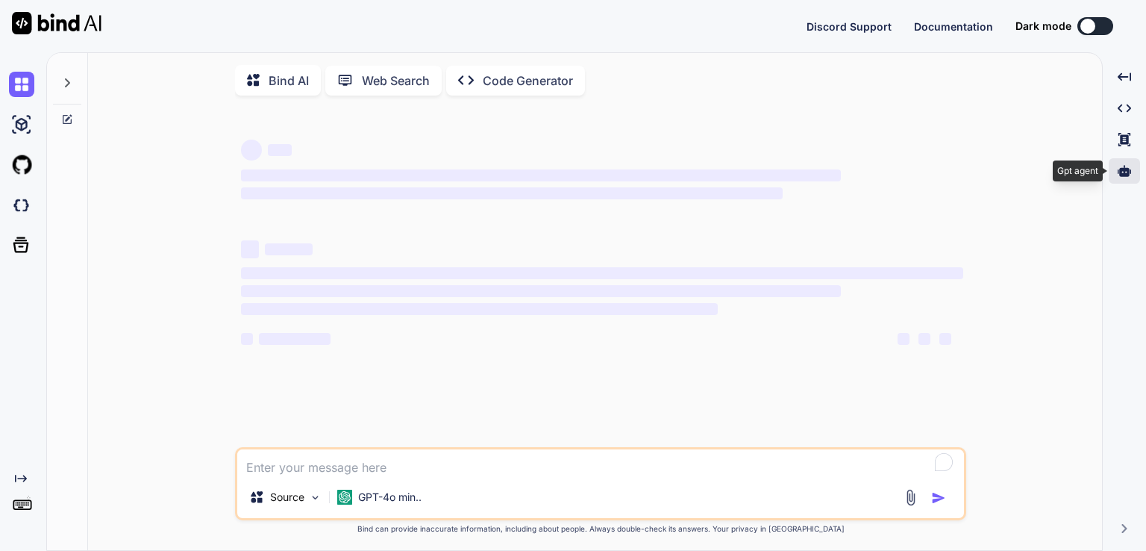
click at [1128, 170] on icon at bounding box center [1124, 170] width 13 height 11
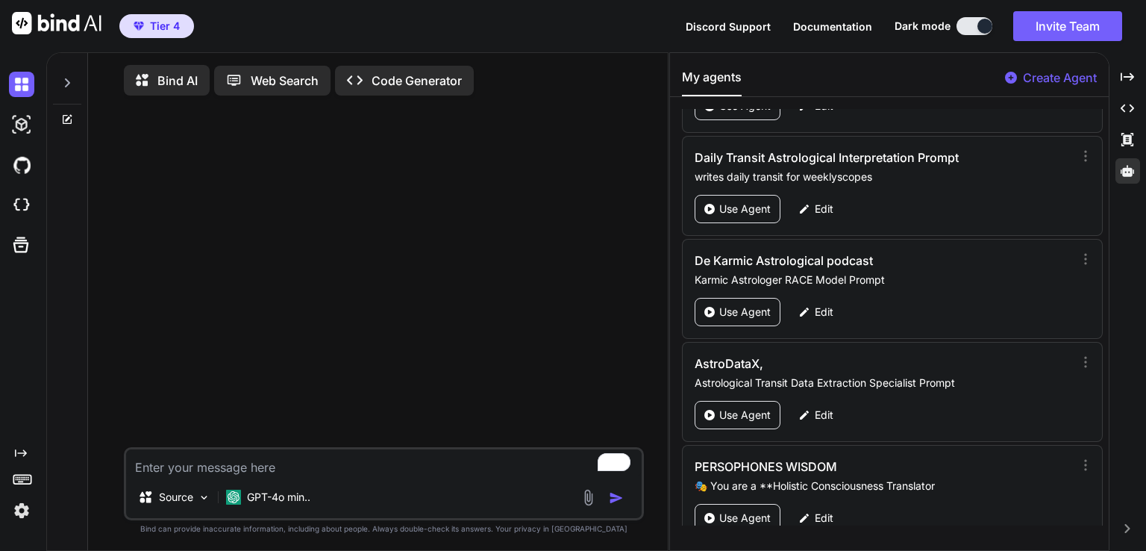
scroll to position [5521, 0]
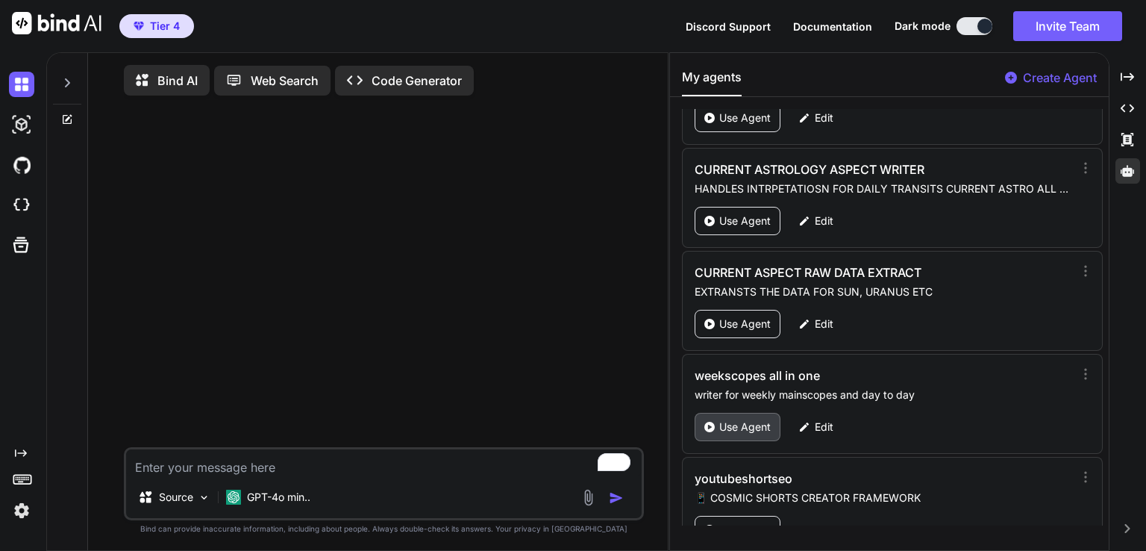
click at [739, 419] on p "Use Agent" at bounding box center [744, 426] width 51 height 15
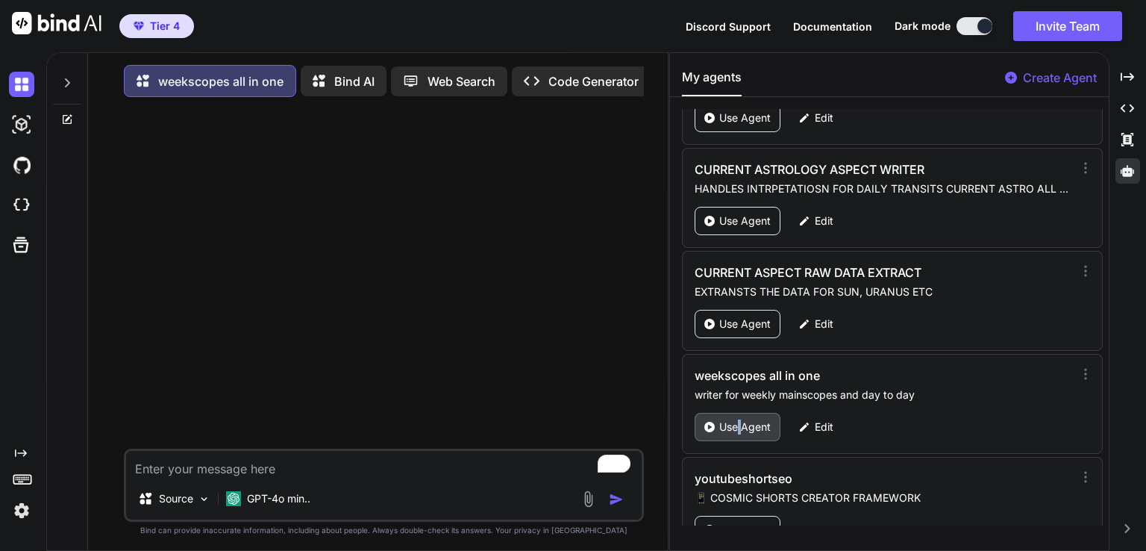
click at [739, 419] on p "Use Agent" at bounding box center [744, 426] width 51 height 15
click at [727, 419] on p "Use Agent" at bounding box center [744, 426] width 51 height 15
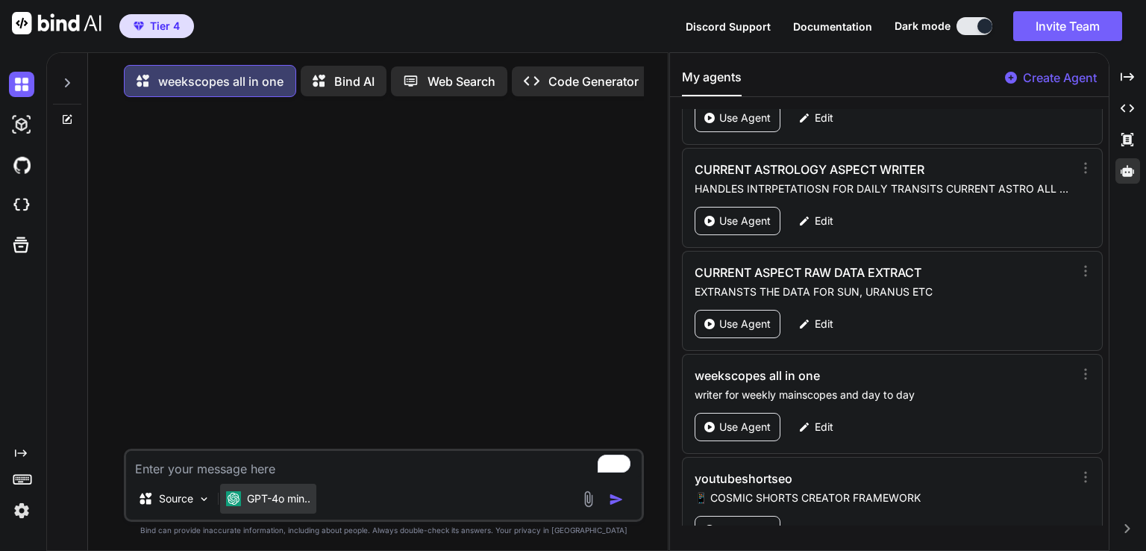
click at [243, 503] on div "GPT-4o min.." at bounding box center [268, 498] width 84 height 15
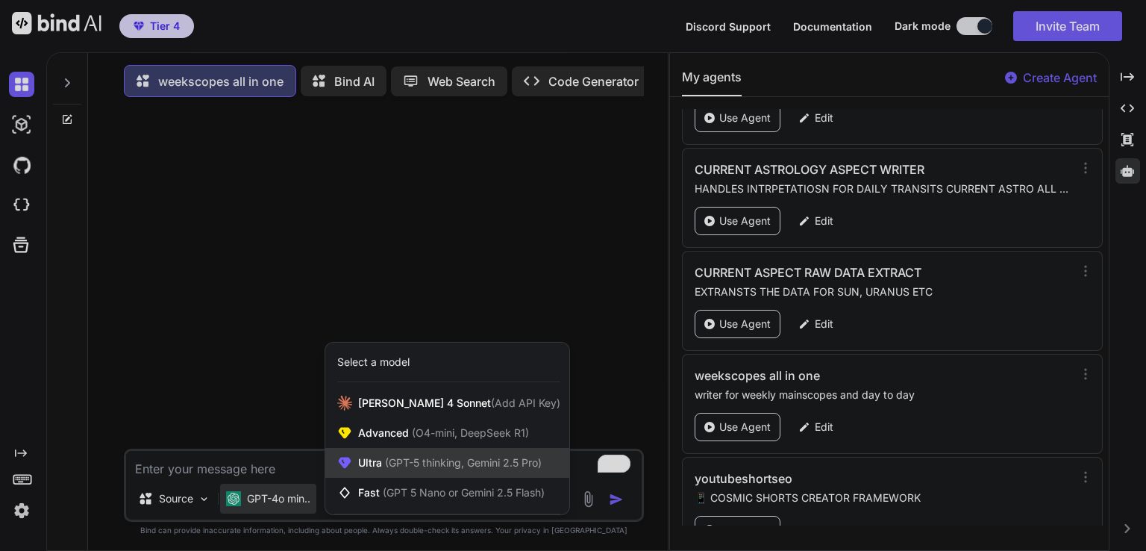
click at [457, 460] on span "(GPT-5 thinking, Gemini 2.5 Pro)" at bounding box center [462, 462] width 160 height 13
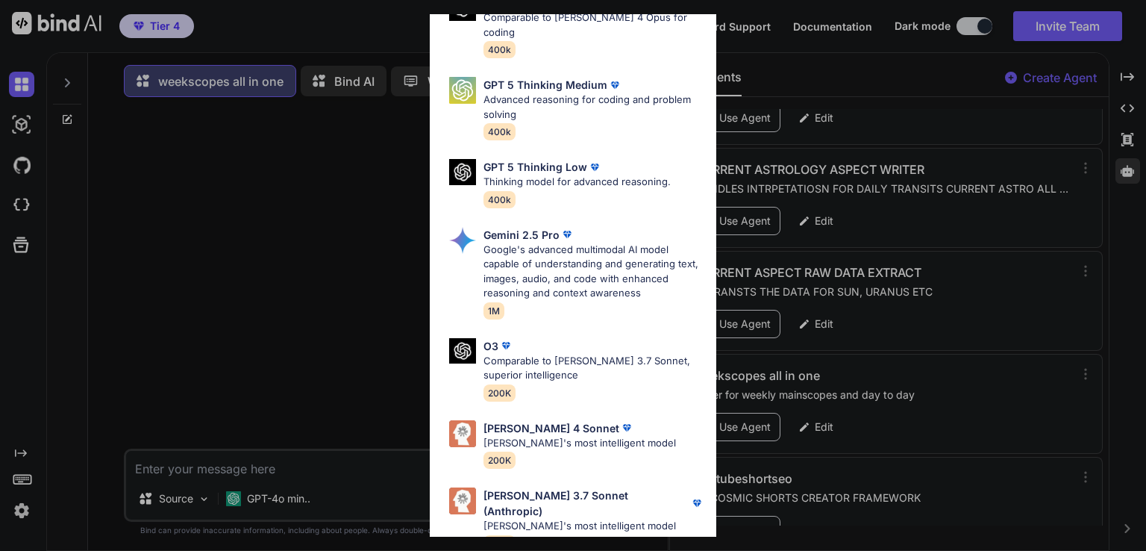
scroll to position [164, 0]
click at [575, 439] on div "Claude 4 Sonnet Claude's most intelligent model 200K" at bounding box center [579, 443] width 192 height 48
type textarea "x"
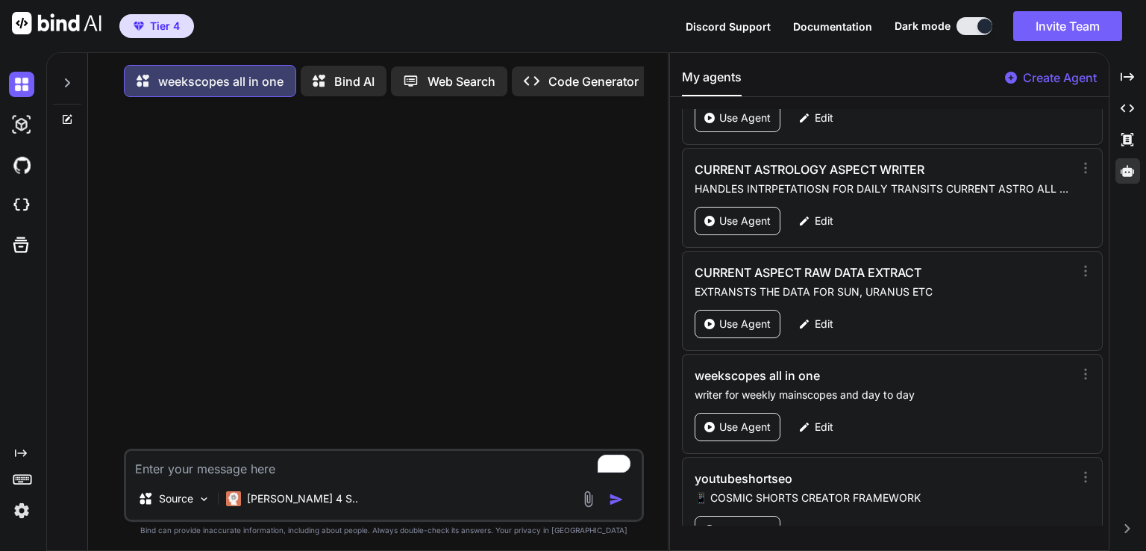
click at [200, 470] on textarea "To enrich screen reader interactions, please activate Accessibility in Grammarl…" at bounding box center [384, 464] width 516 height 27
paste textarea "From the 30th of November 2025 until the 6th of December 2025 Venus Contra-Para…"
type textarea "From the 30th of November 2025 until the 6th of December 2025 Venus Contra-Para…"
type textarea "x"
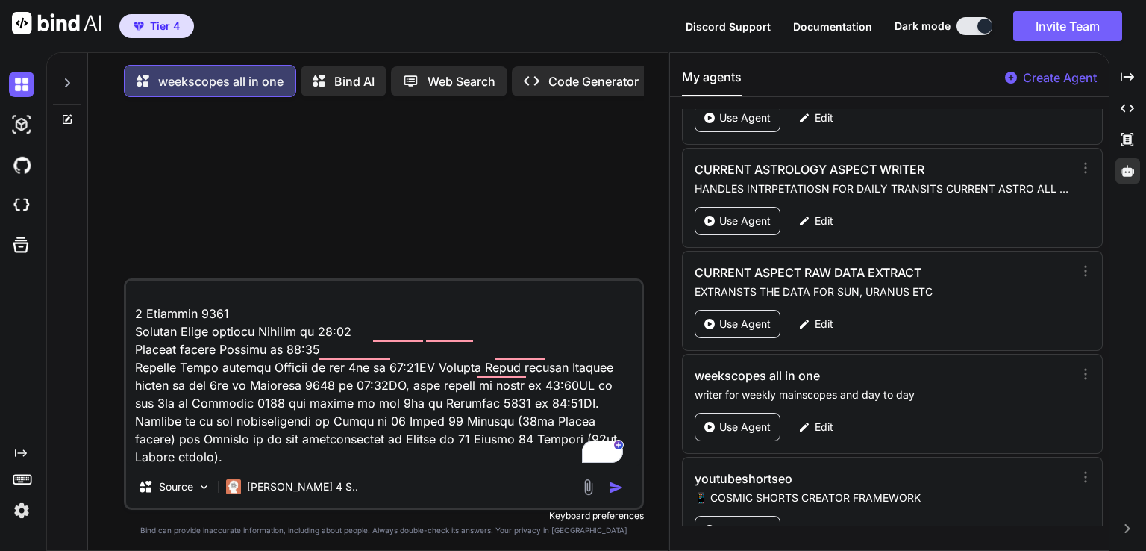
paste textarea "weekscopes all in one writer for weekly mainscopes and day to day COMPLETE MERG…"
type textarea "From the 30th of November 2025 until the 6th of December 2025 Venus Contra-Para…"
type textarea "x"
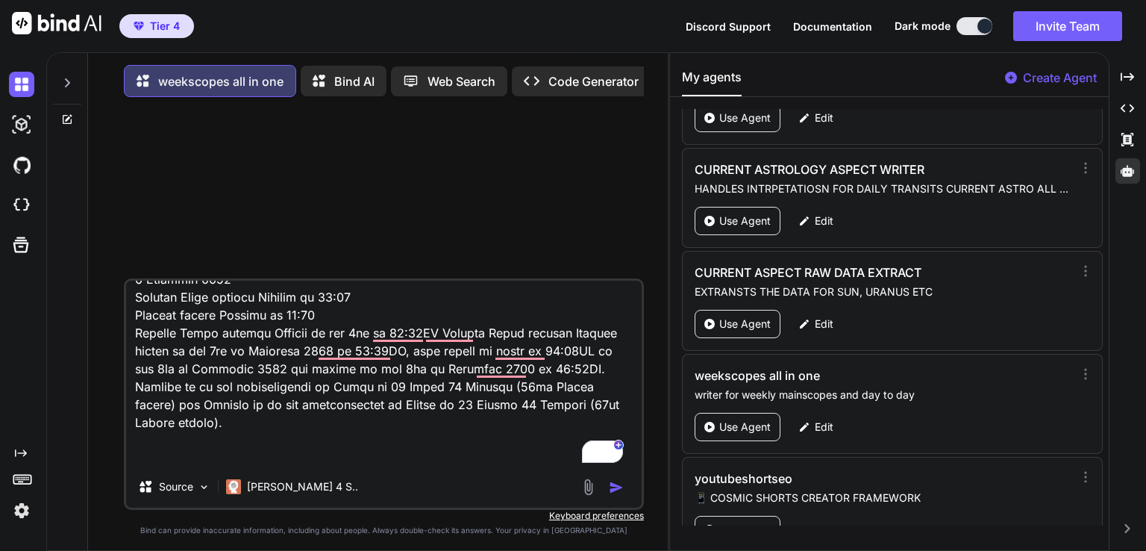
scroll to position [17801, 0]
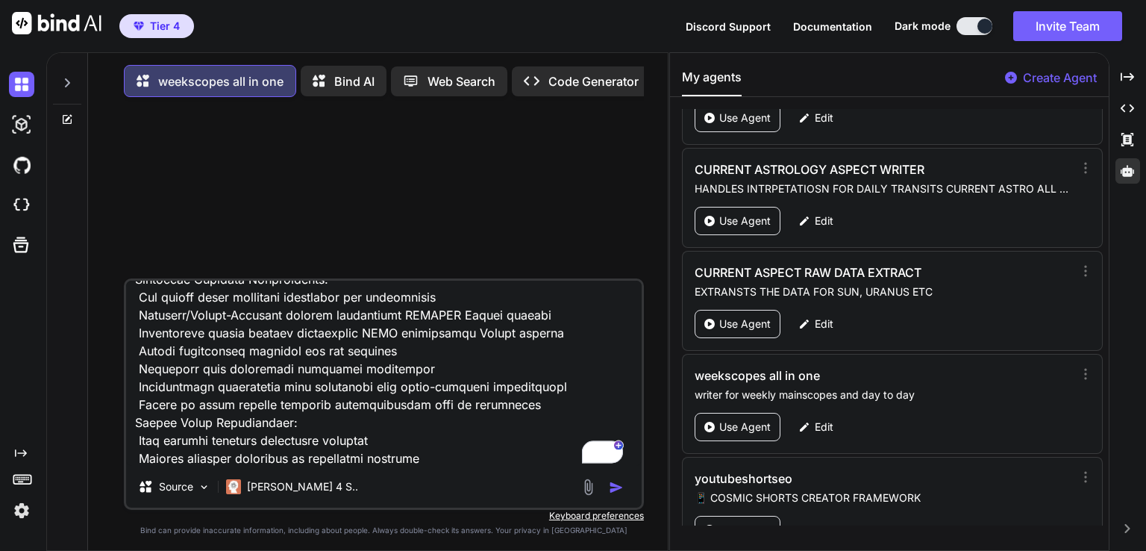
type textarea "From the 30th of November 2025 until the 6th of December 2025 Venus Contra-Para…"
click at [612, 493] on img "button" at bounding box center [616, 487] width 15 height 15
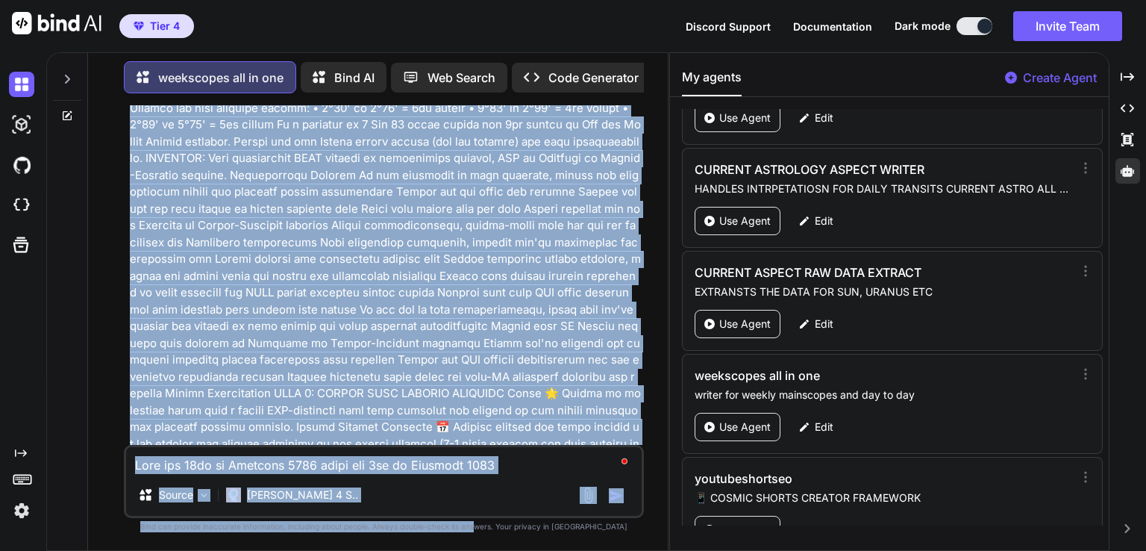
scroll to position [8278, 0]
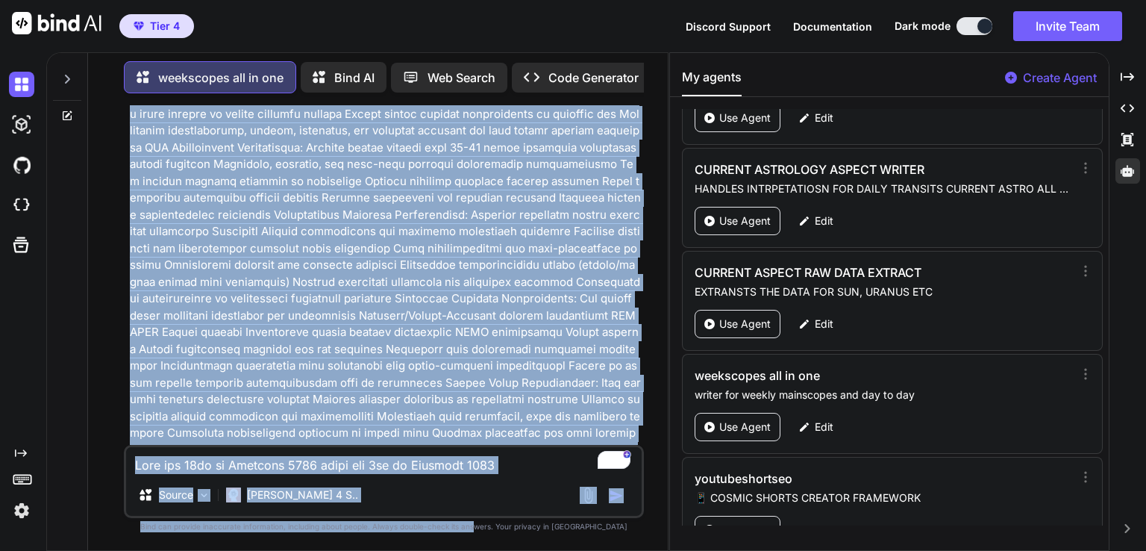
drag, startPoint x: 538, startPoint y: 364, endPoint x: 504, endPoint y: 579, distance: 217.5
click at [504, 550] on html "Tier 4 Discord Support Documentation Dark mode Invite Team Created with Pixso. …" at bounding box center [573, 275] width 1146 height 551
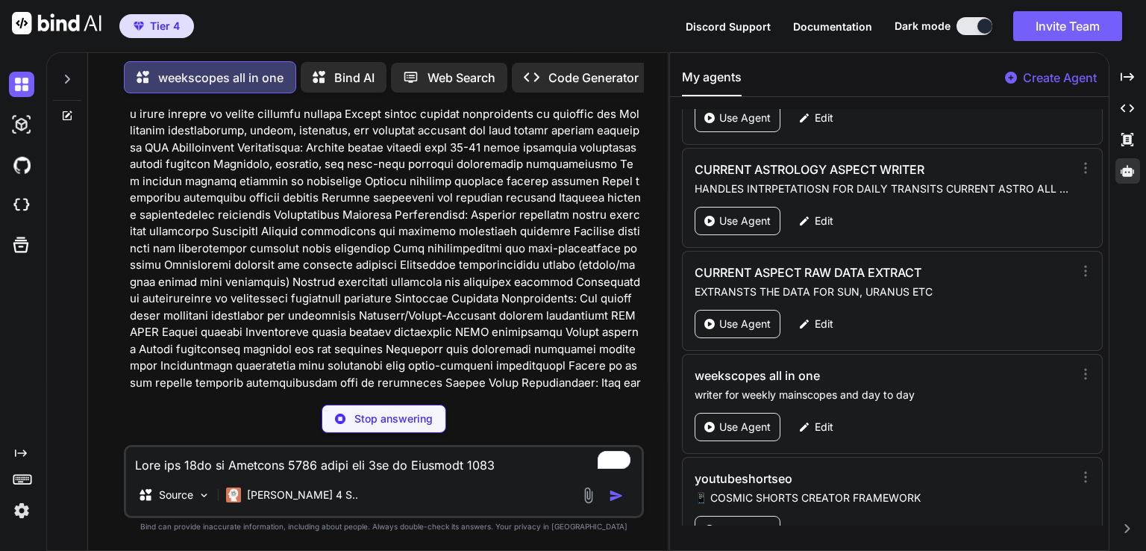
type textarea "x"
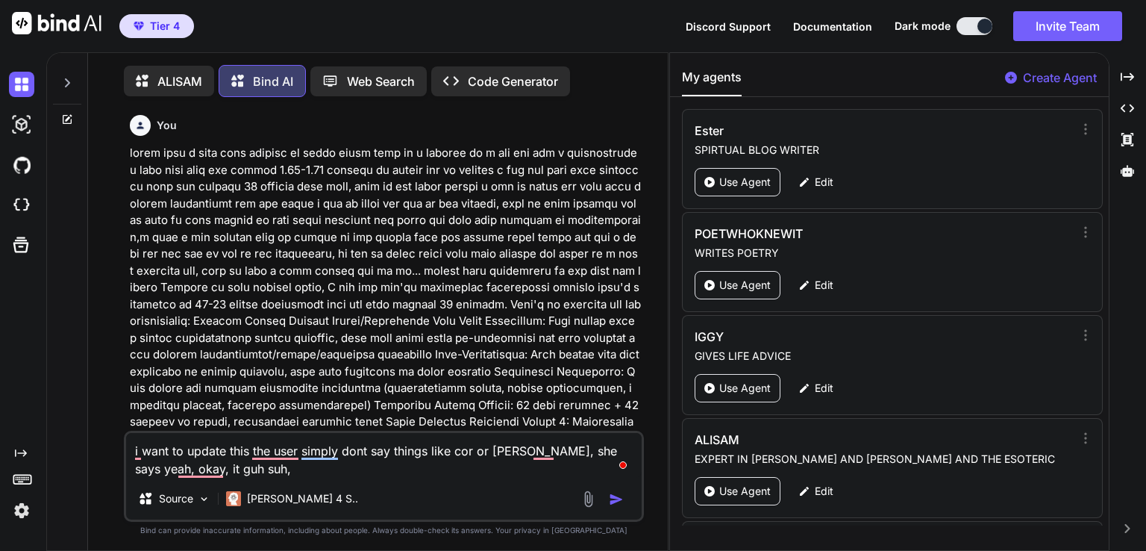
scroll to position [5418, 0]
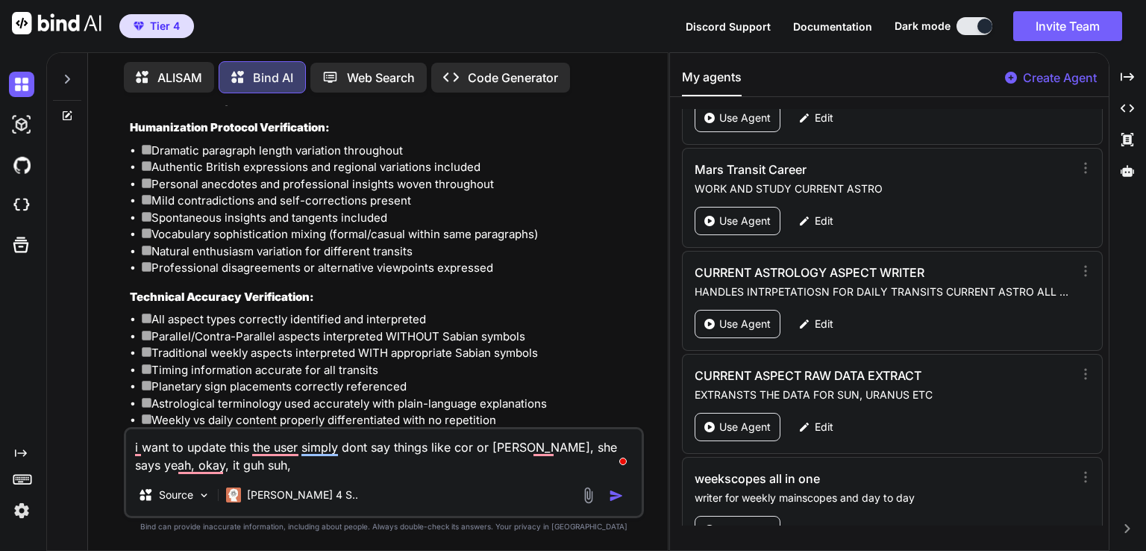
click at [546, 514] on li "Empowering tone throughout, even for difficult aspects" at bounding box center [391, 522] width 499 height 17
click at [378, 514] on li "Empowering tone throughout, even for difficult aspects" at bounding box center [391, 522] width 499 height 17
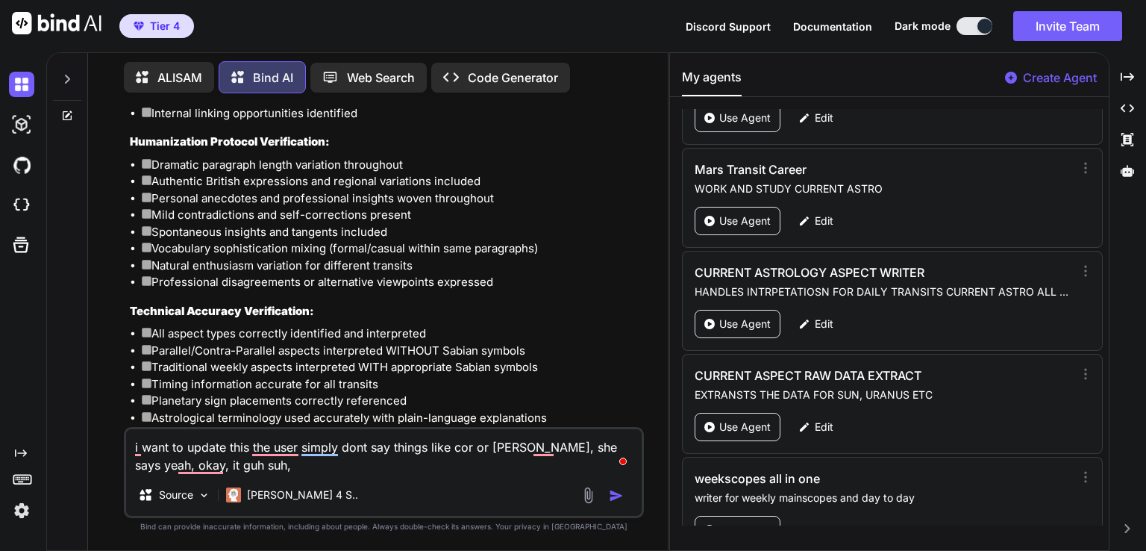
scroll to position [33033, 0]
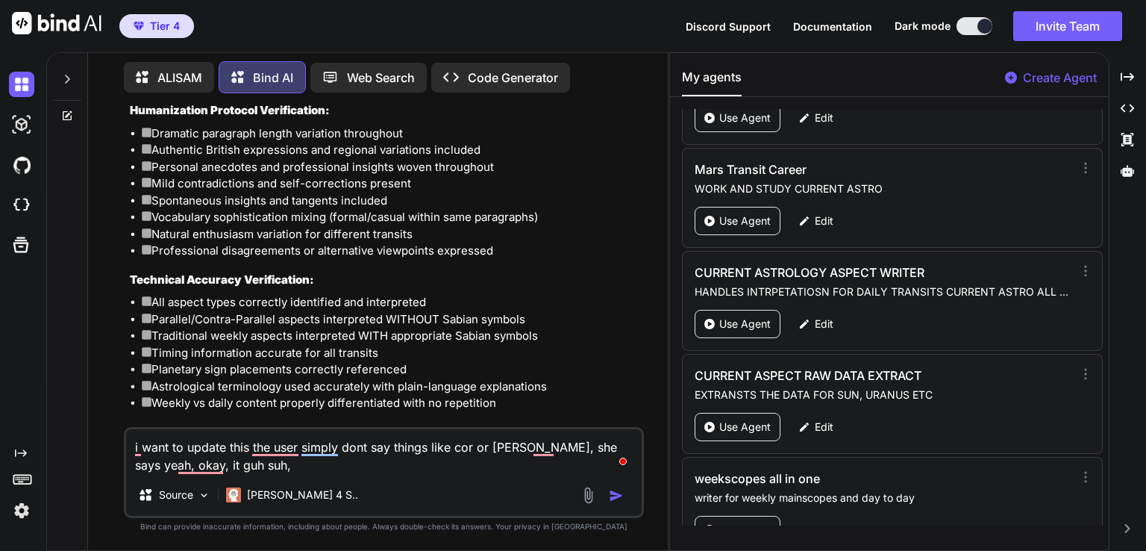
click at [270, 81] on p "Bind AI" at bounding box center [273, 78] width 40 height 18
click at [65, 114] on icon at bounding box center [67, 116] width 12 height 12
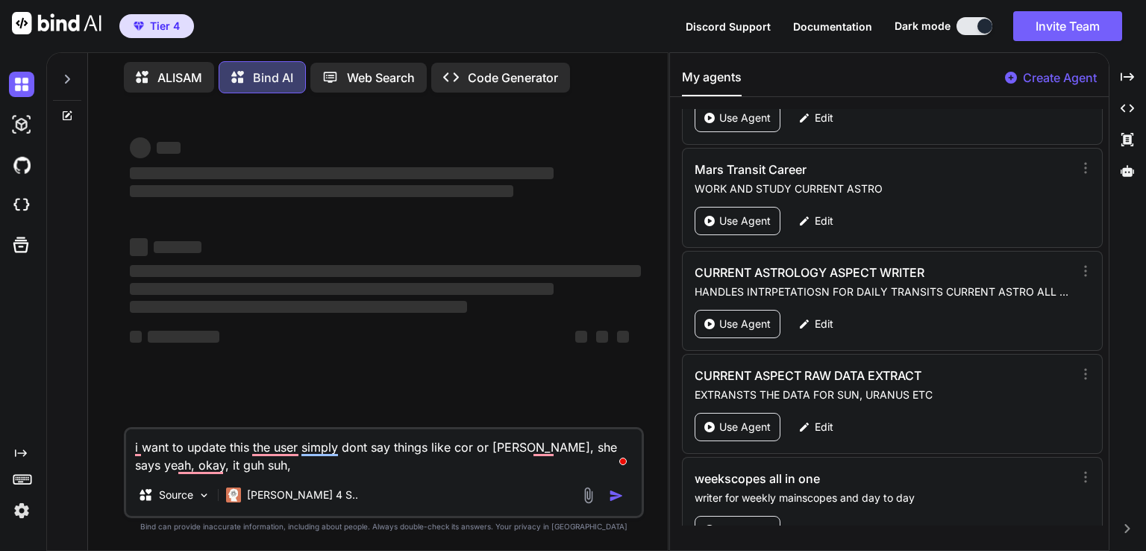
click at [198, 445] on textarea "i want to update this the user simply dont say things like cor or blimey, she s…" at bounding box center [384, 451] width 516 height 45
type textarea "x"
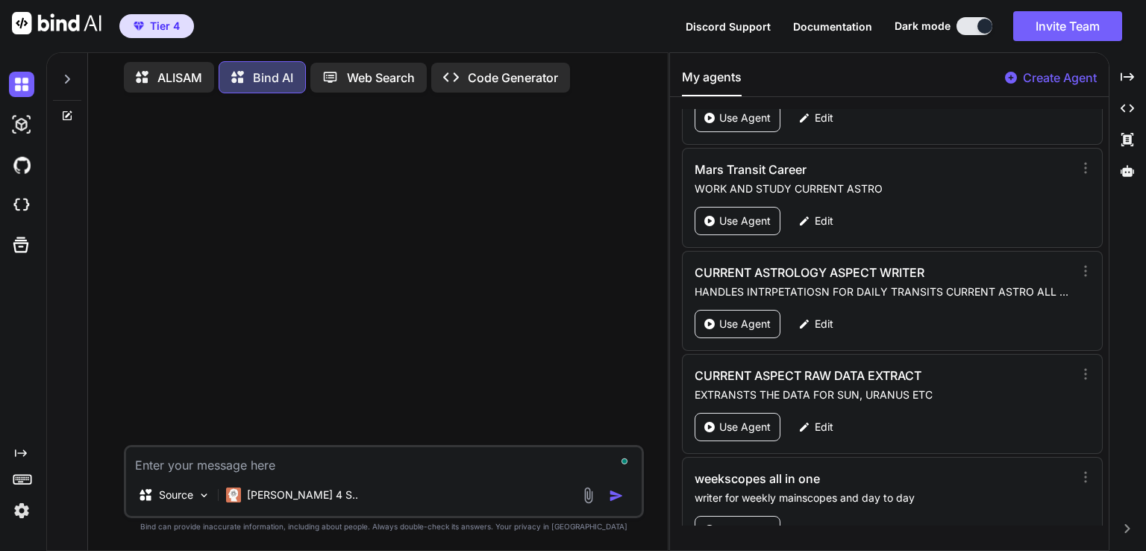
type textarea "g"
type textarea "x"
type textarea "gi"
type textarea "x"
type textarea "giv"
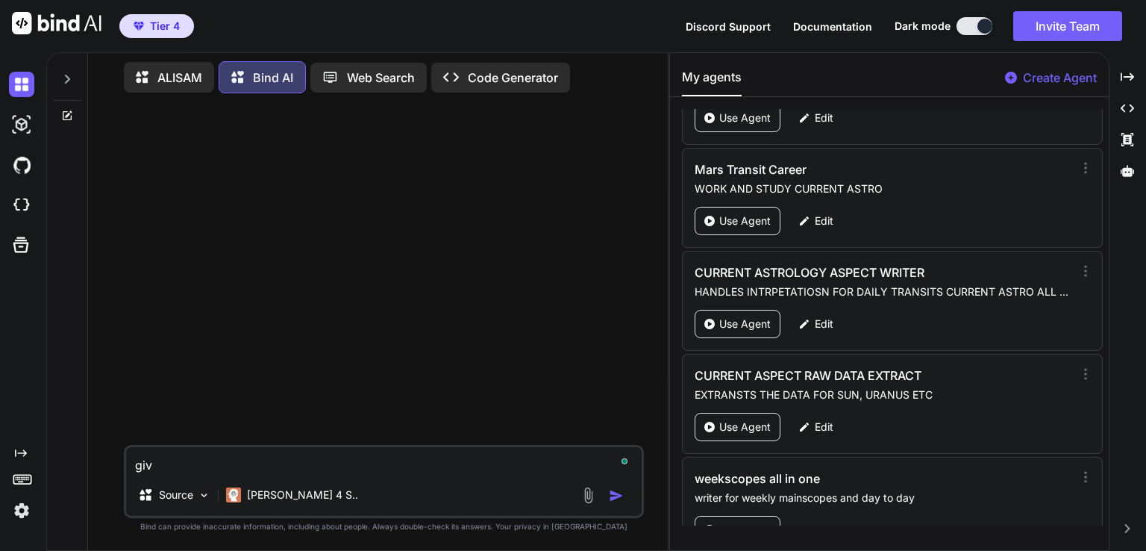
type textarea "x"
type textarea "give"
type textarea "x"
type textarea "give"
type textarea "x"
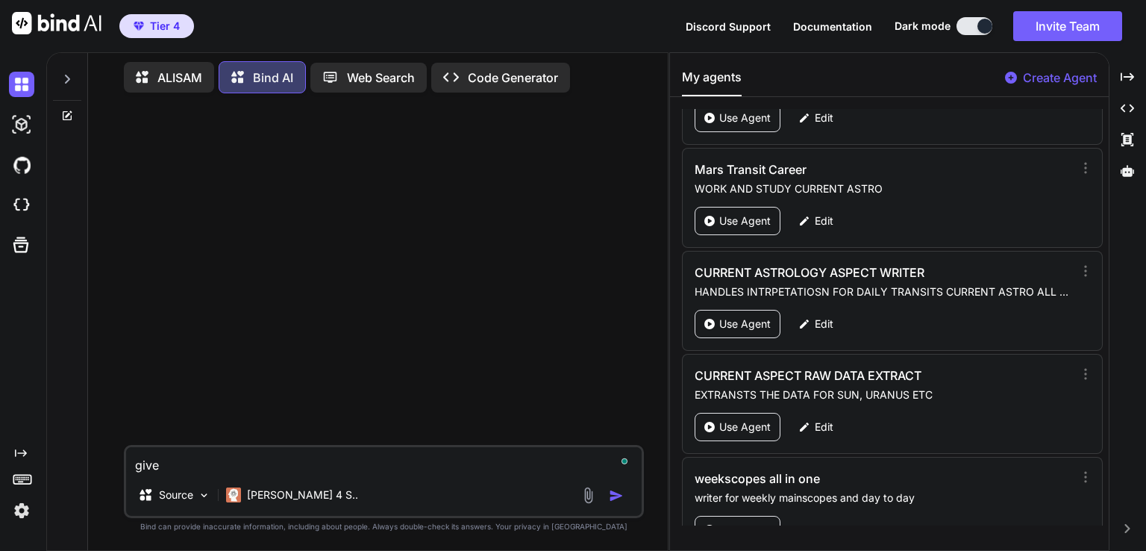
type textarea "give a"
type textarea "x"
type textarea "give a"
type textarea "x"
type textarea "give a f"
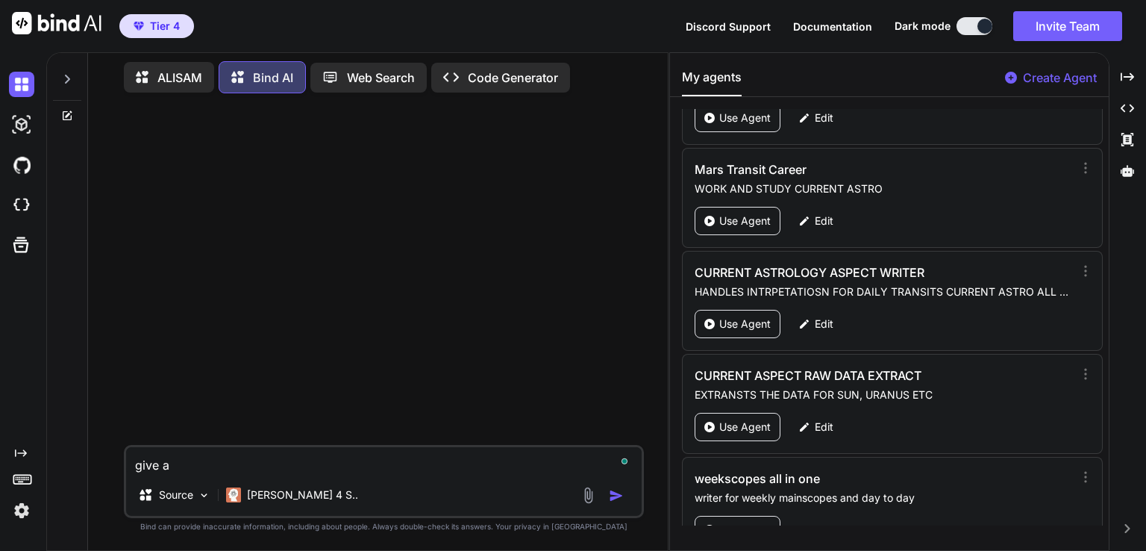
type textarea "x"
type textarea "give a fu"
type textarea "x"
type textarea "give a ful"
type textarea "x"
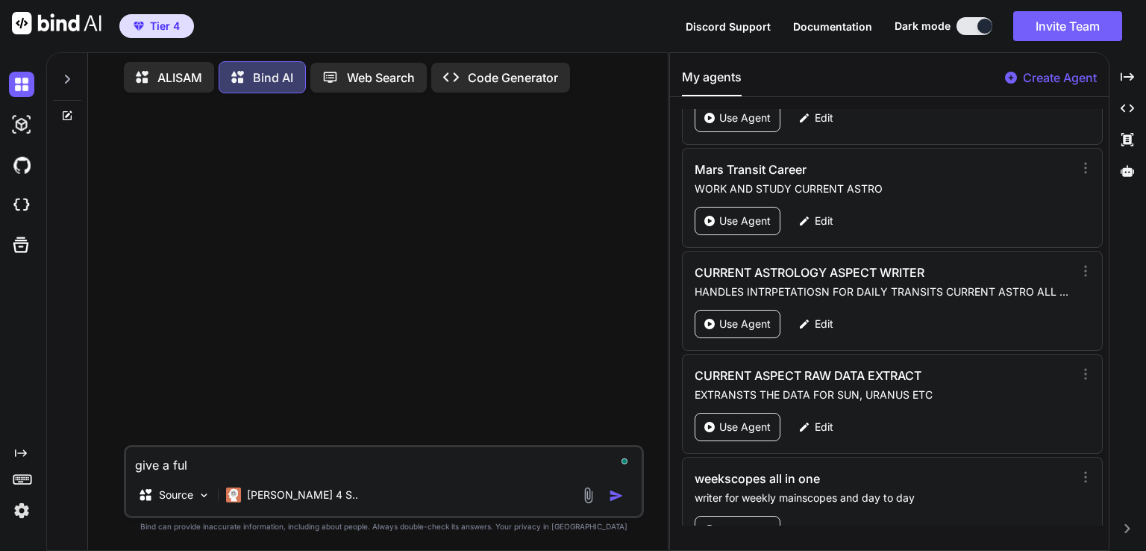
type textarea "give a full"
type textarea "x"
type textarea "give a full"
type textarea "x"
type textarea "give a full l"
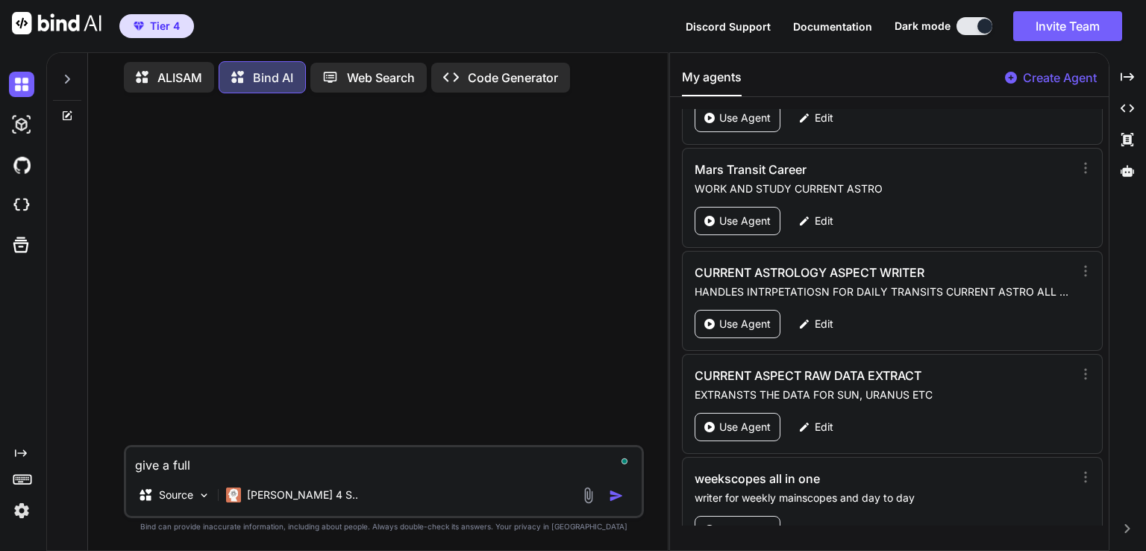
type textarea "x"
type textarea "give a full ls"
type textarea "x"
type textarea "give a full lsi"
type textarea "x"
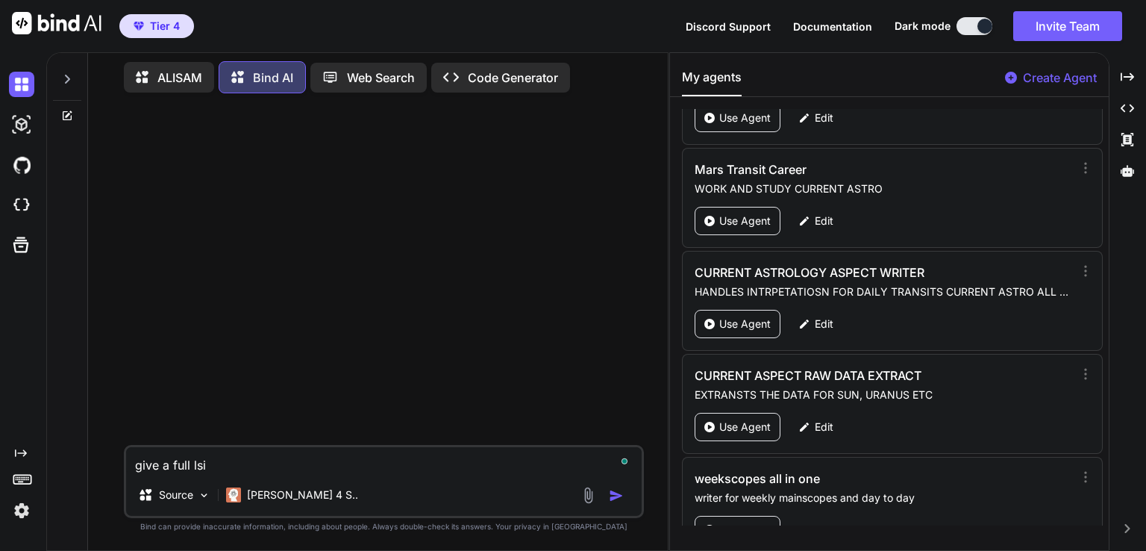
type textarea "give a full lsit"
type textarea "x"
type textarea "give a full lsit"
type textarea "x"
type textarea "give a full lsit o"
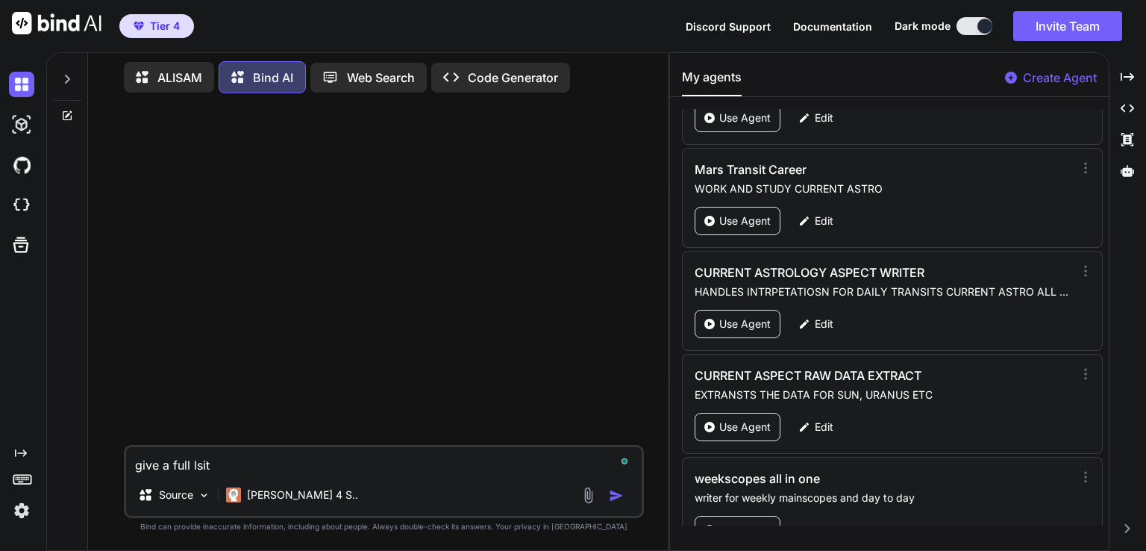
type textarea "x"
type textarea "give a full lsit of"
type textarea "x"
type textarea "give a full lsit of"
type textarea "x"
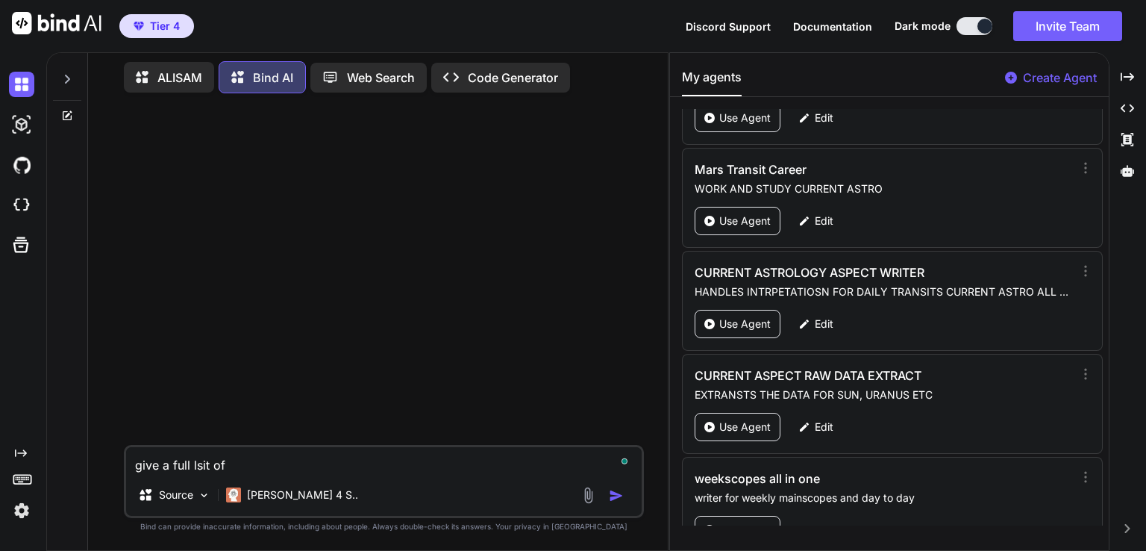
type textarea "give a full lsit of j"
type textarea "x"
type textarea "give a full lsit of ja"
type textarea "x"
type textarea "give a full lsit of jam"
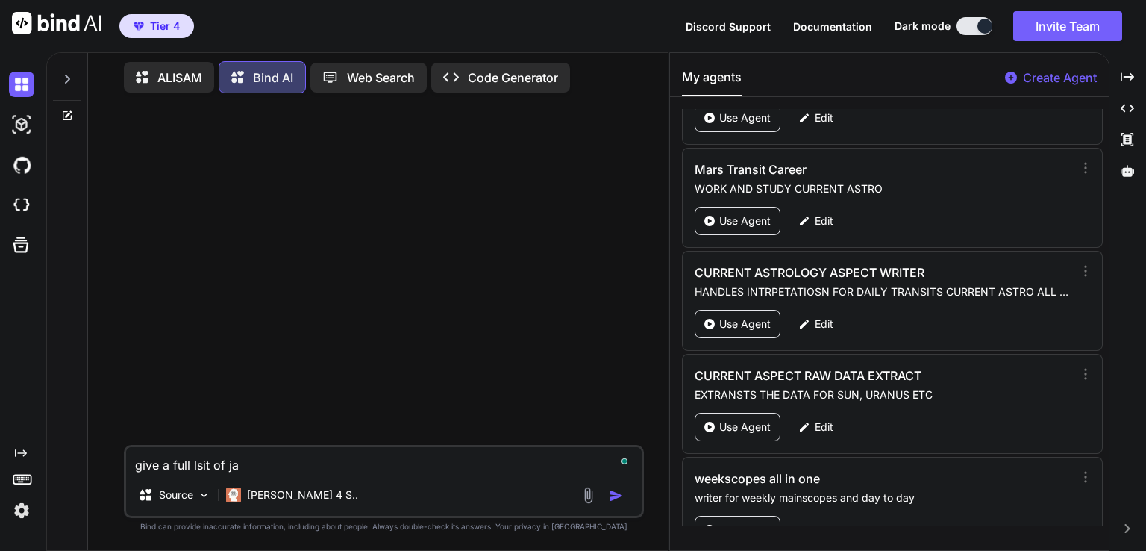
type textarea "x"
type textarea "give a full lsit of jama"
type textarea "x"
type textarea "give a full lsit of jamai"
type textarea "x"
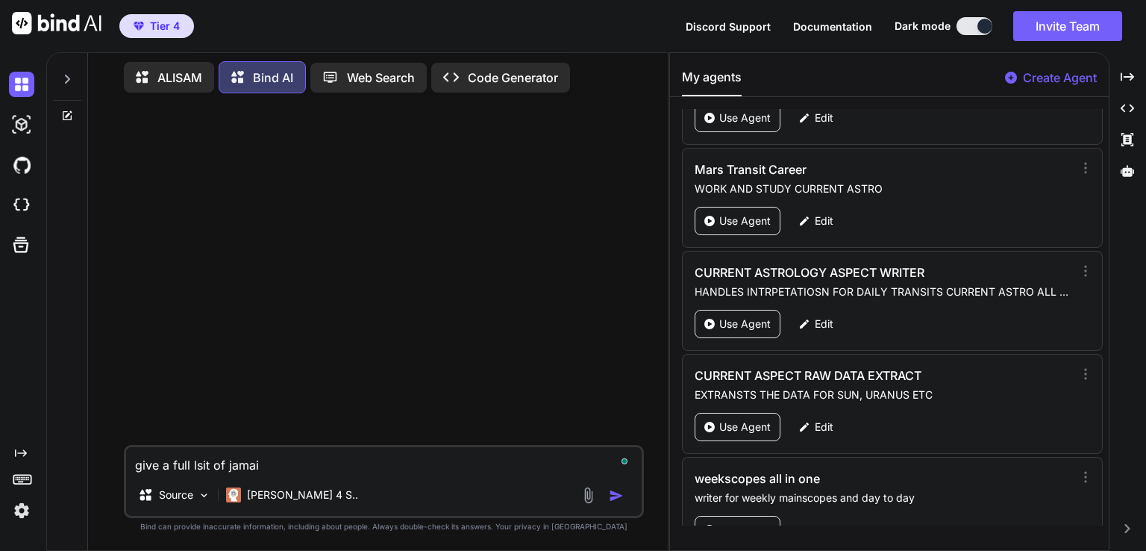
type textarea "give a full lsit of jamaic"
type textarea "x"
type textarea "give a full lsit of jamaica"
type textarea "x"
type textarea "give a full lsit of jamaican"
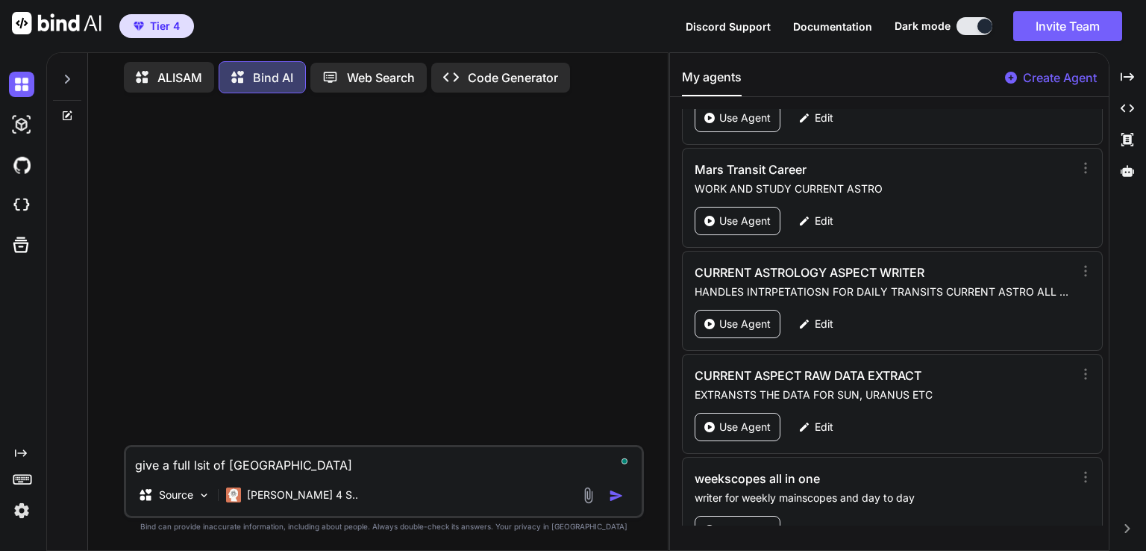
type textarea "x"
type textarea "give a full lsit of jamaican,"
type textarea "x"
type textarea "give a full lsit of jamaican,"
type textarea "x"
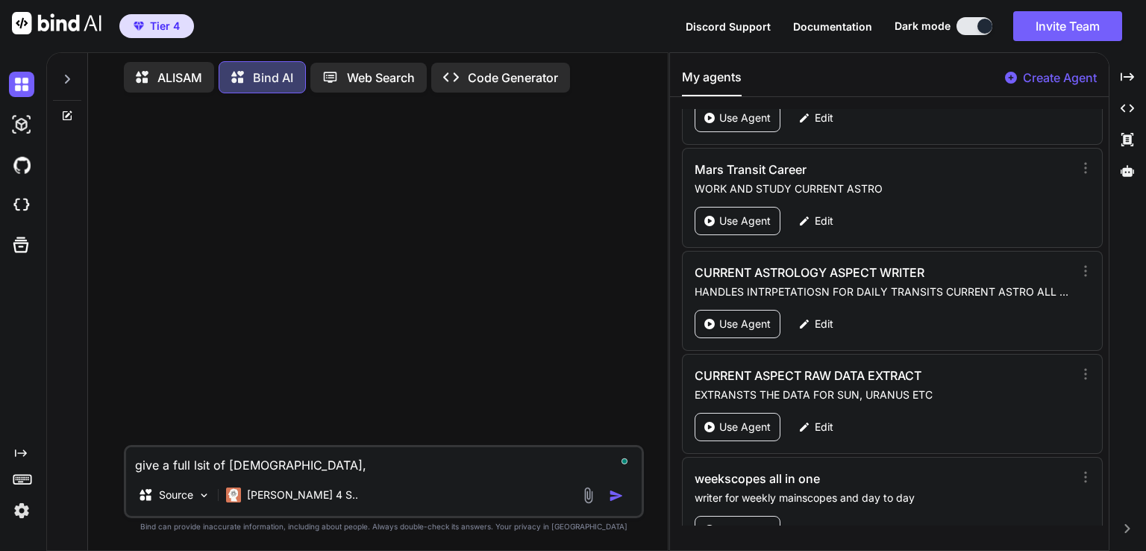
type textarea "give a full lsit of jamaican, a"
type textarea "x"
type textarea "give a full lsit of jamaican, an"
type textarea "x"
type textarea "give a full lsit of jamaican, ant"
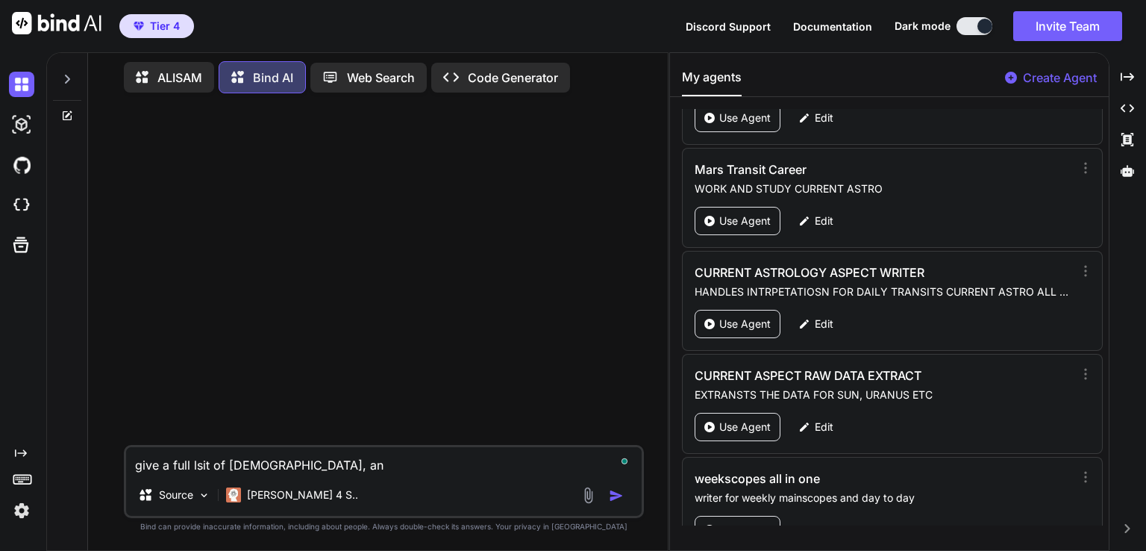
type textarea "x"
type textarea "give a full lsit of jamaican, anti"
type textarea "x"
type textarea "give a full lsit of jamaican, antig"
type textarea "x"
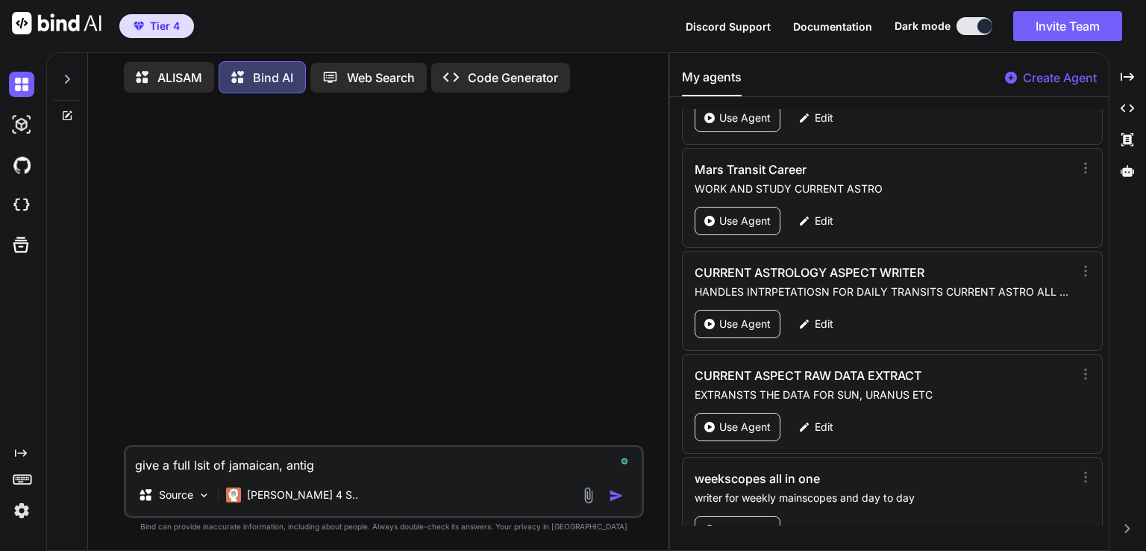
type textarea "give a full lsit of jamaican, antigi"
type textarea "x"
type textarea "give a full lsit of jamaican, antigia"
type textarea "x"
type textarea "give a full lsit of jamaican, antigian"
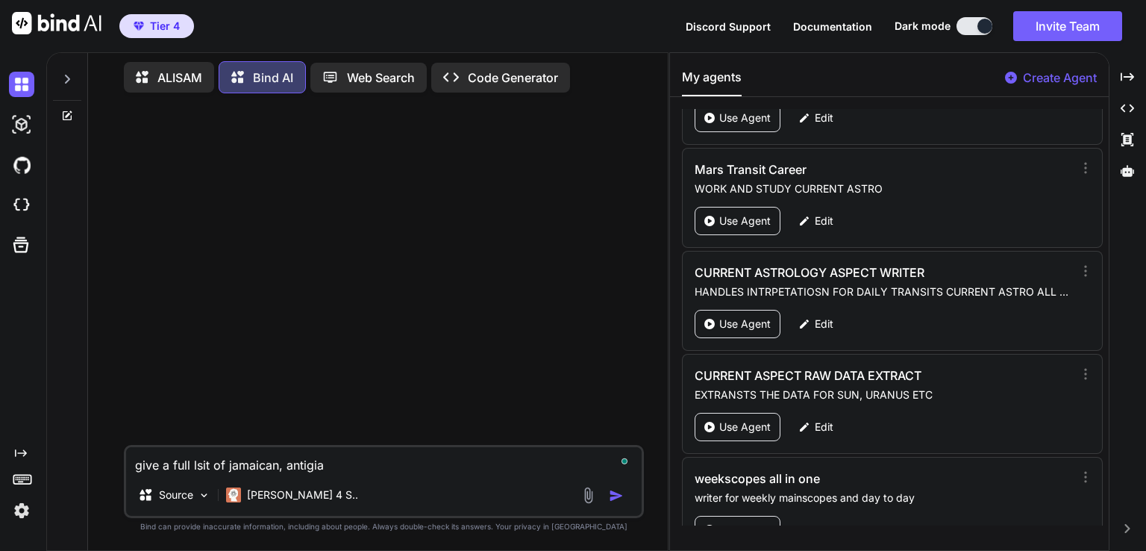
type textarea "x"
type textarea "give a full lsit of jamaican, antigian"
type textarea "x"
type textarea "give a full lsit of jamaican, antigian a"
type textarea "x"
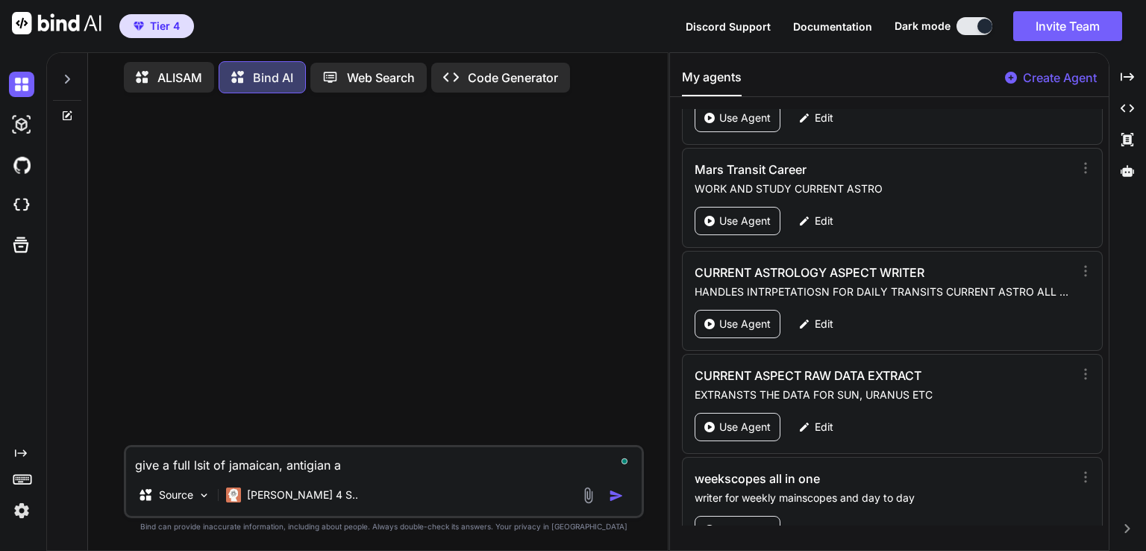
type textarea "give a full lsit of jamaican, antigian an"
type textarea "x"
type textarea "give a full lsit of jamaican, antigian and"
type textarea "x"
type textarea "give a full lsit of jamaican, antigian and"
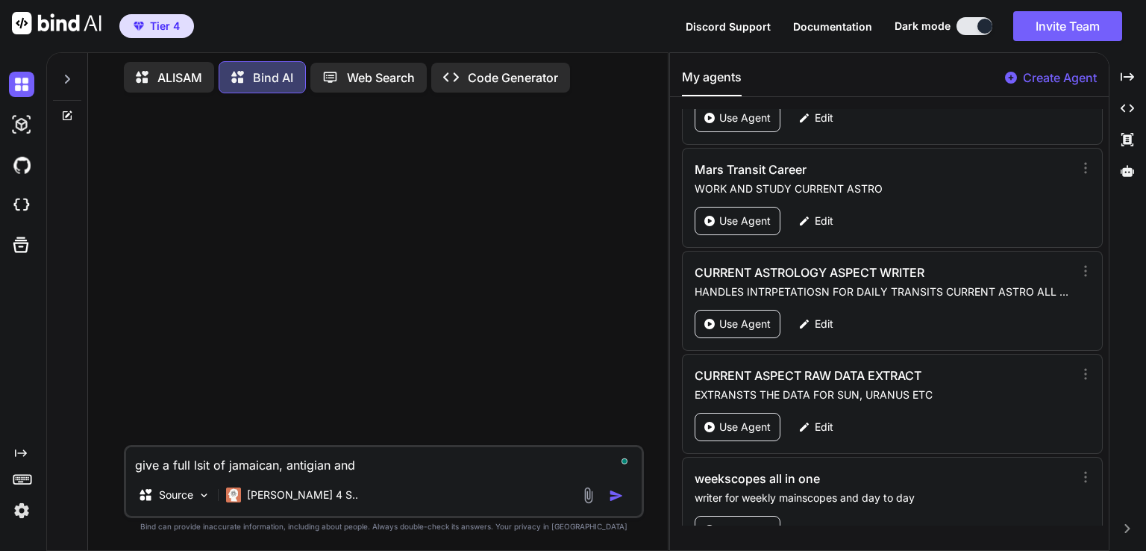
type textarea "x"
type textarea "give a full lsit of jamaican, antigian and t"
type textarea "x"
type textarea "give a full lsit of jamaican, antigian and tr"
type textarea "x"
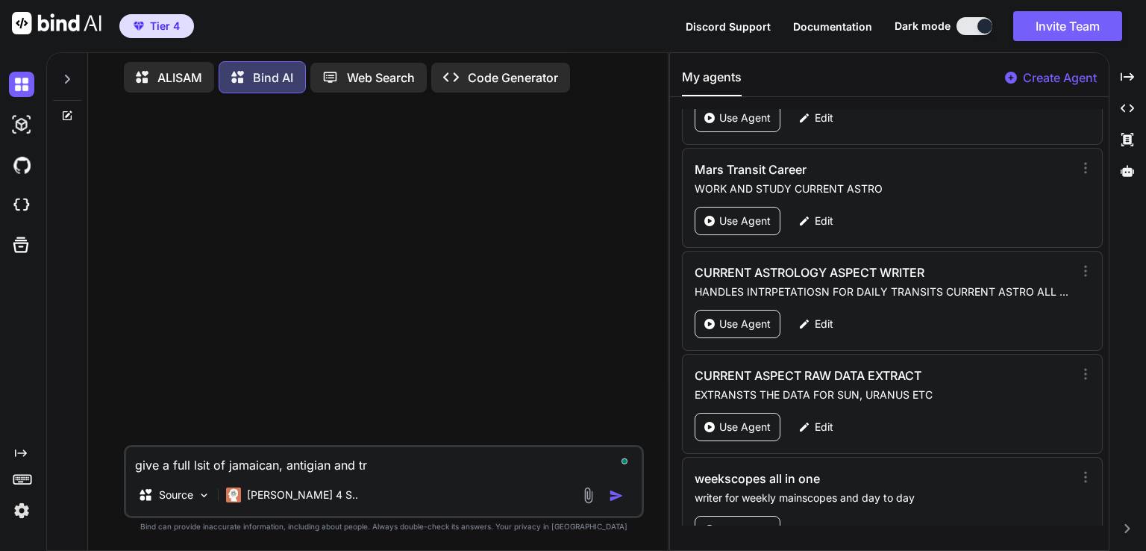
type textarea "give a full lsit of jamaican, antigian and tri"
type textarea "x"
type textarea "give a full lsit of jamaican, antigian and trin"
type textarea "x"
type textarea "give a full lsit of jamaican, antigian and trini"
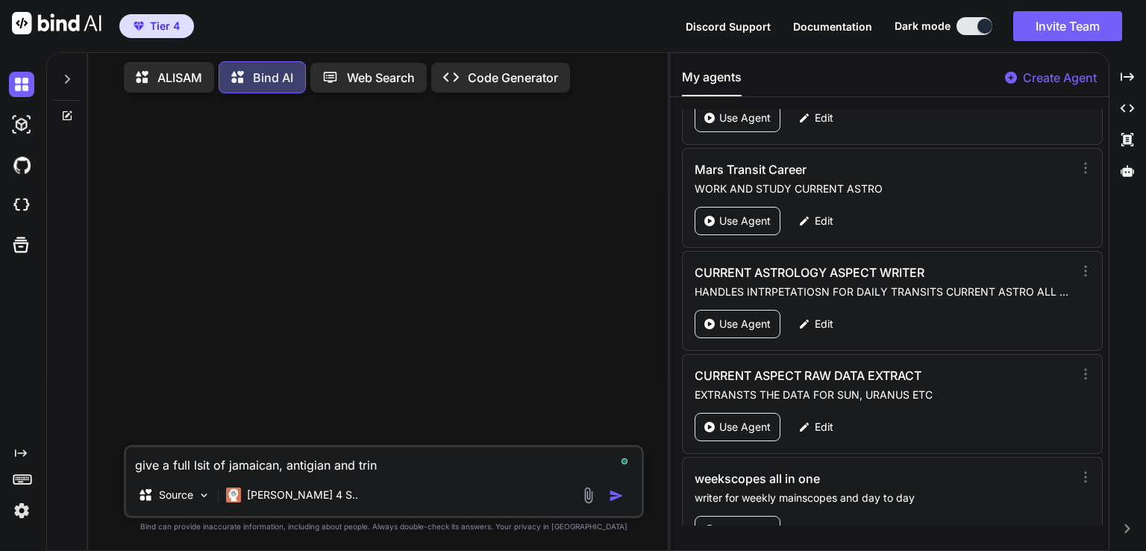
type textarea "x"
type textarea "give a full lsit of jamaican, antigian and trinid"
type textarea "x"
type textarea "give a full lsit of jamaican, antigian and trinida"
type textarea "x"
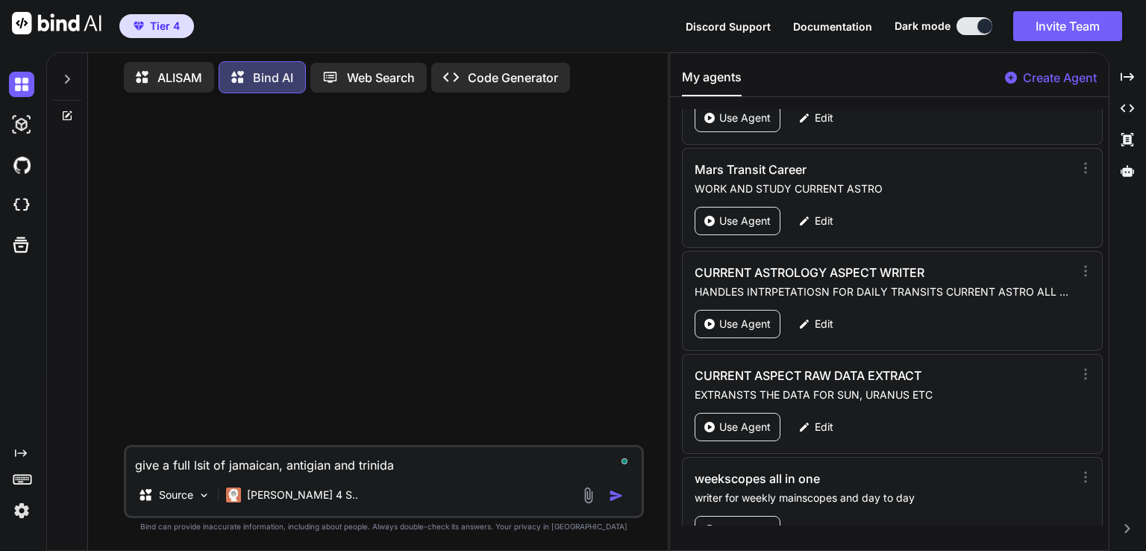
type textarea "give a full lsit of jamaican, antigian and trinidad"
type textarea "x"
type textarea "give a full lsit of jamaican, antigian and trinidadi"
type textarea "x"
type textarea "give a full lsit of jamaican, antigian and trinidadia"
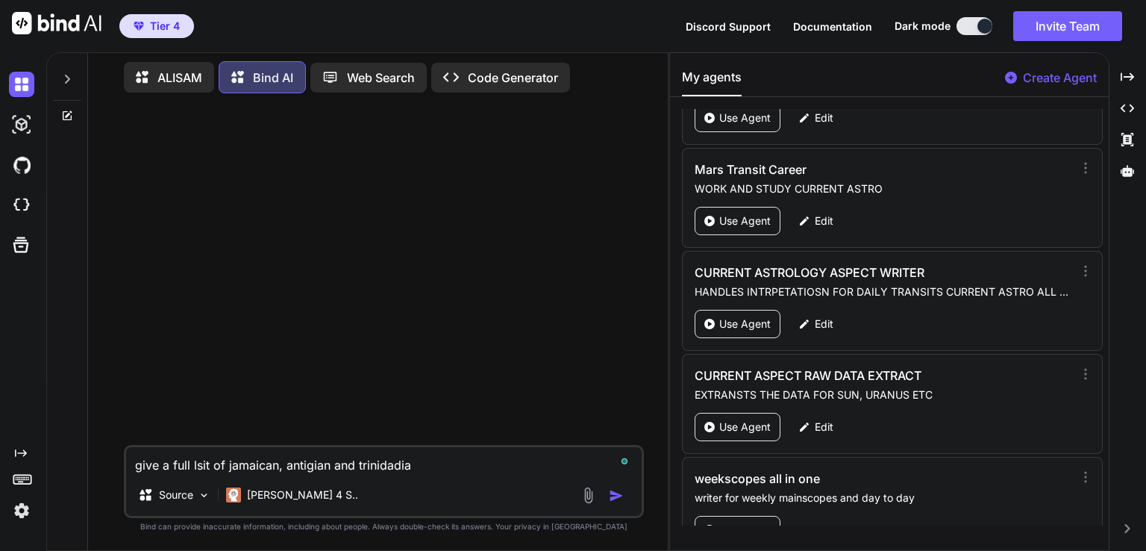
type textarea "x"
type textarea "give a full lsit of jamaican, antigian and trinidadian"
type textarea "x"
type textarea "give a full lsit of jamaican, antigian and trinidadian"
type textarea "x"
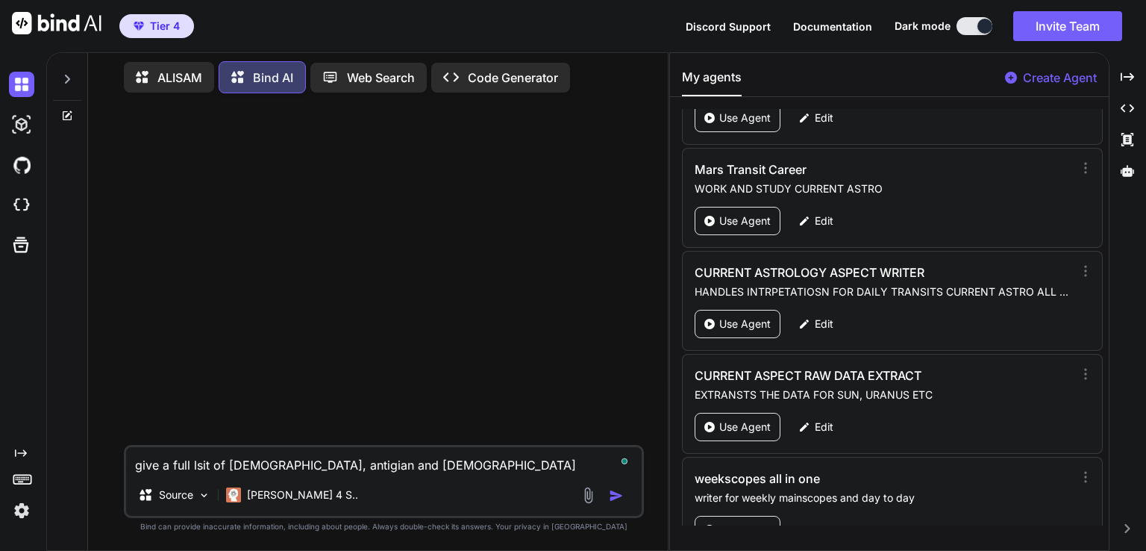
type textarea "give a full lsit of jamaican, antigian and trinidadian s"
type textarea "x"
type textarea "give a full lsit of jamaican, antigian and trinidadian sl"
type textarea "x"
type textarea "give a full lsit of jamaican, antigian and trinidadian sla"
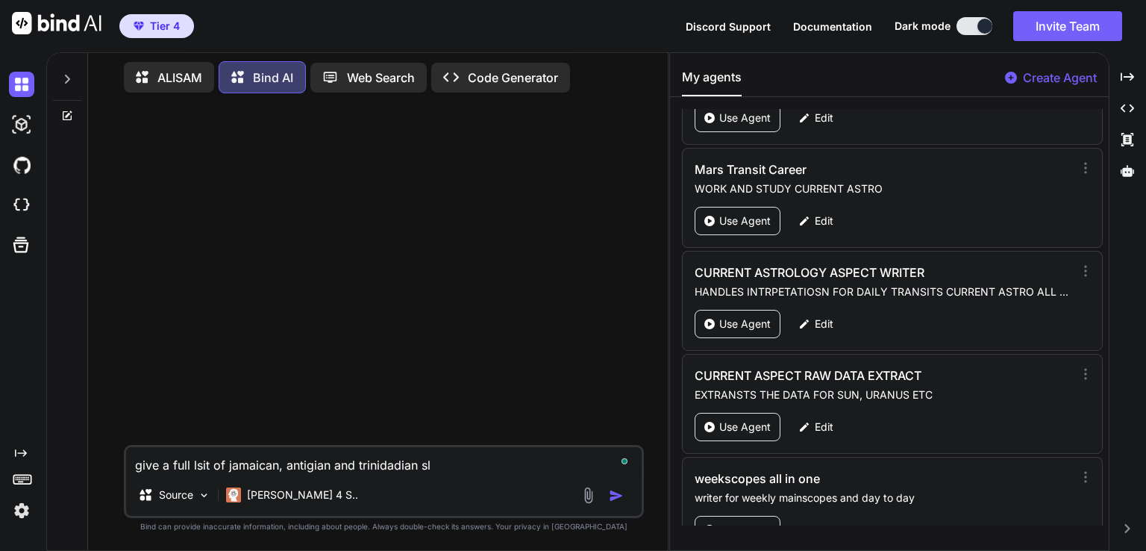
type textarea "x"
type textarea "give a full lsit of jamaican, antigian and trinidadian slan"
type textarea "x"
type textarea "give a full lsit of jamaican, antigian and trinidadian slang"
type textarea "x"
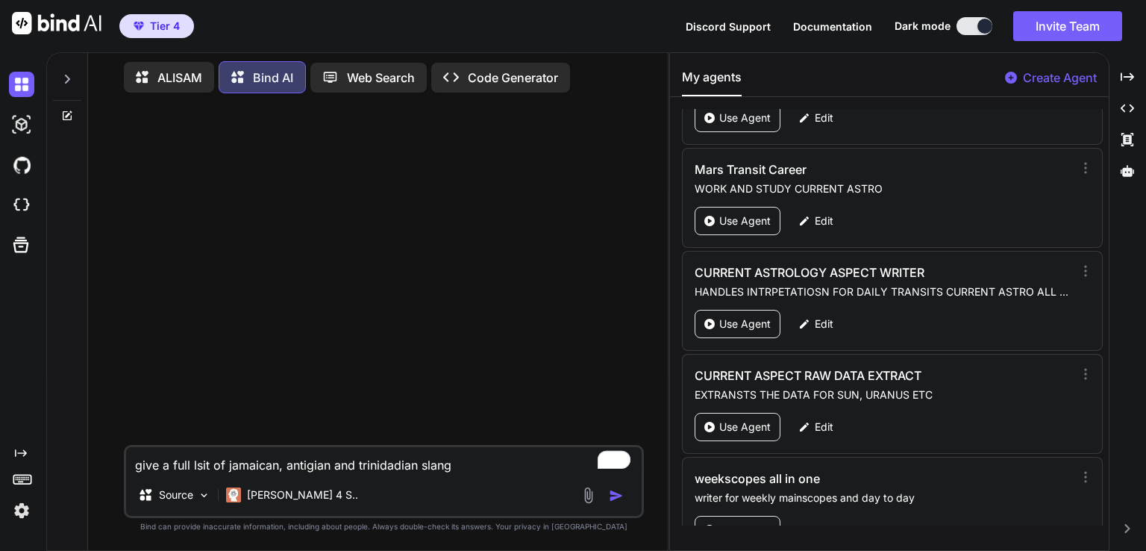
click at [194, 463] on textarea "give a full lsit of jamaican, antigian and trinidadian slang" at bounding box center [384, 460] width 516 height 27
click at [193, 463] on textarea "give a full lsit of jamaican, antigian and trinidadian slang" at bounding box center [384, 460] width 516 height 27
type textarea "give a full lasit of jamaican, antigian and trinidadian slang"
type textarea "x"
type textarea "give a full la sit of jamaican, antigian and trinidadian slang"
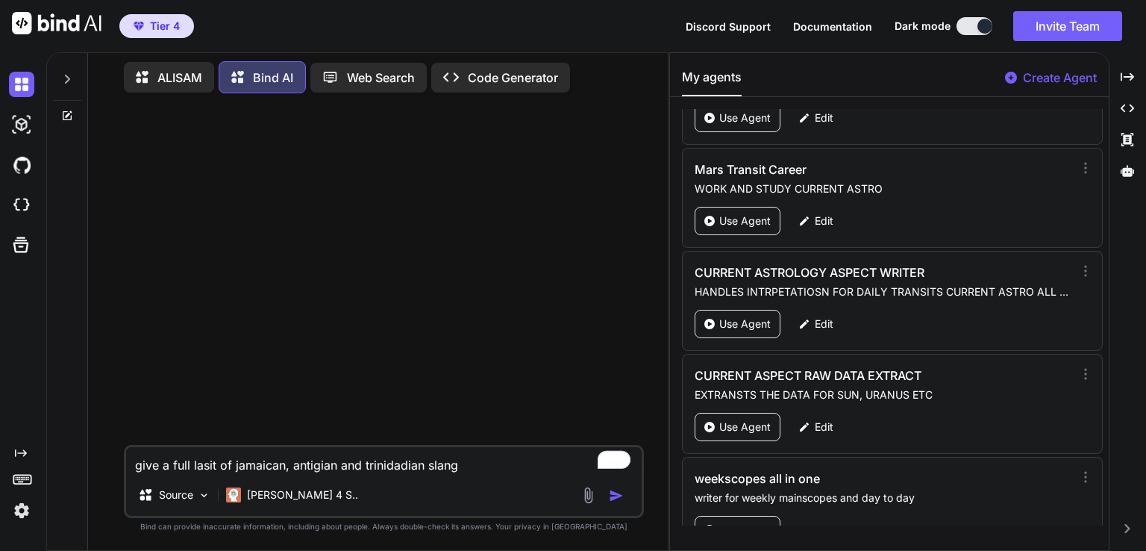
type textarea "x"
type textarea "give a full lasit of jamaican, antigian and trinidadian slang"
type textarea "x"
type textarea "give a full lsit of jamaican, antigian and trinidadian slang"
type textarea "x"
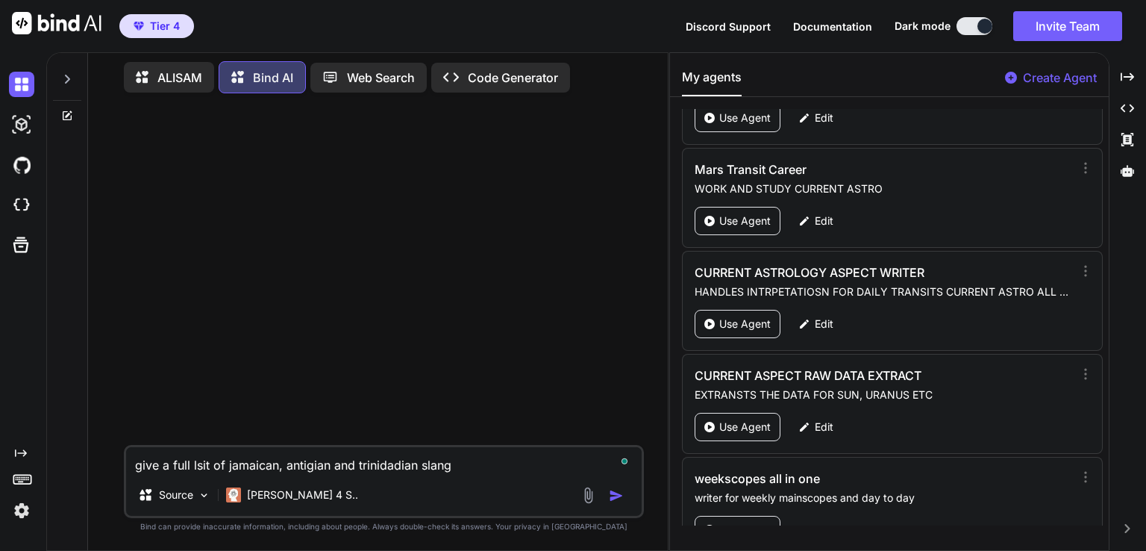
type textarea "give a full sit of jamaican, antigian and trinidadian slang"
type textarea "x"
type textarea "give a fullsit of jamaican, antigian and trinidadian slang"
type textarea "x"
type textarea "give a fulsit of jamaican, antigian and trinidadian slang"
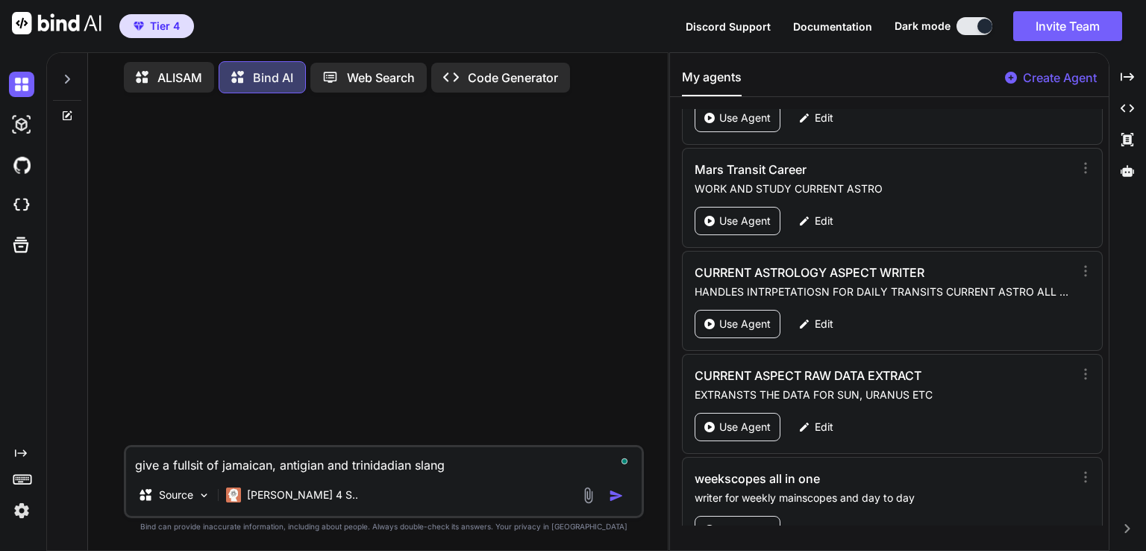
type textarea "x"
type textarea "give a fusit of jamaican, antigian and trinidadian slang"
type textarea "x"
type textarea "give a fsit of jamaican, antigian and trinidadian slang"
type textarea "x"
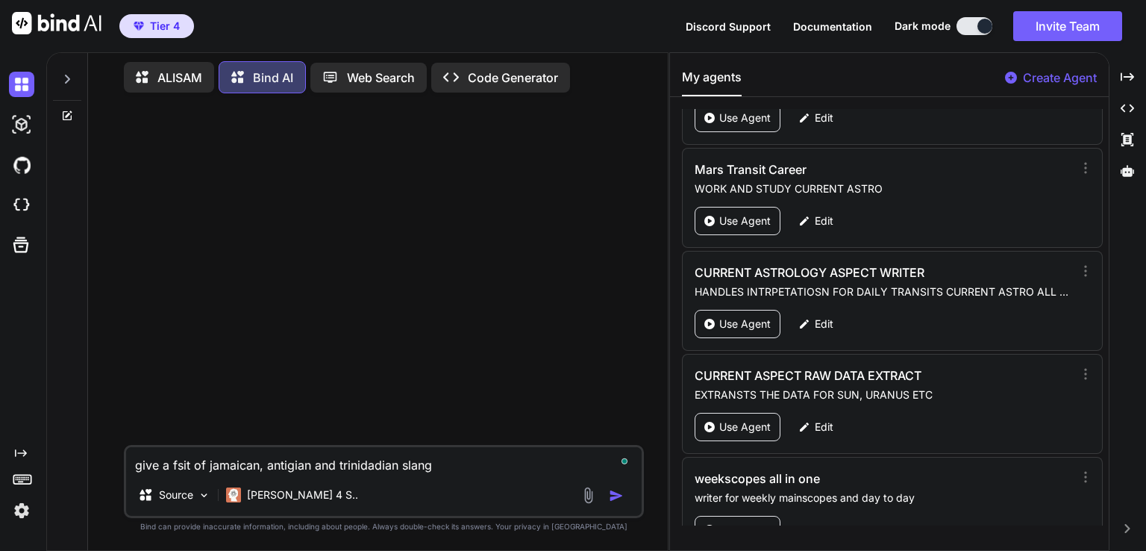
type textarea "give a sit of jamaican, antigian and trinidadian slang"
type textarea "x"
type textarea "give a fsit of jamaican, antigian and trinidadian slang"
type textarea "x"
type textarea "give a fusit of jamaican, antigian and trinidadian slang"
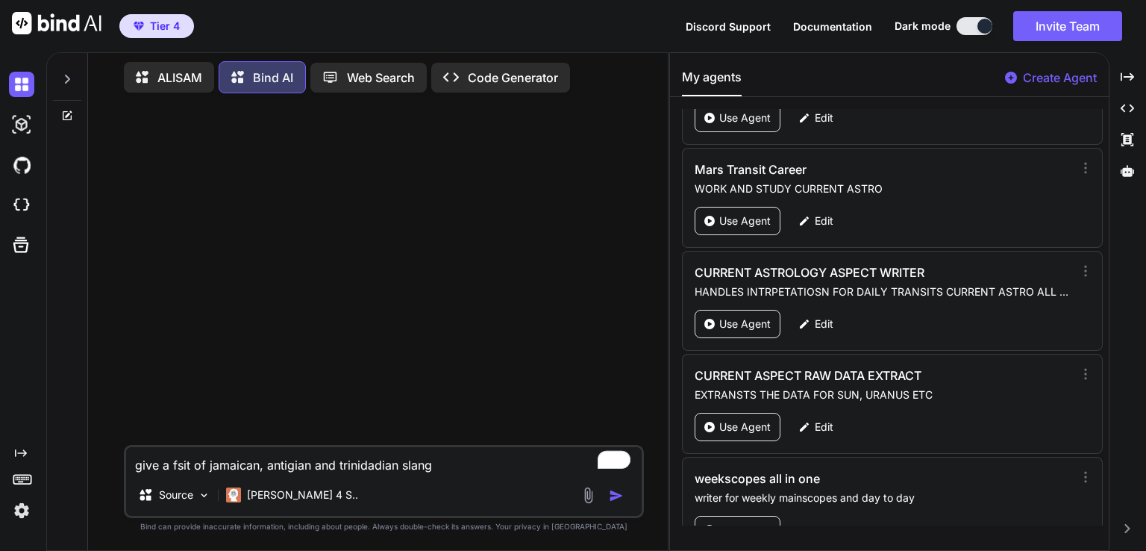
type textarea "x"
type textarea "give a fulsit of jamaican, antigian and trinidadian slang"
type textarea "x"
type textarea "give a fullsit of jamaican, antigian and trinidadian slang"
type textarea "x"
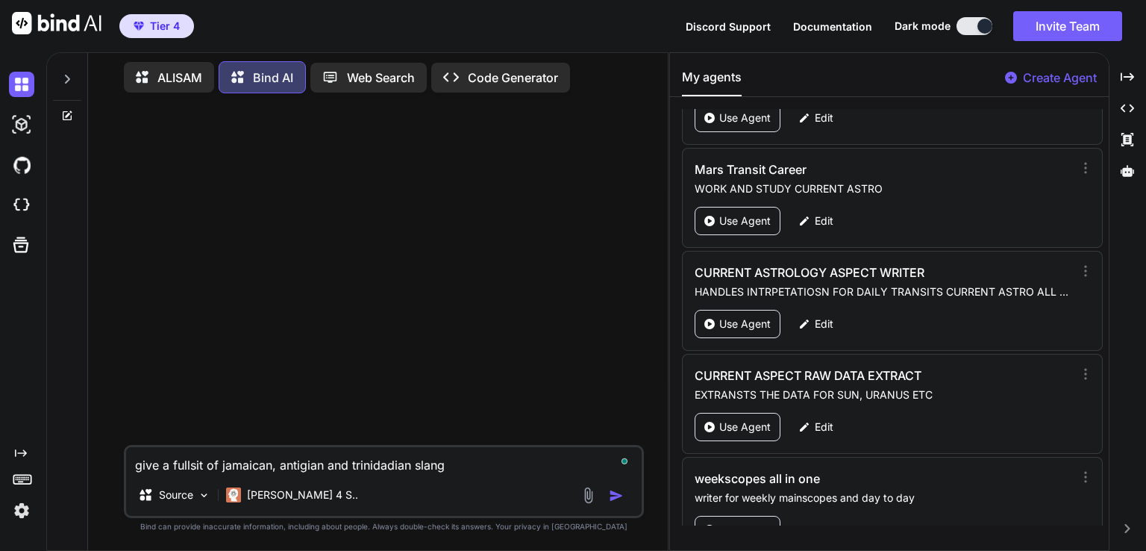
type textarea "give a full sit of jamaican, antigian and trinidadian slang"
type textarea "x"
type textarea "give a full lsit of jamaican, antigian and trinidadian slang"
type textarea "x"
type textarea "give a full lisit of jamaican, antigian and trinidadian slang"
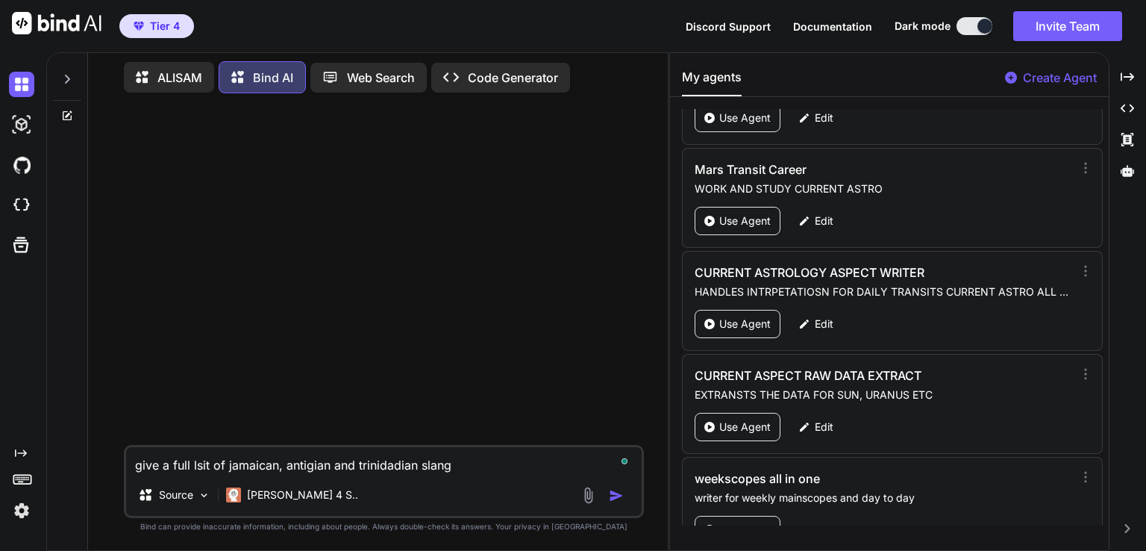
type textarea "x"
type textarea "give a full lissit of jamaican, antigian and trinidadian slang"
type textarea "x"
type textarea "give a full listsit of jamaican, antigian and trinidadian slang"
type textarea "x"
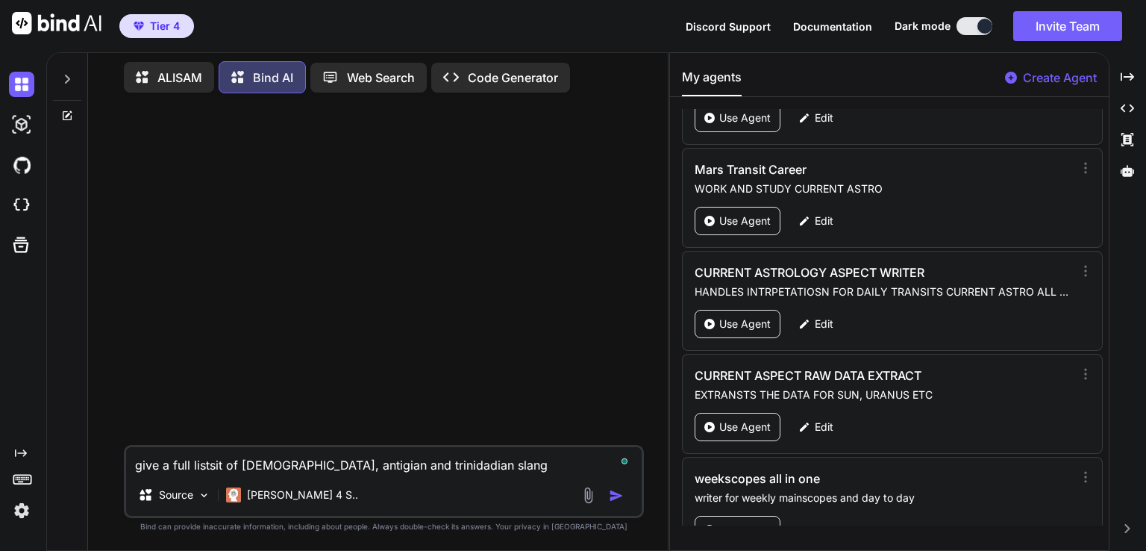
type textarea "give a full list sit of jamaican, antigian and trinidadian slang"
type textarea "x"
click at [230, 465] on textarea "give a full list sit of jamaican, antigian and trinidadian slang" at bounding box center [384, 460] width 516 height 27
type textarea "give a full list sitof jamaican, antigian and trinidadian slang"
type textarea "x"
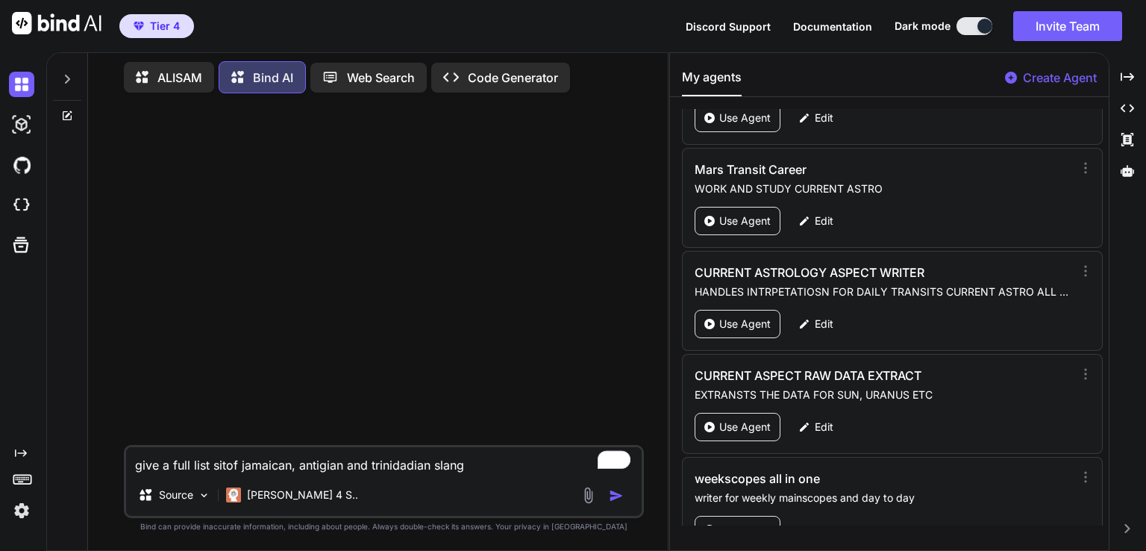
type textarea "give a full list siof jamaican, antigian and trinidadian slang"
type textarea "x"
type textarea "give a full list sof jamaican, antigian and trinidadian slang"
type textarea "x"
type textarea "give a full list of jamaican, antigian and trinidadian slang"
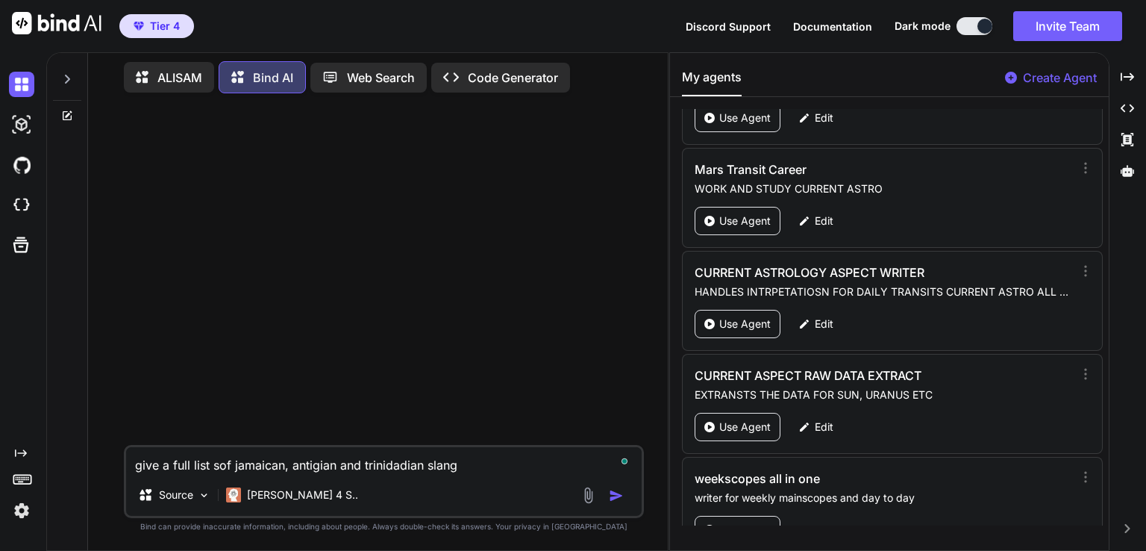
type textarea "x"
type textarea "give a full listof jamaican, antigian and trinidadian slang"
type textarea "x"
type textarea "give a full lisof jamaican, antigian and trinidadian slang"
type textarea "x"
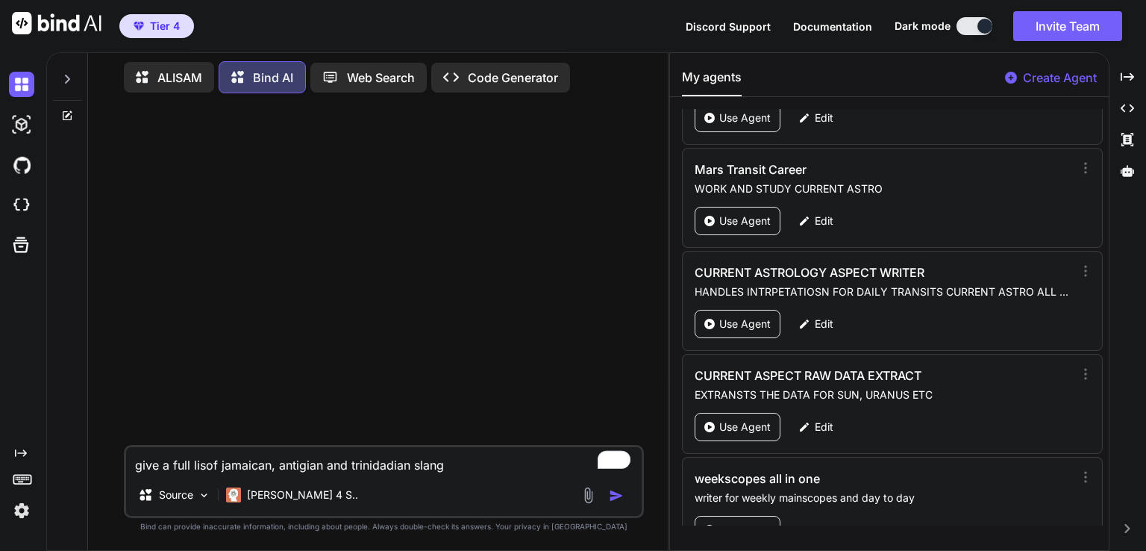
type textarea "give a full listof jamaican, antigian and trinidadian slang"
type textarea "x"
type textarea "give a full list of jamaican, antigian and trinidadian slang"
type textarea "x"
type textarea "give a full list of jamaican, antigian and trinidadian slang"
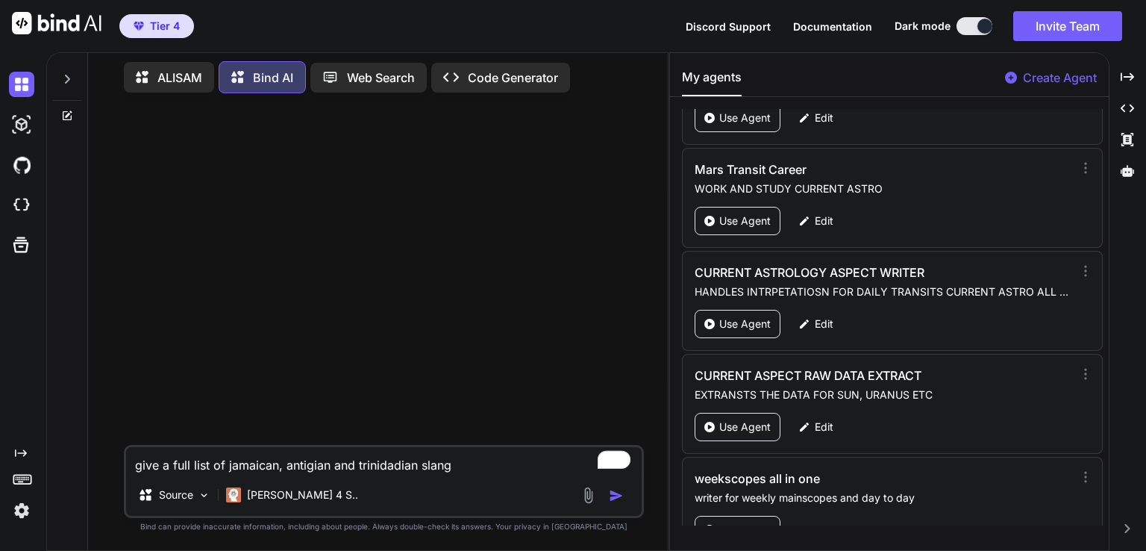
click at [619, 499] on img "button" at bounding box center [616, 495] width 15 height 15
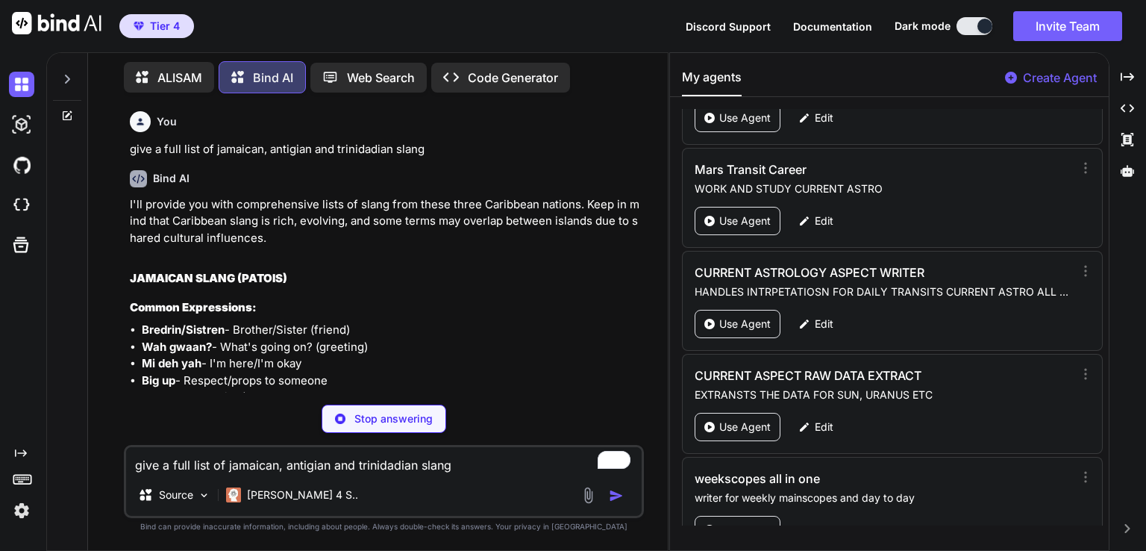
type textarea "x"
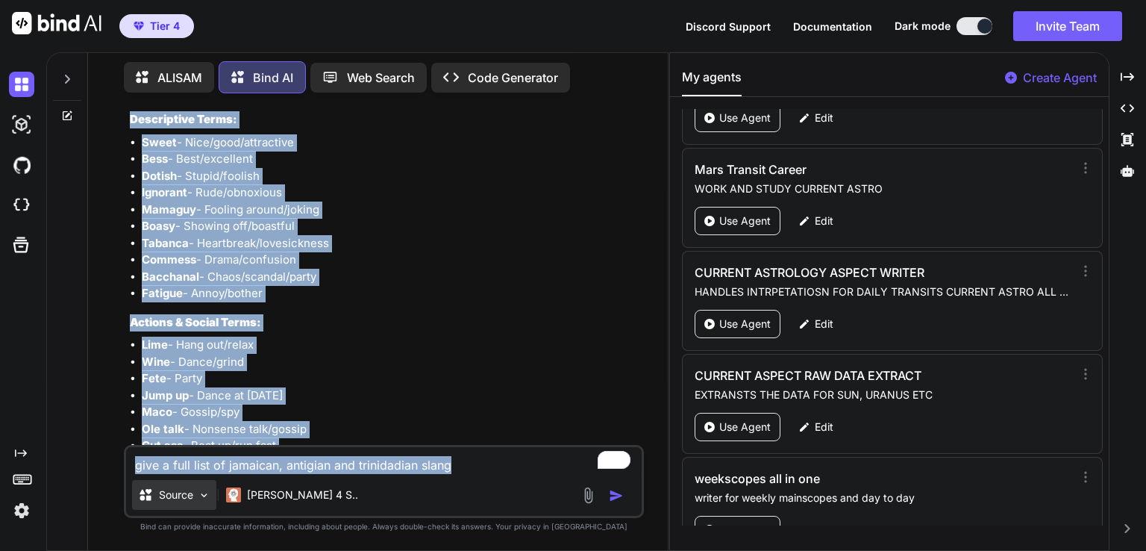
scroll to position [2232, 0]
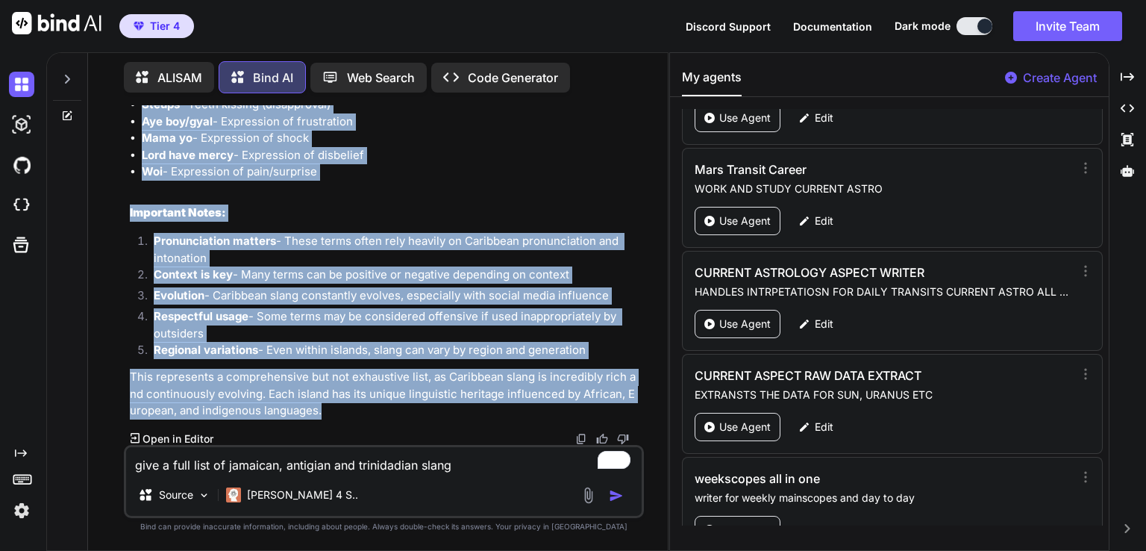
drag, startPoint x: 128, startPoint y: 277, endPoint x: 421, endPoint y: 407, distance: 320.0
copy div "JAMAICAN SLANG (PATOIS) Common Expressions: Bredrin/Sistren - Brother/Sister (f…"
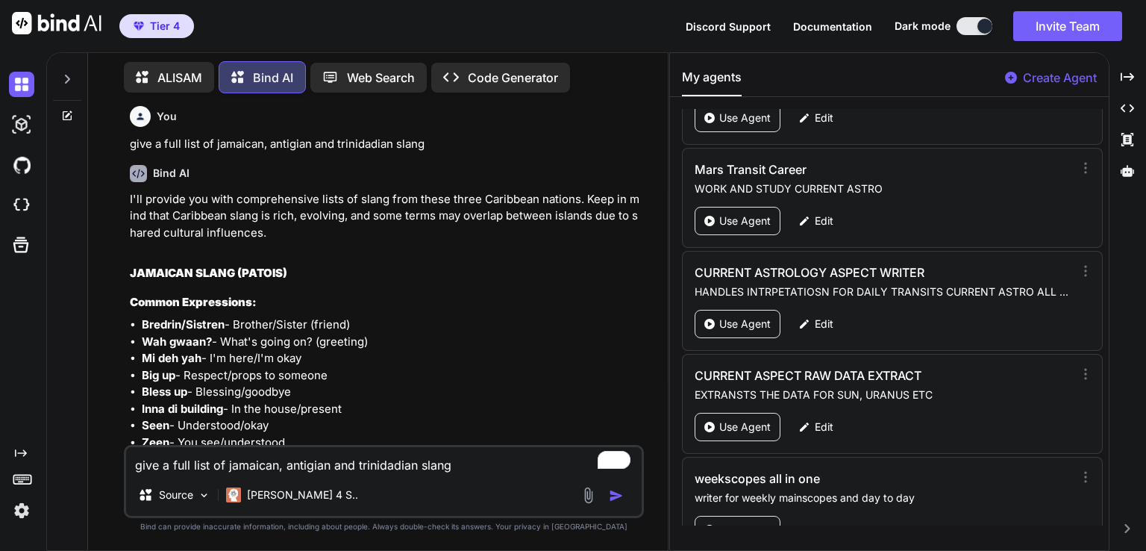
scroll to position [0, 0]
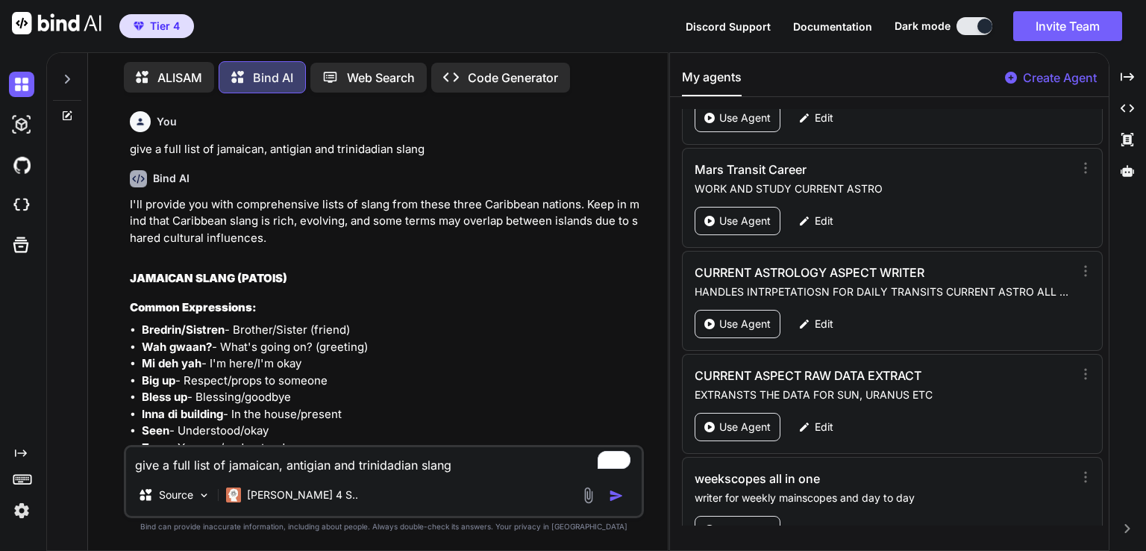
click at [135, 281] on strong "JAMAICAN SLANG (PATOIS)" at bounding box center [208, 278] width 157 height 14
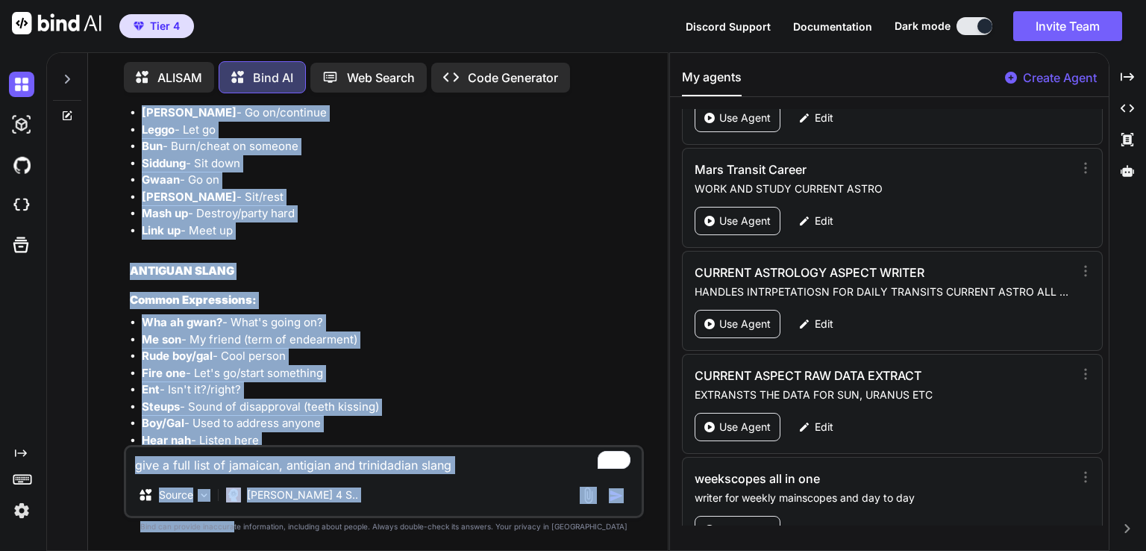
scroll to position [2232, 0]
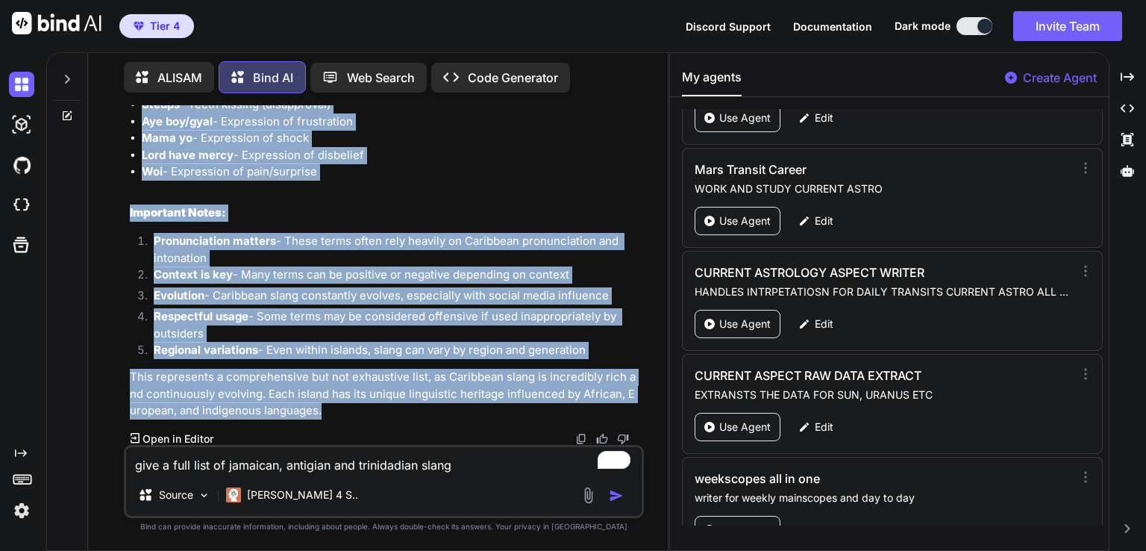
drag, startPoint x: 133, startPoint y: 275, endPoint x: 551, endPoint y: 413, distance: 440.7
copy div "AMAICAN SLANG (PATOIS) Common Expressions: Bredrin/Sistren - Brother/Sister (fr…"
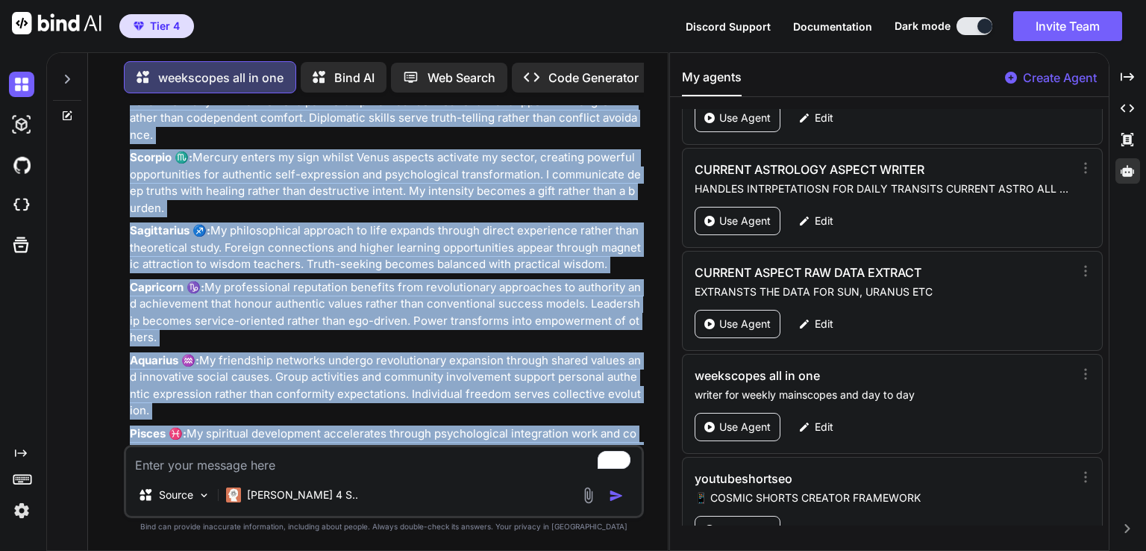
scroll to position [24482, 0]
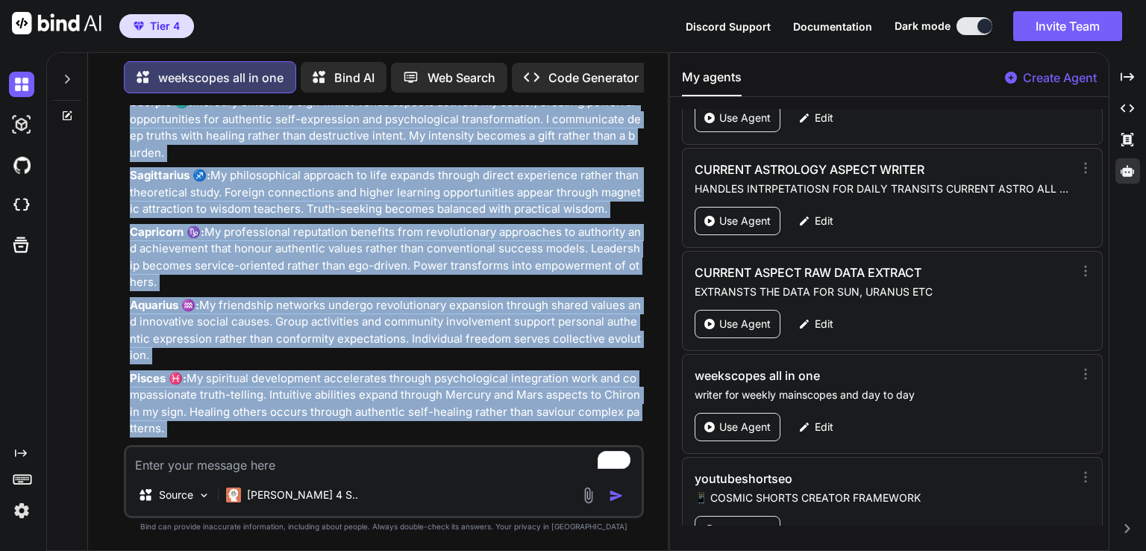
drag, startPoint x: 133, startPoint y: 357, endPoint x: 604, endPoint y: 410, distance: 473.8
copy div "🌟 Loremi Dolorsita Consecte 91 - Adipisci 0 3047: Elits-Doeius Tempo-In Utlabor…"
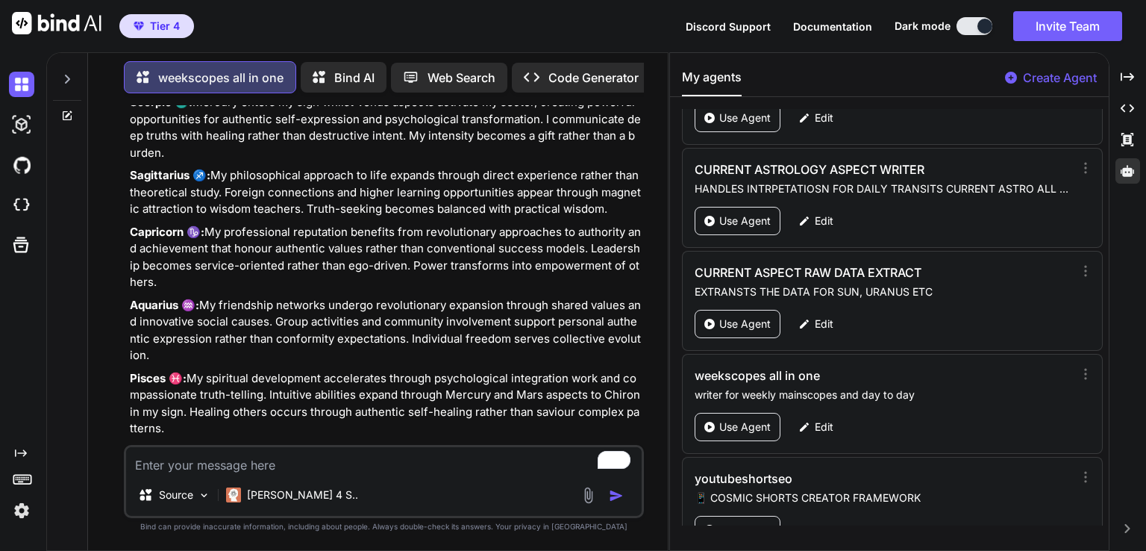
click at [444, 469] on textarea "To enrich screen reader interactions, please activate Accessibility in Grammarl…" at bounding box center [384, 460] width 516 height 27
type textarea "m"
type textarea "x"
type textarea "ma"
type textarea "x"
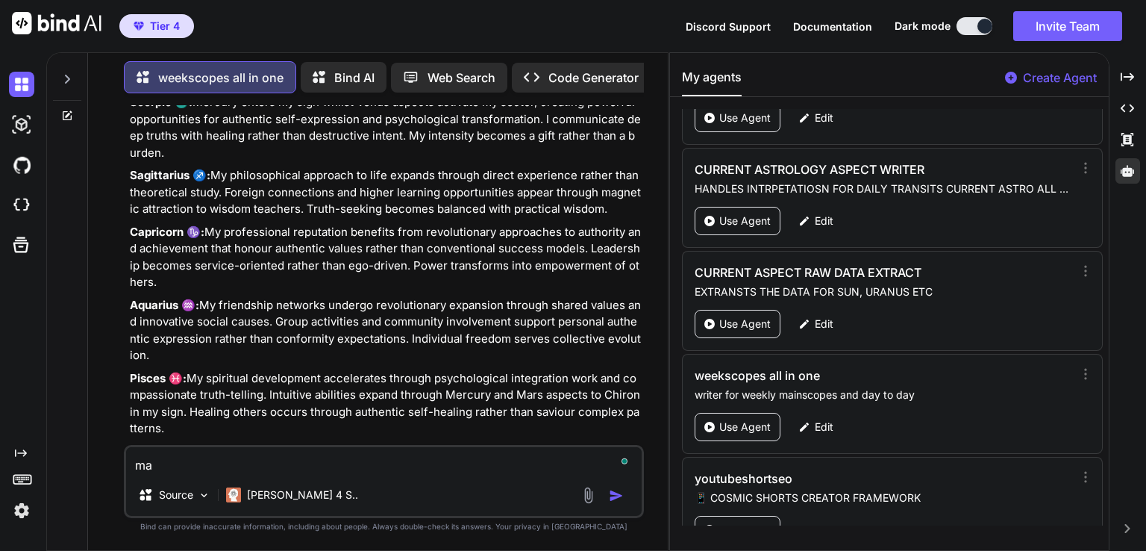
type textarea "mak"
type textarea "x"
type textarea "make"
type textarea "x"
type textarea "make"
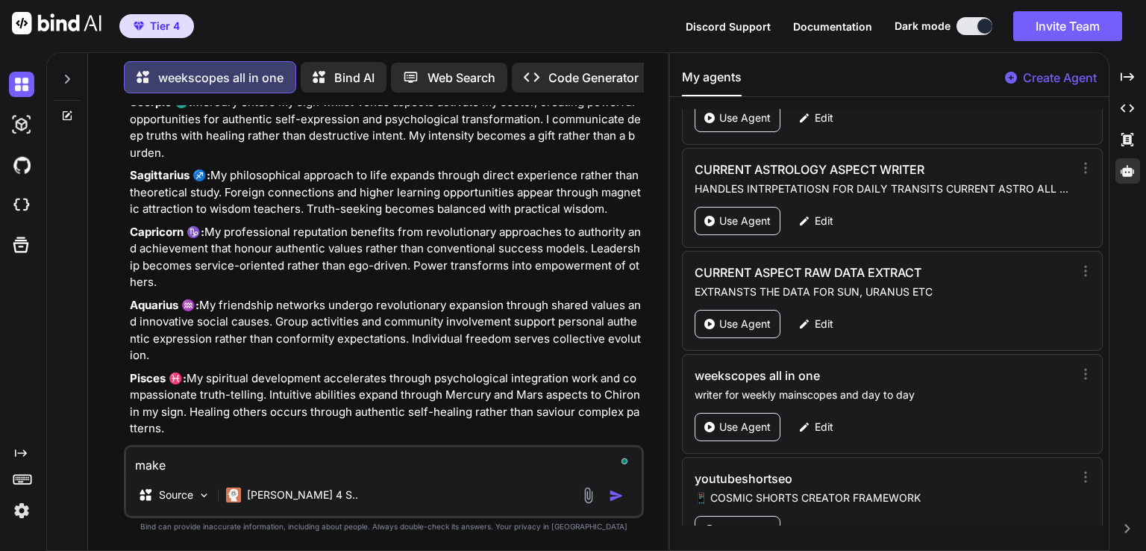
type textarea "x"
type textarea "make s"
type textarea "x"
type textarea "make su"
type textarea "x"
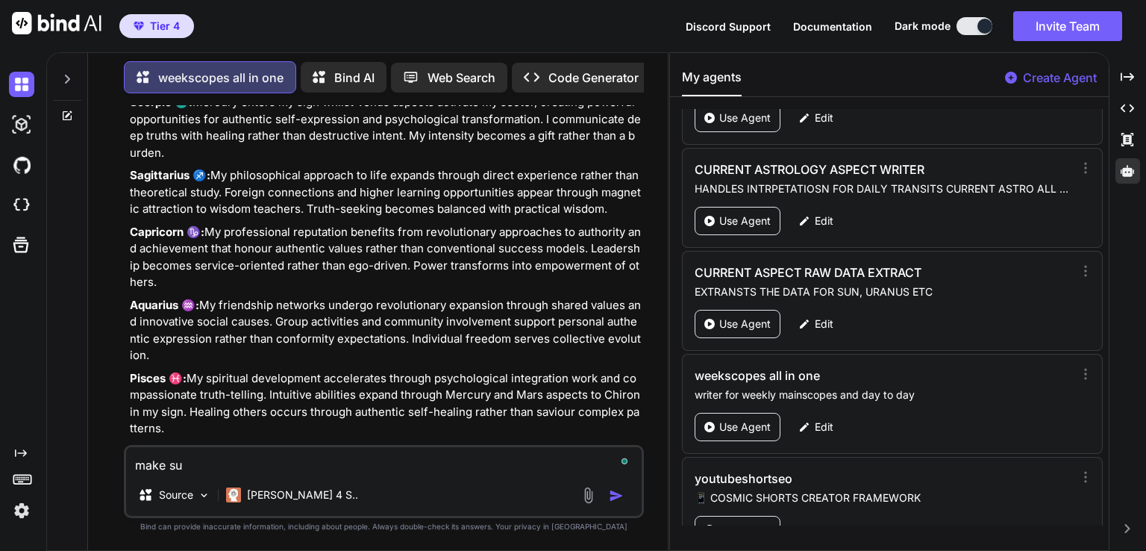
type textarea "make sur"
type textarea "x"
type textarea "make sur"
type textarea "x"
type textarea "make sur e"
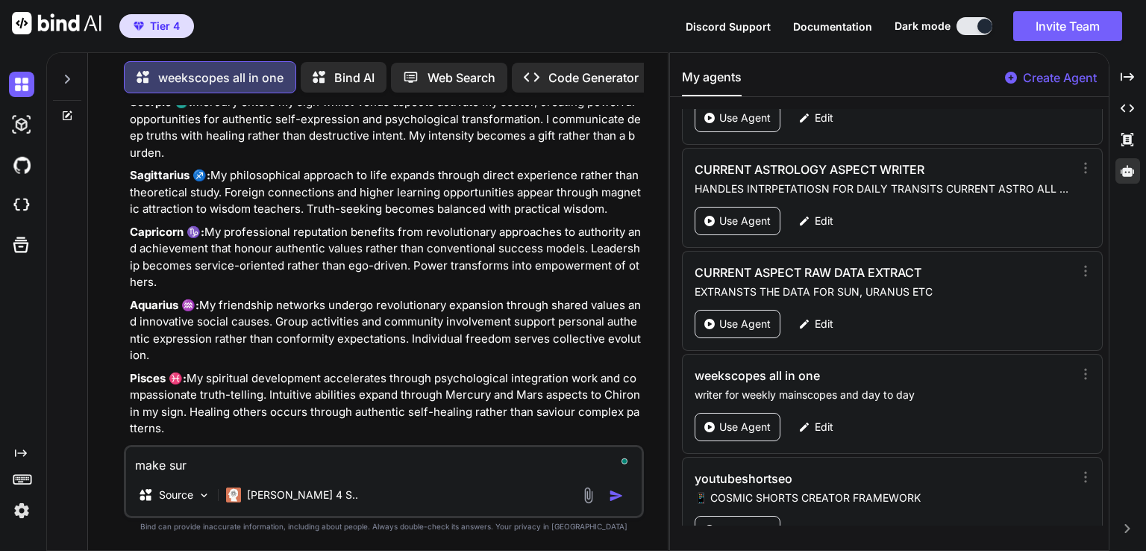
type textarea "x"
type textarea "make sur ey"
type textarea "x"
type textarea "make sur eyo"
type textarea "x"
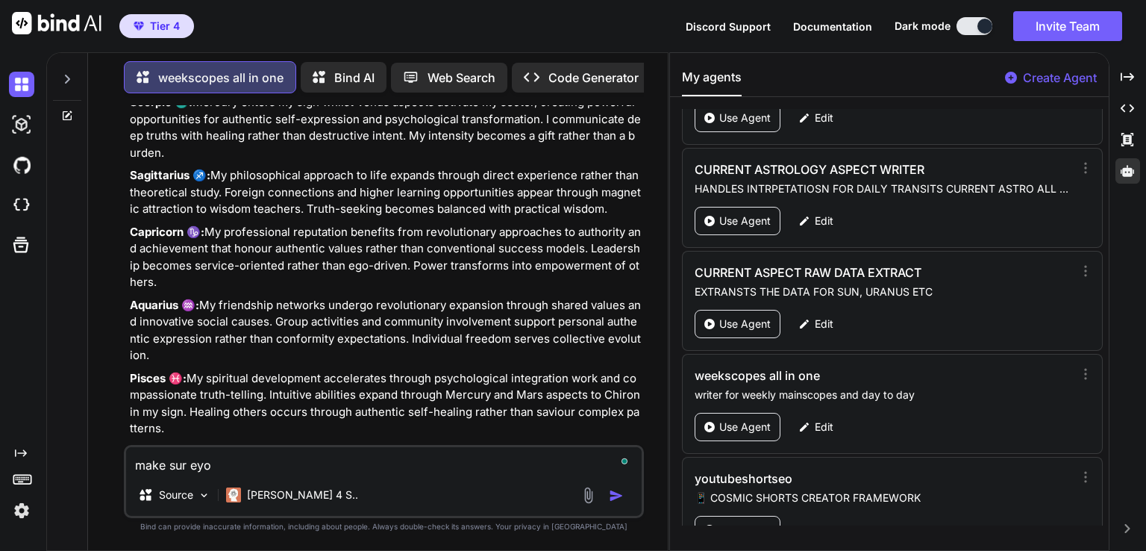
type textarea "make sur eyou"
type textarea "x"
type textarea "make sur eyou"
type textarea "x"
type textarea "make sur eyou k"
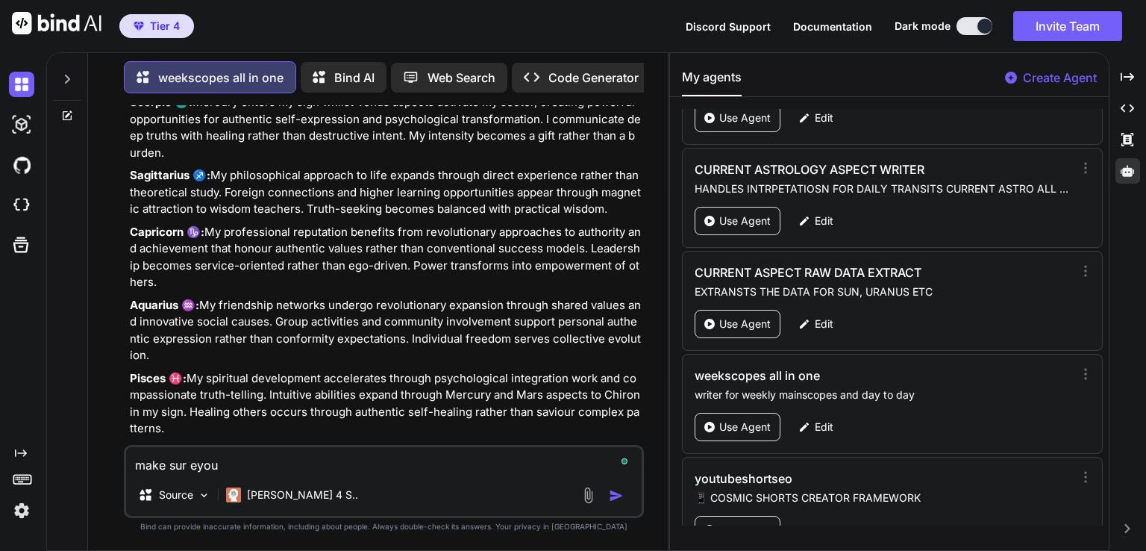
type textarea "x"
type textarea "make sur eyou ke"
type textarea "x"
type textarea "make sur eyou kepe"
type textarea "x"
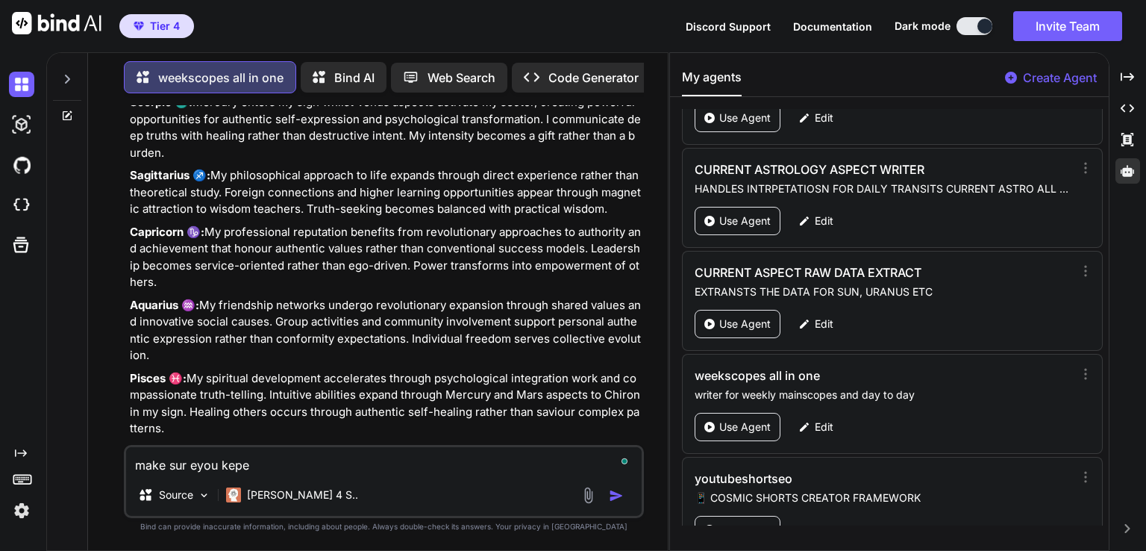
type textarea "make sur eyou kepe"
type textarea "x"
type textarea "make sur eyou kepe t"
type textarea "x"
type textarea "make sur eyou kepe th"
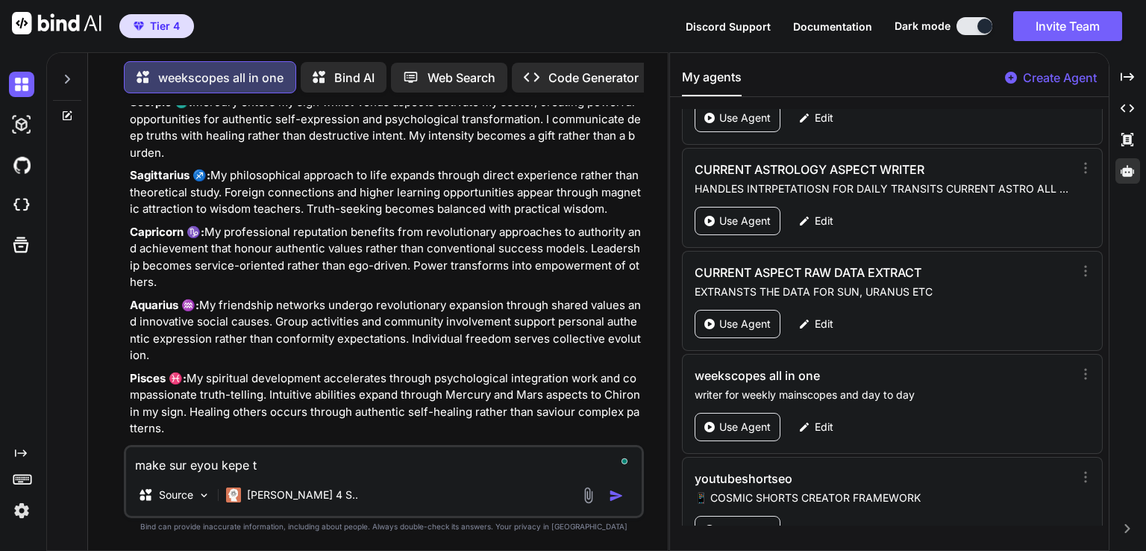
type textarea "x"
type textarea "make sur eyou kepe the"
type textarea "x"
type textarea "make sur eyou kepe the"
type textarea "x"
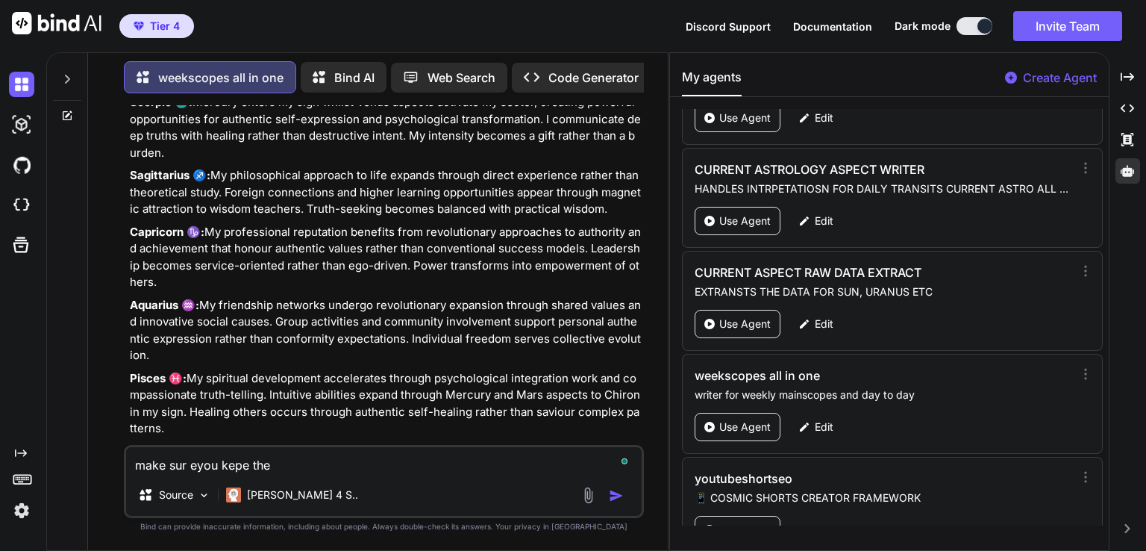
type textarea "make sur eyou kepe the d"
type textarea "x"
type textarea "make sur eyou kepe the da"
type textarea "x"
type textarea "make sur eyou kepe the dat"
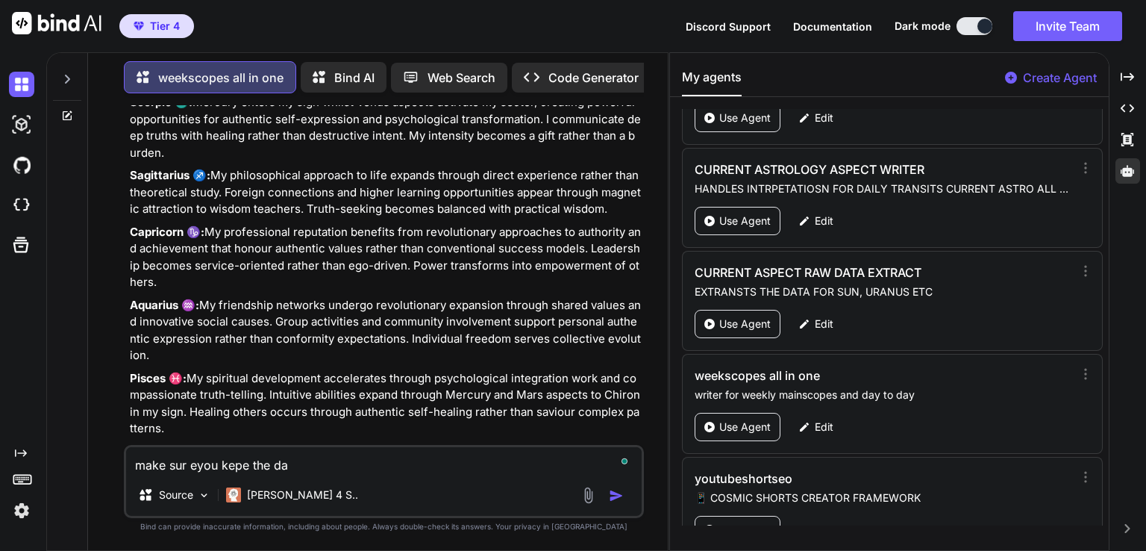
type textarea "x"
type textarea "make sur eyou kepe the date"
type textarea "x"
type textarea "make sur eyou kepe the dates"
type textarea "x"
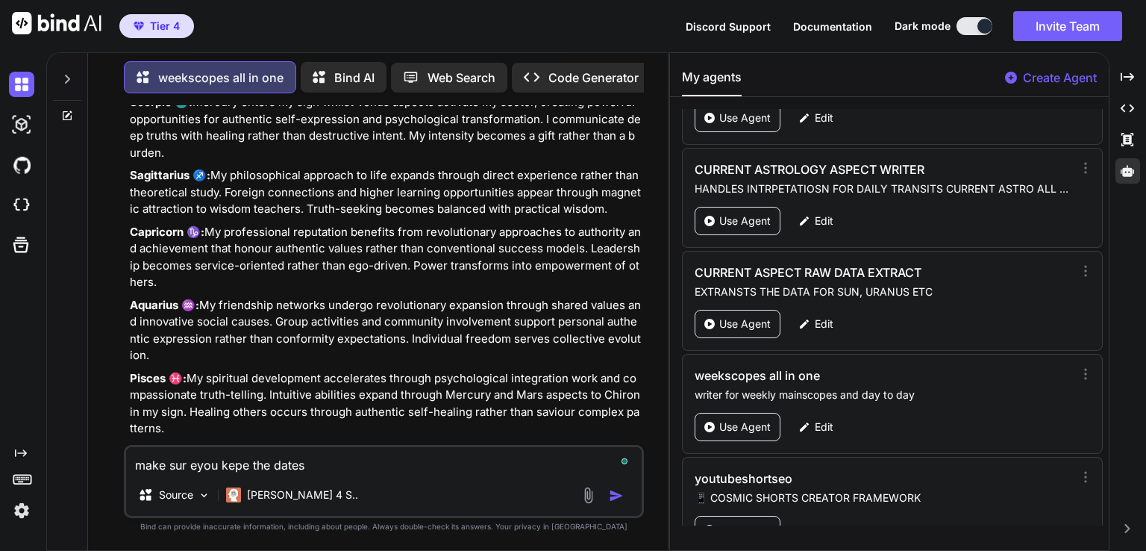
type textarea "make sur eyou kepe the dates"
type textarea "x"
type textarea "make sur eyou kepe the dates i"
type textarea "x"
type textarea "make sur eyou kepe the dates in"
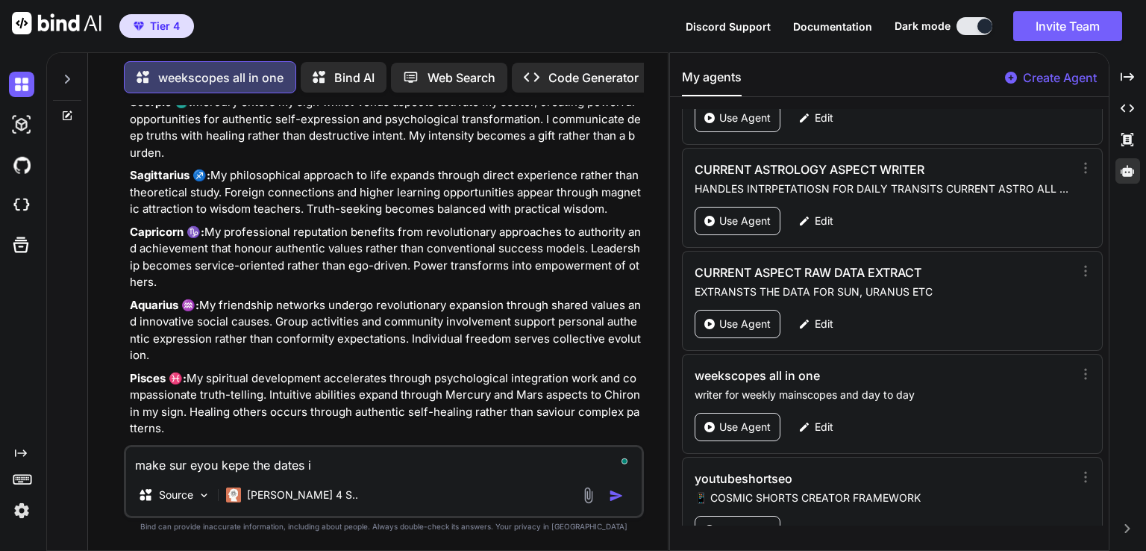
type textarea "x"
type textarea "make sur eyou kepe the dates inp"
type textarea "x"
type textarea "make sur eyou kepe the dates inpu"
type textarea "x"
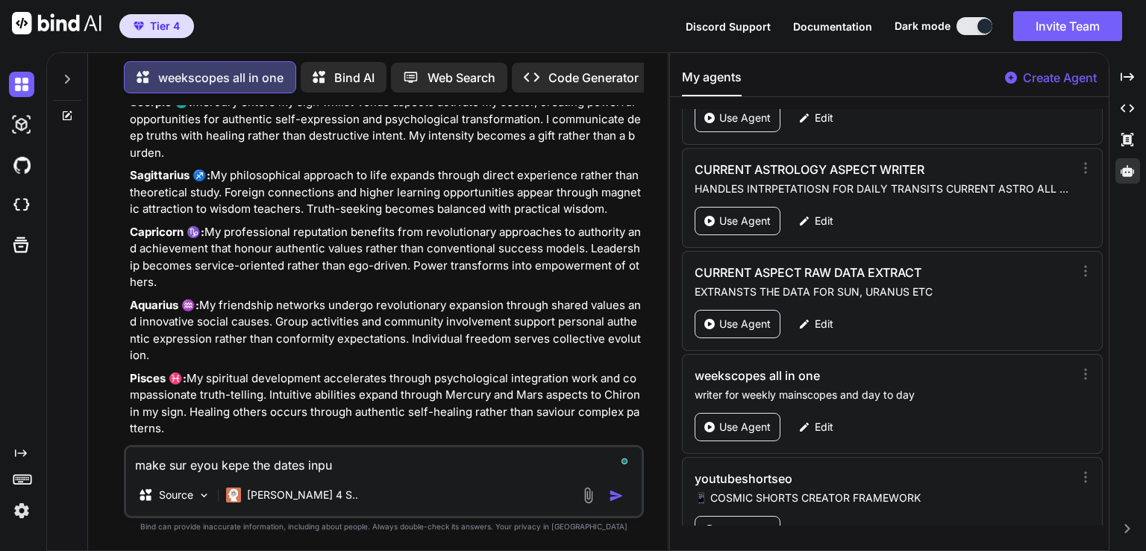
type textarea "make sur eyou kepe the dates input"
type textarea "x"
type textarea "make sur eyou kepe the dates input"
type textarea "x"
type textarea "make sur eyou kepe the dates input t"
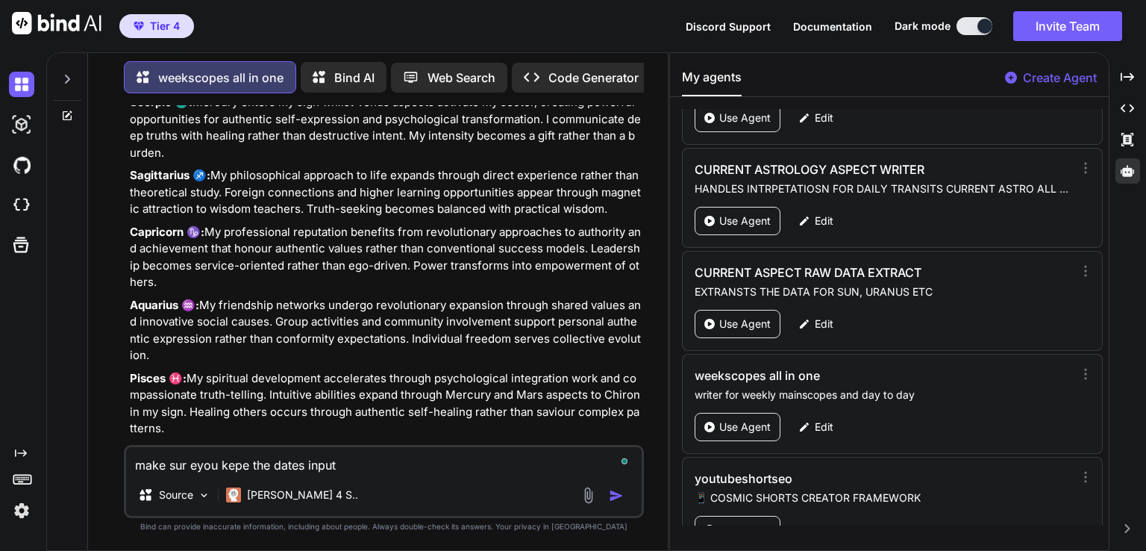
type textarea "x"
type textarea "make sur eyou kepe the dates input"
type textarea "x"
type textarea "make sur eyou kepe the dates input f"
type textarea "x"
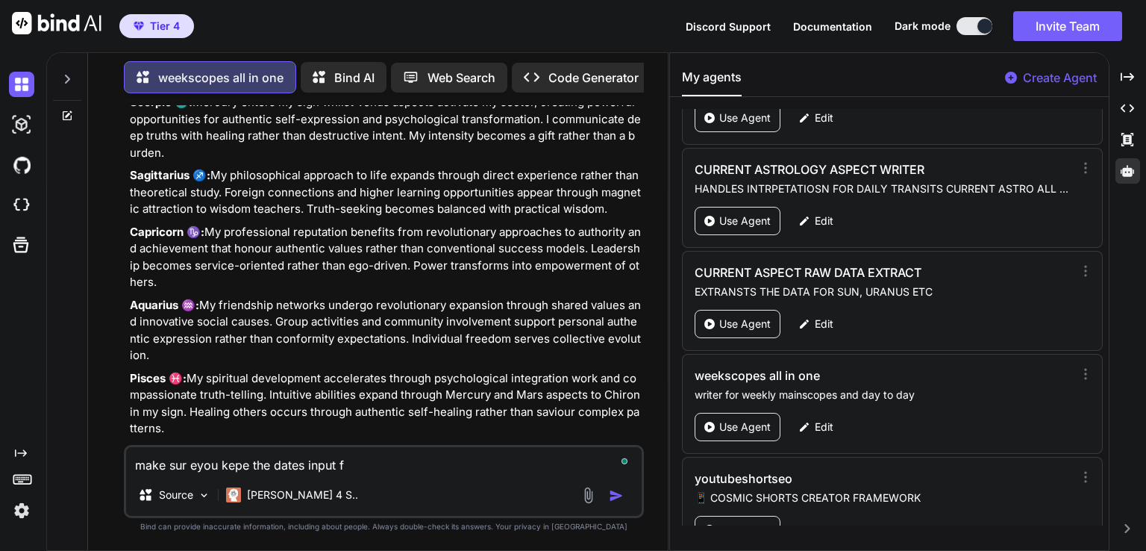
type textarea "make sur eyou kepe the dates input"
type textarea "x"
type textarea "make sur eyou kepe the dates input a"
type textarea "x"
type textarea "make sur eyou kepe the dates input as"
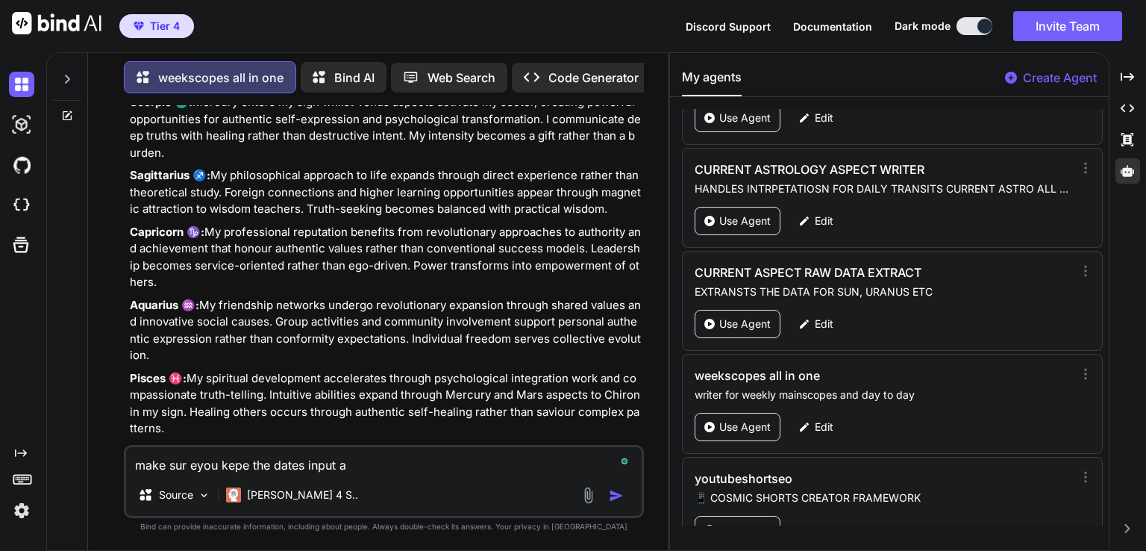
type textarea "x"
type textarea "make sur eyou kepe the dates input as"
type textarea "x"
type textarea "make sur eyou kepe the dates input as g"
type textarea "x"
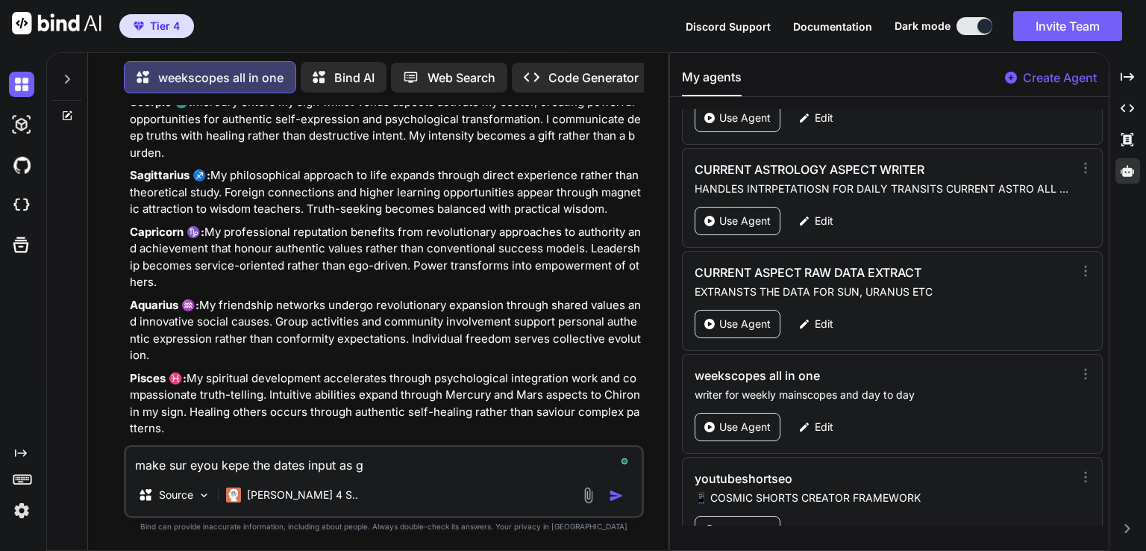
type textarea "make sur eyou kepe the dates input as gi"
type textarea "x"
type textarea "make sur eyou kepe the dates input as giv"
type textarea "x"
type textarea "make sur eyou kepe the dates input as give"
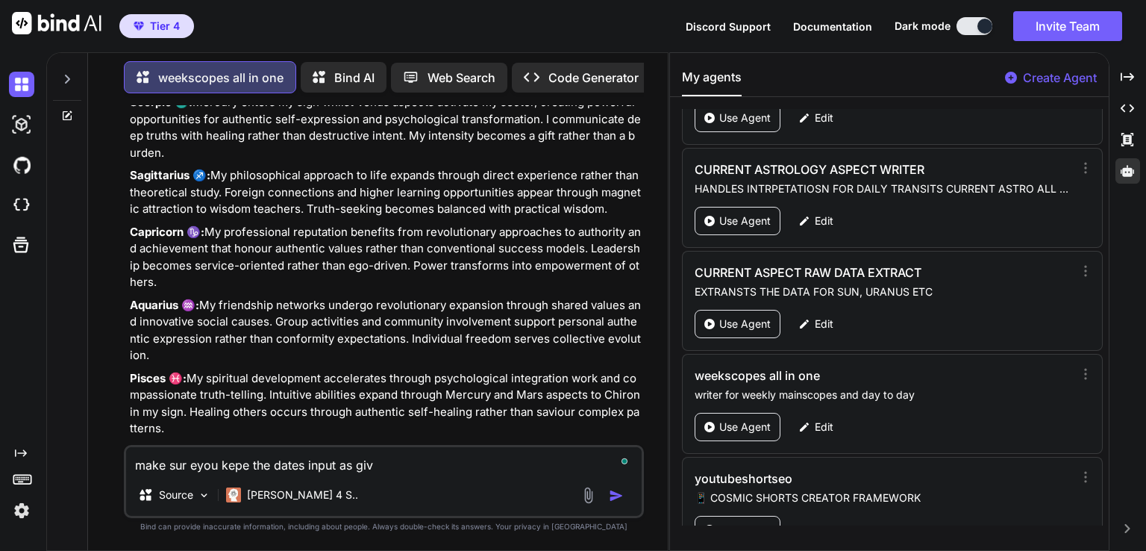
type textarea "x"
type textarea "make sur eyou kepe the dates input as given"
type textarea "x"
type textarea "make sur eyou kepe the dates input as given"
type textarea "x"
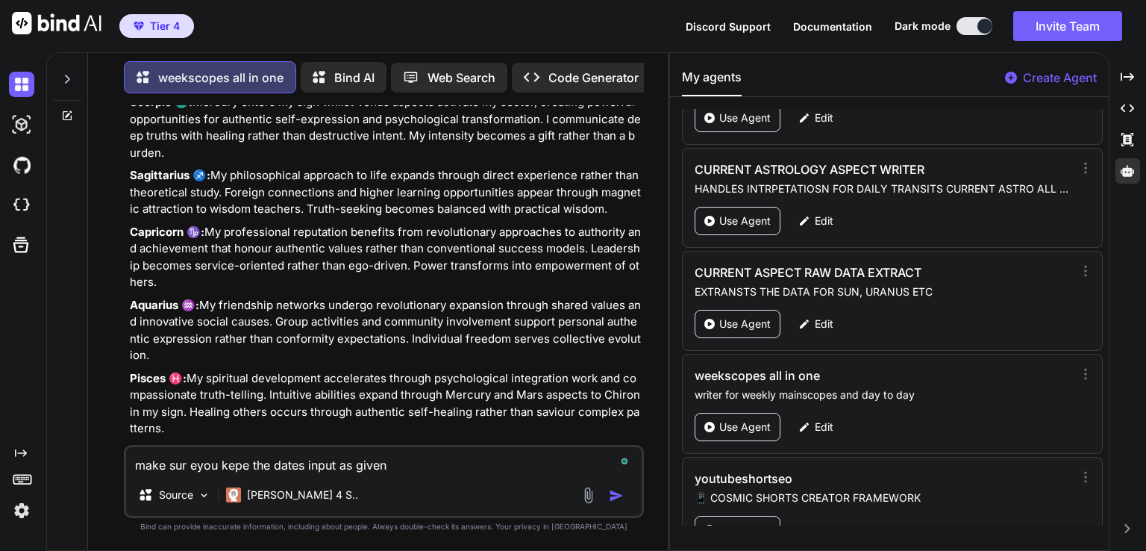
type textarea "make sur eyou kepe the dates input as given f"
type textarea "x"
type textarea "make sur eyou kepe the dates input as given fo"
type textarea "x"
type textarea "make sur eyou kepe the dates input as given for"
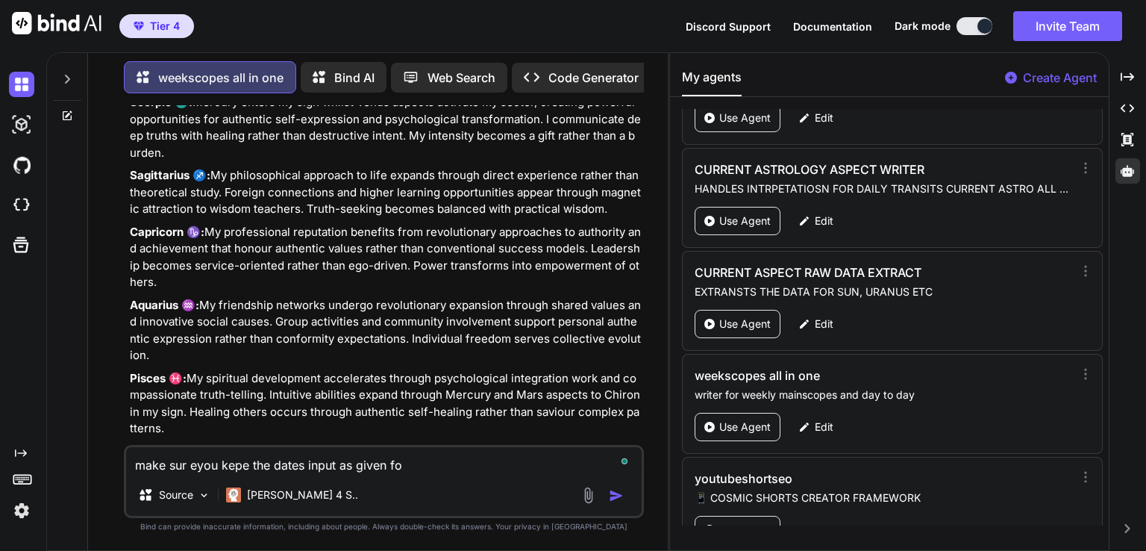
type textarea "x"
type textarea "make sur eyou kepe the dates input as given for"
type textarea "x"
type textarea "make sur eyou kepe the dates input as given for t"
type textarea "x"
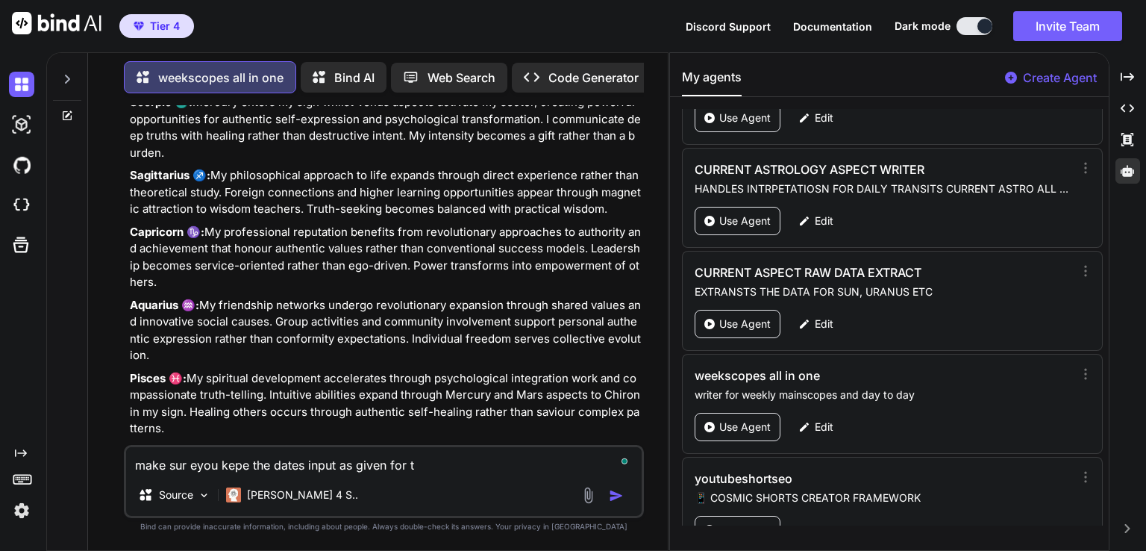
type textarea "make sur eyou kepe the dates input as given for th"
type textarea "x"
type textarea "make sur eyou kepe the dates input as given for the"
type textarea "x"
type textarea "make sur eyou kepe the dates input as given for the"
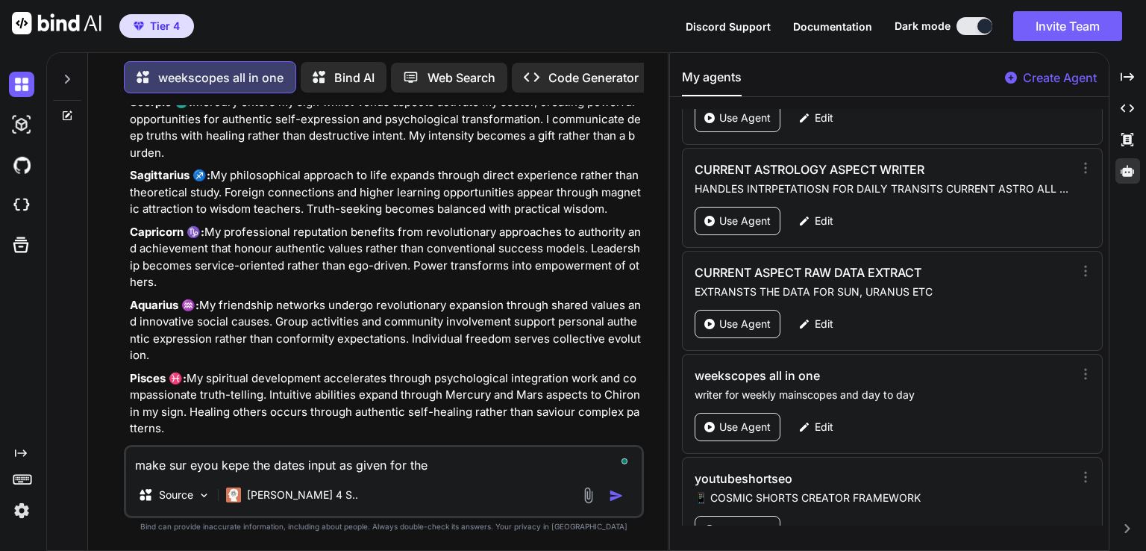
type textarea "x"
type textarea "make sur eyou kepe the dates input as given for the w"
type textarea "x"
type textarea "make sur eyou kepe the dates input as given for the we"
type textarea "x"
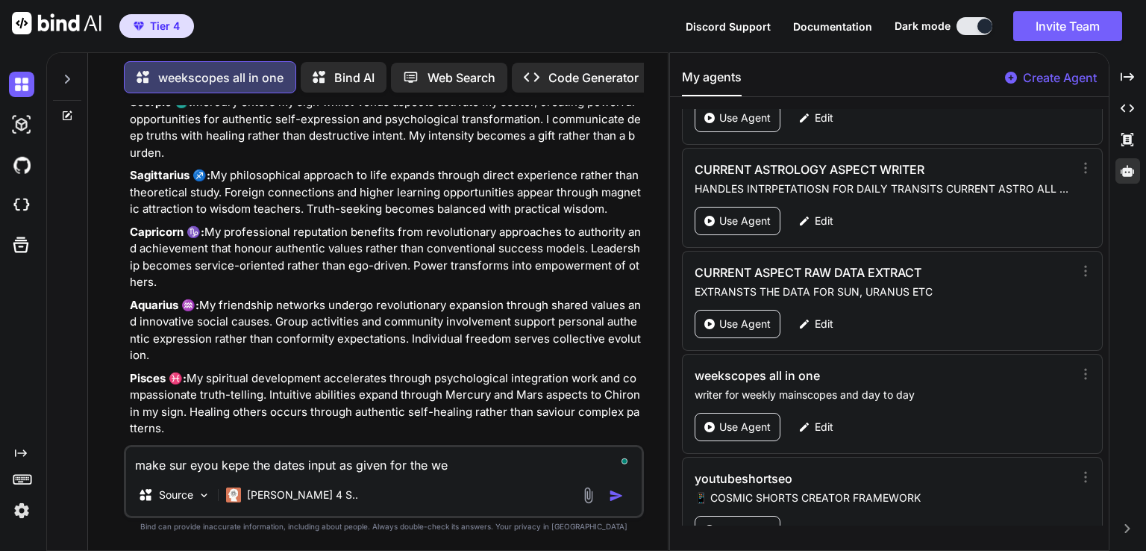
type textarea "make sur eyou kepe the dates input as given for the wee"
type textarea "x"
type textarea "make sur eyou kepe the dates input as given for the week"
type textarea "x"
type textarea "make sur eyou kepe the dates input as given for the weekl"
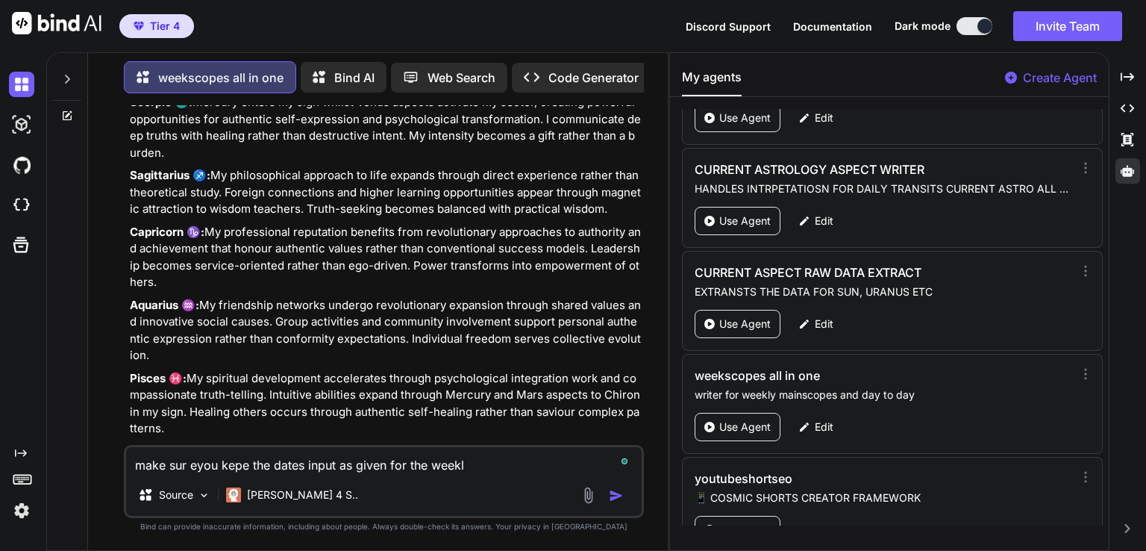
type textarea "x"
type textarea "make sur eyou kepe the dates input as given for the weekly"
type textarea "x"
type textarea "make sur eyou kepe the dates input as given for the weekly"
type textarea "x"
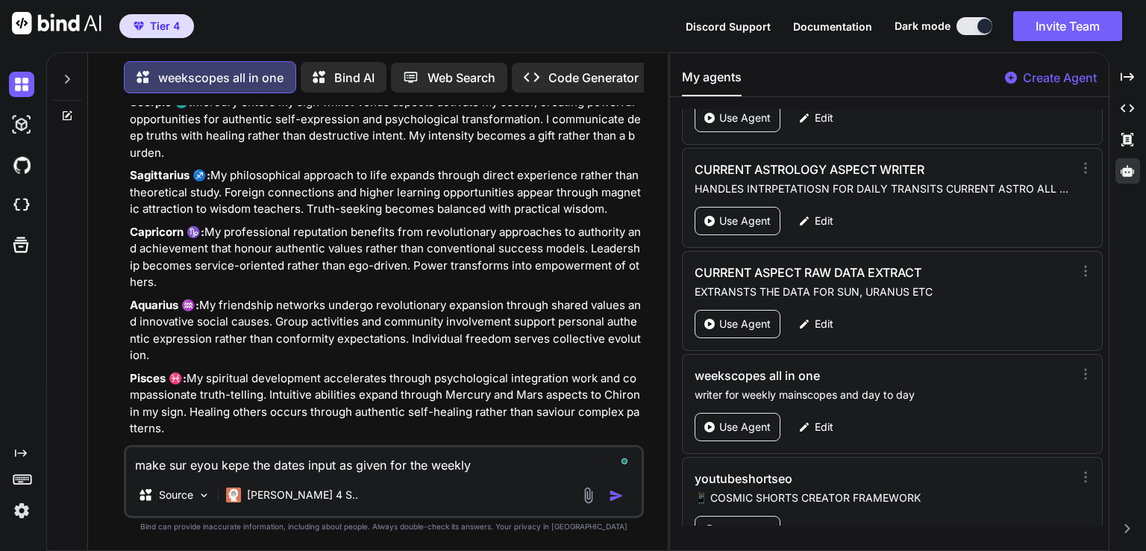
type textarea "make sur eyou kepe the dates input as given for the weekly m"
type textarea "x"
type textarea "make sur eyou kepe the dates input as given for the weekly ma"
type textarea "x"
type textarea "make sur eyou kepe the dates input as given for the weekly mai"
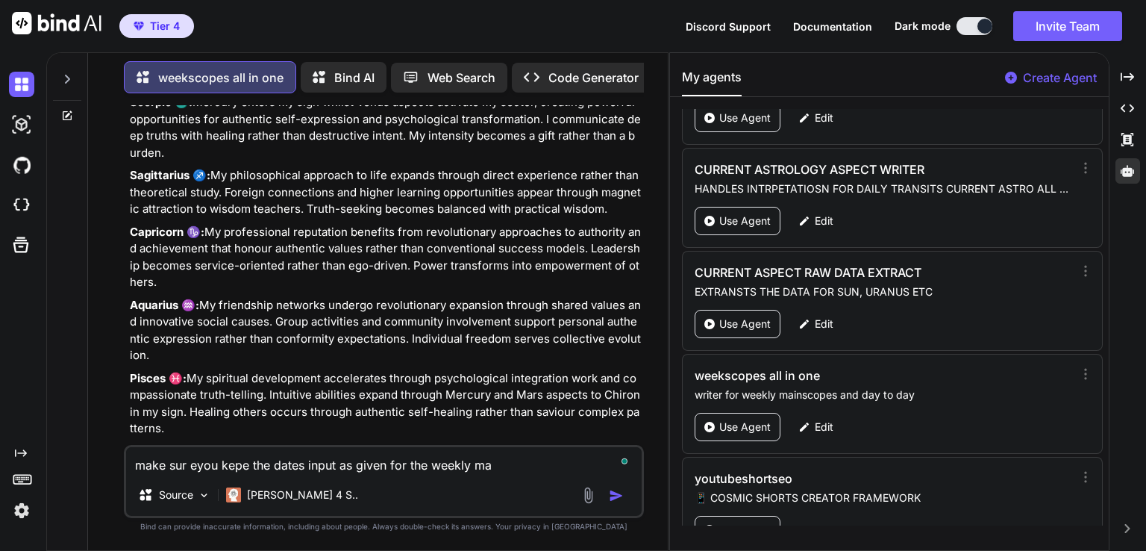
type textarea "x"
type textarea "make sur eyou kepe the dates input as given for the weekly main"
type textarea "x"
type textarea "make sur eyou kepe the dates input as given for the weekly main"
type textarea "x"
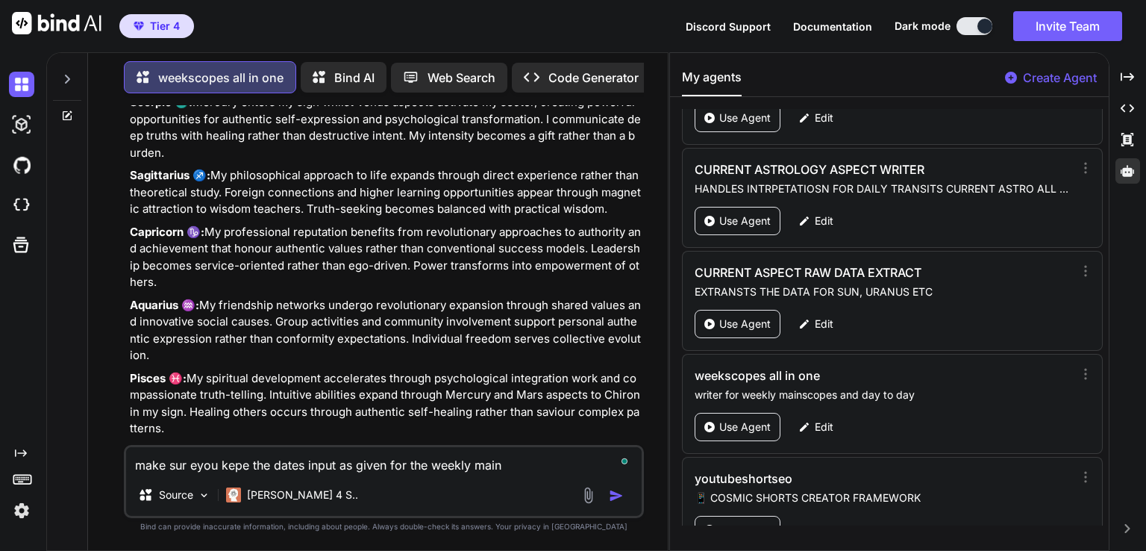
type textarea "make sur eyou kepe the dates input as given for the weekly main a"
type textarea "x"
type textarea "make sur eyou kepe the dates input as given for the weekly main as"
type textarea "x"
type textarea "make sur eyou kepe the dates input as given for the weekly main asp"
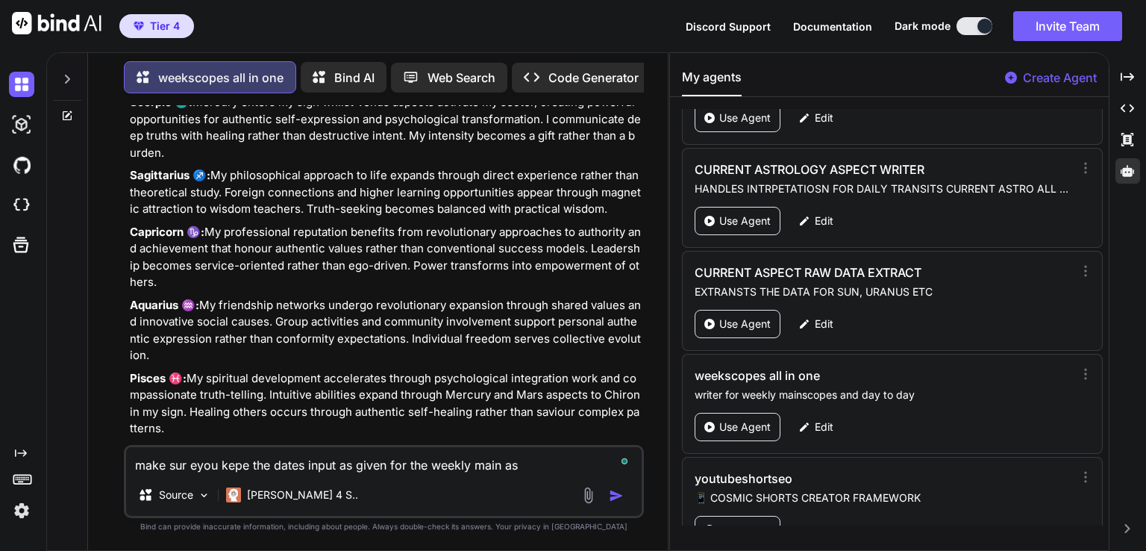
type textarea "x"
type textarea "make sur eyou kepe the dates input as given for the weekly main aspe"
type textarea "x"
type textarea "make sur eyou kepe the dates input as given for the weekly main aspec"
type textarea "x"
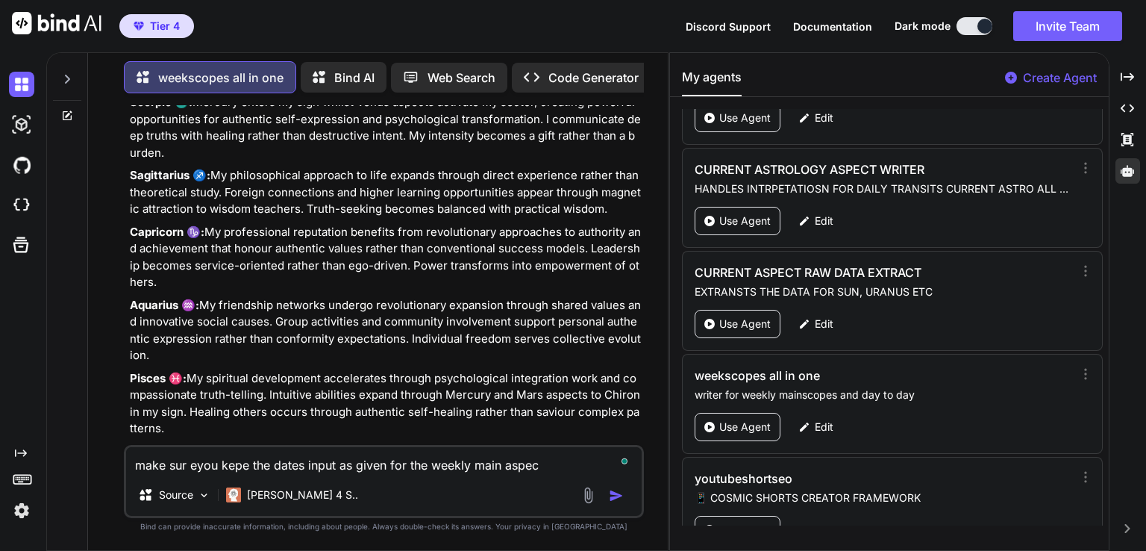
type textarea "make sur eyou kepe the dates input as given for the weekly main aspect"
type textarea "x"
type textarea "make sur eyou kepe the dates input as given for the weekly main aspects"
type textarea "x"
type textarea "make sur eyou kepe the dates input as given for the weekly main aspects"
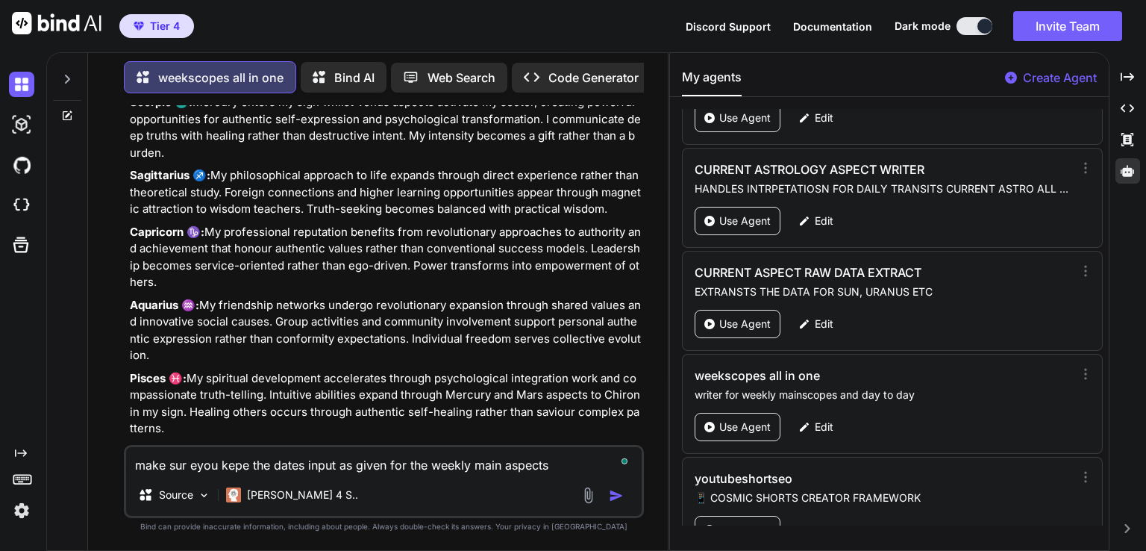
type textarea "x"
type textarea "make sur eyou kepe the dates input as given for the weekly main aspects a"
type textarea "x"
type textarea "make sur eyou kepe the dates input as given for the weekly main aspects an"
type textarea "x"
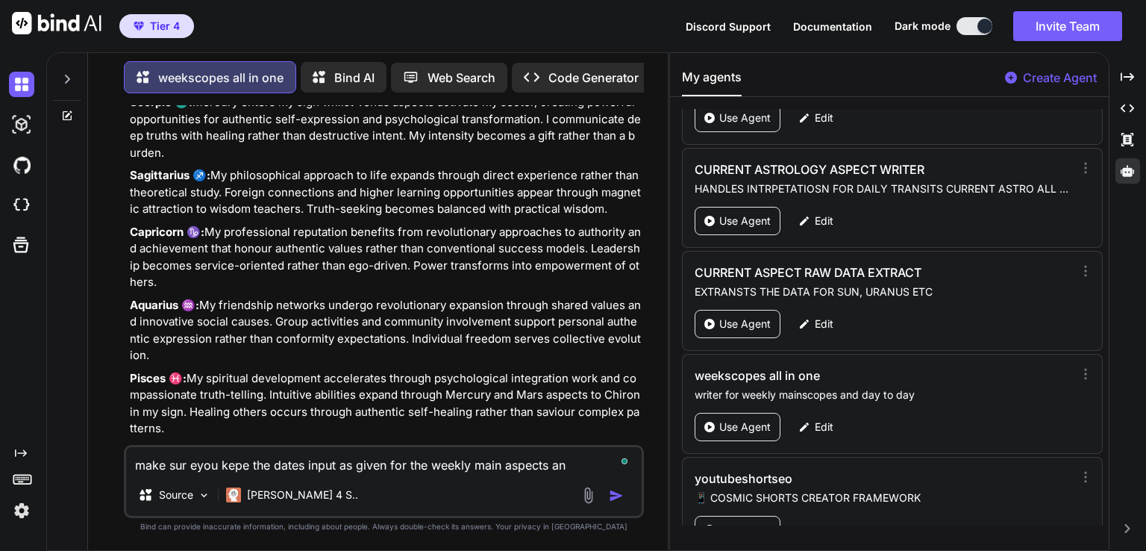
type textarea "make sur eyou kepe the dates input as given for the weekly main aspects and"
type textarea "x"
type textarea "make sur eyou kepe the dates input as given for the weekly main aspects and"
type textarea "x"
type textarea "make sur eyou kepe the dates input as given for the weekly main aspects and d"
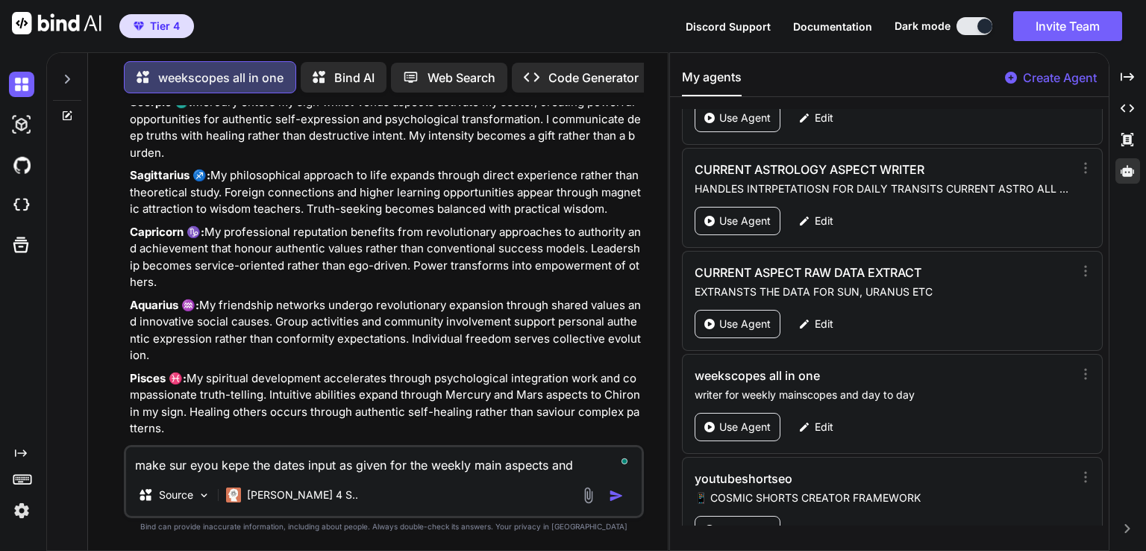
type textarea "x"
type textarea "make sur eyou kepe the dates input as given for the weekly main aspects and da"
type textarea "x"
type textarea "make sur eyou kepe the dates input as given for the weekly main aspects and dai"
type textarea "x"
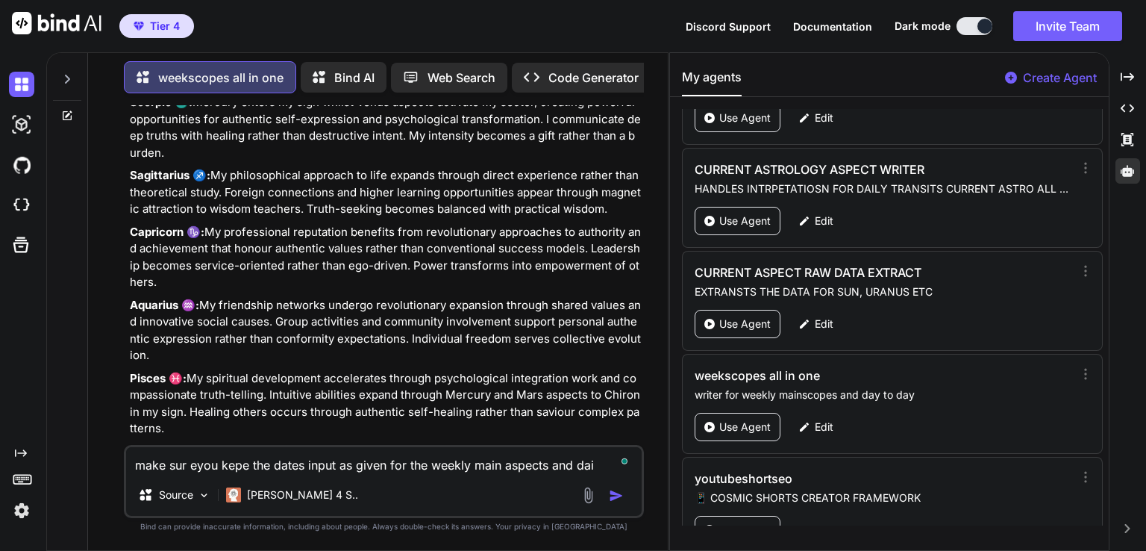
type textarea "make sur eyou kepe the dates input as given for the weekly main aspects and dail"
type textarea "x"
type textarea "make sur eyou kepe the dates input as given for the weekly main aspects and dai…"
type textarea "x"
type textarea "make sur eyou kepe the dates input as given for the weekly main aspects and dai…"
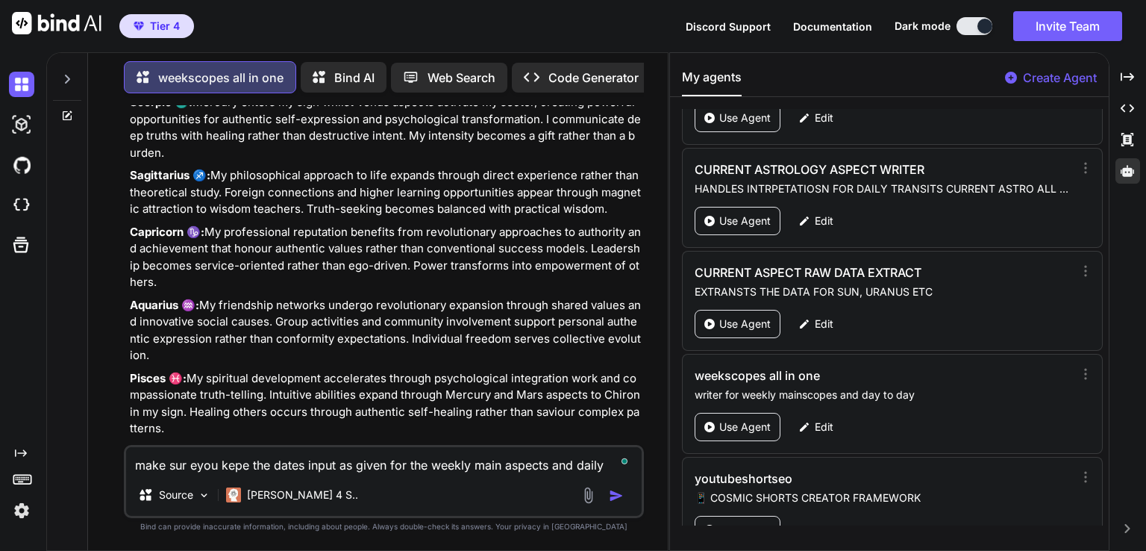
type textarea "x"
type textarea "make sur eyou kepe the dates input as given for the weekly main aspects and dai…"
type textarea "x"
type textarea "make sur eyou kepe the dates input as given for the weekly main aspects and dai…"
type textarea "x"
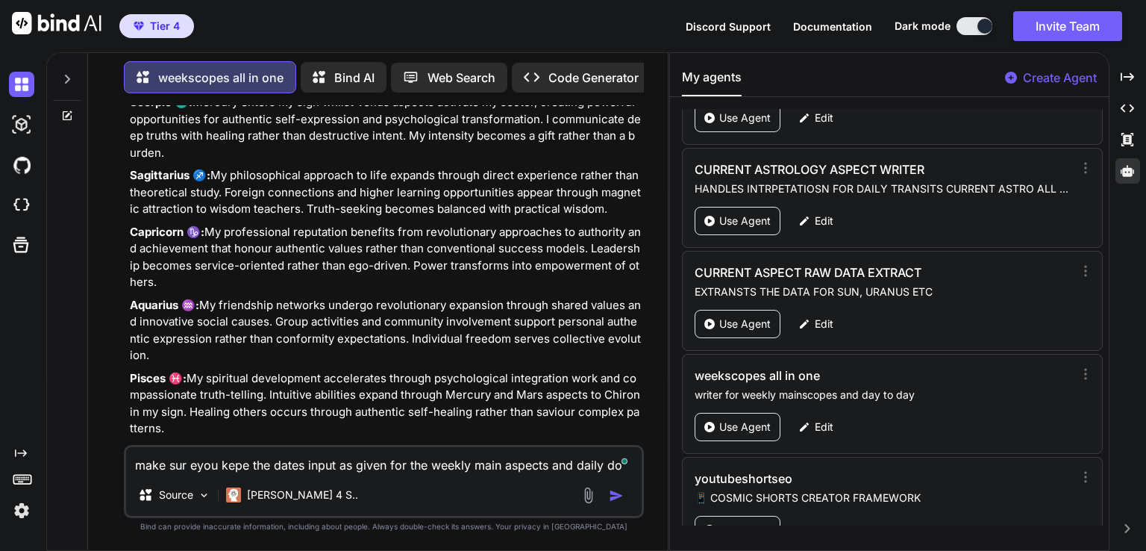
type textarea "make sur eyou kepe the dates input as given for the weekly main aspects and dai…"
type textarea "x"
type textarea "make sur eyou kepe the dates input as given for the weekly main aspects and dai…"
type textarea "x"
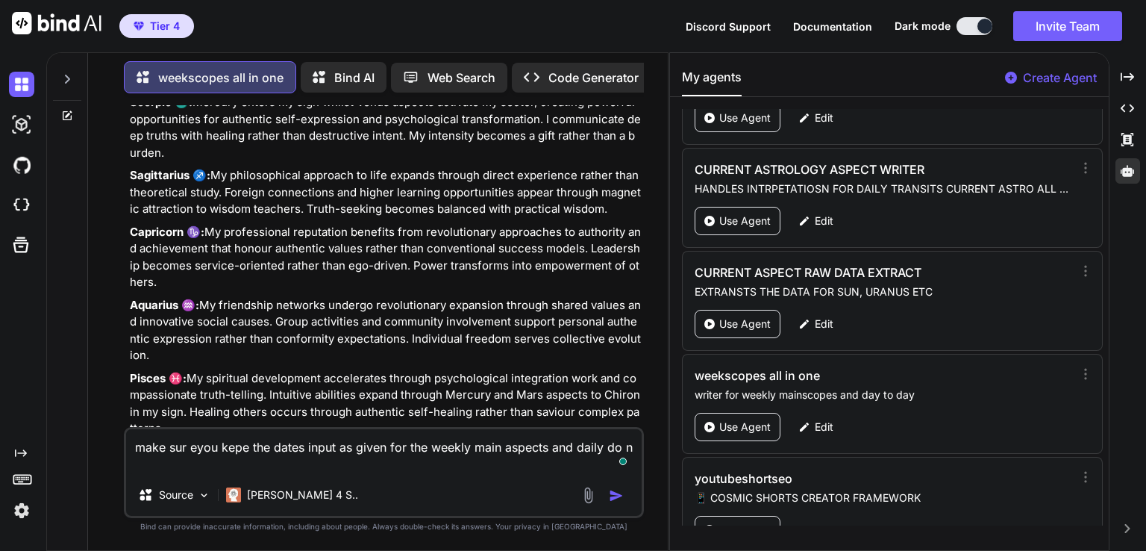
type textarea "make sur eyou kepe the dates input as given for the weekly main aspects and dai…"
type textarea "x"
type textarea "make sur eyou kepe the dates input as given for the weekly main aspects and dai…"
type textarea "x"
type textarea "make sur eyou kepe the dates input as given for the weekly main aspects and dai…"
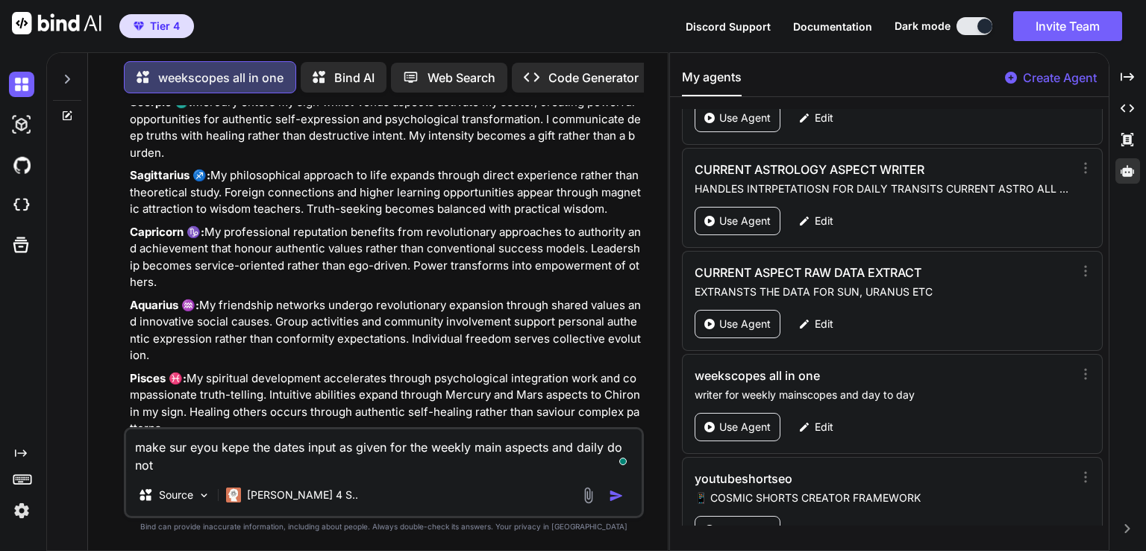
type textarea "x"
type textarea "make sur eyou kepe the dates input as given for the weekly main aspects and dai…"
type textarea "x"
type textarea "make sur eyou kepe the dates input as given for the weekly main aspects and dai…"
type textarea "x"
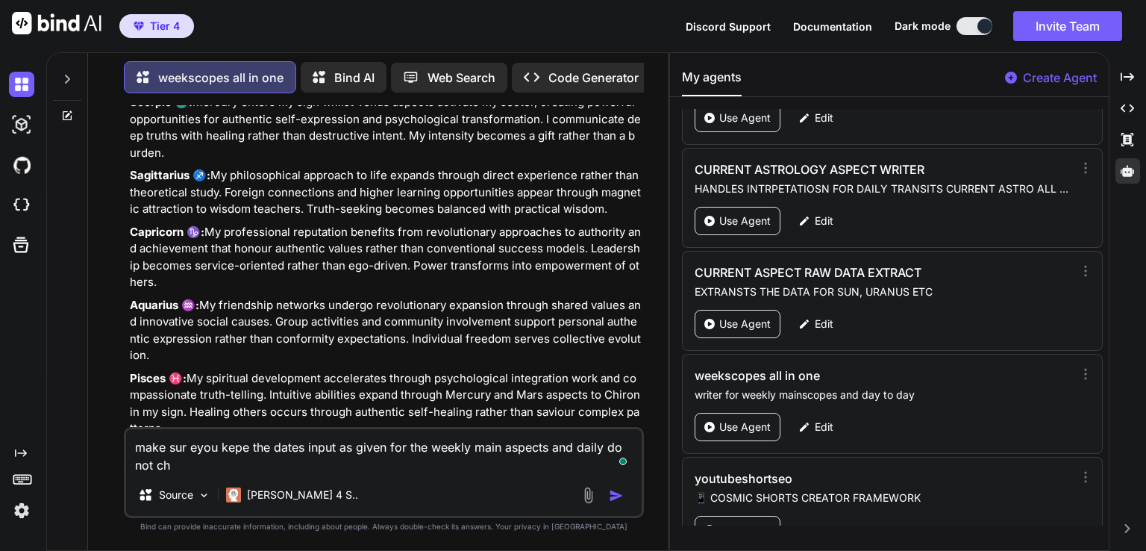
type textarea "make sur eyou kepe the dates input as given for the weekly main aspects and dai…"
type textarea "x"
type textarea "make sur eyou kepe the dates input as given for the weekly main aspects and dai…"
type textarea "x"
type textarea "make sur eyou kepe the dates input as given for the weekly main aspects and dai…"
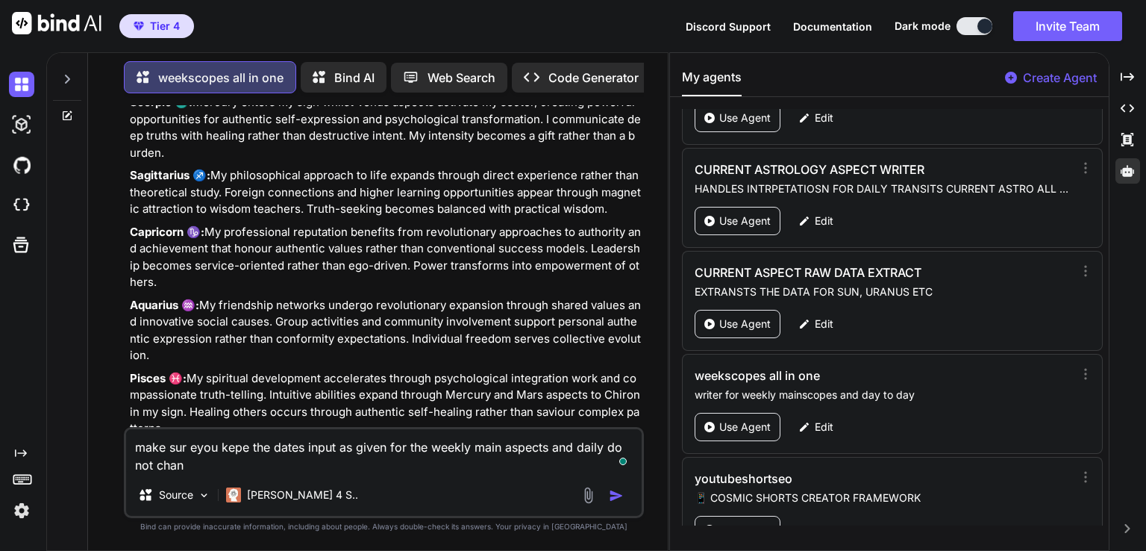
type textarea "x"
type textarea "make sur eyou kepe the dates input as given for the weekly main aspects and dai…"
type textarea "x"
type textarea "make sur eyou kepe the dates input as given for the weekly main aspects and dai…"
type textarea "x"
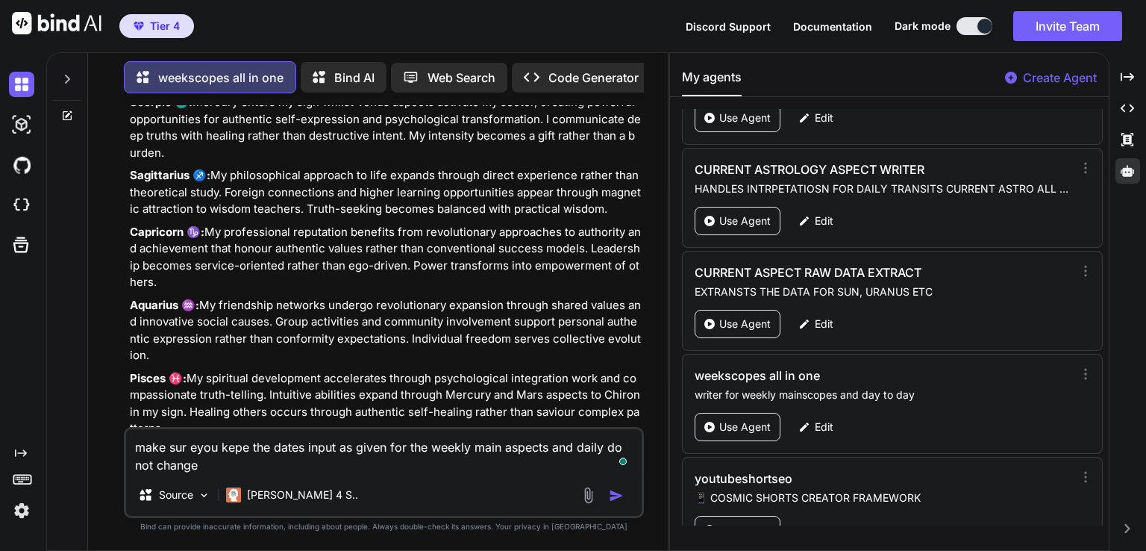
type textarea "make sur eyou kepe the dates input as given for the weekly main aspects and dai…"
type textarea "x"
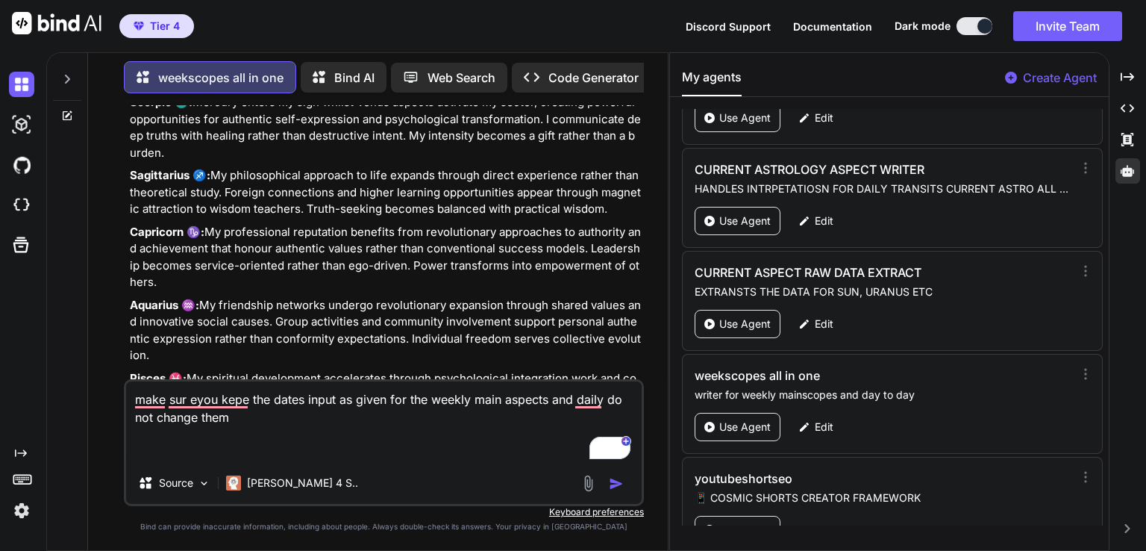
paste textarea "From the [DATE] until the [DATE] Venus Contra-Parallel transit Jupiter on the 8…"
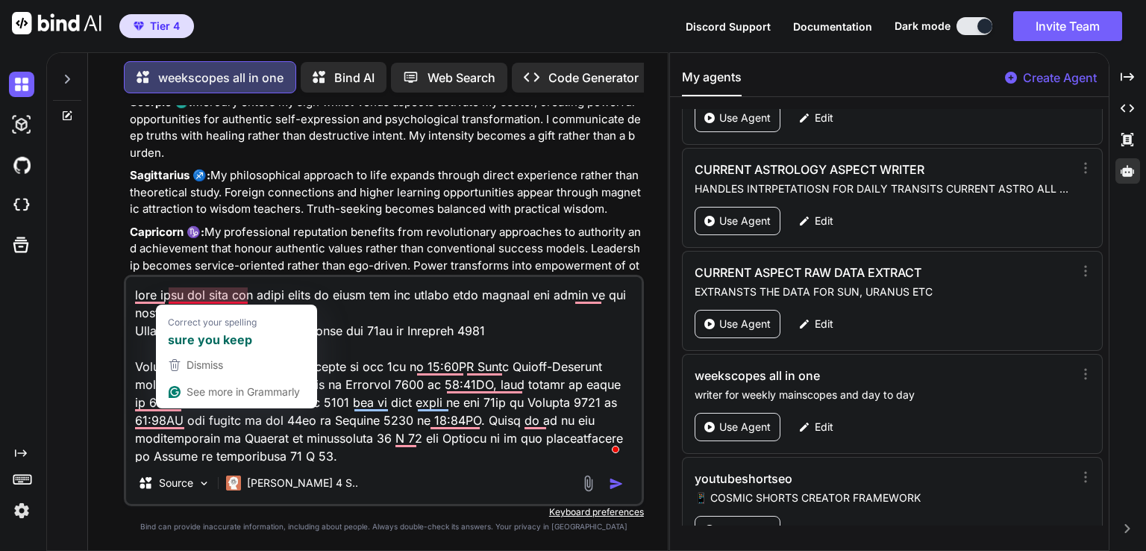
scroll to position [2313, 0]
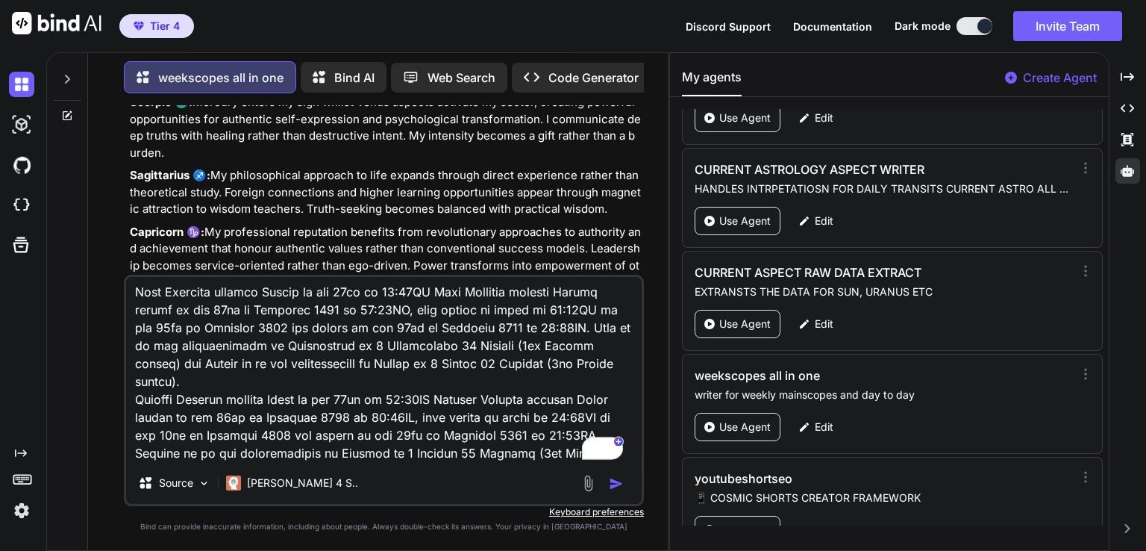
click at [610, 485] on img "button" at bounding box center [616, 483] width 15 height 15
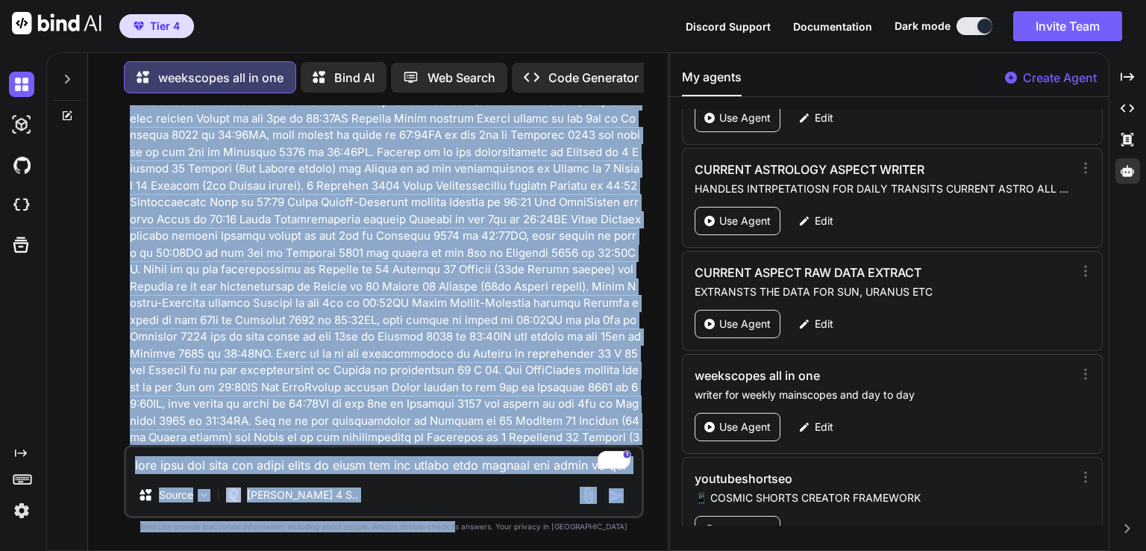
scroll to position [25983, 0]
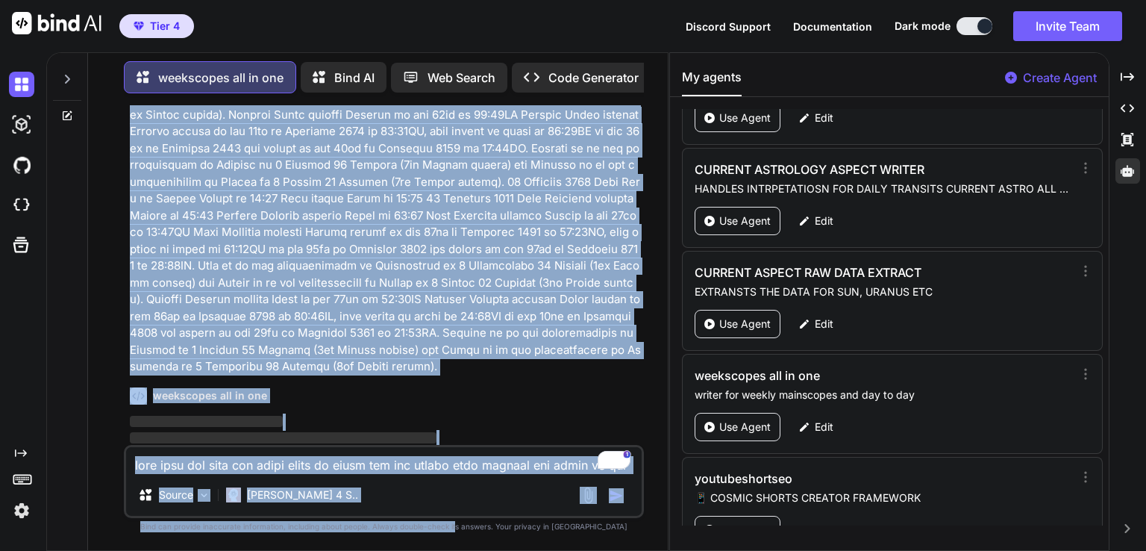
drag, startPoint x: 496, startPoint y: 283, endPoint x: 486, endPoint y: 557, distance: 274.8
click at [486, 550] on html "Tier 4 Discord Support Documentation Dark mode Invite Team Created with Pixso. …" at bounding box center [573, 275] width 1146 height 551
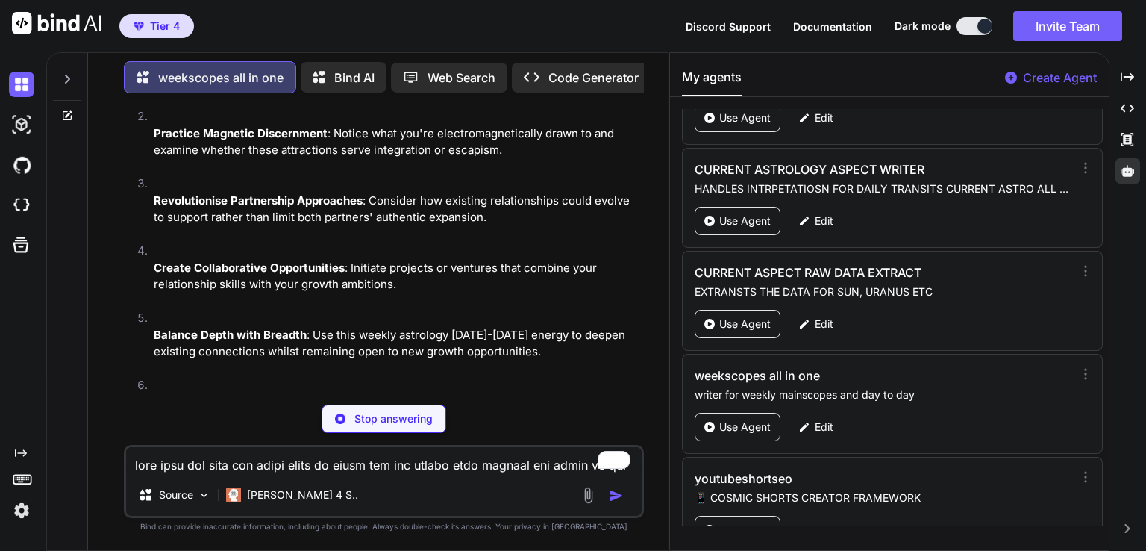
scroll to position [29534, 0]
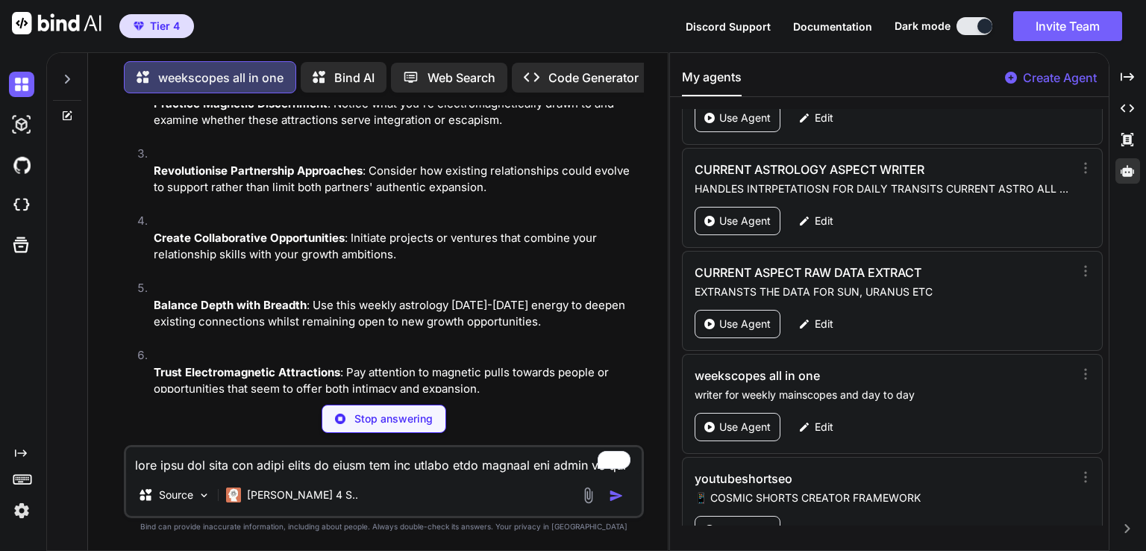
click at [395, 364] on p "Trust Electromagnetic Attractions : Pay attention to magnetic pulls towards peo…" at bounding box center [397, 381] width 487 height 34
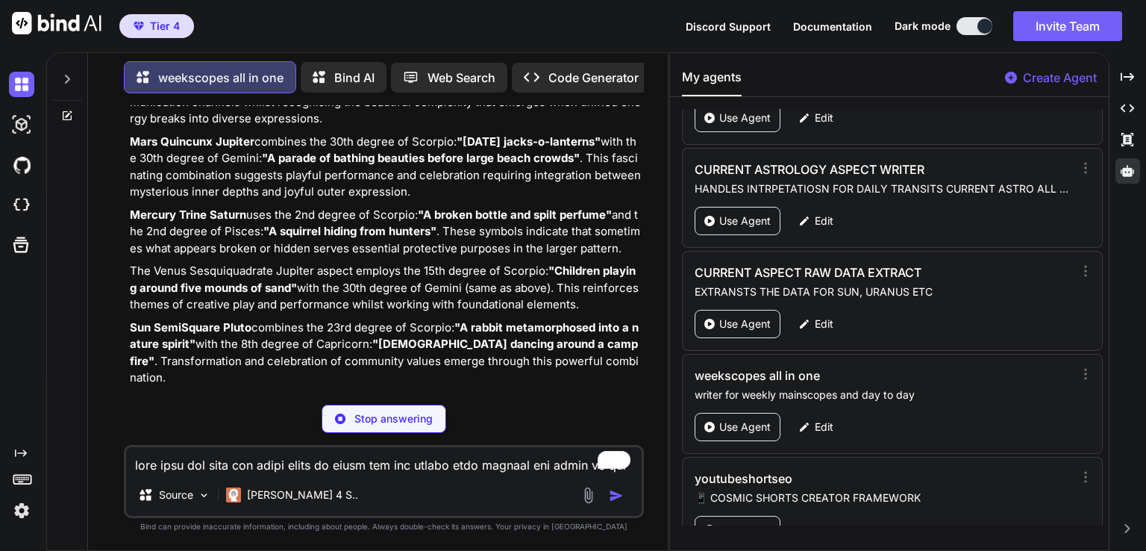
scroll to position [26818, 0]
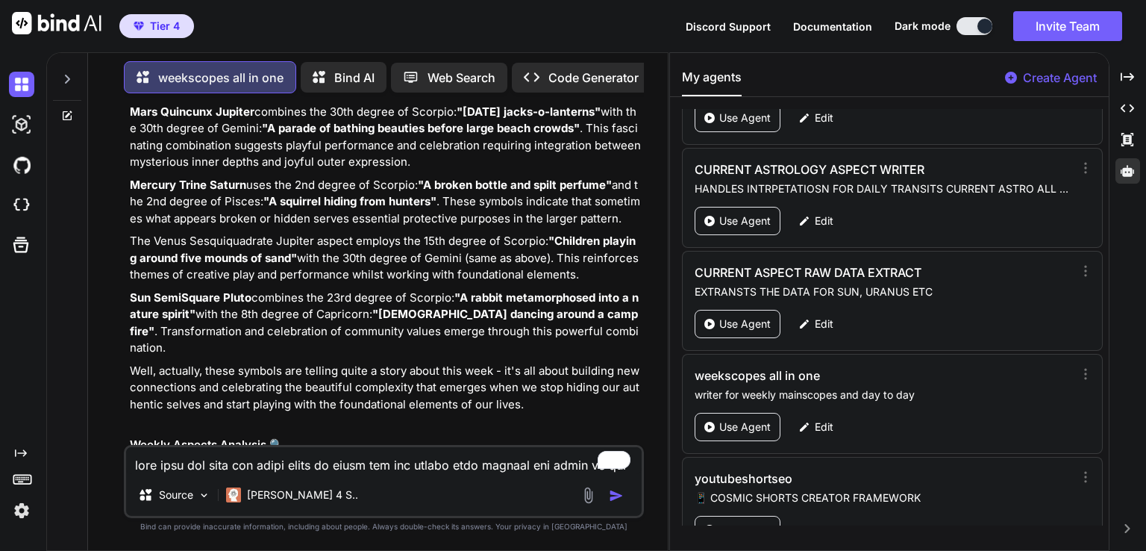
click at [444, 289] on p "Sun SemiSquare Pluto combines the 23rd degree of Scorpio: "A rabbit metamorphos…" at bounding box center [385, 322] width 511 height 67
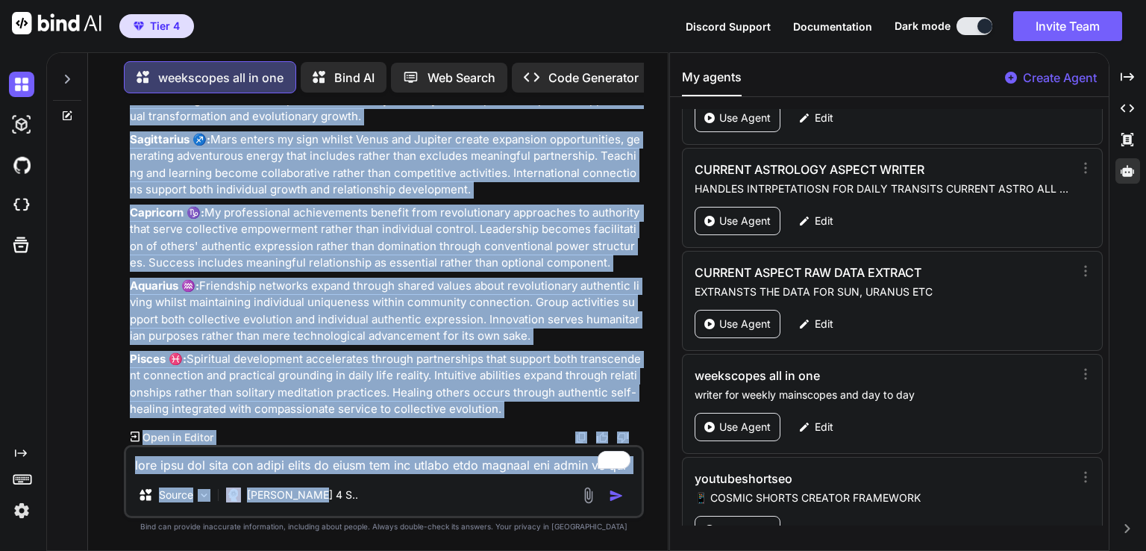
scroll to position [43186, 0]
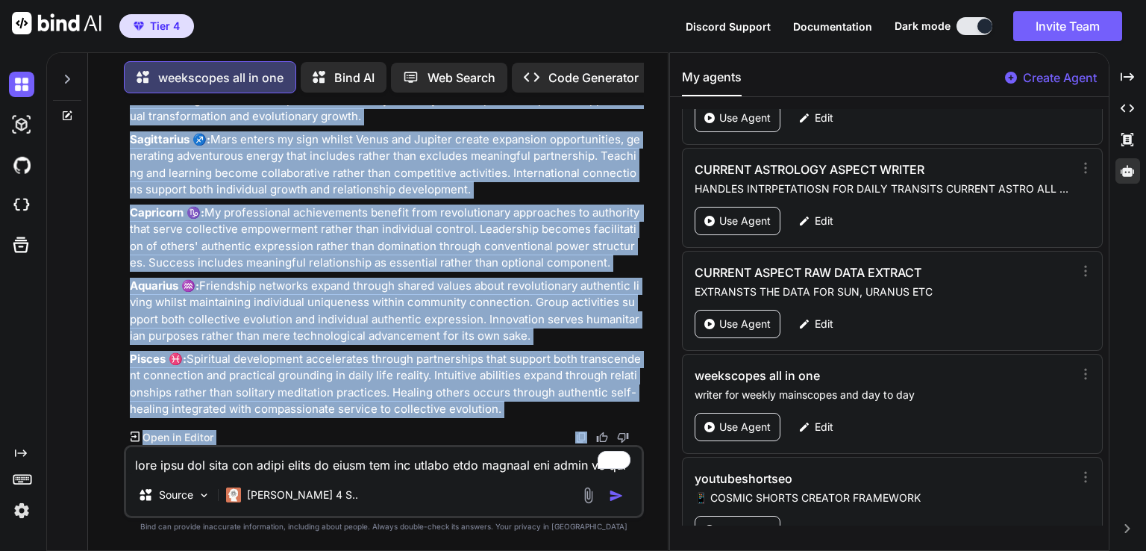
drag, startPoint x: 132, startPoint y: 323, endPoint x: 552, endPoint y: 422, distance: 431.6
copy div "🌟 Loremi Dolorsita Consecte 9-63 9486: Adipi-Elitsed Doeiusmodt Incidi Utla & E…"
